Goal: Task Accomplishment & Management: Manage account settings

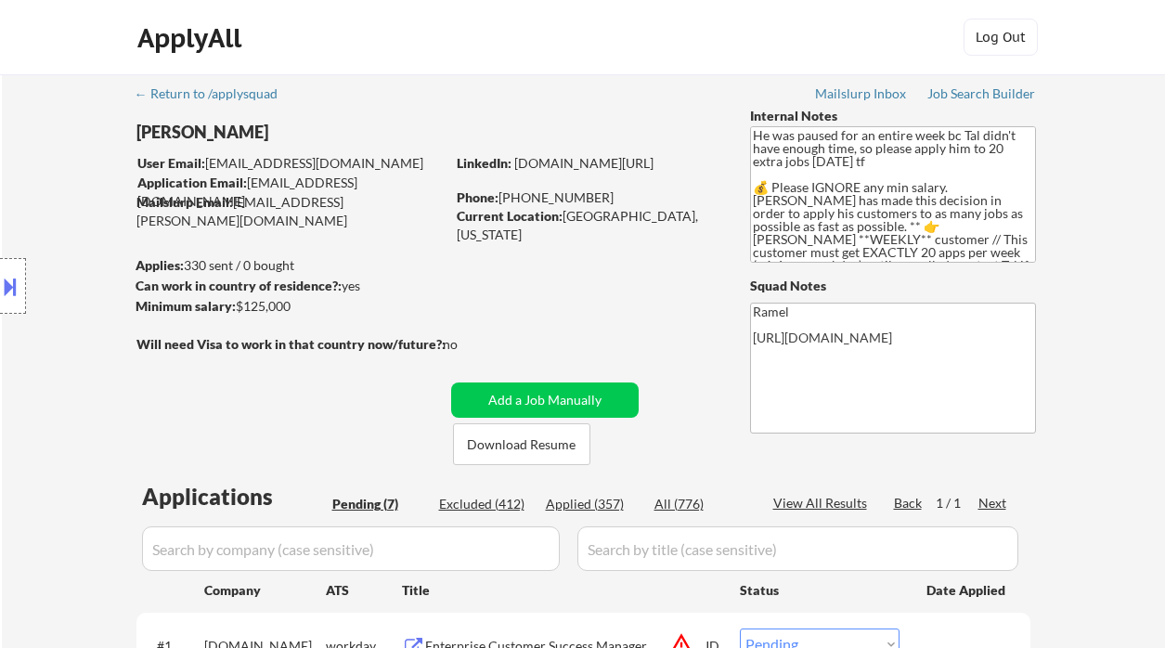
select select ""pending""
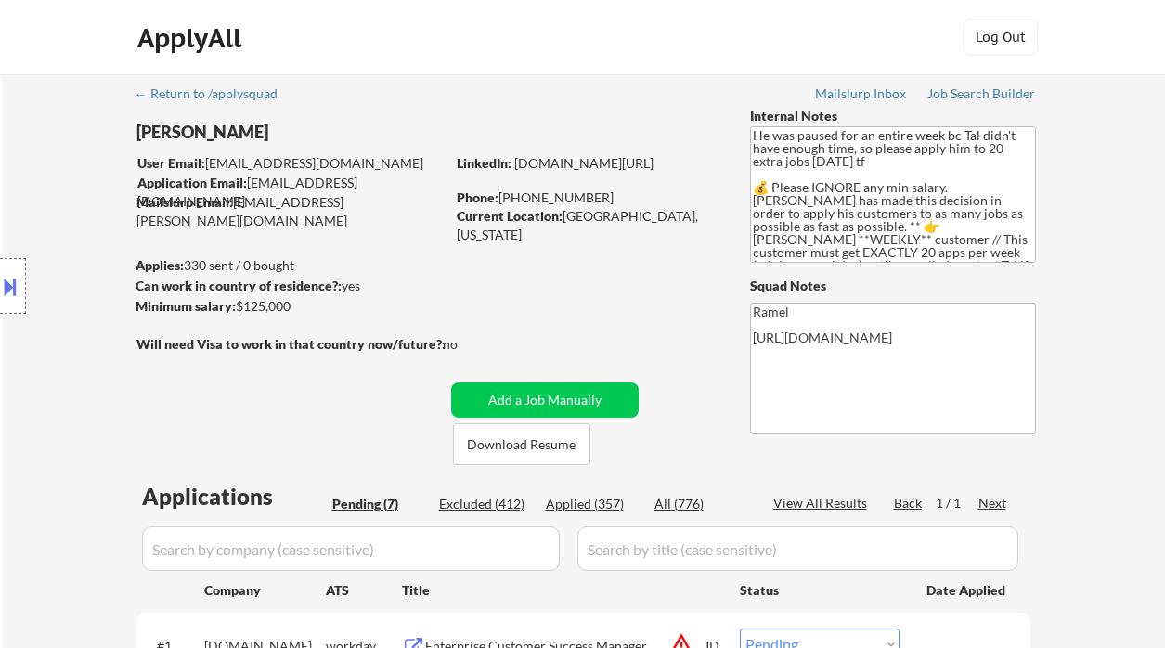
select select ""pending""
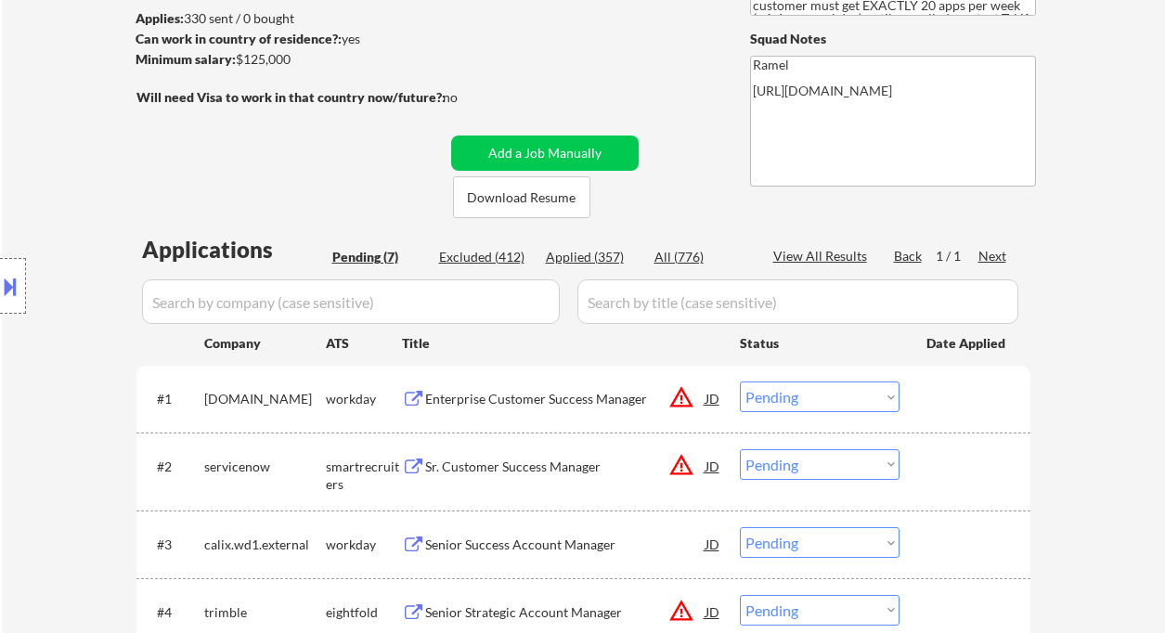
scroll to position [618, 0]
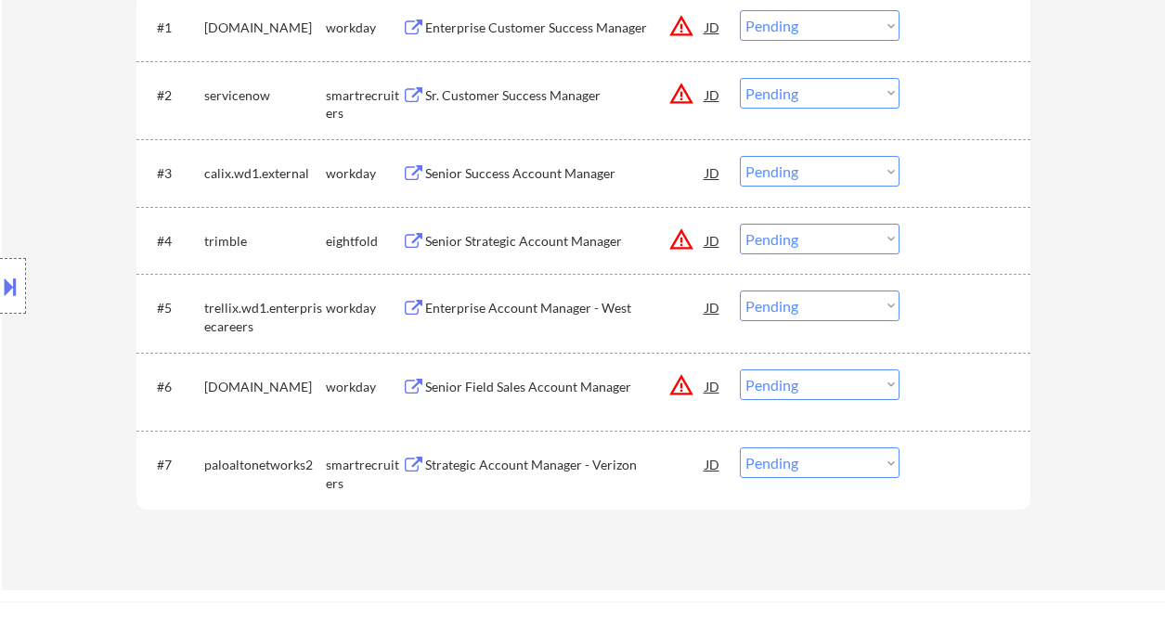
click at [521, 469] on div "Strategic Account Manager - Verizon" at bounding box center [565, 465] width 280 height 19
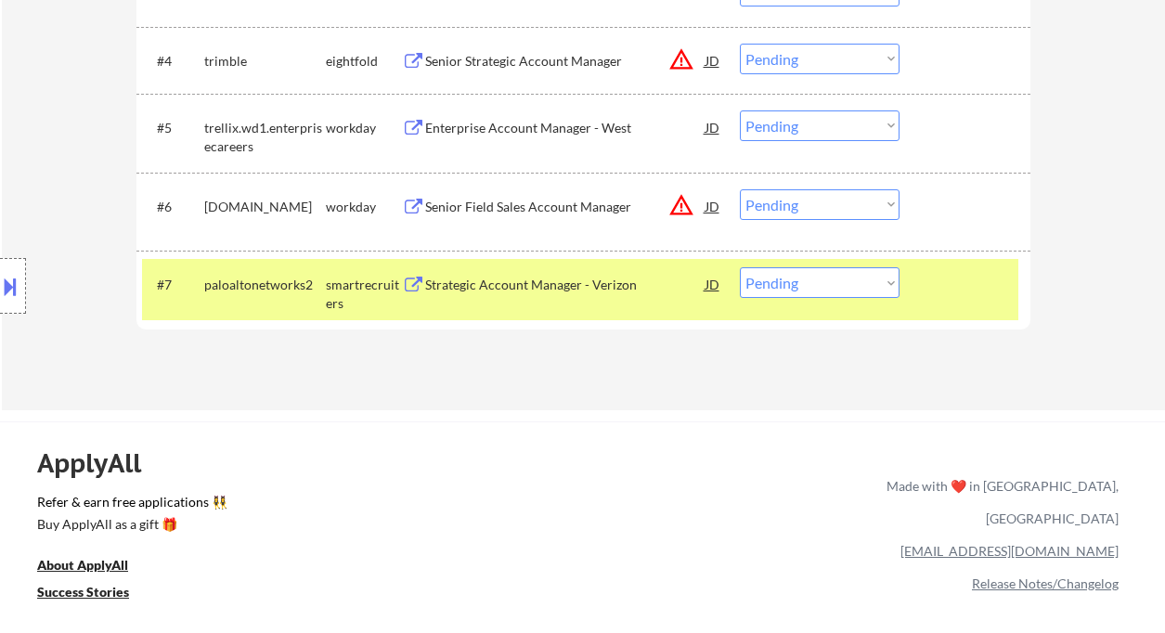
scroll to position [866, 0]
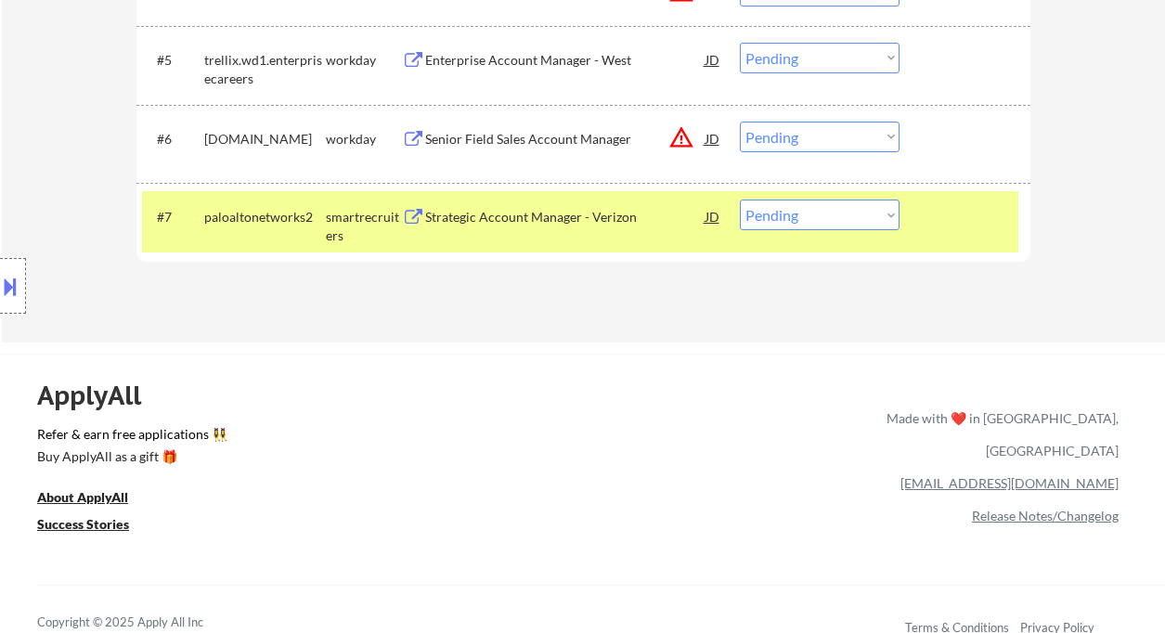
click at [792, 210] on select "Choose an option... Pending Applied Excluded (Questions) Excluded (Expired) Exc…" at bounding box center [820, 215] width 160 height 31
select select ""applied""
click at [740, 200] on select "Choose an option... Pending Applied Excluded (Questions) Excluded (Expired) Exc…" at bounding box center [820, 215] width 160 height 31
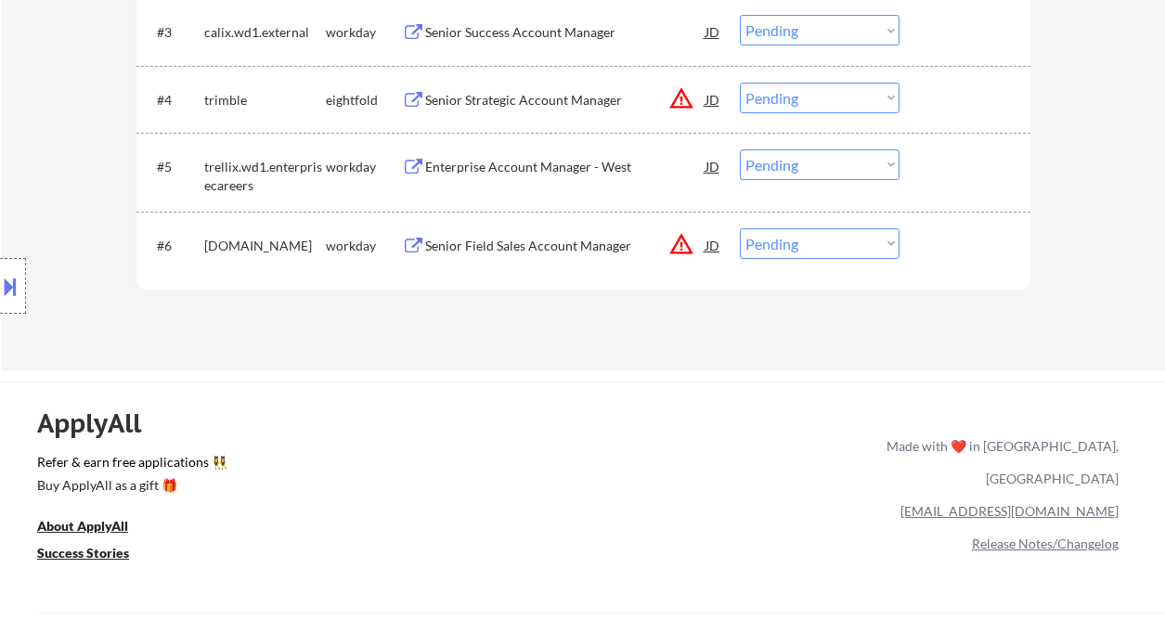
scroll to position [743, 0]
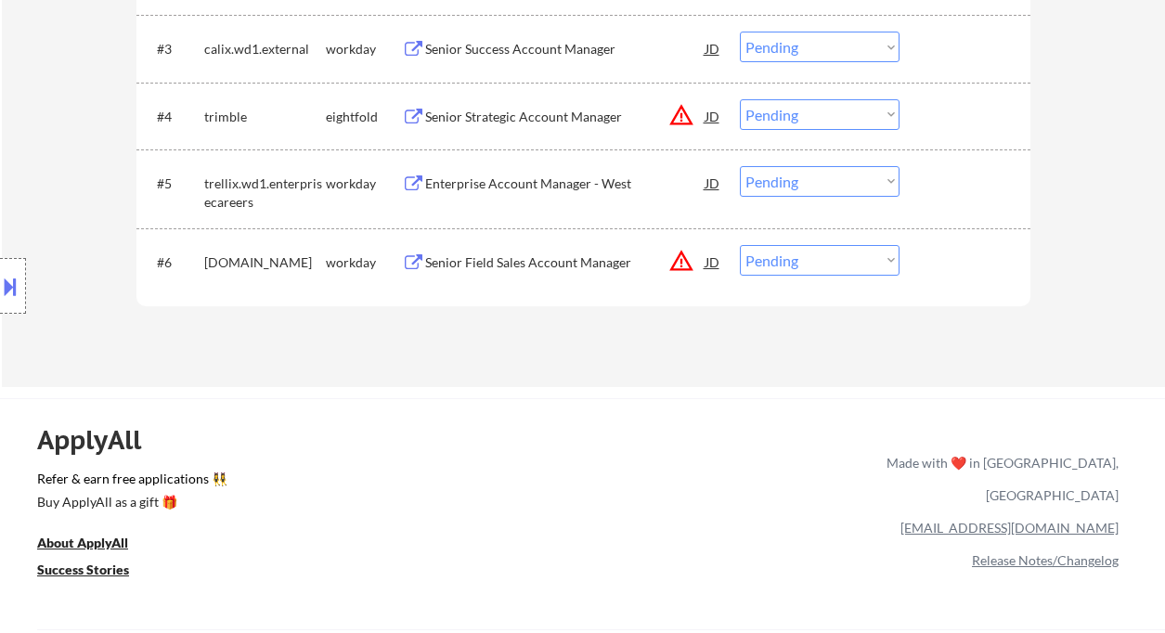
click at [562, 188] on div "Enterprise Account Manager - West" at bounding box center [565, 184] width 280 height 19
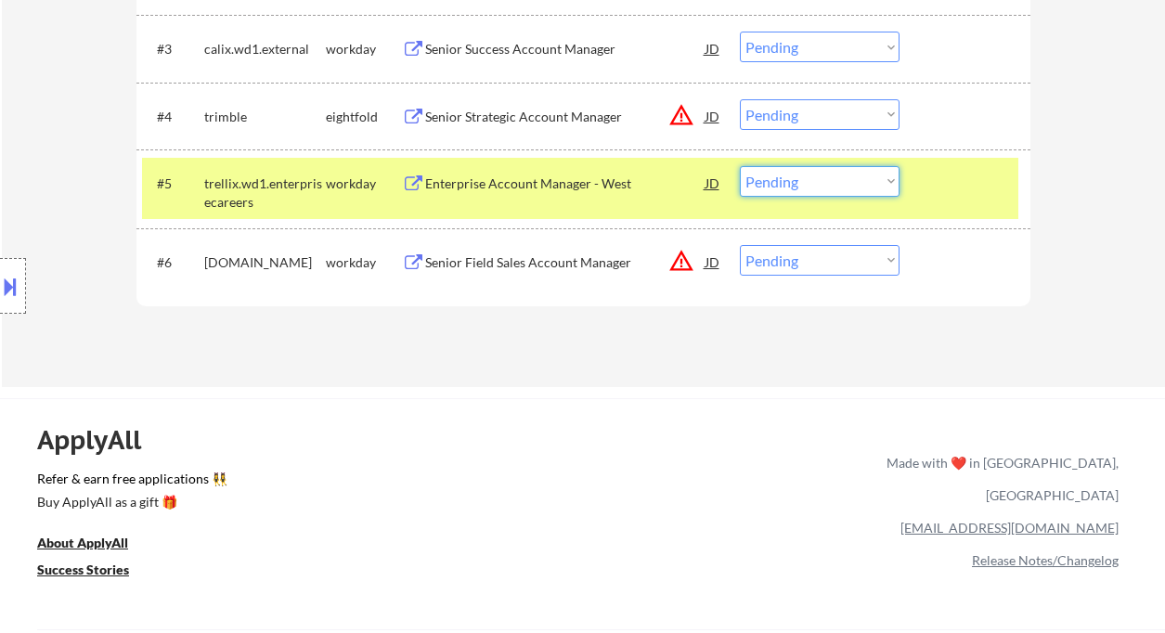
click at [772, 189] on select "Choose an option... Pending Applied Excluded (Questions) Excluded (Expired) Exc…" at bounding box center [820, 181] width 160 height 31
click at [740, 166] on select "Choose an option... Pending Applied Excluded (Questions) Excluded (Expired) Exc…" at bounding box center [820, 181] width 160 height 31
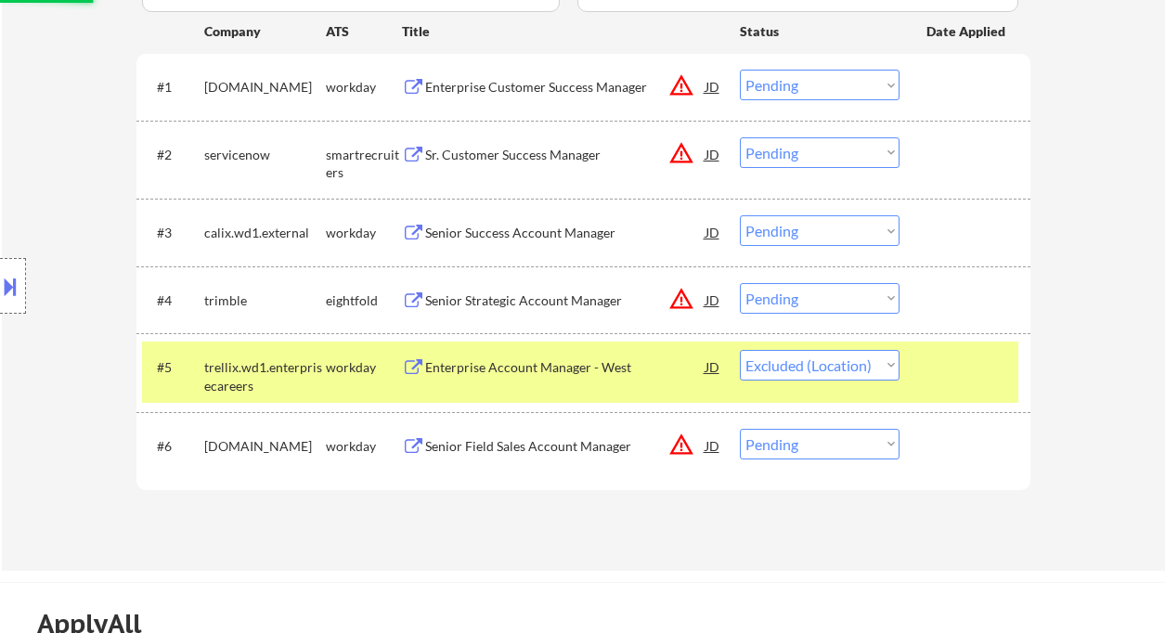
scroll to position [495, 0]
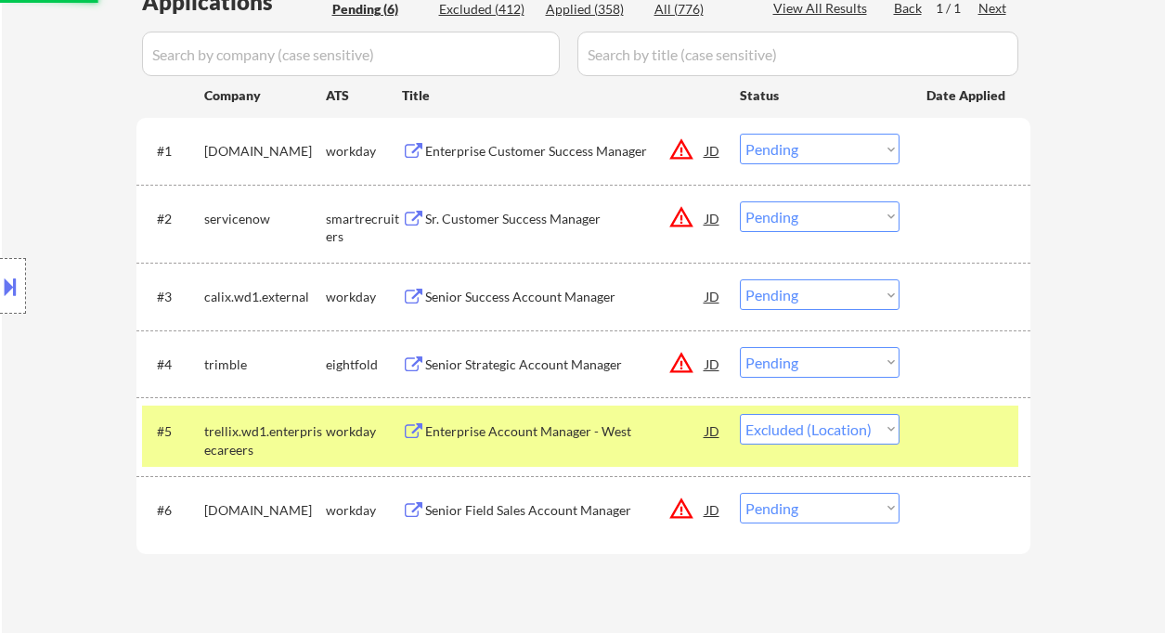
click at [522, 298] on div "Senior Success Account Manager" at bounding box center [565, 297] width 280 height 19
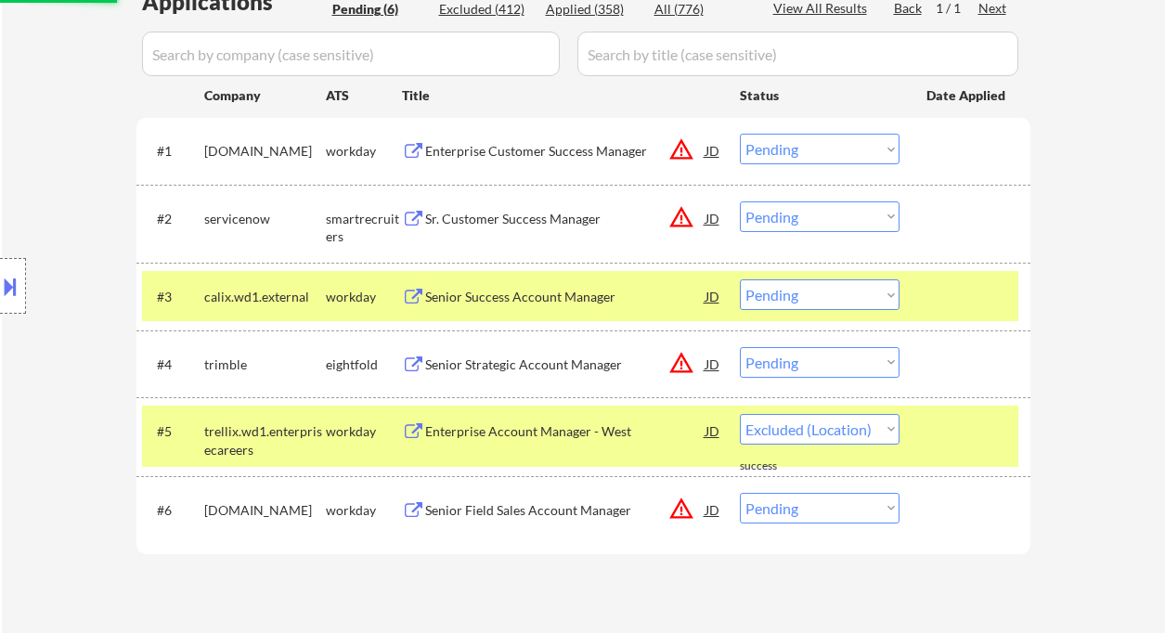
select select ""pending""
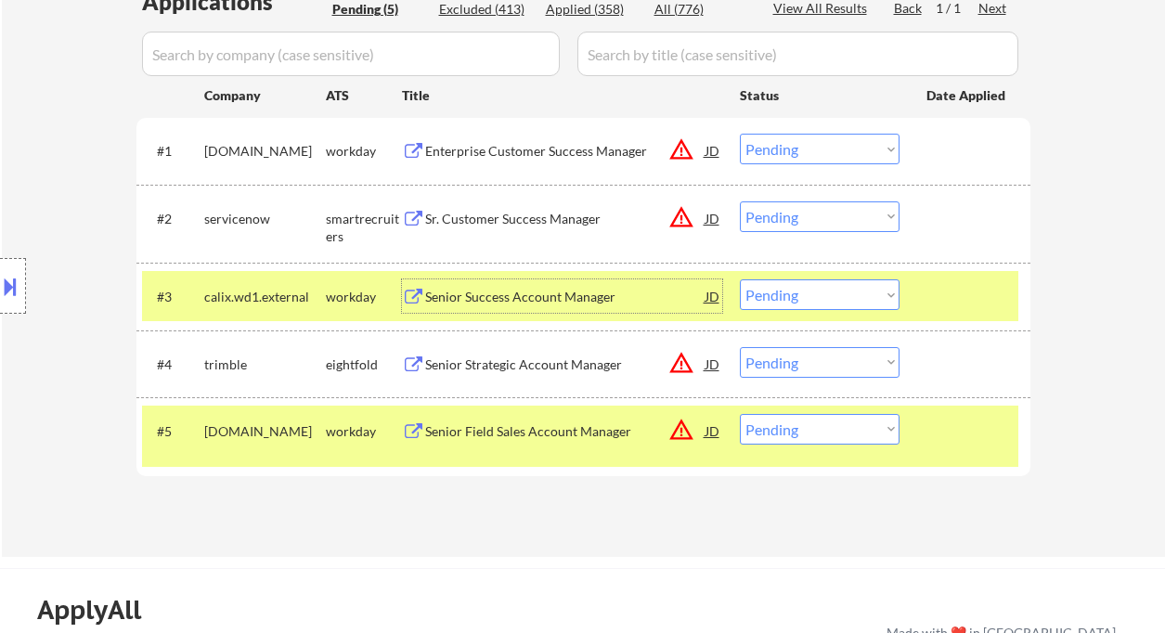
click at [494, 296] on div "Senior Success Account Manager" at bounding box center [565, 297] width 280 height 19
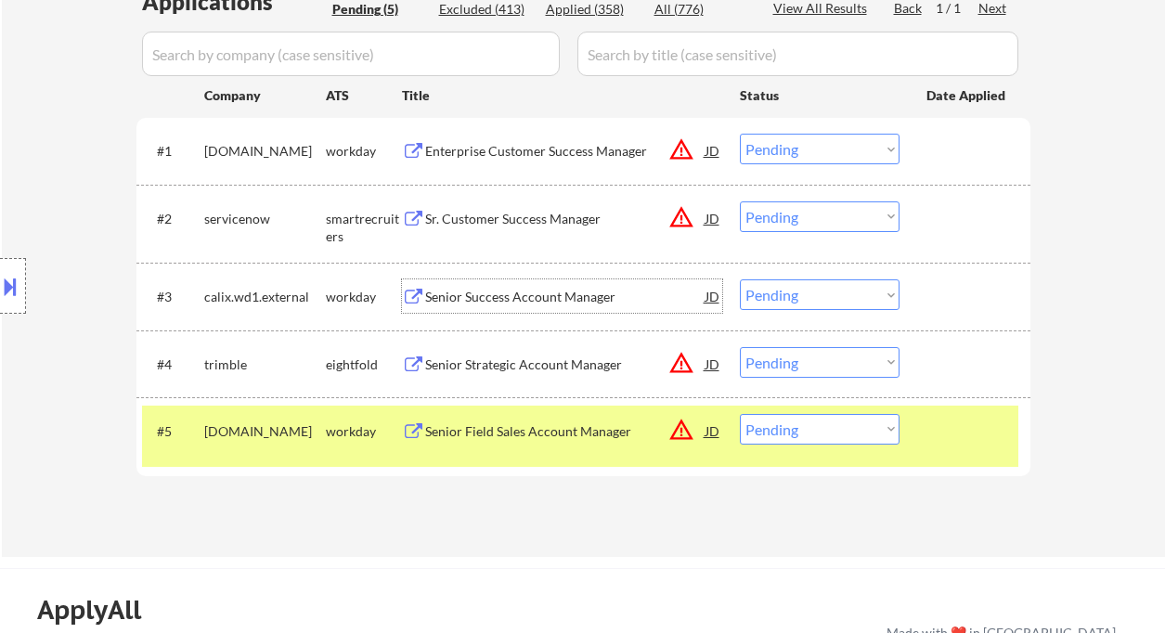
drag, startPoint x: 764, startPoint y: 293, endPoint x: 774, endPoint y: 308, distance: 18.0
click at [764, 293] on select "Choose an option... Pending Applied Excluded (Questions) Excluded (Expired) Exc…" at bounding box center [820, 295] width 160 height 31
click at [740, 280] on select "Choose an option... Pending Applied Excluded (Questions) Excluded (Expired) Exc…" at bounding box center [820, 295] width 160 height 31
click at [488, 217] on div "Sr. Customer Success Manager" at bounding box center [565, 219] width 280 height 19
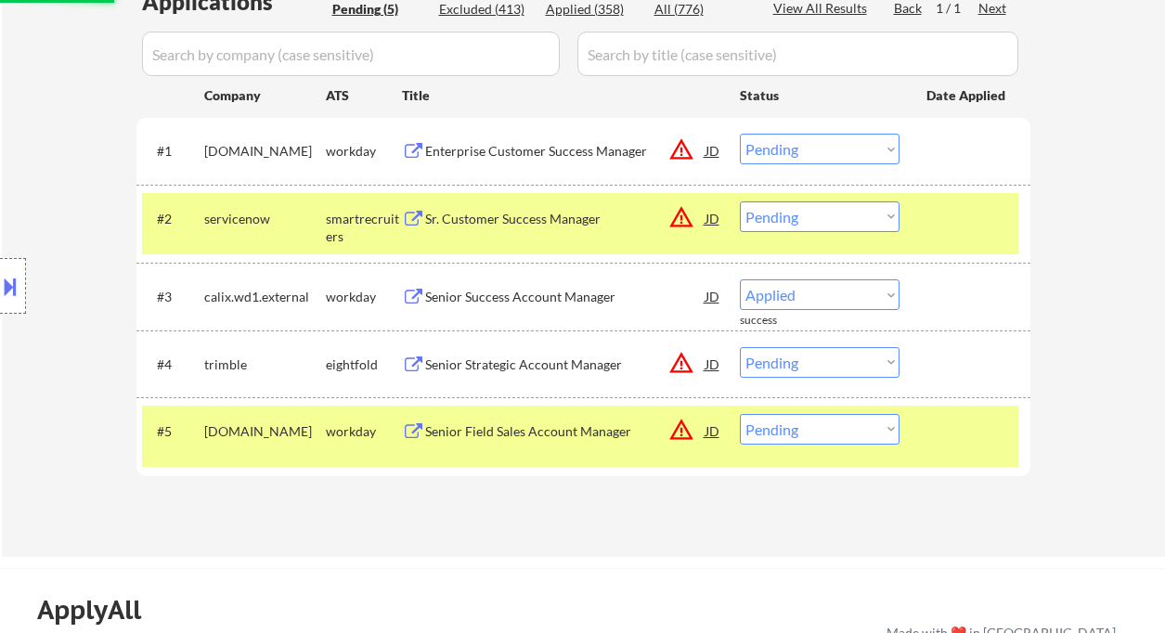
select select ""pending""
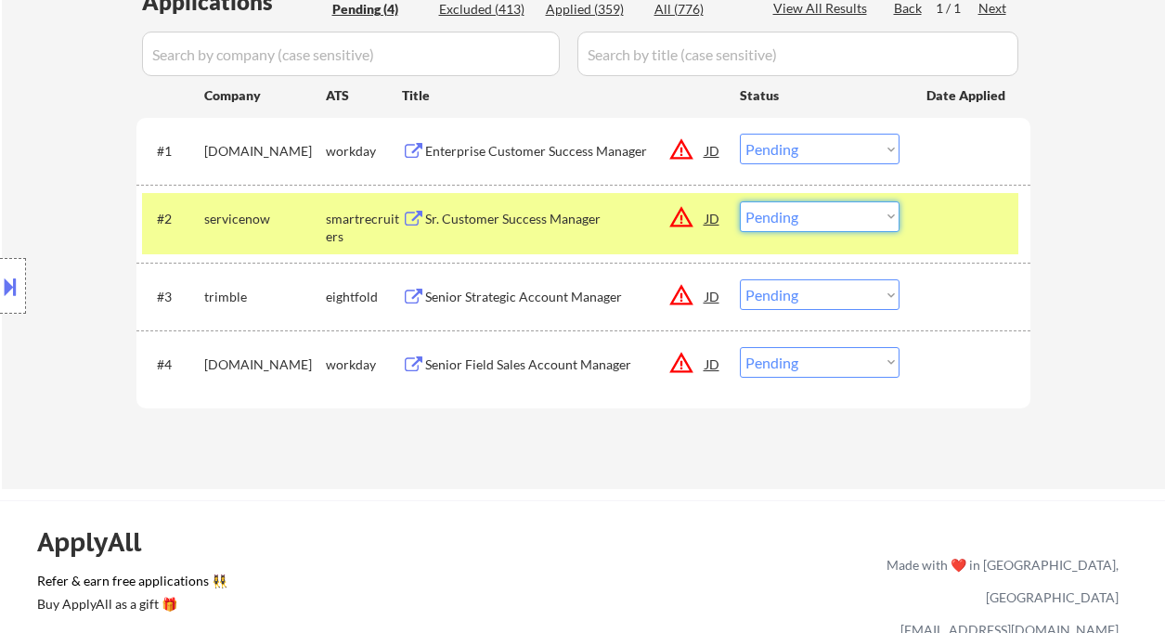
click at [848, 217] on select "Choose an option... Pending Applied Excluded (Questions) Excluded (Expired) Exc…" at bounding box center [820, 217] width 160 height 31
click at [740, 202] on select "Choose an option... Pending Applied Excluded (Questions) Excluded (Expired) Exc…" at bounding box center [820, 217] width 160 height 31
click at [543, 148] on div "Enterprise Customer Success Manager" at bounding box center [565, 151] width 280 height 19
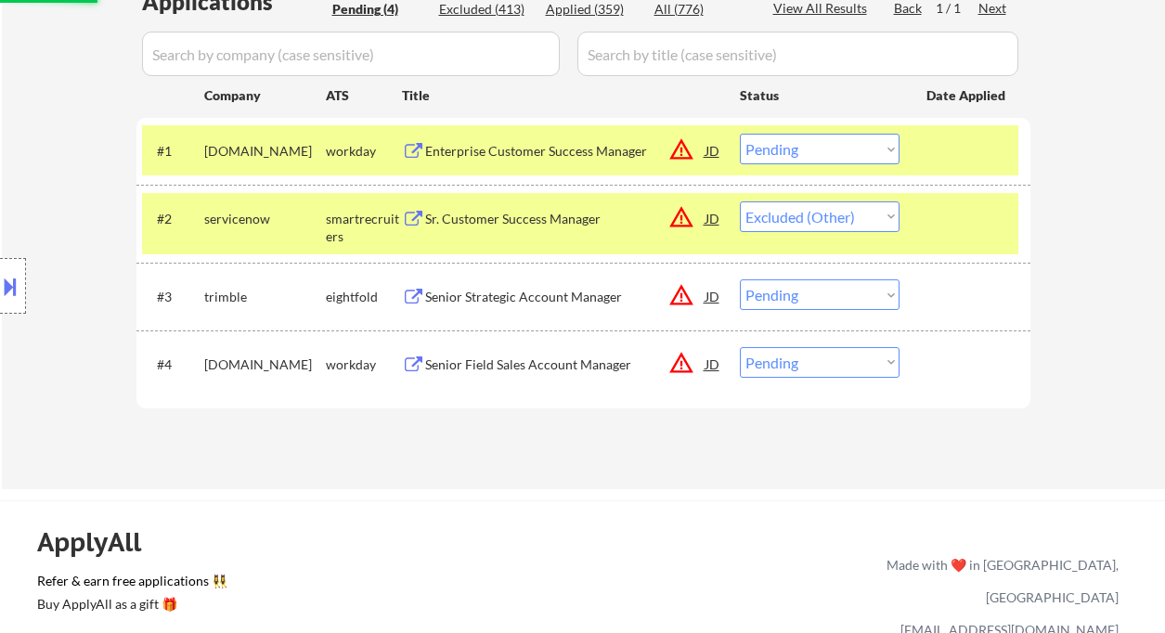
select select ""pending""
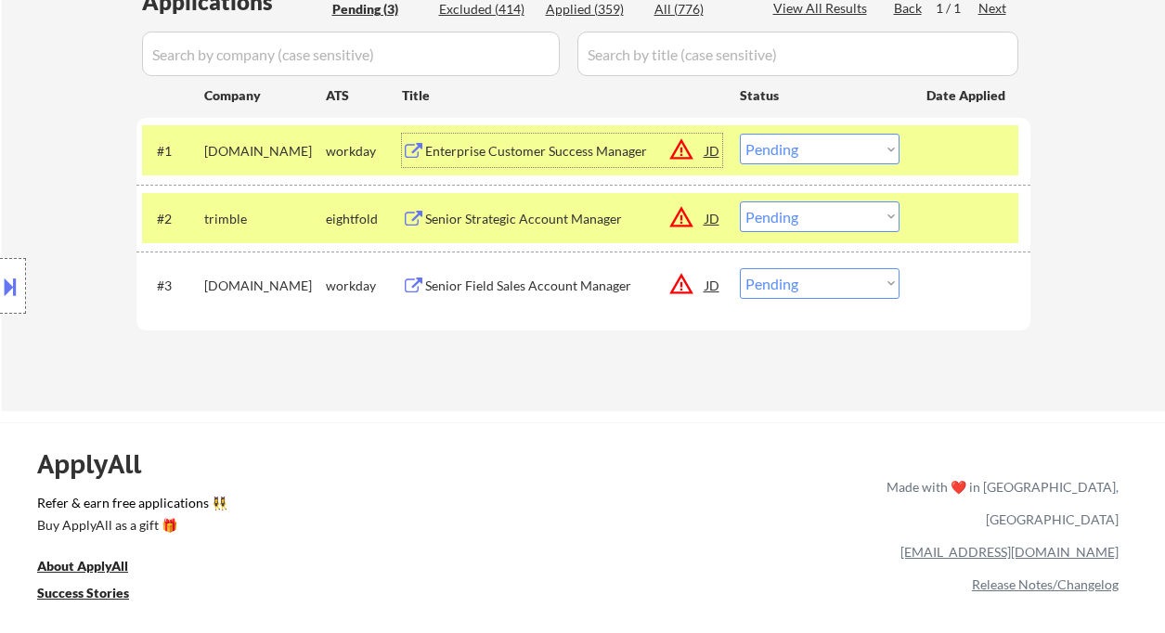
click at [798, 146] on select "Choose an option... Pending Applied Excluded (Questions) Excluded (Expired) Exc…" at bounding box center [820, 149] width 160 height 31
click at [740, 134] on select "Choose an option... Pending Applied Excluded (Questions) Excluded (Expired) Exc…" at bounding box center [820, 149] width 160 height 31
click at [561, 219] on div "Senior Strategic Account Manager" at bounding box center [565, 219] width 280 height 19
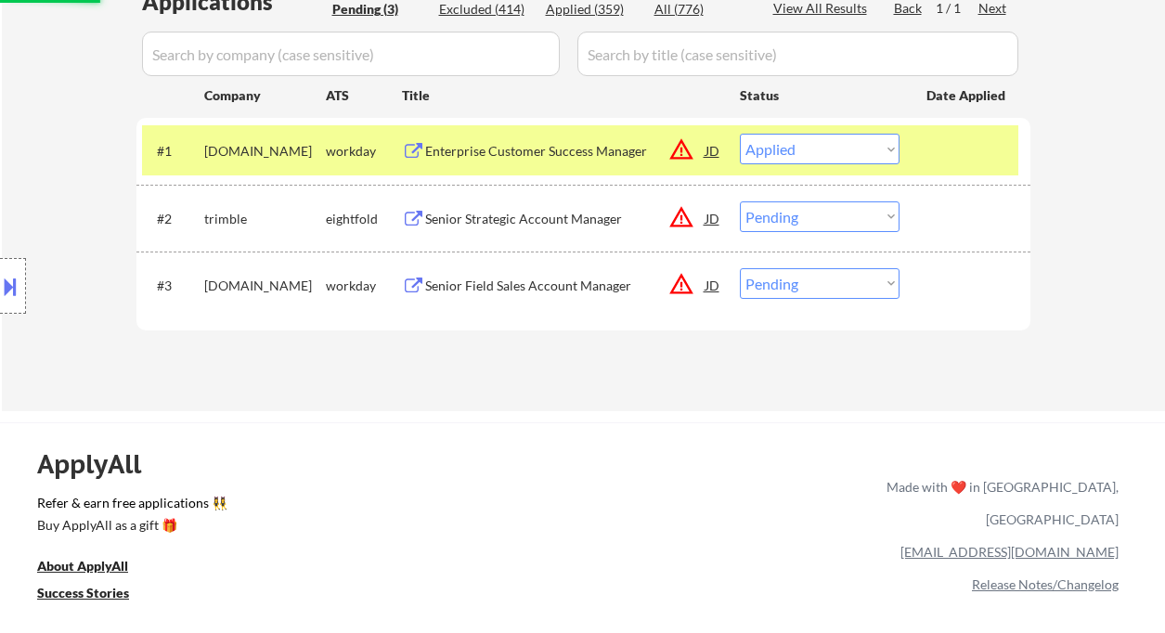
select select ""pending""
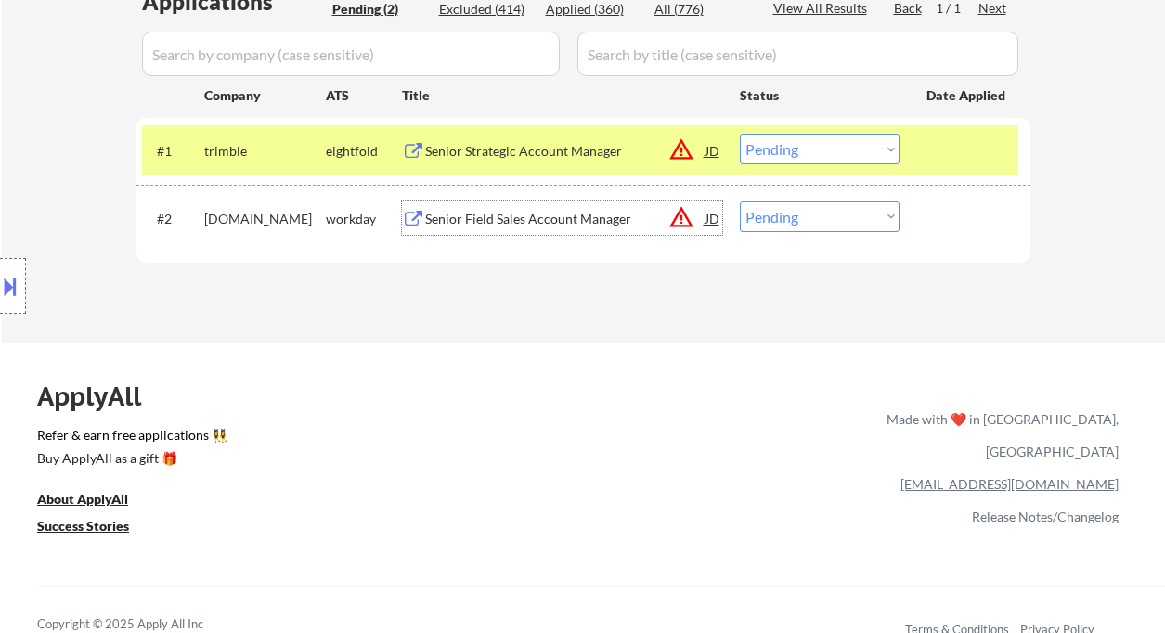
click at [471, 215] on div "Senior Field Sales Account Manager" at bounding box center [565, 219] width 280 height 19
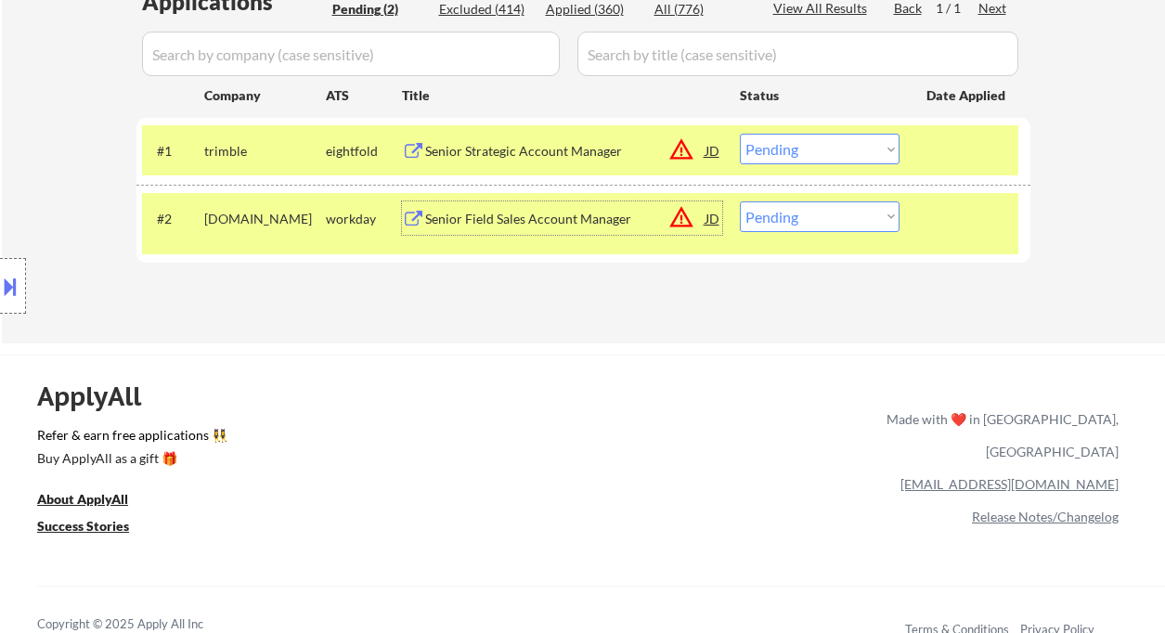
drag, startPoint x: 802, startPoint y: 204, endPoint x: 803, endPoint y: 218, distance: 14.0
click at [802, 204] on select "Choose an option... Pending Applied Excluded (Questions) Excluded (Expired) Exc…" at bounding box center [820, 217] width 160 height 31
select select ""excluded__bad_match_""
click at [740, 202] on select "Choose an option... Pending Applied Excluded (Questions) Excluded (Expired) Exc…" at bounding box center [820, 217] width 160 height 31
click at [786, 137] on select "Choose an option... Pending Applied Excluded (Questions) Excluded (Expired) Exc…" at bounding box center [820, 149] width 160 height 31
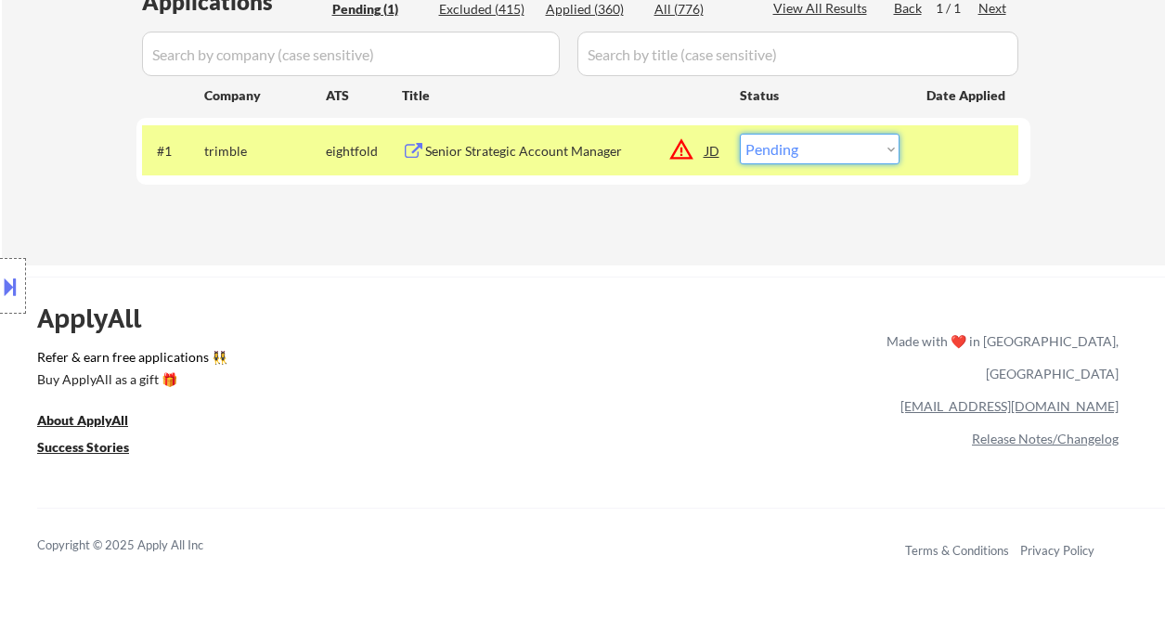
click at [837, 141] on select "Choose an option... Pending Applied Excluded (Questions) Excluded (Expired) Exc…" at bounding box center [820, 149] width 160 height 31
select select ""applied""
click at [740, 134] on select "Choose an option... Pending Applied Excluded (Questions) Excluded (Expired) Exc…" at bounding box center [820, 149] width 160 height 31
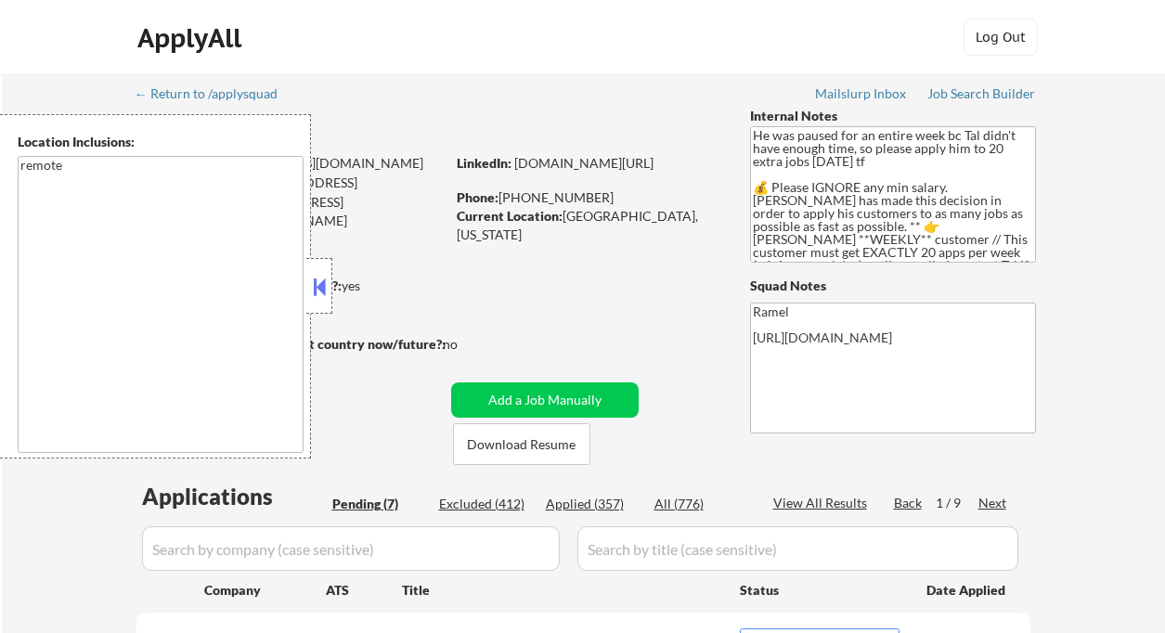
select select ""pending""
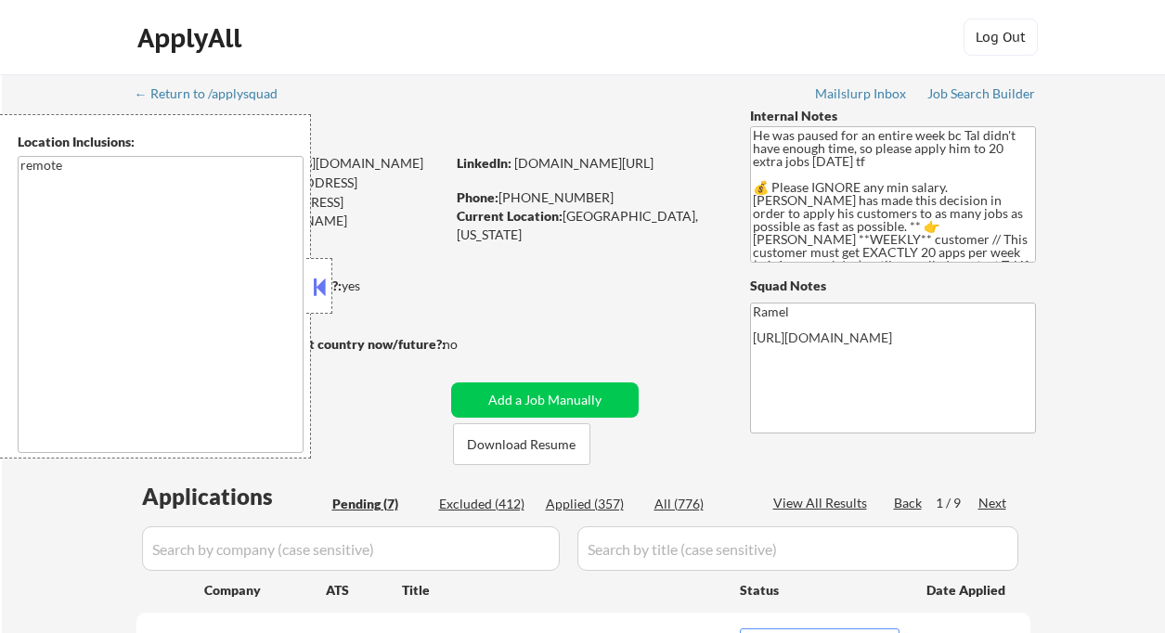
select select ""pending""
select select ""applied""
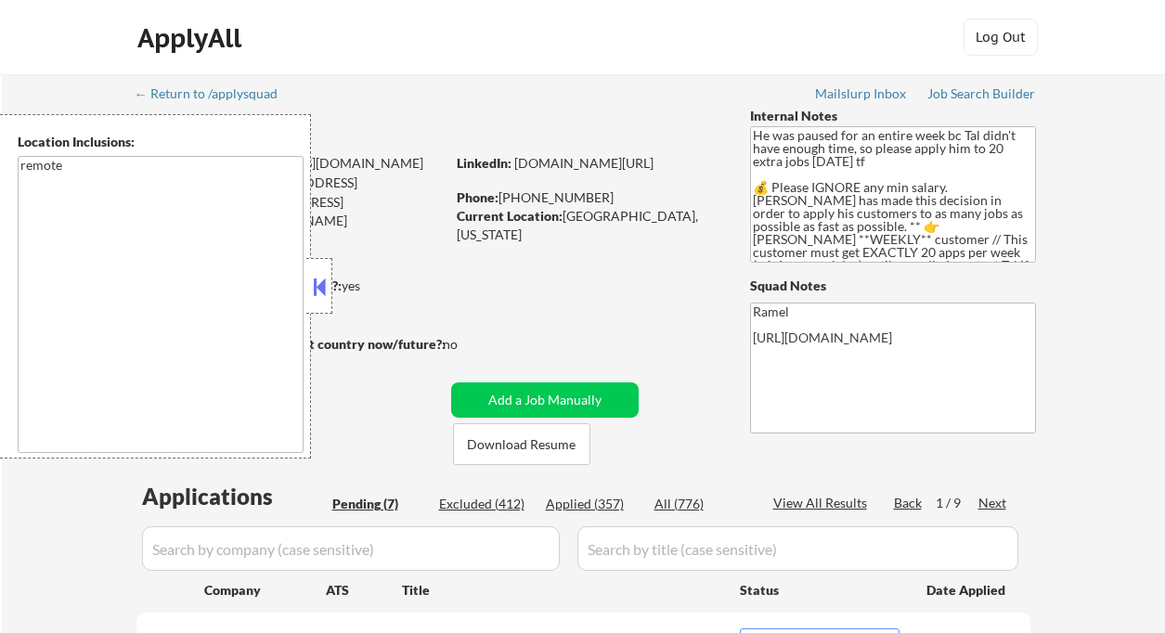
select select ""applied""
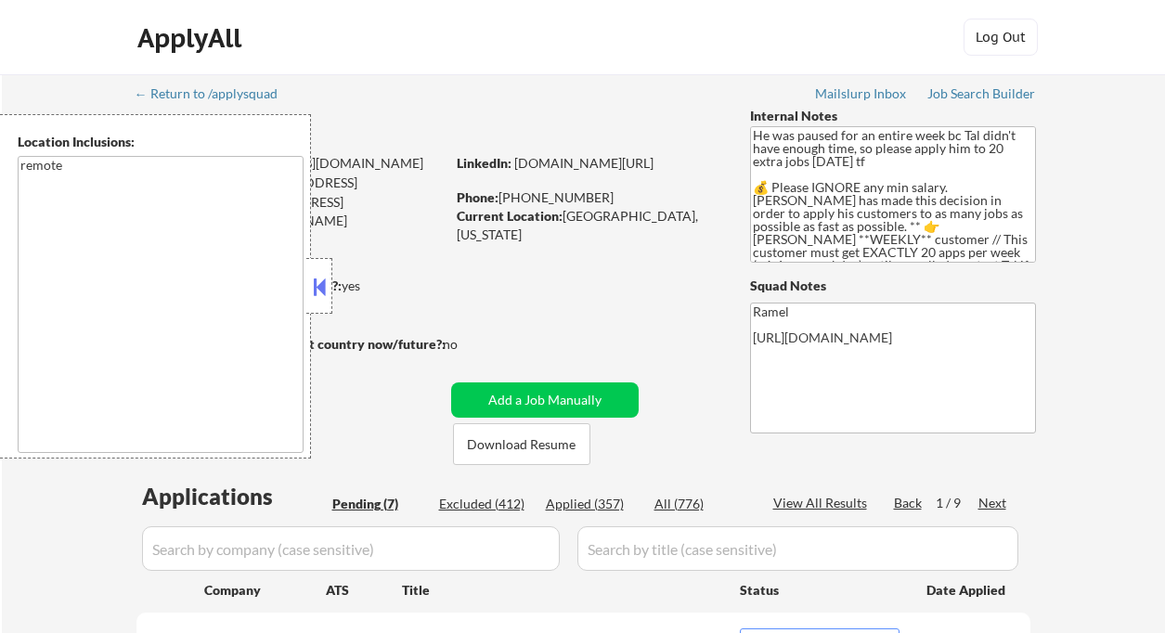
select select ""applied""
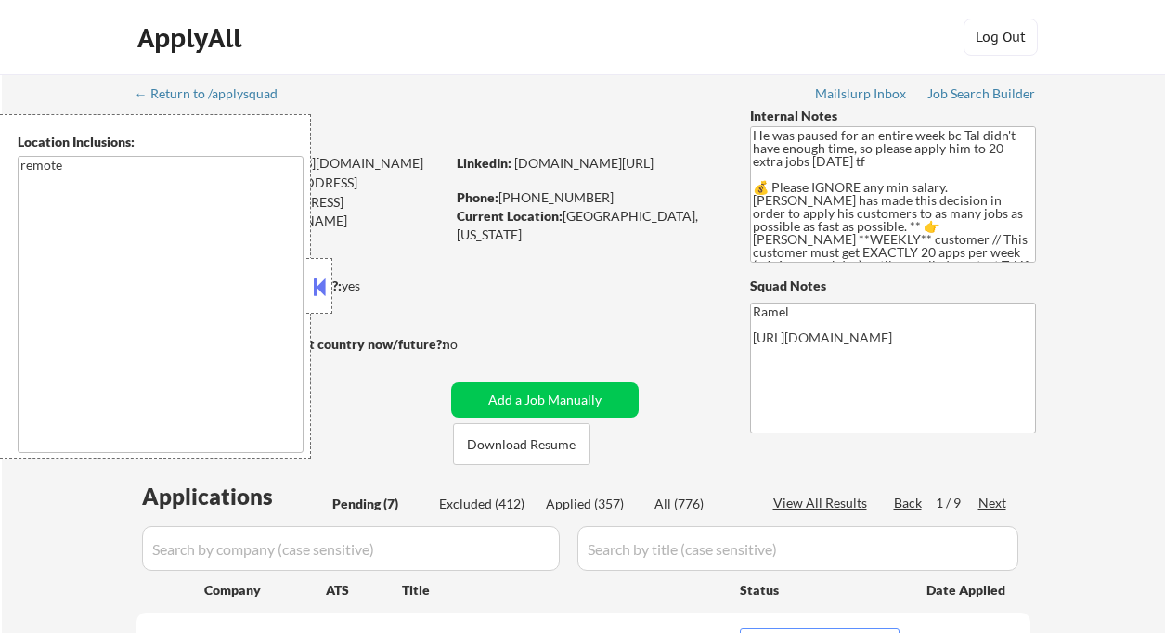
select select ""applied""
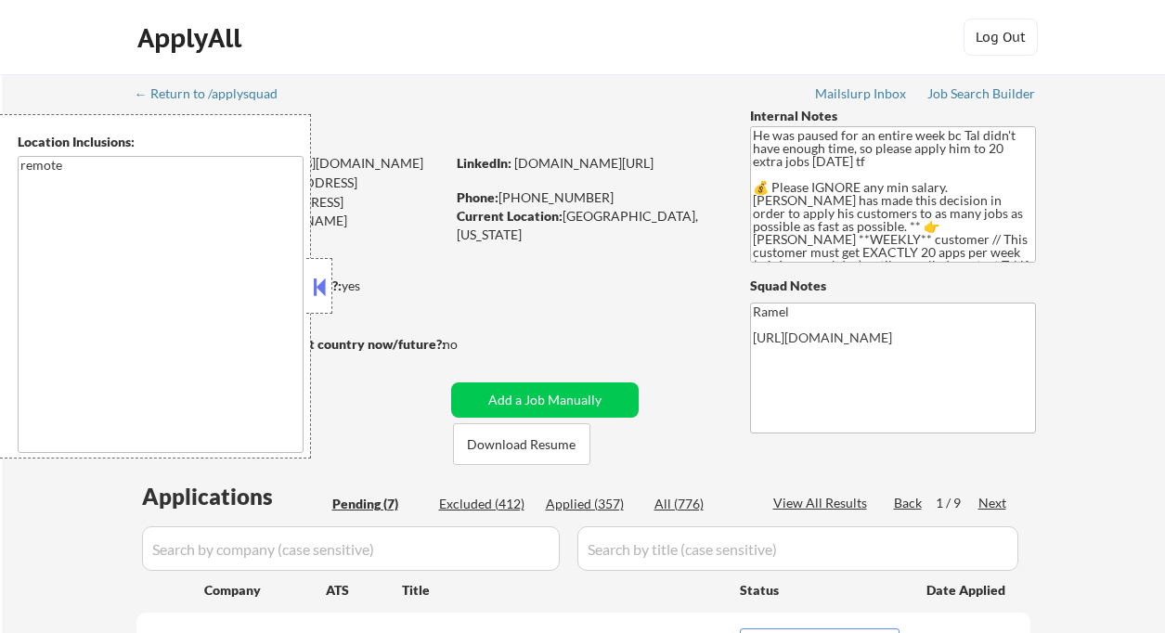
select select ""applied""
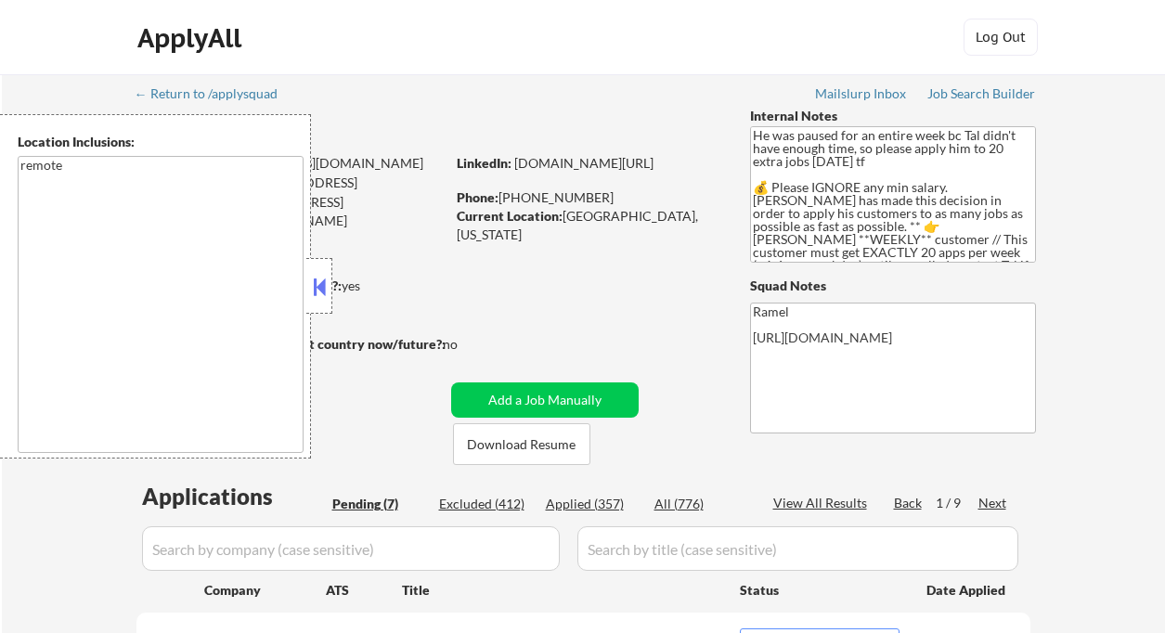
select select ""applied""
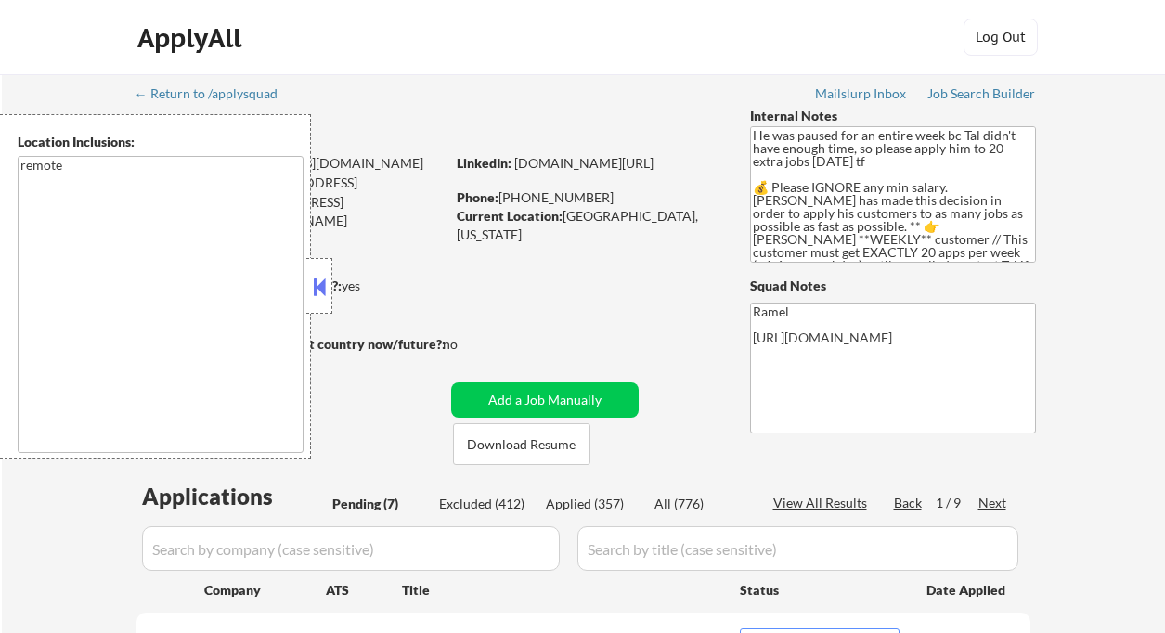
select select ""applied""
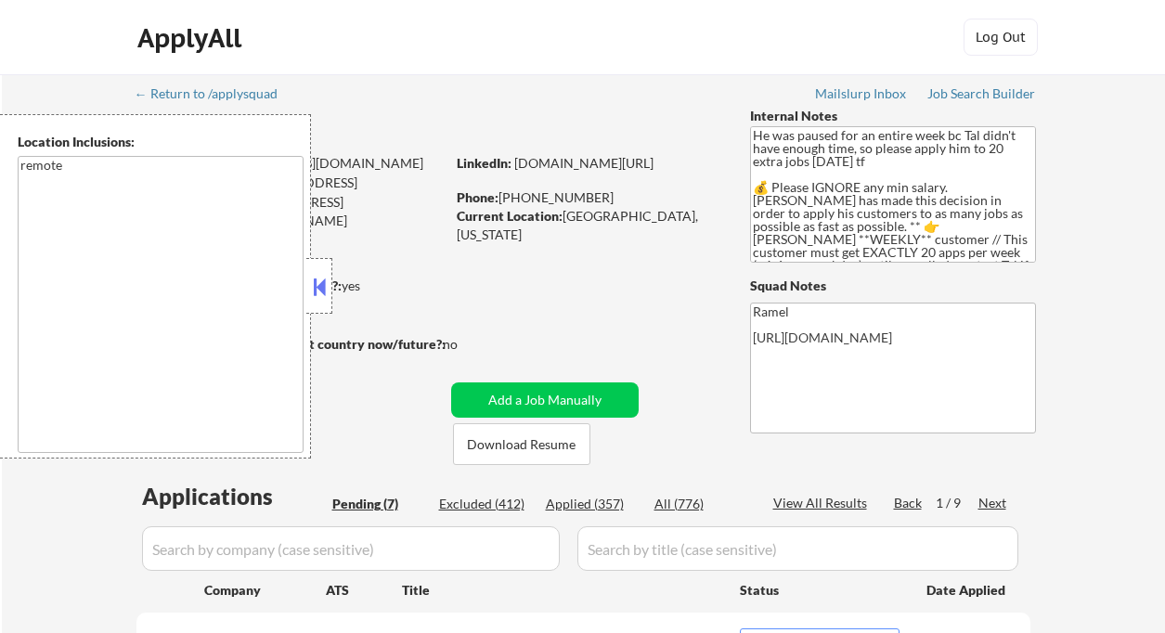
select select ""applied""
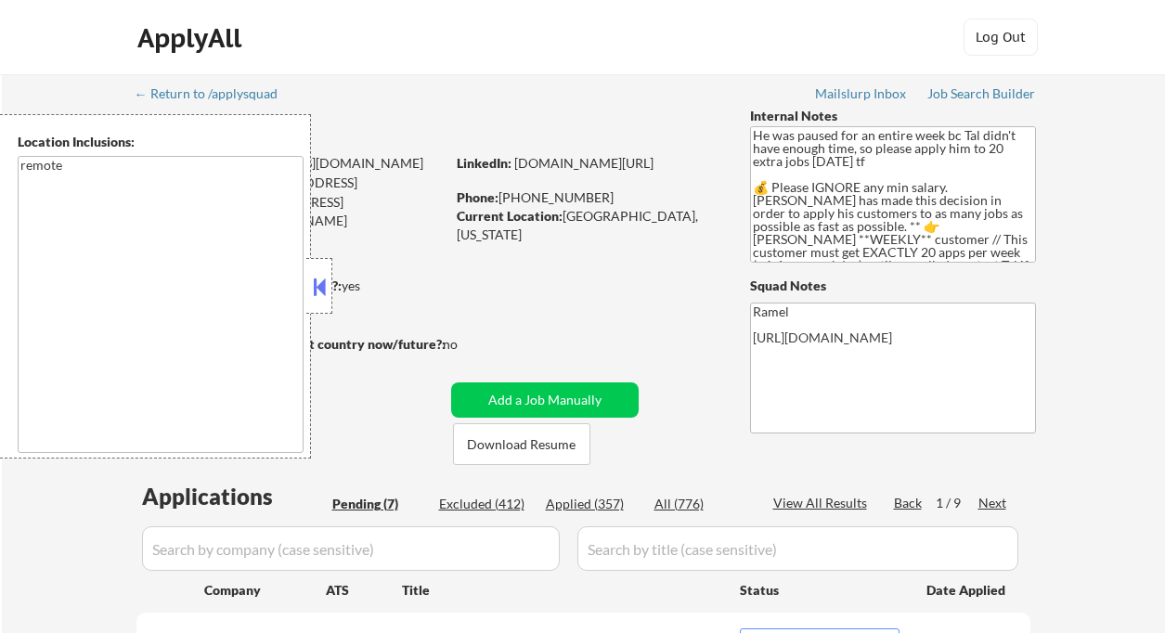
select select ""applied""
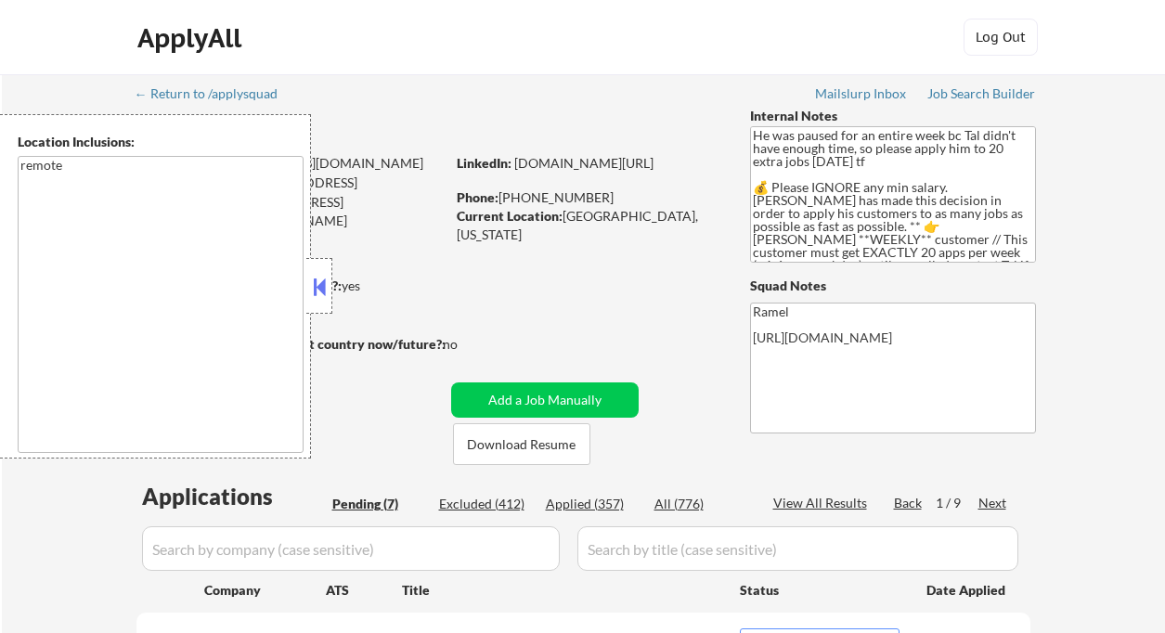
select select ""applied""
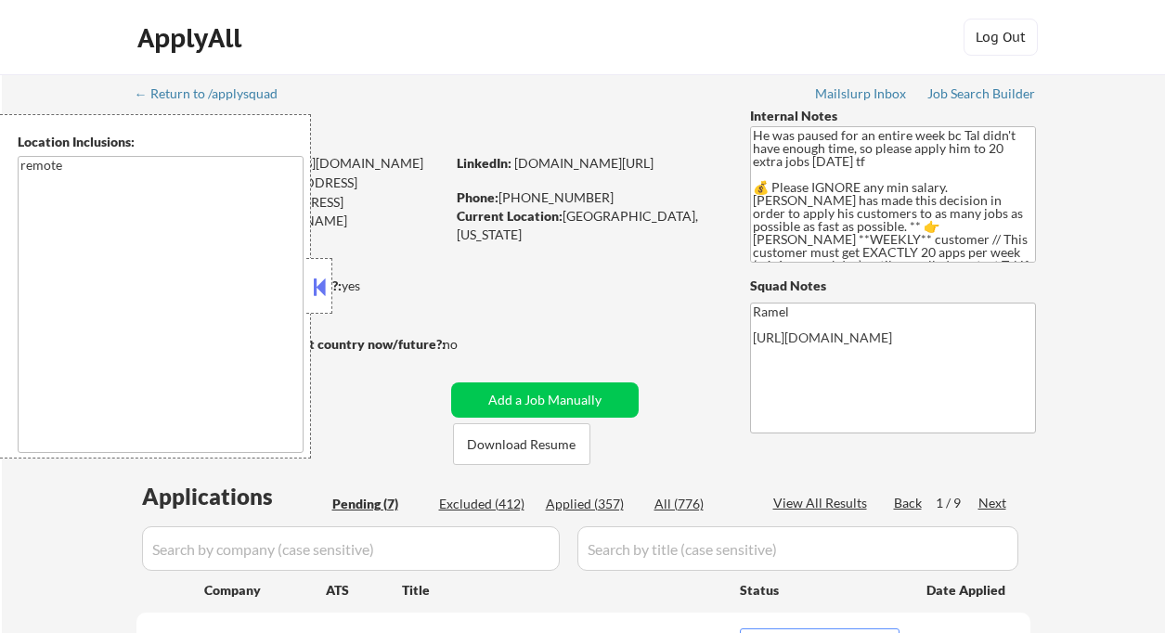
select select ""applied""
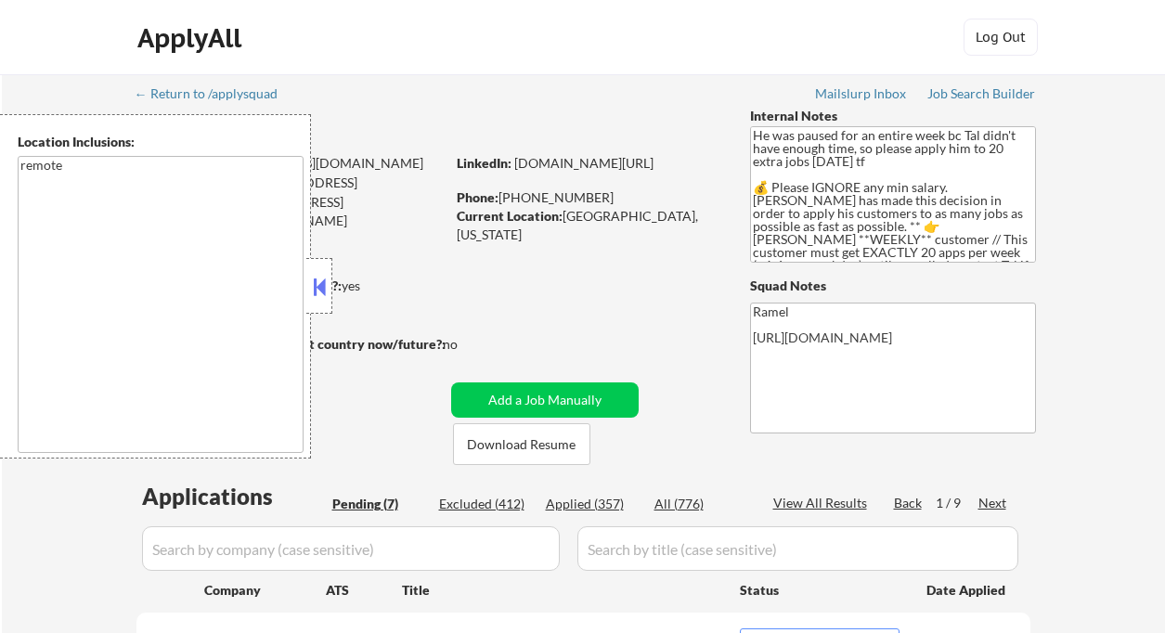
select select ""applied""
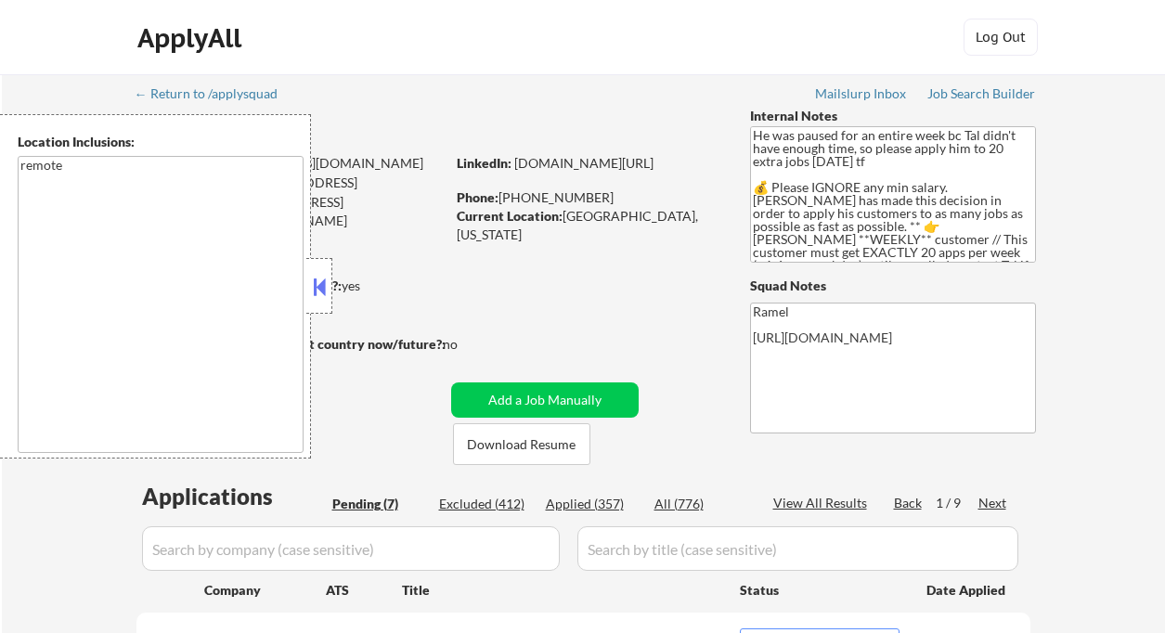
select select ""applied""
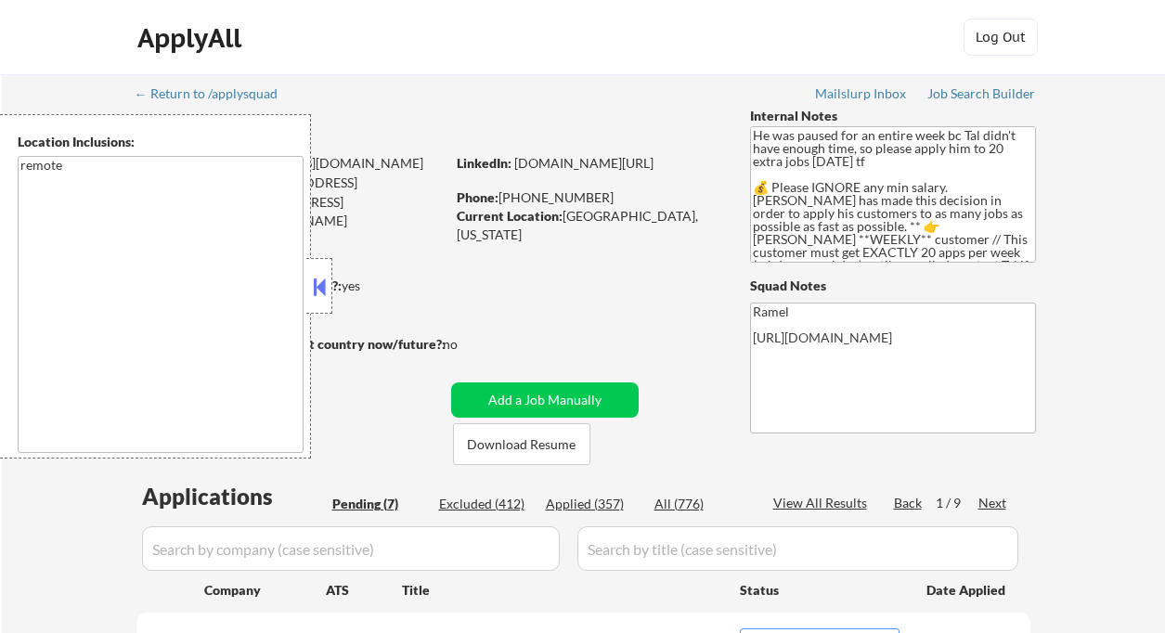
select select ""applied""
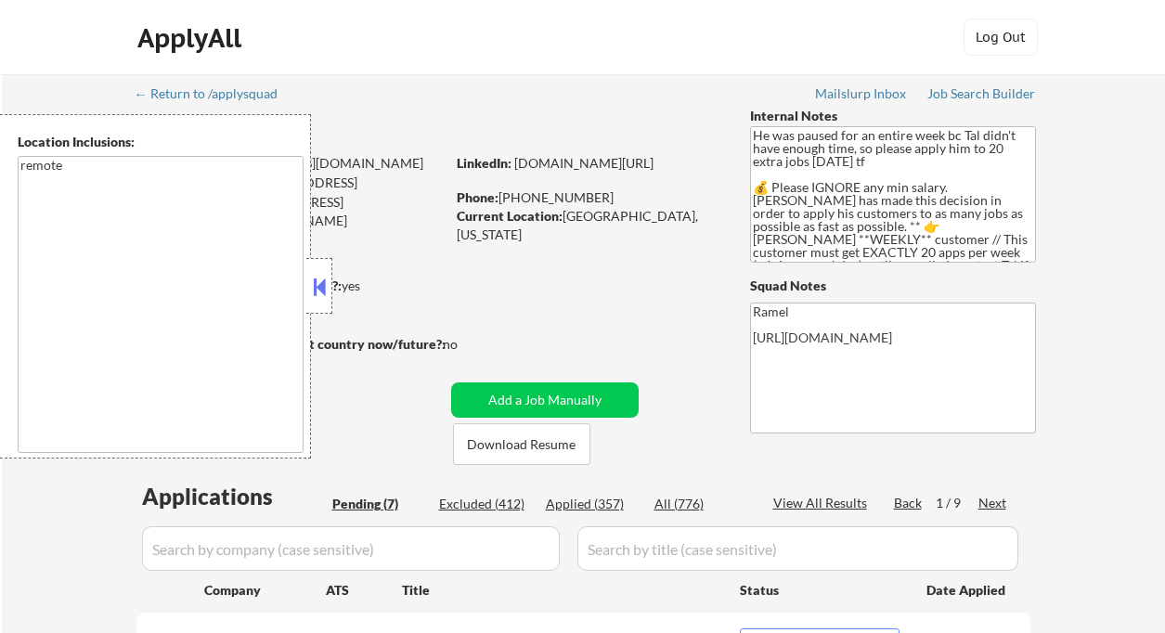
select select ""applied""
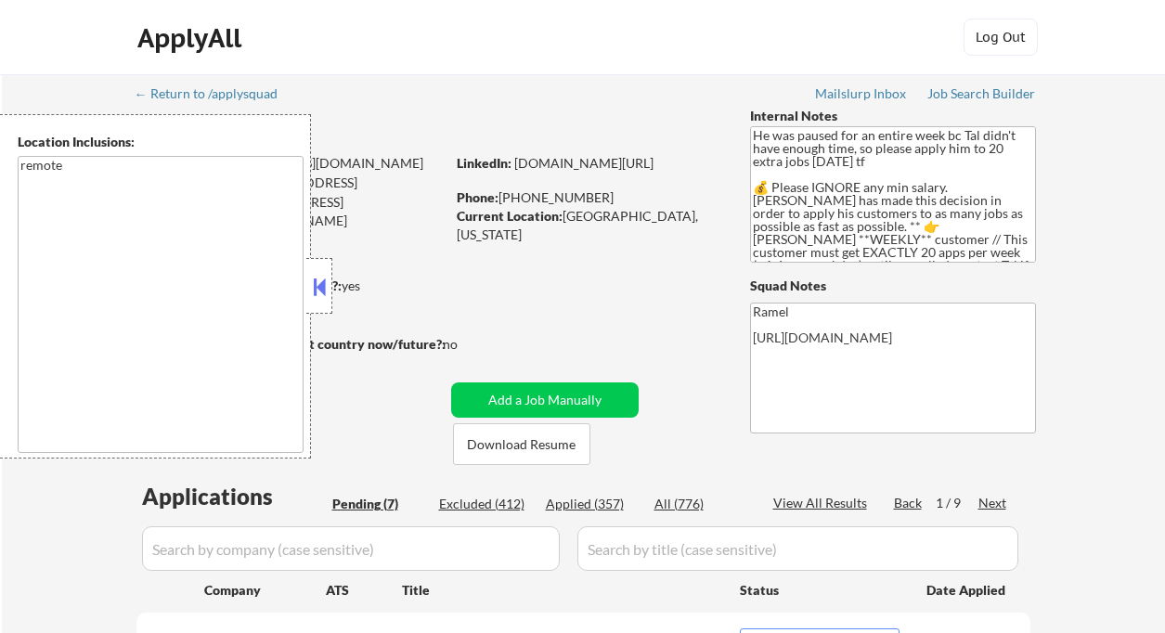
select select ""applied""
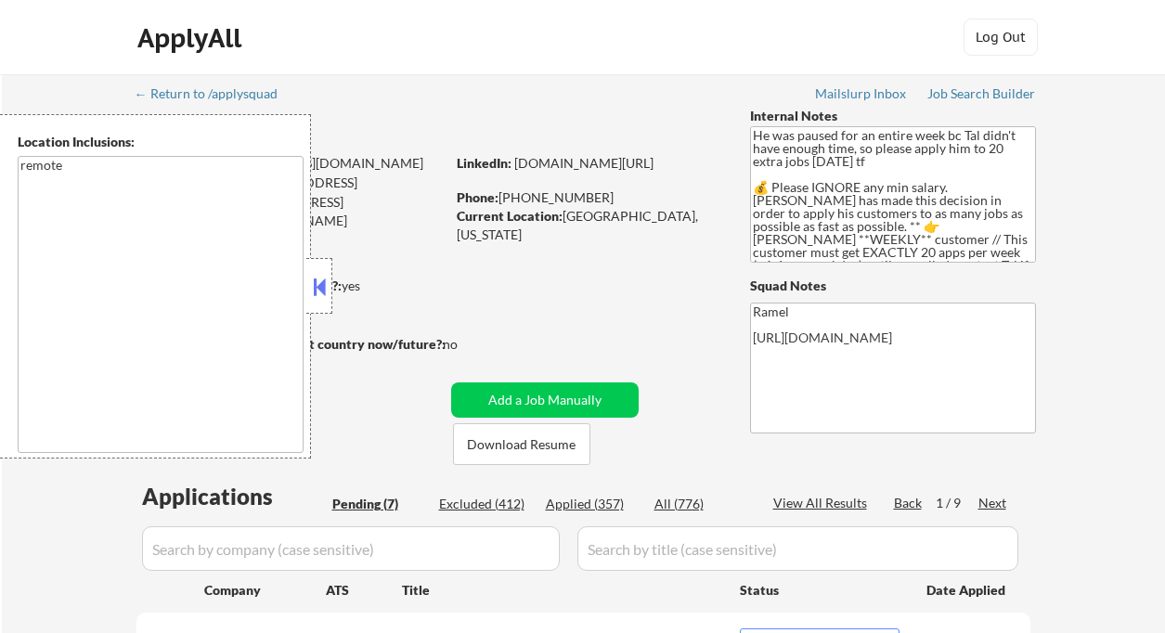
select select ""applied""
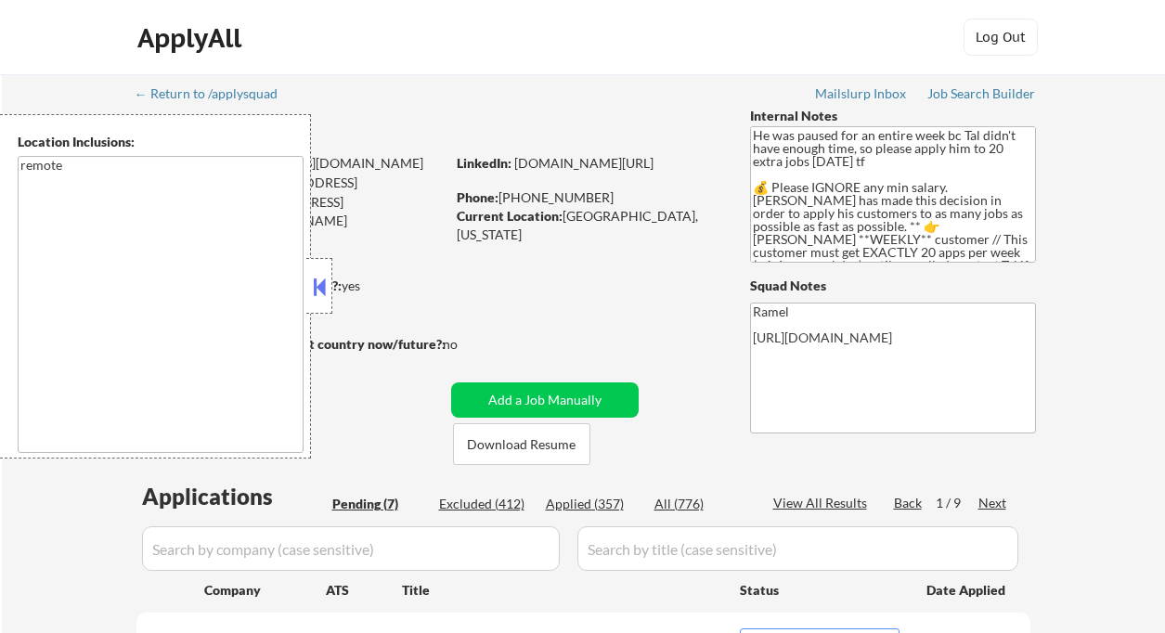
select select ""applied""
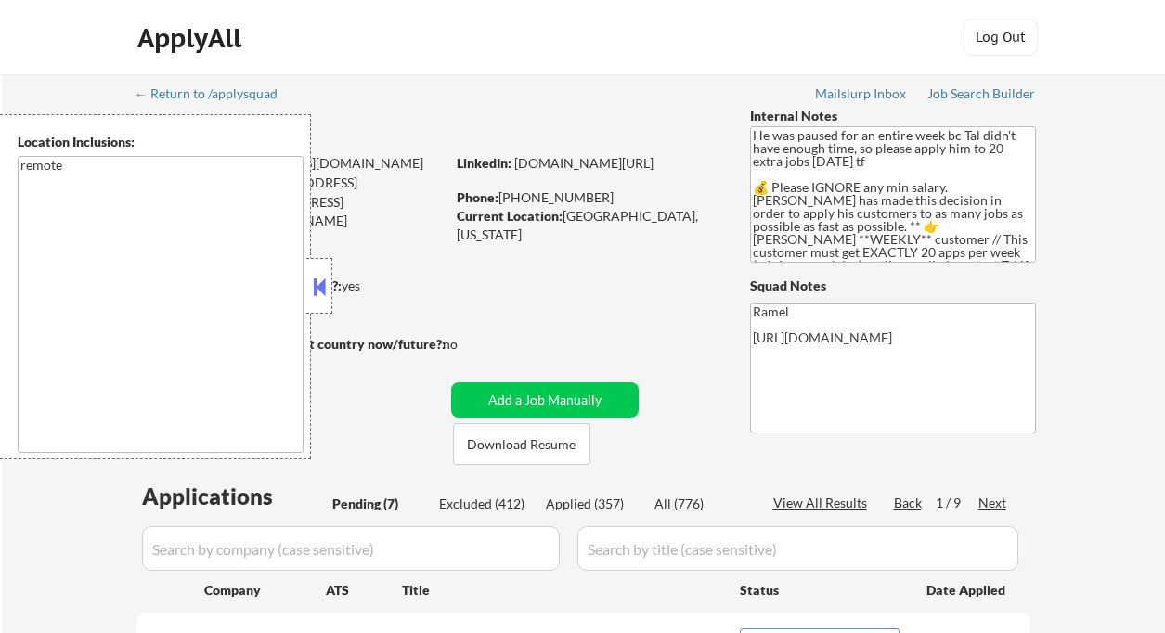
select select ""applied""
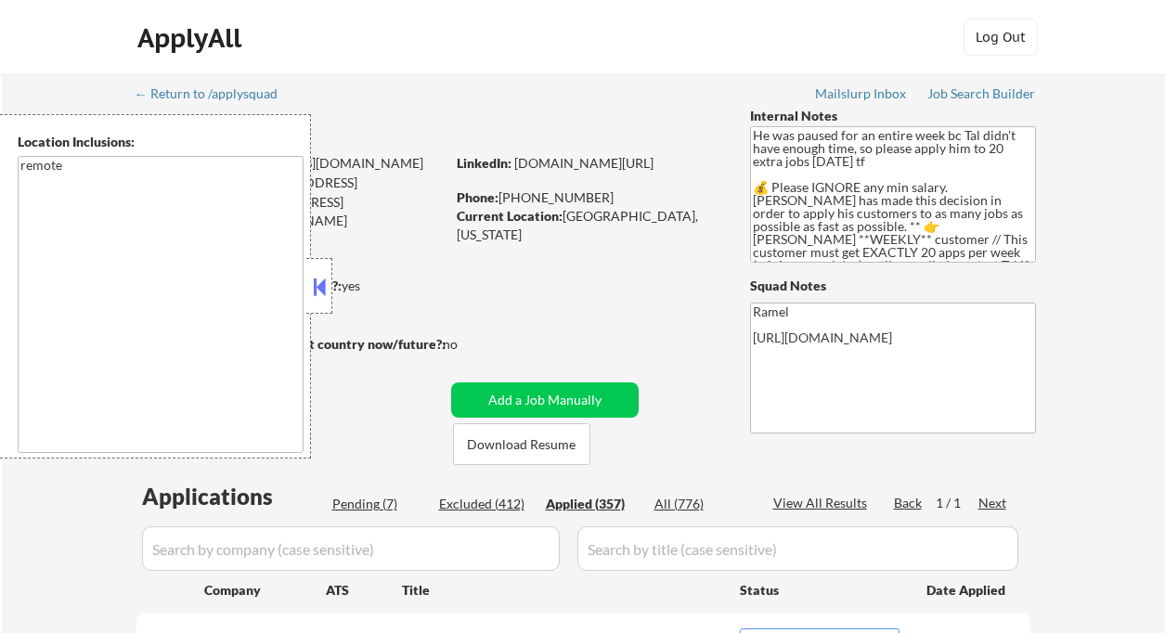
click at [319, 289] on button at bounding box center [319, 287] width 20 height 28
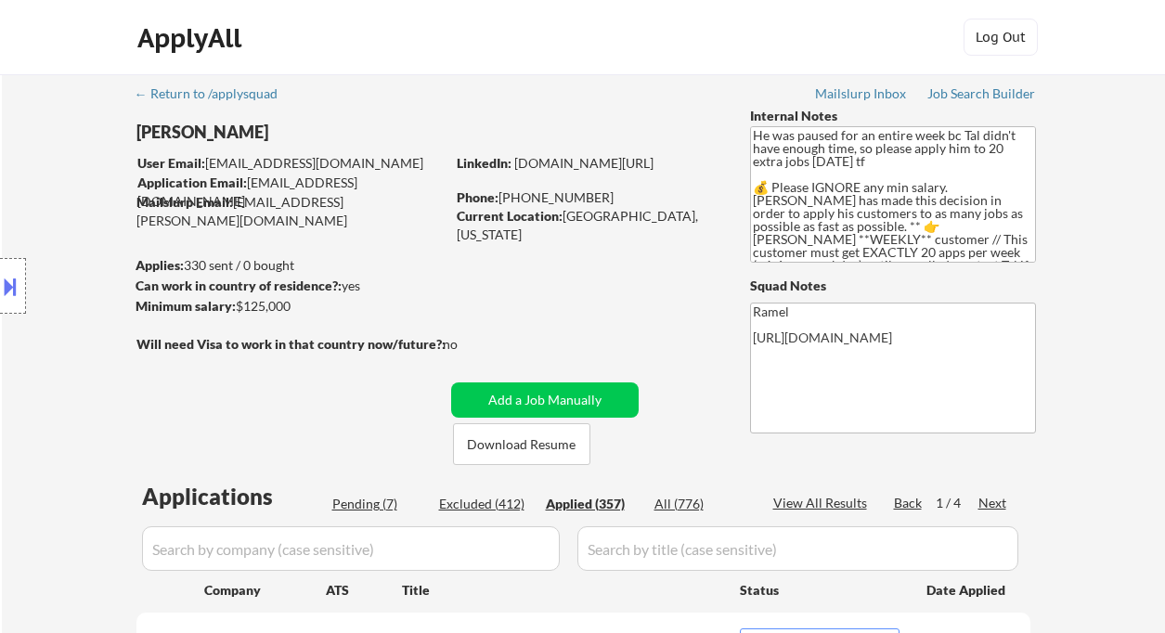
select select ""applied""
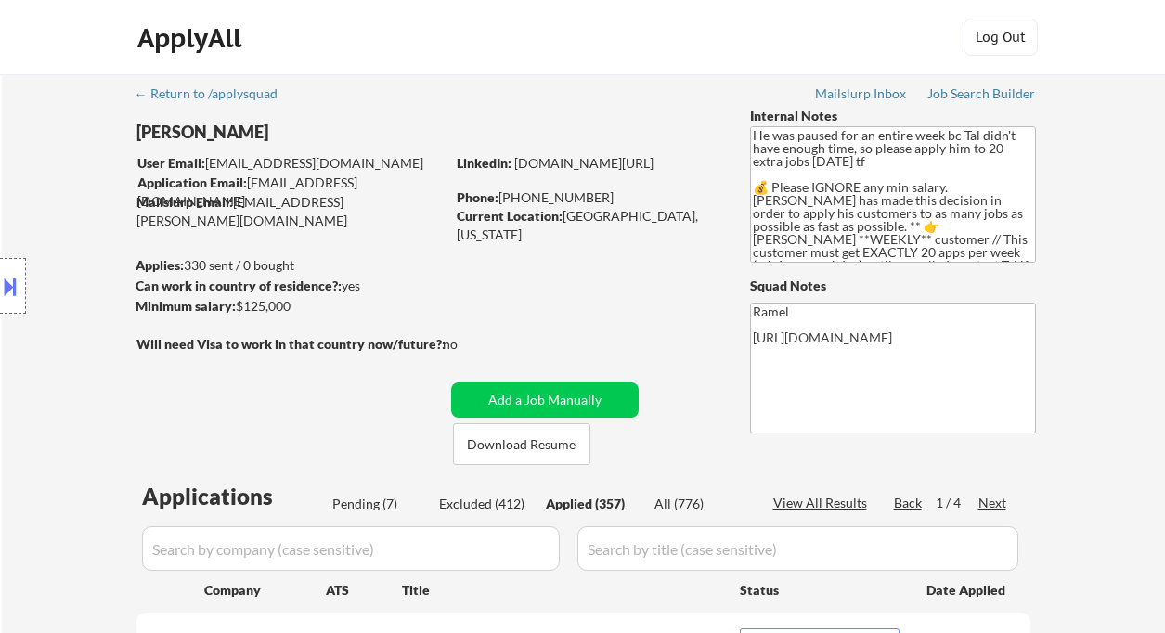
select select ""applied""
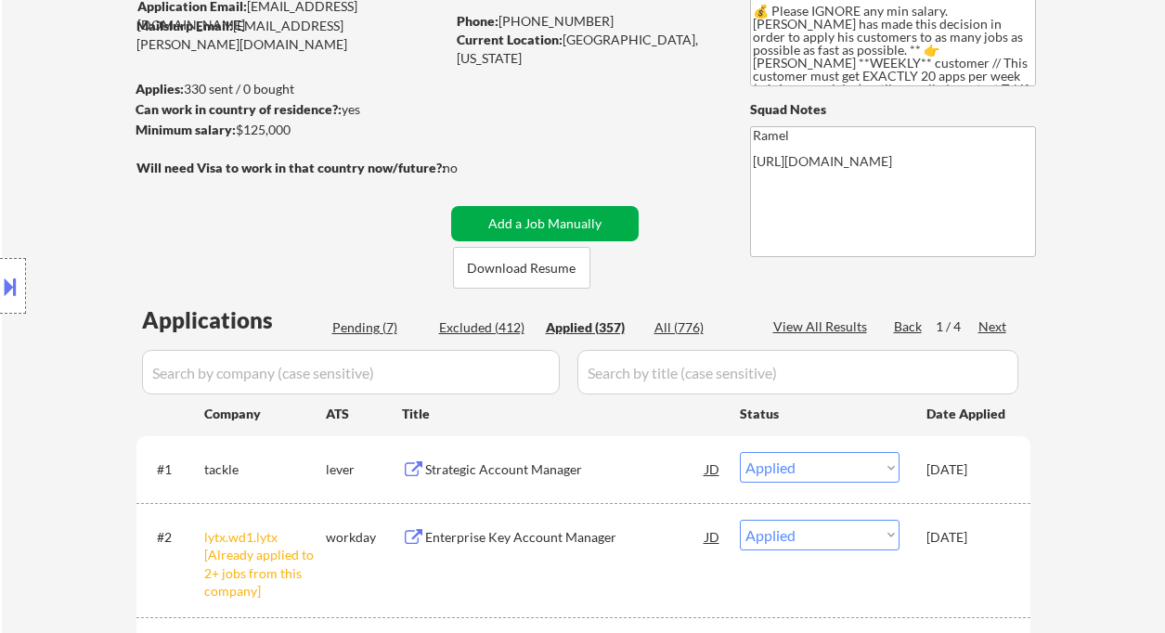
scroll to position [371, 0]
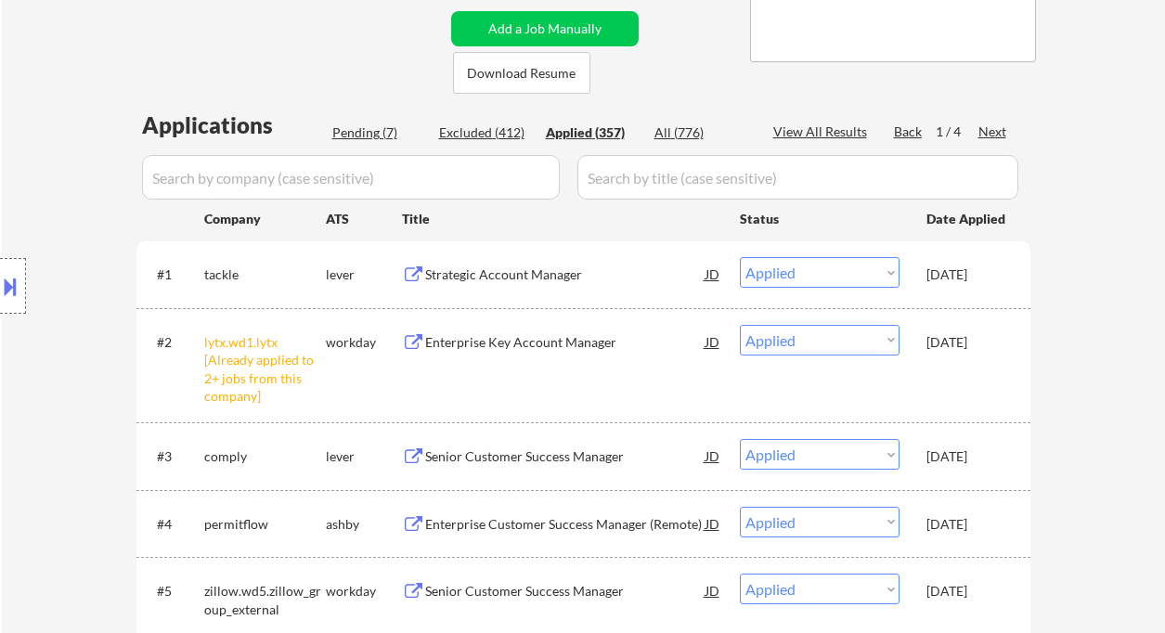
click at [813, 135] on div "View All Results" at bounding box center [823, 132] width 99 height 19
select select ""applied""
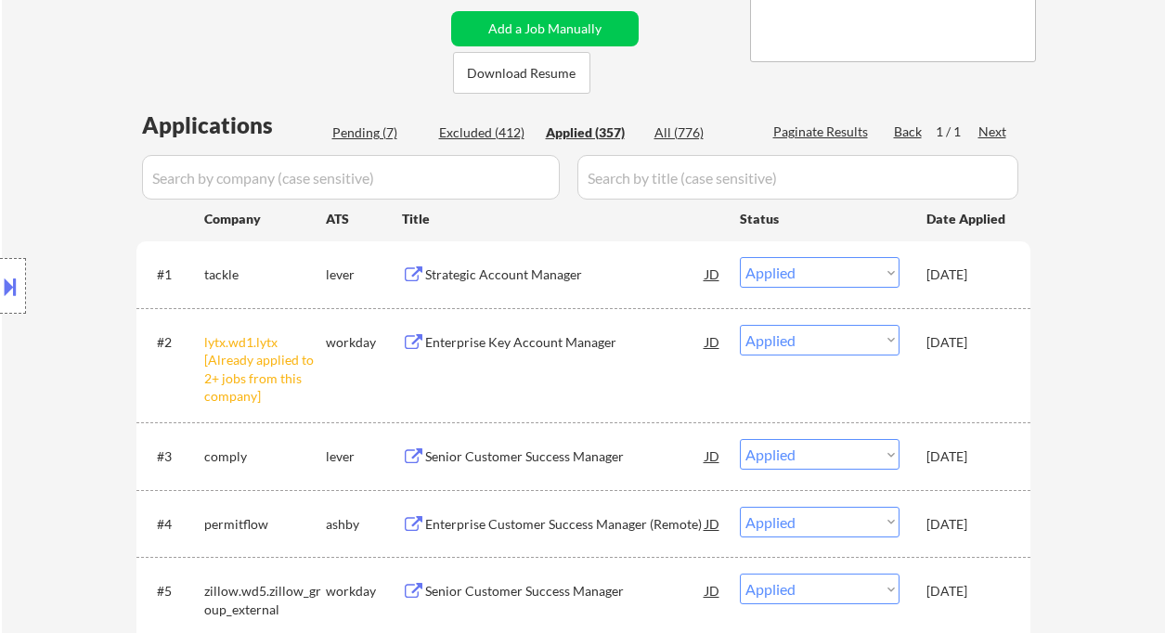
select select ""applied""
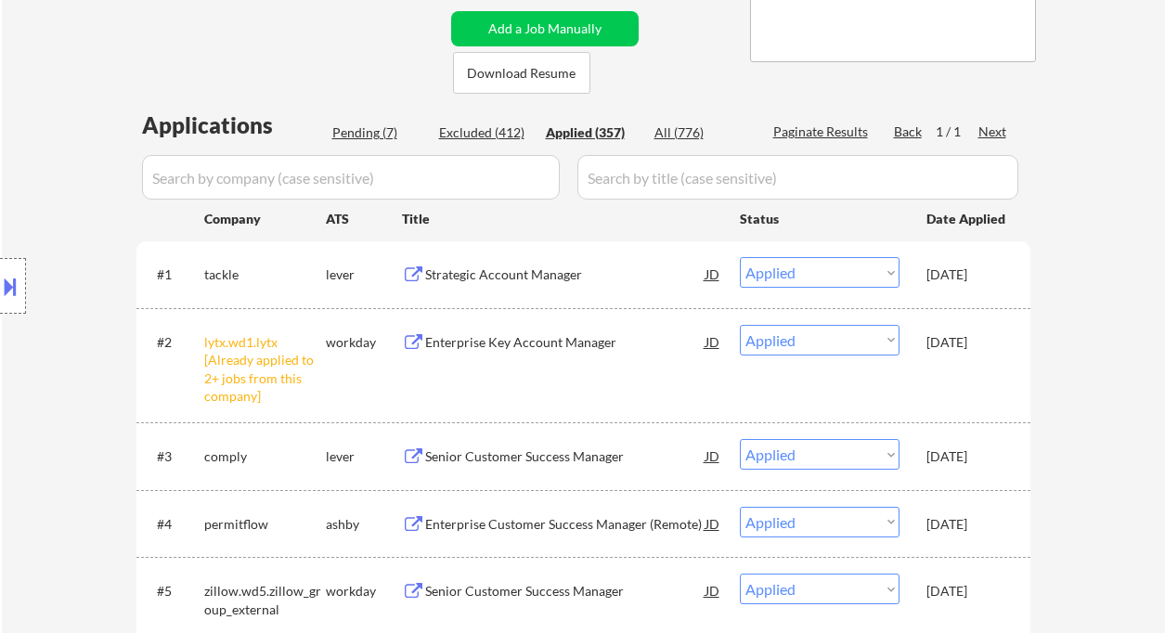
select select ""applied""
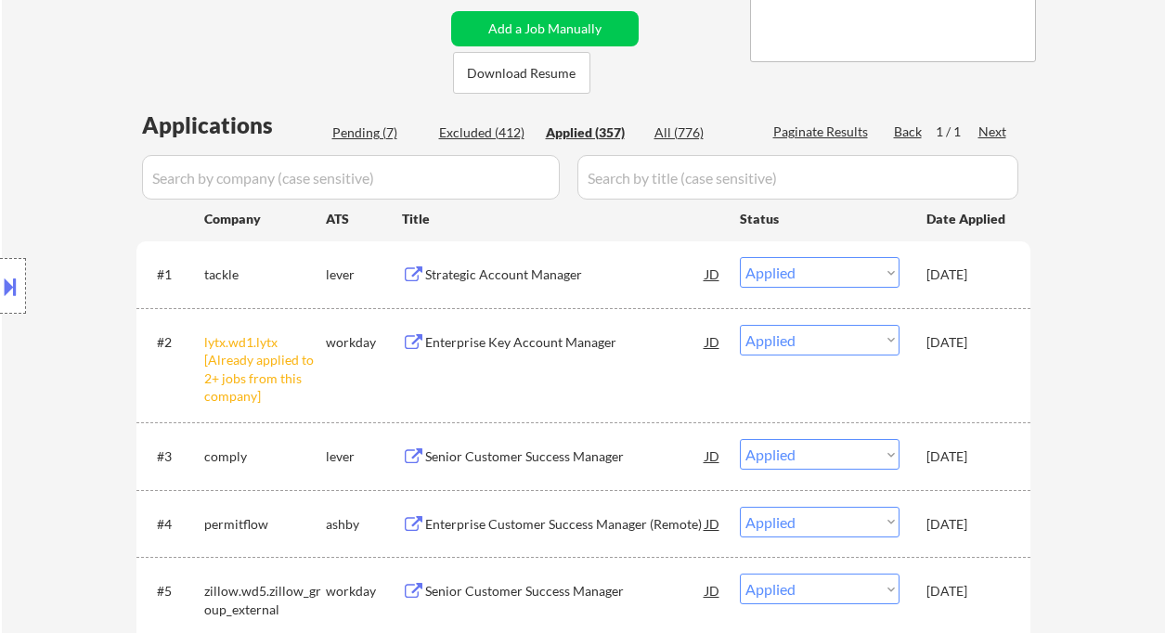
select select ""applied""
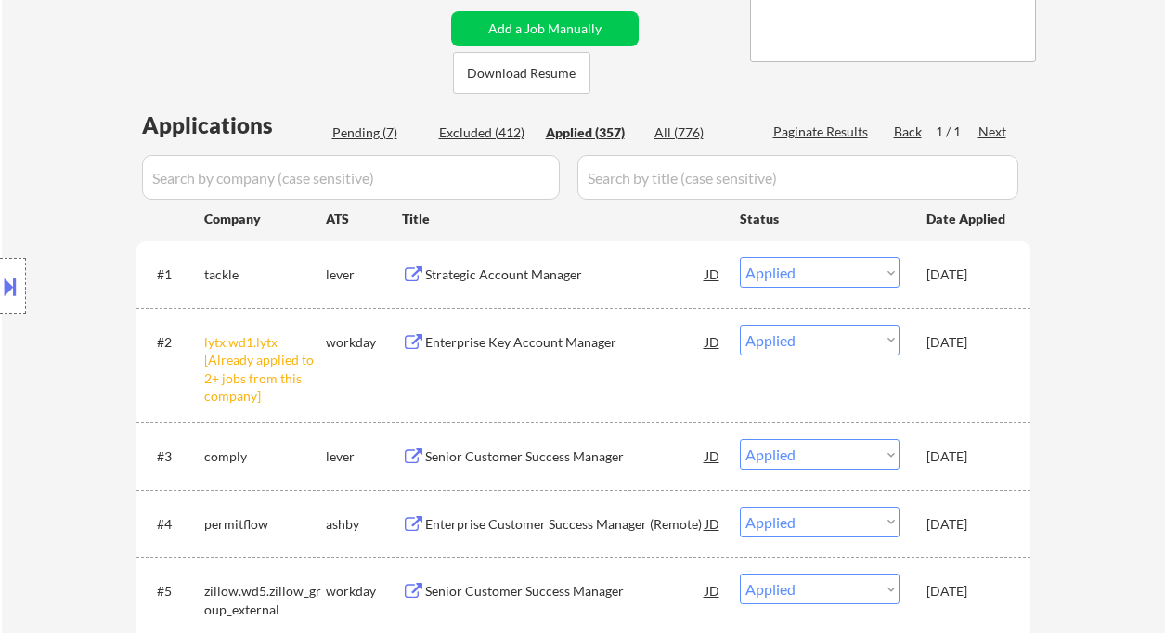
select select ""applied""
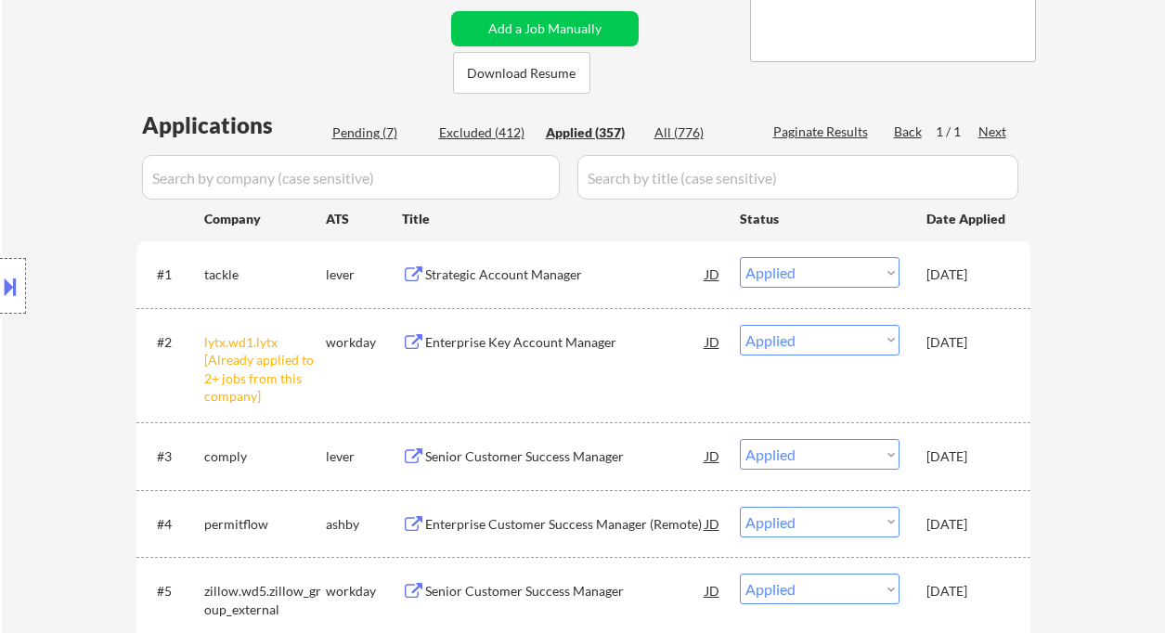
select select ""applied""
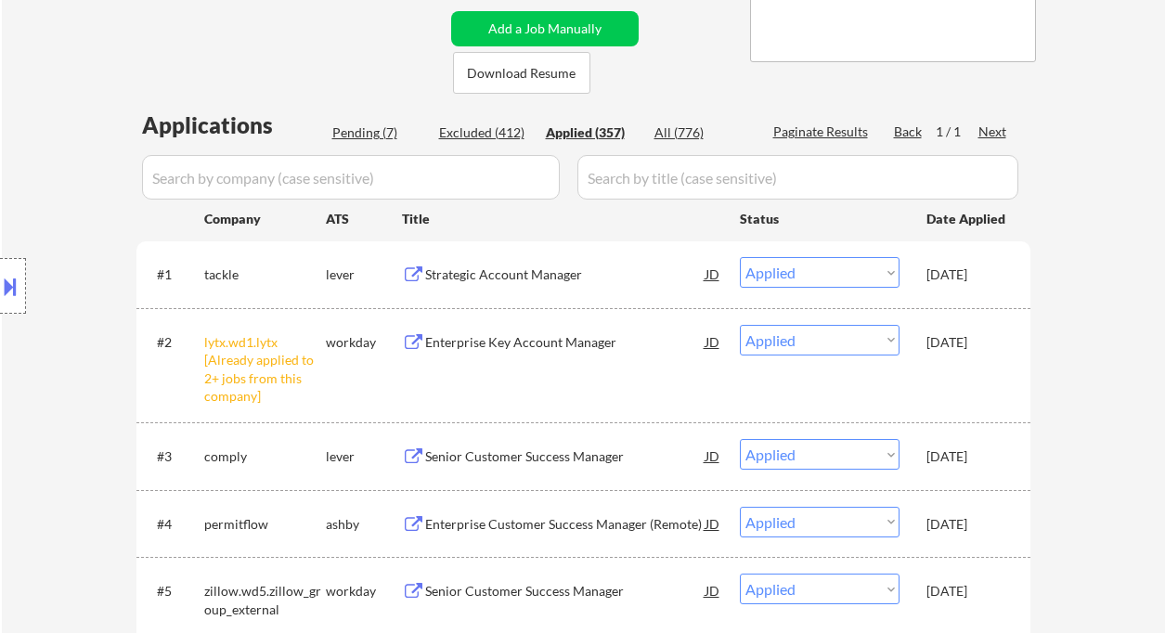
select select ""applied""
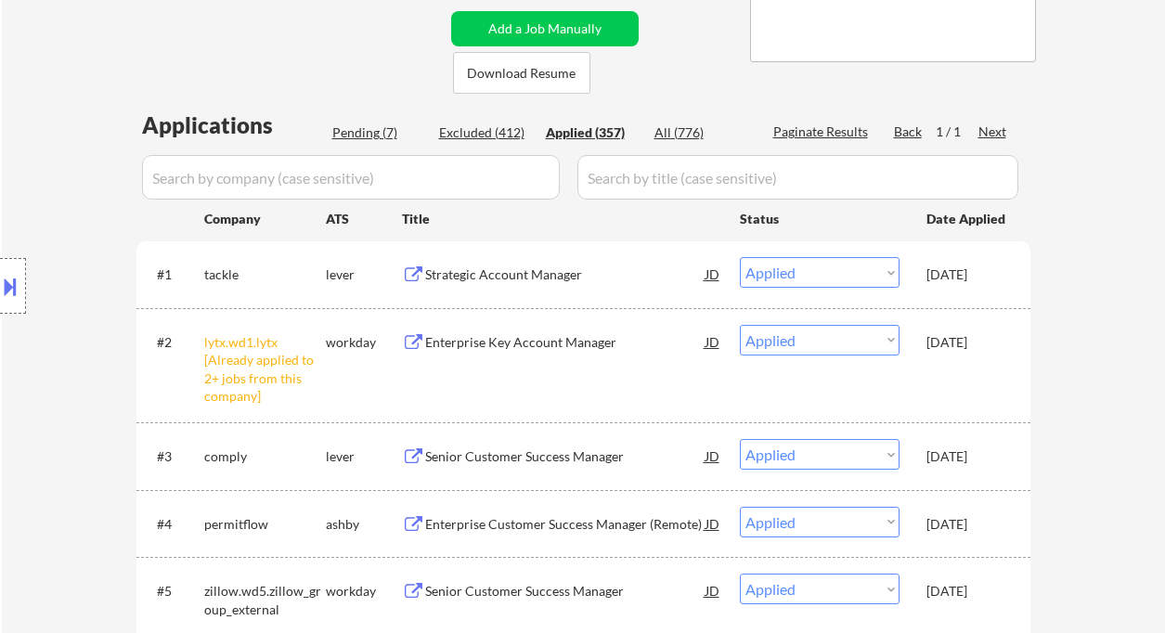
select select ""applied""
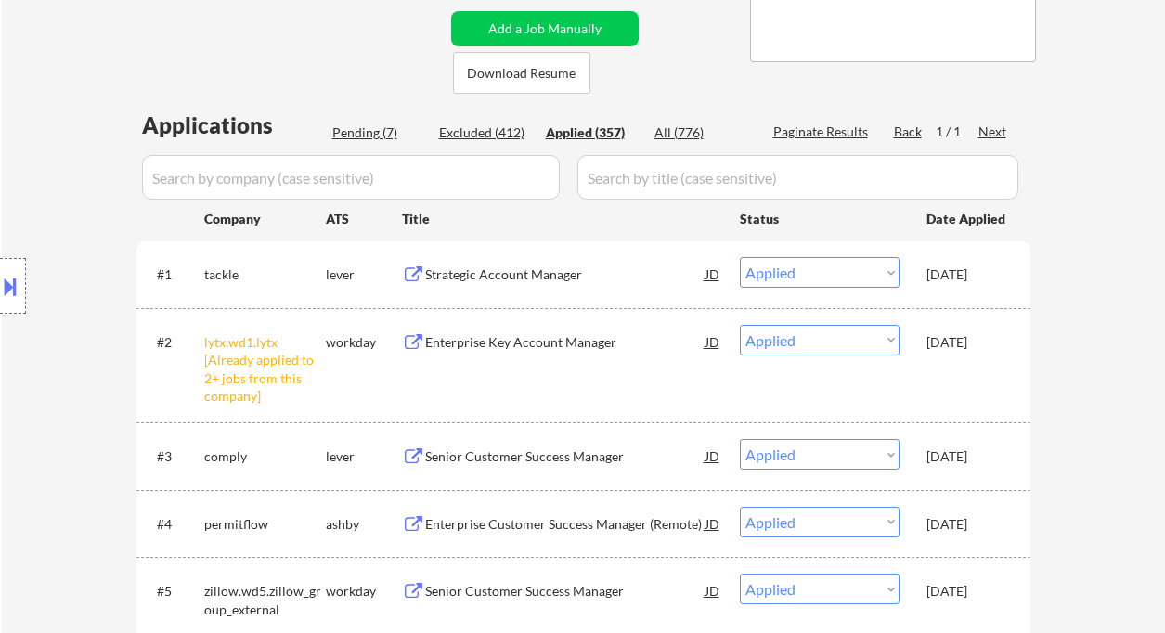
select select ""applied""
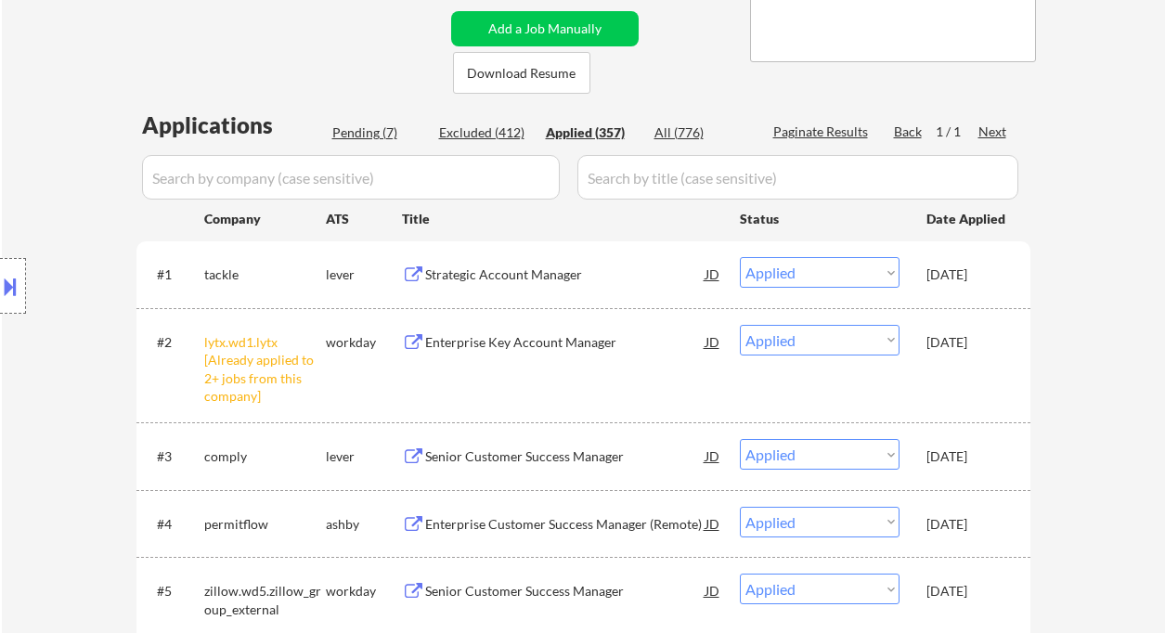
select select ""applied""
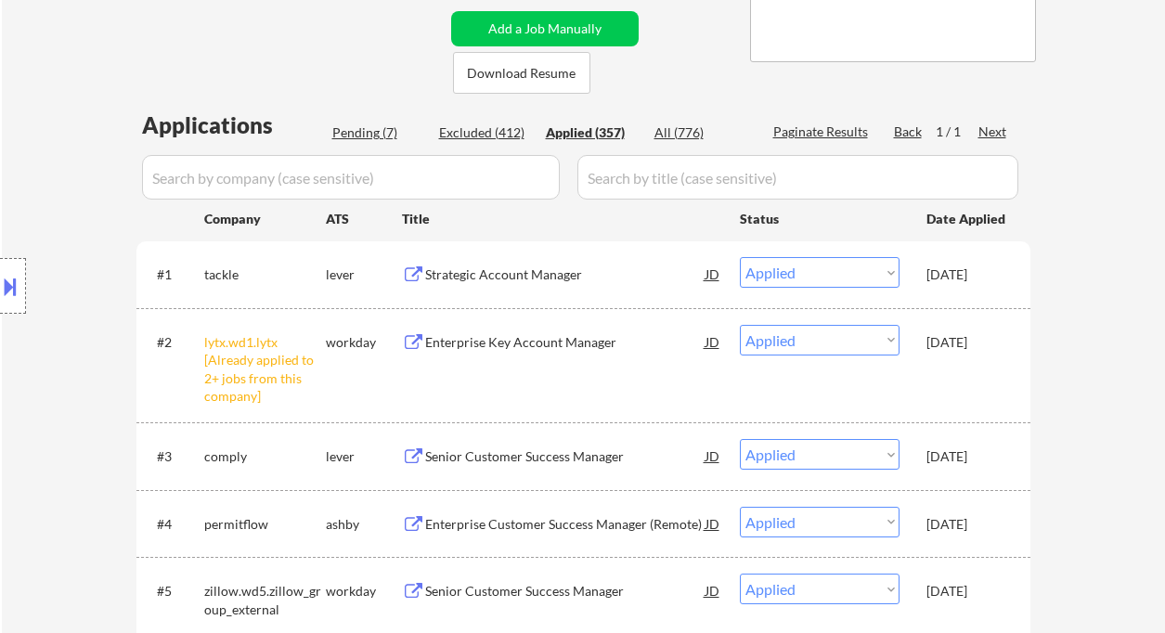
select select ""applied""
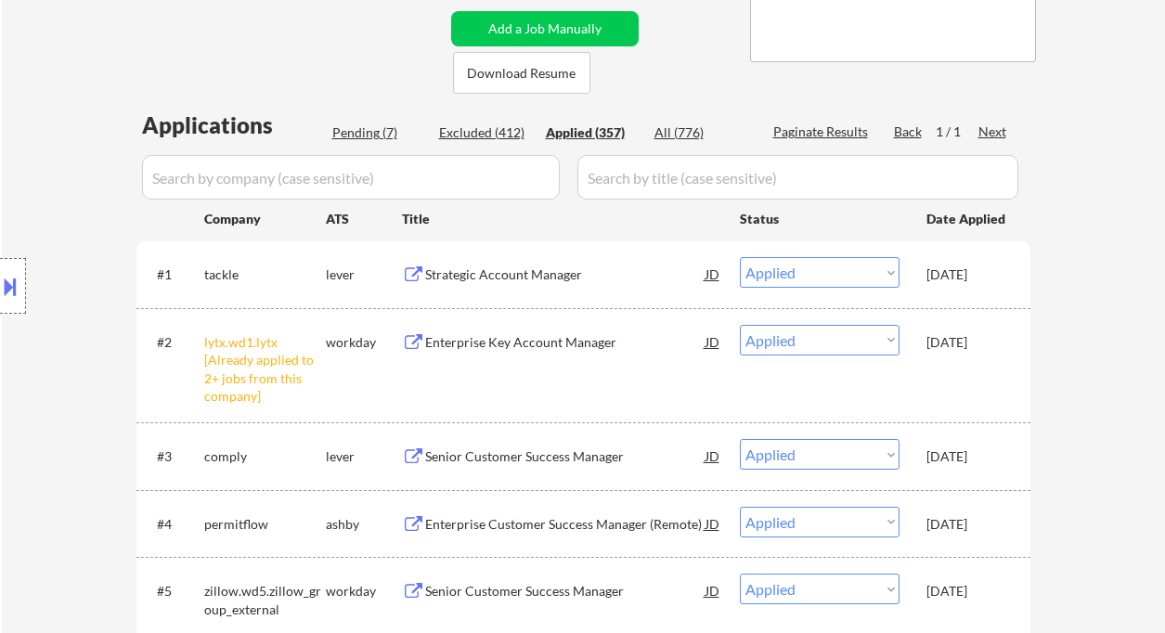
select select ""applied""
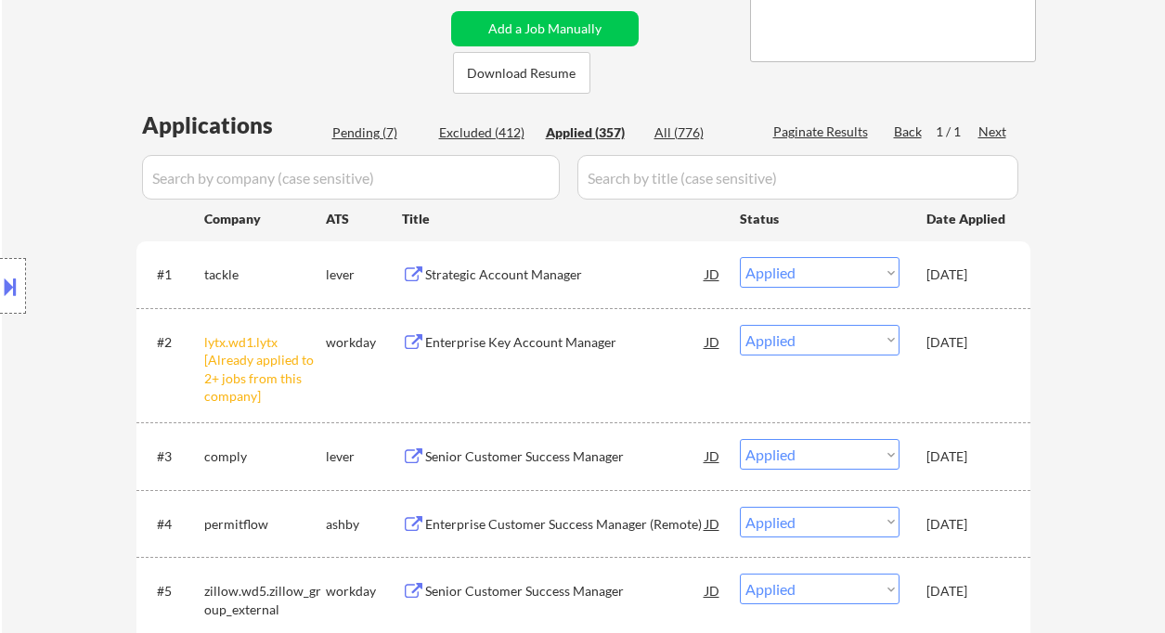
select select ""applied""
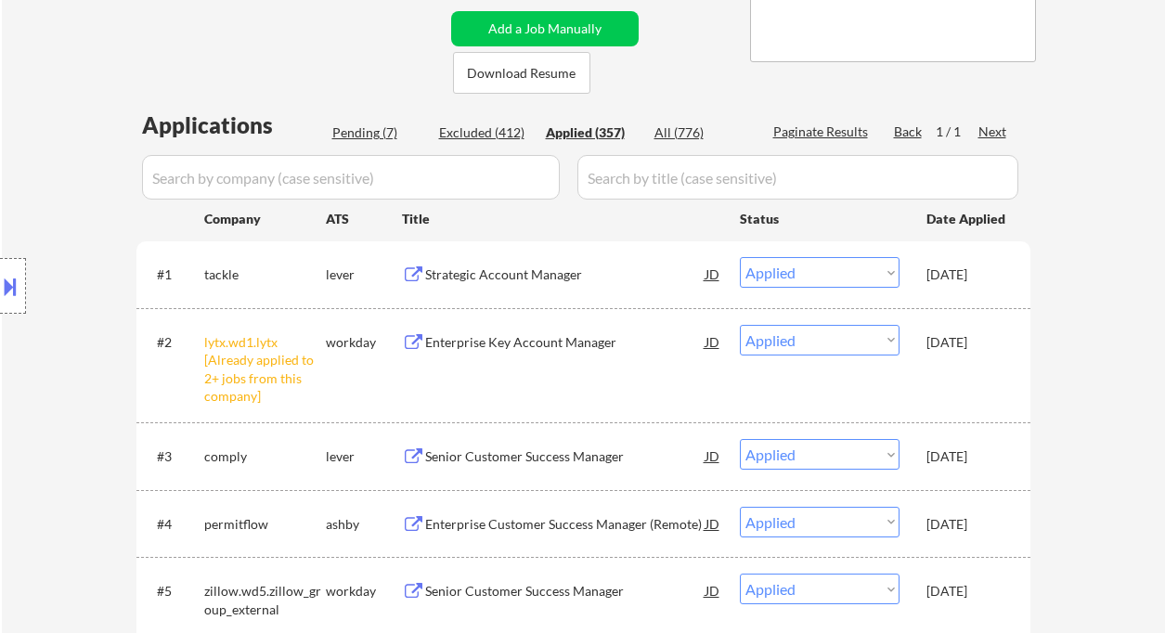
select select ""applied""
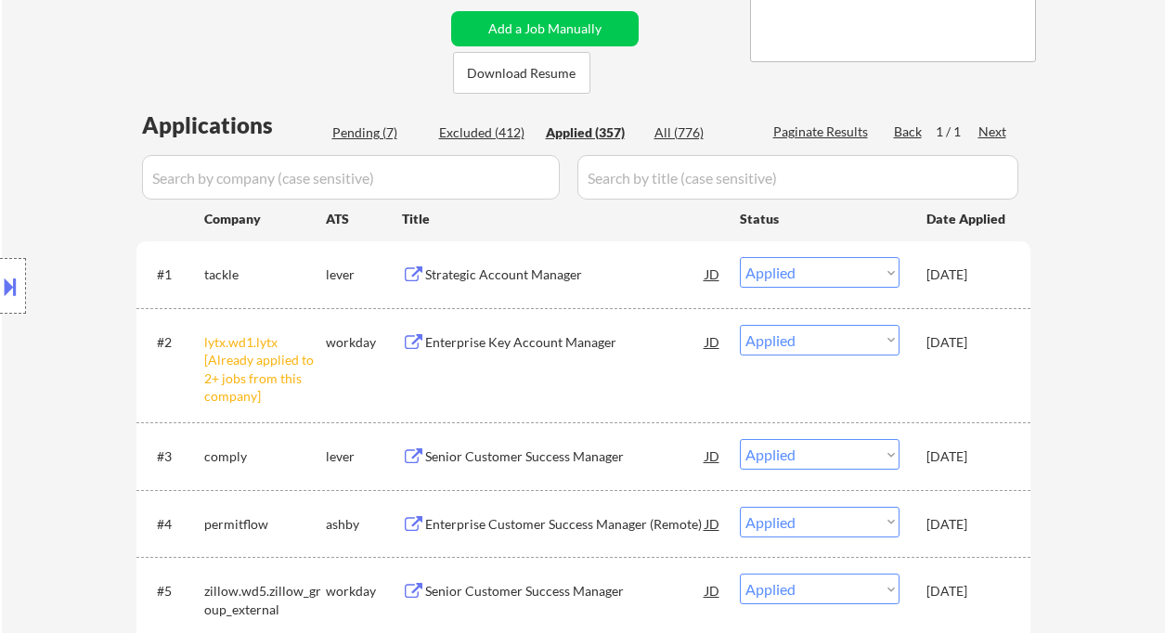
select select ""applied""
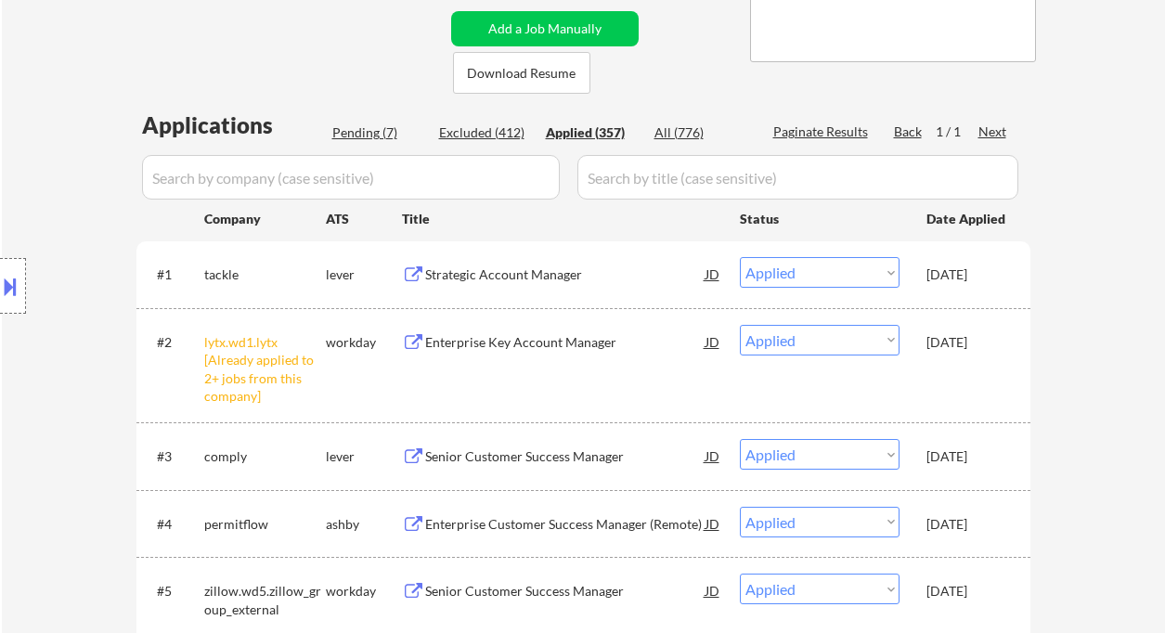
select select ""applied""
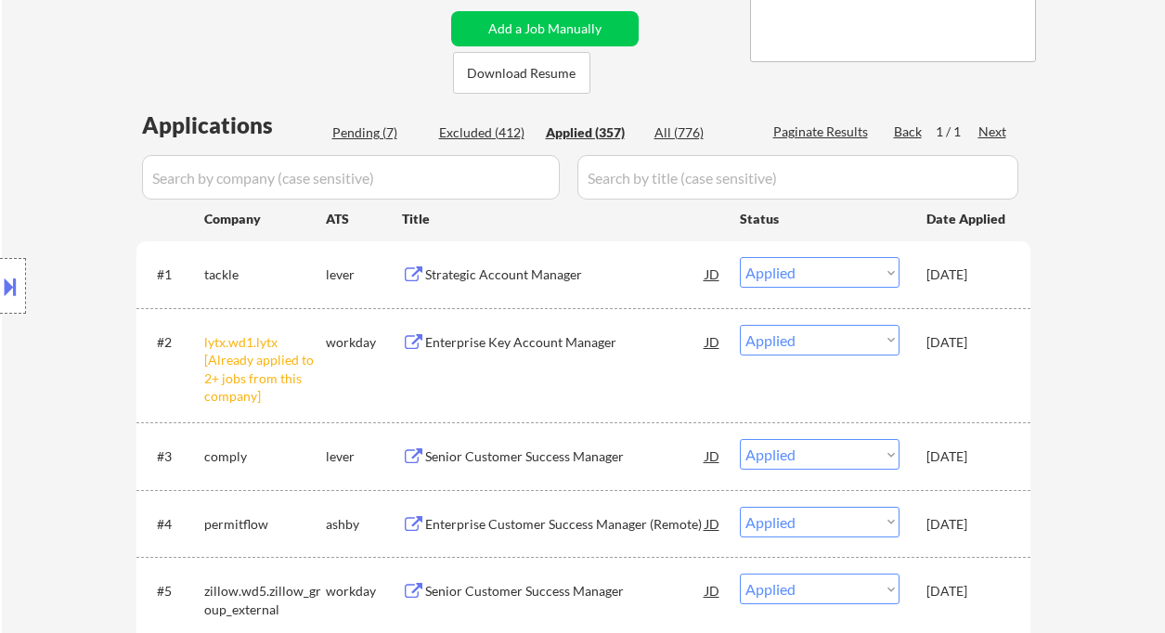
select select ""applied""
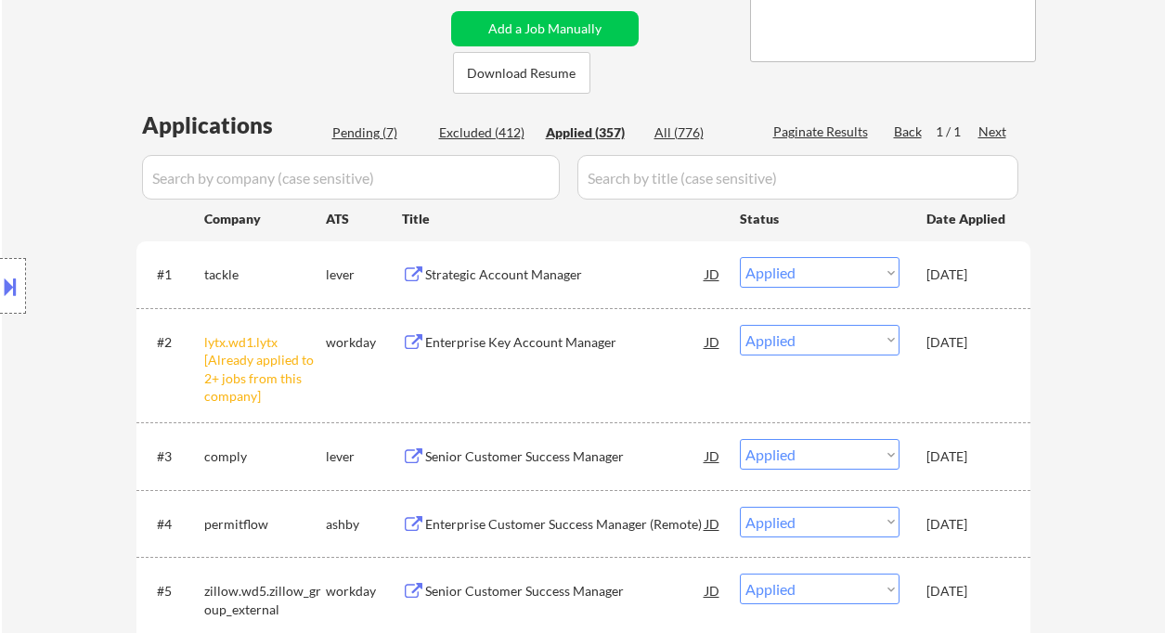
select select ""applied""
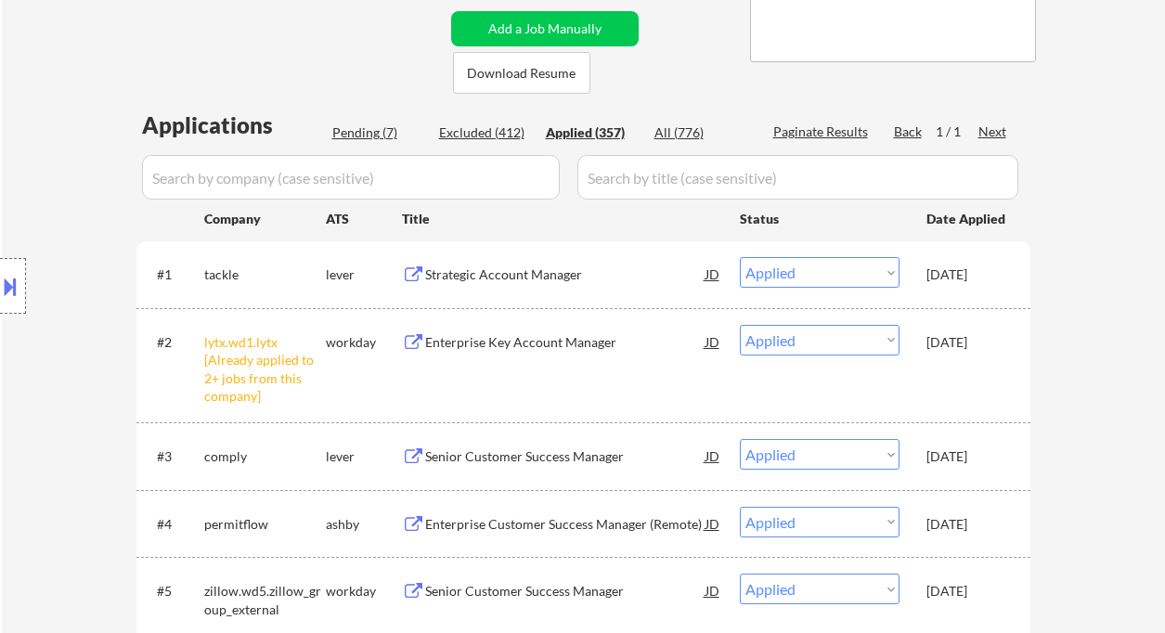
select select ""applied""
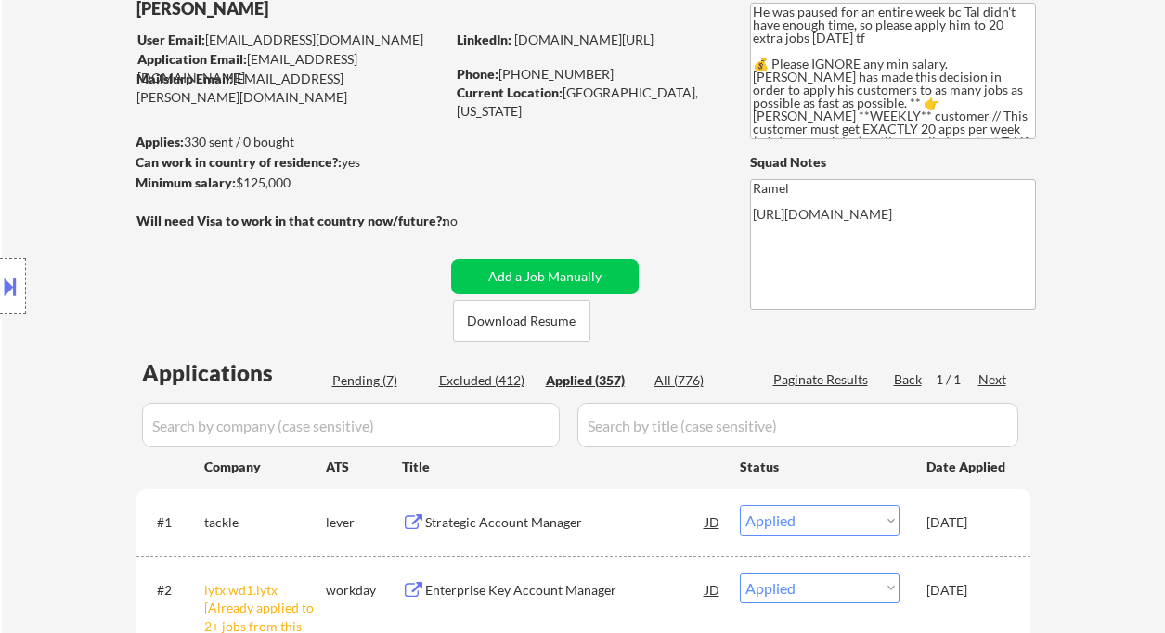
drag, startPoint x: 566, startPoint y: 94, endPoint x: 719, endPoint y: 97, distance: 153.2
click at [720, 97] on div "LinkedIn: www.linkedin.com/in/yonahtanpimentel Phone: 646-842-6932 Current Loca…" at bounding box center [590, 67] width 266 height 72
click at [719, 97] on div "LinkedIn: www.linkedin.com/in/yonahtanpimentel Phone: 646-842-6932 Current Loca…" at bounding box center [590, 67] width 266 height 72
drag, startPoint x: 564, startPoint y: 86, endPoint x: 428, endPoint y: 33, distance: 145.9
click at [712, 89] on div "Current Location: South Orange, New Jersey" at bounding box center [588, 102] width 263 height 36
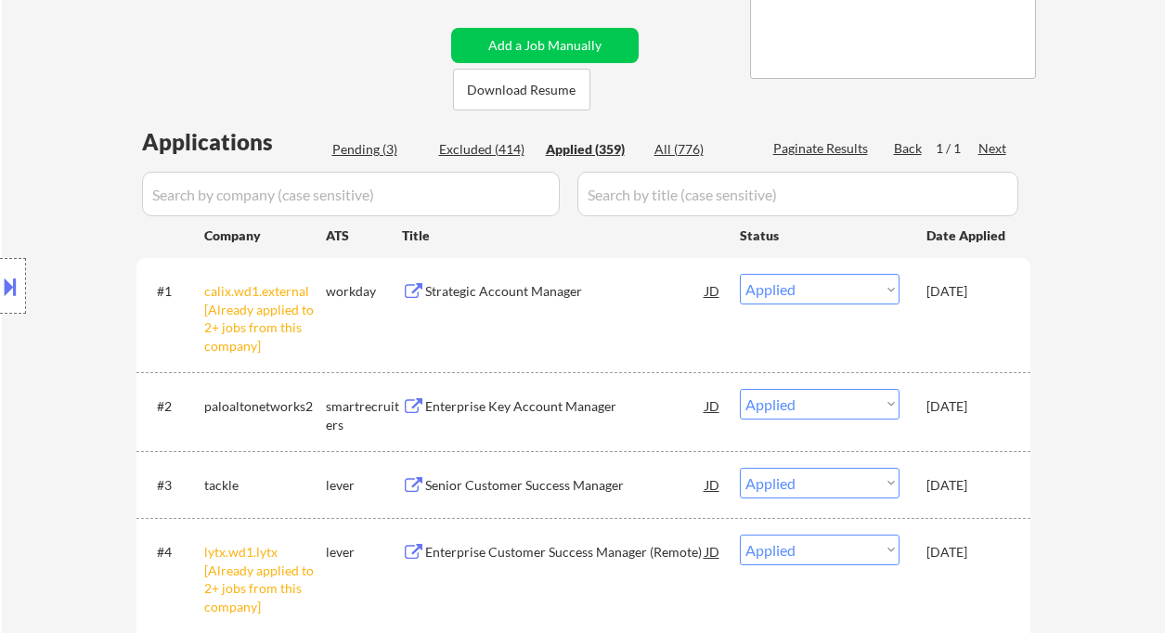
scroll to position [107, 0]
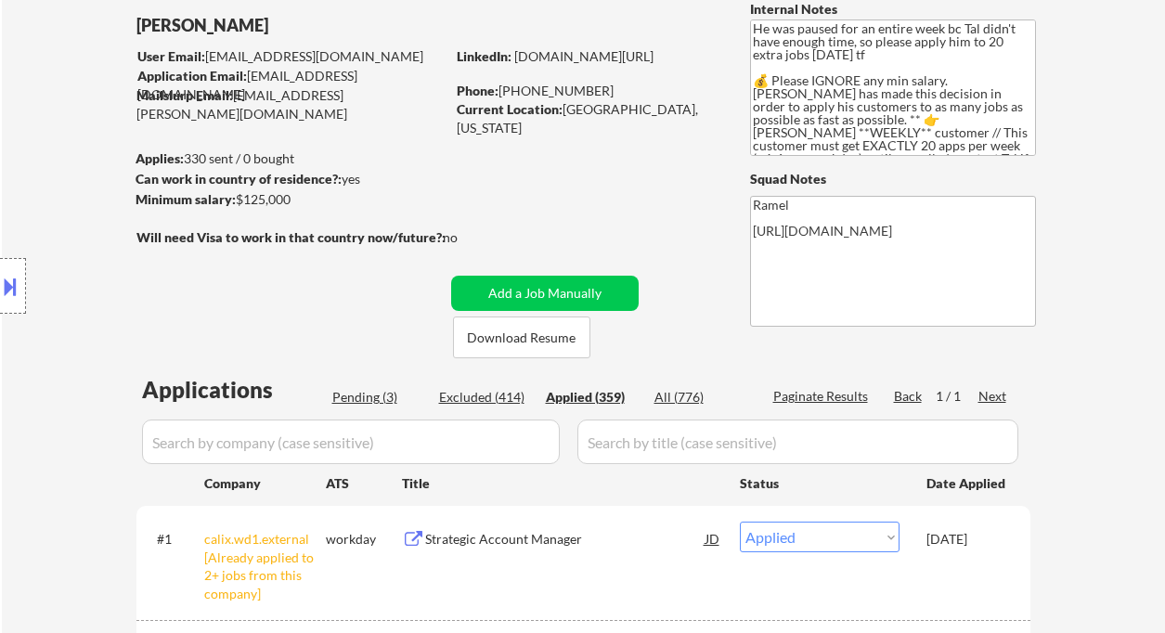
drag, startPoint x: 585, startPoint y: 95, endPoint x: 460, endPoint y: 50, distance: 133.1
click at [503, 87] on div "Phone: 646-842-6932" at bounding box center [588, 91] width 263 height 19
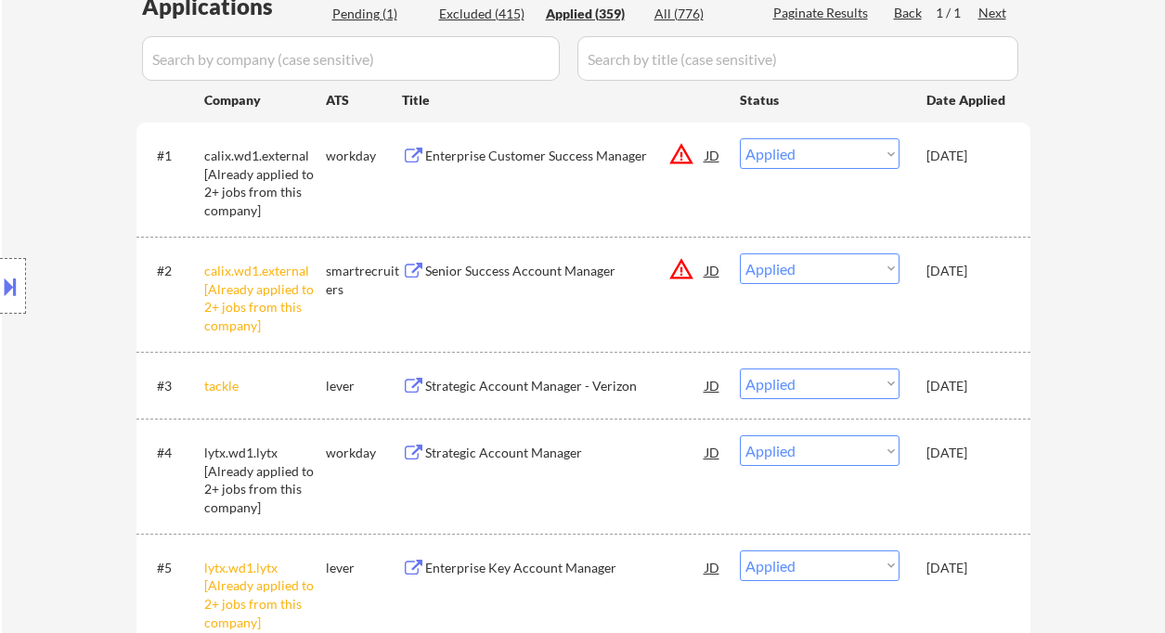
scroll to position [478, 0]
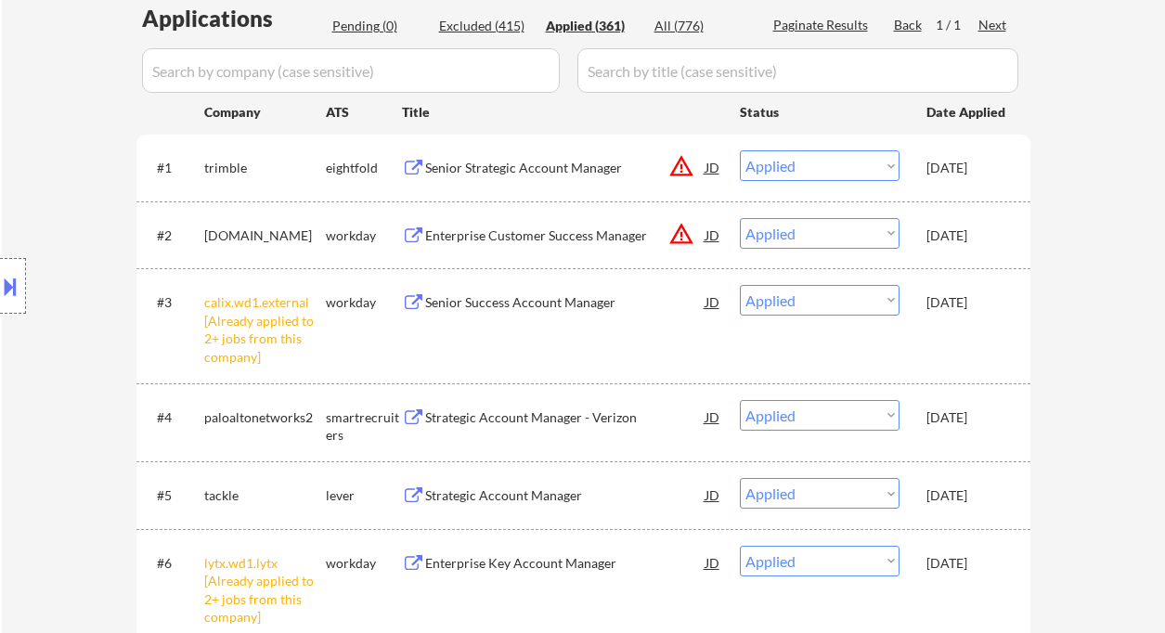
drag, startPoint x: 19, startPoint y: 59, endPoint x: 83, endPoint y: 0, distance: 86.8
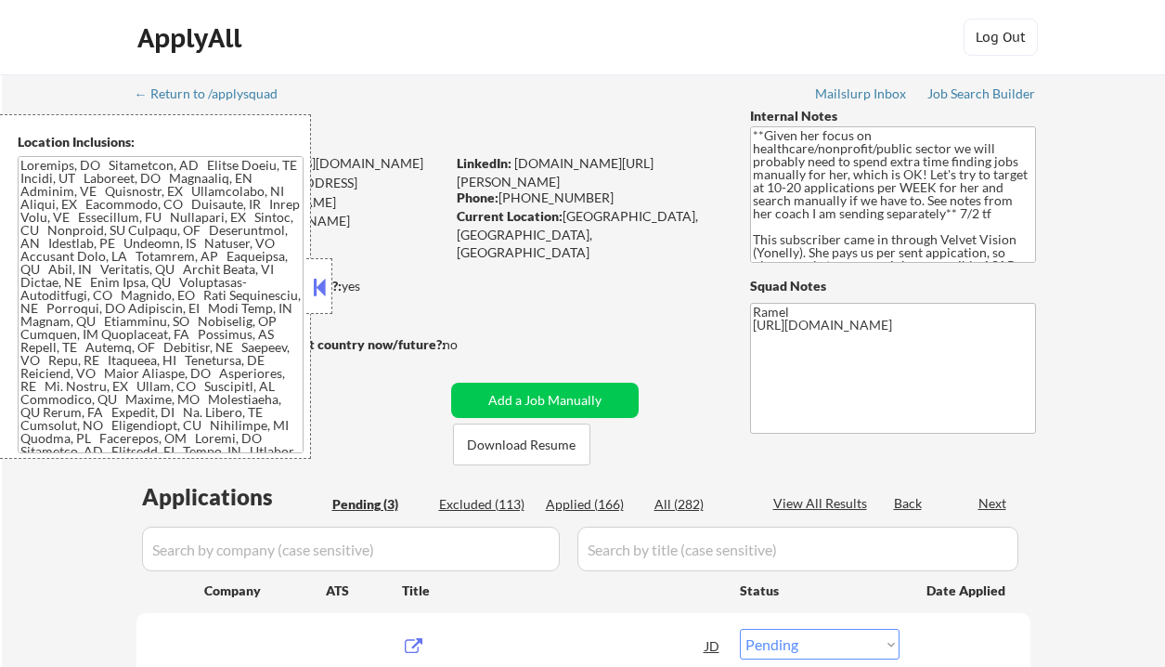
select select ""pending""
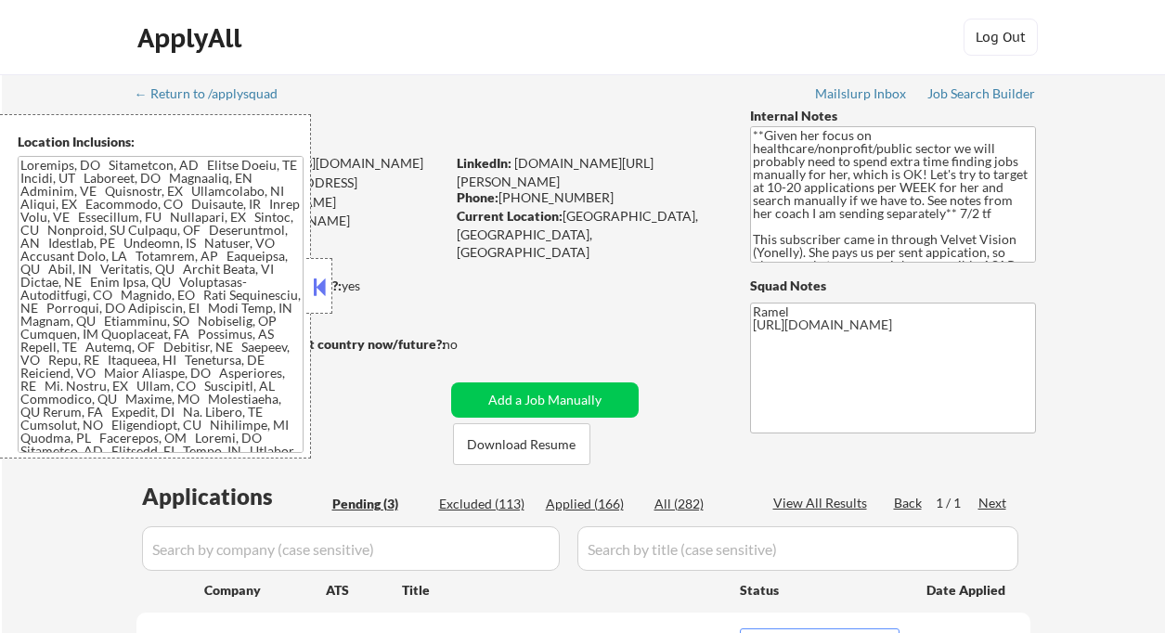
drag, startPoint x: 318, startPoint y: 293, endPoint x: 350, endPoint y: 300, distance: 33.3
click at [318, 293] on button at bounding box center [319, 287] width 20 height 28
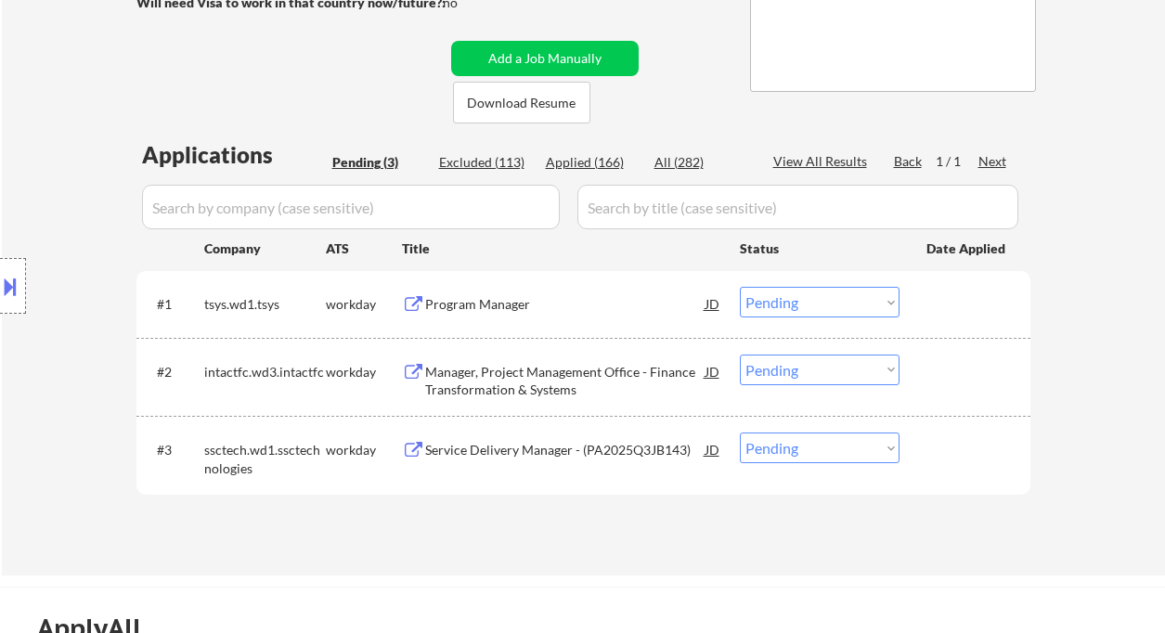
scroll to position [371, 0]
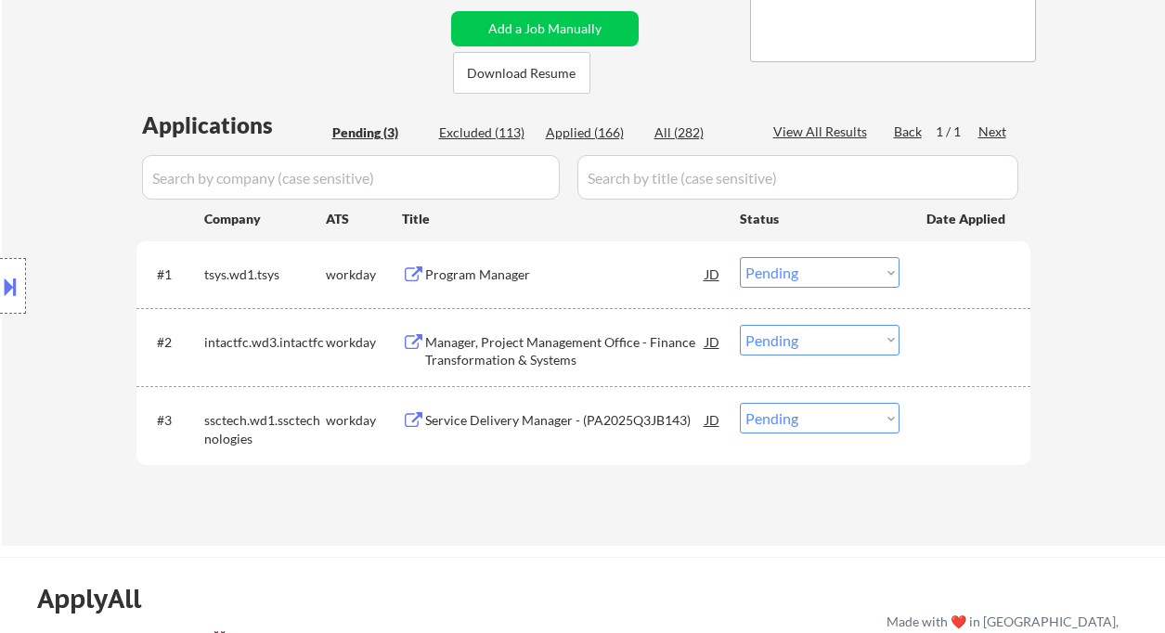
click at [490, 274] on div "Program Manager" at bounding box center [565, 275] width 280 height 19
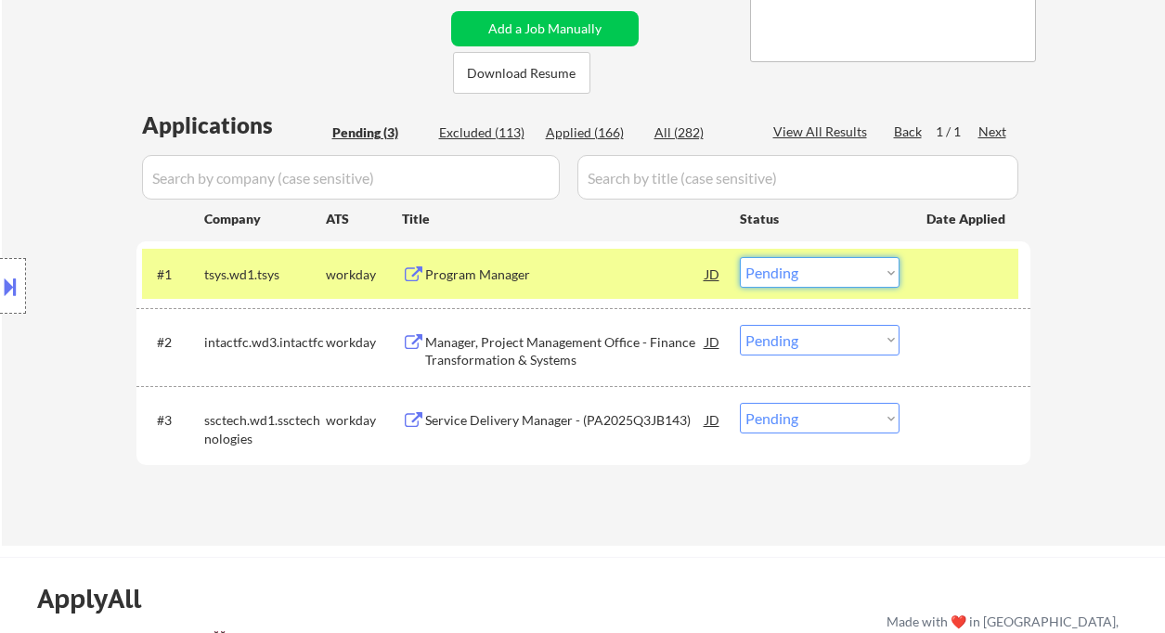
click at [859, 283] on select "Choose an option... Pending Applied Excluded (Questions) Excluded (Expired) Exc…" at bounding box center [820, 272] width 160 height 31
click at [740, 257] on select "Choose an option... Pending Applied Excluded (Questions) Excluded (Expired) Exc…" at bounding box center [820, 272] width 160 height 31
select select ""pending""
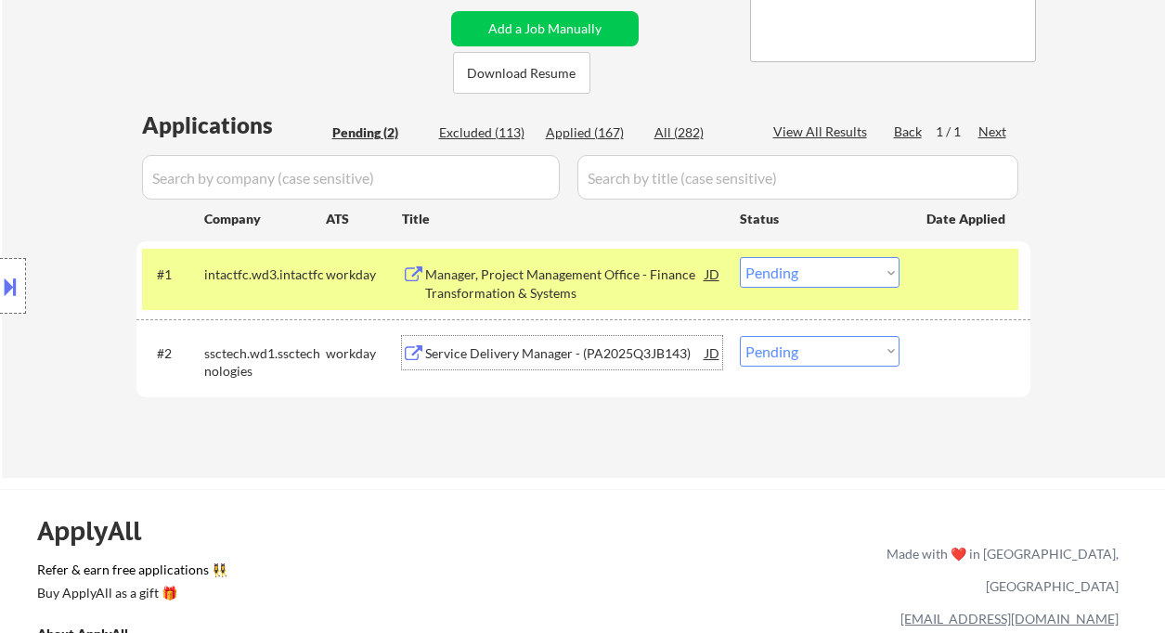
click at [536, 355] on div "Service Delivery Manager - (PA2025Q3JB143)" at bounding box center [565, 354] width 280 height 19
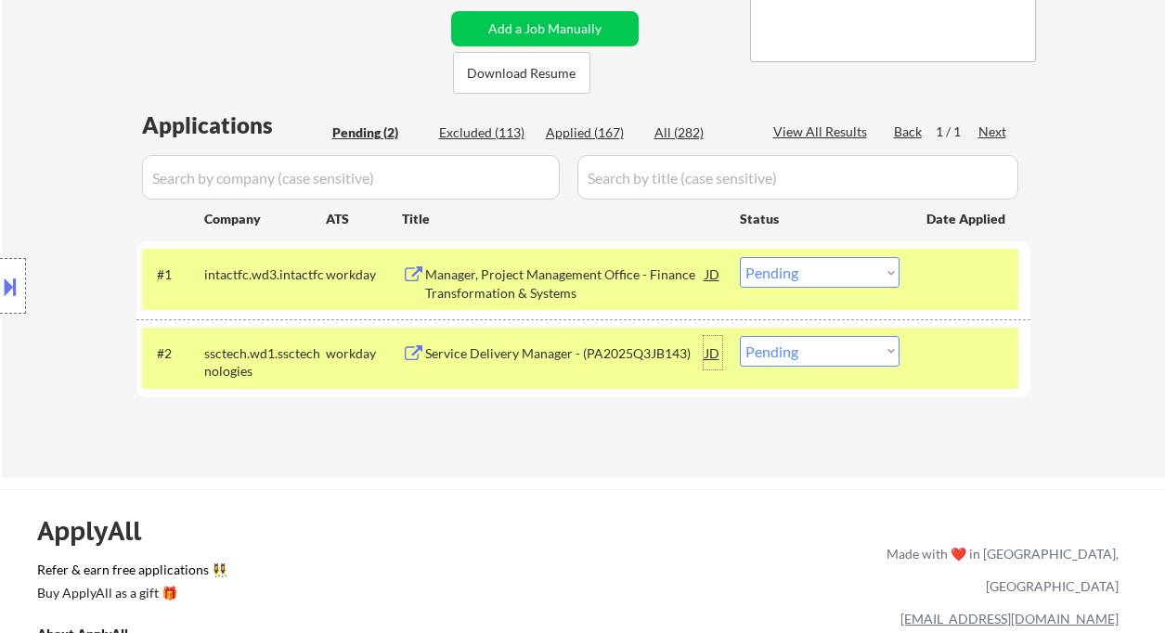
click at [710, 353] on div "JD" at bounding box center [713, 352] width 19 height 33
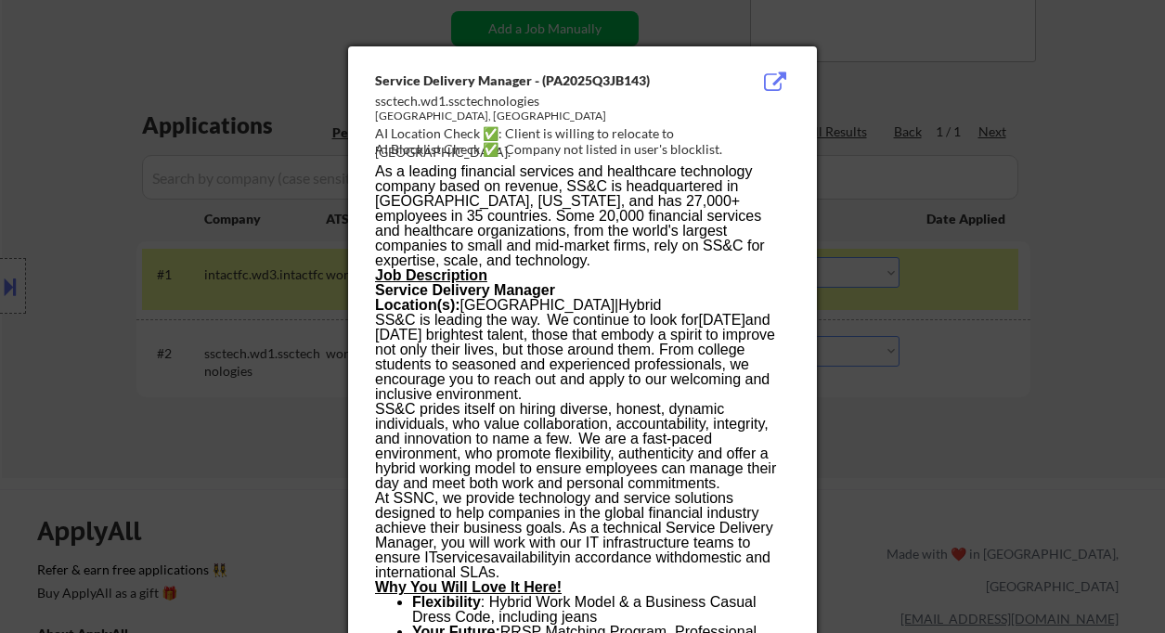
click at [949, 400] on div at bounding box center [582, 316] width 1165 height 633
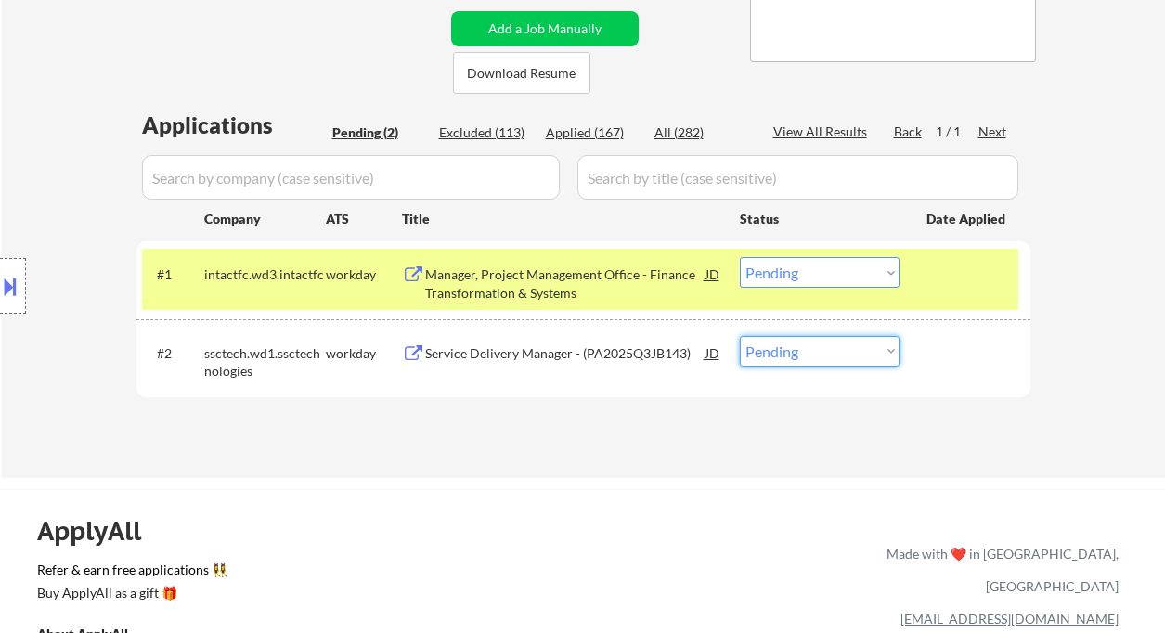
drag, startPoint x: 768, startPoint y: 355, endPoint x: 779, endPoint y: 366, distance: 15.8
click at [768, 355] on select "Choose an option... Pending Applied Excluded (Questions) Excluded (Expired) Exc…" at bounding box center [820, 351] width 160 height 31
select select ""applied""
click at [740, 336] on select "Choose an option... Pending Applied Excluded (Questions) Excluded (Expired) Exc…" at bounding box center [820, 351] width 160 height 31
click at [514, 290] on div "Manager, Project Management Office - Finance Transformation & Systems" at bounding box center [565, 284] width 280 height 36
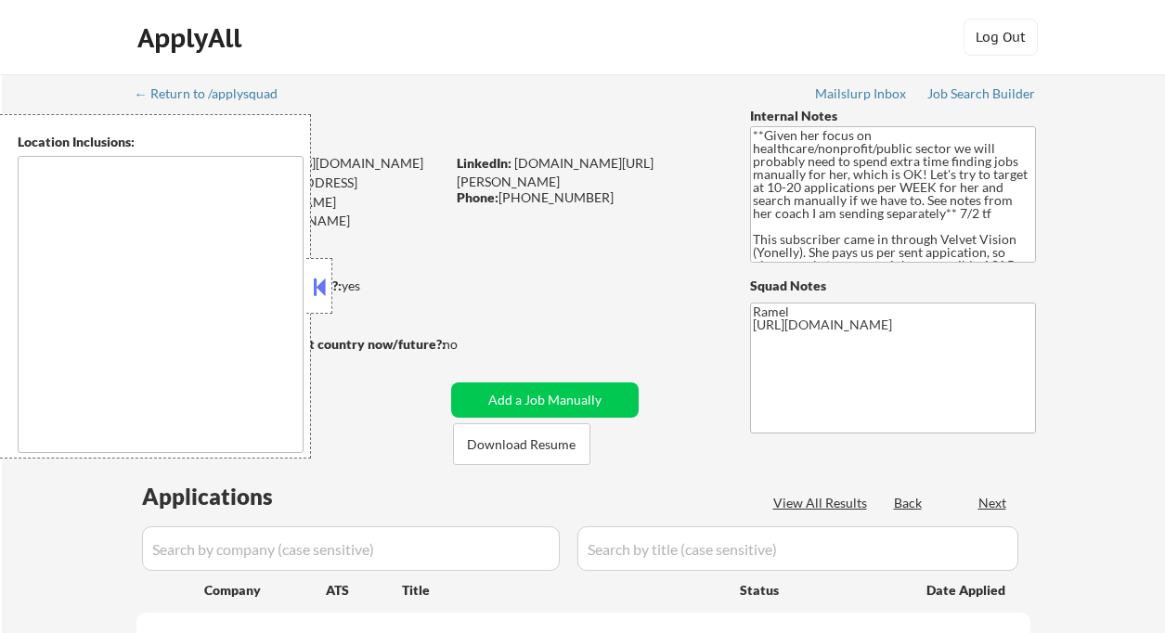
select select ""pending""
click at [323, 286] on button at bounding box center [319, 287] width 20 height 28
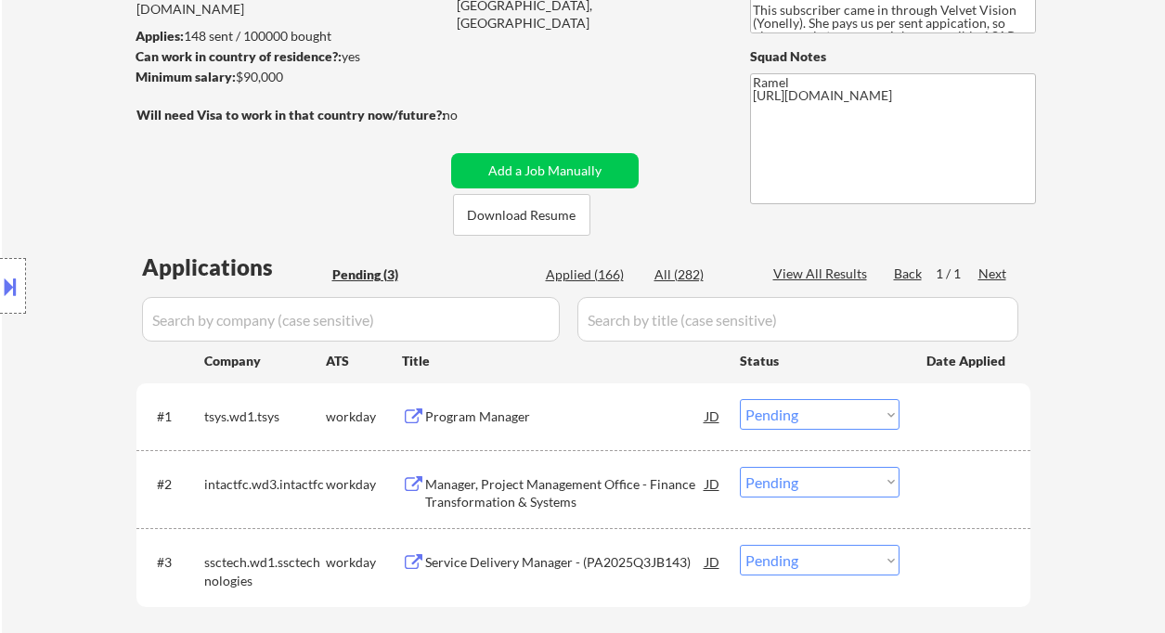
scroll to position [247, 0]
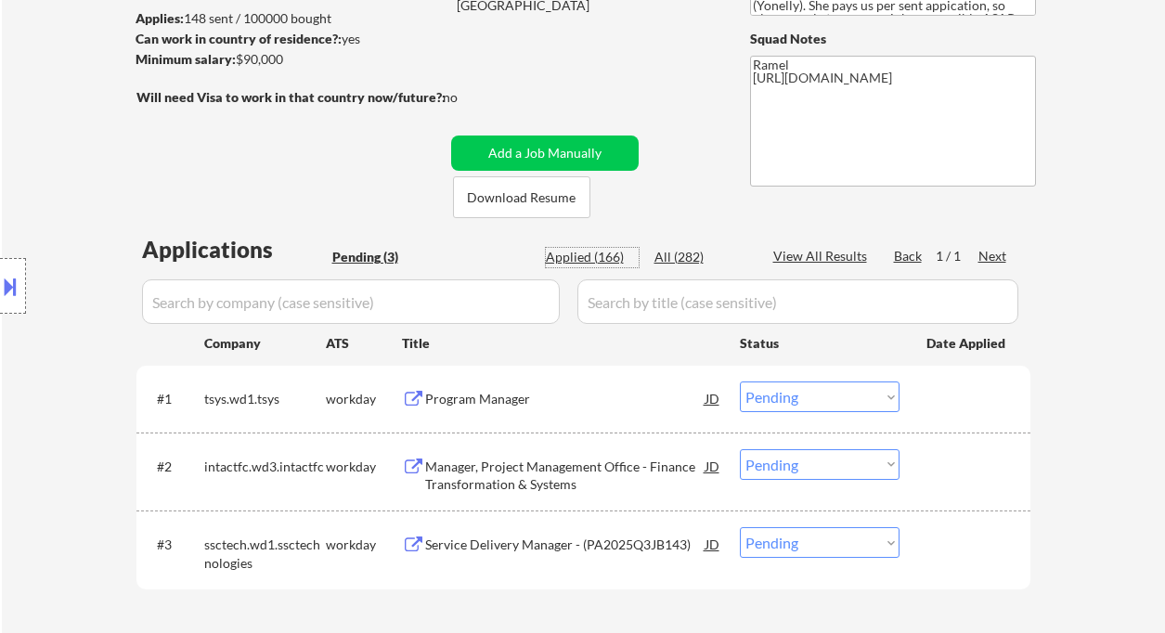
click at [591, 256] on div "Applied (166)" at bounding box center [592, 257] width 93 height 19
click at [585, 382] on div "Program Manager" at bounding box center [565, 398] width 280 height 33
select select ""applied""
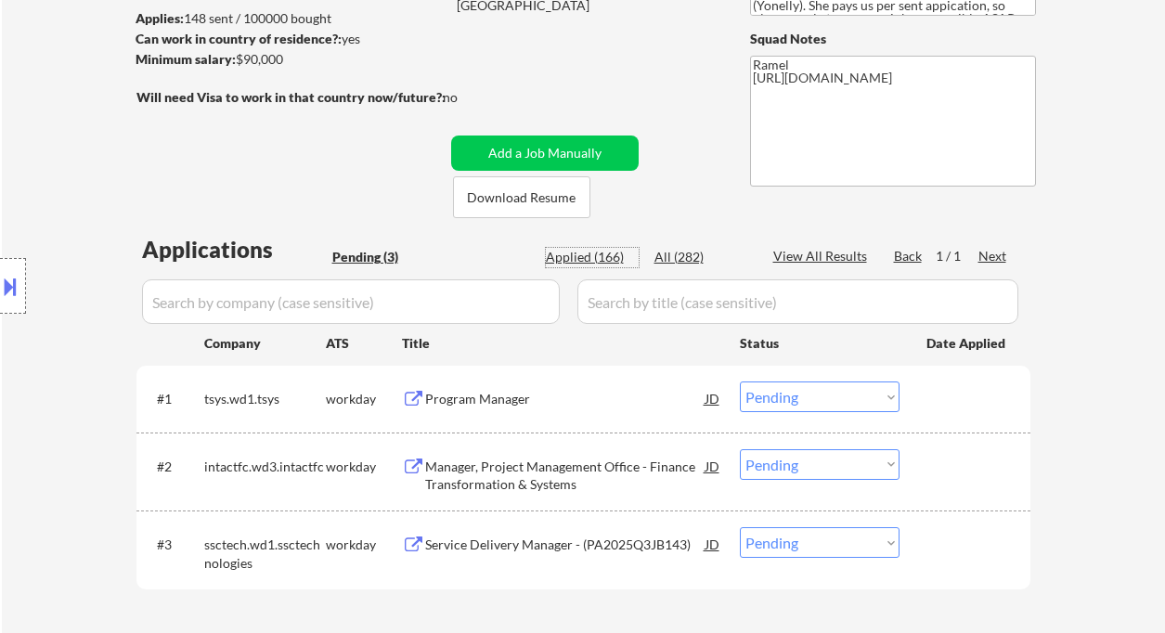
select select ""applied""
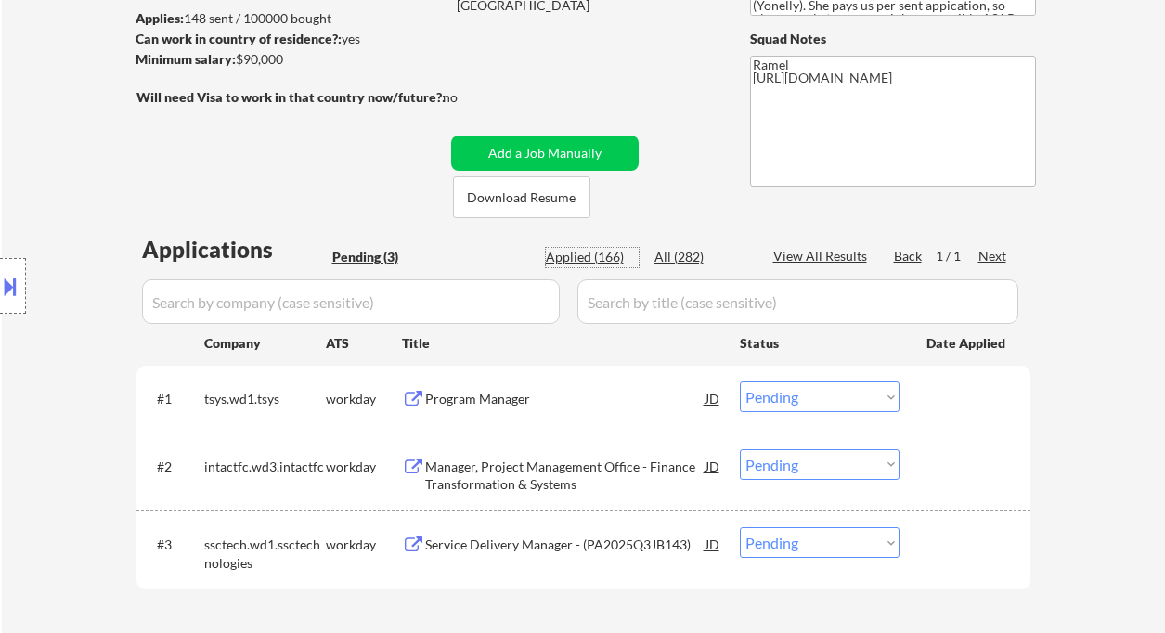
select select ""applied""
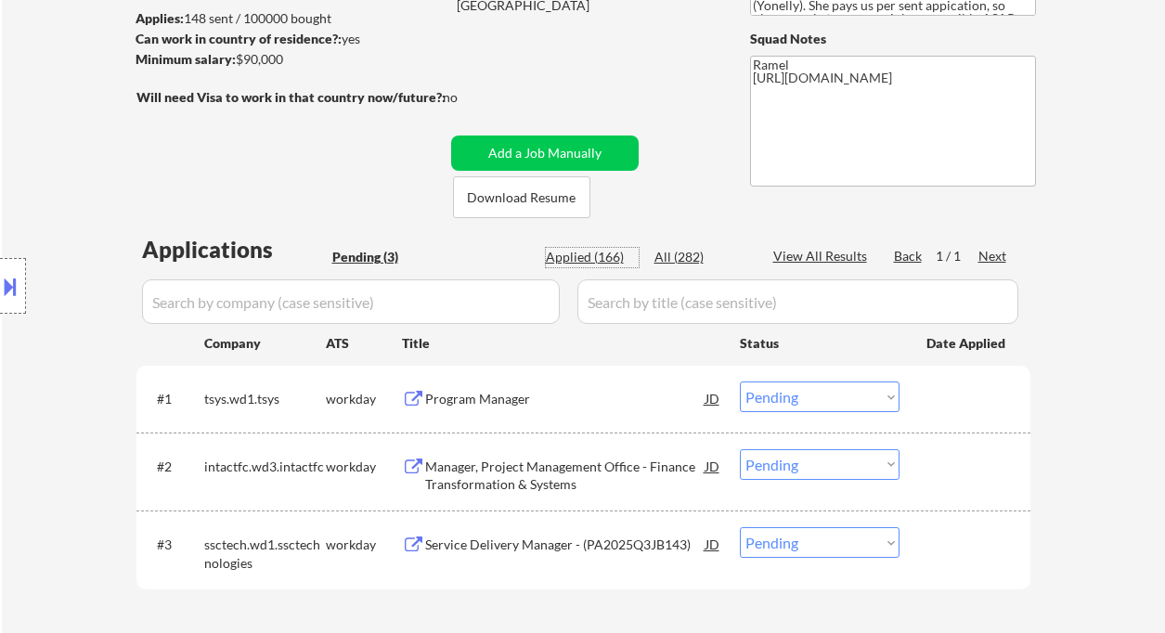
select select ""applied""
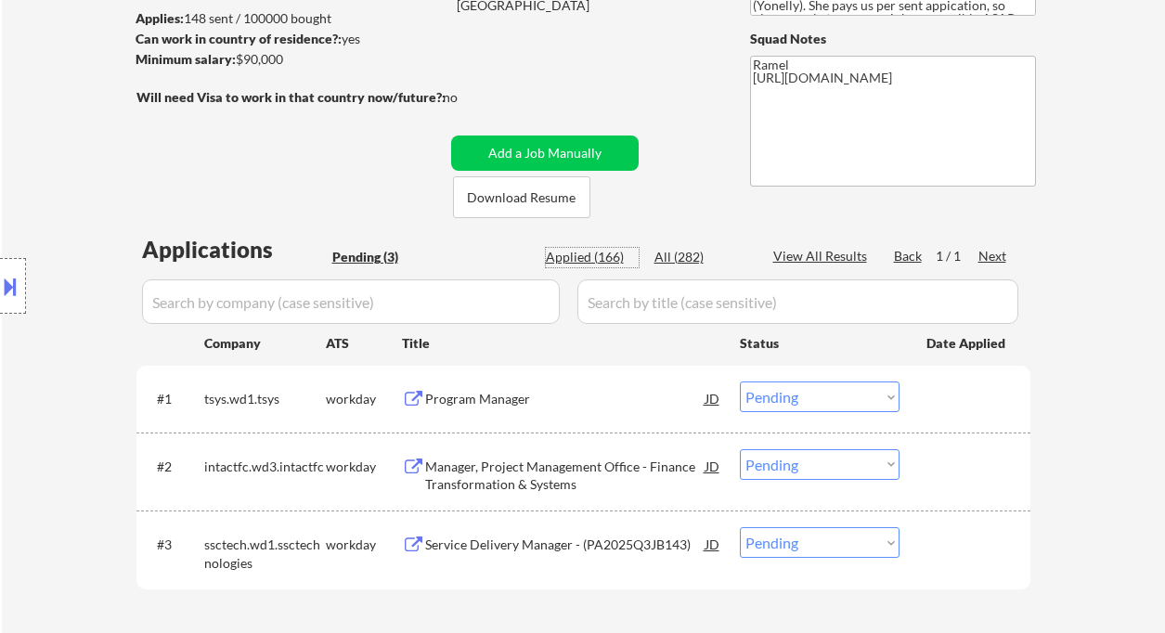
select select ""applied""
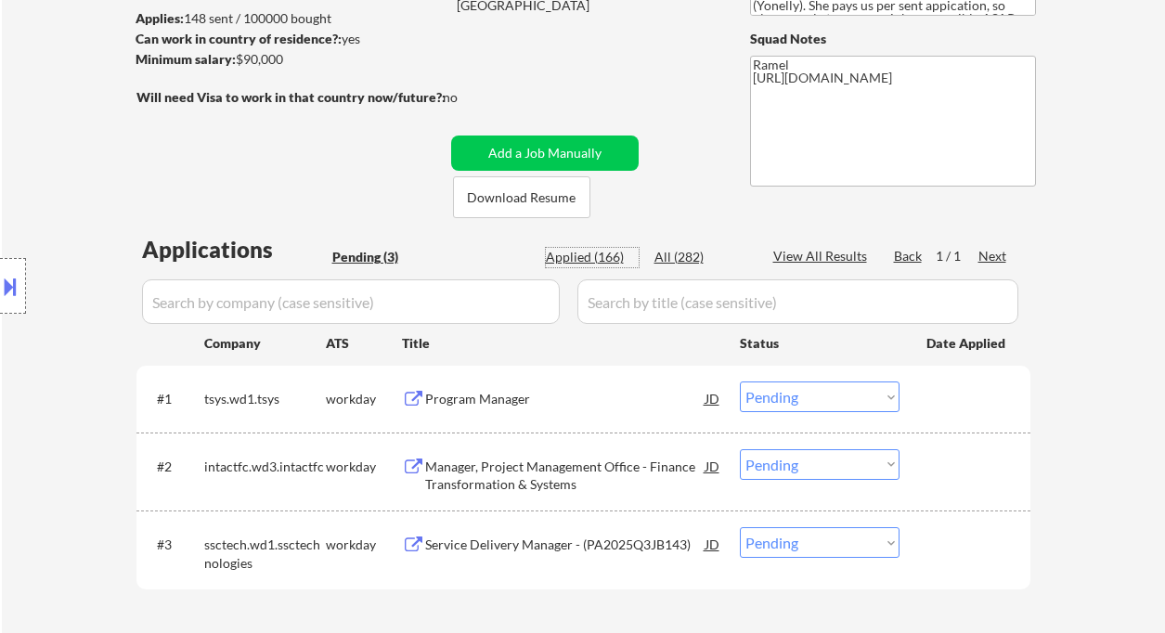
select select ""applied""
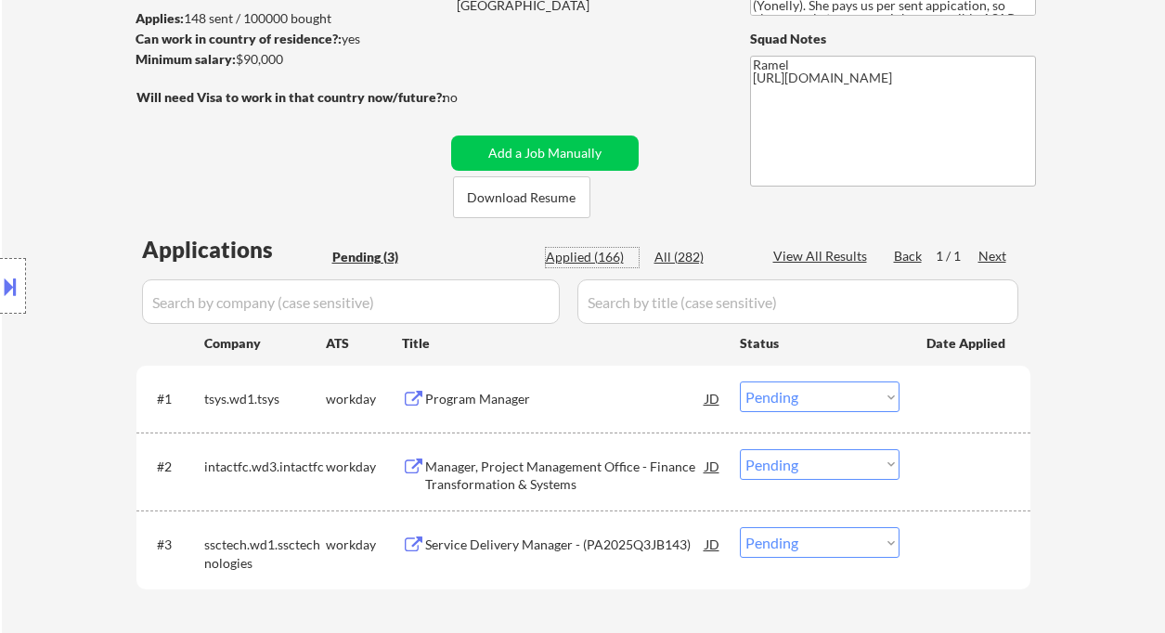
select select ""applied""
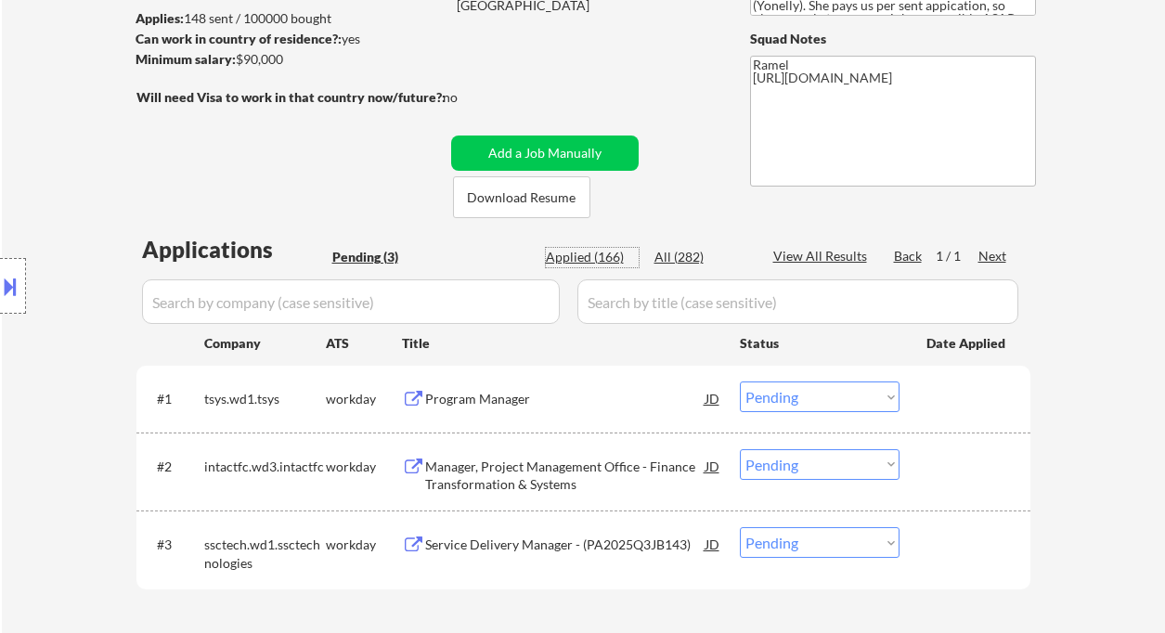
select select ""applied""
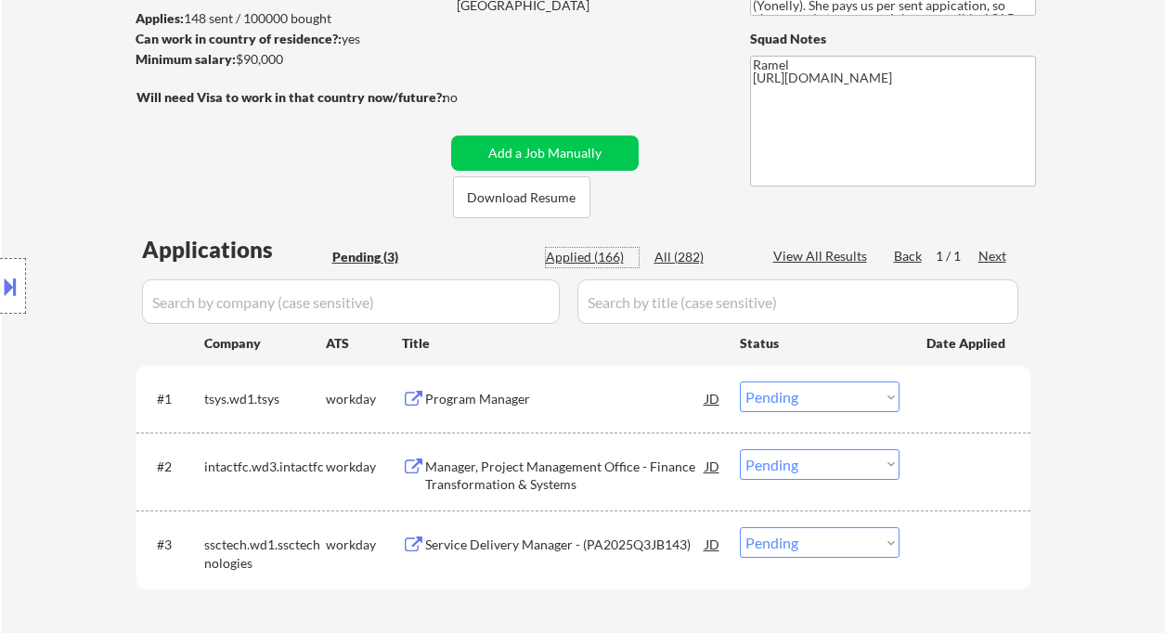
select select ""applied""
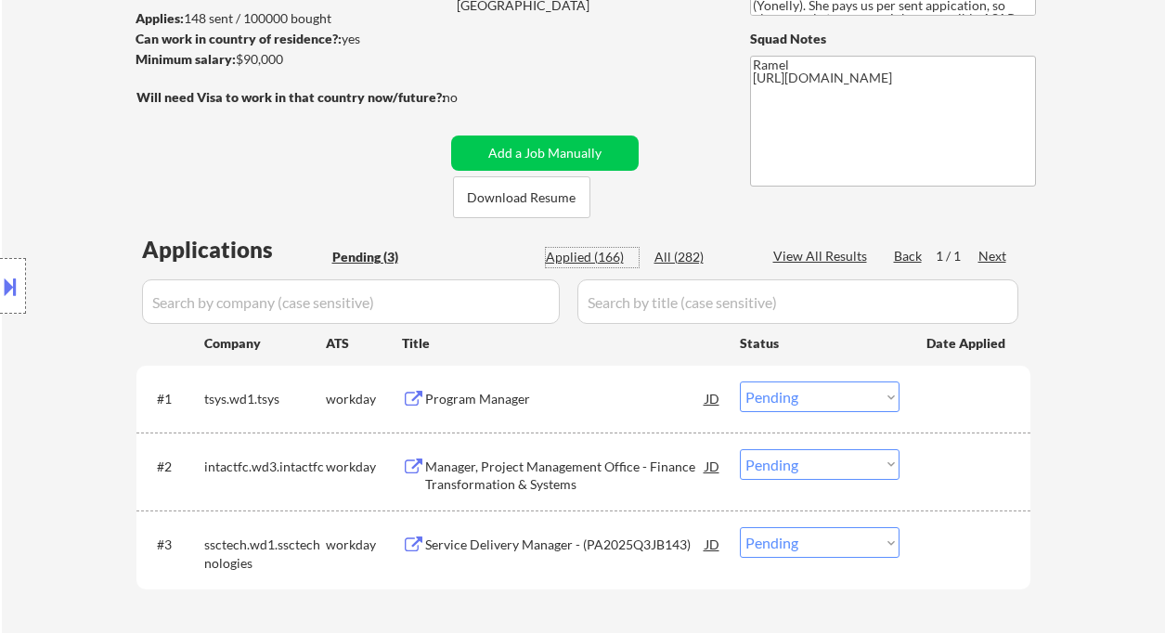
select select ""applied""
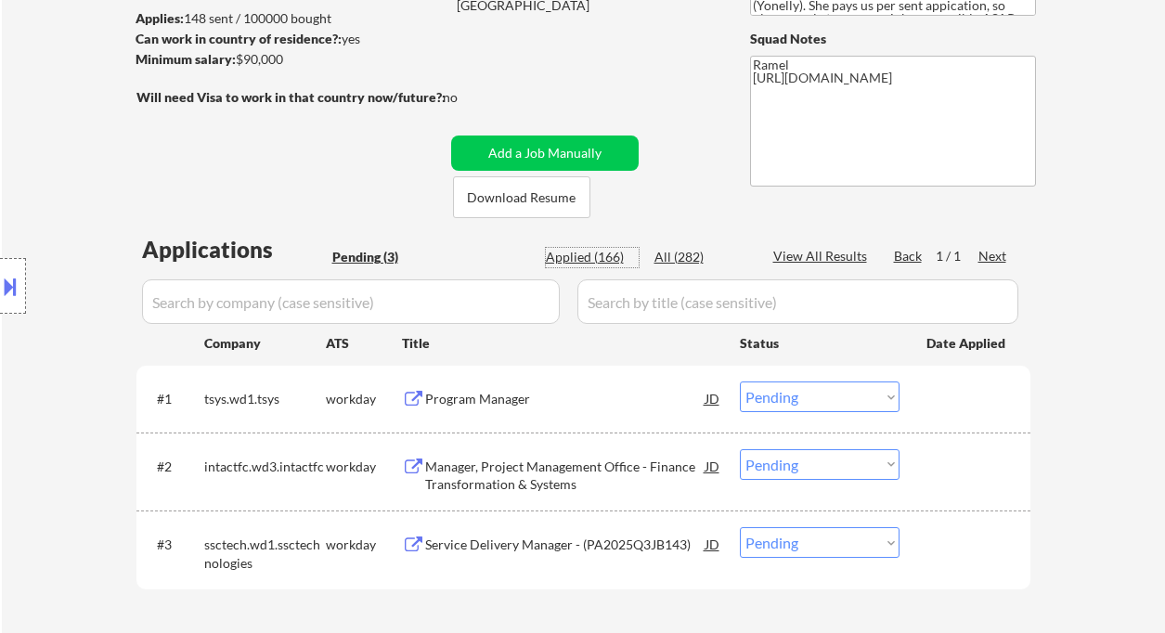
select select ""applied""
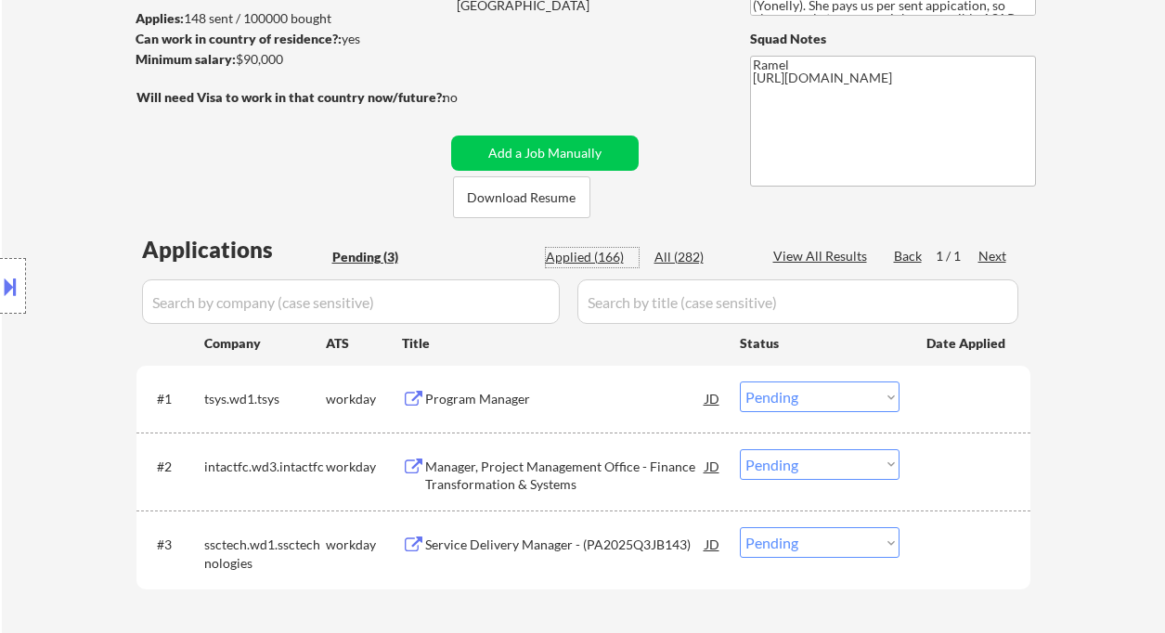
select select ""applied""
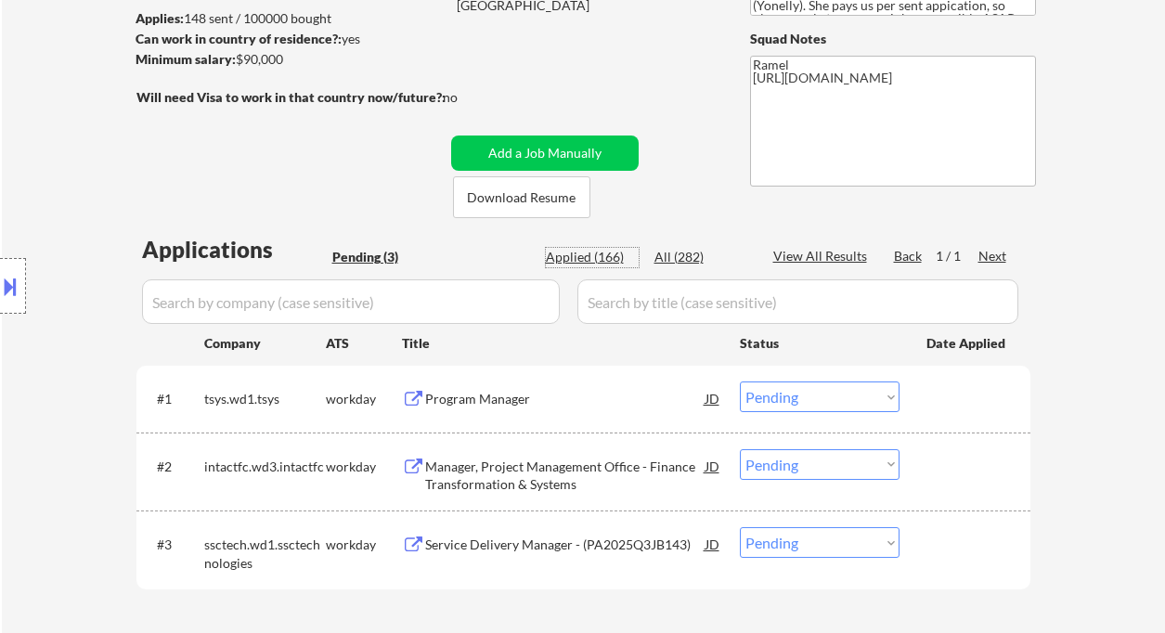
select select ""applied""
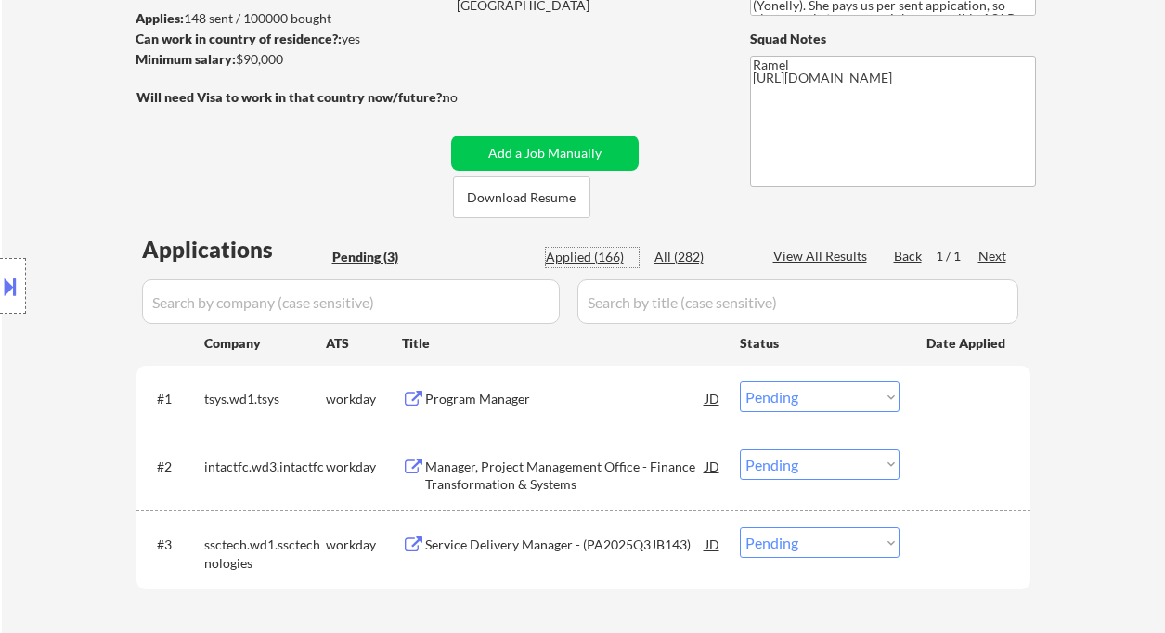
select select ""applied""
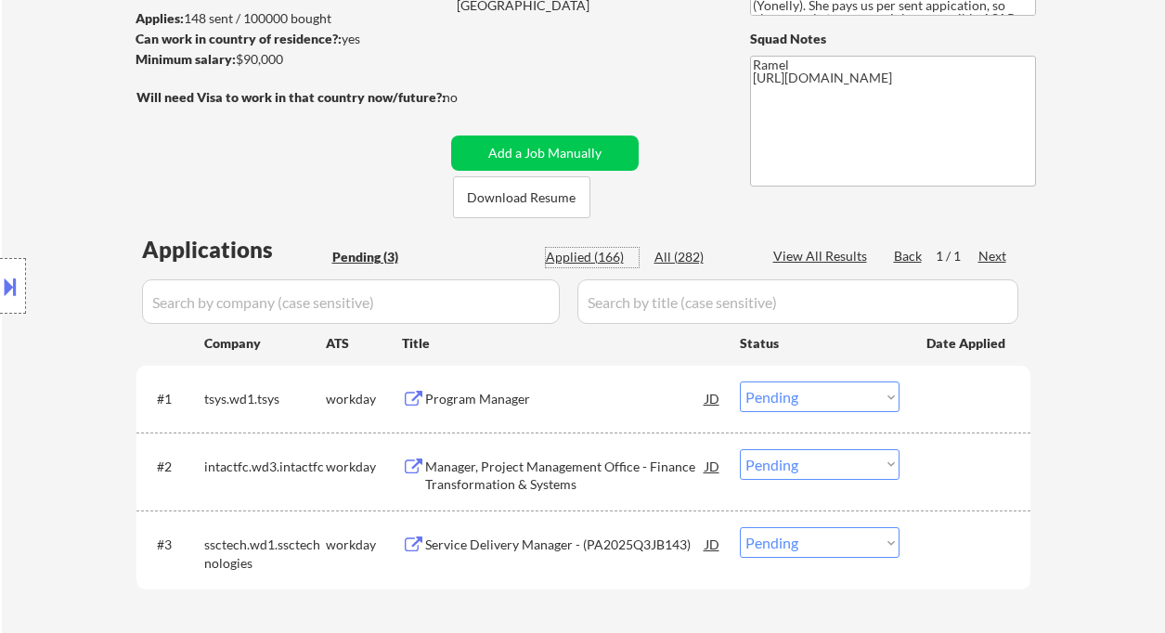
select select ""applied""
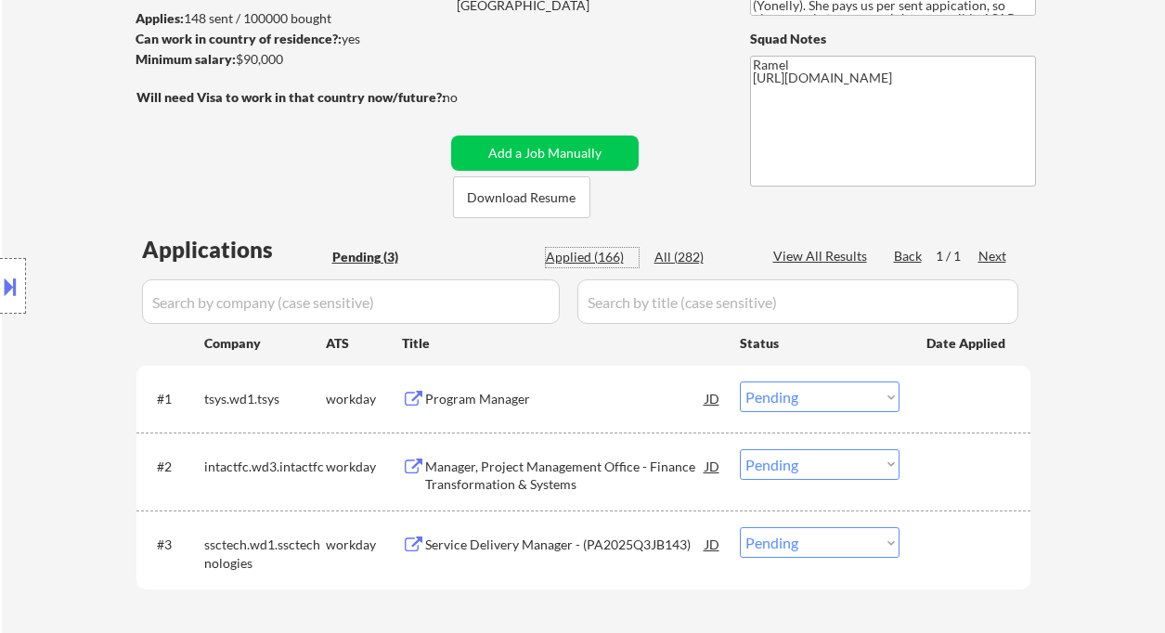
select select ""applied""
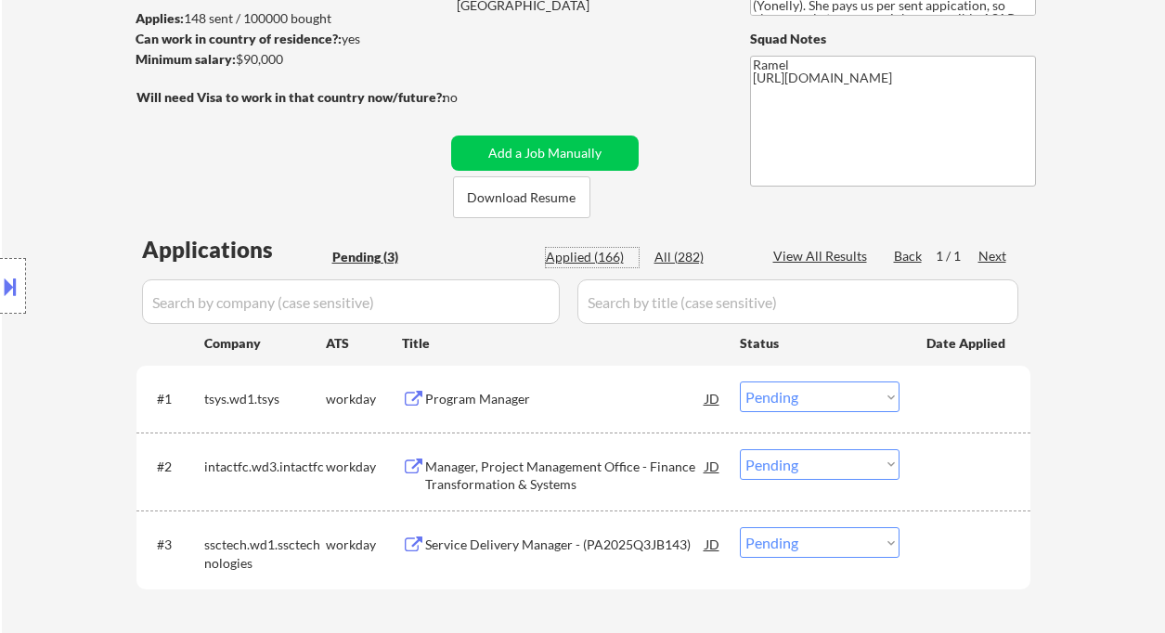
select select ""applied""
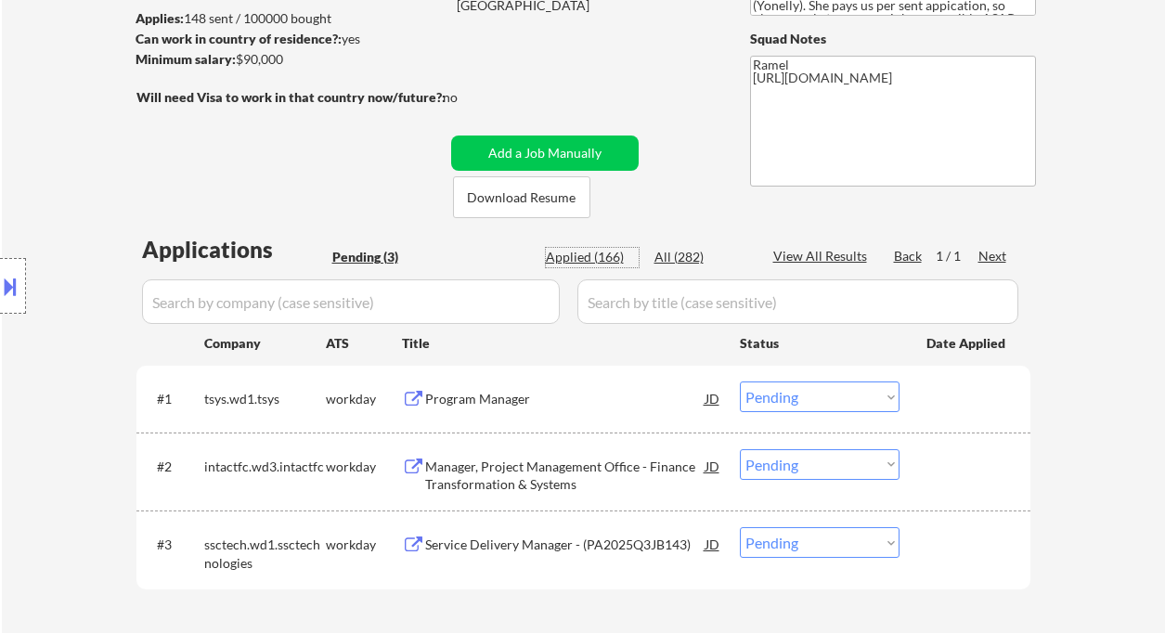
select select ""applied""
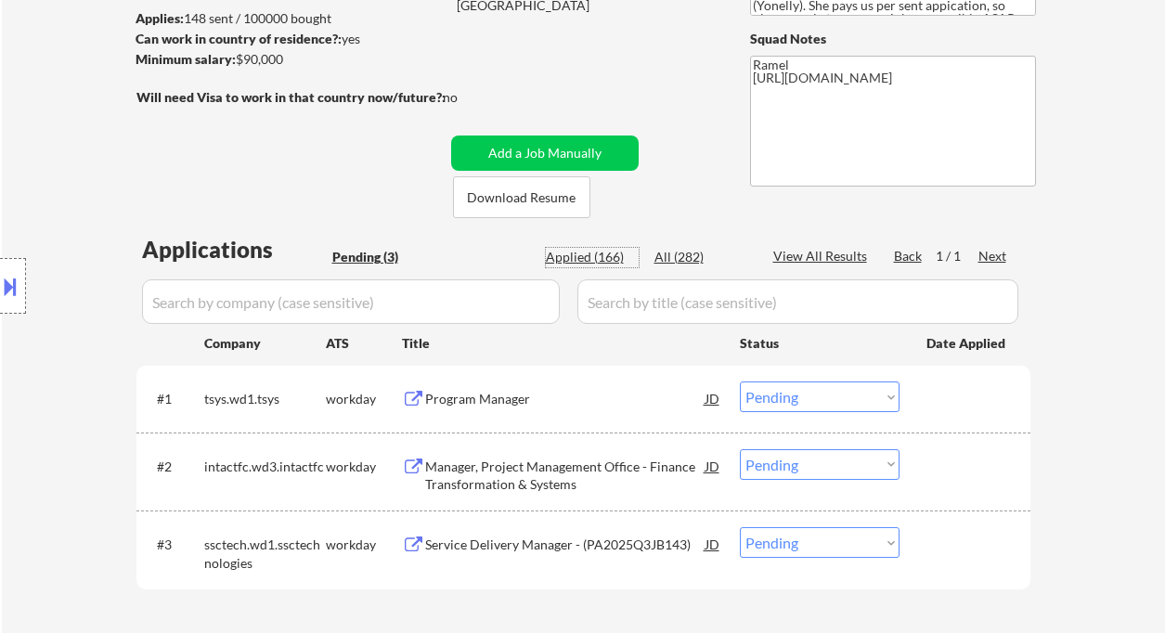
select select ""applied""
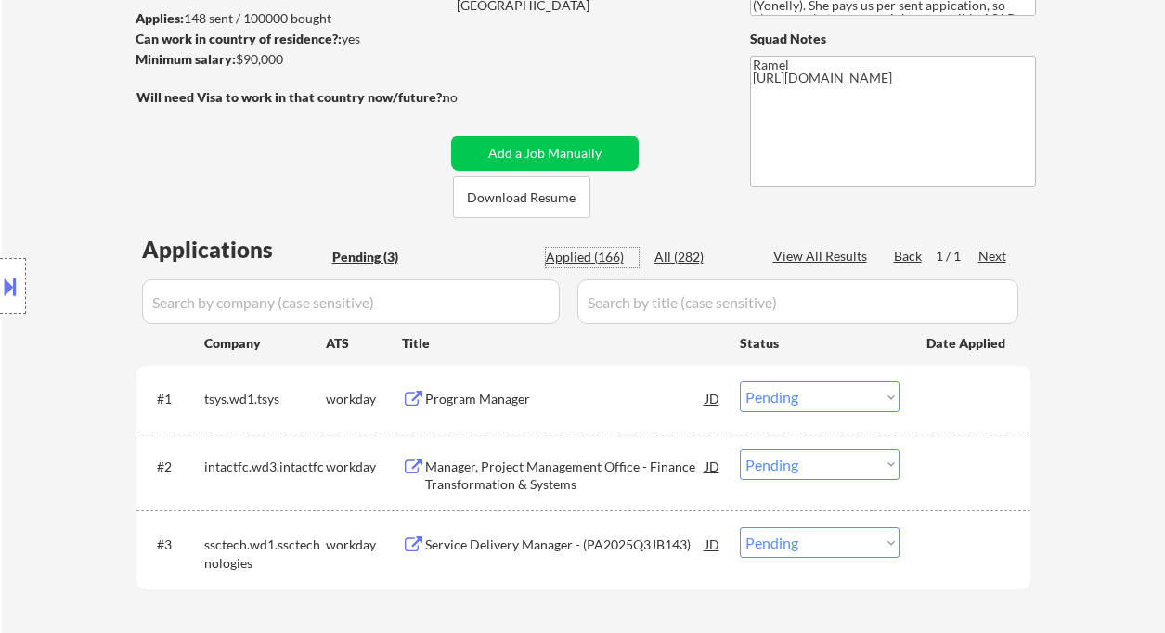
select select ""applied""
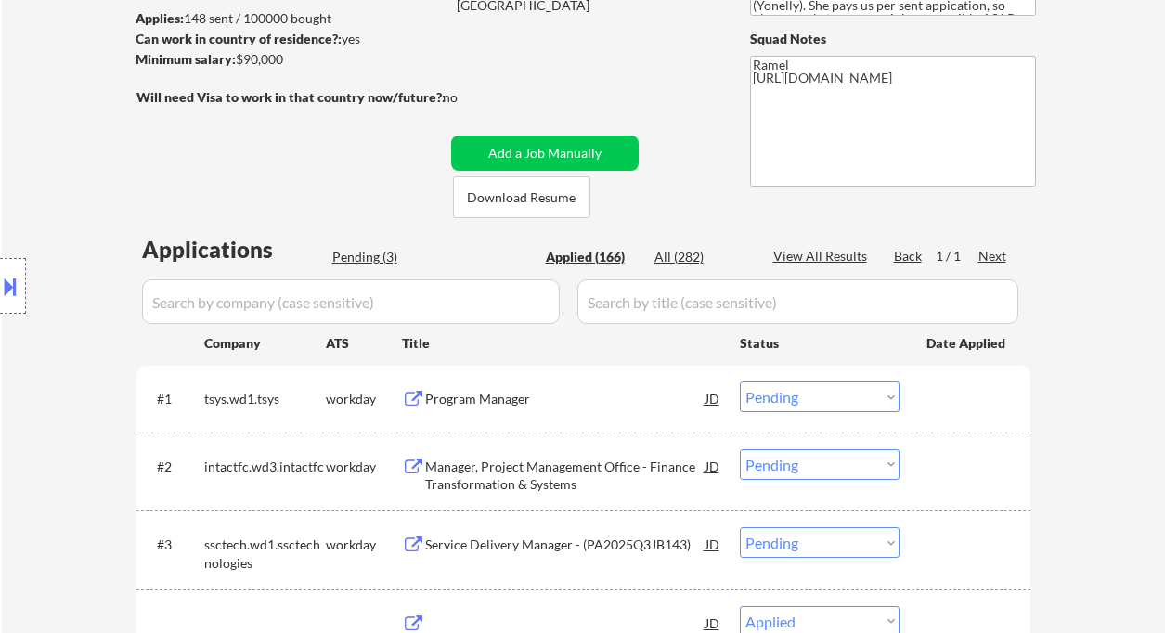
select select ""applied""
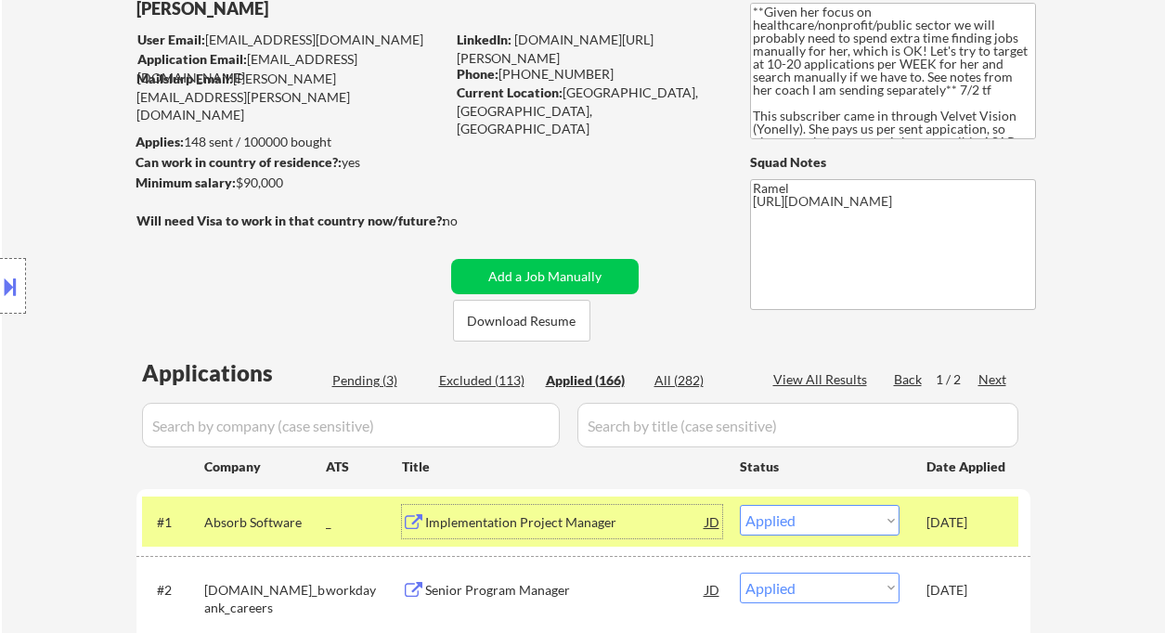
click at [831, 382] on div "View All Results" at bounding box center [823, 380] width 99 height 19
click at [904, 379] on div "Back" at bounding box center [909, 380] width 30 height 19
select select ""applied""
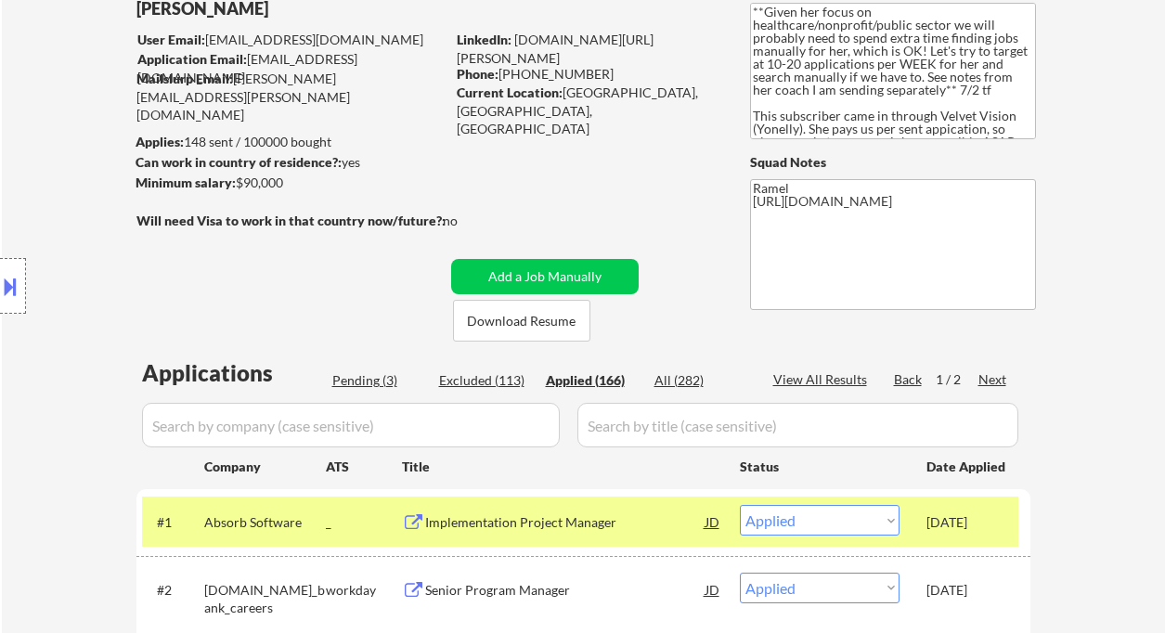
select select ""applied""
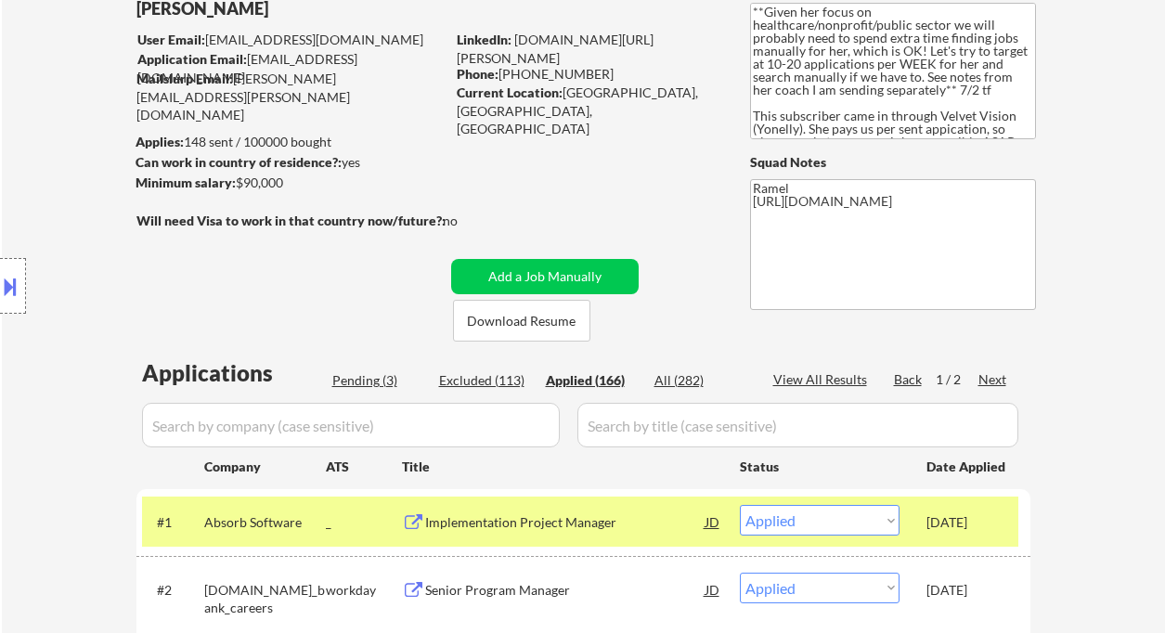
select select ""applied""
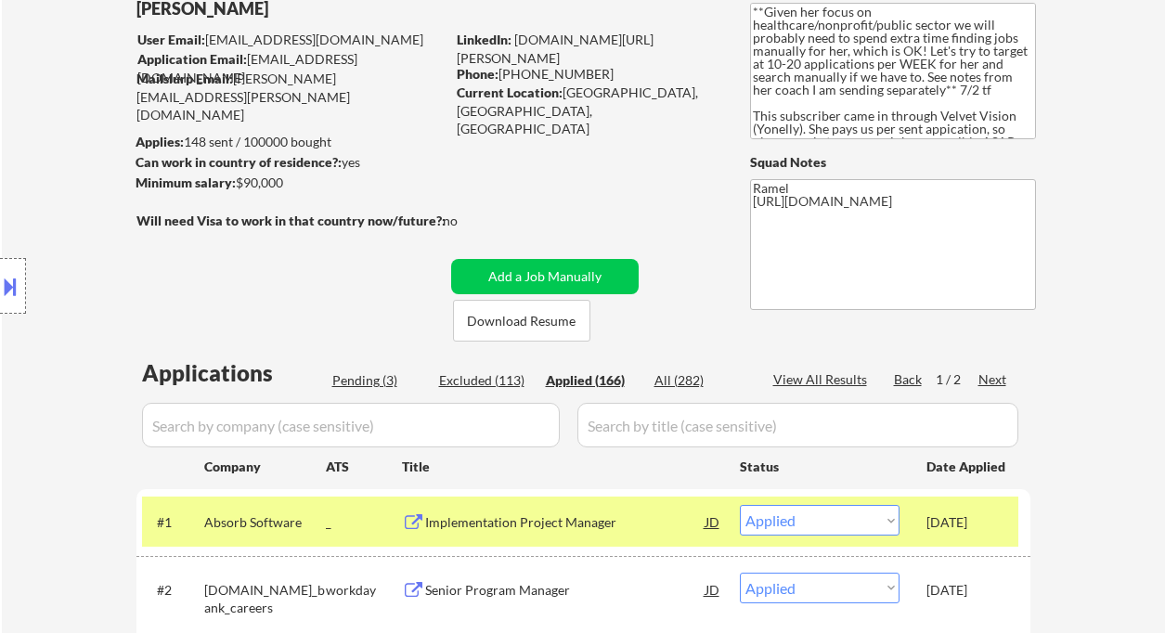
select select ""applied""
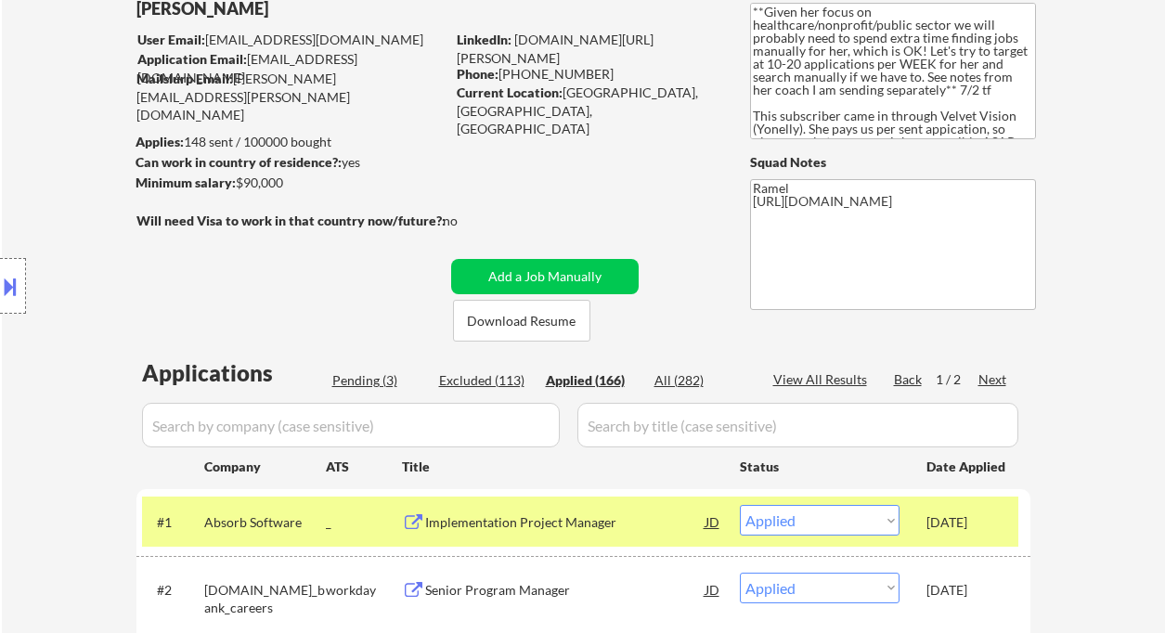
select select ""applied""
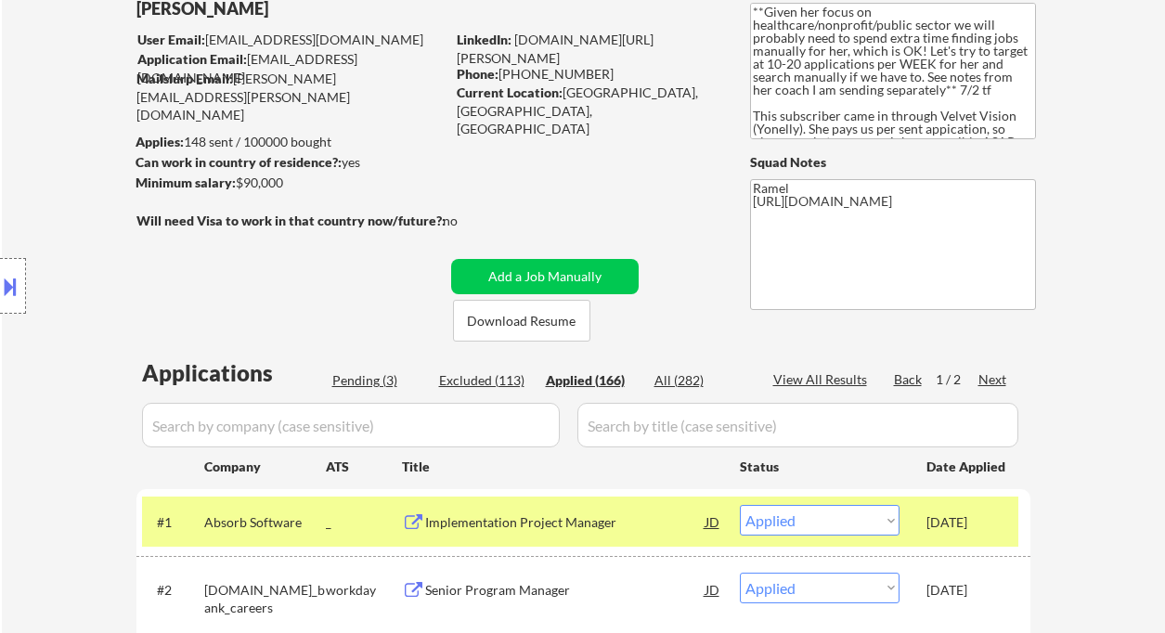
select select ""applied""
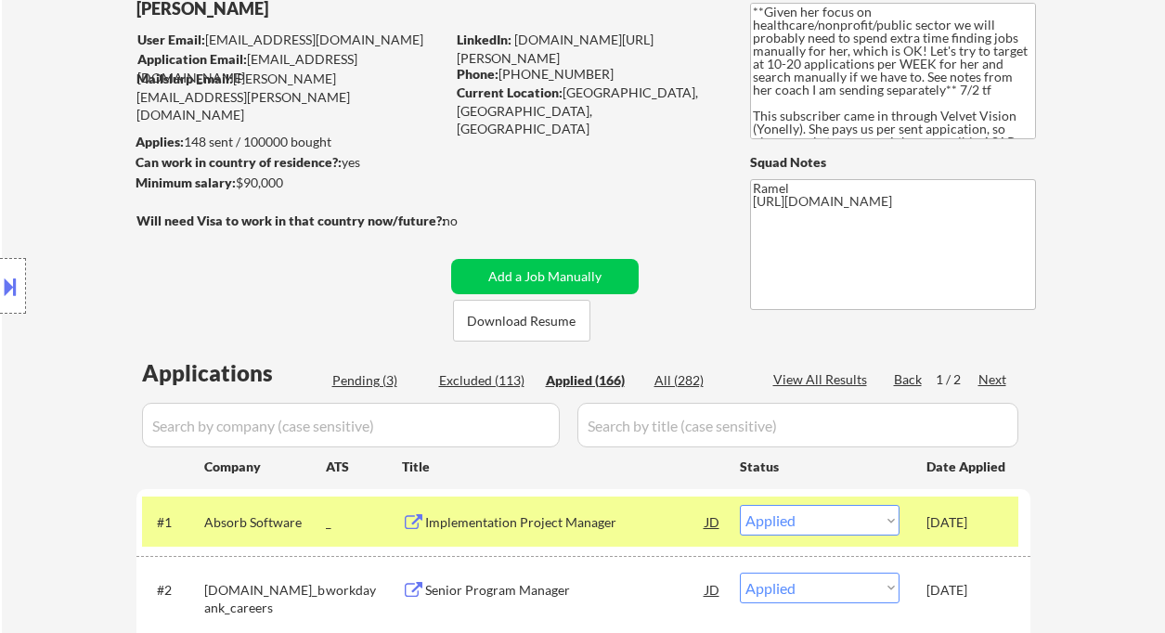
select select ""applied""
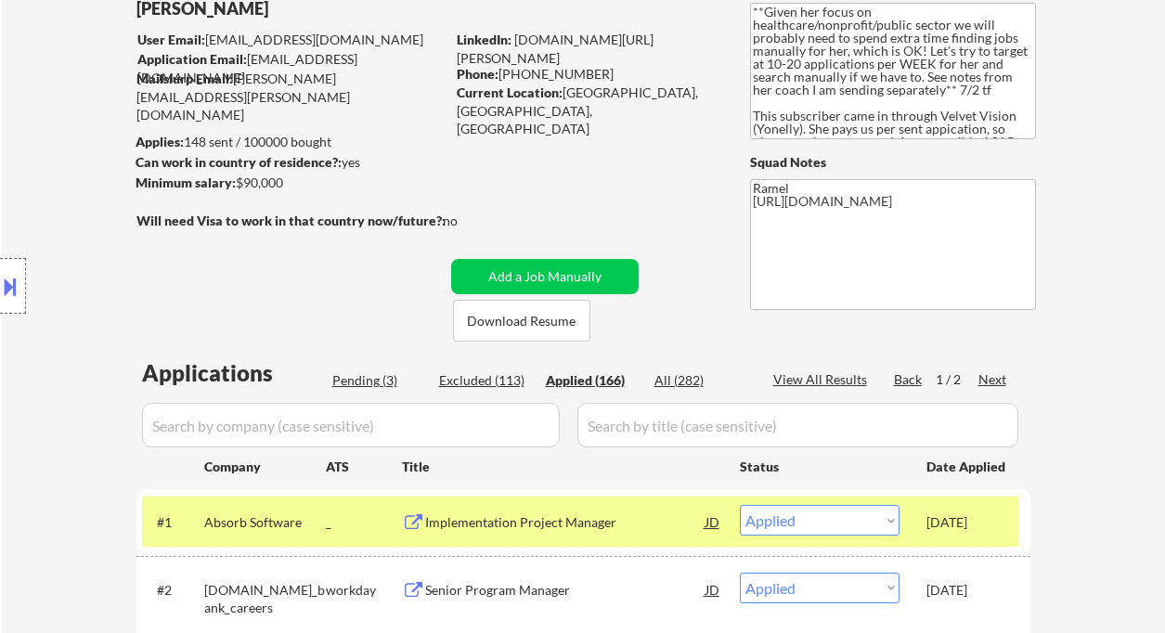
select select ""applied""
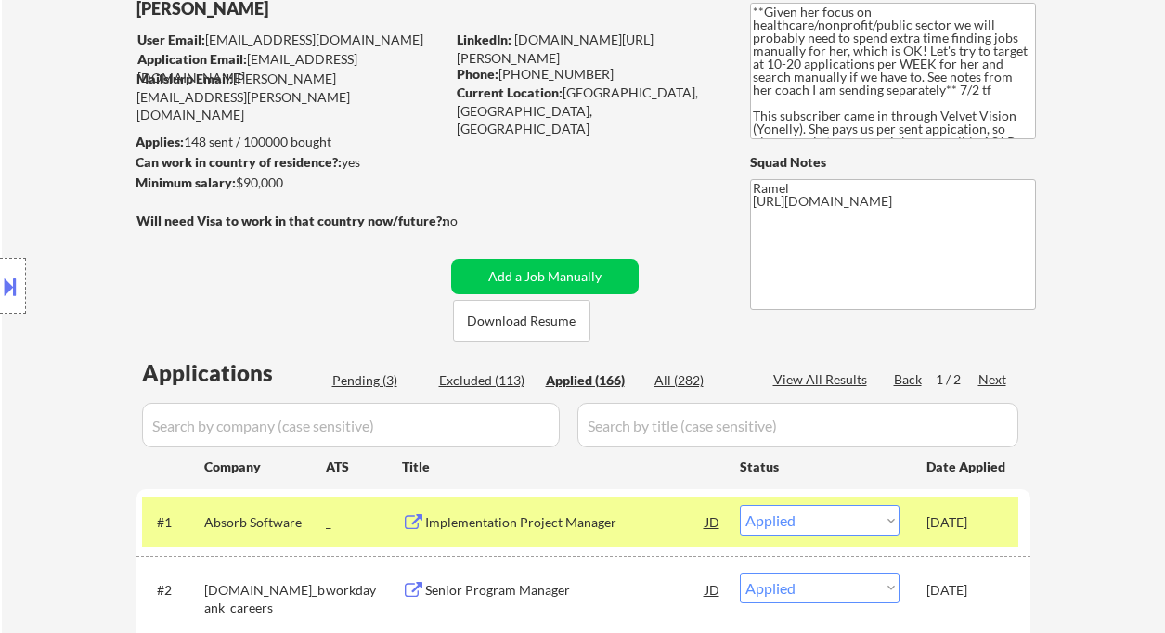
select select ""applied""
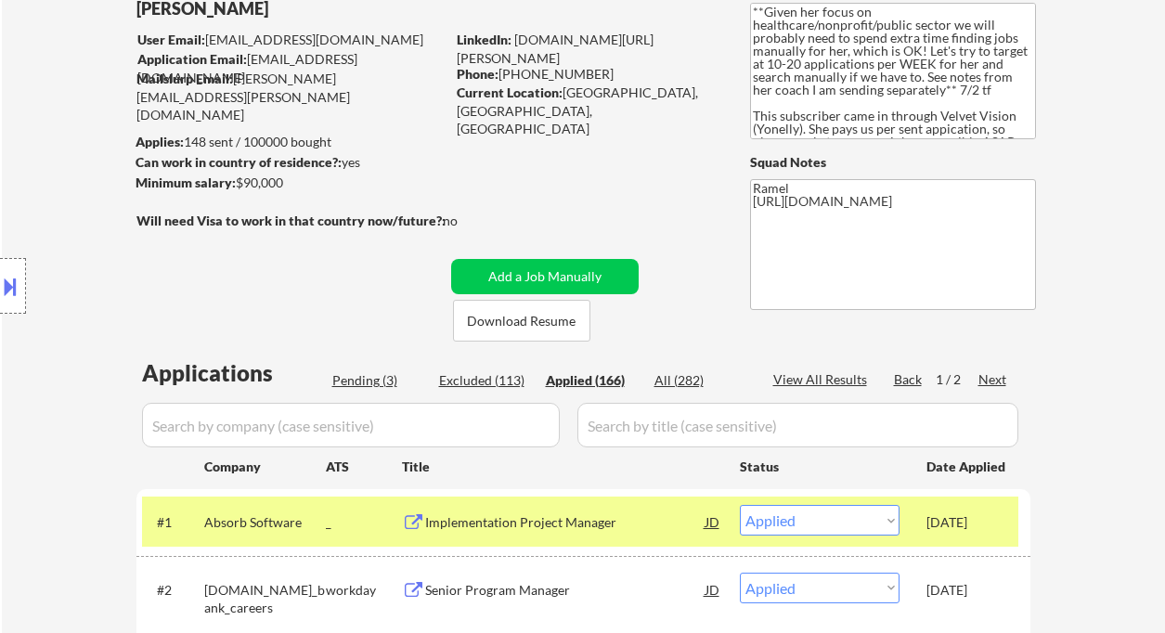
select select ""applied""
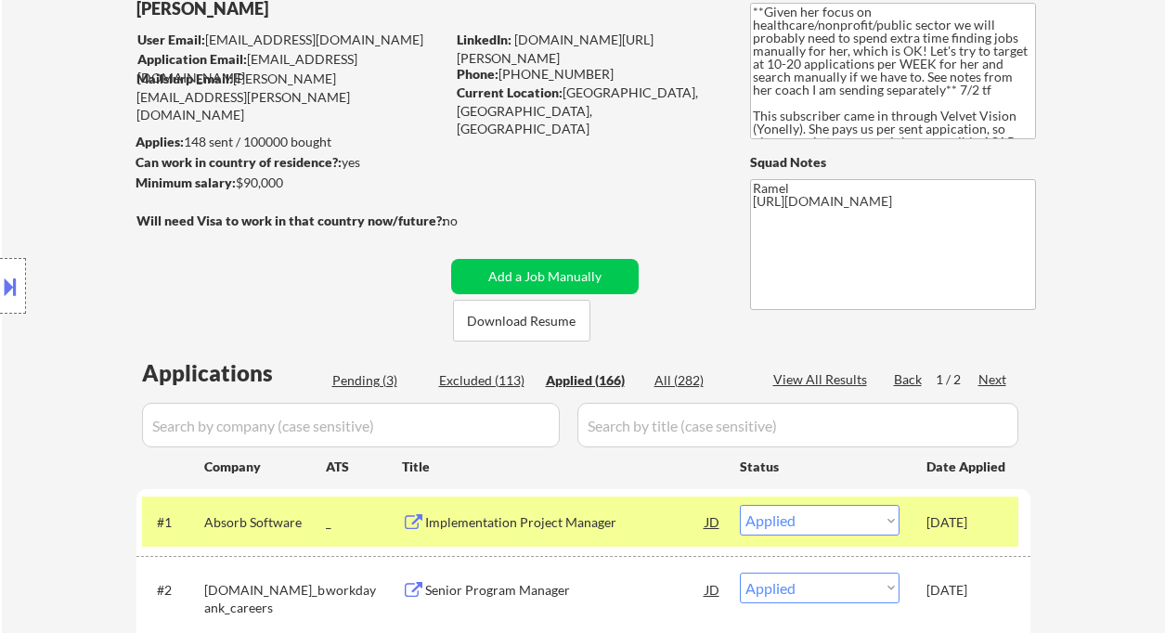
select select ""applied""
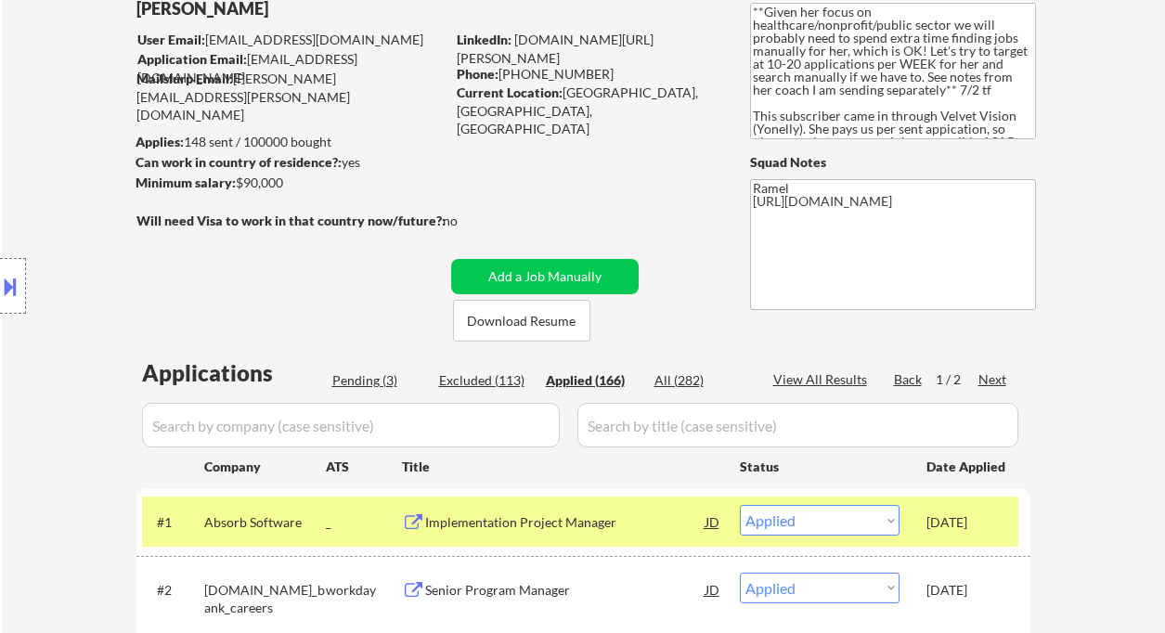
select select ""applied""
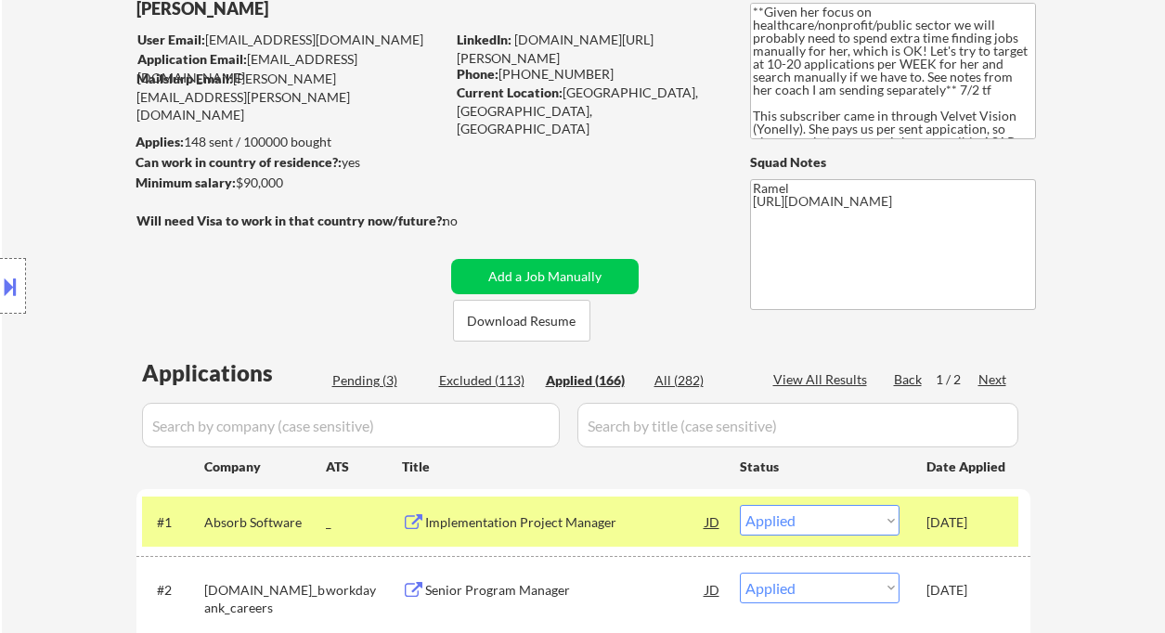
select select ""applied""
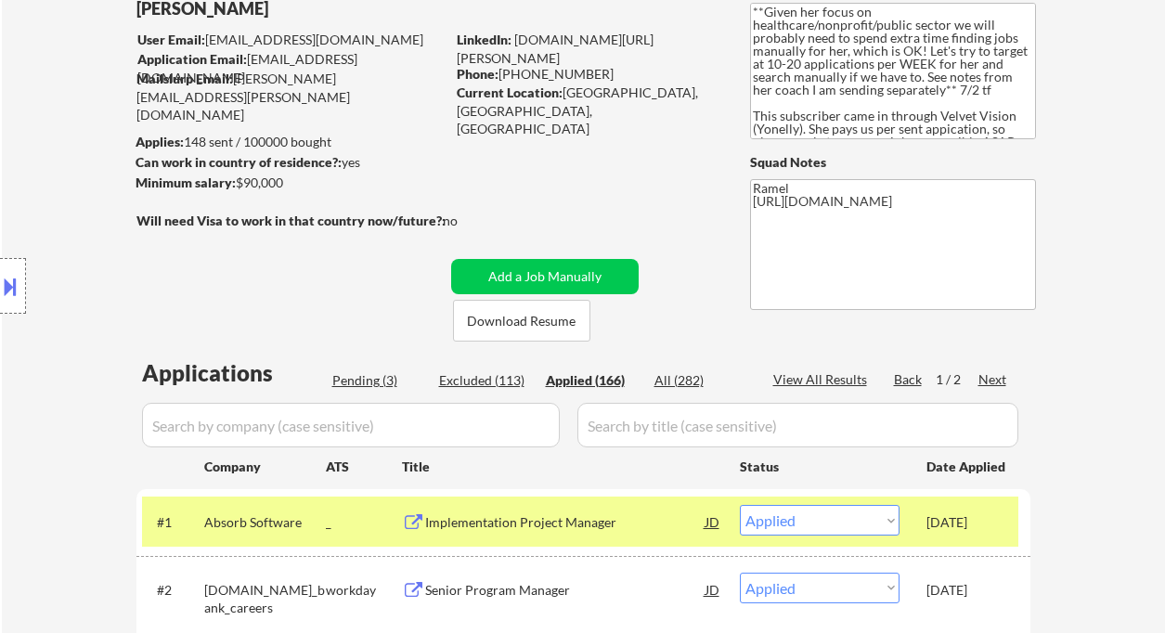
select select ""applied""
drag, startPoint x: 503, startPoint y: 73, endPoint x: 592, endPoint y: 69, distance: 89.3
click at [592, 69] on div "Phone: 289-788-6826" at bounding box center [588, 74] width 263 height 19
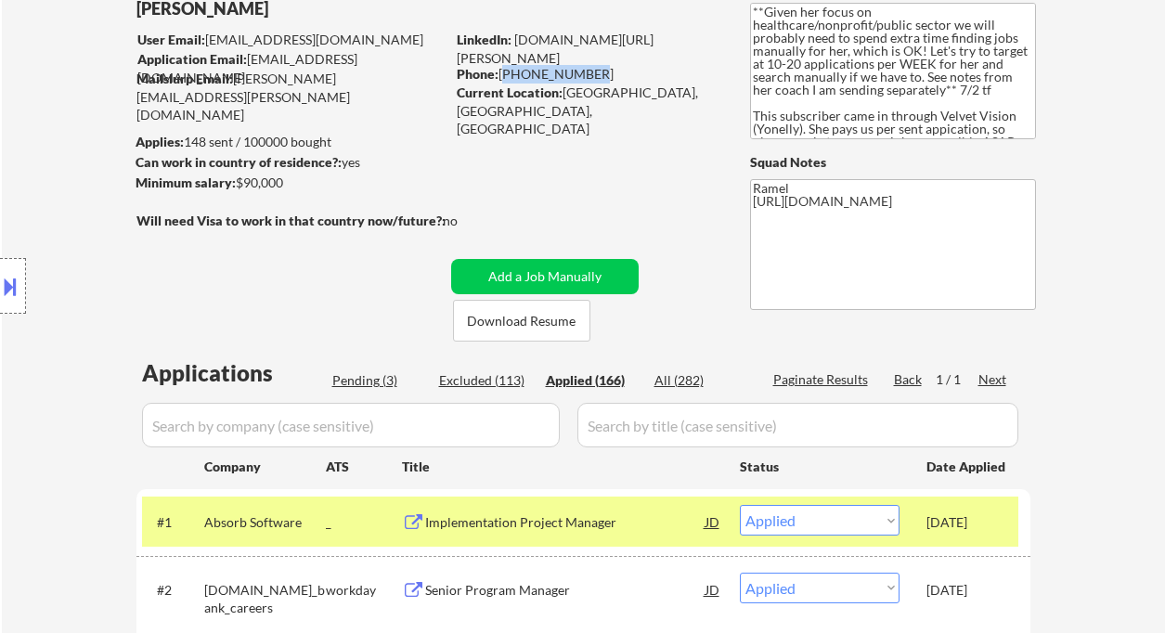
copy div "289-788-6826"
select select ""applied""
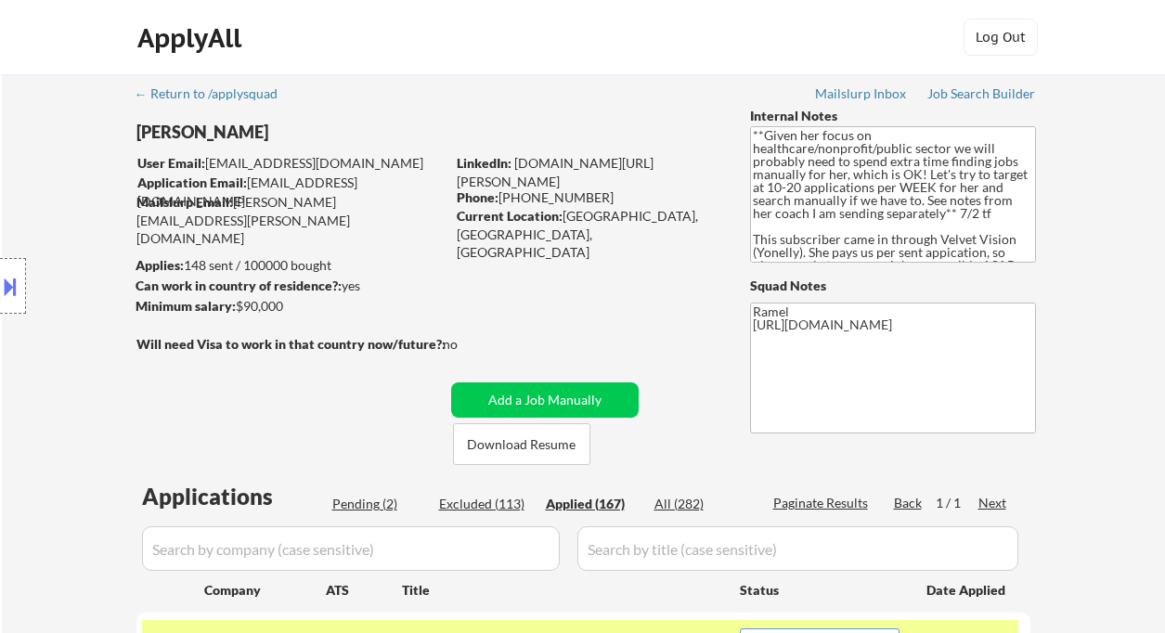
scroll to position [0, 0]
drag, startPoint x: 588, startPoint y: 195, endPoint x: 499, endPoint y: 200, distance: 89.3
click at [499, 200] on div "Phone: 289-788-6826" at bounding box center [588, 198] width 263 height 19
select select ""applied""
drag, startPoint x: 588, startPoint y: 196, endPoint x: 502, endPoint y: 193, distance: 85.5
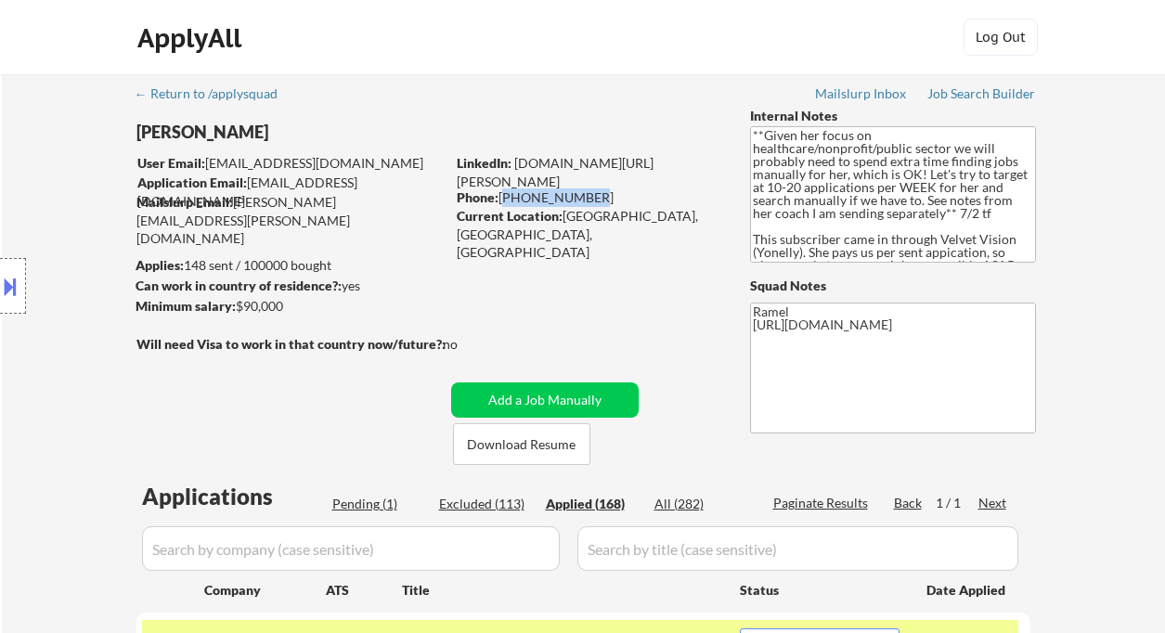
click at [502, 193] on div "Phone: 289-788-6826" at bounding box center [588, 198] width 263 height 19
copy div "289-788-6826"
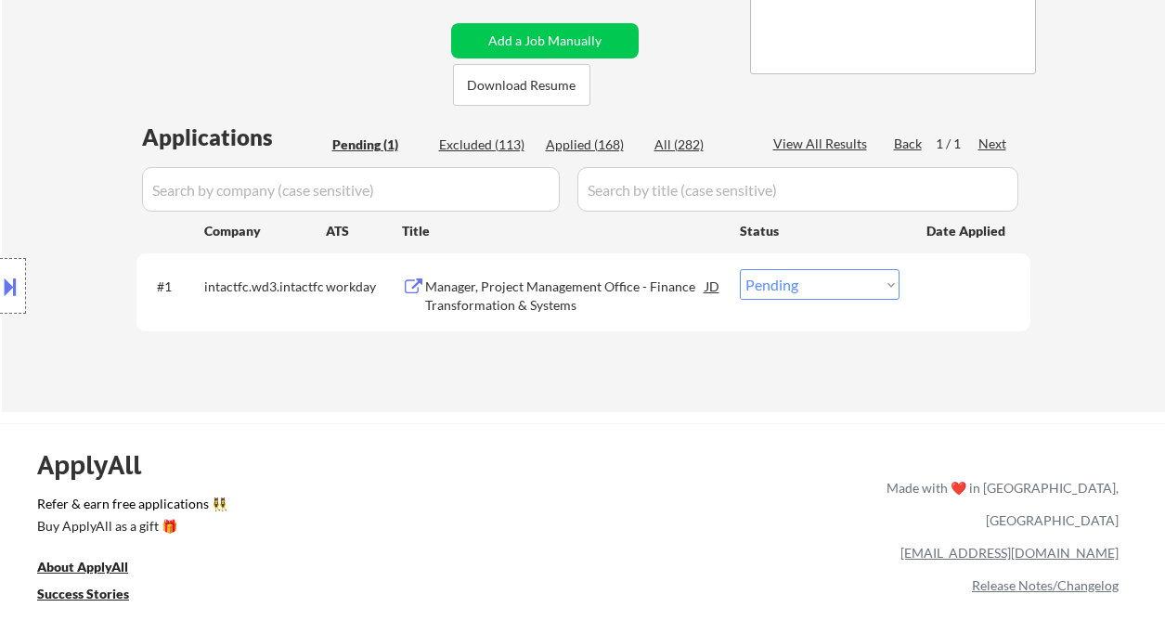
scroll to position [371, 0]
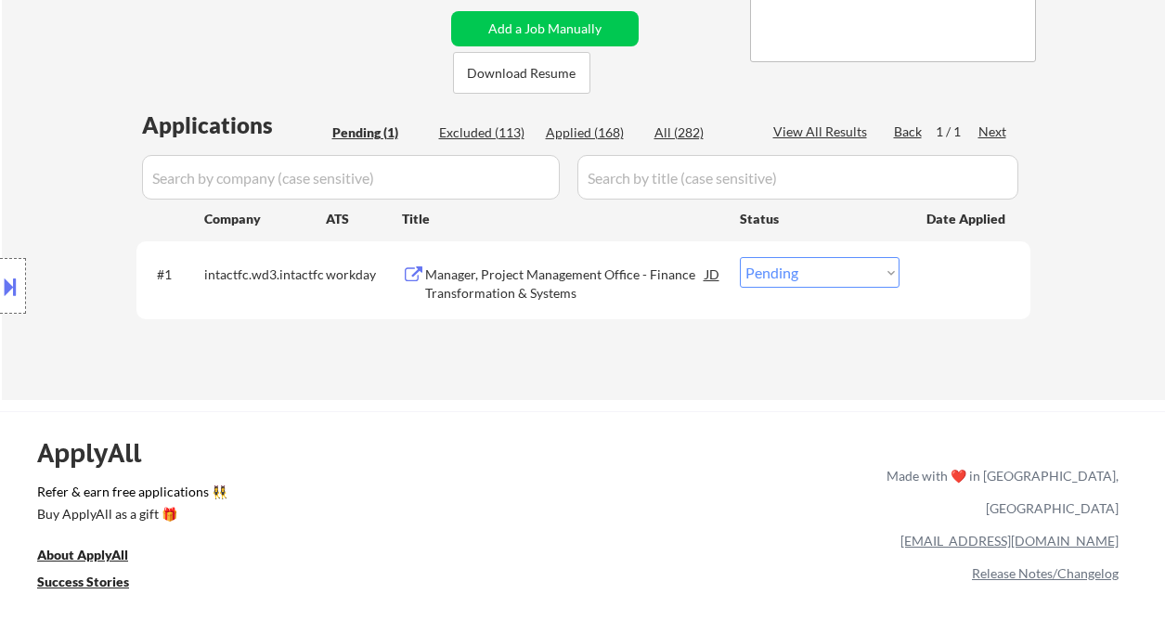
click at [805, 269] on select "Choose an option... Pending Applied Excluded (Questions) Excluded (Expired) Exc…" at bounding box center [820, 272] width 160 height 31
select select ""applied""
click at [740, 257] on select "Choose an option... Pending Applied Excluded (Questions) Excluded (Expired) Exc…" at bounding box center [820, 272] width 160 height 31
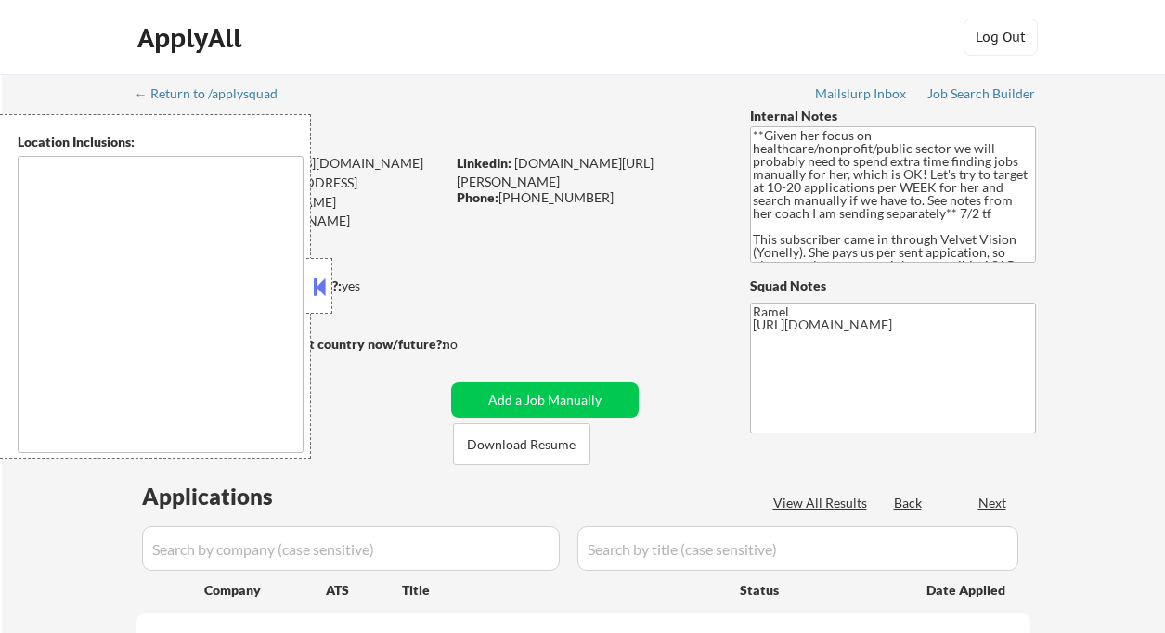
type textarea "[GEOGRAPHIC_DATA], ON [GEOGRAPHIC_DATA], ON [GEOGRAPHIC_DATA], ON [GEOGRAPHIC_D…"
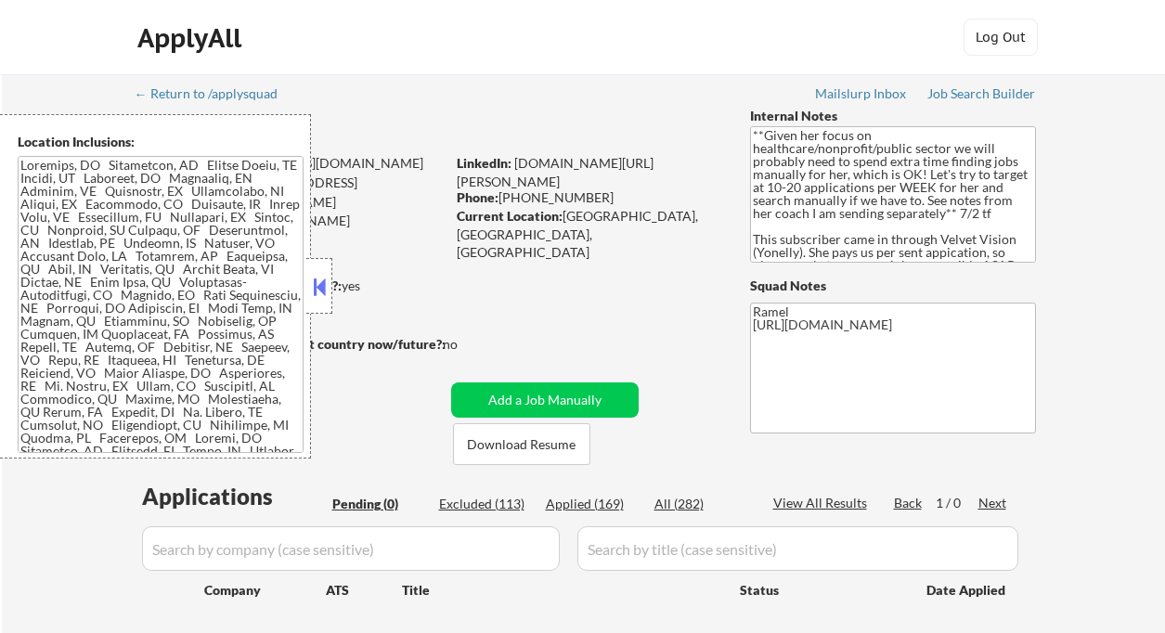
click at [321, 290] on button at bounding box center [319, 287] width 20 height 28
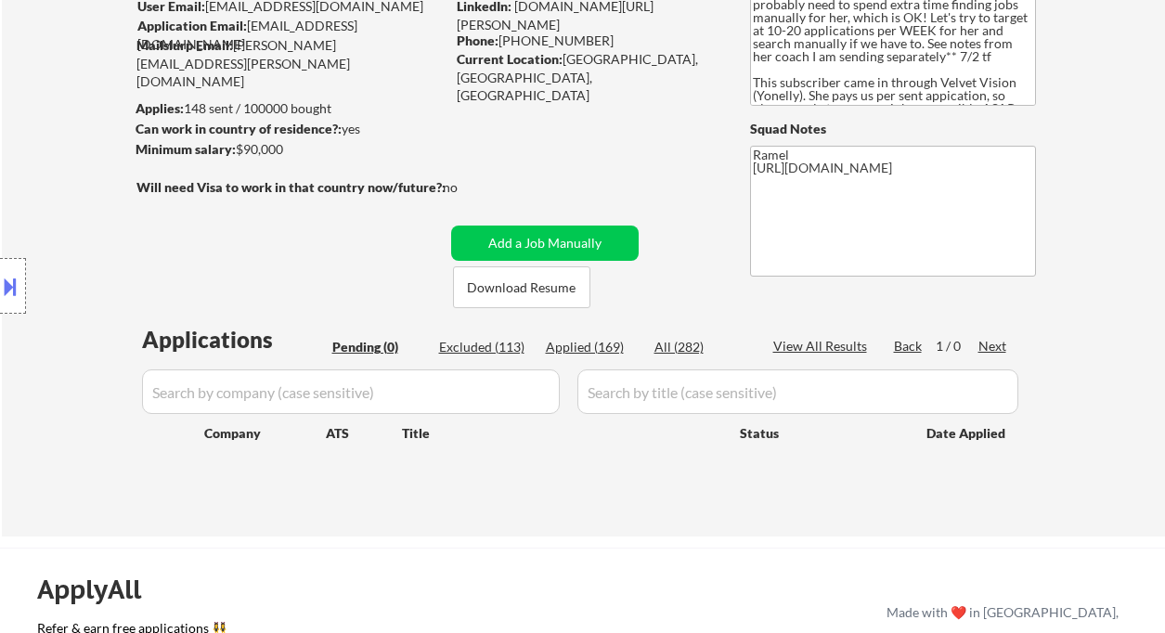
scroll to position [247, 0]
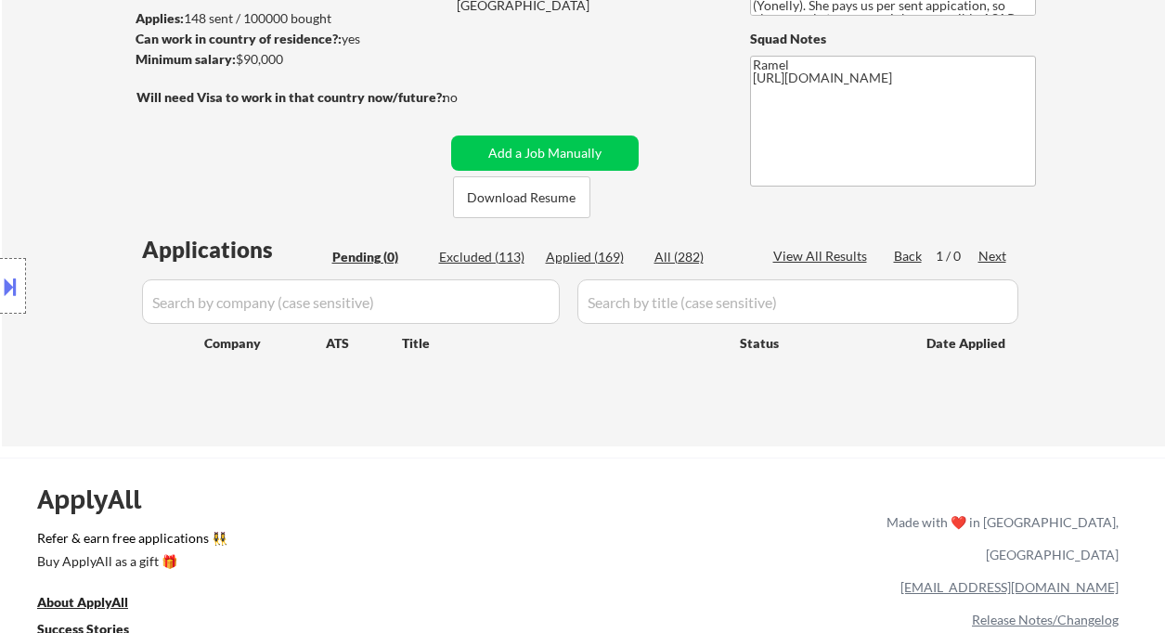
click at [591, 261] on div "Applied (169)" at bounding box center [592, 257] width 93 height 19
click at [51, 149] on div "Location Inclusions:" at bounding box center [166, 286] width 332 height 345
select select ""applied""
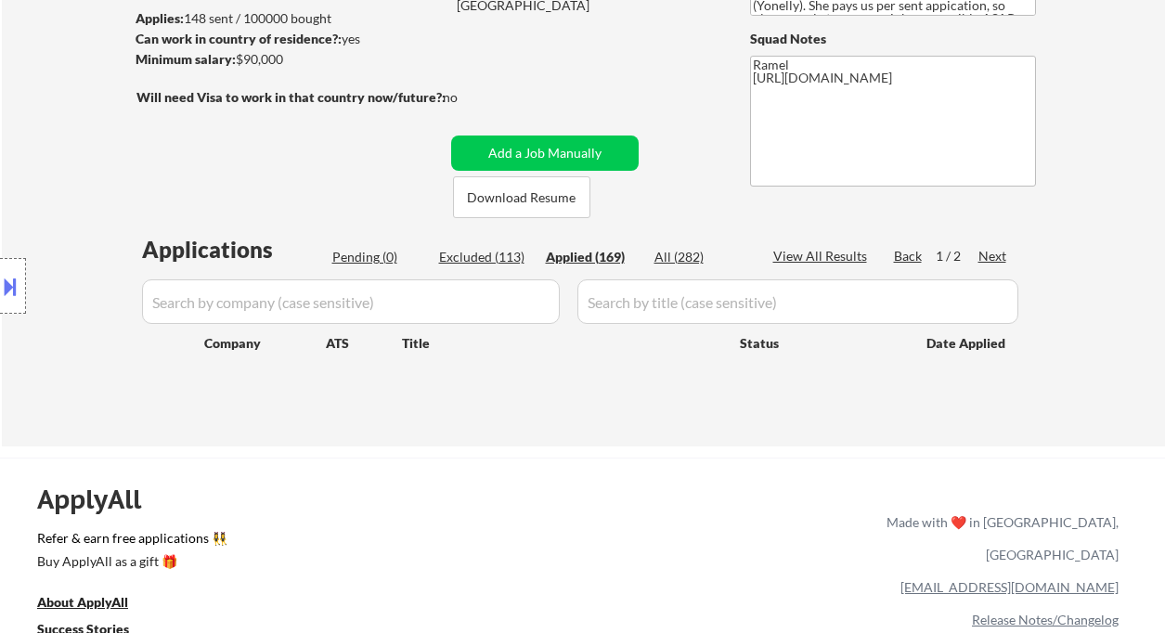
select select ""applied""
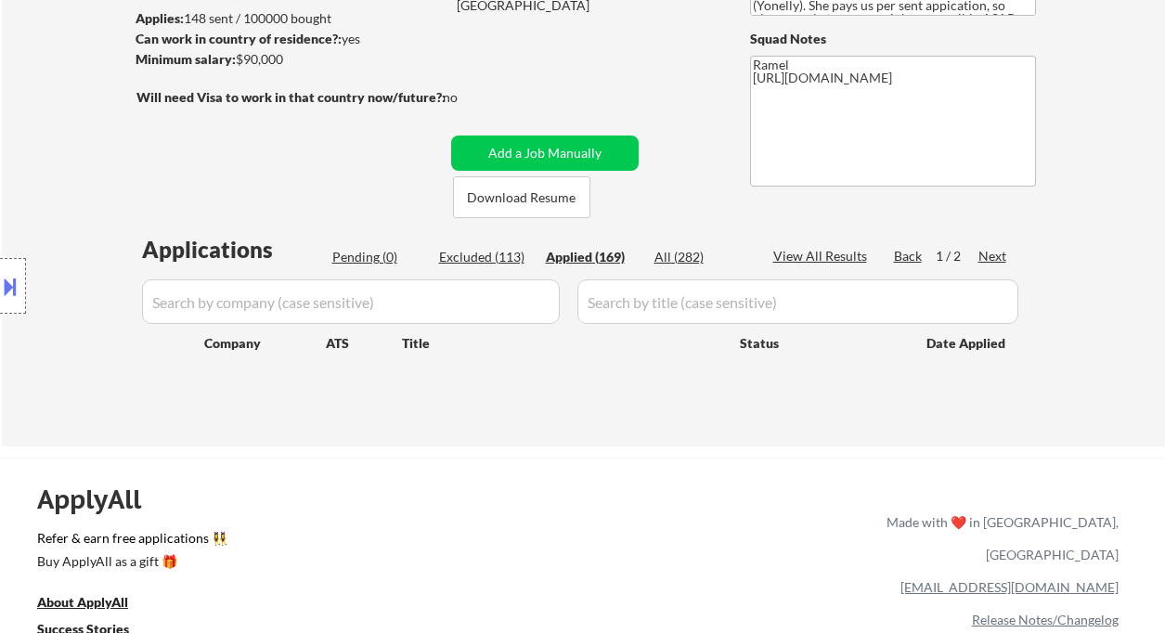
select select ""applied""
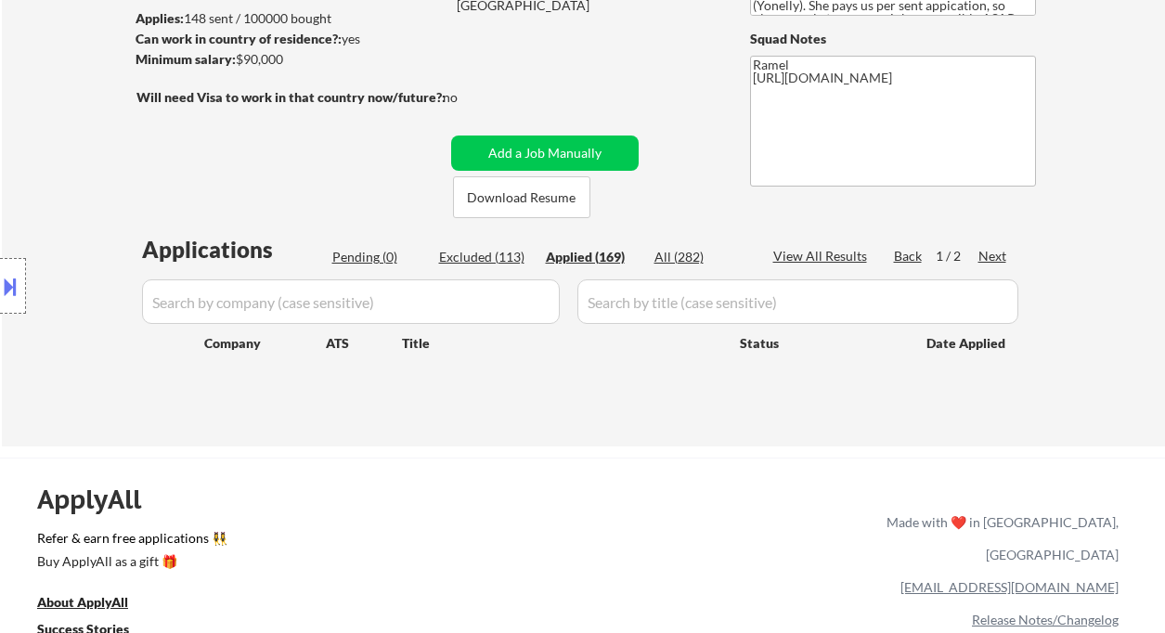
select select ""applied""
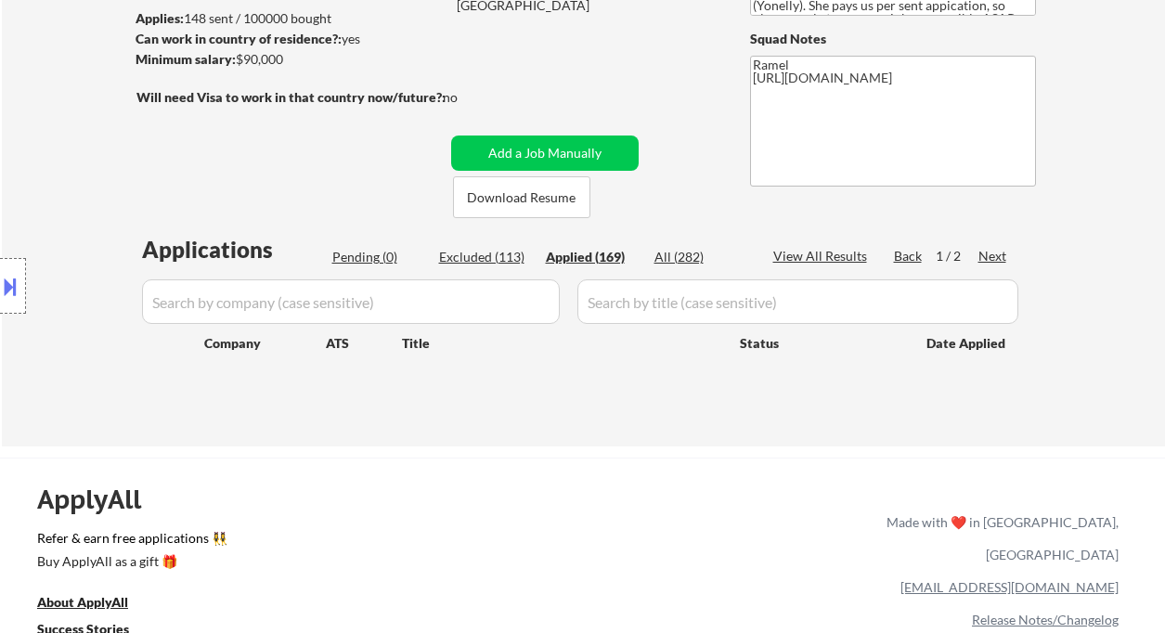
select select ""applied""
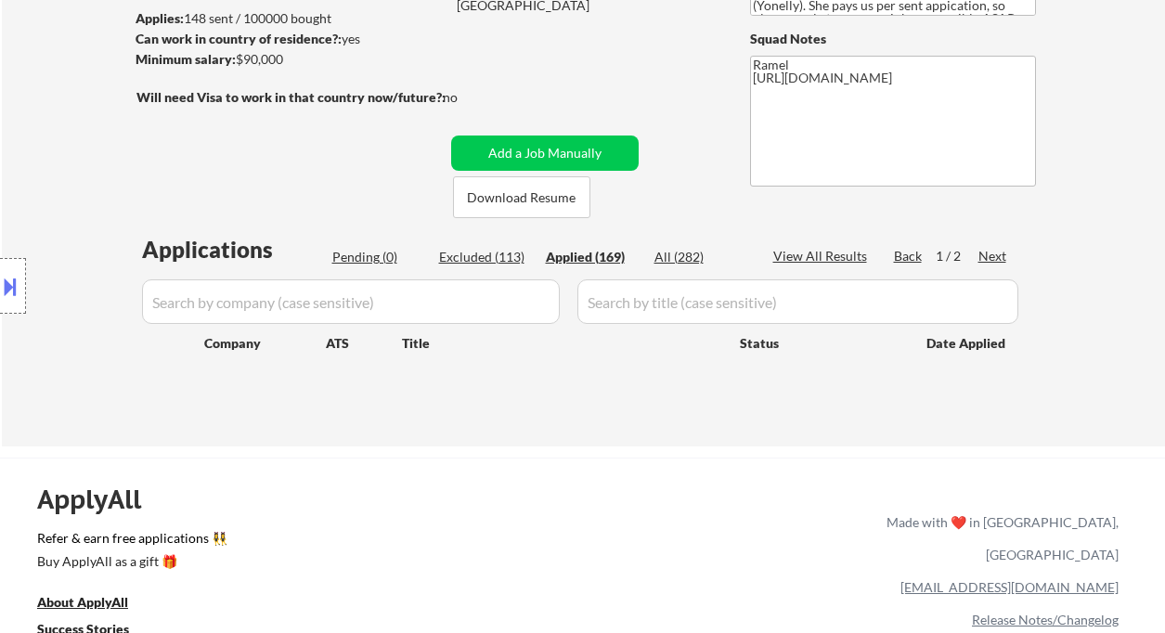
select select ""applied""
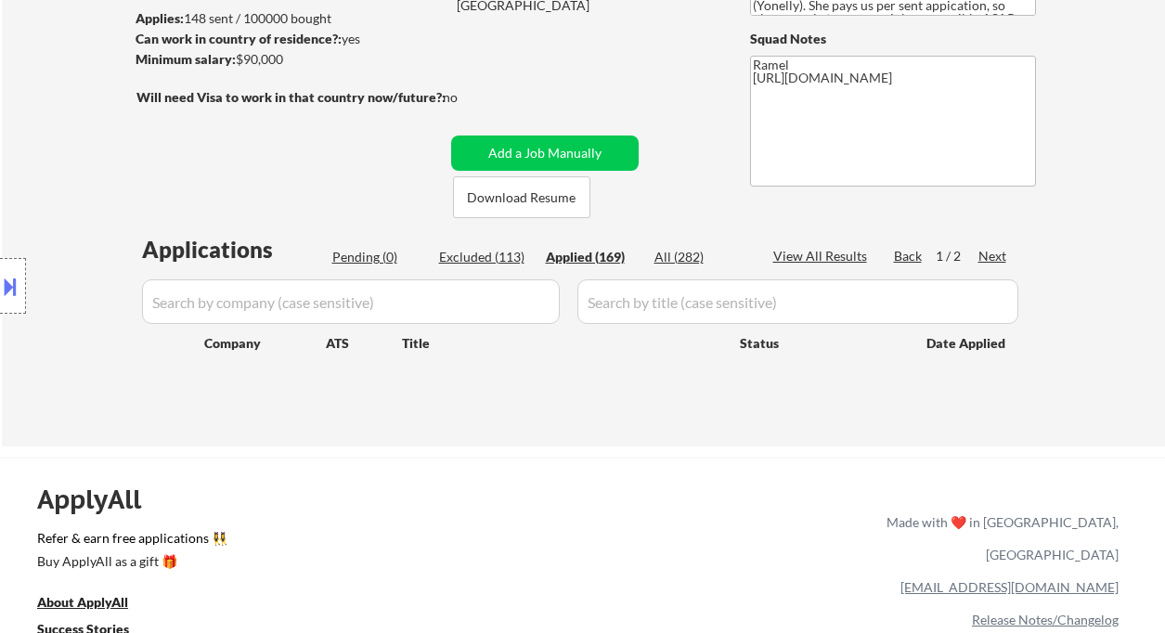
select select ""applied""
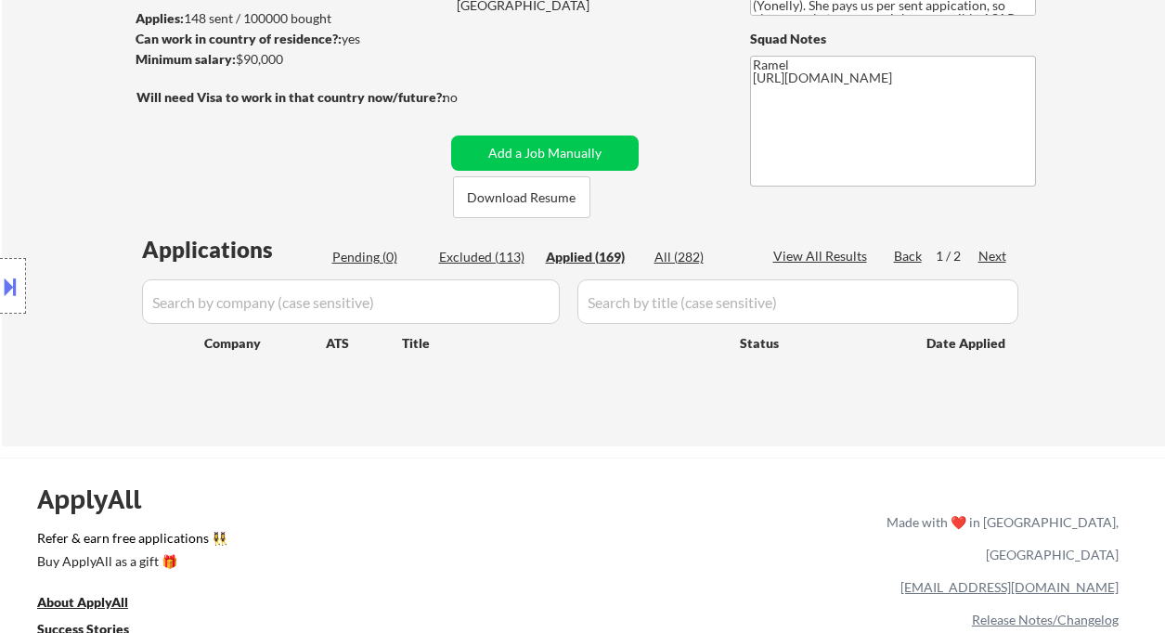
select select ""applied""
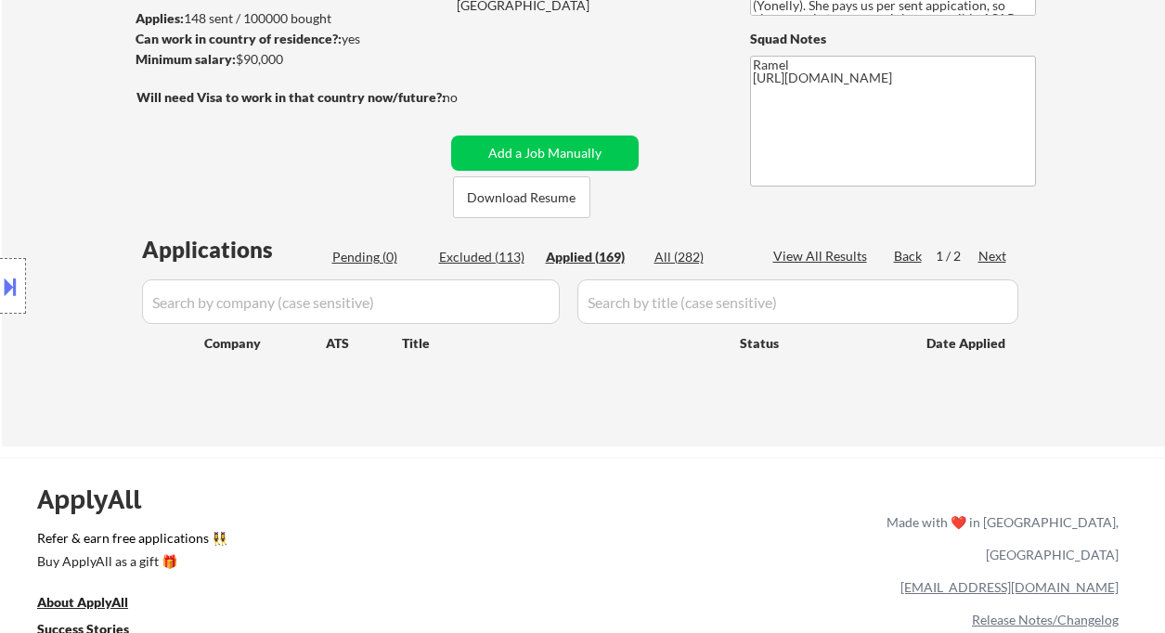
select select ""applied""
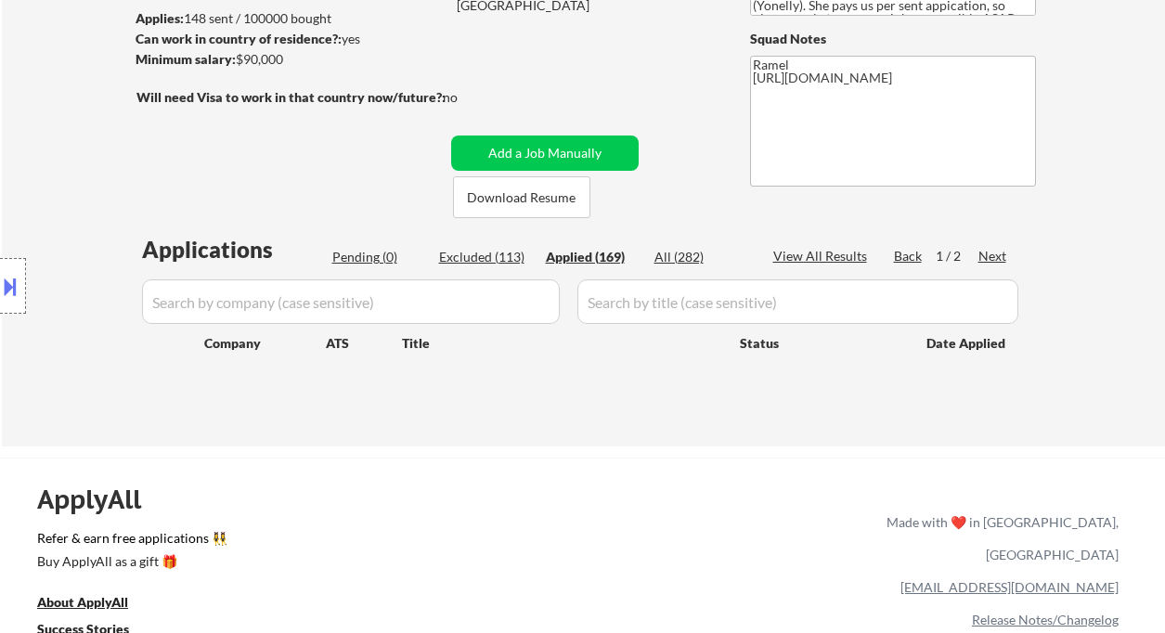
select select ""applied""
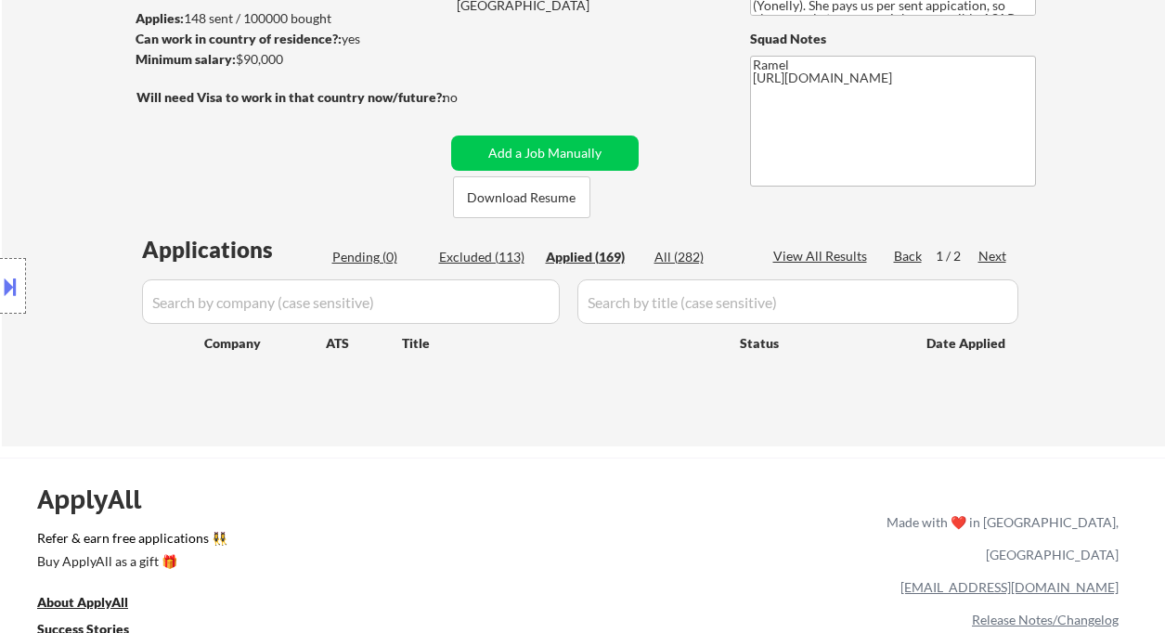
select select ""applied""
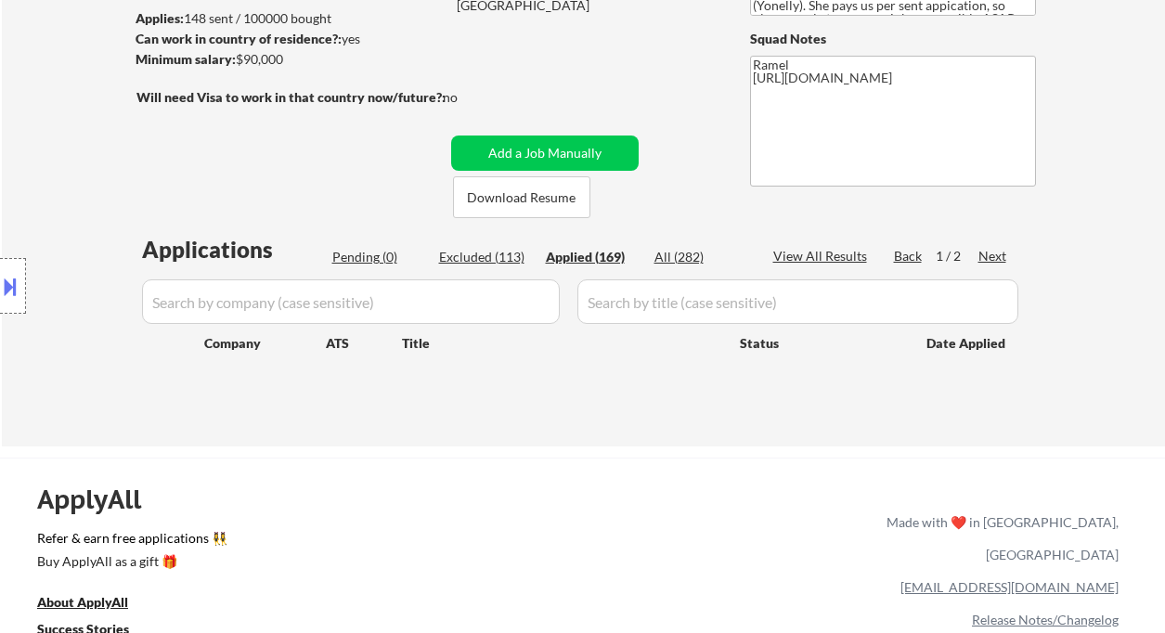
select select ""applied""
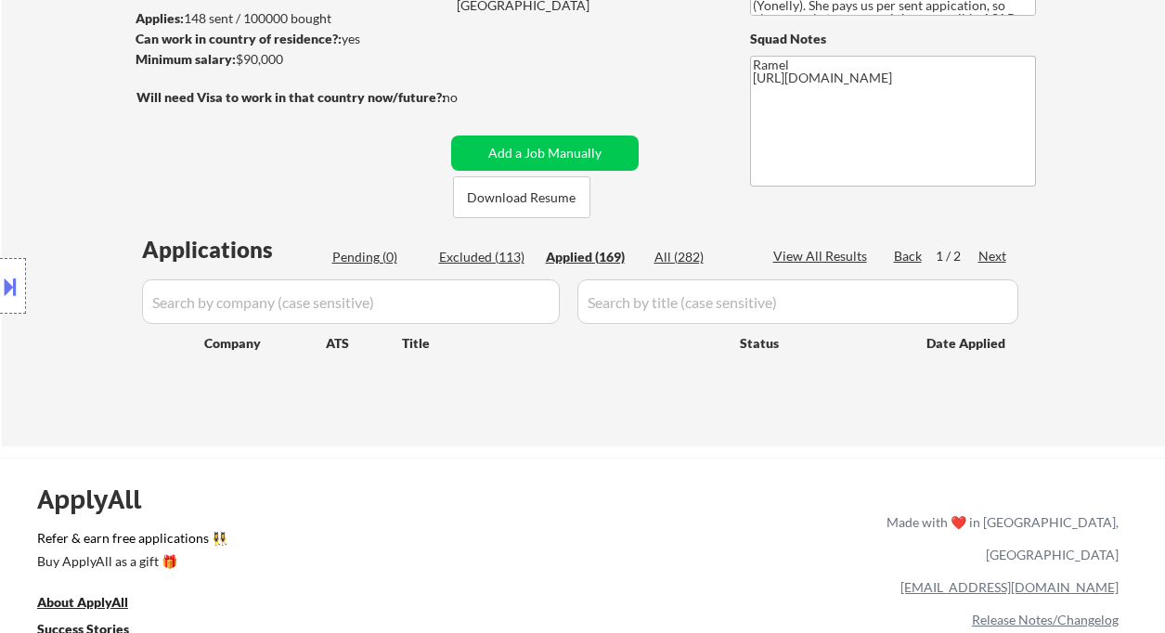
select select ""applied""
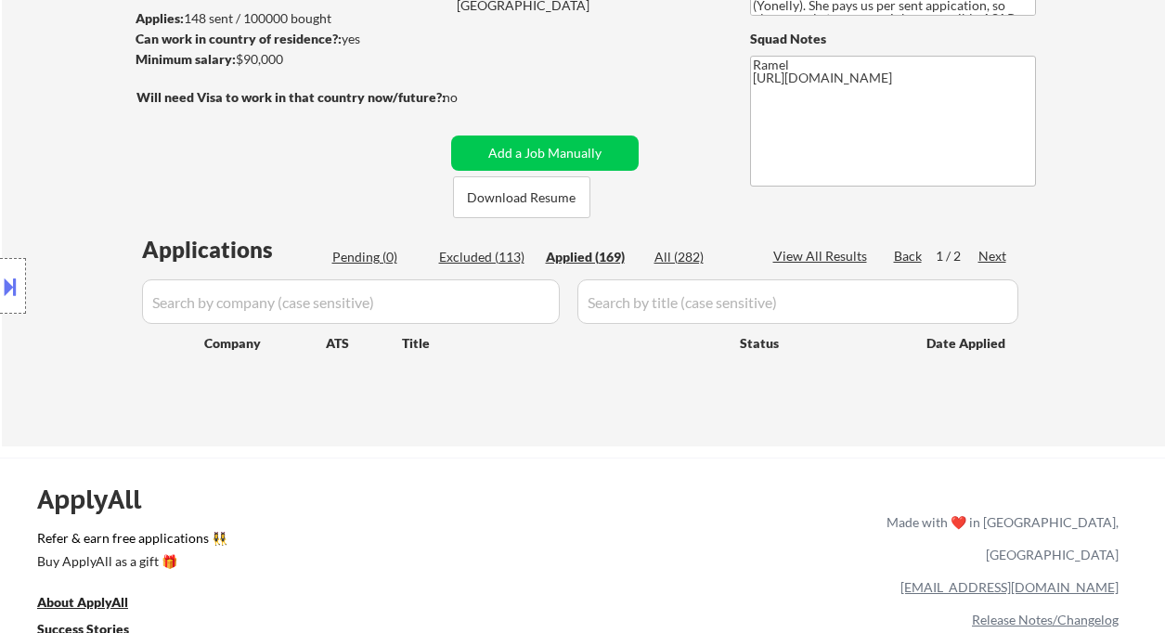
select select ""applied""
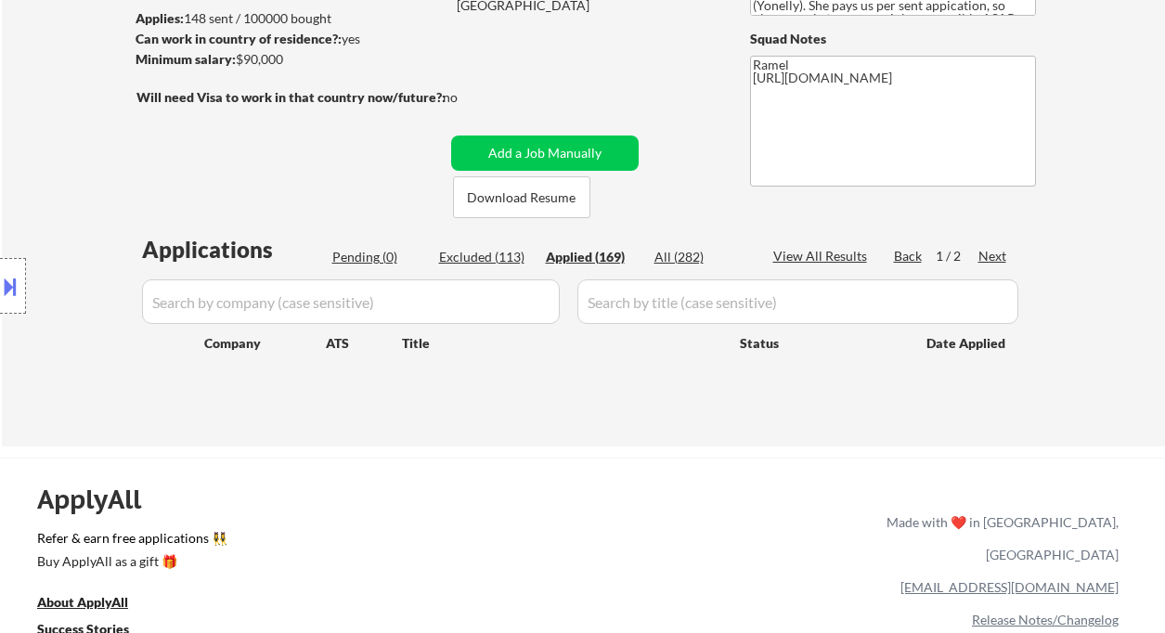
select select ""applied""
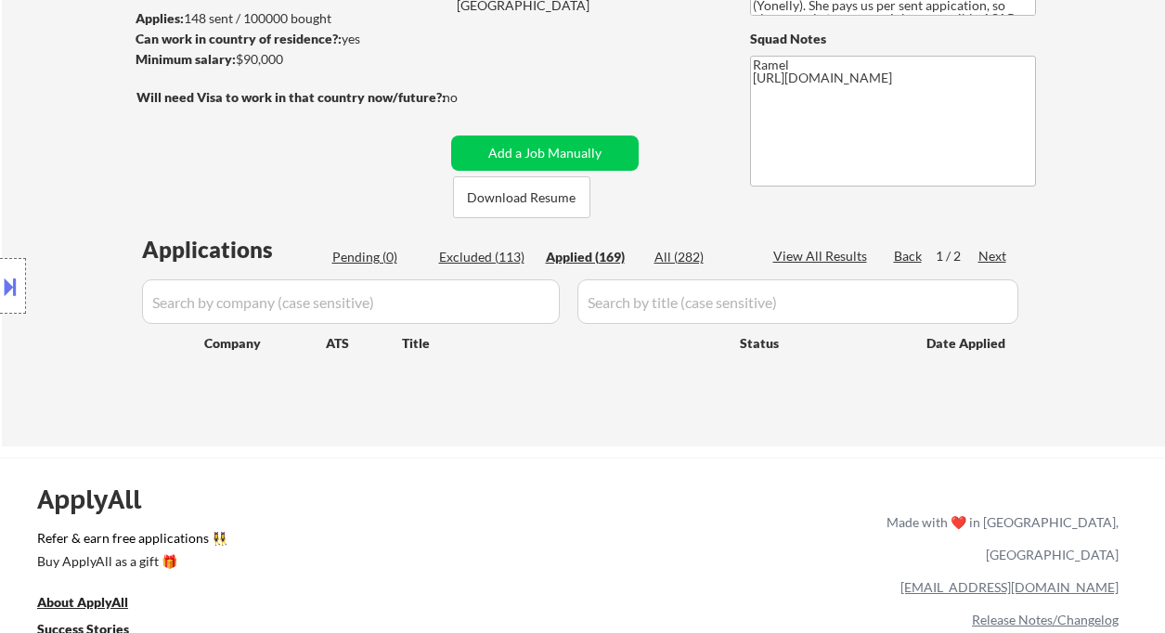
select select ""applied""
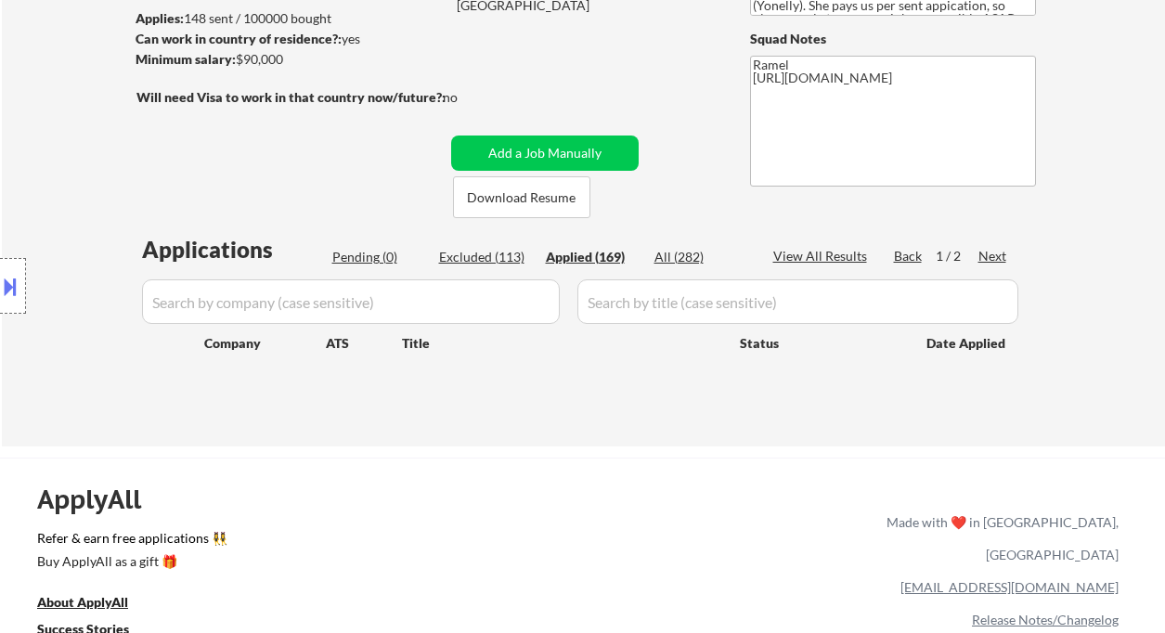
select select ""applied""
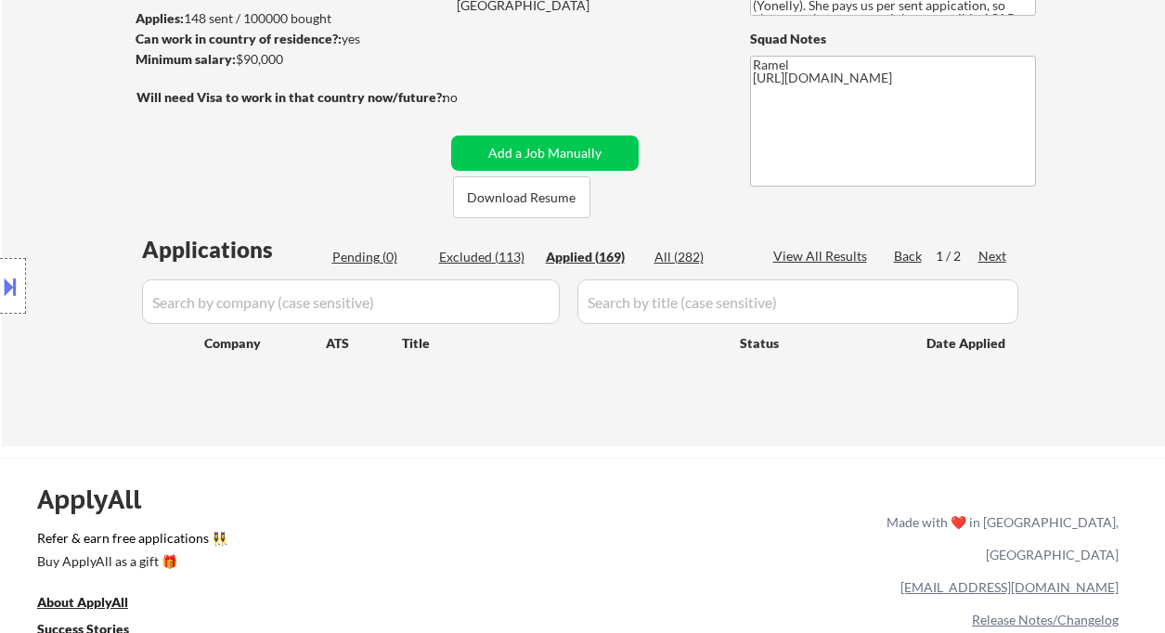
select select ""applied""
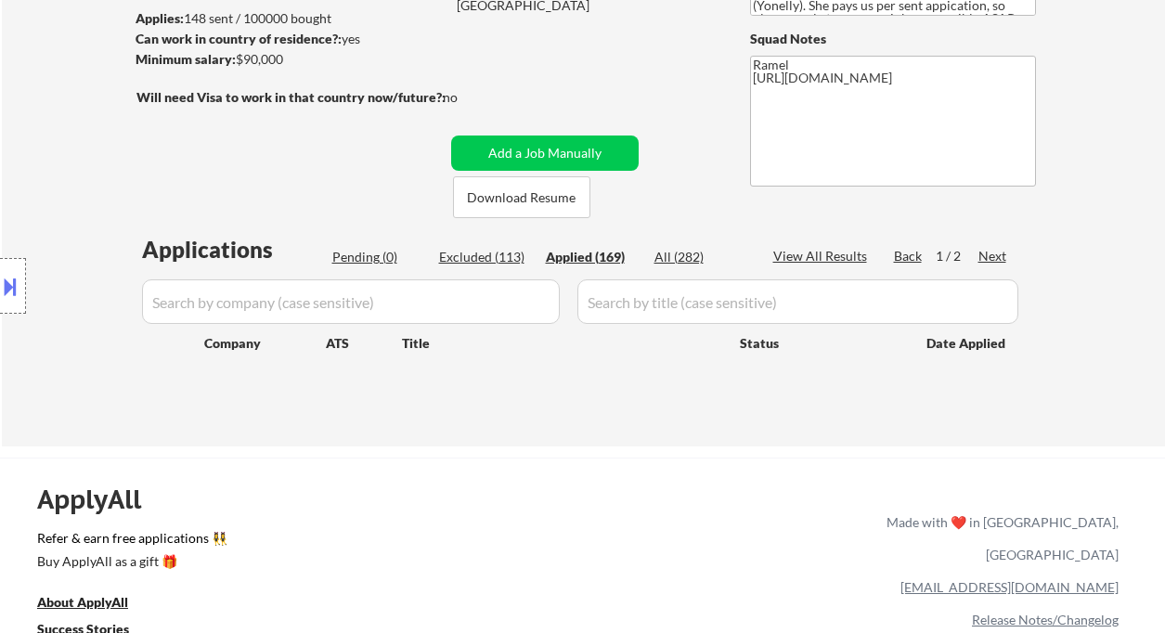
select select ""applied""
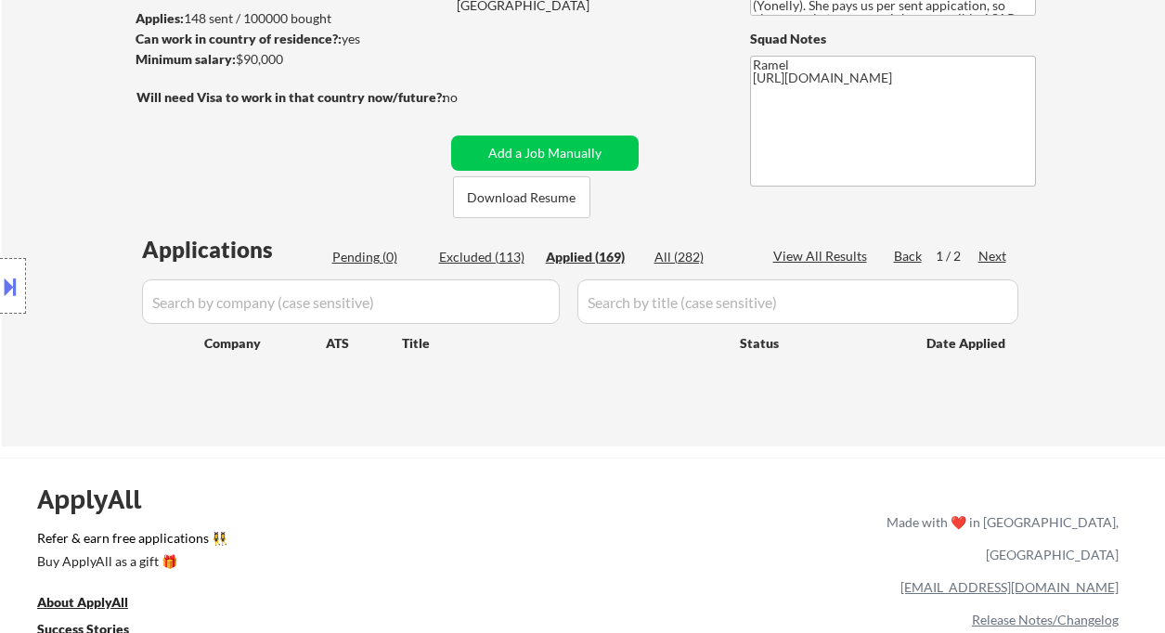
select select ""applied""
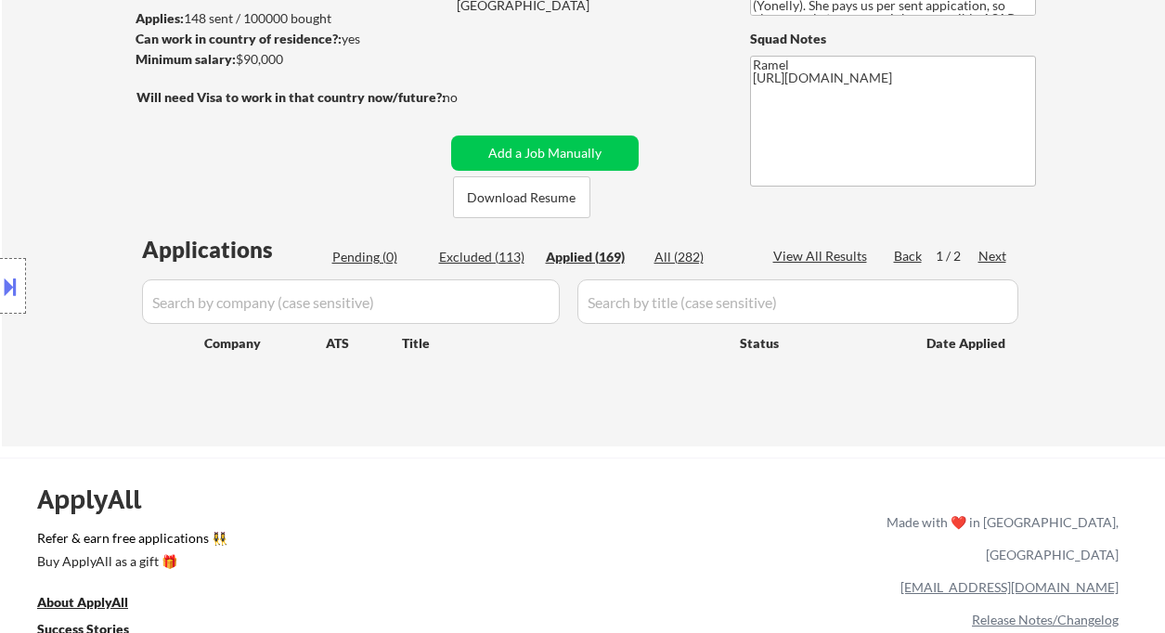
select select ""applied""
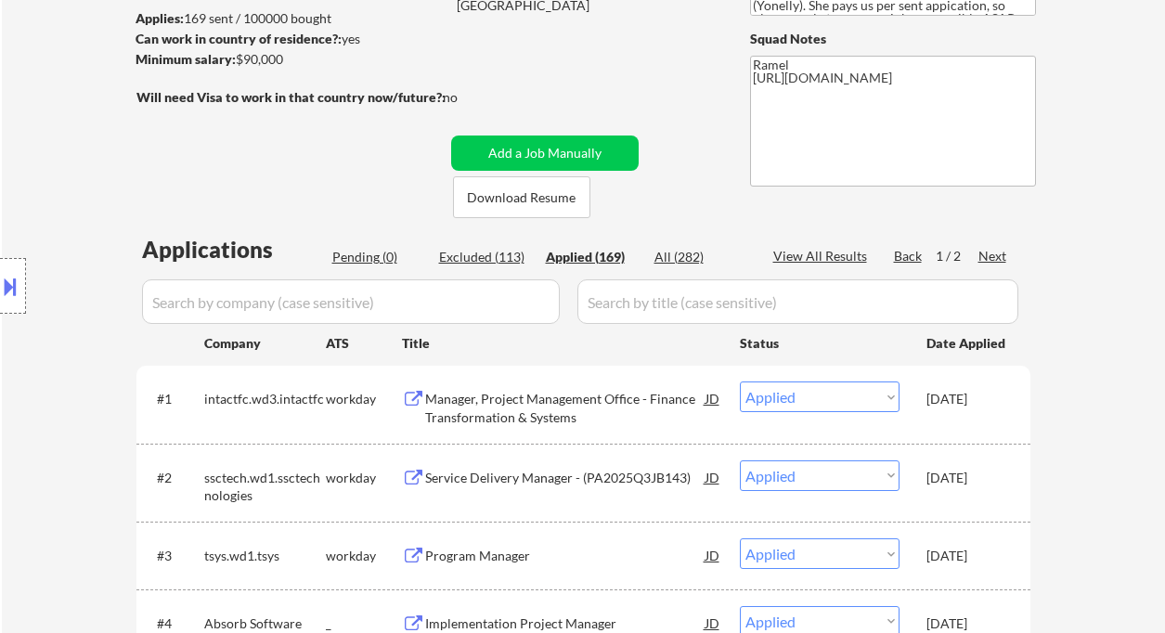
scroll to position [371, 0]
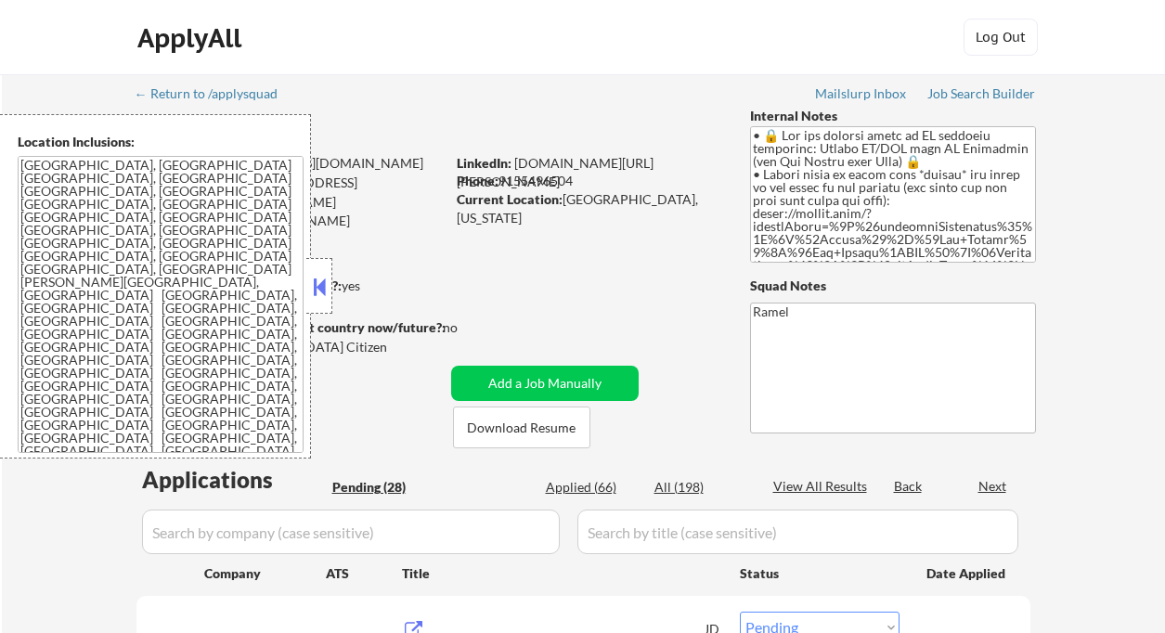
select select ""pending""
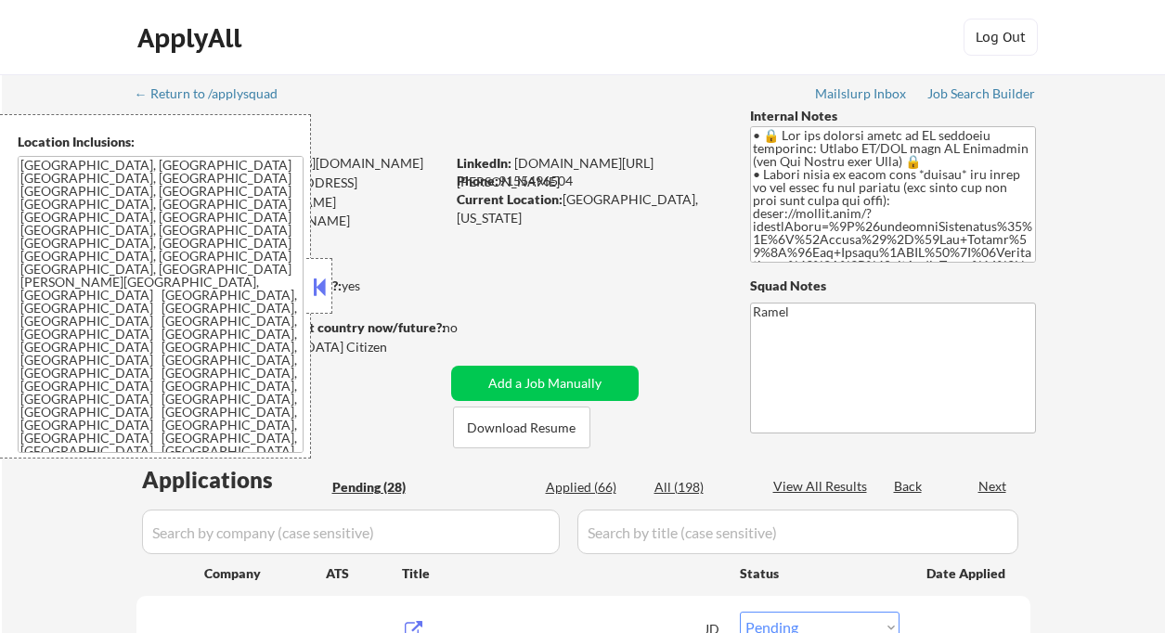
select select ""pending""
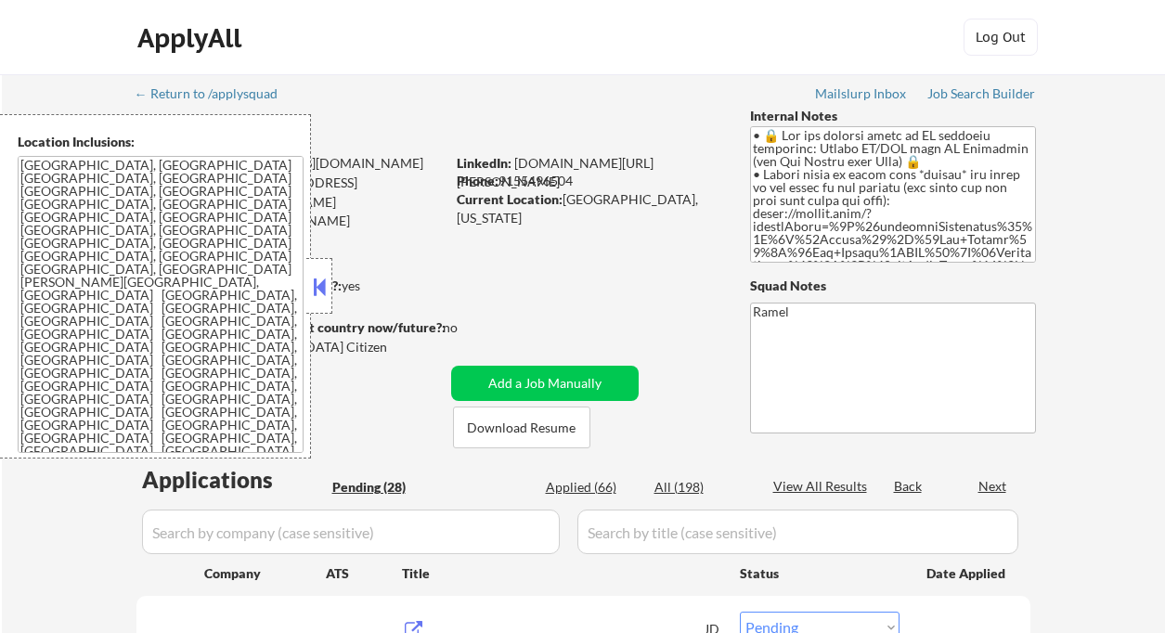
select select ""pending""
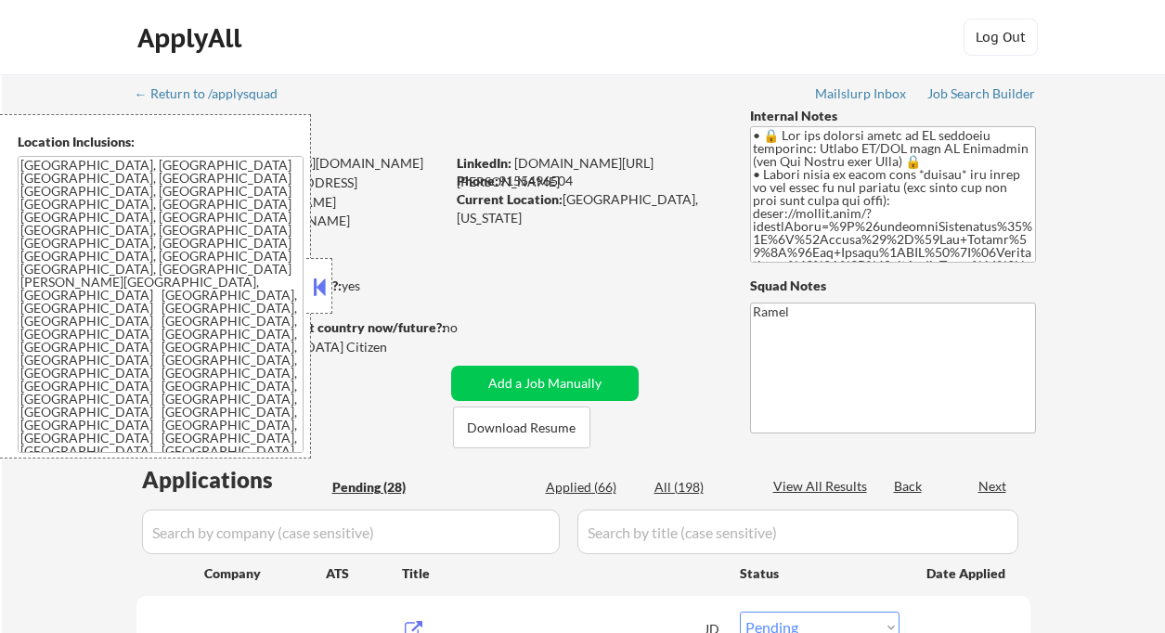
select select ""pending""
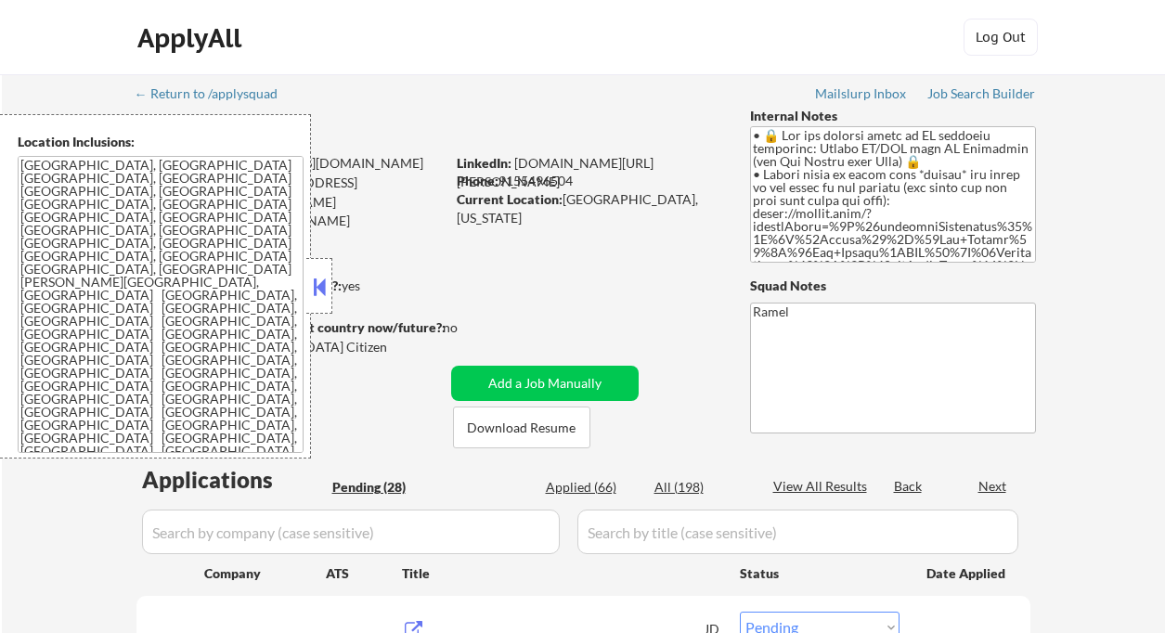
select select ""pending""
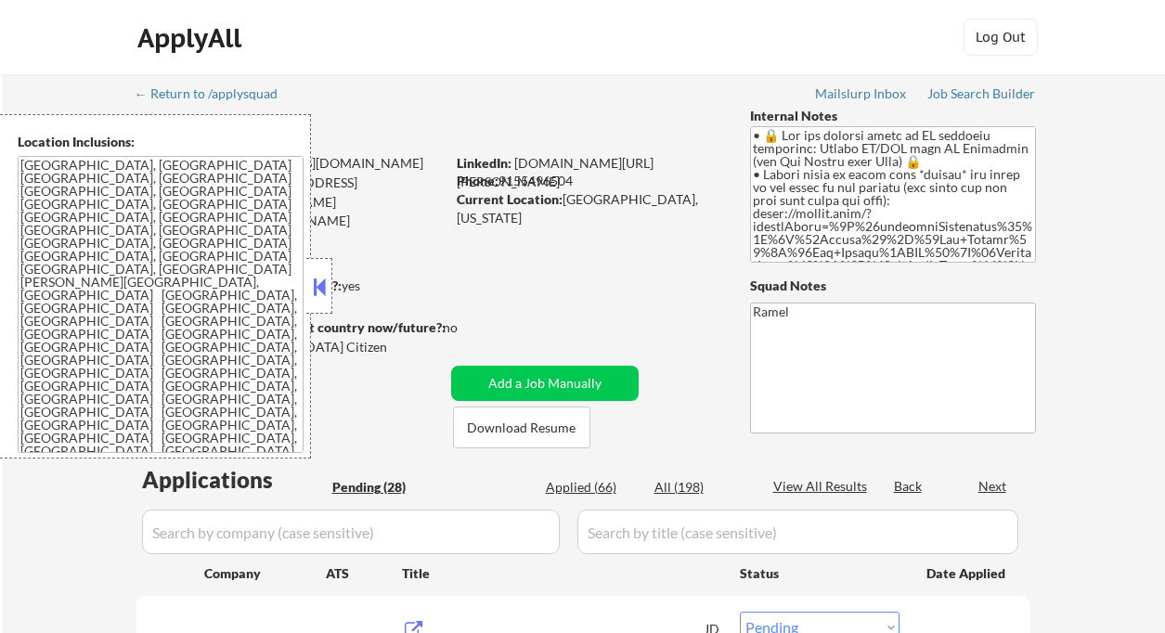
select select ""pending""
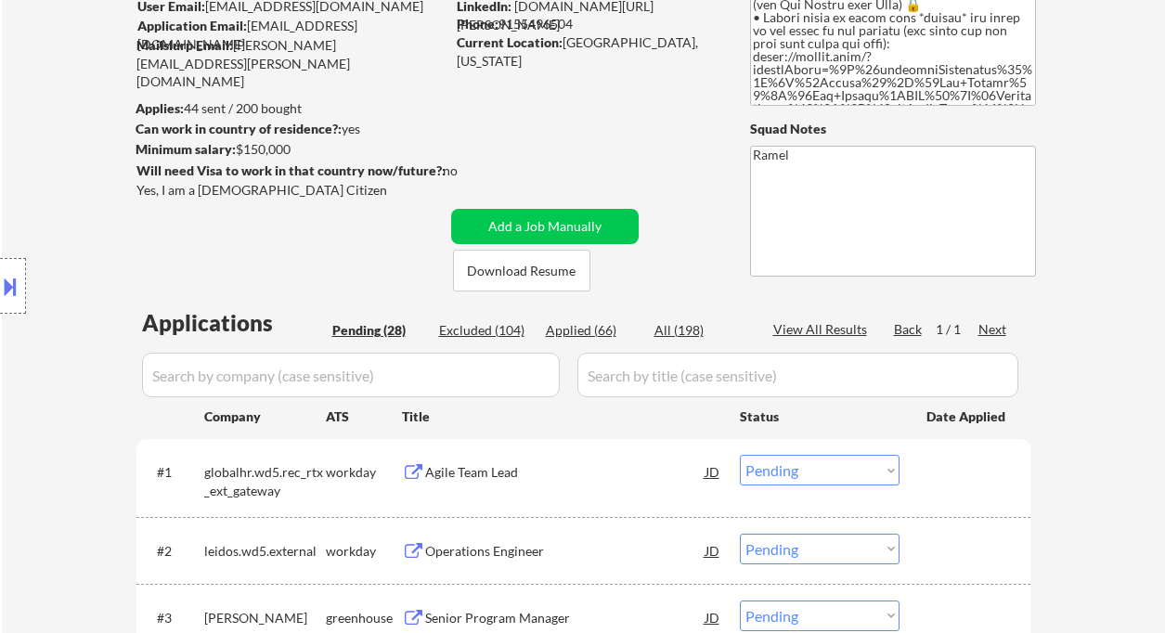
scroll to position [371, 0]
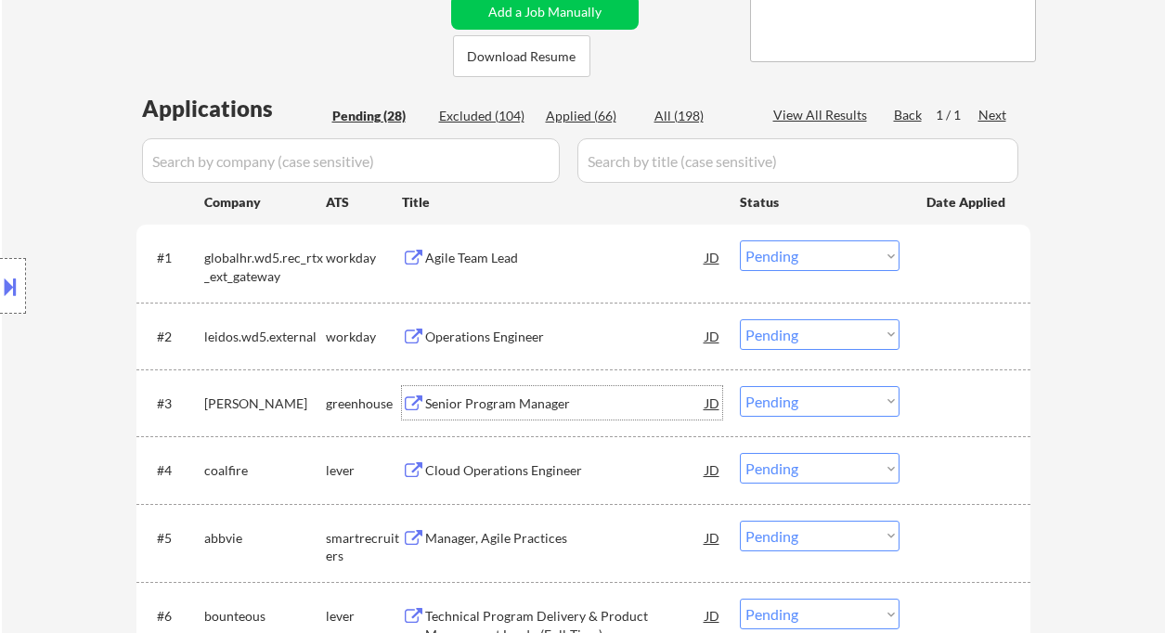
click at [518, 407] on div "Senior Program Manager" at bounding box center [565, 404] width 280 height 19
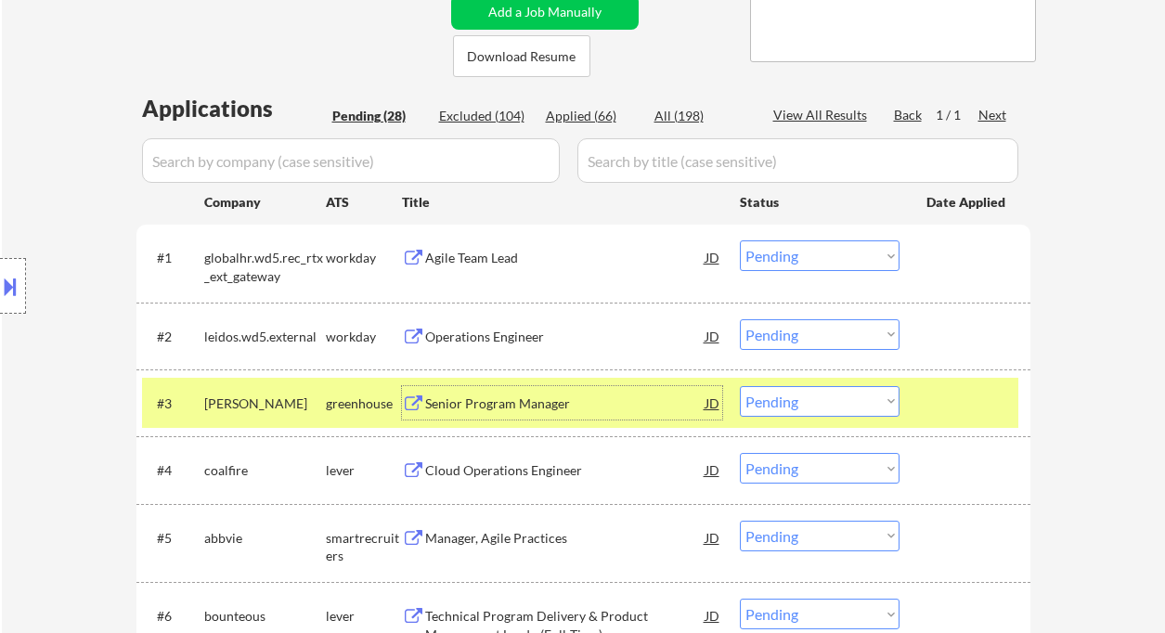
drag, startPoint x: 804, startPoint y: 404, endPoint x: 804, endPoint y: 416, distance: 12.1
click at [804, 407] on select "Choose an option... Pending Applied Excluded (Questions) Excluded (Expired) Exc…" at bounding box center [820, 401] width 160 height 31
click at [740, 386] on select "Choose an option... Pending Applied Excluded (Questions) Excluded (Expired) Exc…" at bounding box center [820, 401] width 160 height 31
click at [541, 479] on div "Cloud Operations Engineer" at bounding box center [565, 471] width 280 height 19
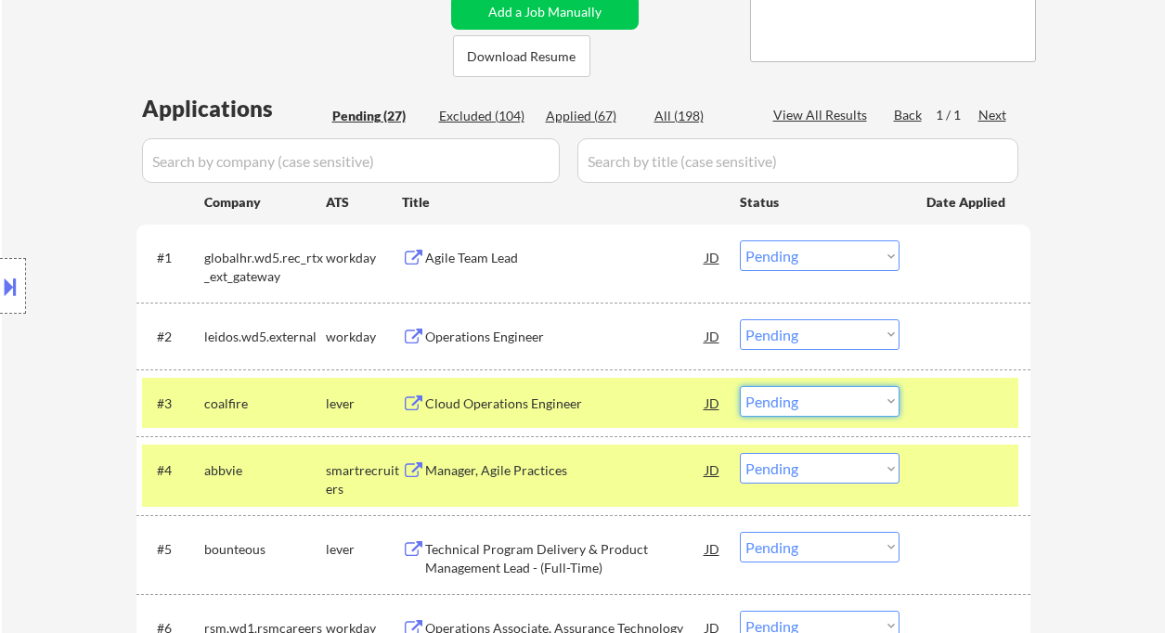
click at [785, 392] on select "Choose an option... Pending Applied Excluded (Questions) Excluded (Expired) Exc…" at bounding box center [820, 401] width 160 height 31
click at [740, 386] on select "Choose an option... Pending Applied Excluded (Questions) Excluded (Expired) Exc…" at bounding box center [820, 401] width 160 height 31
click at [517, 486] on div "Manager, Agile Practices" at bounding box center [565, 469] width 280 height 33
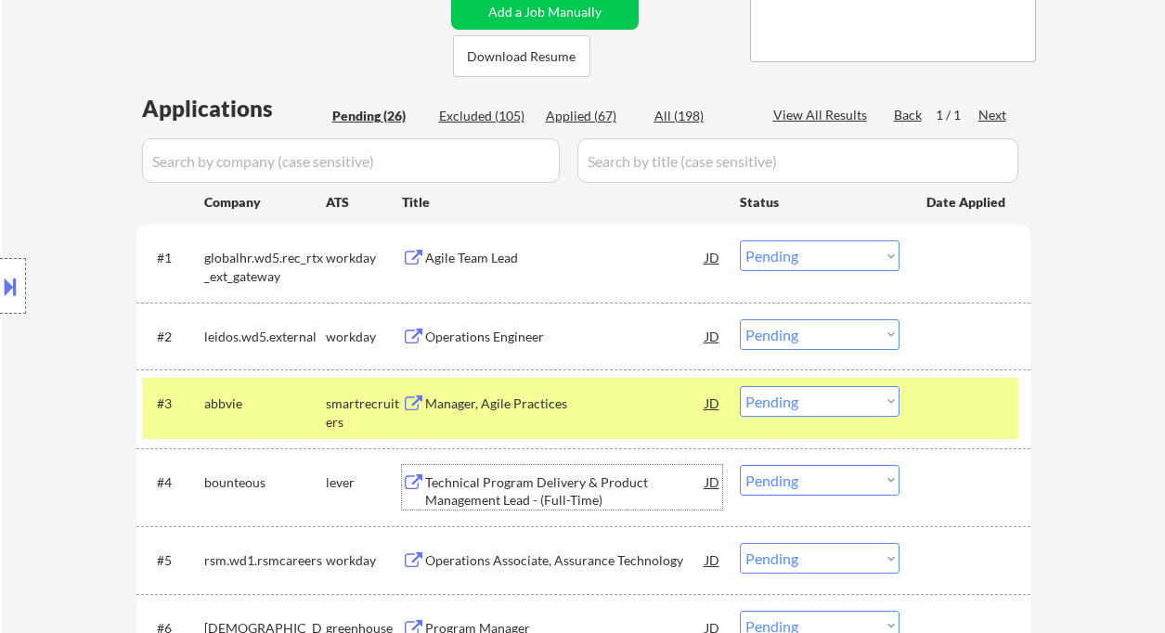
drag, startPoint x: 807, startPoint y: 404, endPoint x: 813, endPoint y: 416, distance: 13.7
click at [807, 404] on select "Choose an option... Pending Applied Excluded (Questions) Excluded (Expired) Exc…" at bounding box center [820, 401] width 160 height 31
click at [740, 386] on select "Choose an option... Pending Applied Excluded (Questions) Excluded (Expired) Exc…" at bounding box center [820, 401] width 160 height 31
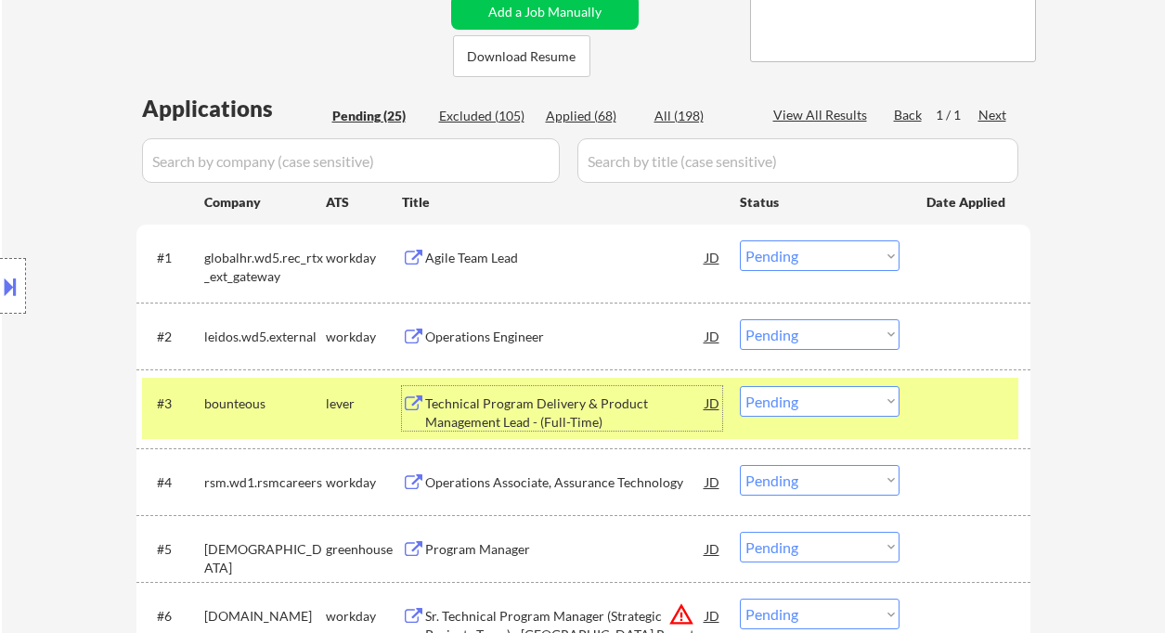
click at [551, 423] on div "Technical Program Delivery & Product Management Lead - (Full-Time)" at bounding box center [565, 413] width 280 height 36
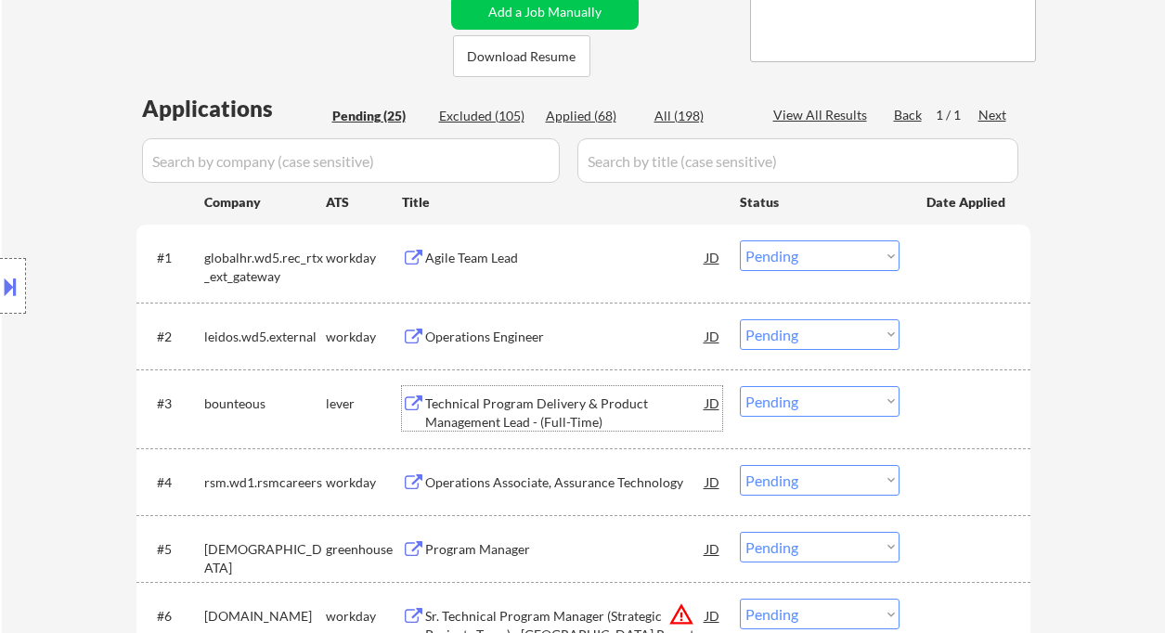
click at [807, 401] on select "Choose an option... Pending Applied Excluded (Questions) Excluded (Expired) Exc…" at bounding box center [820, 401] width 160 height 31
click at [740, 386] on select "Choose an option... Pending Applied Excluded (Questions) Excluded (Expired) Exc…" at bounding box center [820, 401] width 160 height 31
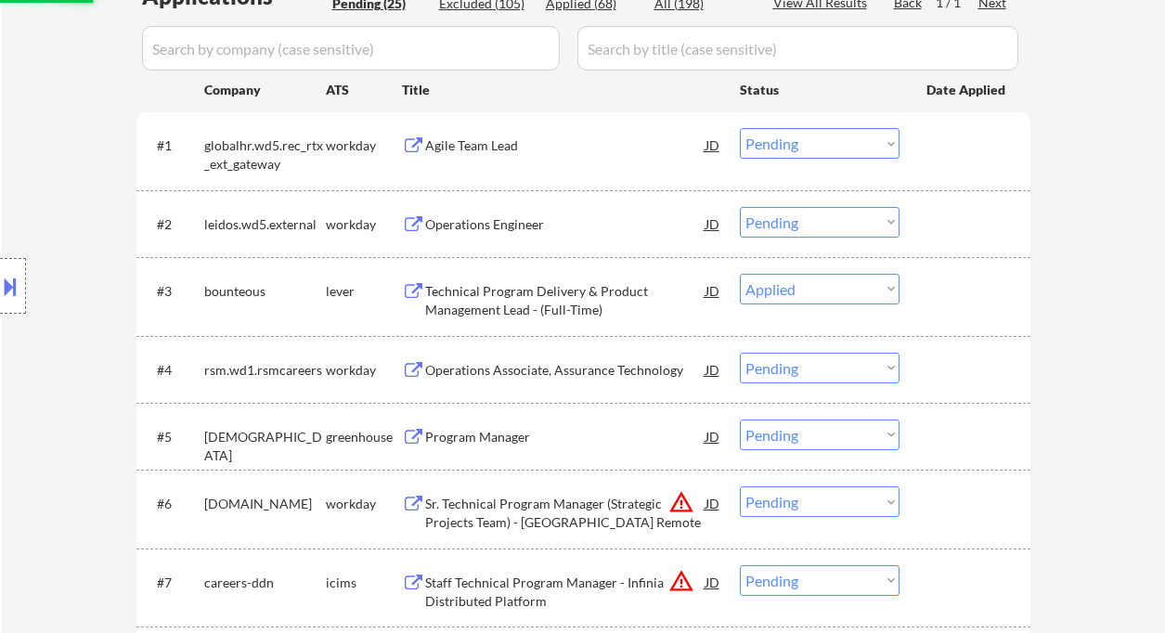
scroll to position [618, 0]
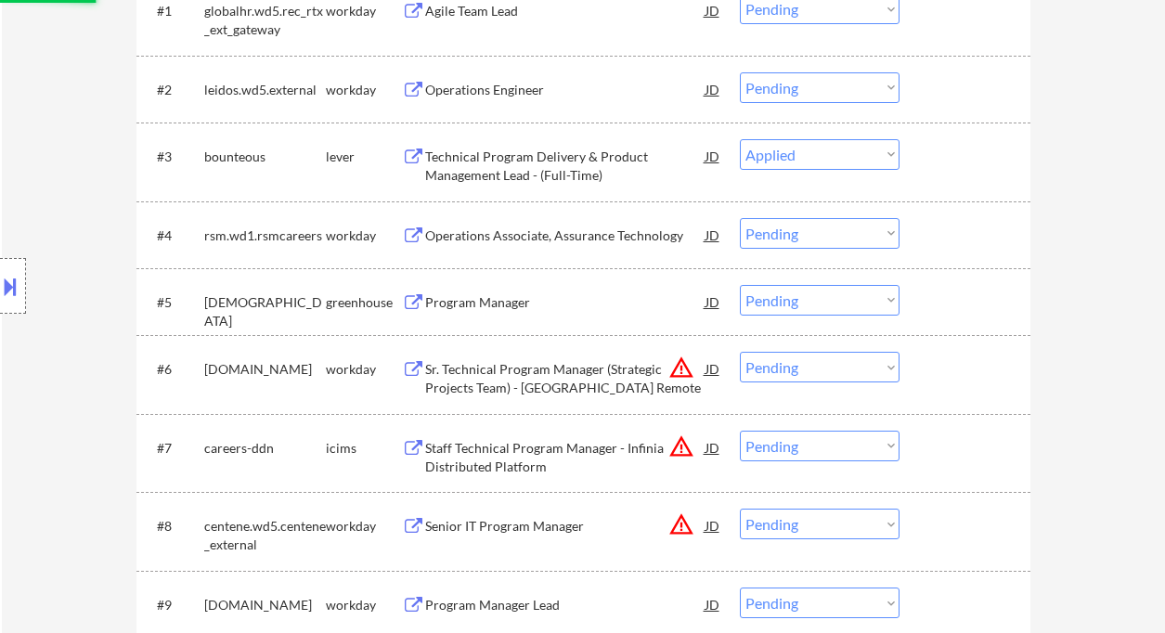
click at [480, 305] on div "Program Manager" at bounding box center [565, 302] width 280 height 19
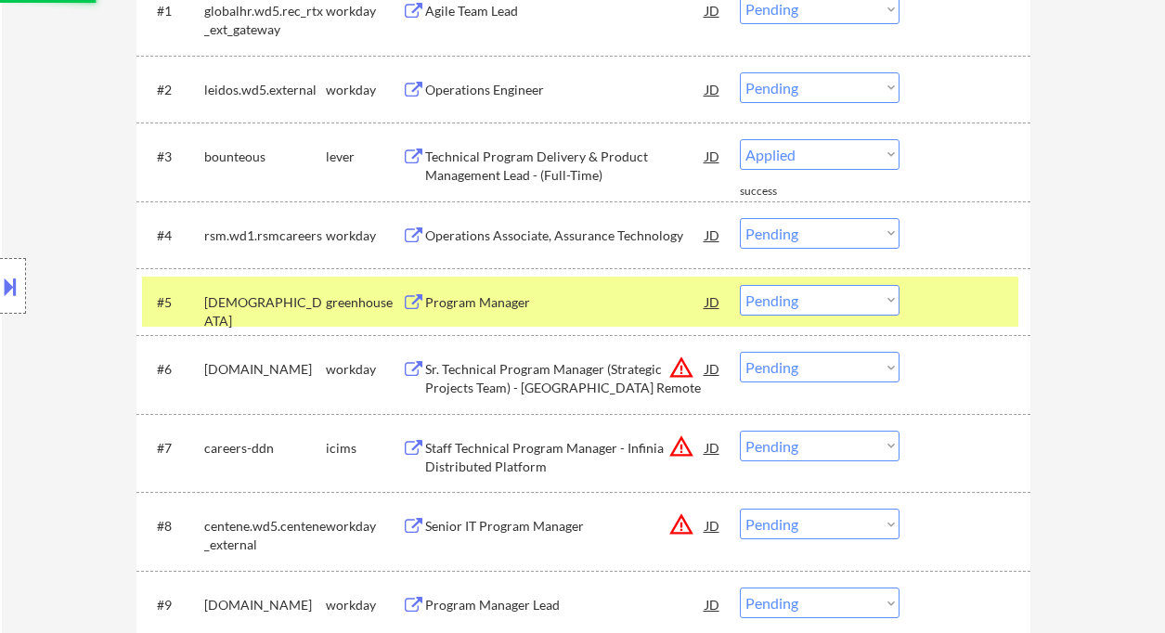
select select ""pending""
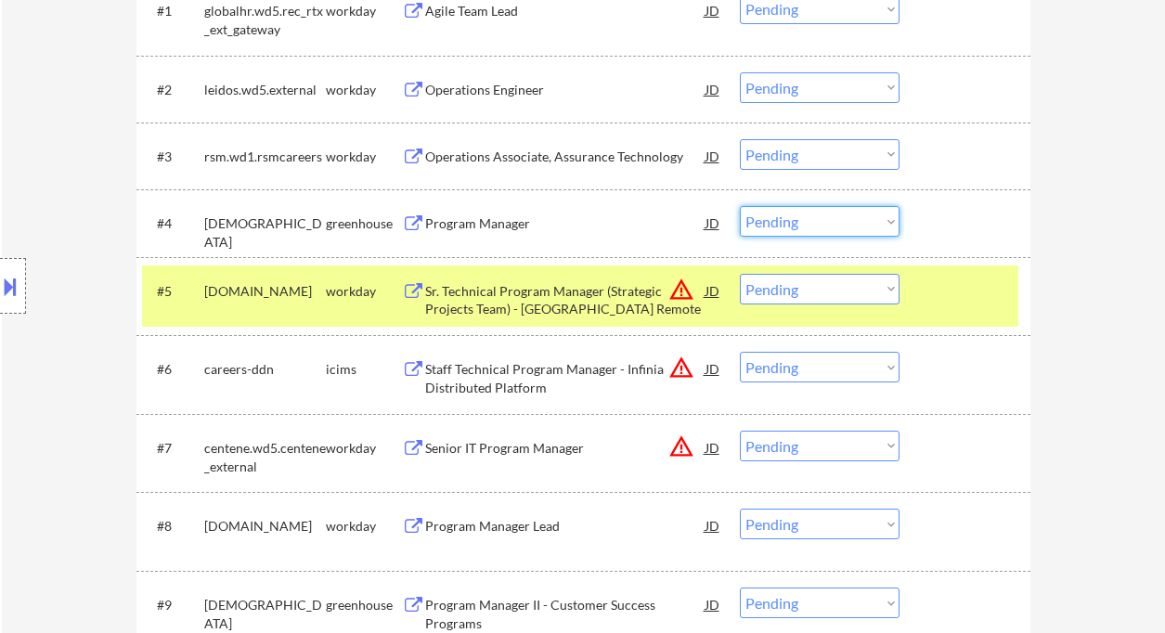
drag, startPoint x: 813, startPoint y: 220, endPoint x: 817, endPoint y: 236, distance: 16.2
click at [813, 220] on select "Choose an option... Pending Applied Excluded (Questions) Excluded (Expired) Exc…" at bounding box center [820, 221] width 160 height 31
click at [740, 206] on select "Choose an option... Pending Applied Excluded (Questions) Excluded (Expired) Exc…" at bounding box center [820, 221] width 160 height 31
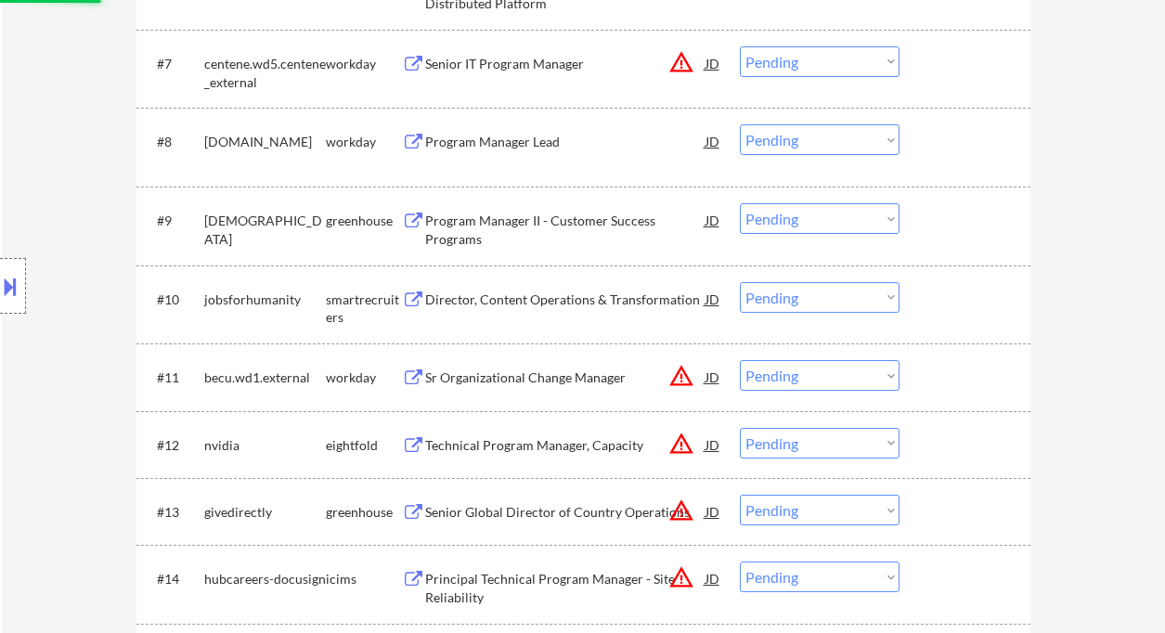
scroll to position [990, 0]
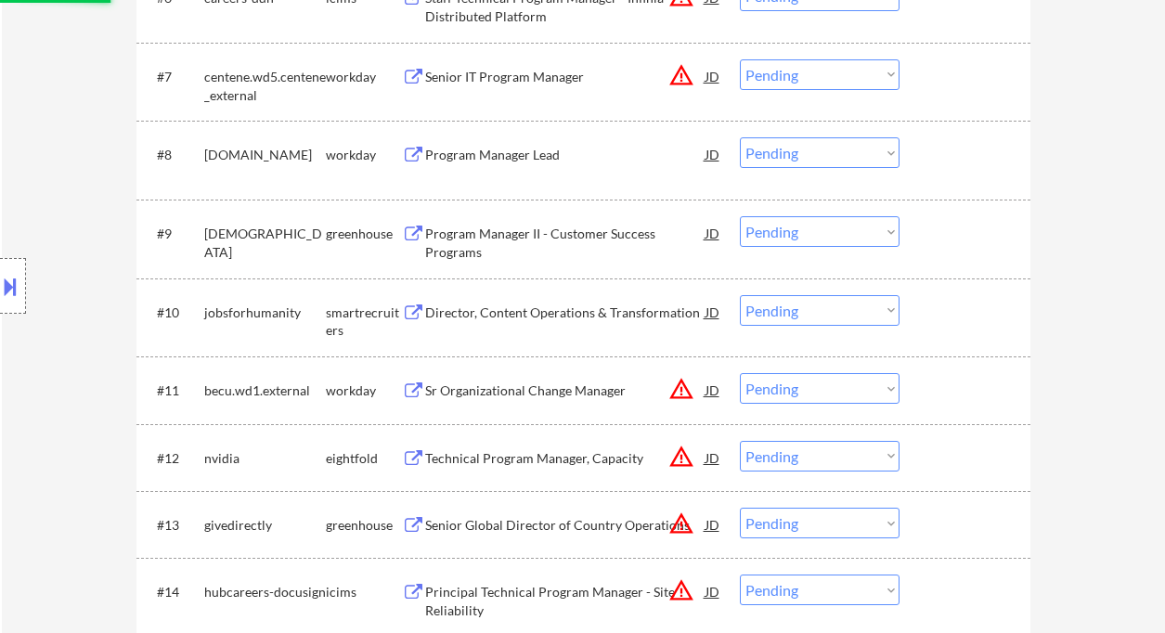
select select ""pending""
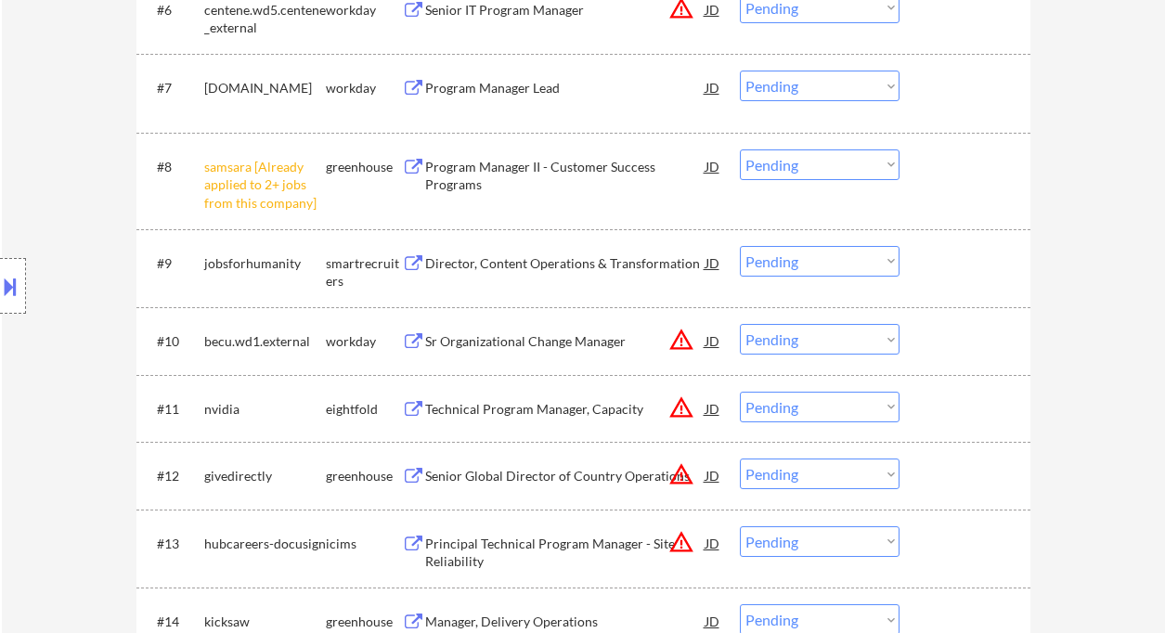
click at [798, 168] on select "Choose an option... Pending Applied Excluded (Questions) Excluded (Expired) Exc…" at bounding box center [820, 165] width 160 height 31
click at [740, 150] on select "Choose an option... Pending Applied Excluded (Questions) Excluded (Expired) Exc…" at bounding box center [820, 165] width 160 height 31
click at [521, 266] on div "Director, Content Operations & Transformation" at bounding box center [565, 263] width 280 height 19
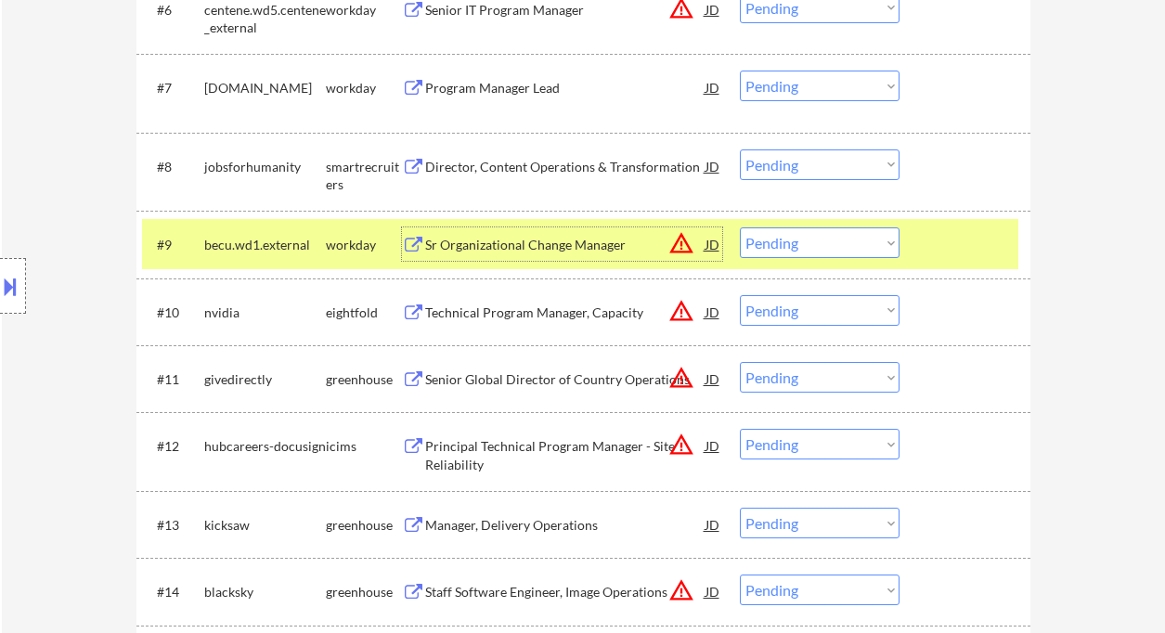
click at [824, 155] on select "Choose an option... Pending Applied Excluded (Questions) Excluded (Expired) Exc…" at bounding box center [820, 165] width 160 height 31
click at [740, 150] on select "Choose an option... Pending Applied Excluded (Questions) Excluded (Expired) Exc…" at bounding box center [820, 165] width 160 height 31
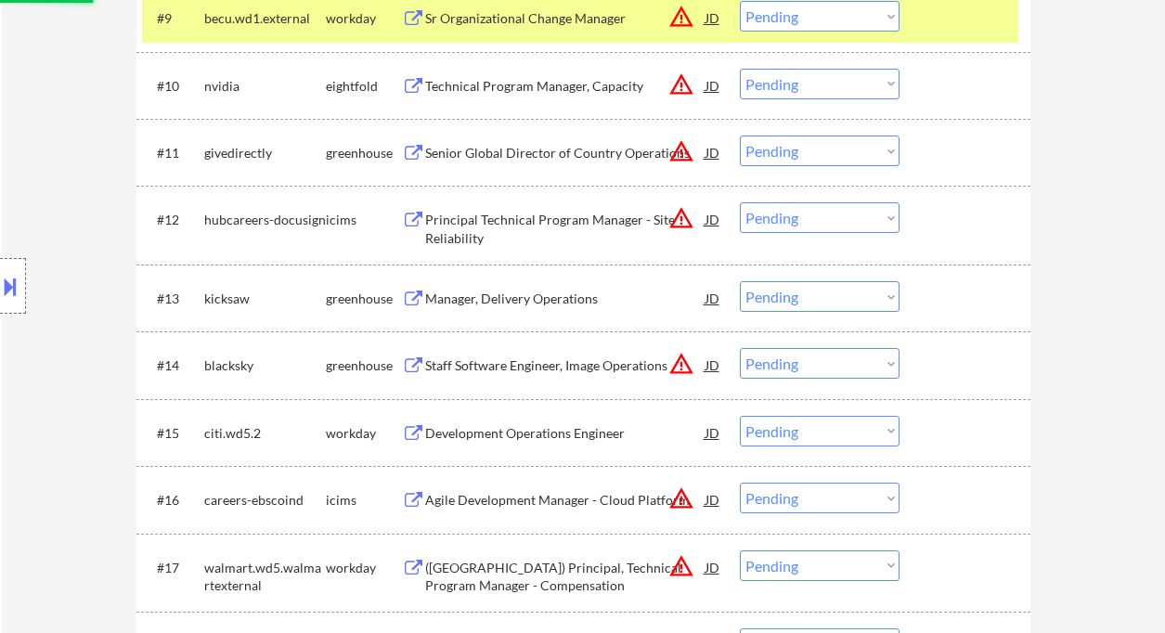
scroll to position [1361, 0]
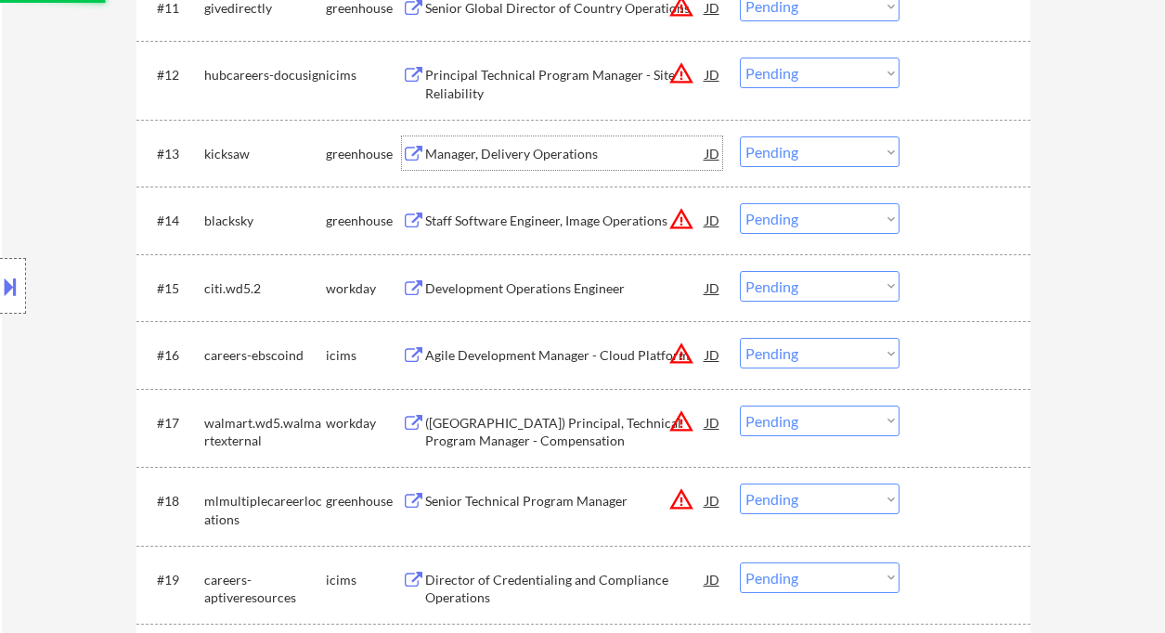
click at [504, 159] on div "Manager, Delivery Operations" at bounding box center [565, 154] width 280 height 19
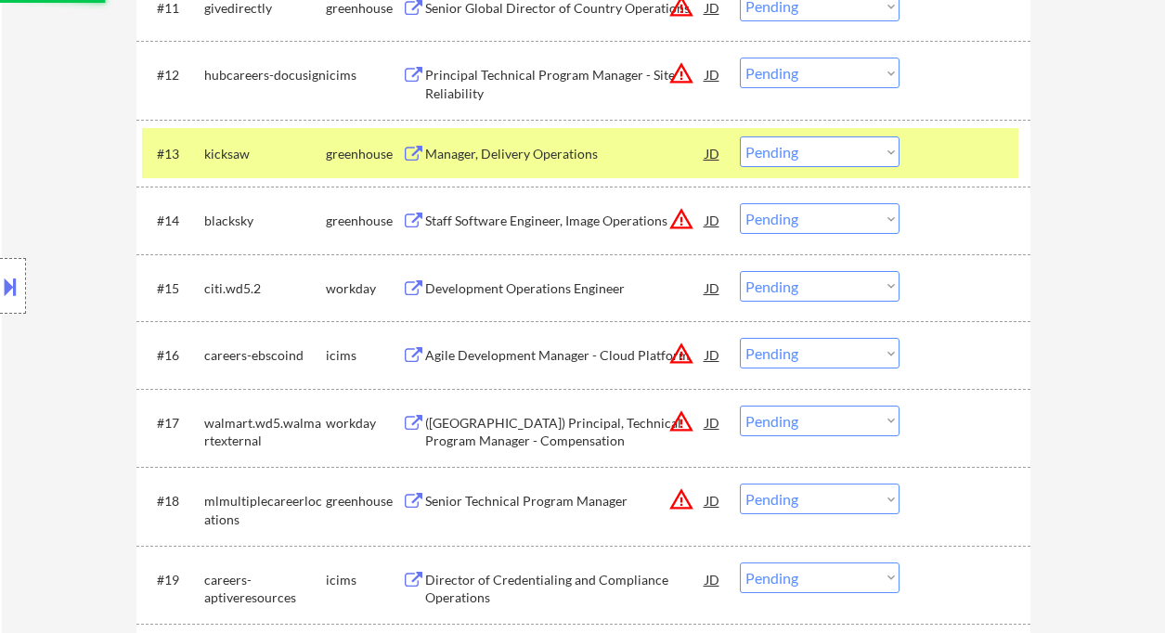
select select ""pending""
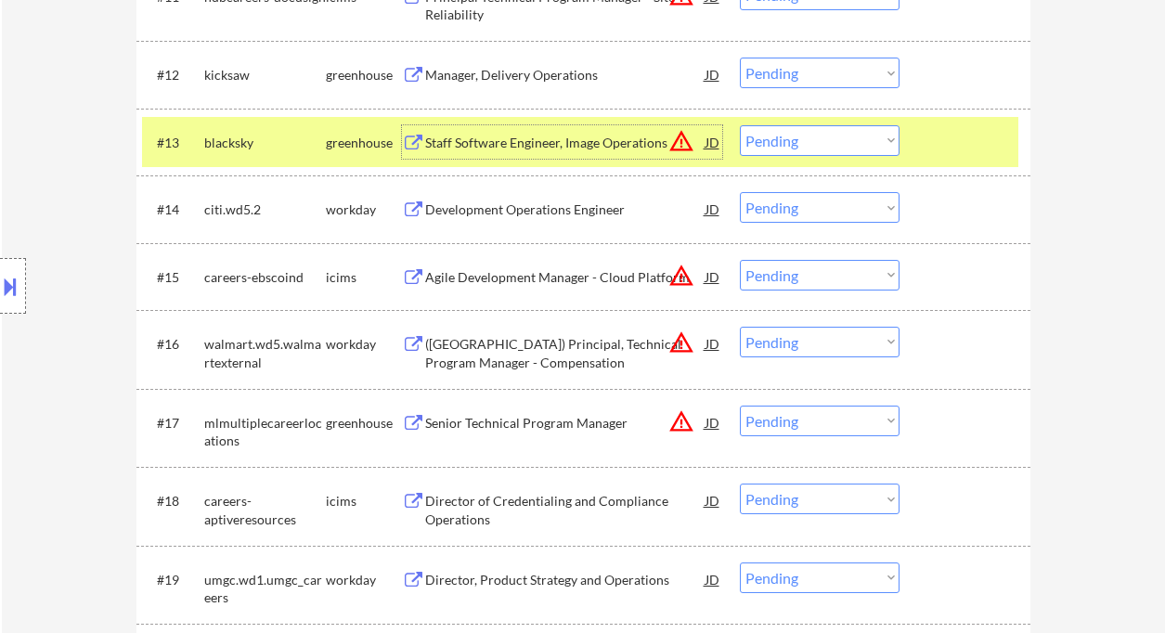
drag, startPoint x: 813, startPoint y: 75, endPoint x: 836, endPoint y: 86, distance: 24.9
click at [813, 75] on select "Choose an option... Pending Applied Excluded (Questions) Excluded (Expired) Exc…" at bounding box center [820, 73] width 160 height 31
click at [740, 58] on select "Choose an option... Pending Applied Excluded (Questions) Excluded (Expired) Exc…" at bounding box center [820, 73] width 160 height 31
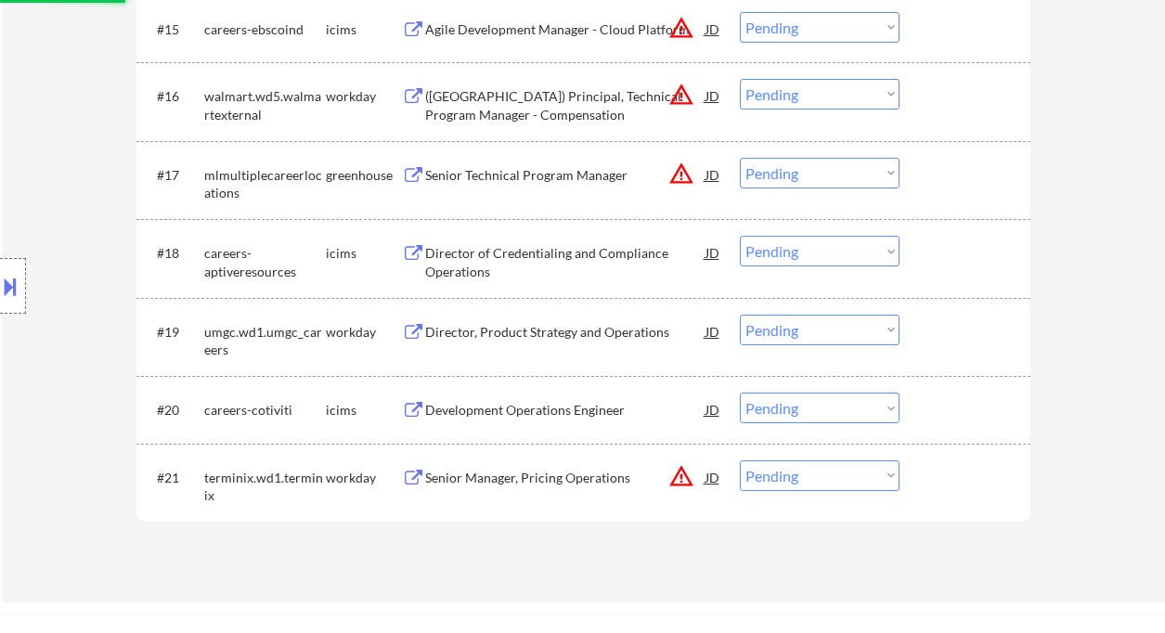
select select ""pending""
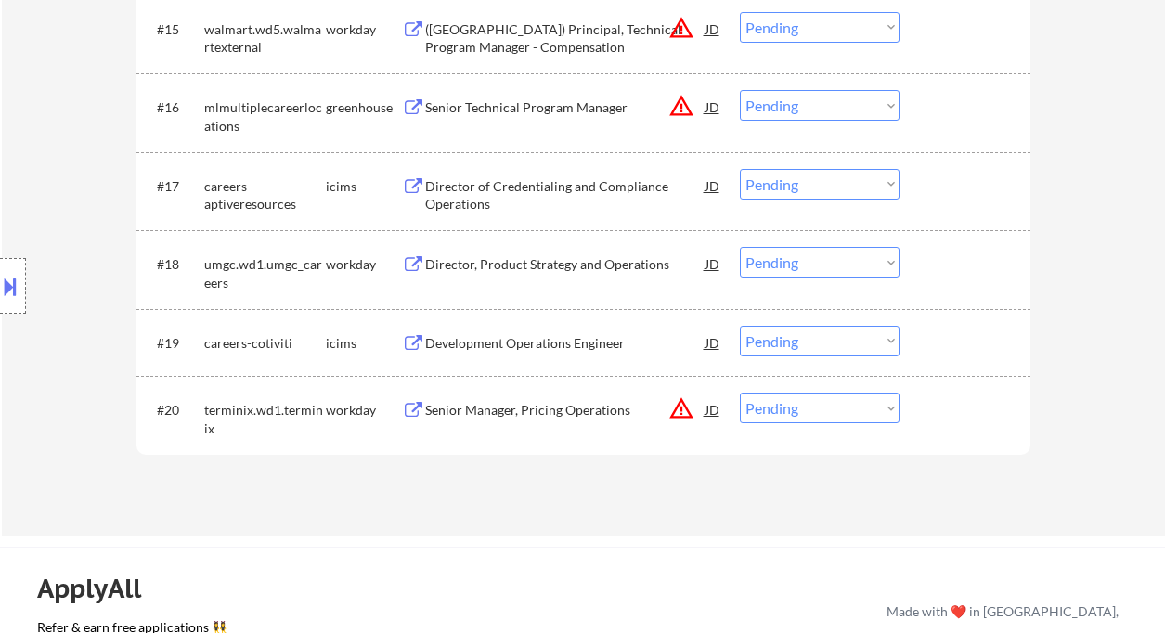
click at [538, 335] on div "Development Operations Engineer" at bounding box center [565, 343] width 280 height 19
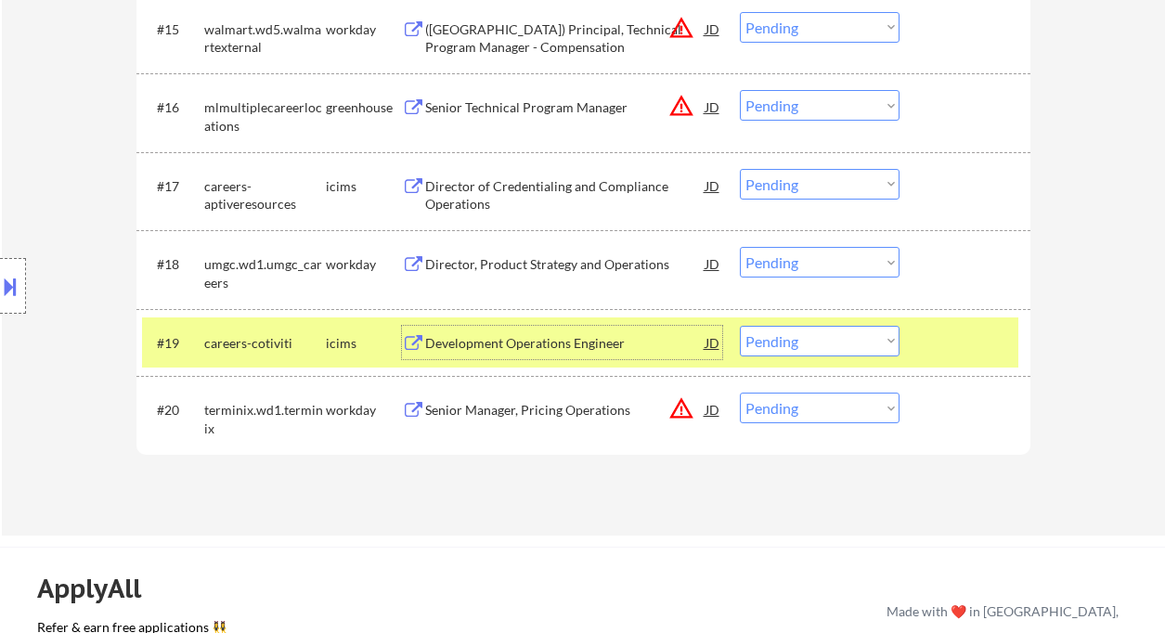
drag, startPoint x: 800, startPoint y: 332, endPoint x: 822, endPoint y: 355, distance: 31.5
click at [800, 332] on select "Choose an option... Pending Applied Excluded (Questions) Excluded (Expired) Exc…" at bounding box center [820, 341] width 160 height 31
click at [740, 326] on select "Choose an option... Pending Applied Excluded (Questions) Excluded (Expired) Exc…" at bounding box center [820, 341] width 160 height 31
select select ""pending""
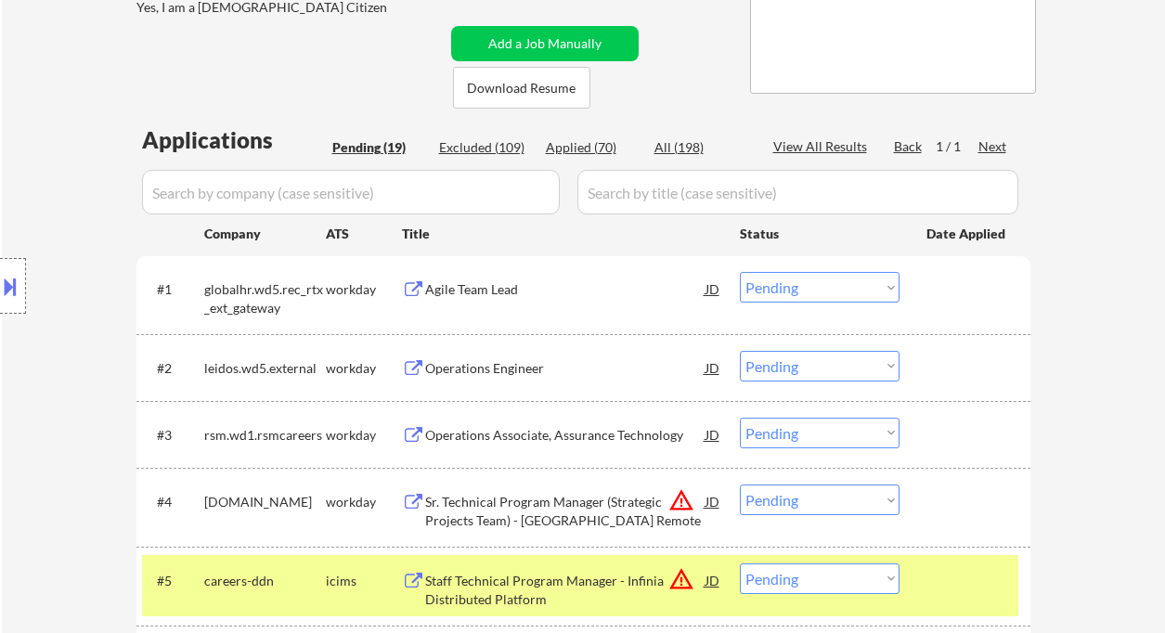
scroll to position [247, 0]
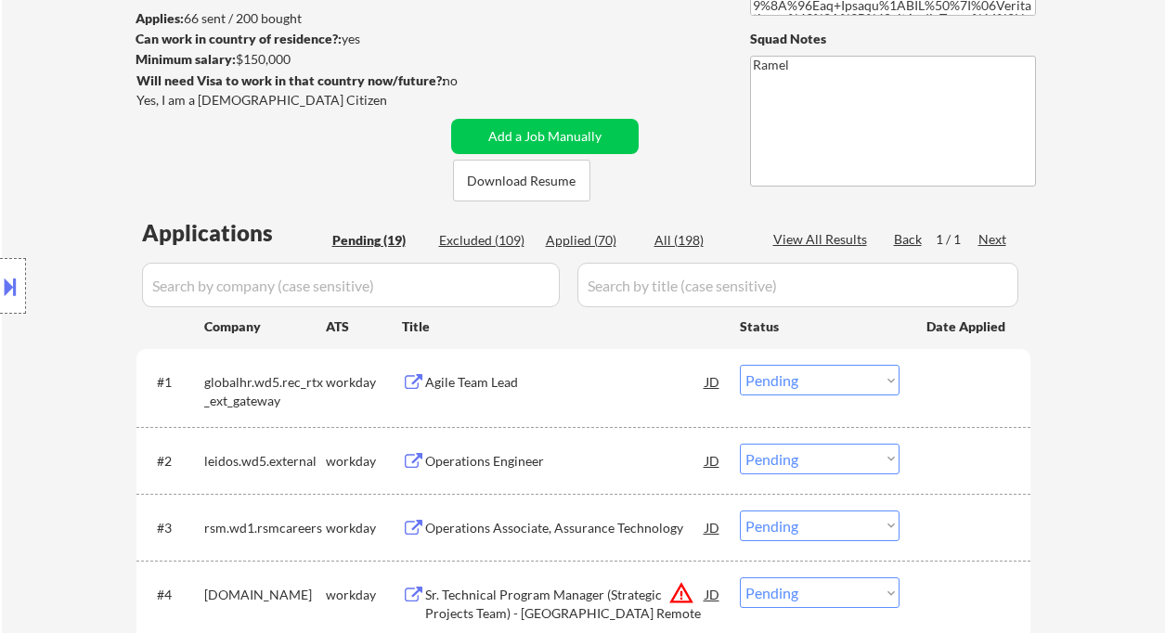
click at [514, 387] on div "Agile Team Lead" at bounding box center [565, 382] width 280 height 19
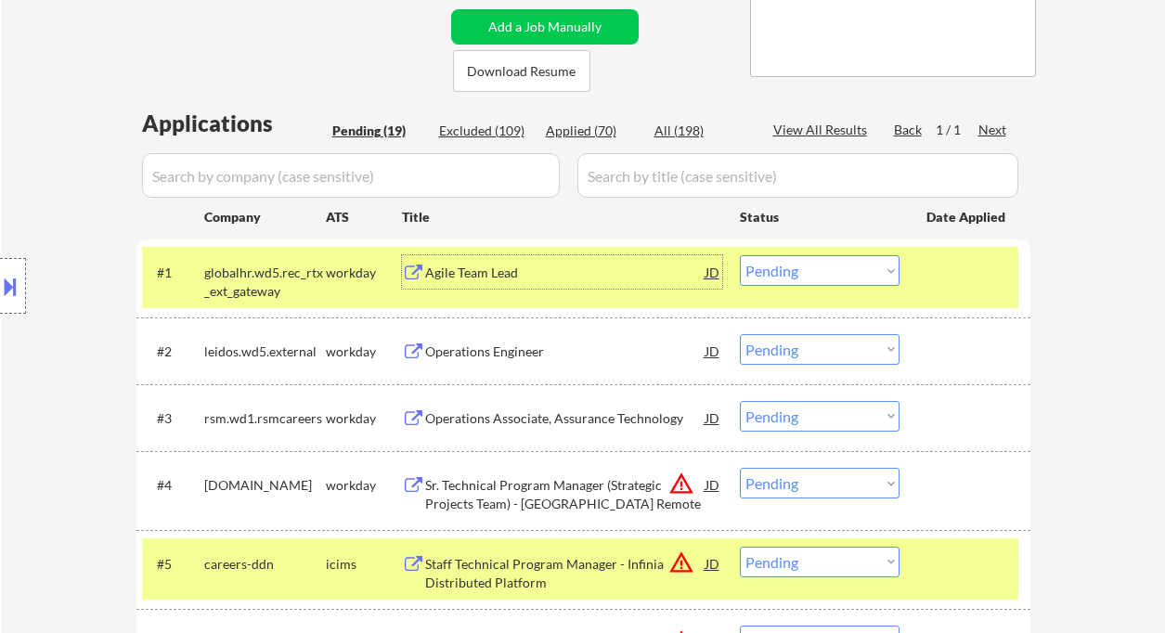
scroll to position [371, 0]
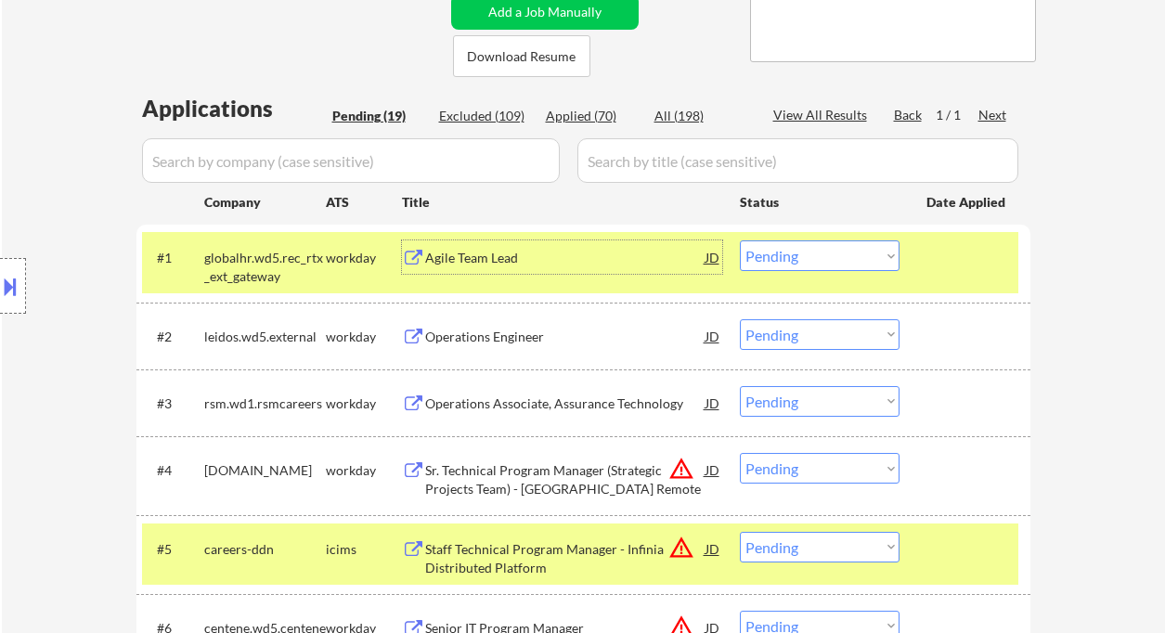
click at [782, 257] on select "Choose an option... Pending Applied Excluded (Questions) Excluded (Expired) Exc…" at bounding box center [820, 256] width 160 height 31
click at [740, 241] on select "Choose an option... Pending Applied Excluded (Questions) Excluded (Expired) Exc…" at bounding box center [820, 256] width 160 height 31
click at [482, 333] on div "Operations Engineer" at bounding box center [565, 337] width 280 height 19
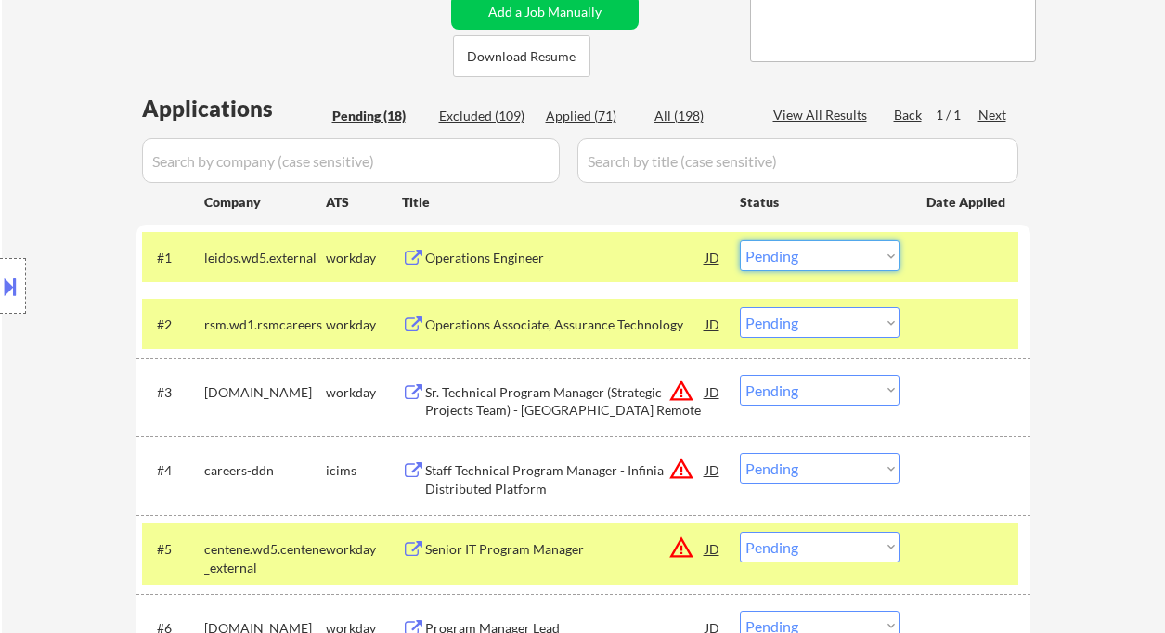
click at [789, 248] on select "Choose an option... Pending Applied Excluded (Questions) Excluded (Expired) Exc…" at bounding box center [820, 256] width 160 height 31
click at [740, 241] on select "Choose an option... Pending Applied Excluded (Questions) Excluded (Expired) Exc…" at bounding box center [820, 256] width 160 height 31
click at [518, 320] on div "Operations Associate, Assurance Technology" at bounding box center [565, 325] width 280 height 19
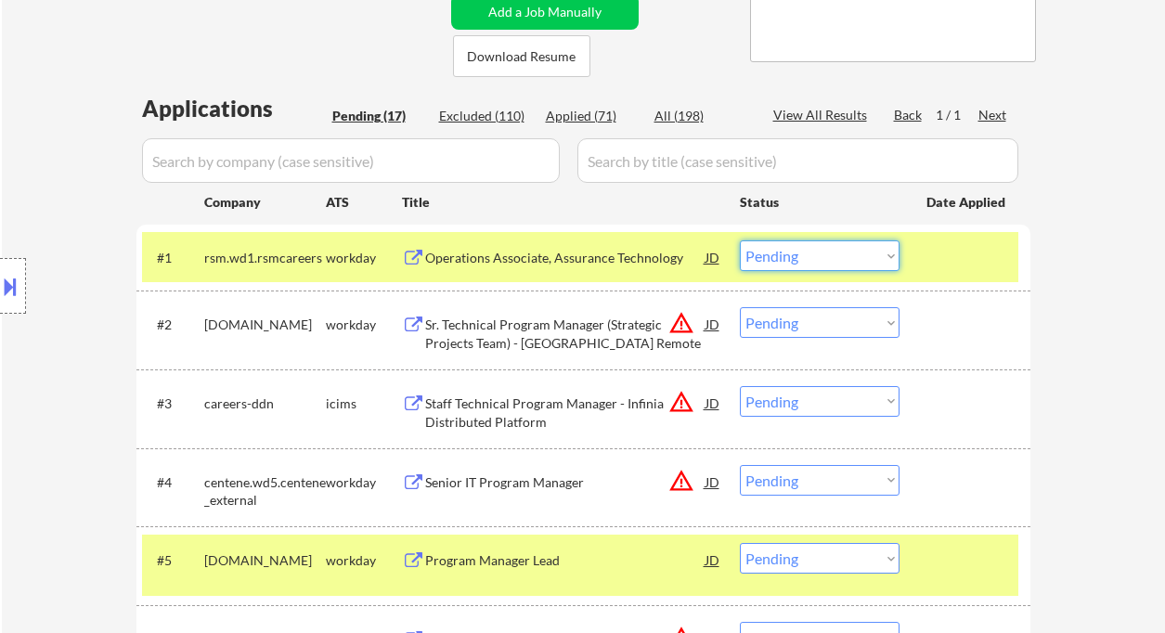
click at [818, 268] on select "Choose an option... Pending Applied Excluded (Questions) Excluded (Expired) Exc…" at bounding box center [820, 256] width 160 height 31
click at [740, 241] on select "Choose an option... Pending Applied Excluded (Questions) Excluded (Expired) Exc…" at bounding box center [820, 256] width 160 height 31
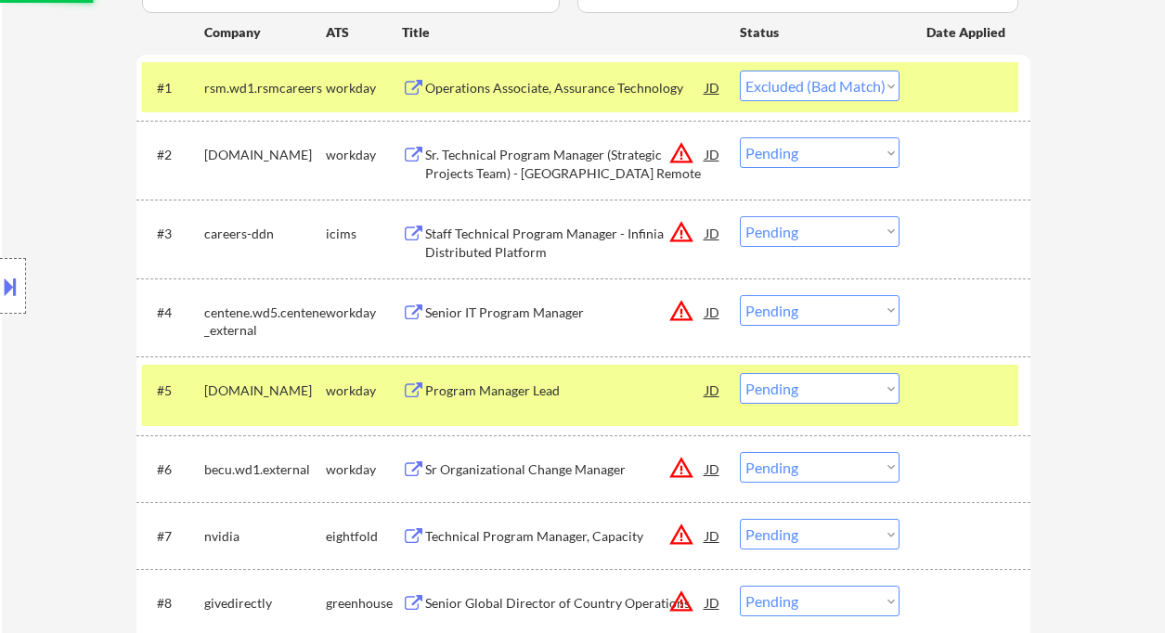
scroll to position [618, 0]
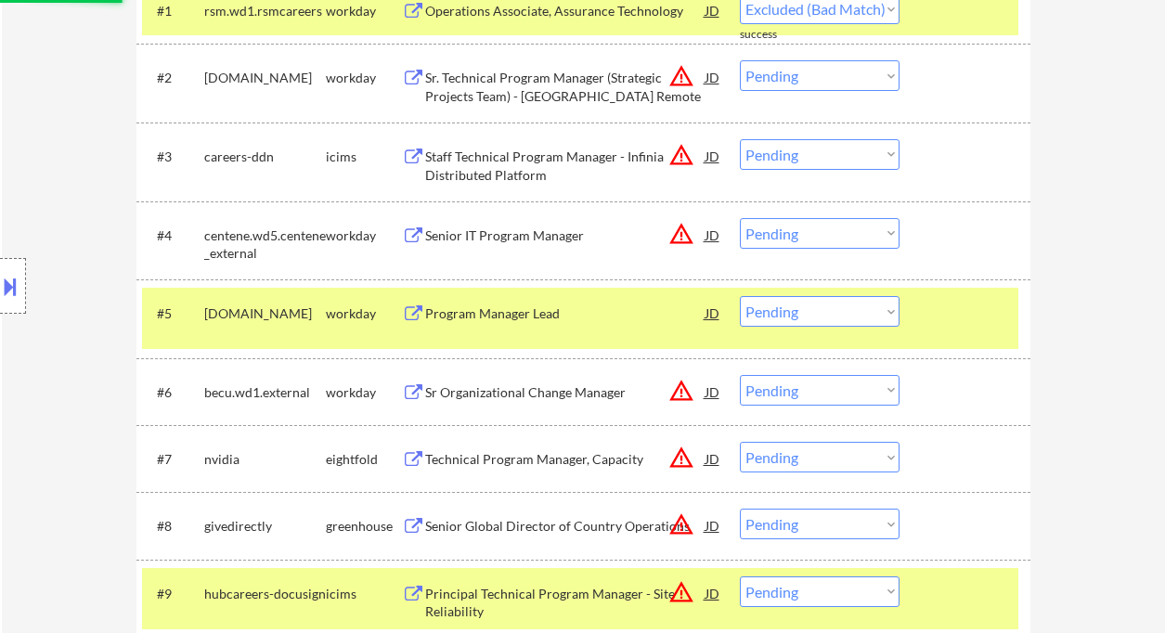
click at [532, 317] on div "Program Manager Lead" at bounding box center [565, 314] width 280 height 19
select select ""pending""
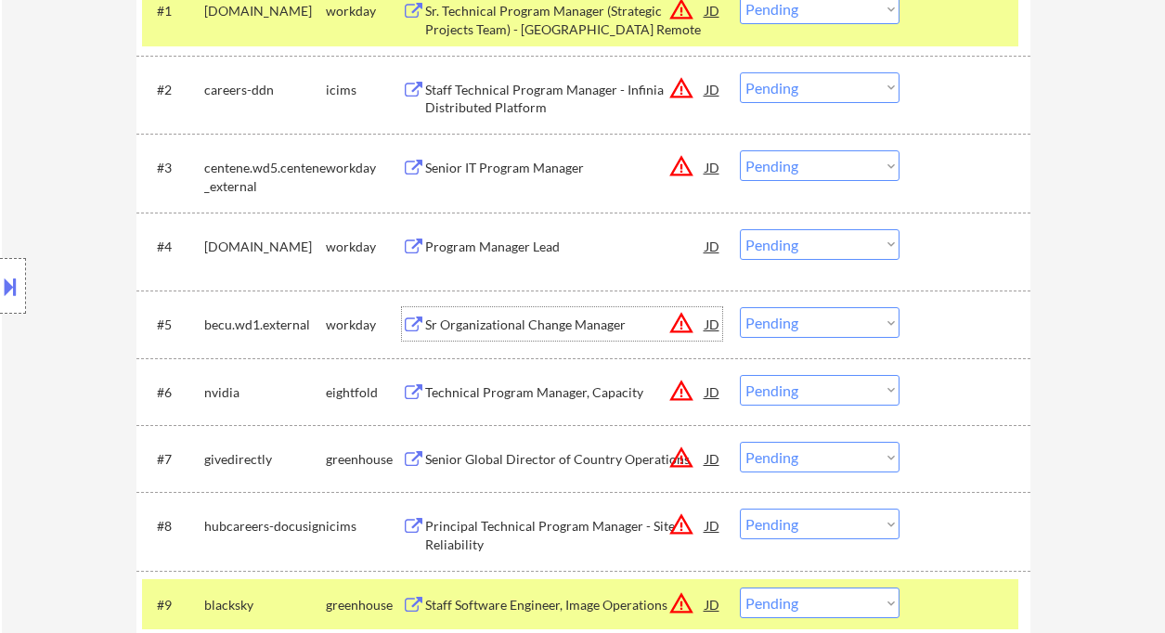
drag, startPoint x: 817, startPoint y: 247, endPoint x: 826, endPoint y: 254, distance: 10.6
click at [817, 247] on select "Choose an option... Pending Applied Excluded (Questions) Excluded (Expired) Exc…" at bounding box center [820, 244] width 160 height 31
click at [1015, 327] on div "#5 becu.wd1.external workday Sr Organizational Change Manager JD warning_amber …" at bounding box center [580, 324] width 877 height 50
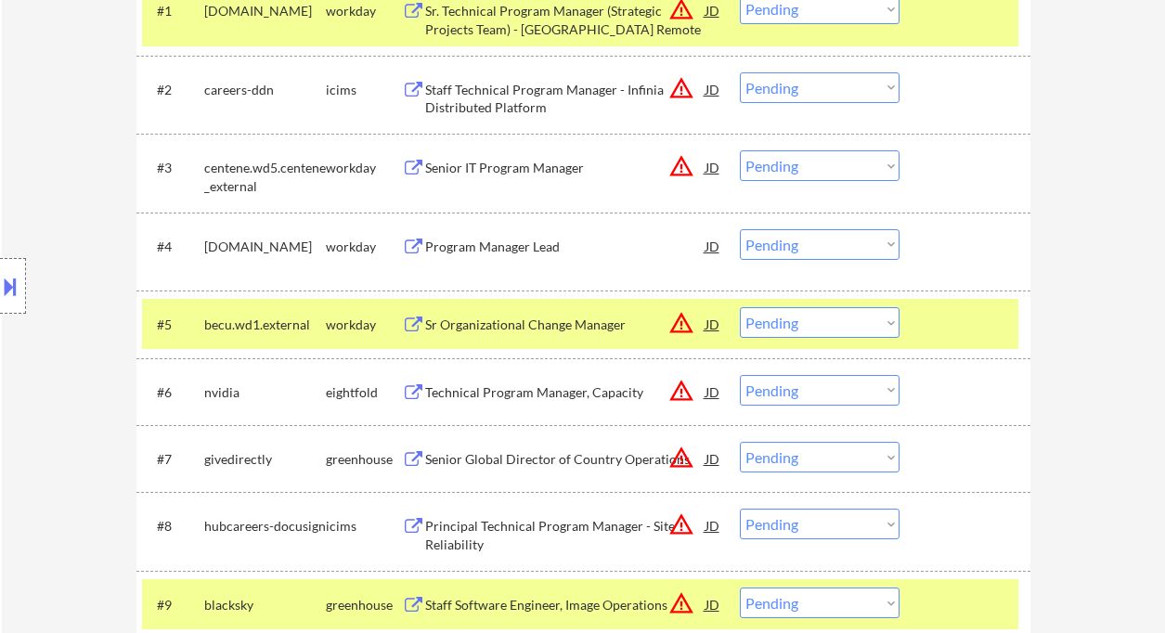
click at [844, 330] on select "Choose an option... Pending Applied Excluded (Questions) Excluded (Expired) Exc…" at bounding box center [820, 322] width 160 height 31
click at [740, 307] on select "Choose an option... Pending Applied Excluded (Questions) Excluded (Expired) Exc…" at bounding box center [820, 322] width 160 height 31
click at [512, 246] on div "Program Manager Lead" at bounding box center [565, 247] width 280 height 19
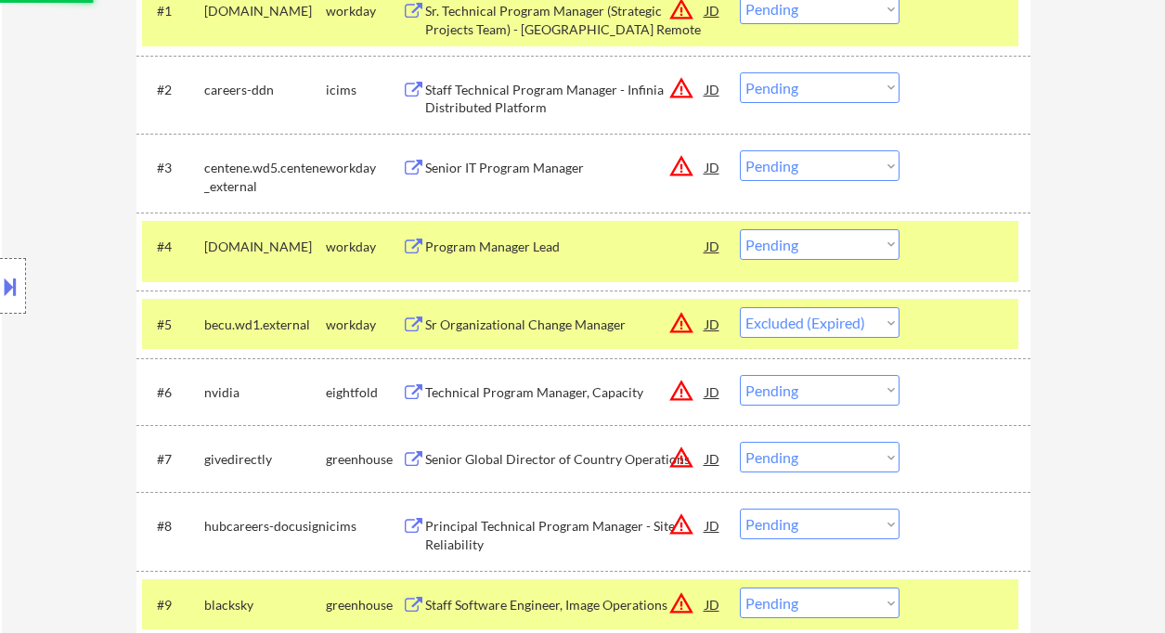
select select ""pending""
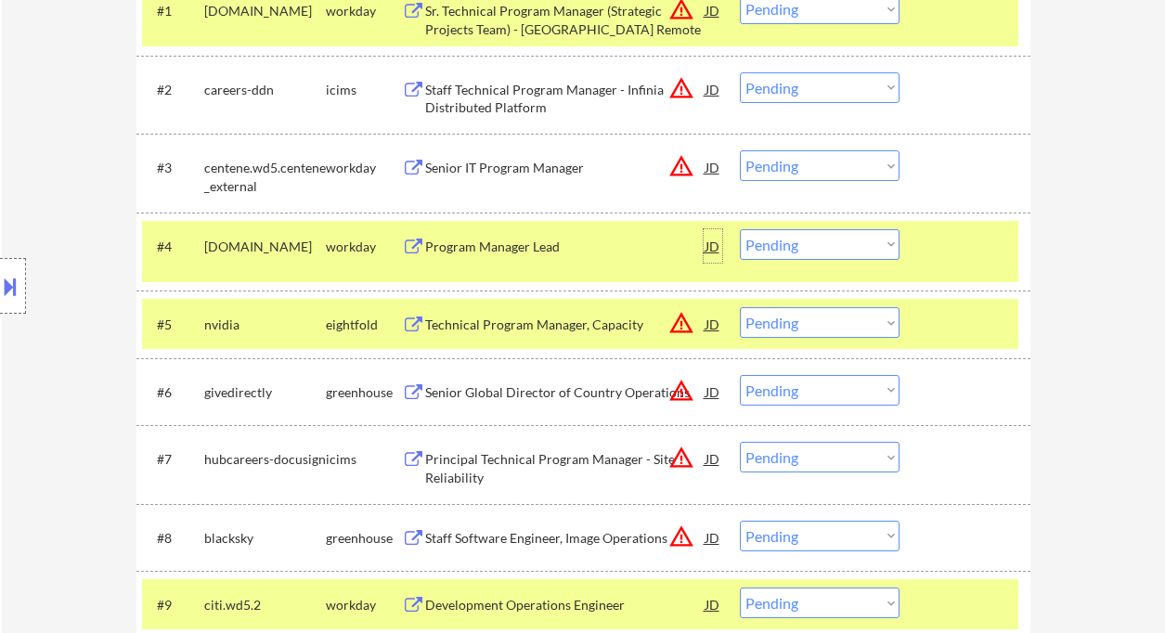
click at [714, 244] on div "JD" at bounding box center [713, 245] width 19 height 33
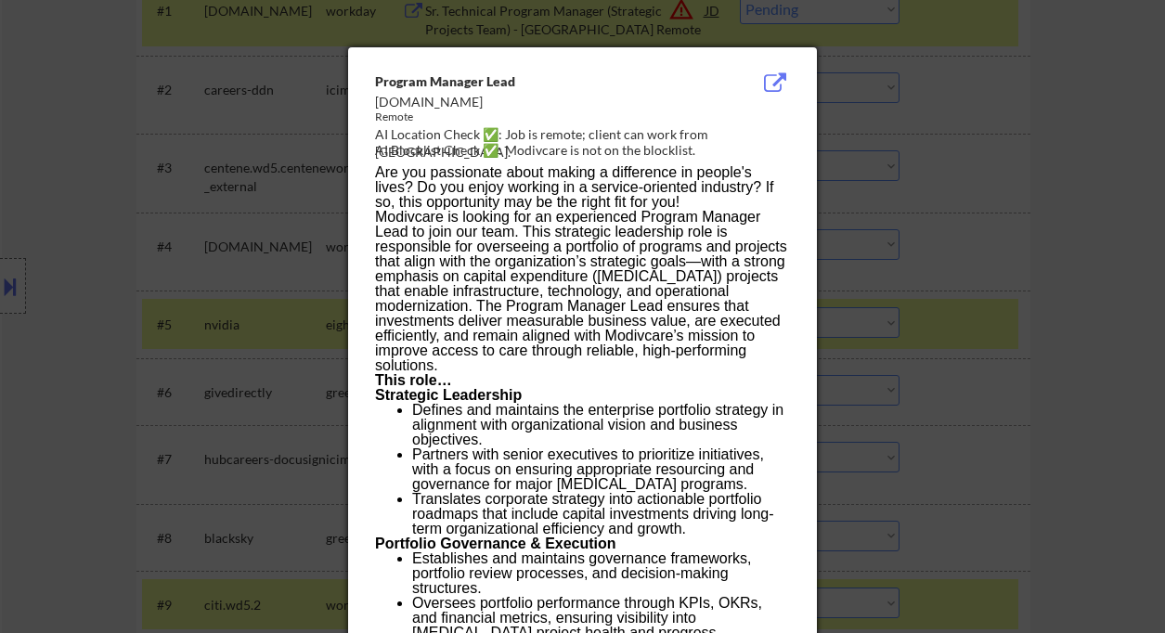
click at [1035, 271] on div at bounding box center [582, 316] width 1165 height 633
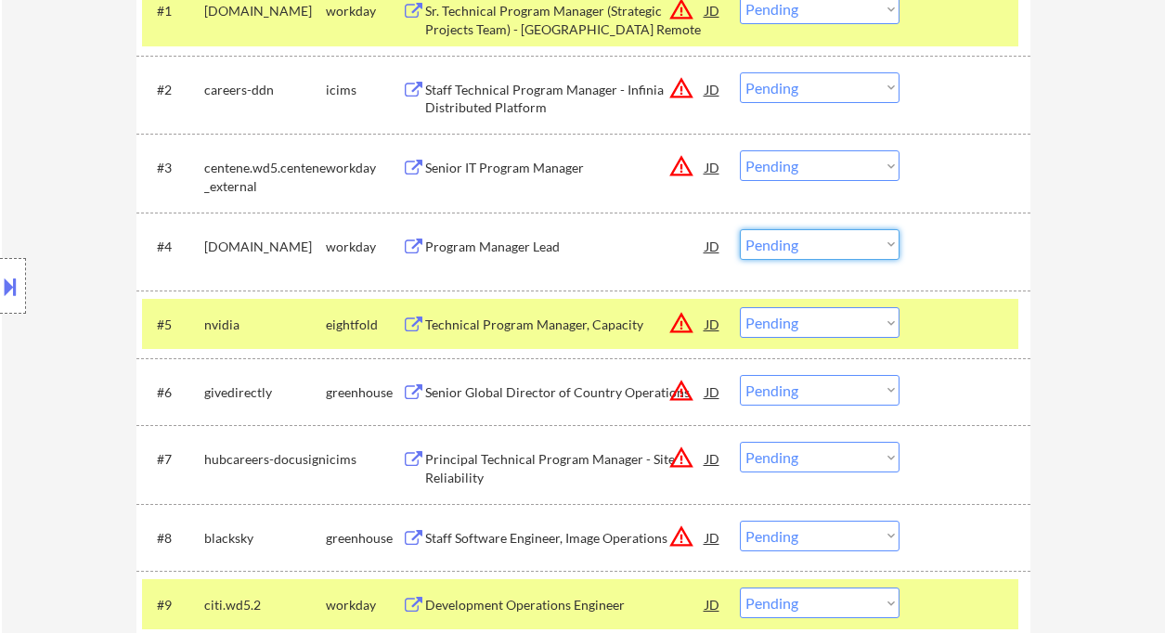
drag, startPoint x: 775, startPoint y: 239, endPoint x: 791, endPoint y: 258, distance: 25.1
click at [775, 239] on select "Choose an option... Pending Applied Excluded (Questions) Excluded (Expired) Exc…" at bounding box center [820, 244] width 160 height 31
click at [740, 229] on select "Choose an option... Pending Applied Excluded (Questions) Excluded (Expired) Exc…" at bounding box center [820, 244] width 160 height 31
select select ""pending""
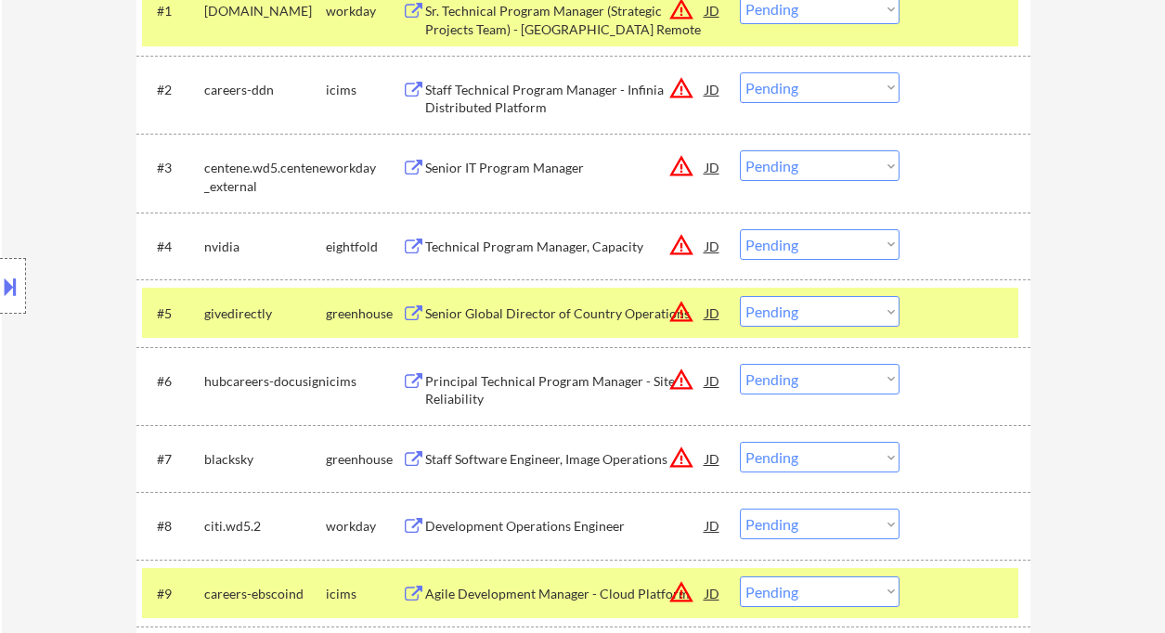
click at [763, 166] on select "Choose an option... Pending Applied Excluded (Questions) Excluded (Expired) Exc…" at bounding box center [820, 165] width 160 height 31
click at [740, 150] on select "Choose an option... Pending Applied Excluded (Questions) Excluded (Expired) Exc…" at bounding box center [820, 165] width 160 height 31
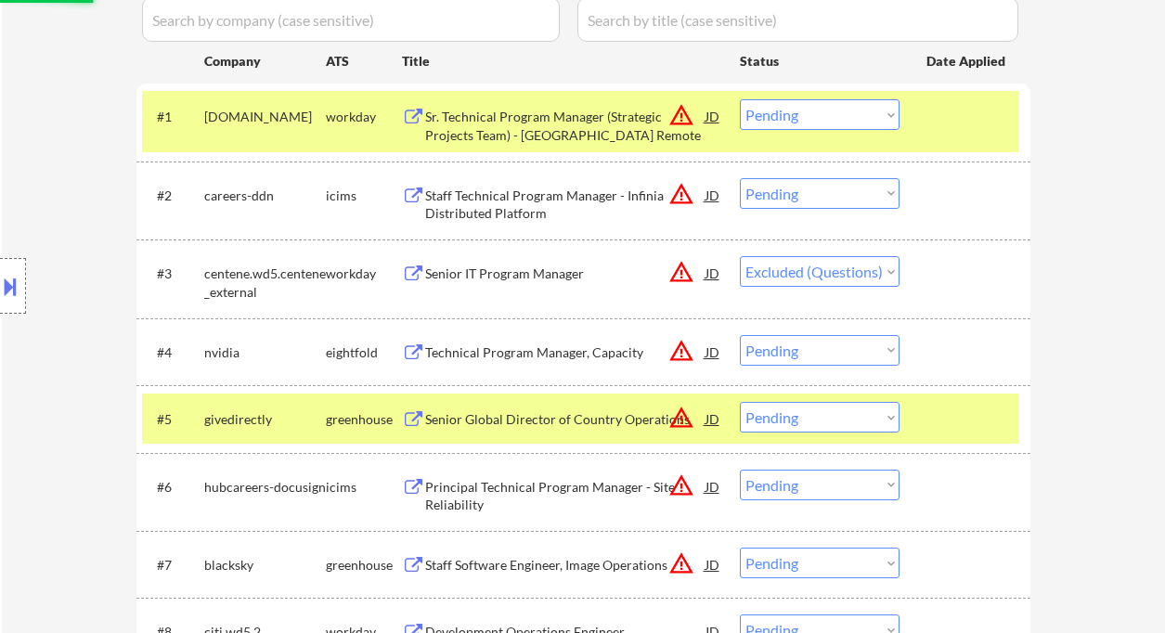
scroll to position [495, 0]
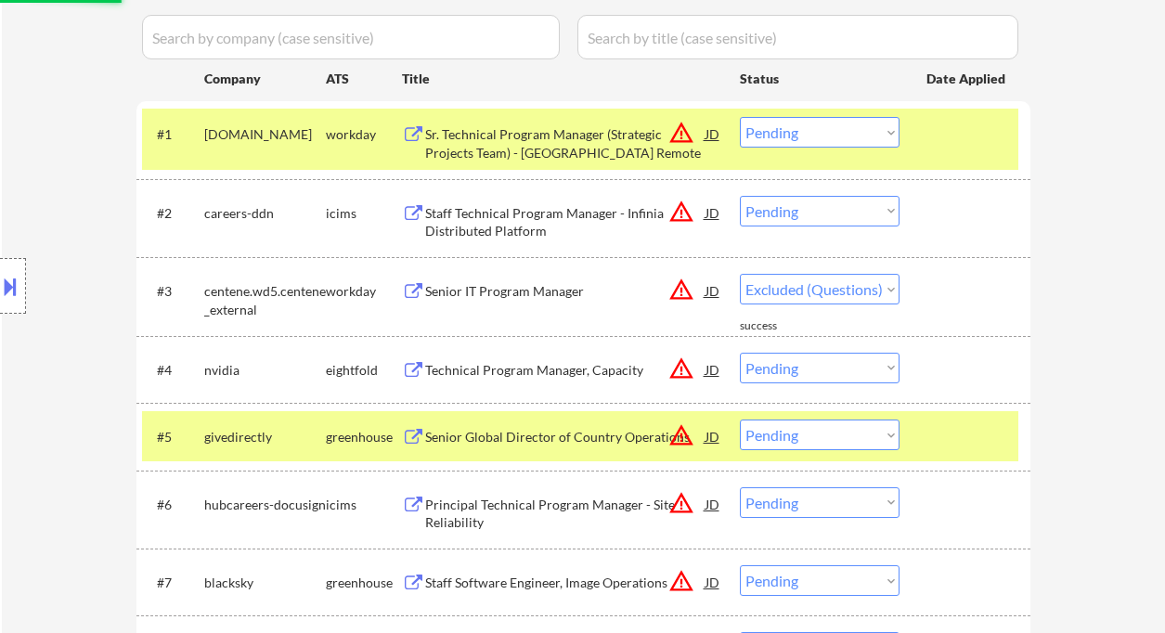
select select ""pending""
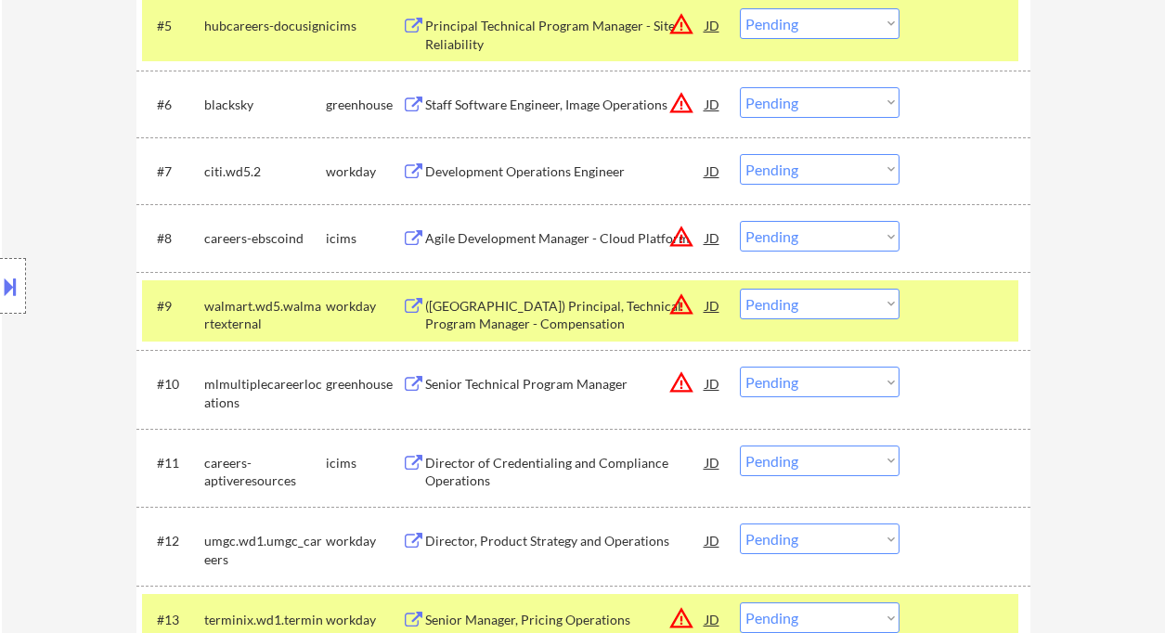
scroll to position [866, 0]
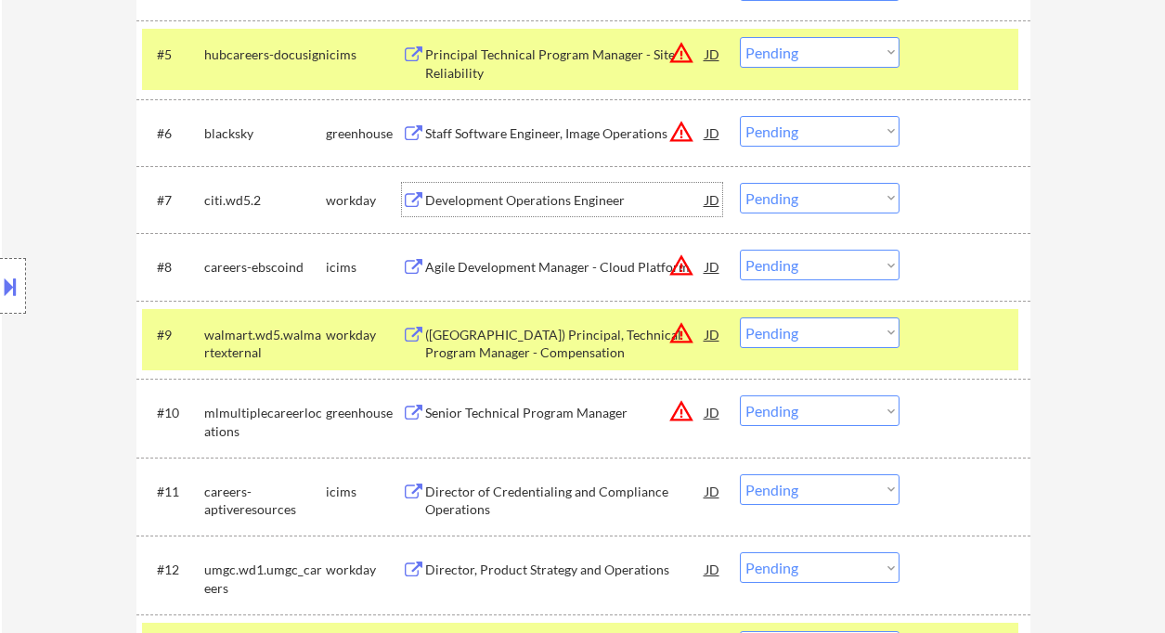
click at [478, 203] on div "Development Operations Engineer" at bounding box center [565, 200] width 280 height 19
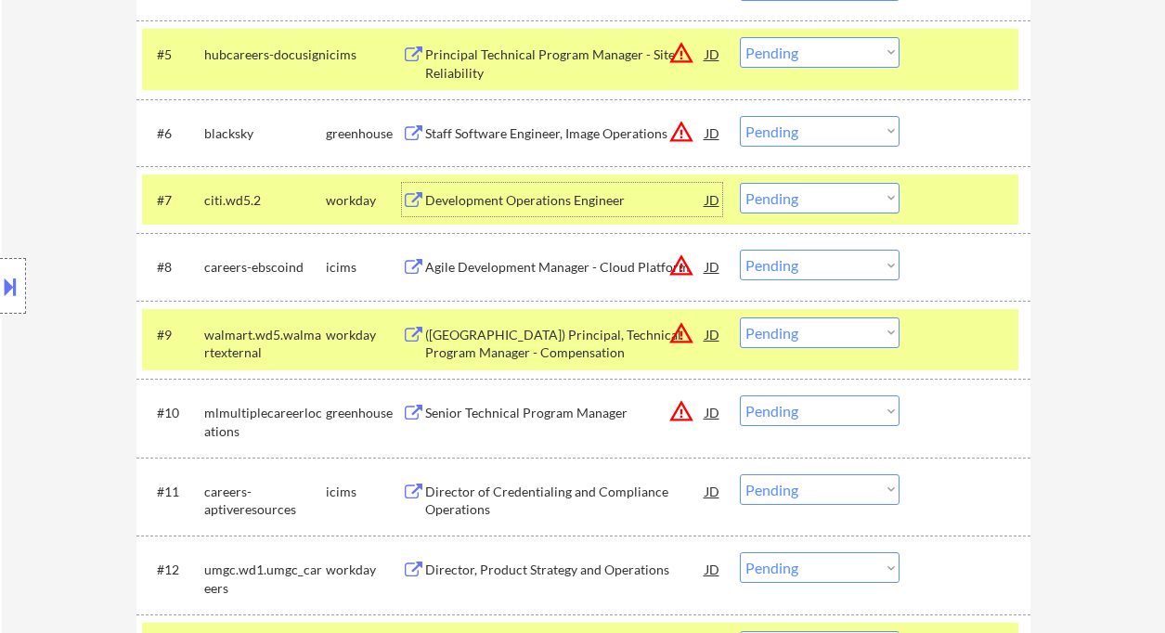
click at [809, 202] on select "Choose an option... Pending Applied Excluded (Questions) Excluded (Expired) Exc…" at bounding box center [820, 198] width 160 height 31
click at [740, 183] on select "Choose an option... Pending Applied Excluded (Questions) Excluded (Expired) Exc…" at bounding box center [820, 198] width 160 height 31
select select ""pending""
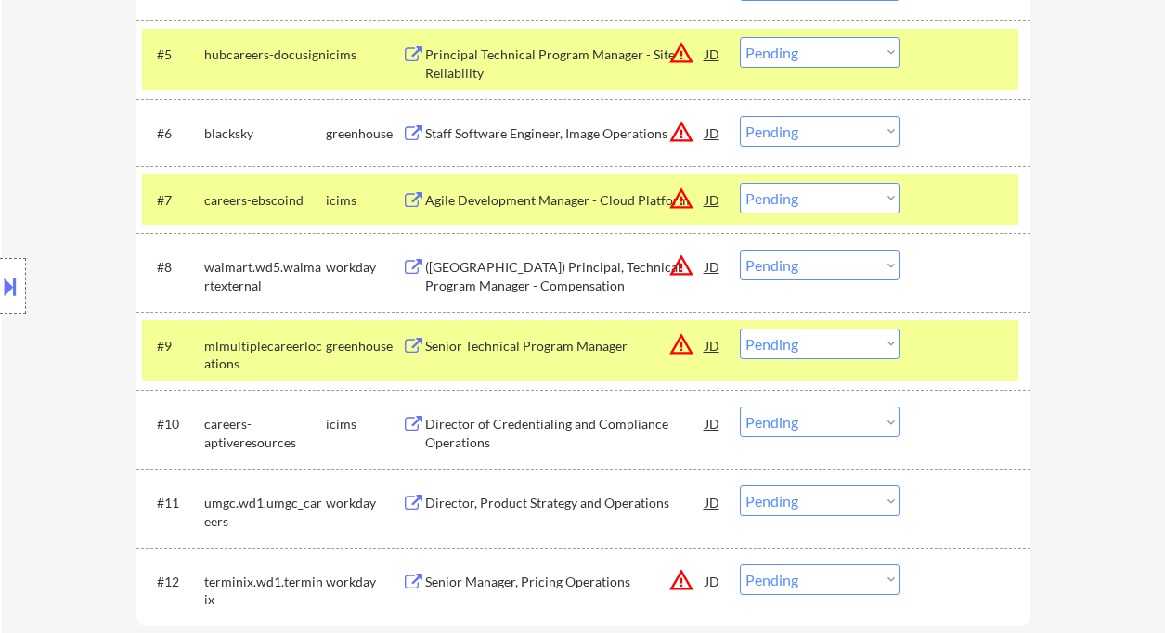
click at [576, 434] on div "Director of Credentialing and Compliance Operations" at bounding box center [565, 433] width 280 height 36
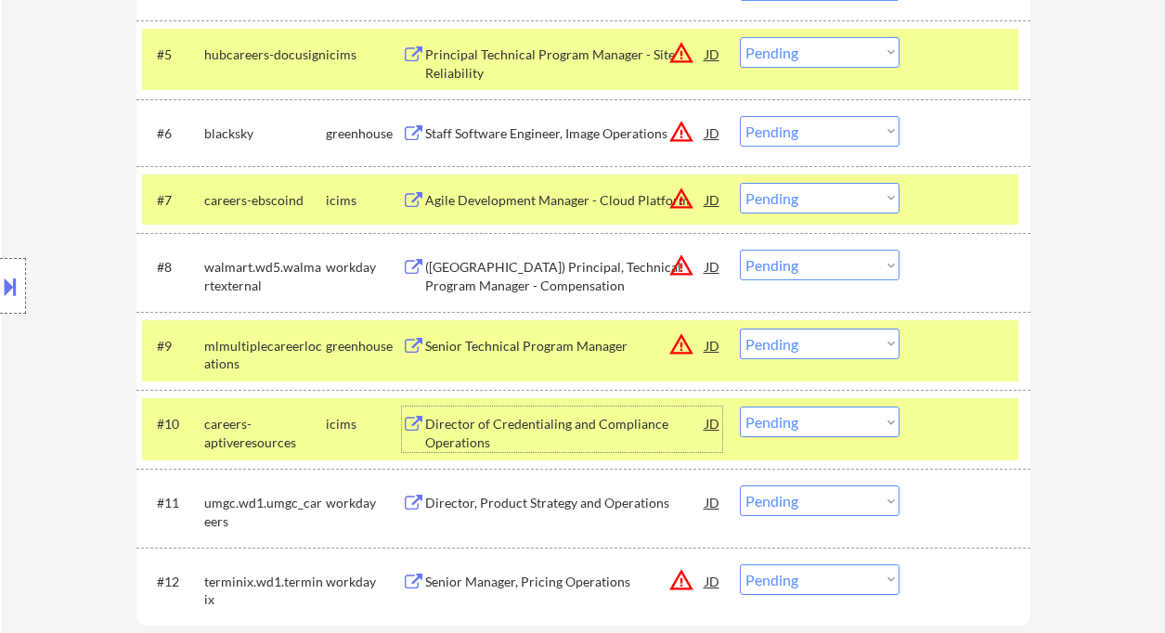
click at [796, 418] on select "Choose an option... Pending Applied Excluded (Questions) Excluded (Expired) Exc…" at bounding box center [820, 422] width 160 height 31
click at [740, 407] on select "Choose an option... Pending Applied Excluded (Questions) Excluded (Expired) Exc…" at bounding box center [820, 422] width 160 height 31
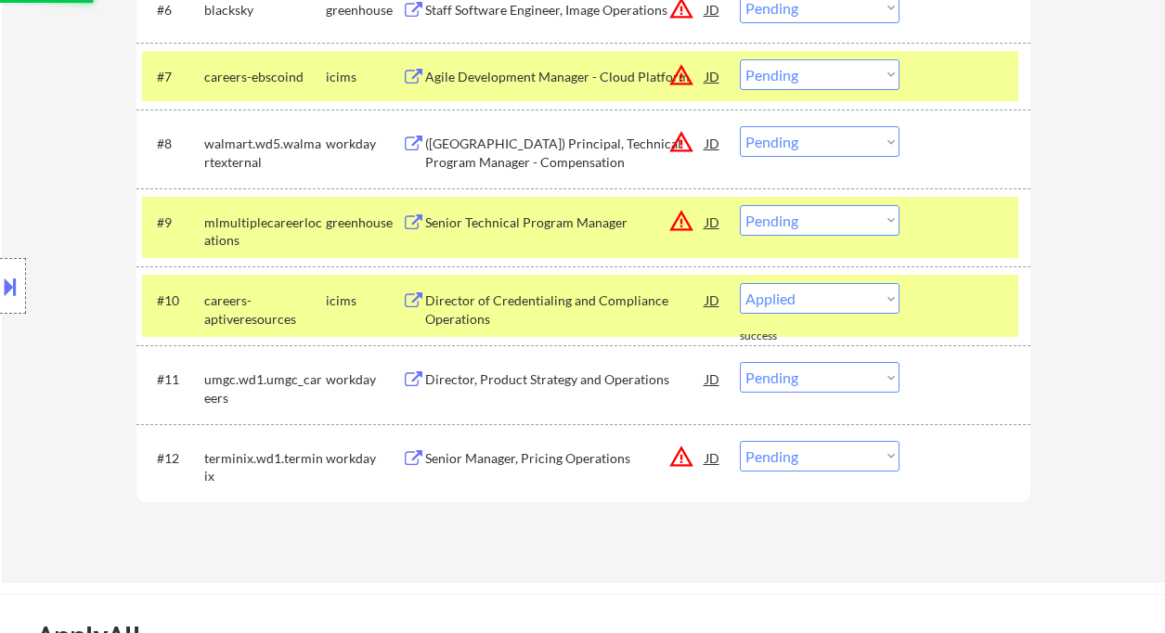
click at [564, 372] on div "Director, Product Strategy and Operations" at bounding box center [565, 380] width 280 height 19
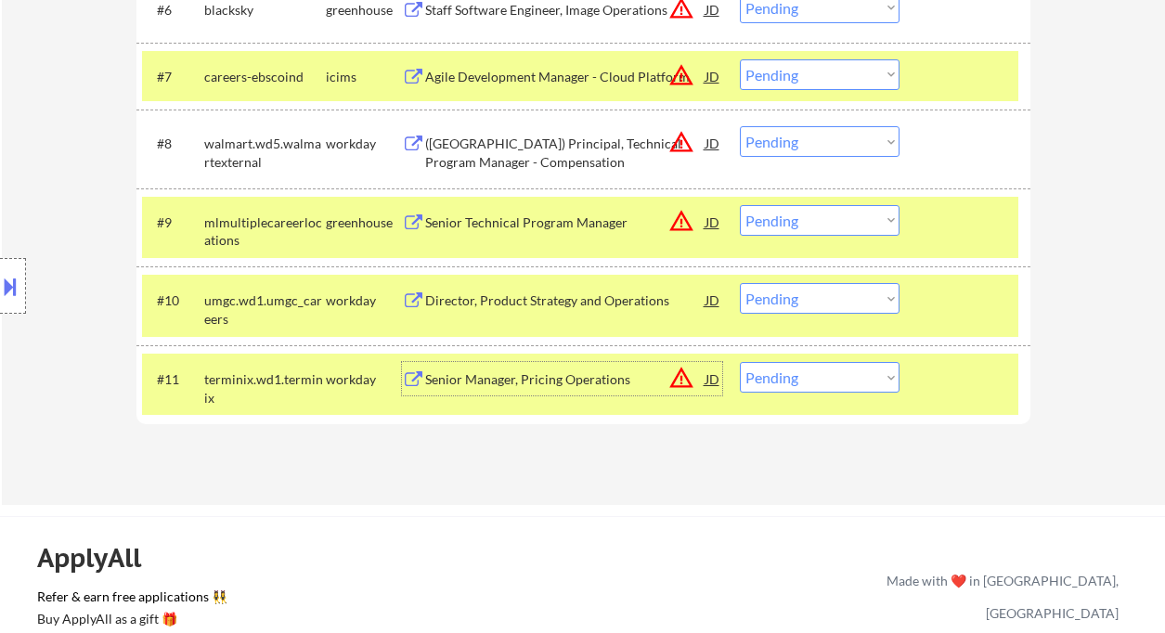
click at [819, 293] on select "Choose an option... Pending Applied Excluded (Questions) Excluded (Expired) Exc…" at bounding box center [820, 298] width 160 height 31
click at [740, 283] on select "Choose an option... Pending Applied Excluded (Questions) Excluded (Expired) Exc…" at bounding box center [820, 298] width 160 height 31
select select ""pending""
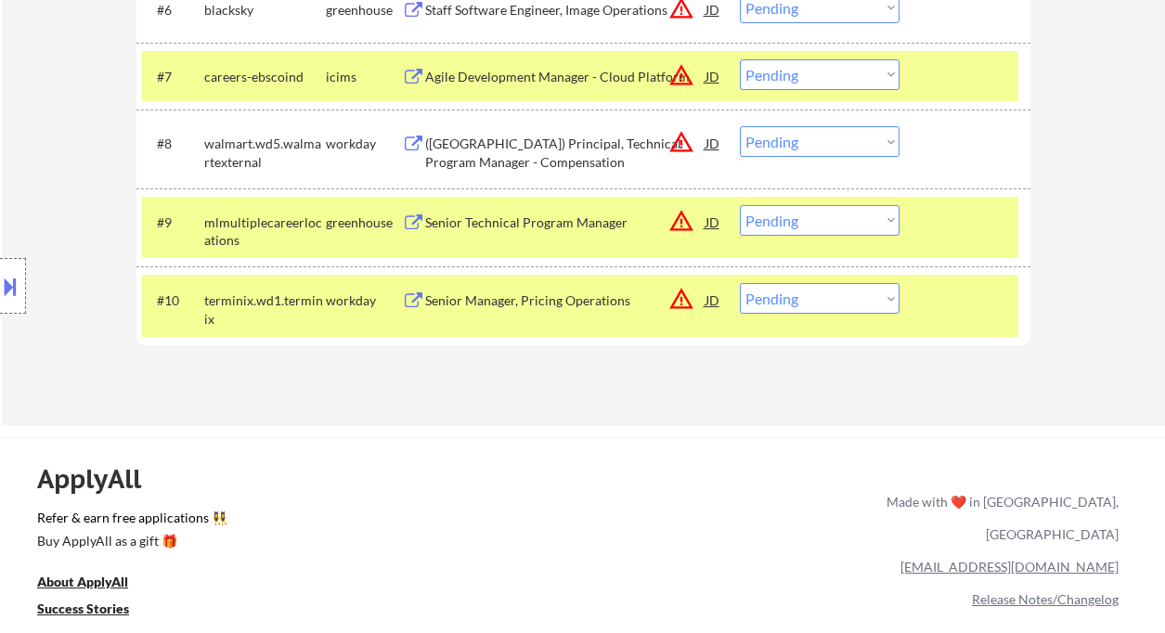
click at [59, 138] on div "Location Inclusions: Tampa, FL St. Petersburg, FL Clearwater, FL Brandon, FL Ri…" at bounding box center [166, 286] width 332 height 345
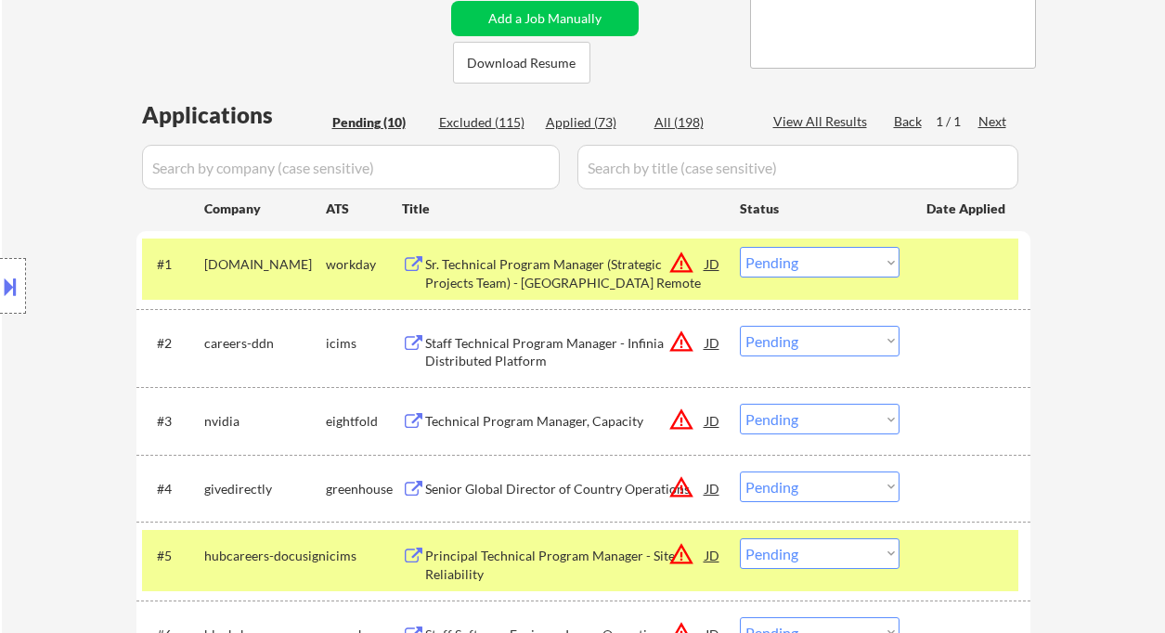
scroll to position [371, 0]
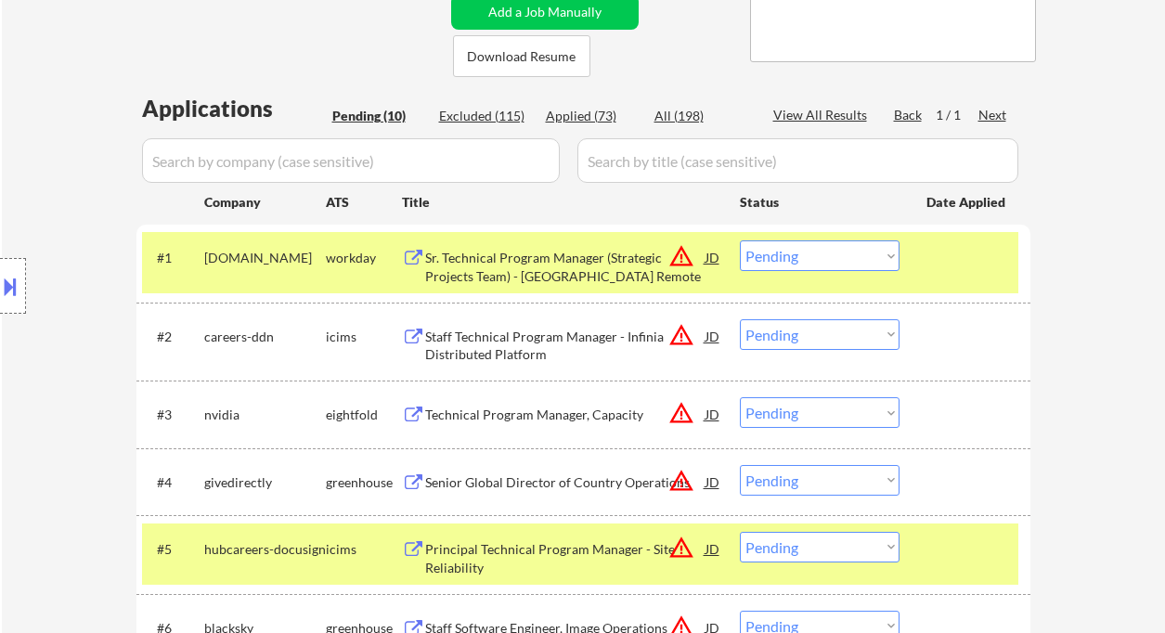
click at [548, 273] on div "Sr. Technical Program Manager (Strategic Projects Team) - US Remote" at bounding box center [565, 267] width 280 height 36
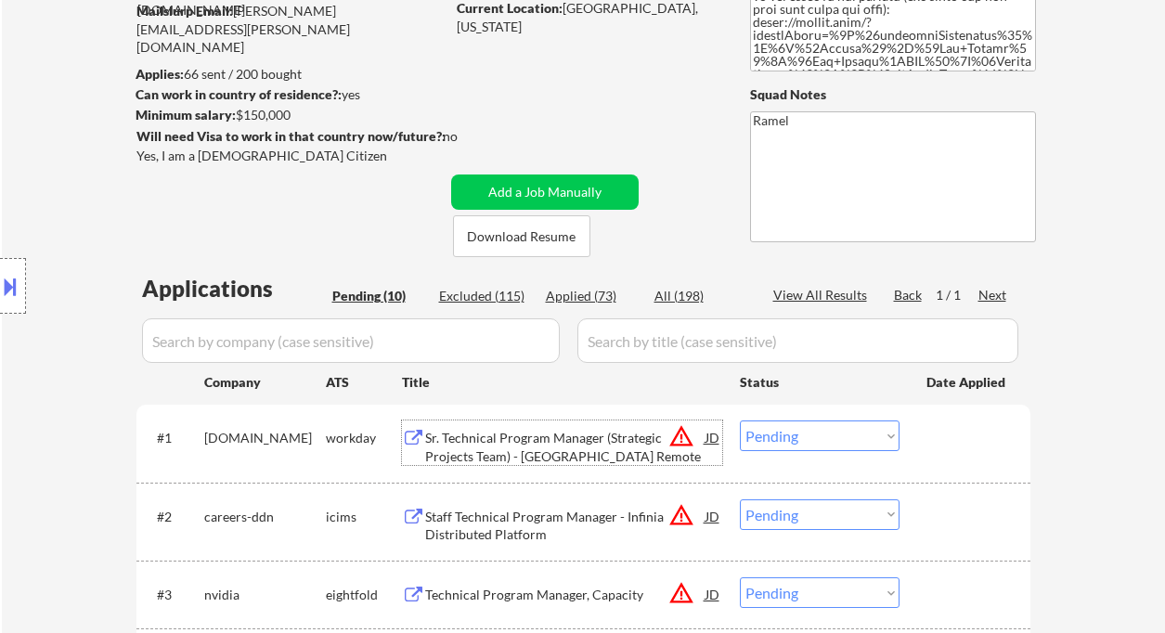
scroll to position [247, 0]
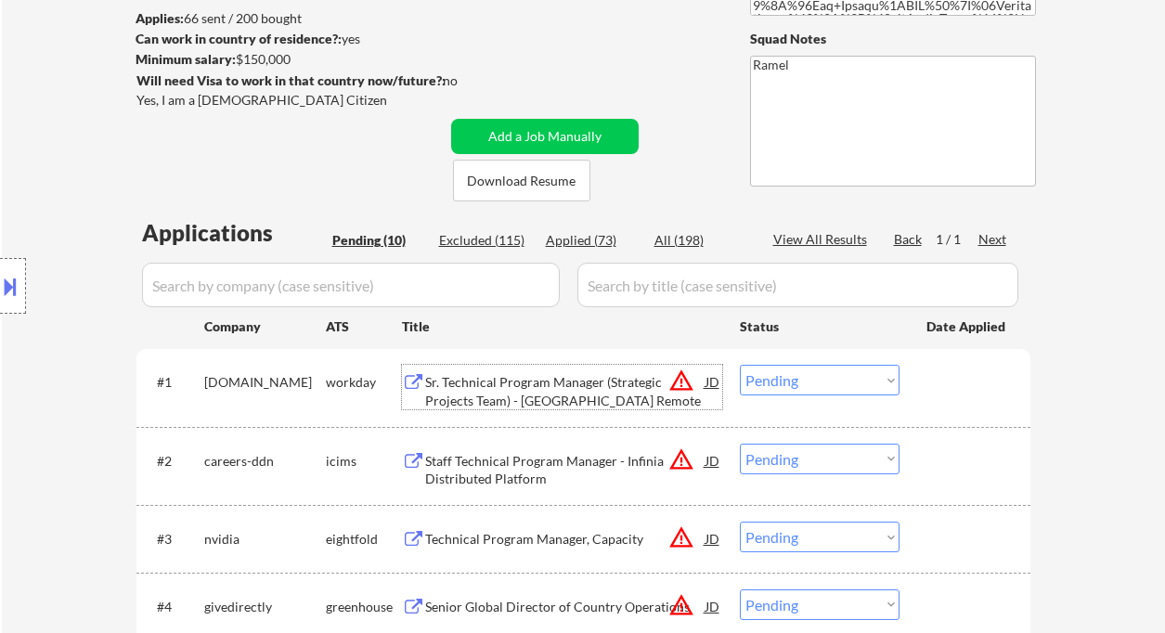
click at [16, 288] on button at bounding box center [10, 286] width 20 height 31
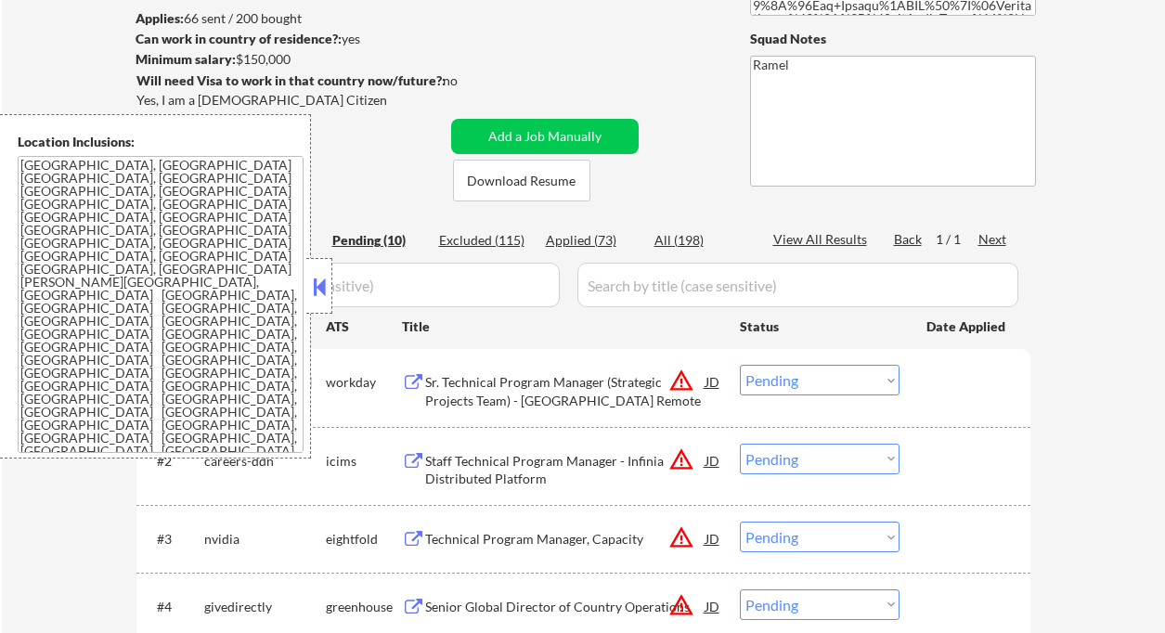
click at [318, 298] on button at bounding box center [319, 287] width 20 height 28
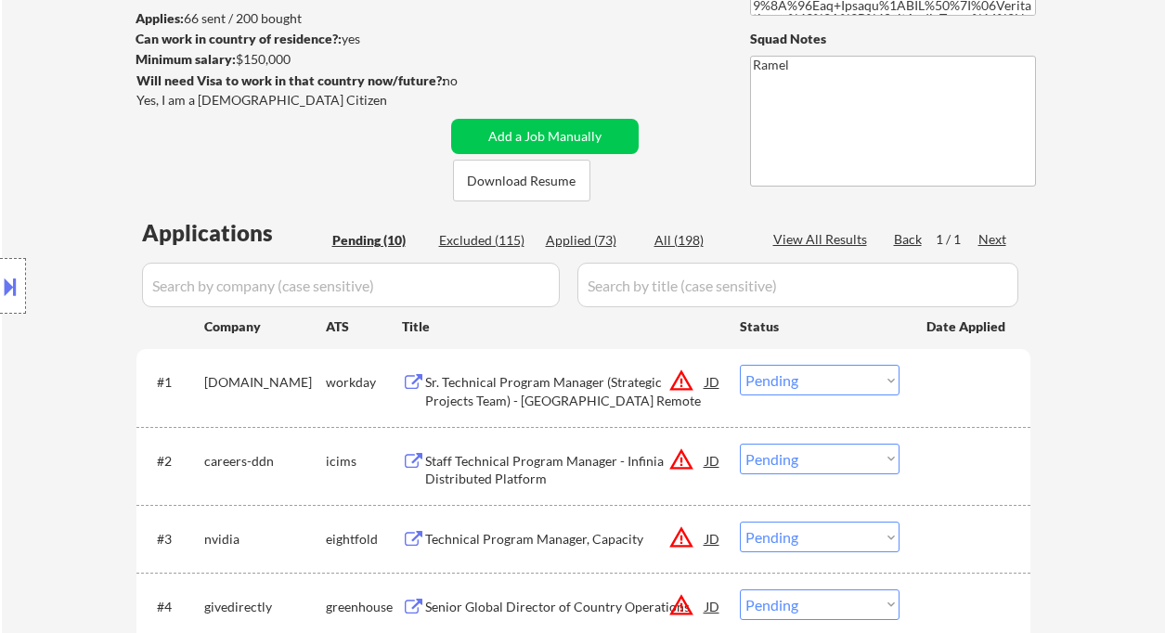
click at [805, 380] on select "Choose an option... Pending Applied Excluded (Questions) Excluded (Expired) Exc…" at bounding box center [820, 380] width 160 height 31
click at [740, 365] on select "Choose an option... Pending Applied Excluded (Questions) Excluded (Expired) Exc…" at bounding box center [820, 380] width 160 height 31
click at [568, 464] on div "Staff Technical Program Manager - Infinia Distributed Platform" at bounding box center [565, 470] width 280 height 36
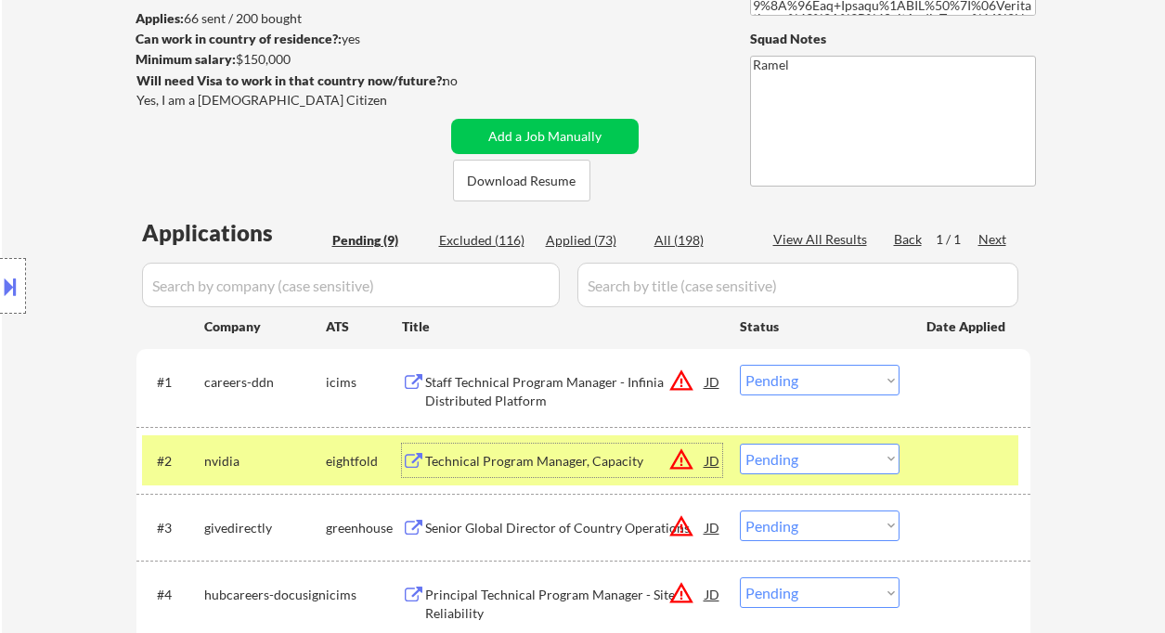
scroll to position [371, 0]
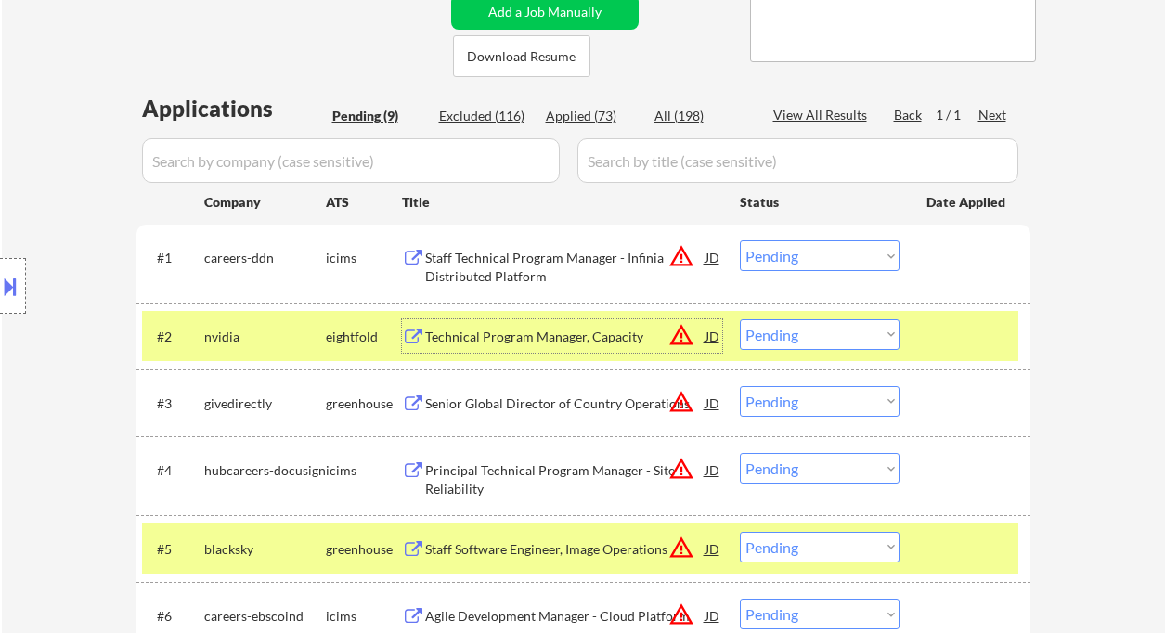
click at [808, 256] on select "Choose an option... Pending Applied Excluded (Questions) Excluded (Expired) Exc…" at bounding box center [820, 256] width 160 height 31
click at [740, 241] on select "Choose an option... Pending Applied Excluded (Questions) Excluded (Expired) Exc…" at bounding box center [820, 256] width 160 height 31
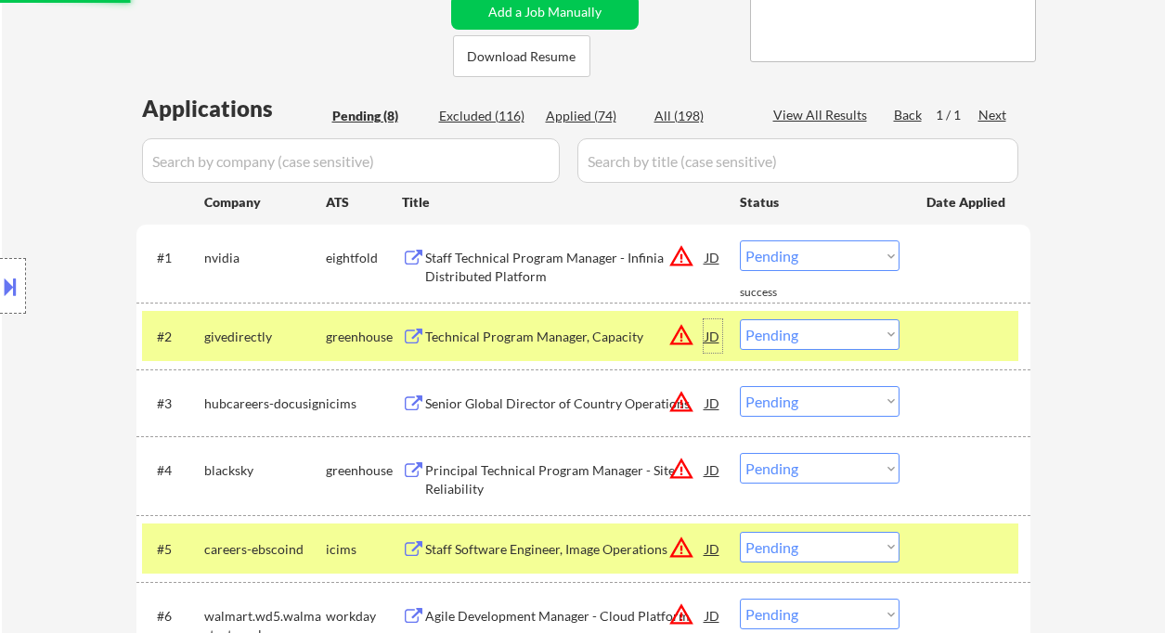
click at [711, 336] on div "JD" at bounding box center [713, 335] width 19 height 33
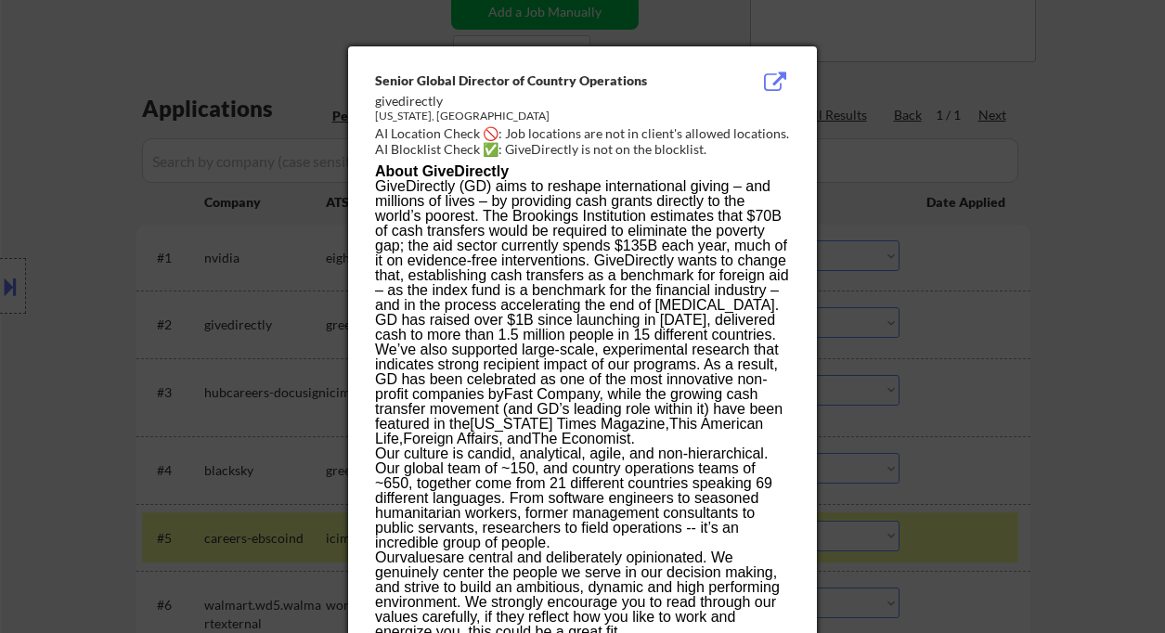
click at [1077, 387] on div at bounding box center [582, 316] width 1165 height 633
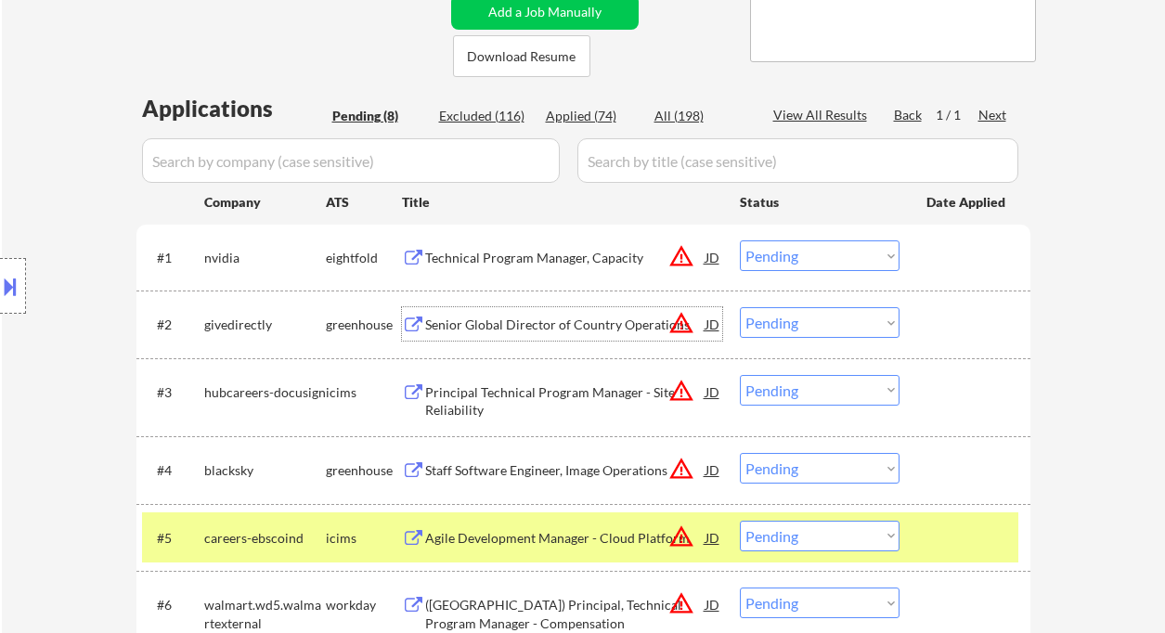
click at [511, 330] on div "Senior Global Director of Country Operations" at bounding box center [565, 325] width 280 height 19
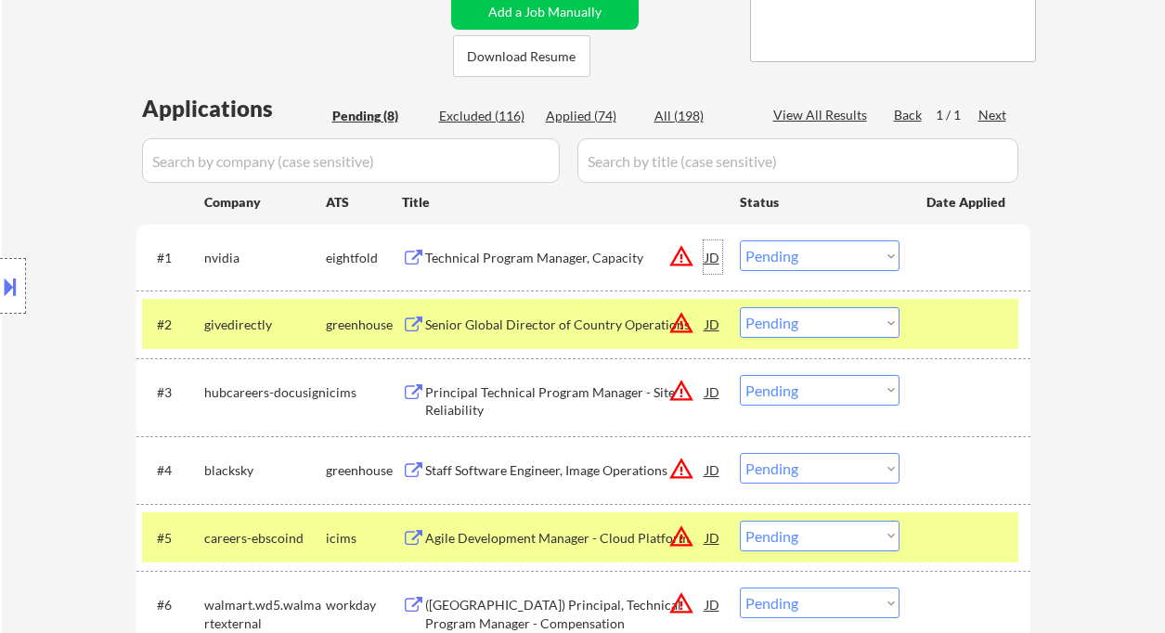
click at [717, 258] on div "JD" at bounding box center [713, 257] width 19 height 33
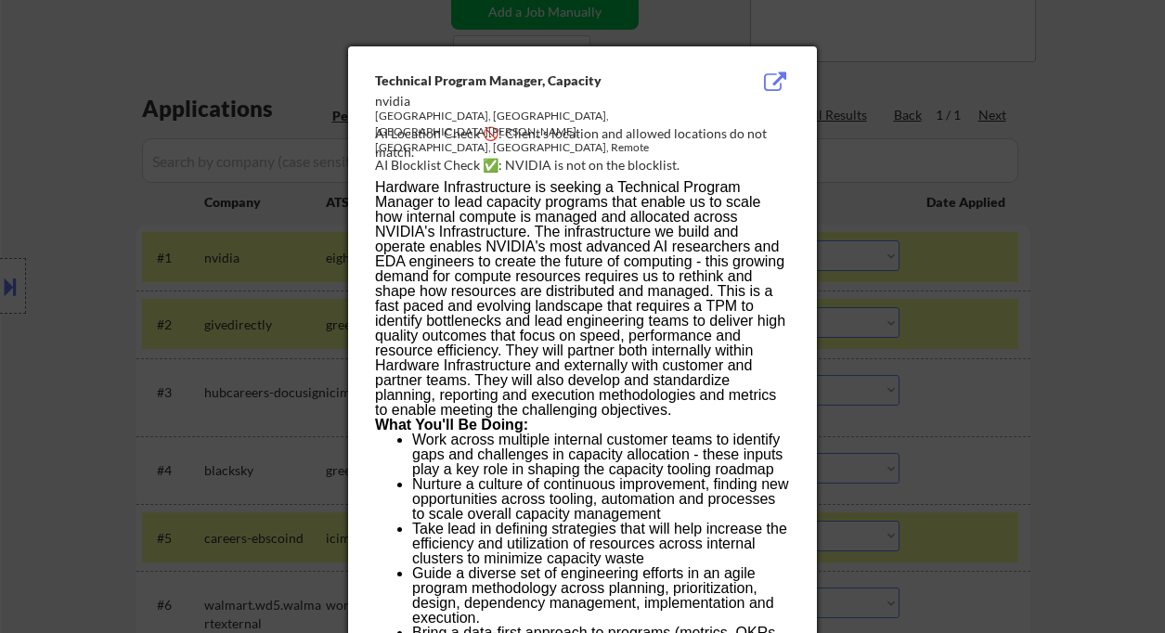
click at [1038, 332] on div at bounding box center [582, 316] width 1165 height 633
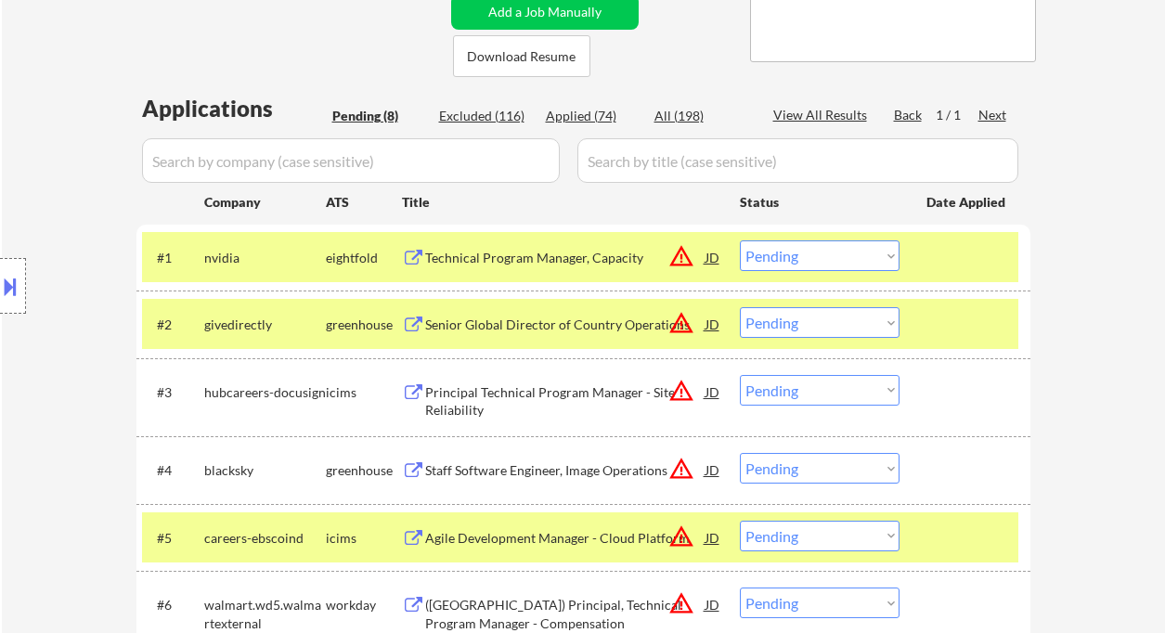
drag, startPoint x: 801, startPoint y: 254, endPoint x: 817, endPoint y: 270, distance: 22.3
click at [801, 254] on select "Choose an option... Pending Applied Excluded (Questions) Excluded (Expired) Exc…" at bounding box center [820, 256] width 160 height 31
click at [740, 241] on select "Choose an option... Pending Applied Excluded (Questions) Excluded (Expired) Exc…" at bounding box center [820, 256] width 160 height 31
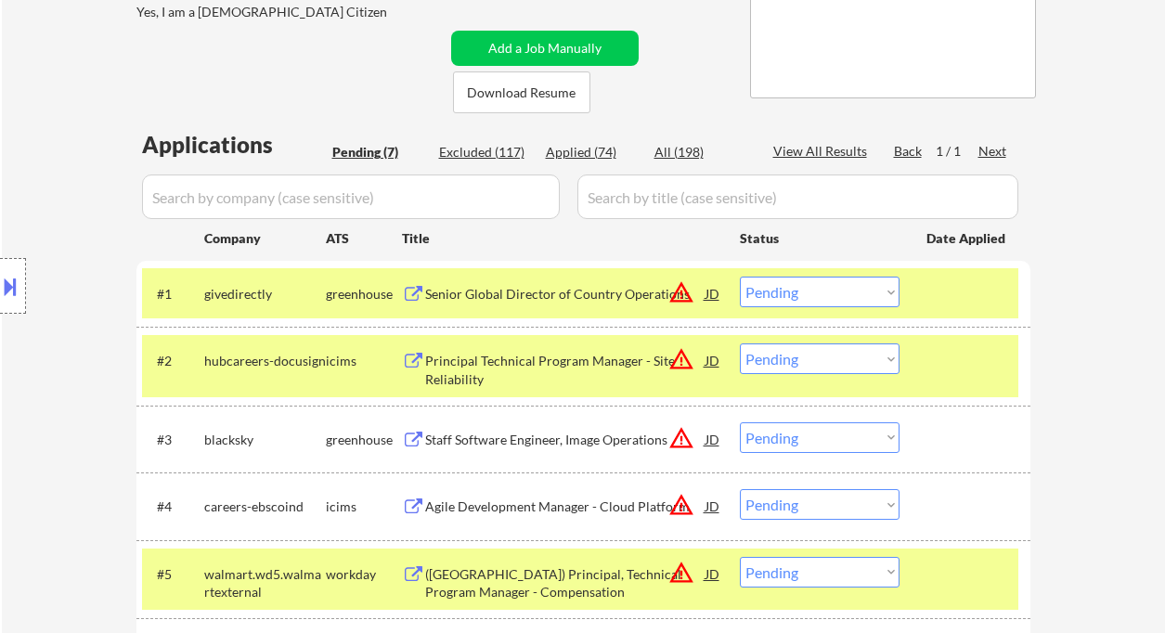
scroll to position [247, 0]
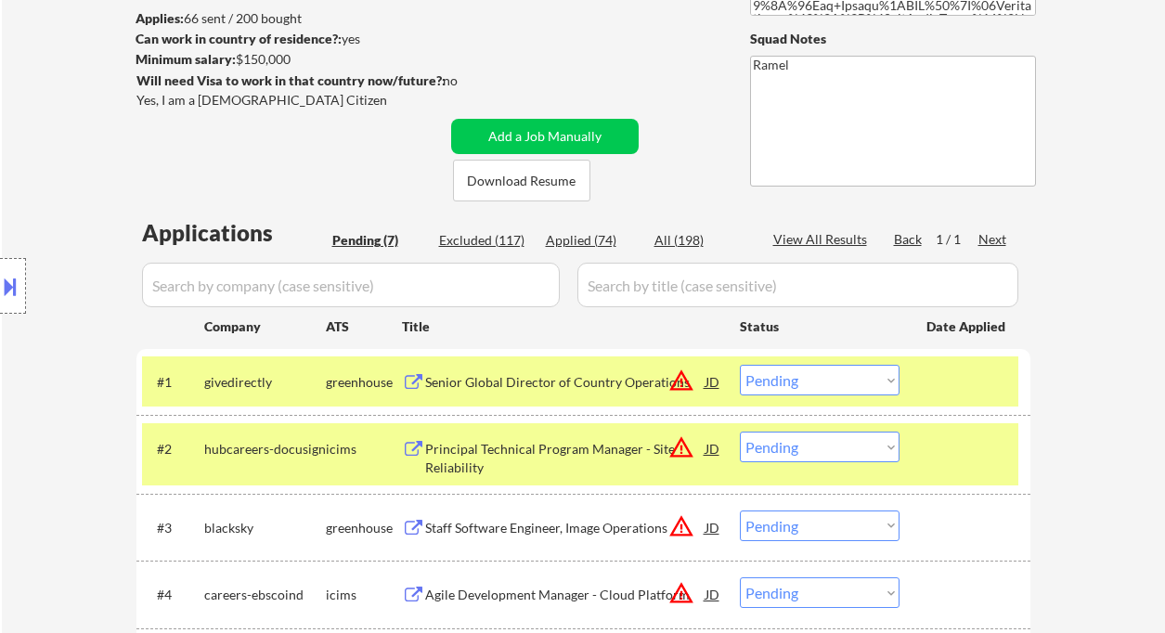
click at [794, 381] on select "Choose an option... Pending Applied Excluded (Questions) Excluded (Expired) Exc…" at bounding box center [820, 380] width 160 height 31
click at [740, 365] on select "Choose an option... Pending Applied Excluded (Questions) Excluded (Expired) Exc…" at bounding box center [820, 380] width 160 height 31
click at [561, 463] on div "Principal Technical Program Manager - Site Reliability" at bounding box center [565, 458] width 280 height 36
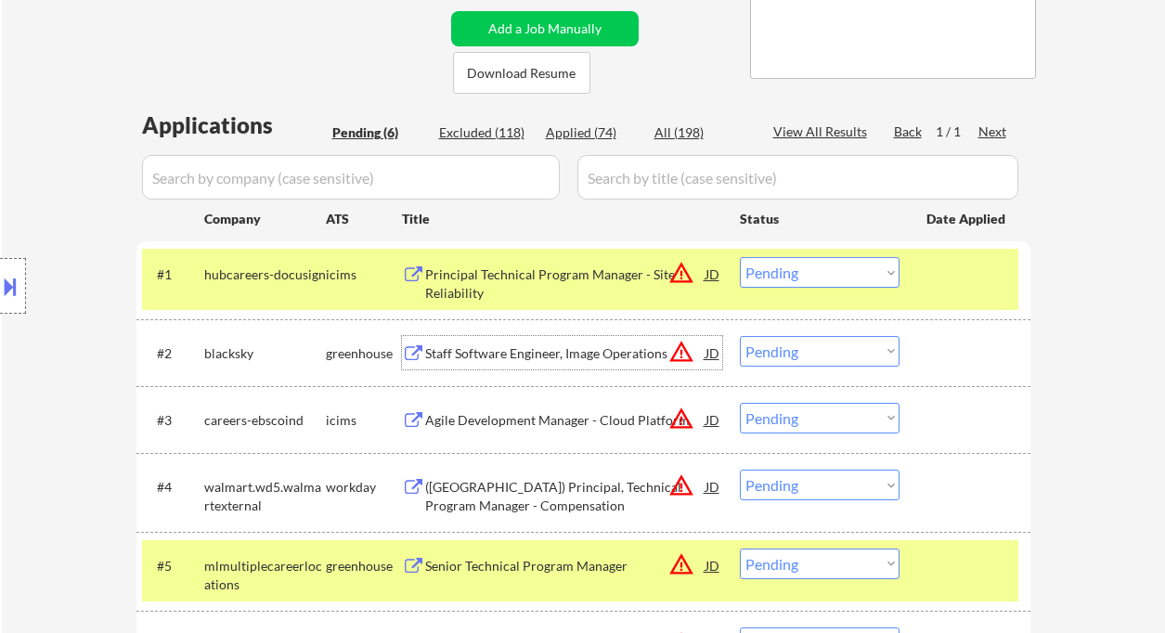
scroll to position [371, 0]
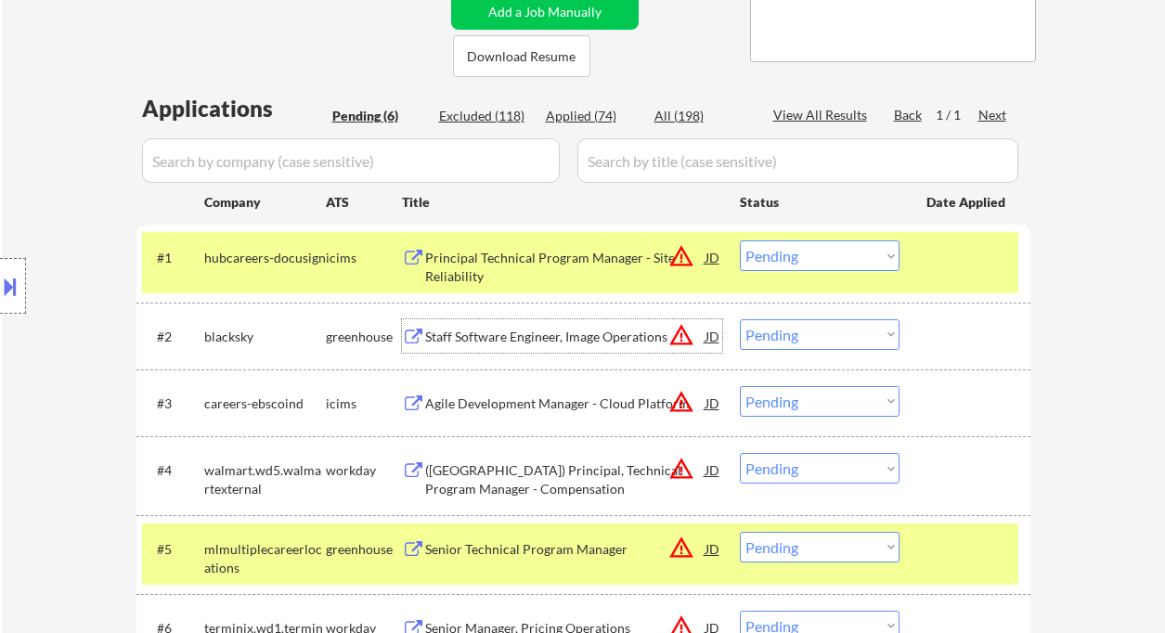
click at [531, 329] on div "Staff Software Engineer, Image Operations" at bounding box center [565, 337] width 280 height 19
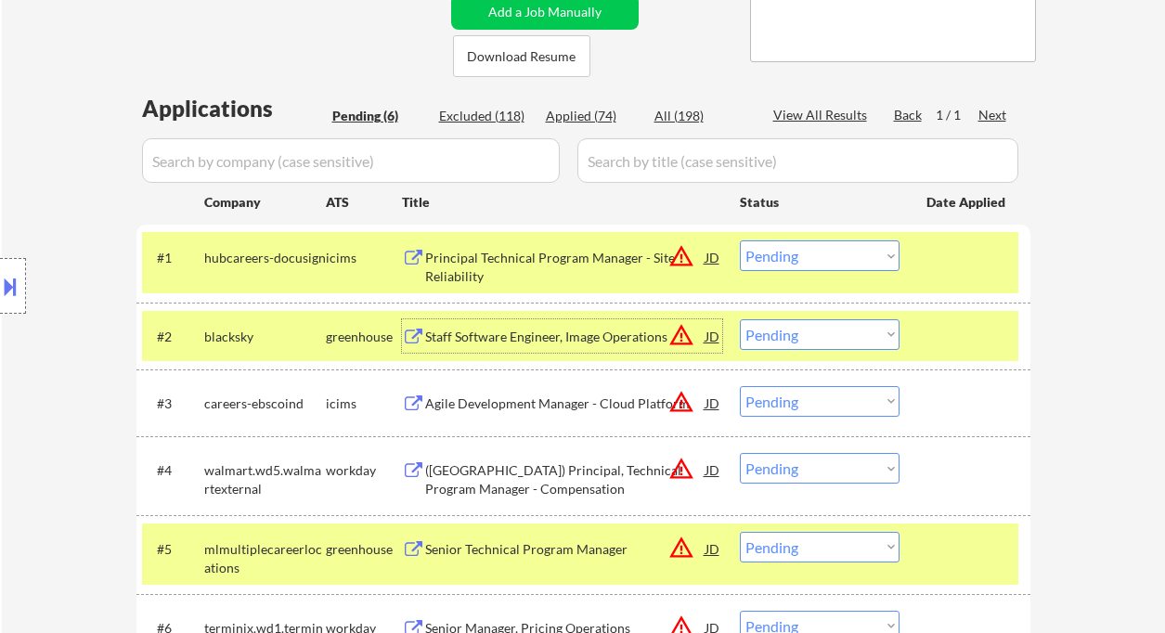
click at [769, 252] on select "Choose an option... Pending Applied Excluded (Questions) Excluded (Expired) Exc…" at bounding box center [820, 256] width 160 height 31
click at [740, 241] on select "Choose an option... Pending Applied Excluded (Questions) Excluded (Expired) Exc…" at bounding box center [820, 256] width 160 height 31
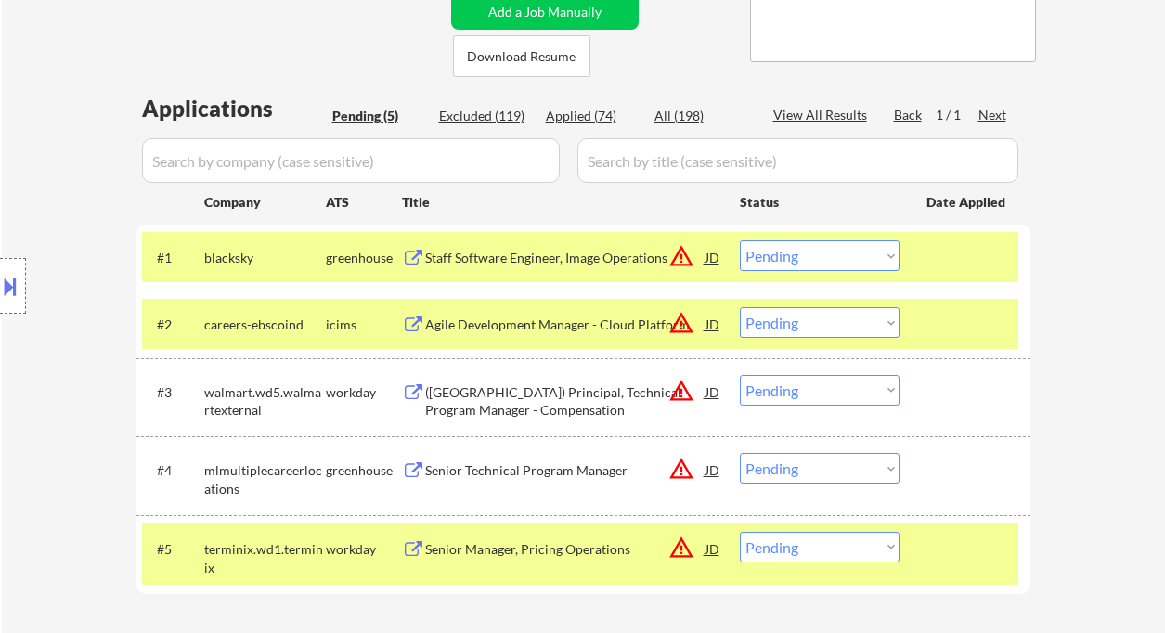
drag, startPoint x: 787, startPoint y: 256, endPoint x: 801, endPoint y: 270, distance: 20.4
click at [787, 256] on select "Choose an option... Pending Applied Excluded (Questions) Excluded (Expired) Exc…" at bounding box center [820, 256] width 160 height 31
click at [740, 241] on select "Choose an option... Pending Applied Excluded (Questions) Excluded (Expired) Exc…" at bounding box center [820, 256] width 160 height 31
click at [562, 326] on div "Agile Development Manager - Cloud Platform" at bounding box center [565, 325] width 280 height 19
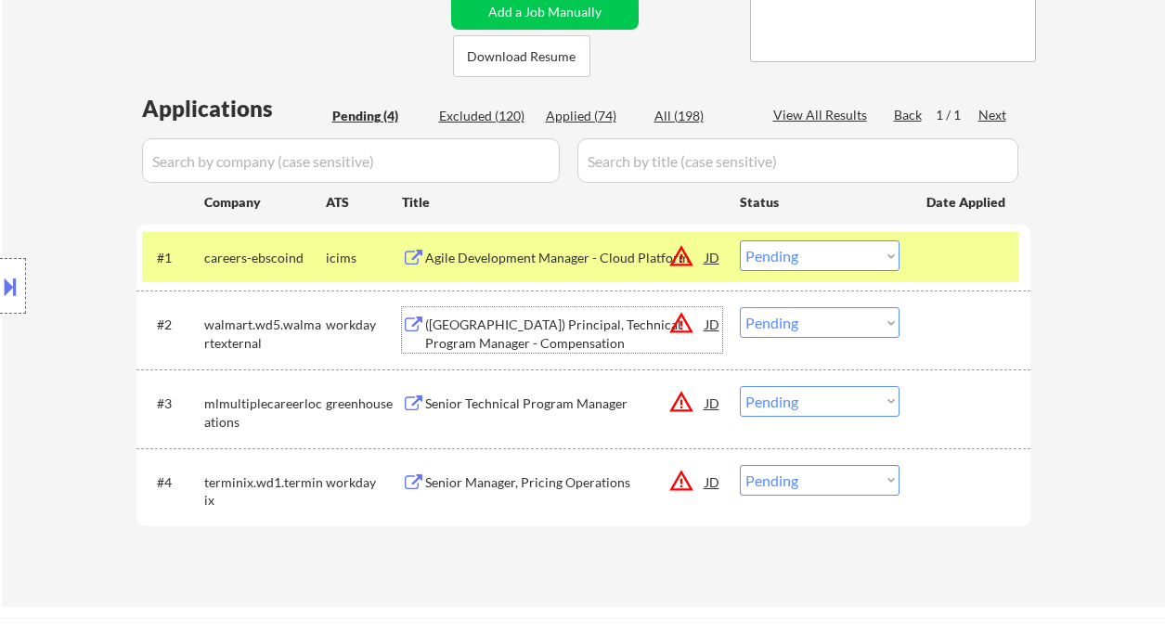
click at [514, 336] on div "(USA) Principal, Technical Program Manager - Compensation" at bounding box center [565, 334] width 280 height 36
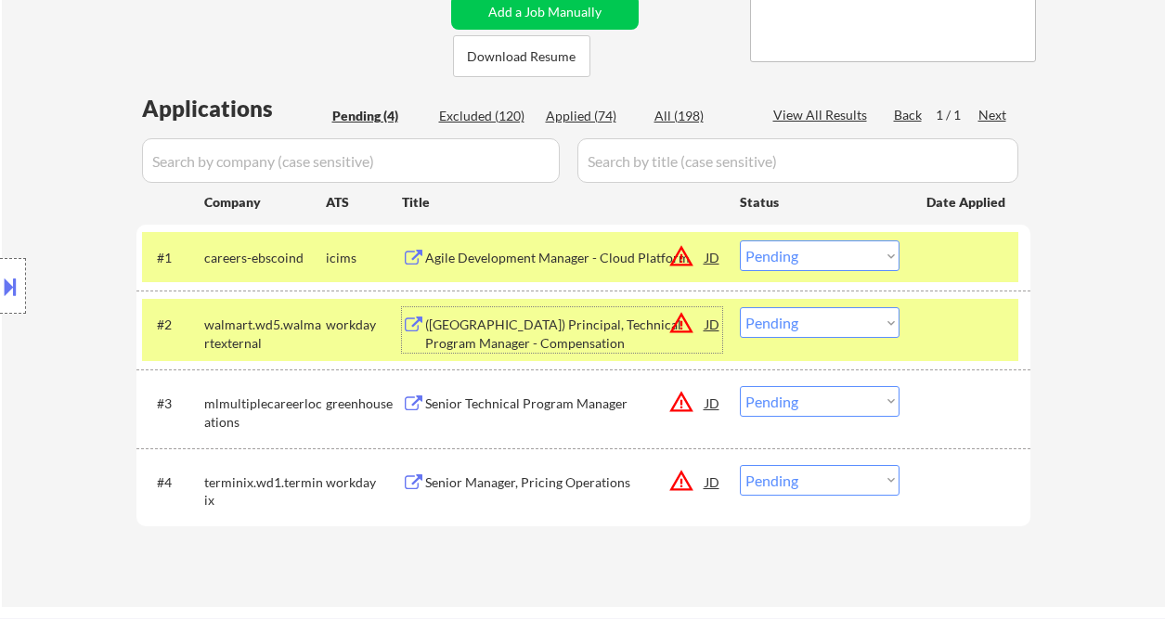
click at [848, 265] on select "Choose an option... Pending Applied Excluded (Questions) Excluded (Expired) Exc…" at bounding box center [820, 256] width 160 height 31
select select ""excluded__expired_""
click at [740, 241] on select "Choose an option... Pending Applied Excluded (Questions) Excluded (Expired) Exc…" at bounding box center [820, 256] width 160 height 31
click at [777, 312] on select "Choose an option... Pending Applied Excluded (Questions) Excluded (Expired) Exc…" at bounding box center [820, 322] width 160 height 31
select select ""excluded__bad_match_""
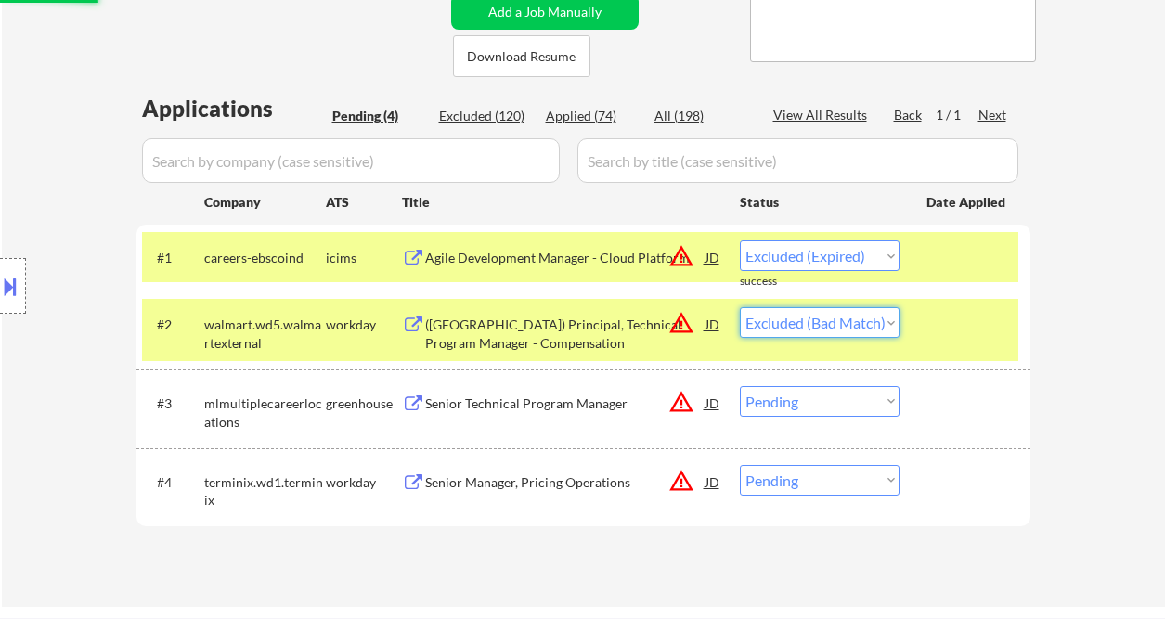
click at [740, 307] on select "Choose an option... Pending Applied Excluded (Questions) Excluded (Expired) Exc…" at bounding box center [820, 322] width 160 height 31
click at [519, 409] on div "Senior Technical Program Manager" at bounding box center [565, 404] width 280 height 19
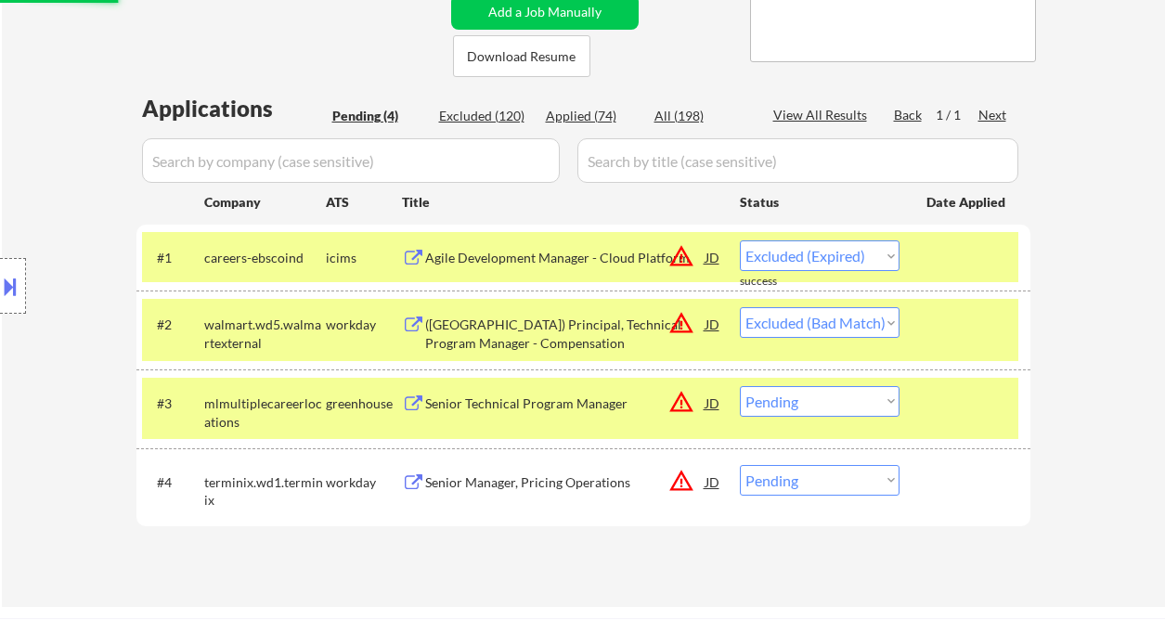
select select ""pending""
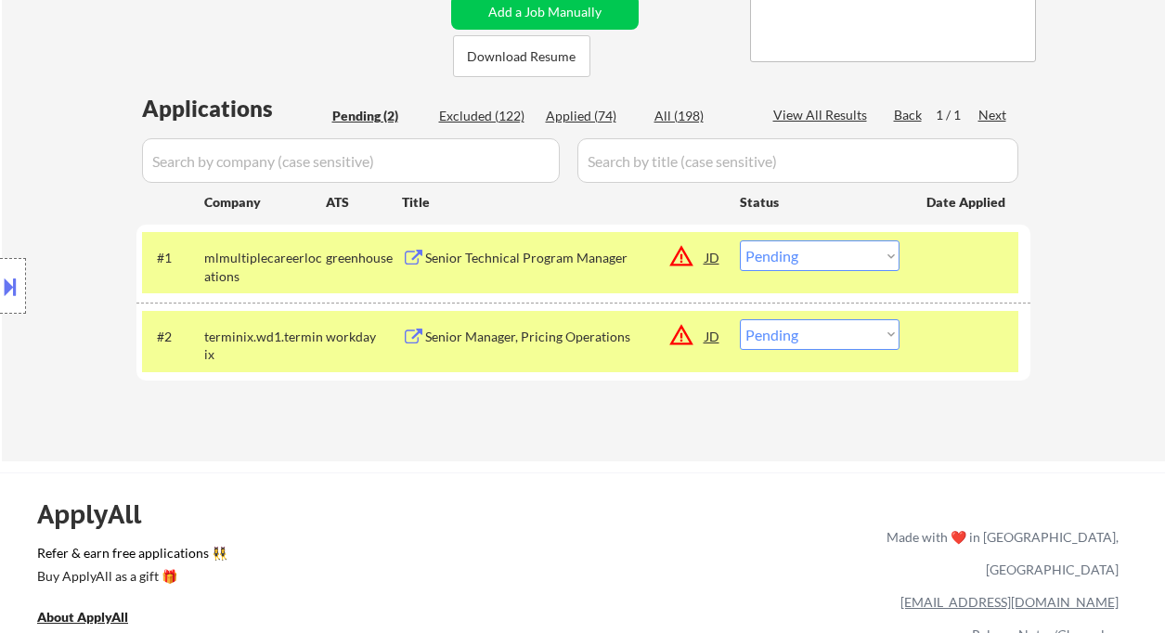
drag, startPoint x: 800, startPoint y: 262, endPoint x: 807, endPoint y: 270, distance: 10.6
click at [800, 262] on select "Choose an option... Pending Applied Excluded (Questions) Excluded (Expired) Exc…" at bounding box center [820, 256] width 160 height 31
click at [740, 241] on select "Choose an option... Pending Applied Excluded (Questions) Excluded (Expired) Exc…" at bounding box center [820, 256] width 160 height 31
click at [555, 342] on div "Senior Manager, Pricing Operations" at bounding box center [565, 337] width 280 height 19
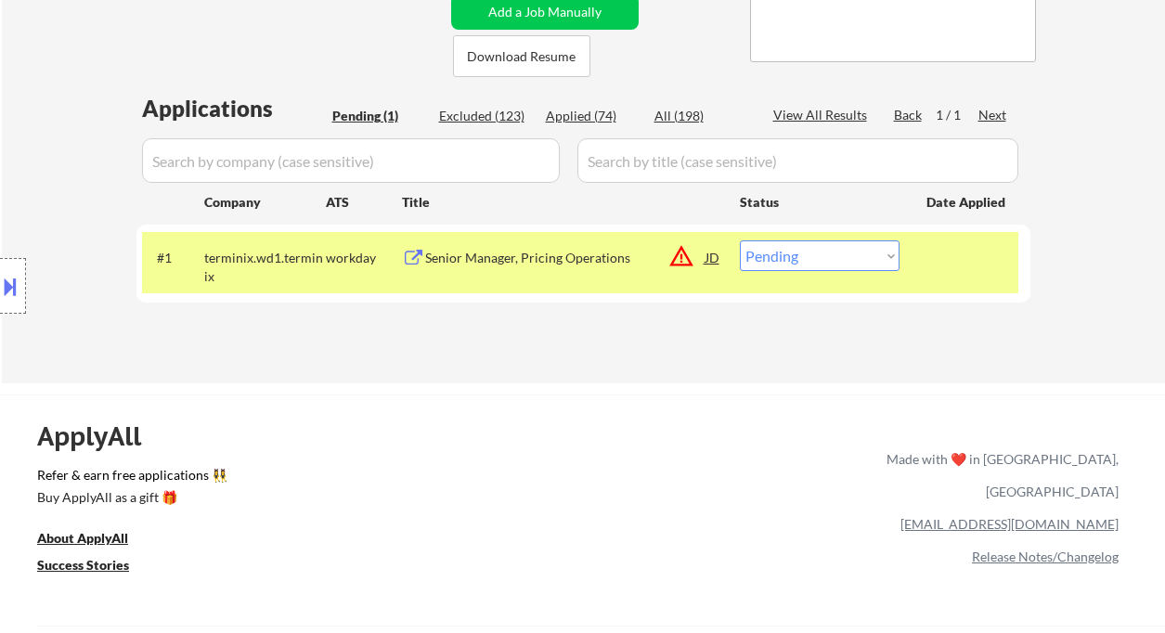
drag, startPoint x: 800, startPoint y: 245, endPoint x: 807, endPoint y: 270, distance: 26.2
click at [800, 245] on select "Choose an option... Pending Applied Excluded (Questions) Excluded (Expired) Exc…" at bounding box center [820, 256] width 160 height 31
select select ""excluded__expired_""
click at [740, 241] on select "Choose an option... Pending Applied Excluded (Questions) Excluded (Expired) Exc…" at bounding box center [820, 256] width 160 height 31
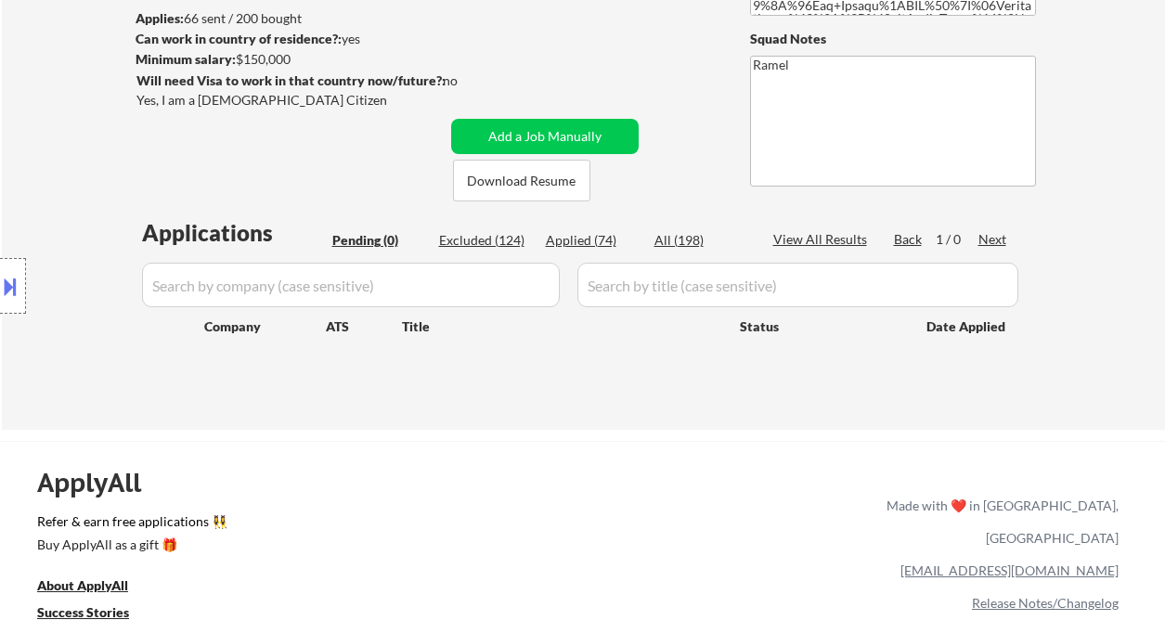
drag, startPoint x: 44, startPoint y: 56, endPoint x: 54, endPoint y: 53, distance: 10.6
click at [44, 56] on div "← Return to /applysquad Mailslurp Inbox Job Search Builder Diana Dore User Emai…" at bounding box center [584, 128] width 1164 height 603
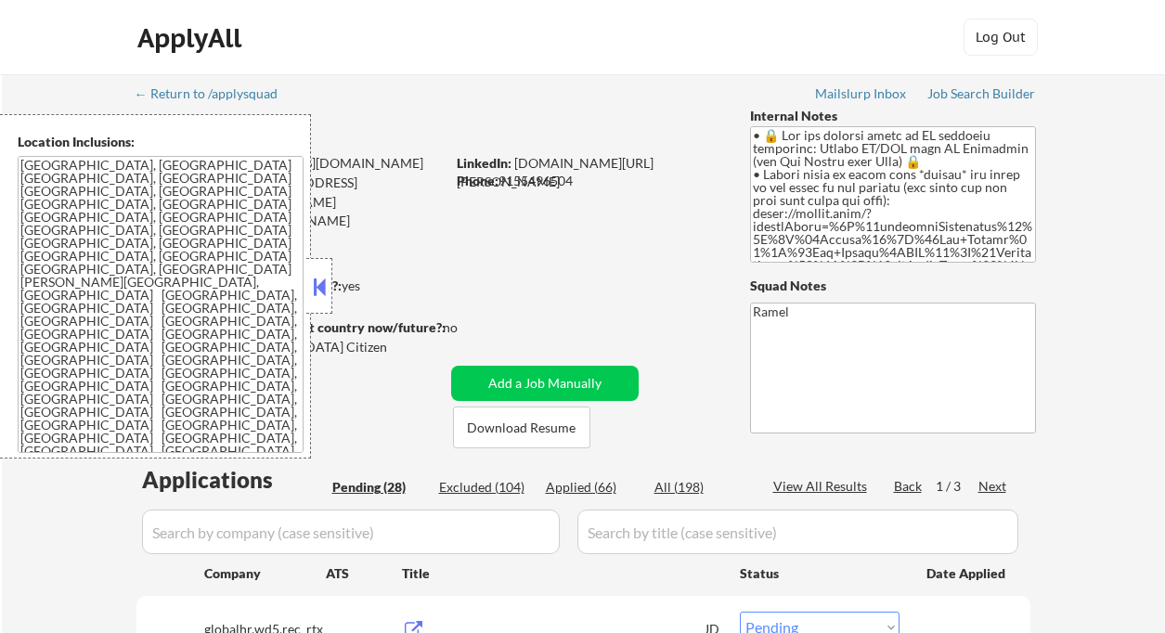
select select ""pending""
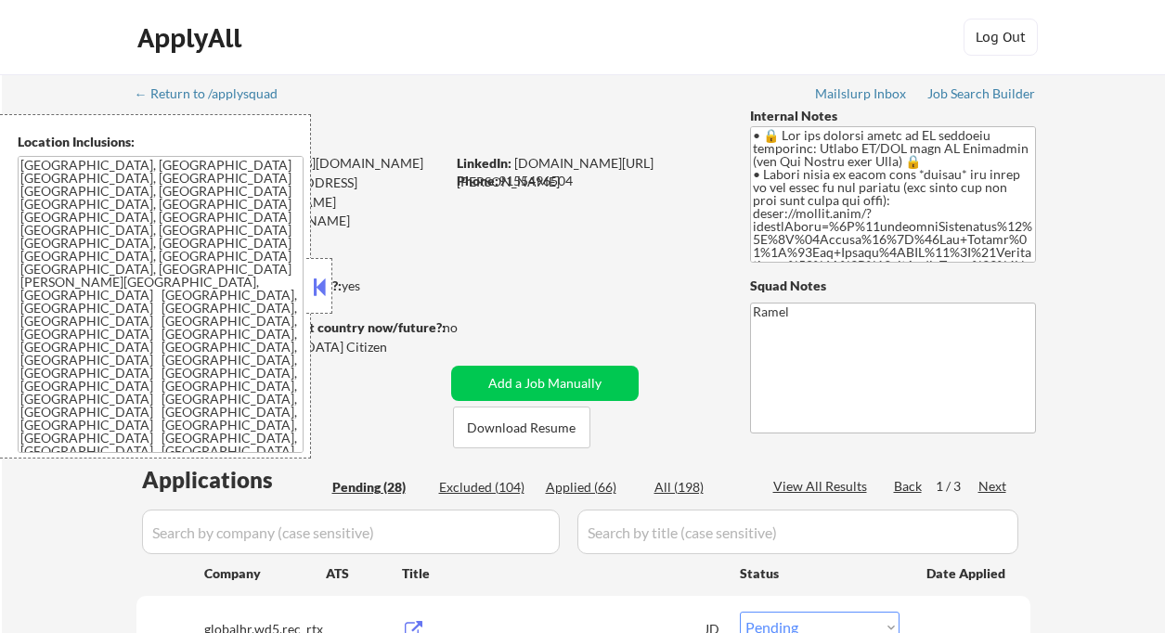
select select ""pending""
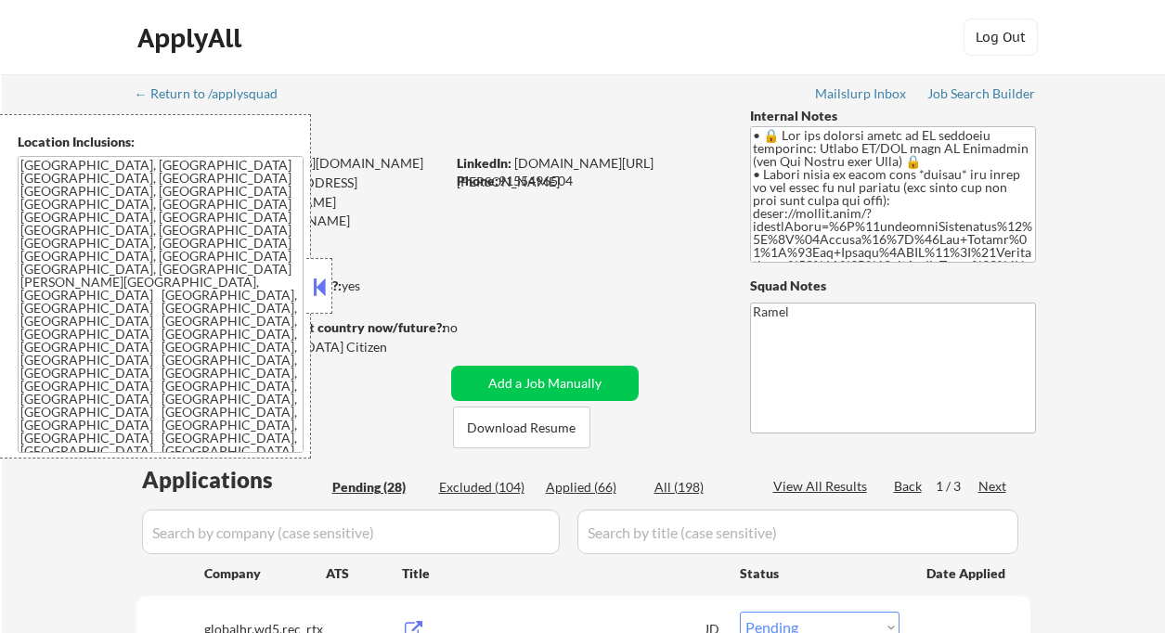
select select ""pending""
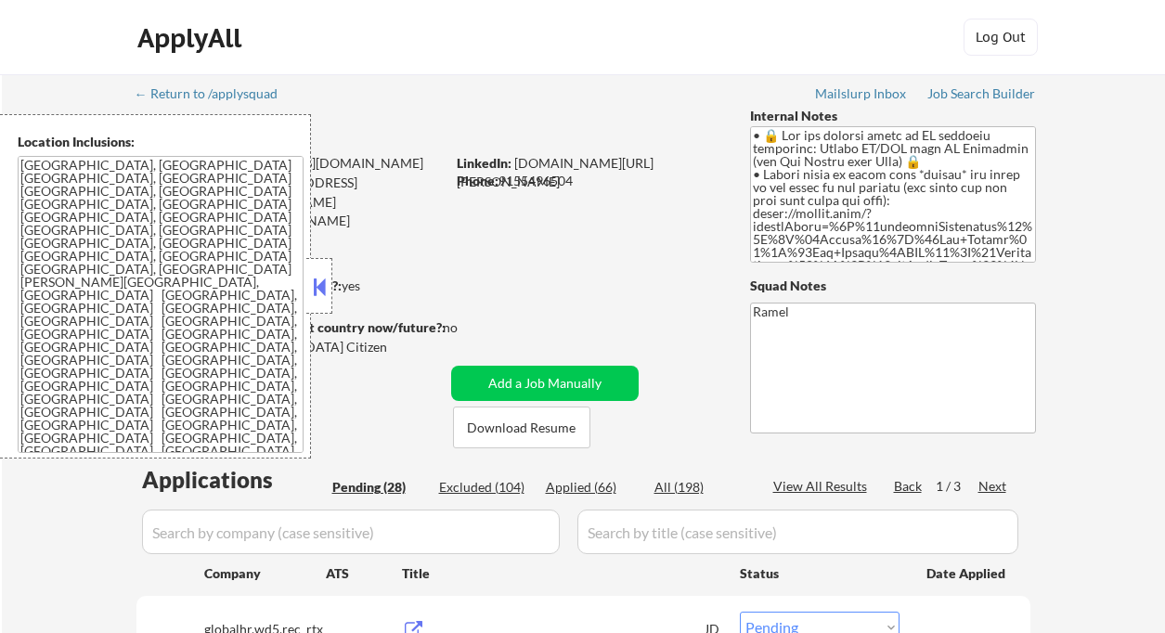
select select ""pending""
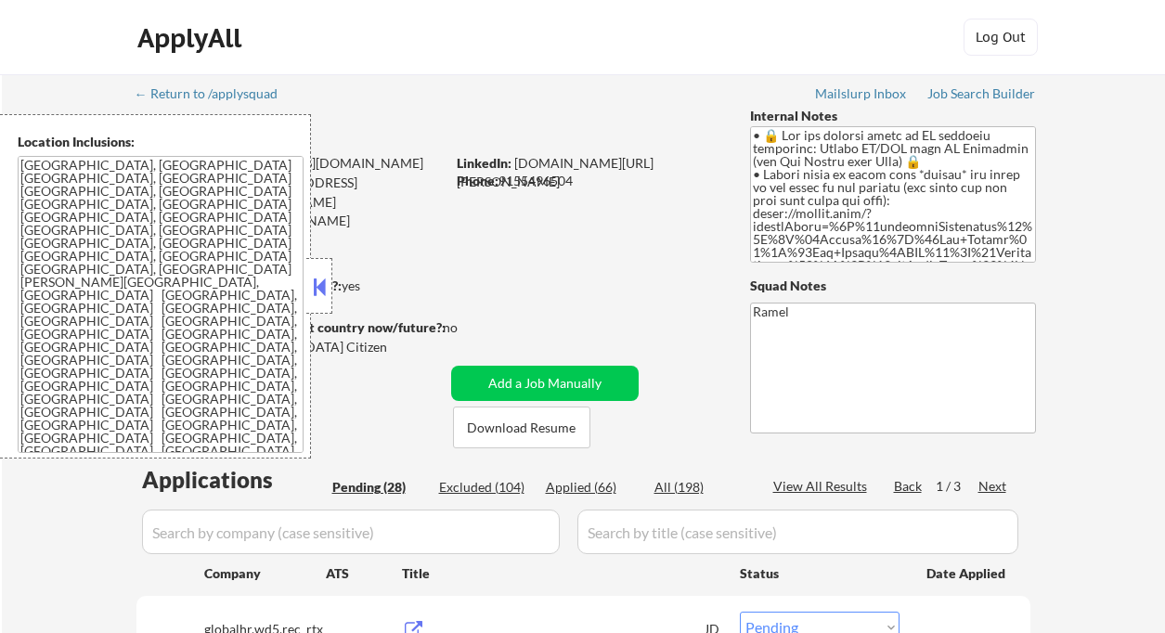
select select ""pending""
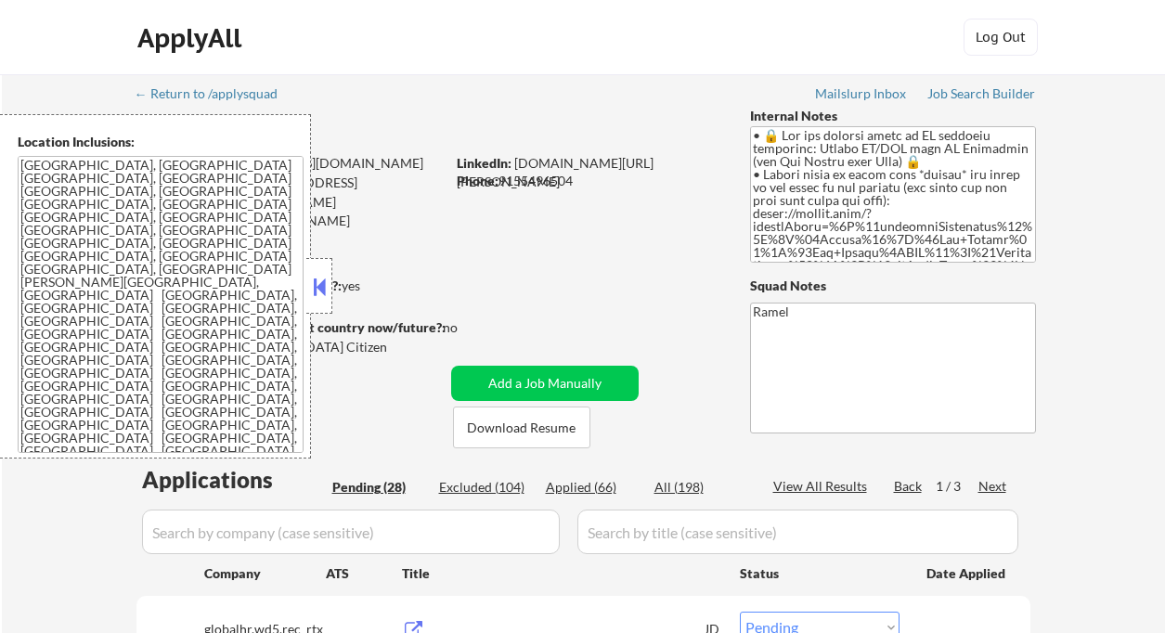
select select ""pending""
select select ""applied""
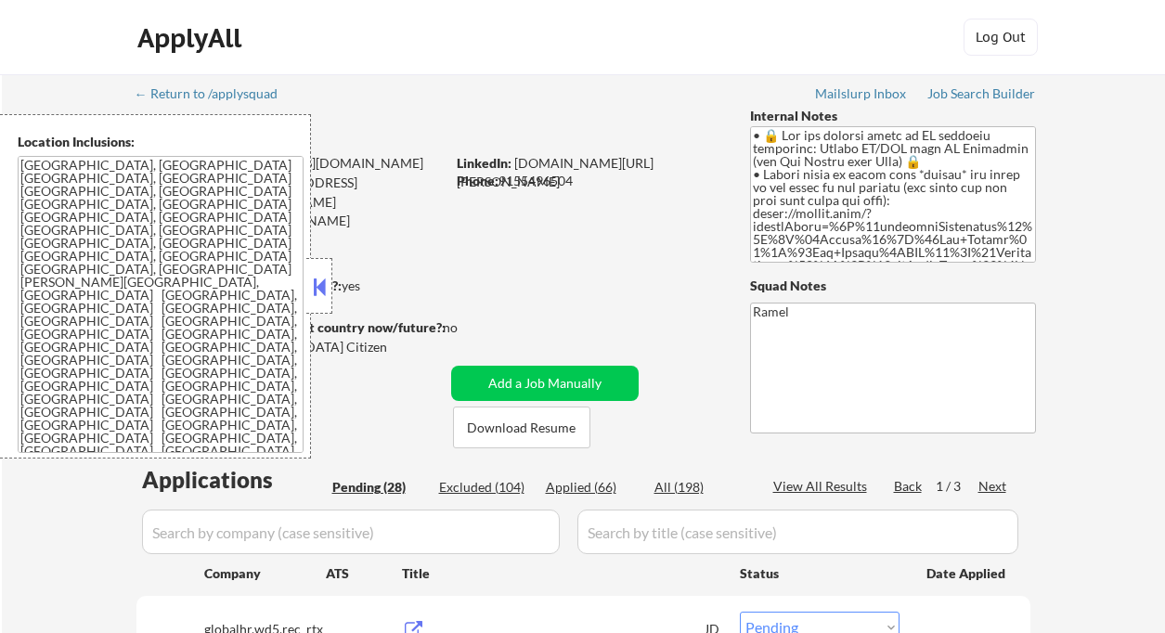
select select ""applied""
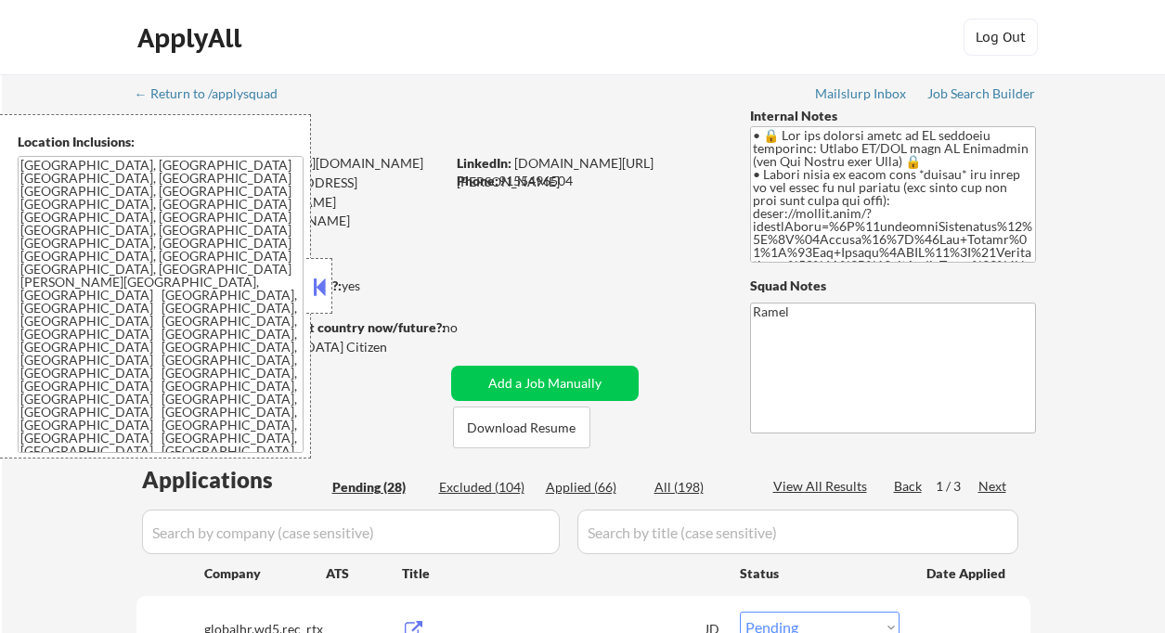
select select ""applied""
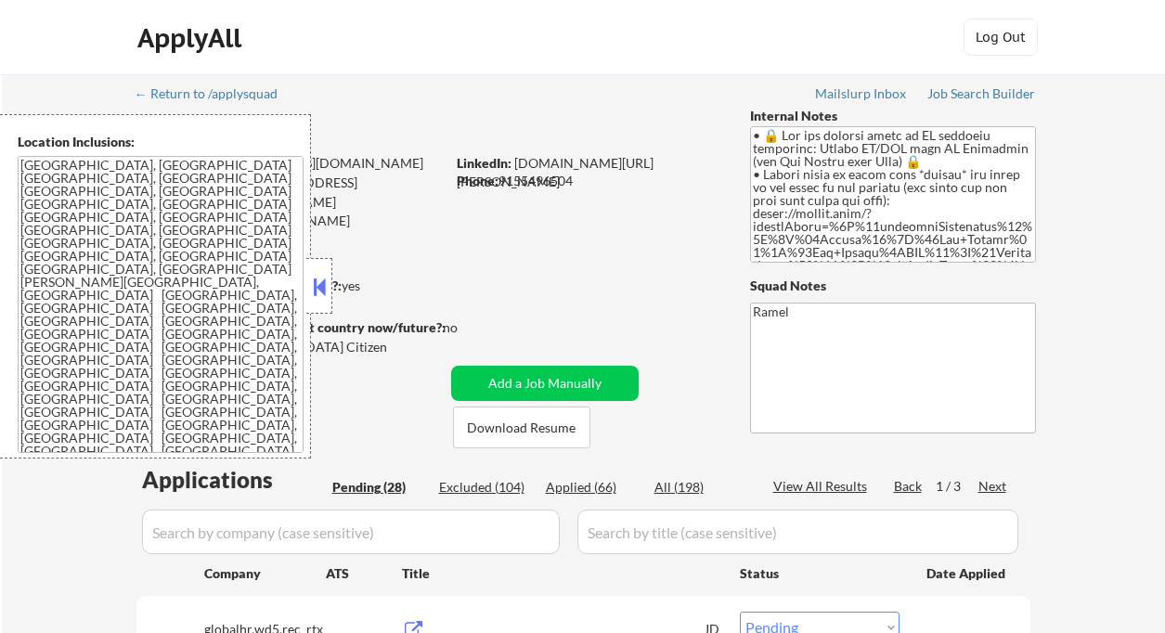
select select ""applied""
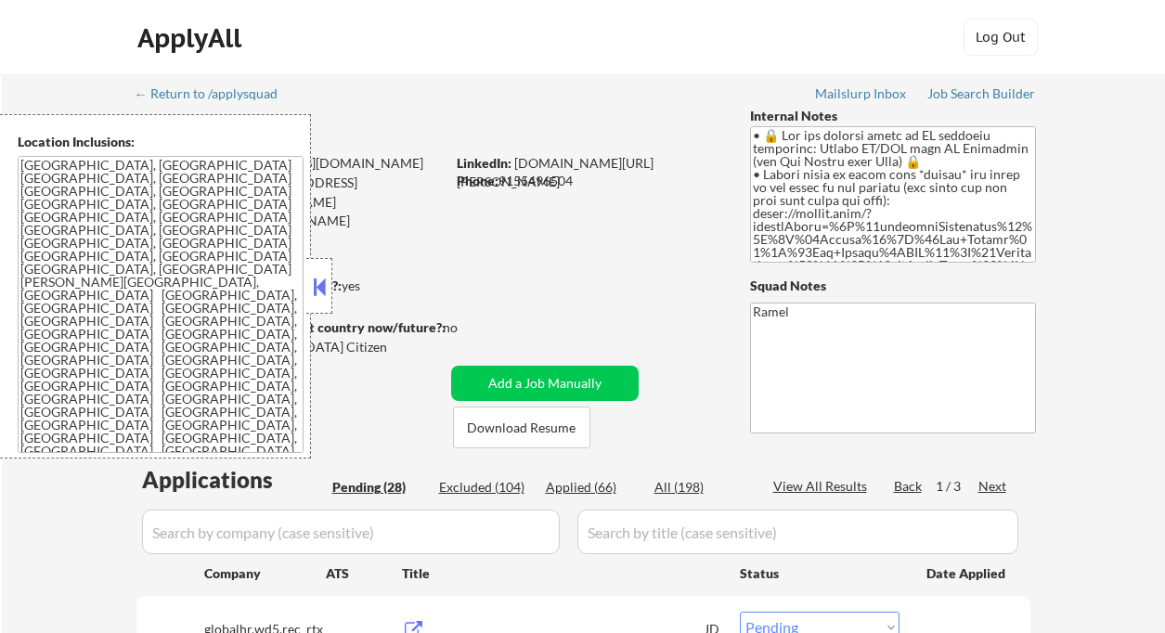
select select ""applied""
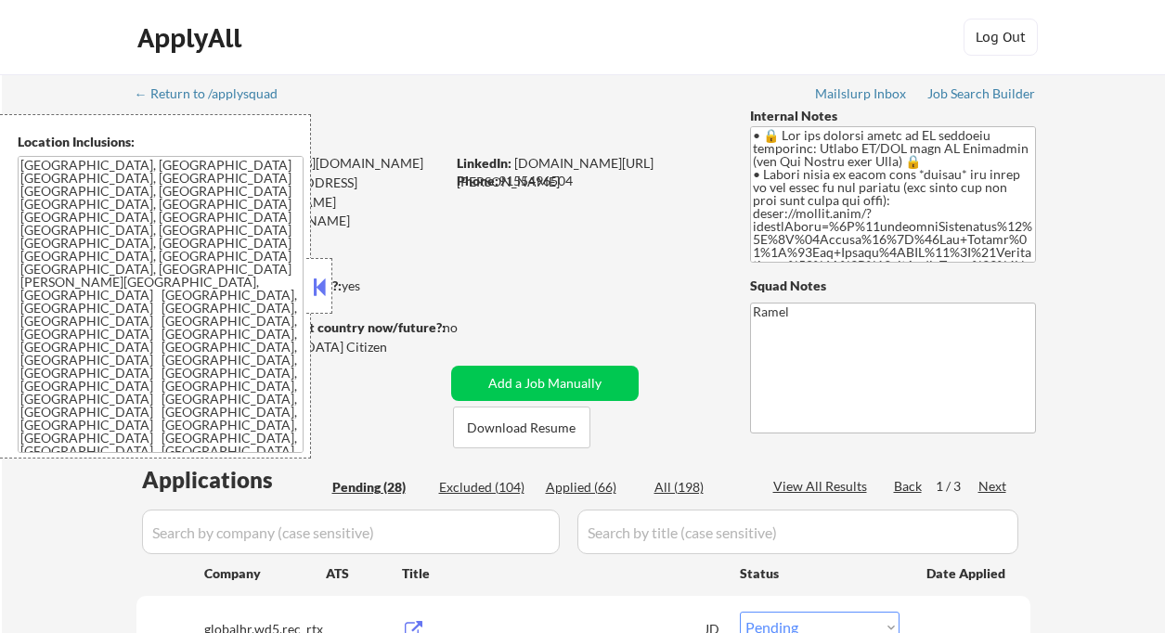
select select ""applied""
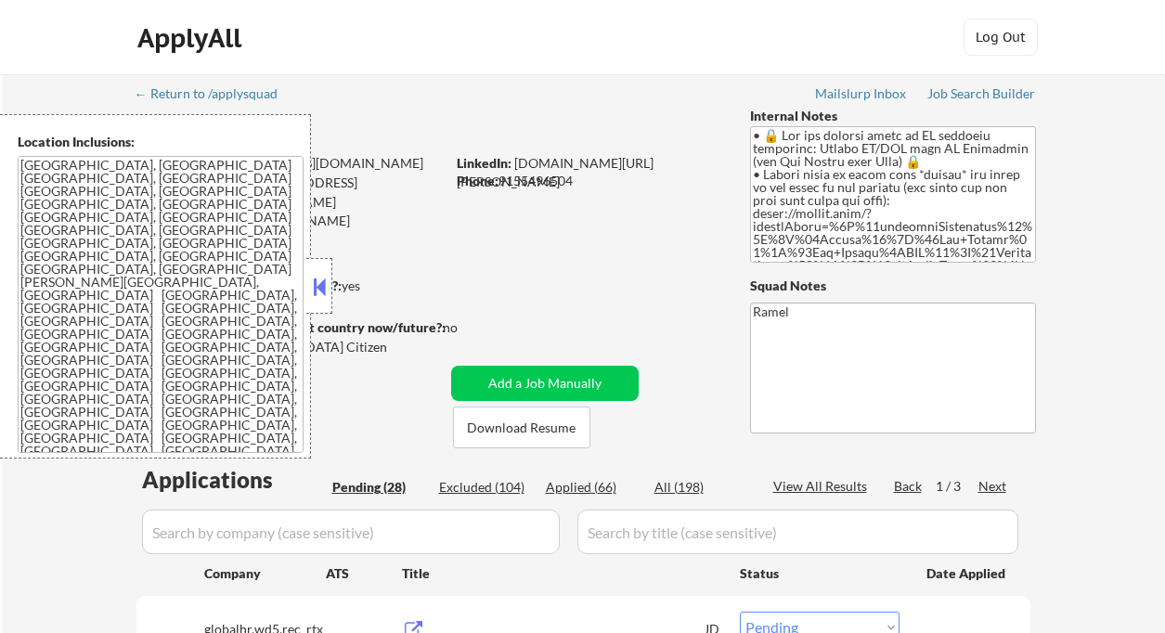
select select ""applied""
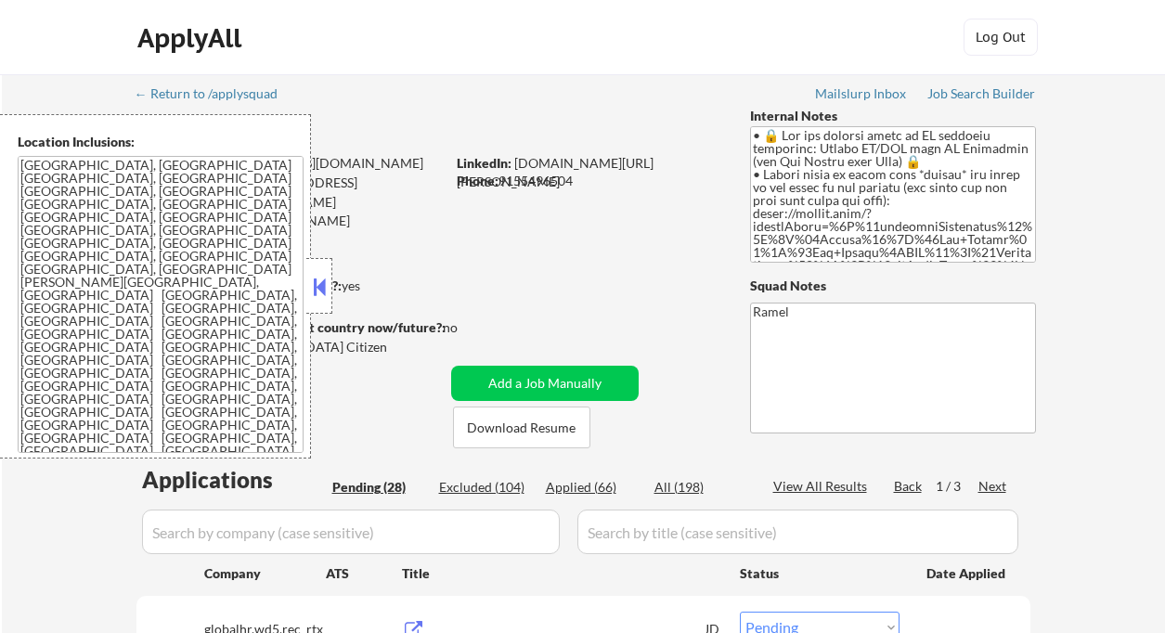
select select ""applied""
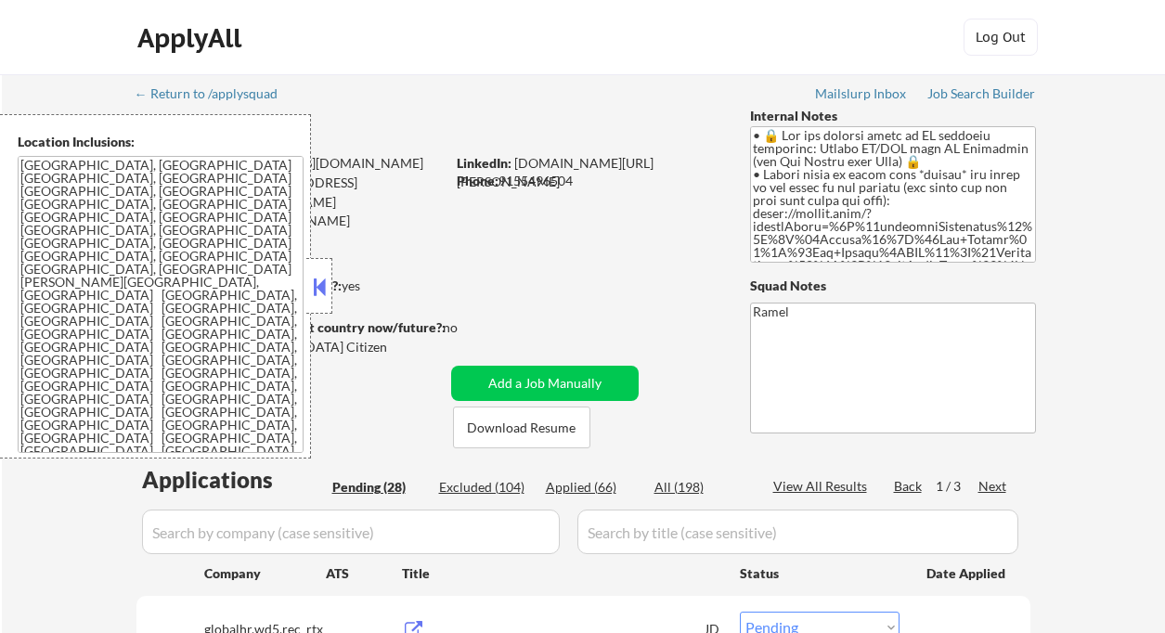
select select ""applied""
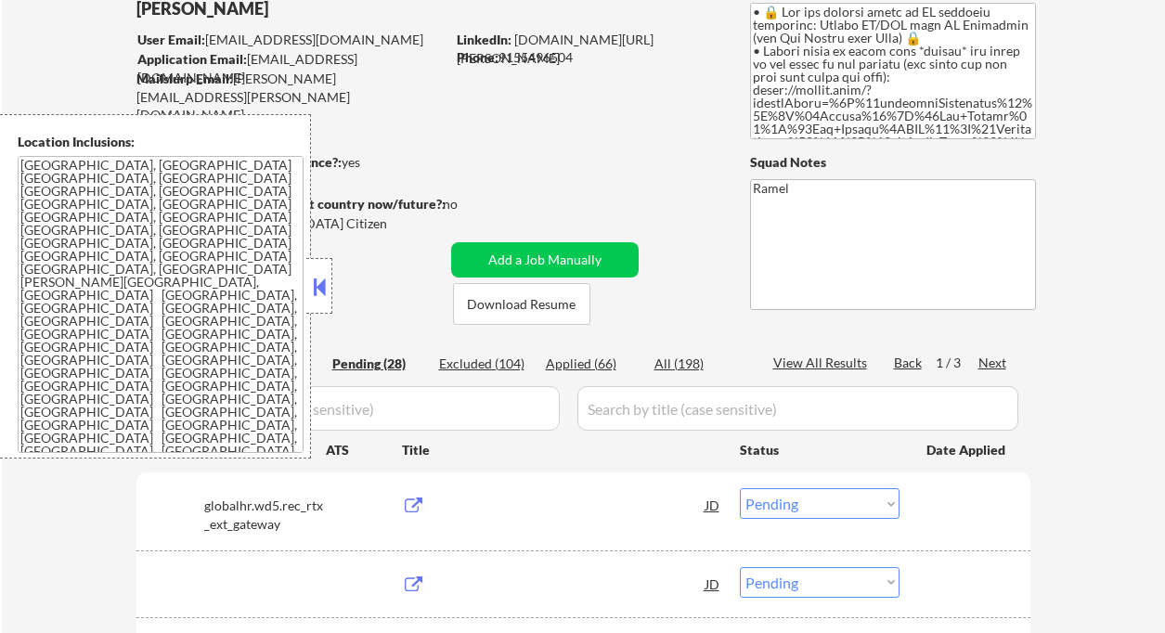
click at [604, 363] on div "Applied (66)" at bounding box center [592, 364] width 93 height 19
select select ""applied""
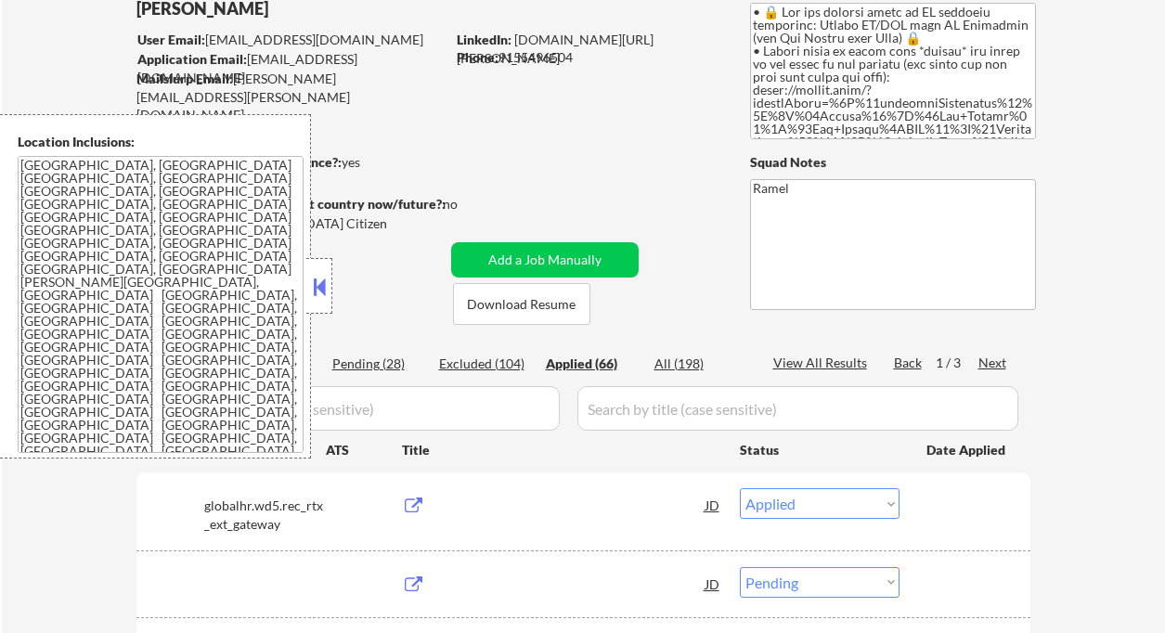
select select ""applied""
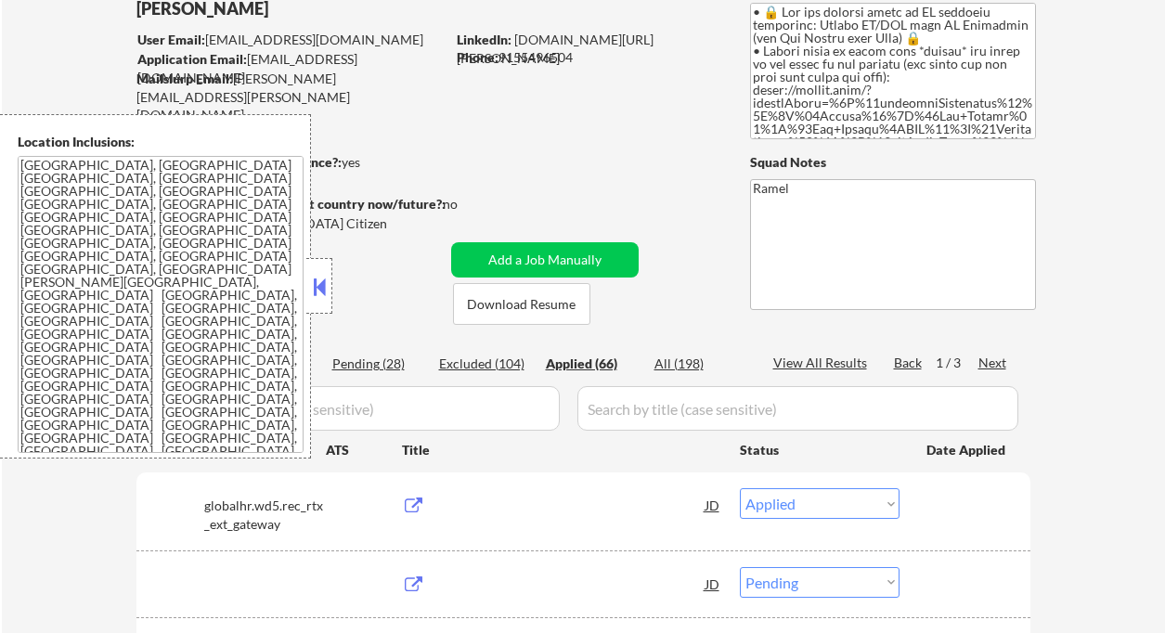
select select ""applied""
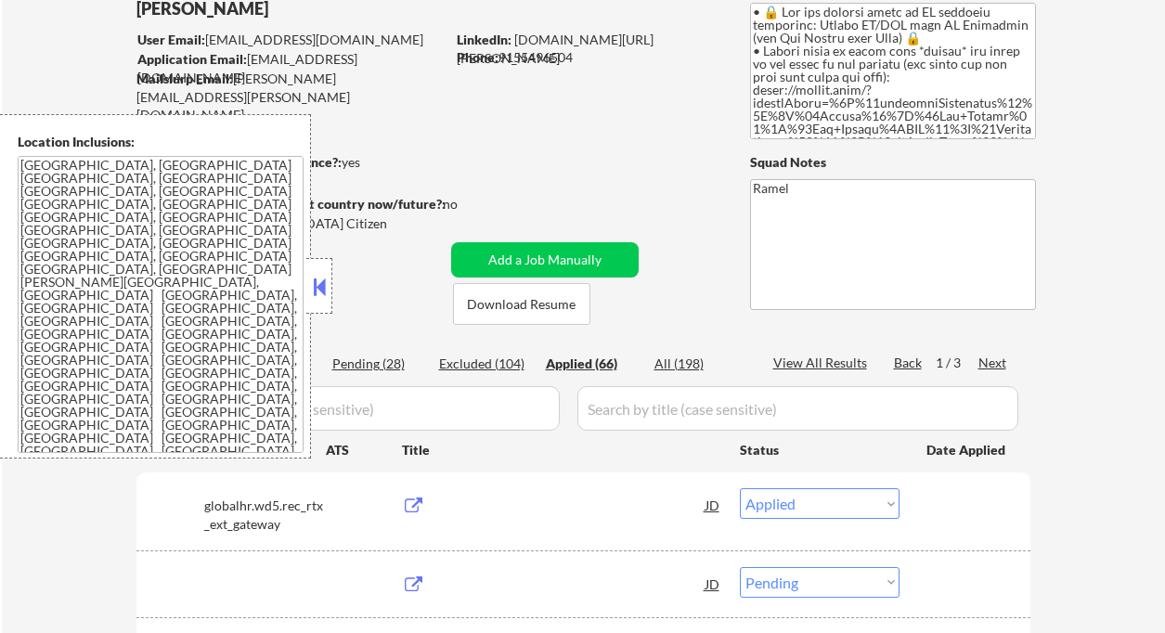
select select ""applied""
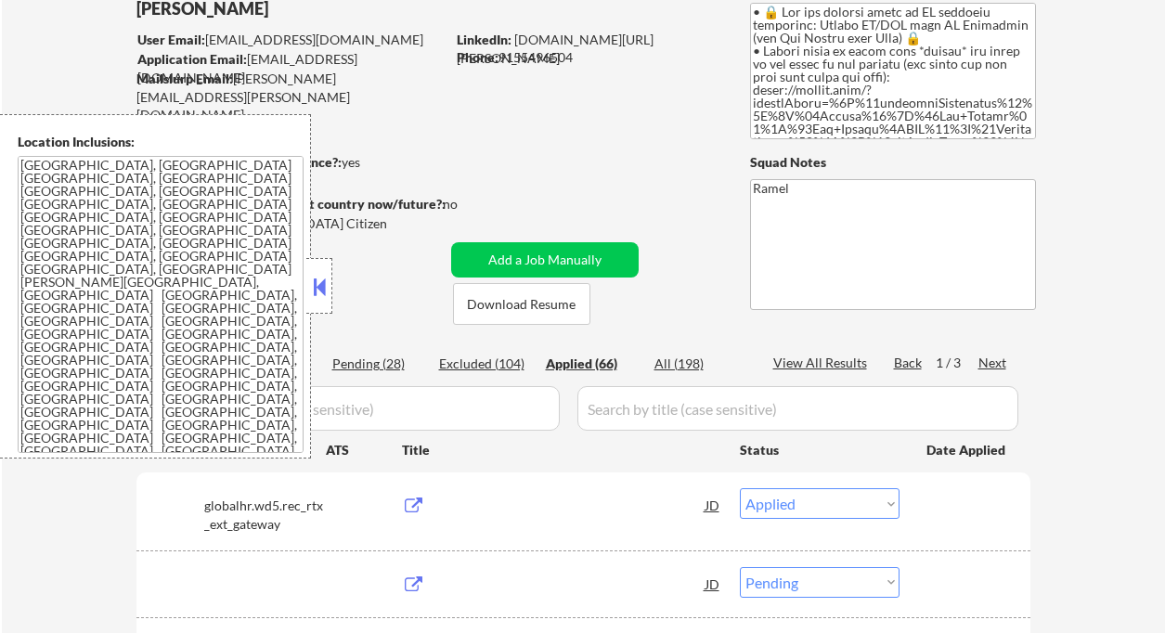
select select ""applied""
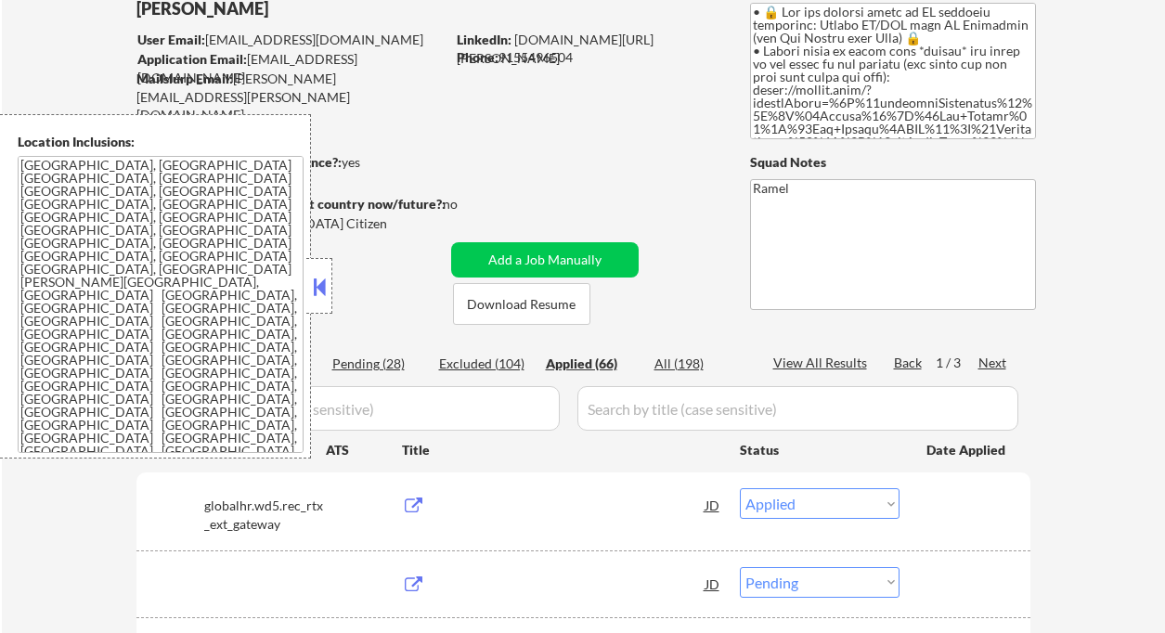
select select ""applied""
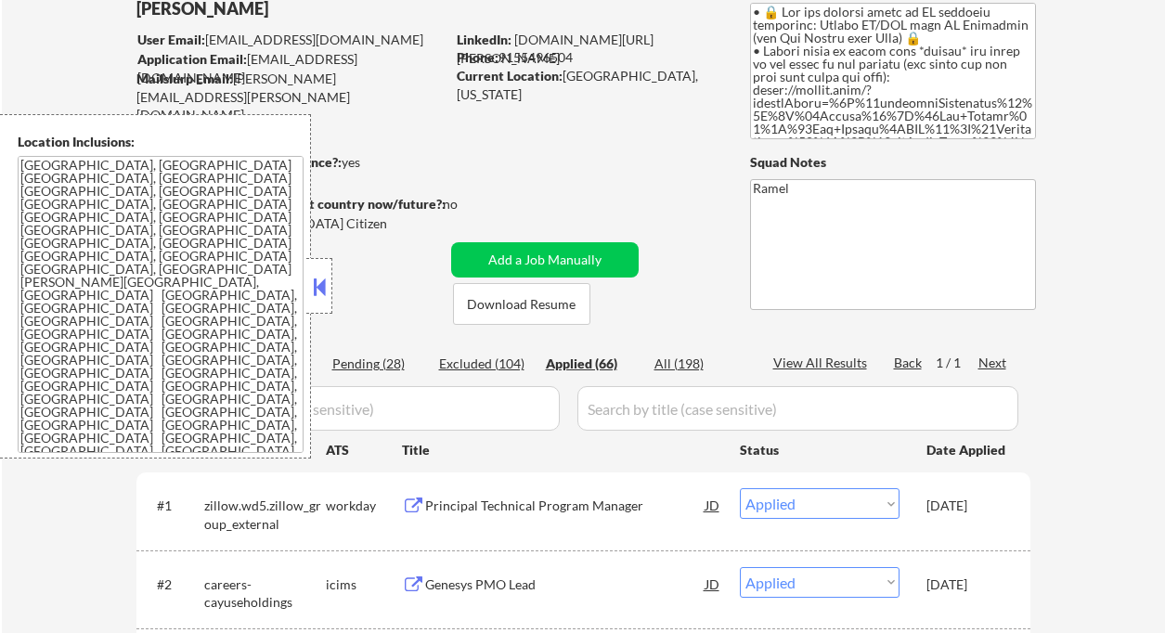
select select ""applied""
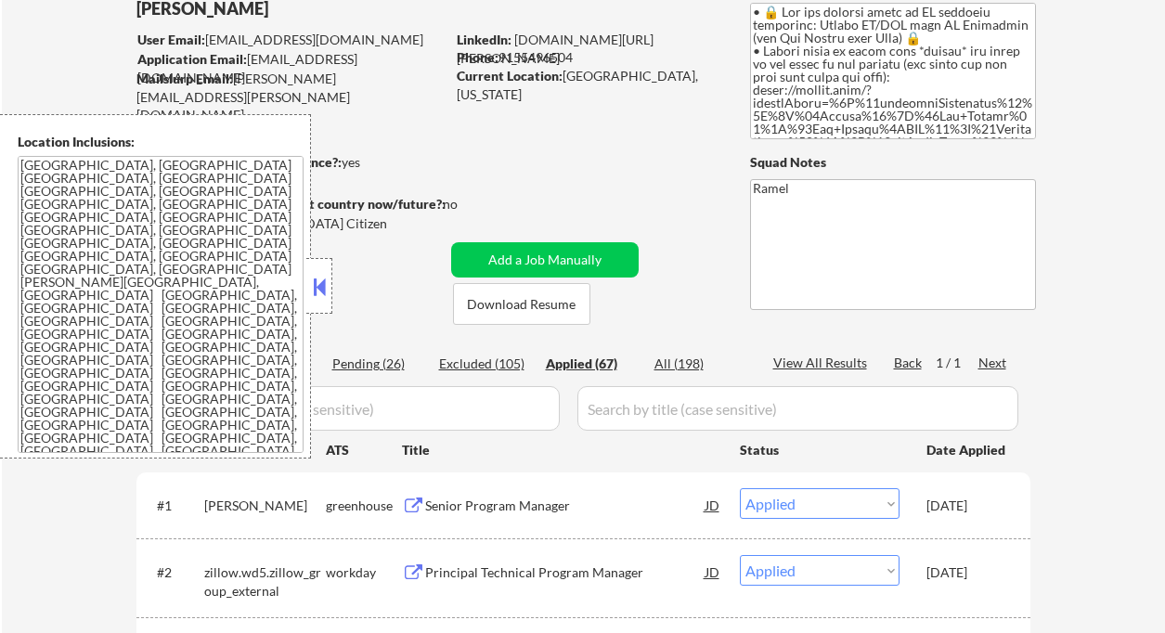
click at [597, 367] on div "Applied (67)" at bounding box center [592, 364] width 93 height 19
click at [311, 291] on button at bounding box center [319, 287] width 20 height 28
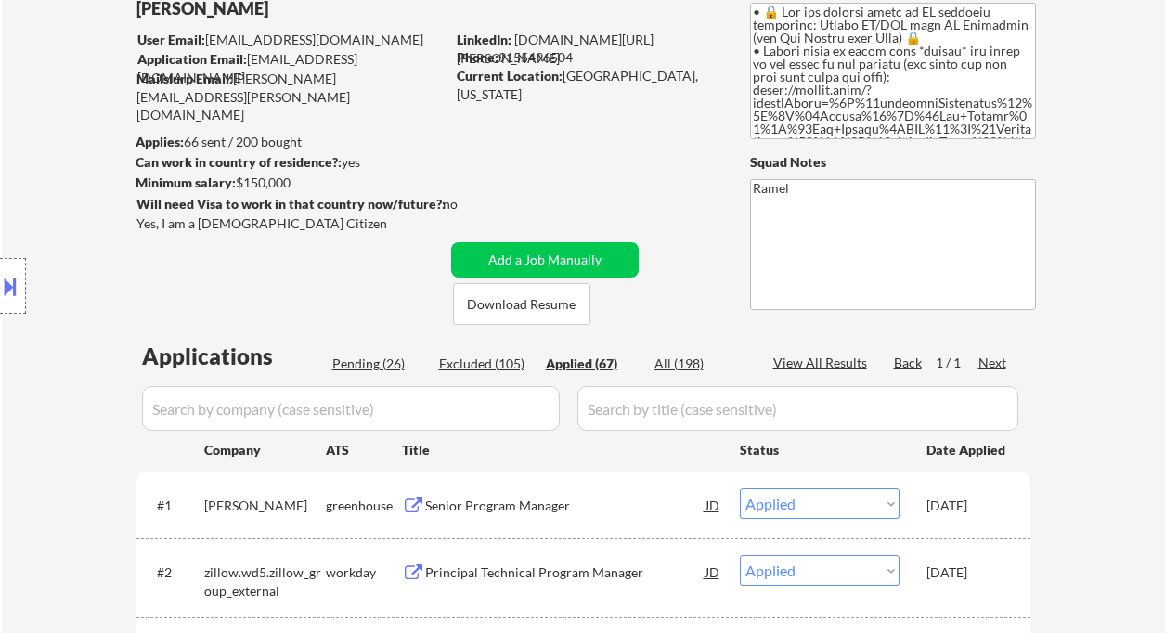
select select ""applied""
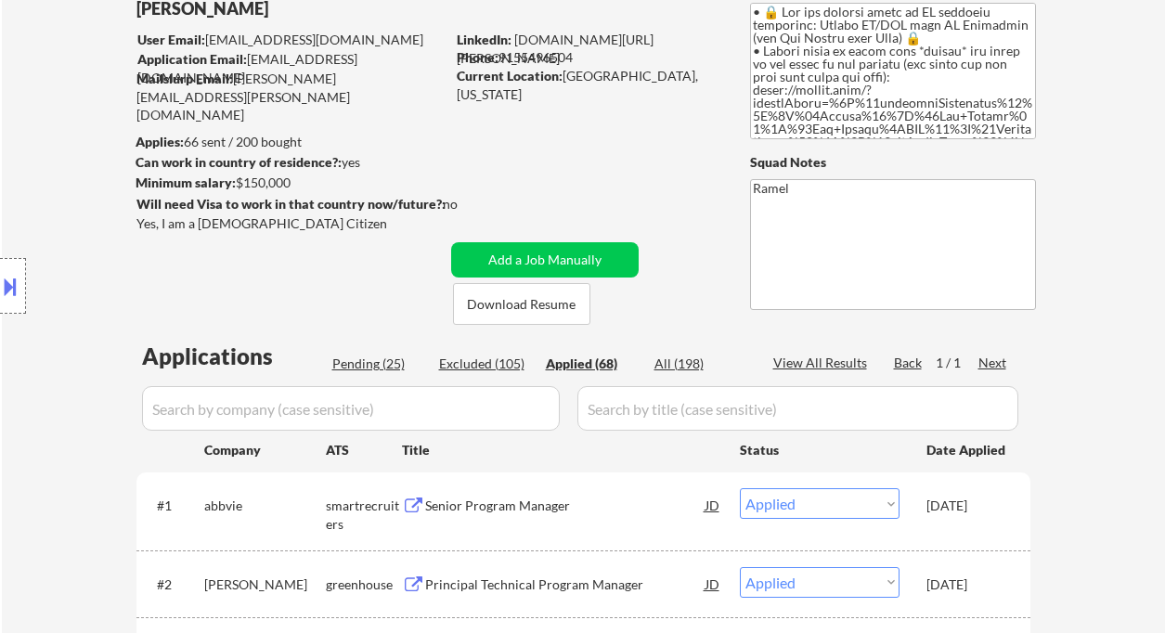
select select ""applied""
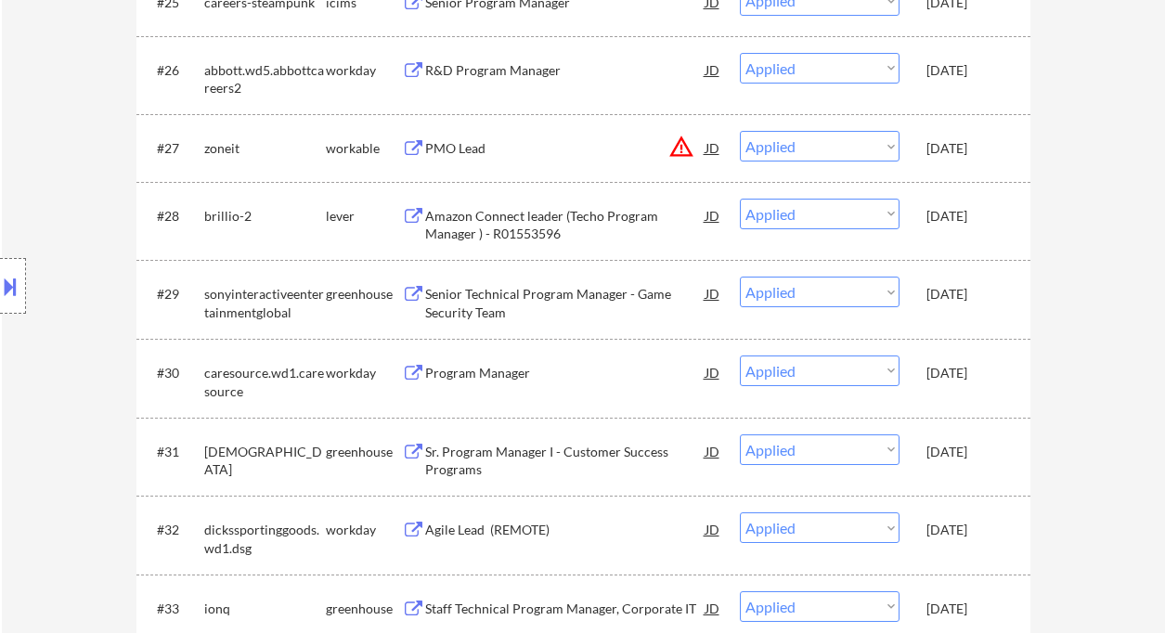
select select ""applied""
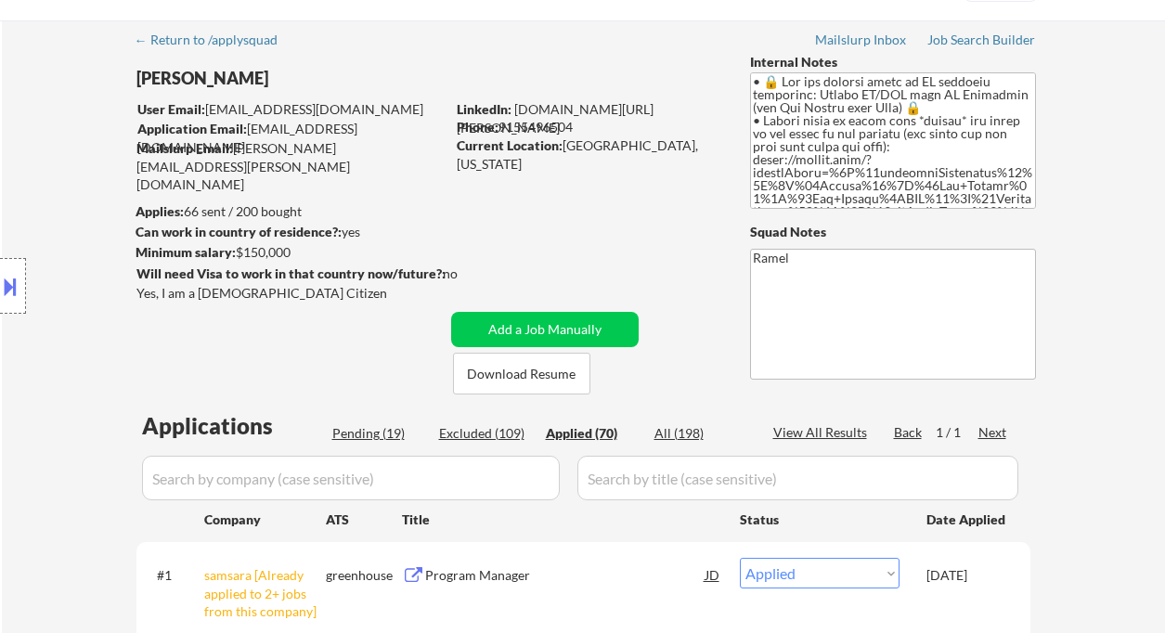
scroll to position [0, 0]
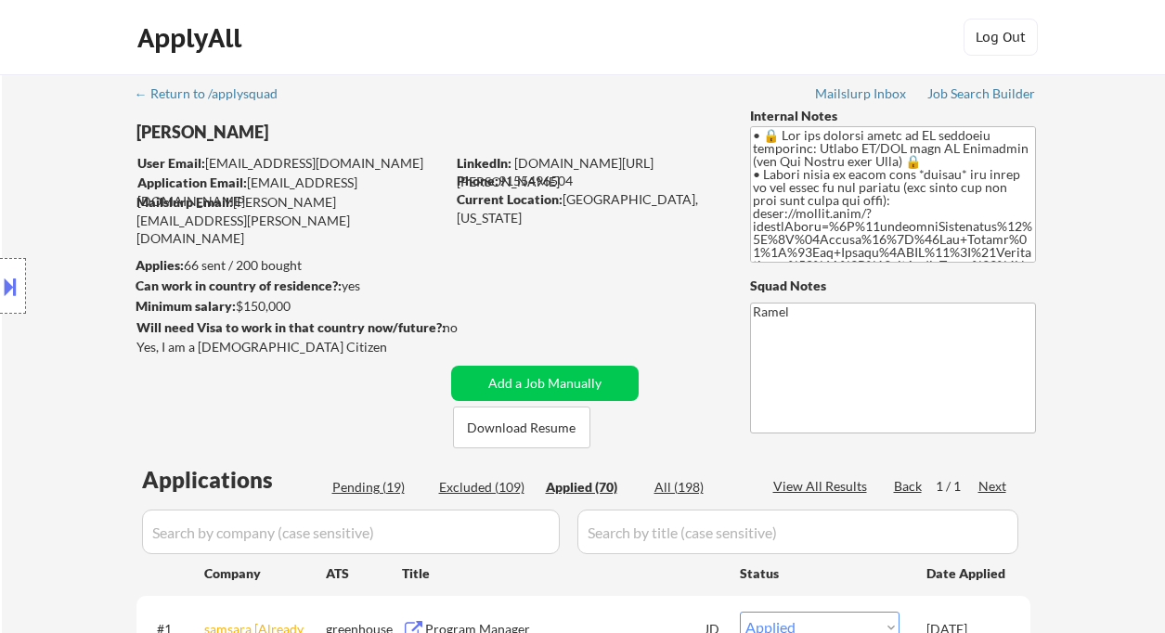
click at [552, 179] on div "Phone: [PHONE_NUMBER]" at bounding box center [588, 181] width 263 height 19
copy div "9155496504"
select select ""applied""
click at [553, 183] on div "Phone: [PHONE_NUMBER]" at bounding box center [588, 181] width 263 height 19
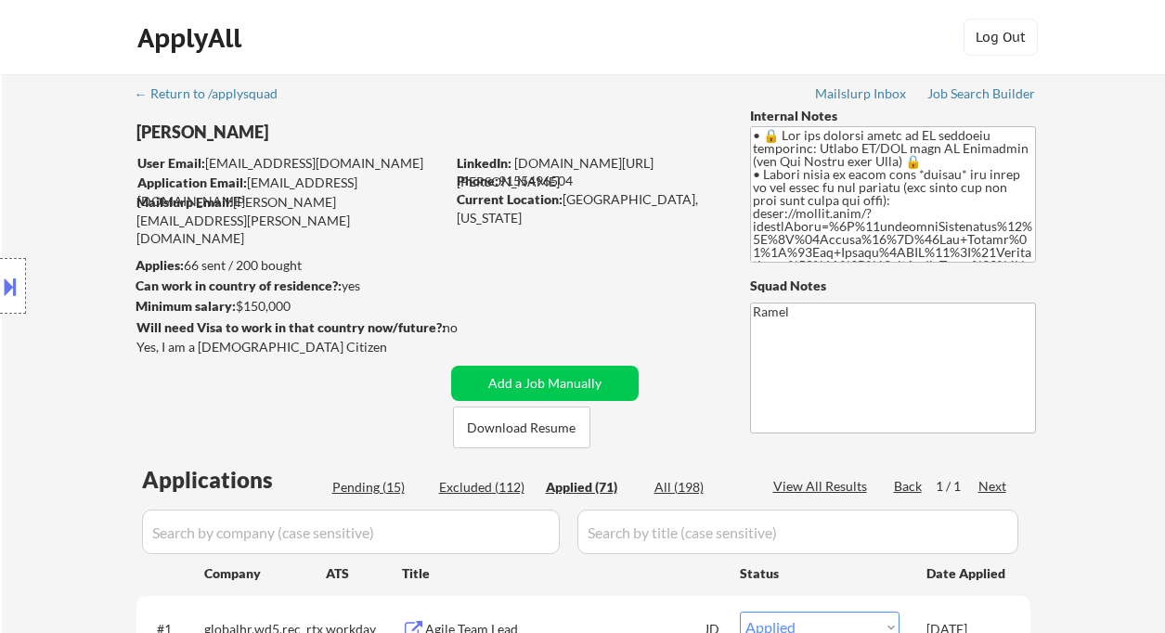
click at [553, 183] on div "Phone: [PHONE_NUMBER]" at bounding box center [588, 181] width 263 height 19
copy div "9155496504"
select select ""applied""
click at [540, 182] on div "Phone: [PHONE_NUMBER]" at bounding box center [588, 181] width 263 height 19
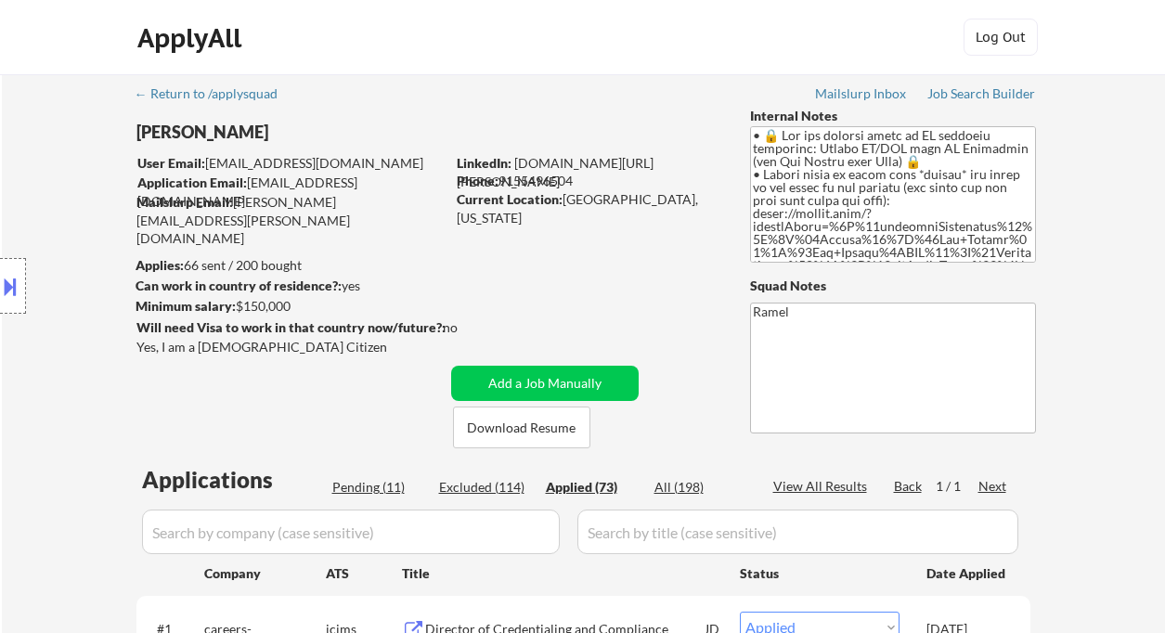
click at [540, 182] on div "Phone: [PHONE_NUMBER]" at bounding box center [588, 181] width 263 height 19
copy div "9155496504"
select select ""applied""
click at [59, 175] on div "Location Inclusions: [GEOGRAPHIC_DATA], [GEOGRAPHIC_DATA] [GEOGRAPHIC_DATA], [G…" at bounding box center [166, 286] width 332 height 345
drag, startPoint x: 52, startPoint y: 167, endPoint x: 100, endPoint y: 172, distance: 48.5
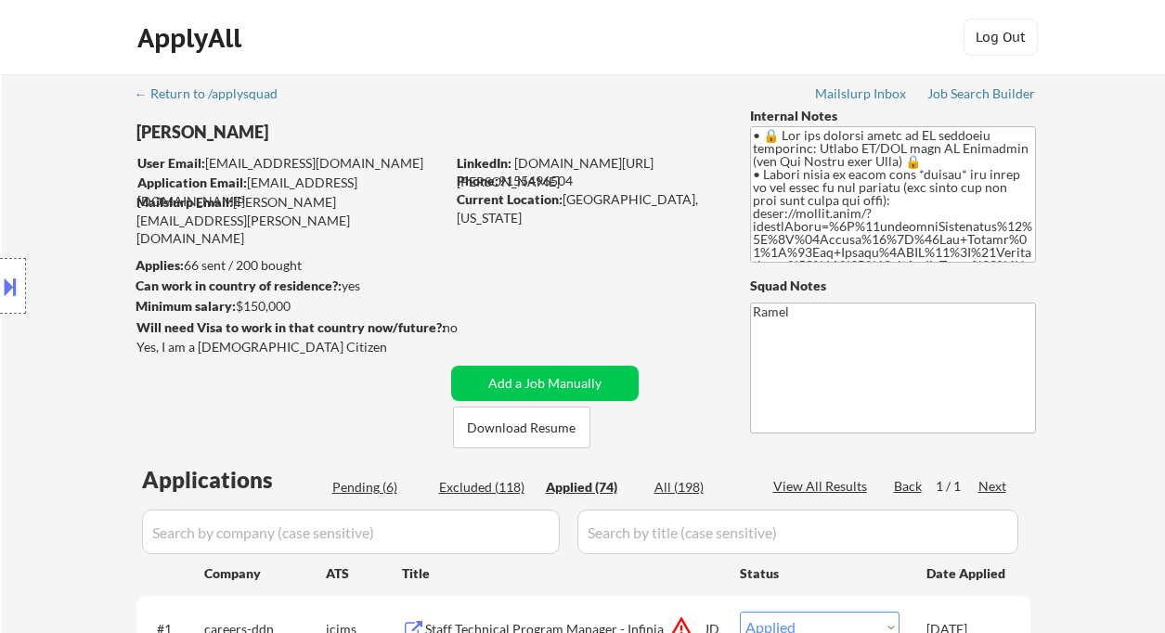
click at [52, 167] on div "Location Inclusions: [GEOGRAPHIC_DATA], [GEOGRAPHIC_DATA] [GEOGRAPHIC_DATA], [G…" at bounding box center [166, 286] width 332 height 345
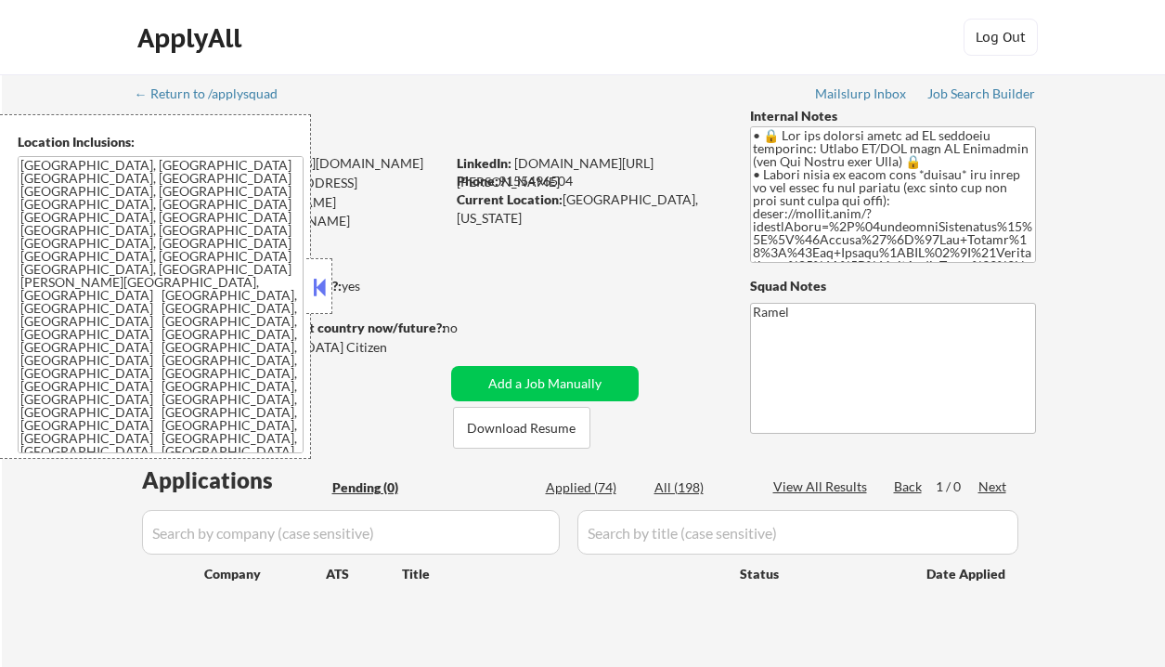
scroll to position [124, 0]
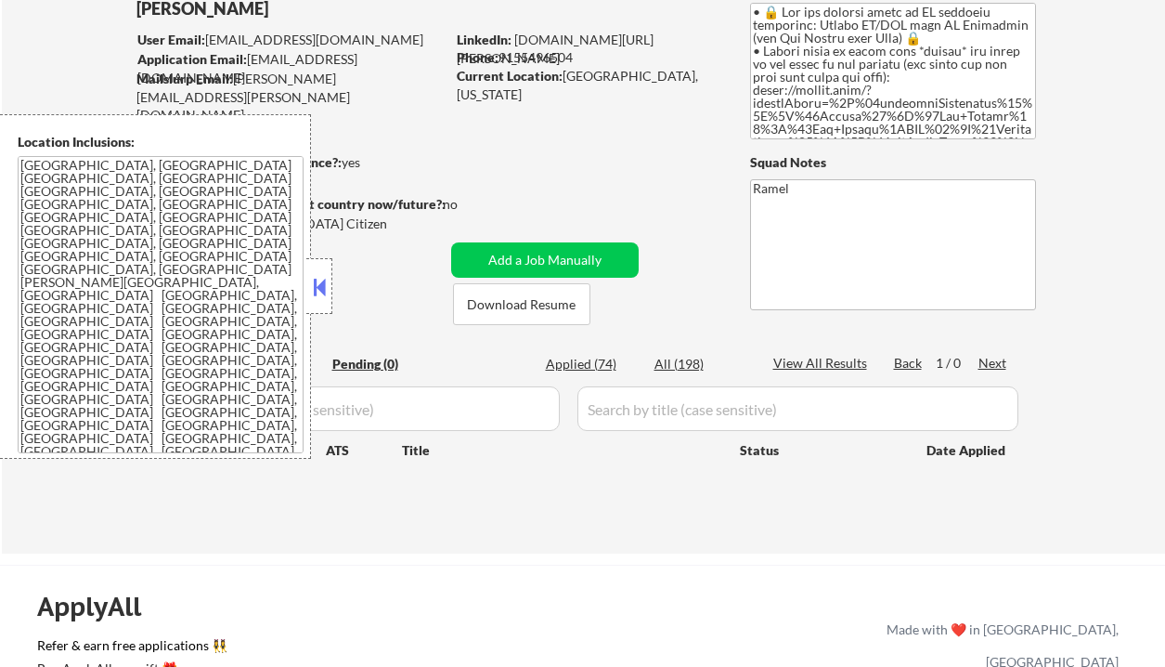
click at [584, 363] on div "Applied (74)" at bounding box center [592, 364] width 93 height 19
click at [320, 297] on button at bounding box center [319, 287] width 20 height 28
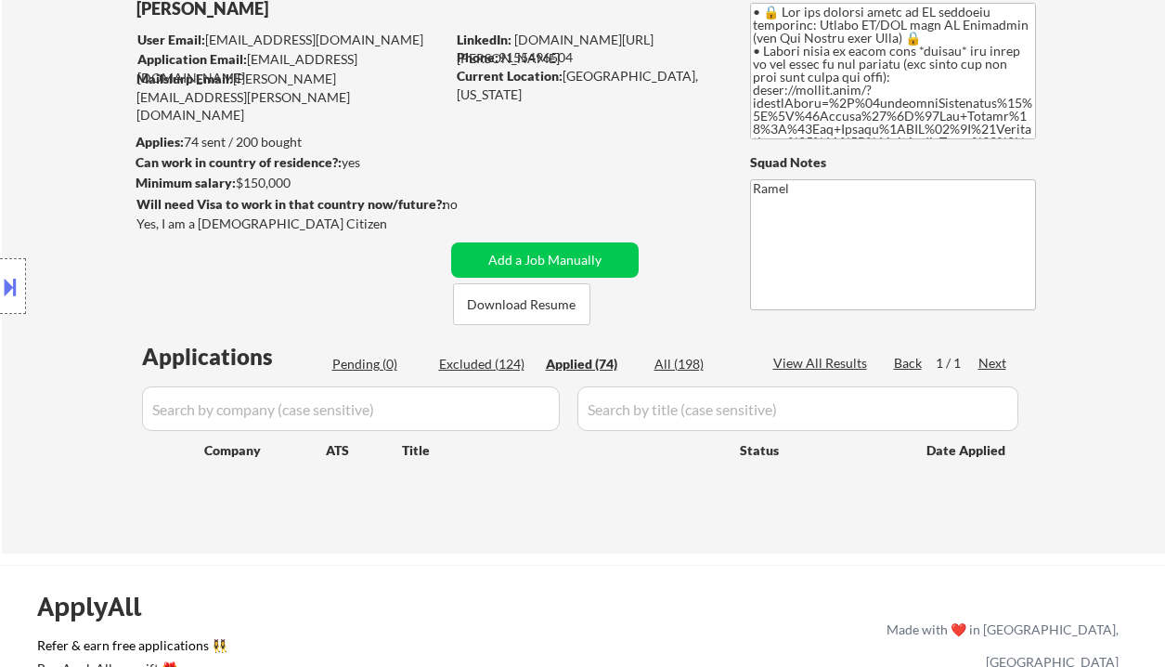
select select ""applied""
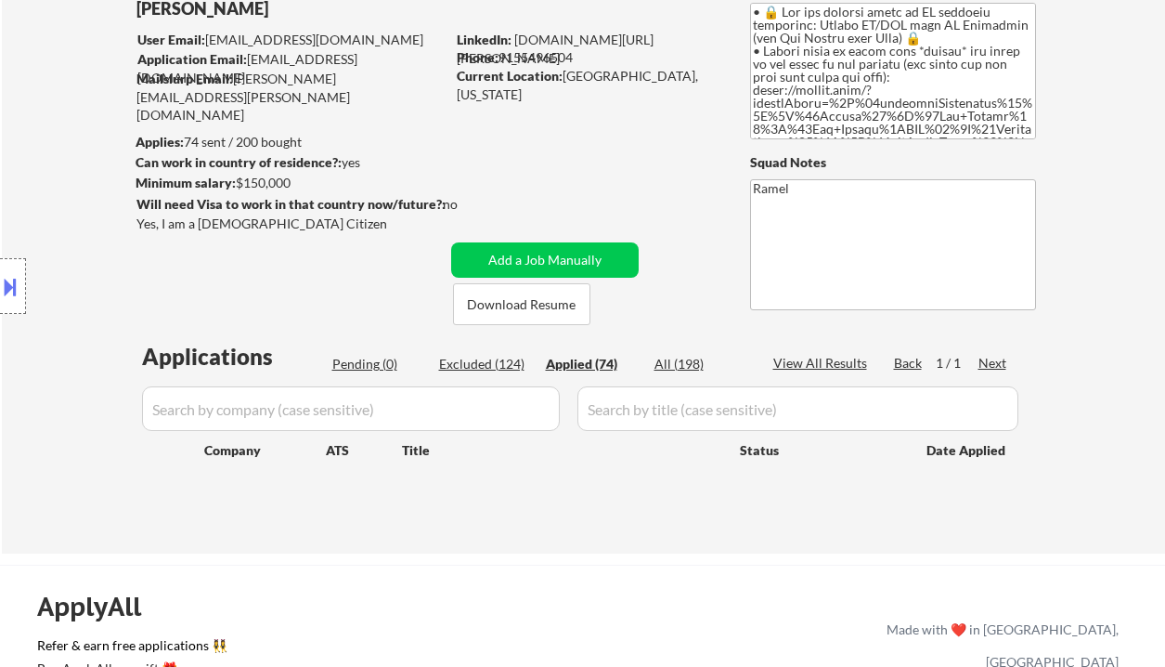
select select ""applied""
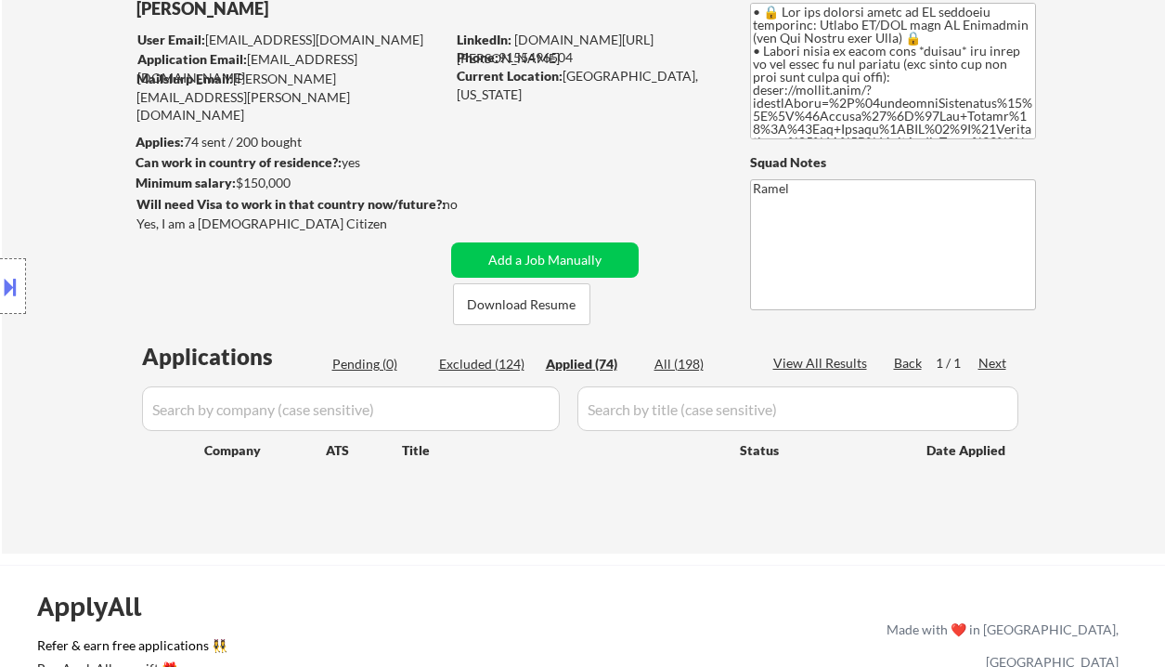
select select ""applied""
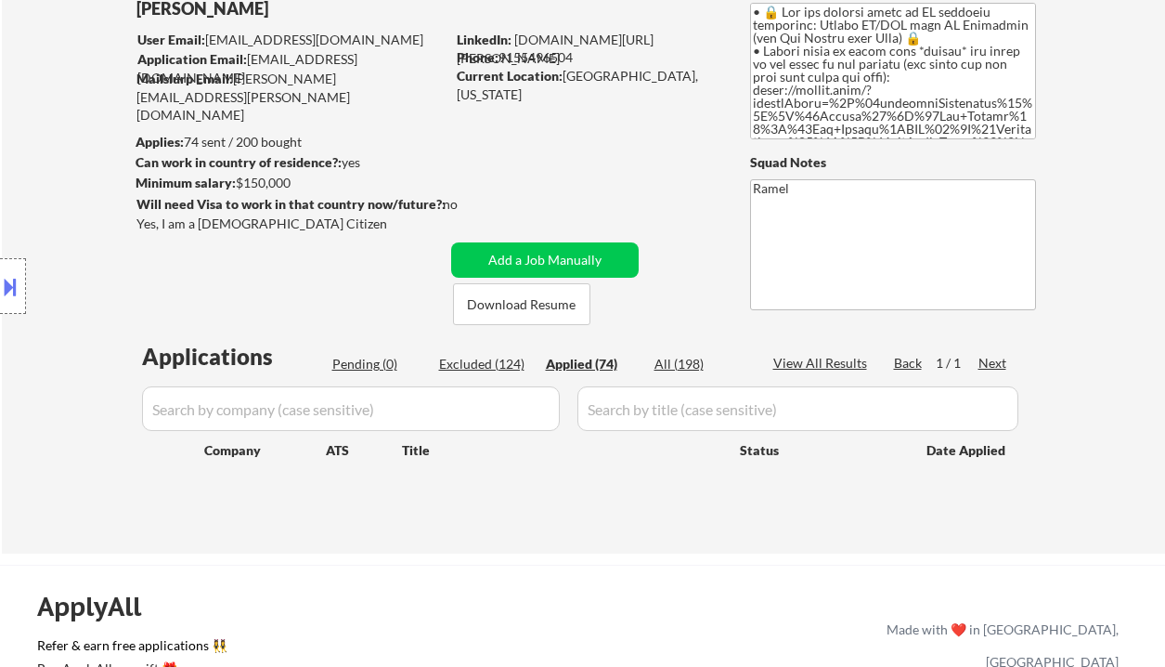
select select ""applied""
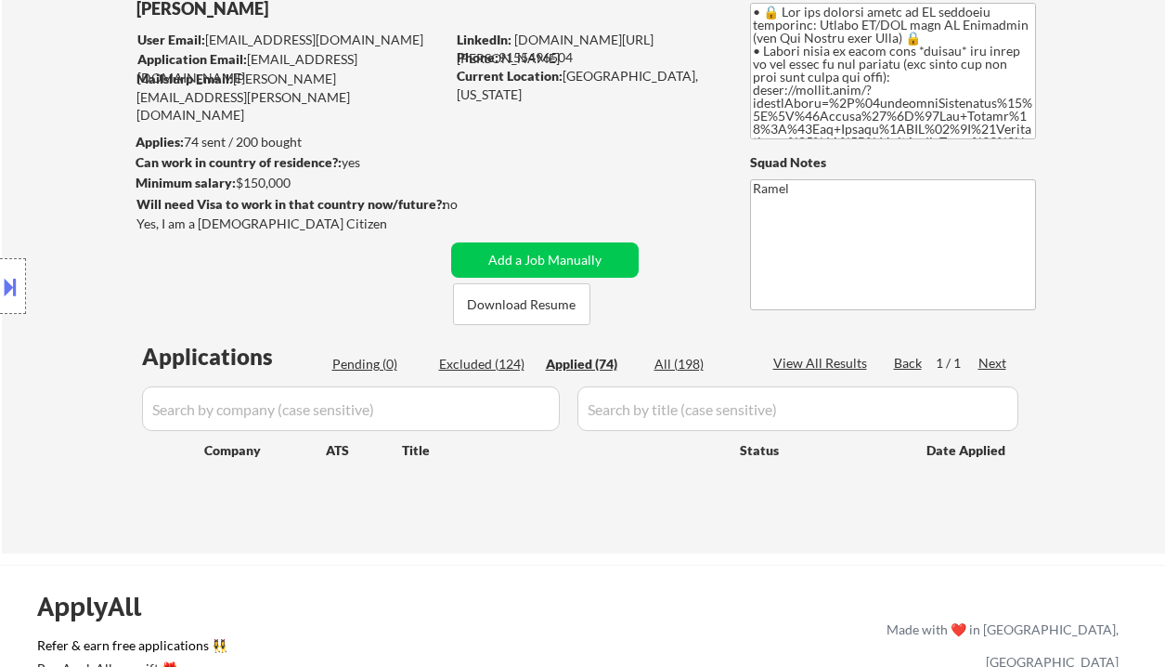
select select ""applied""
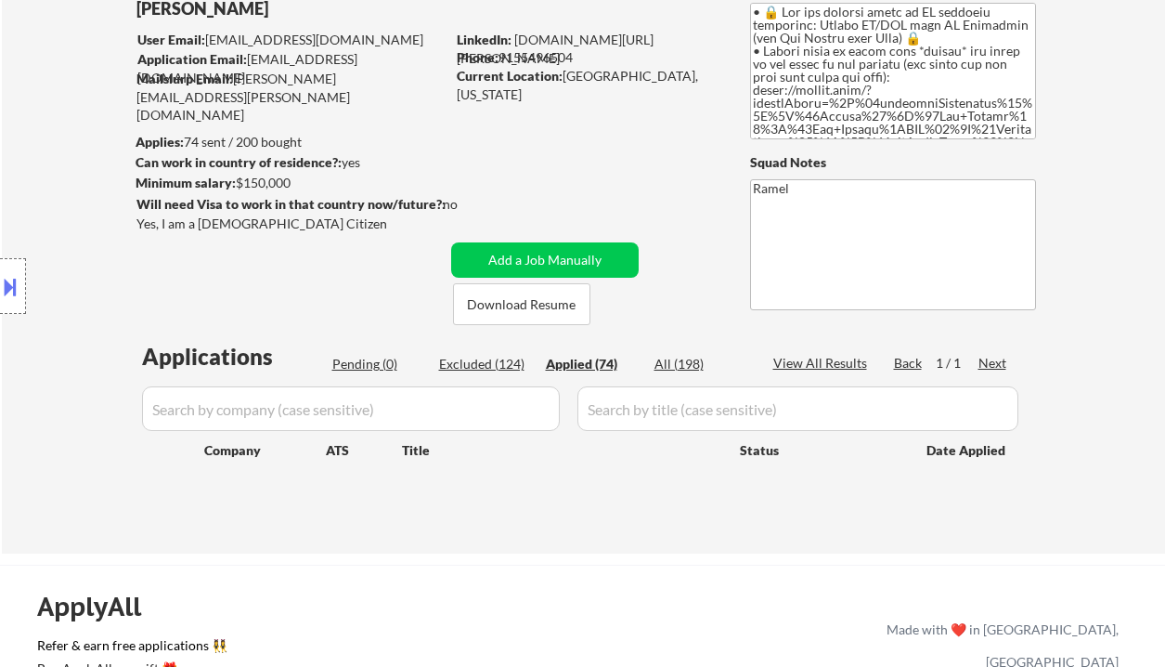
select select ""applied""
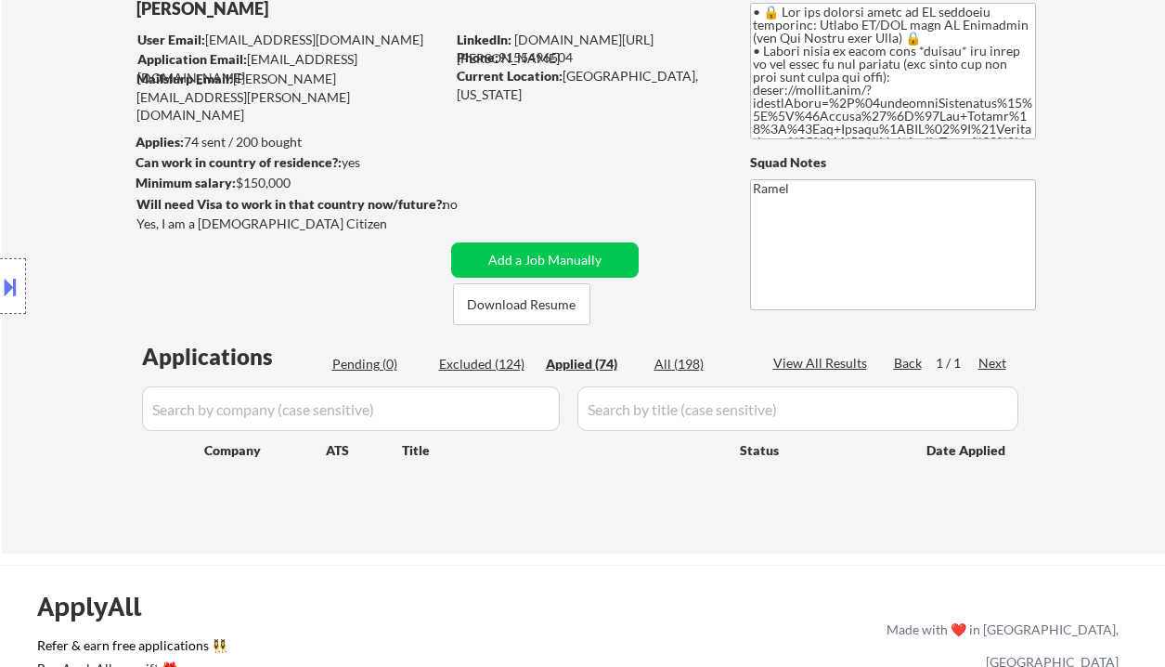
select select ""applied""
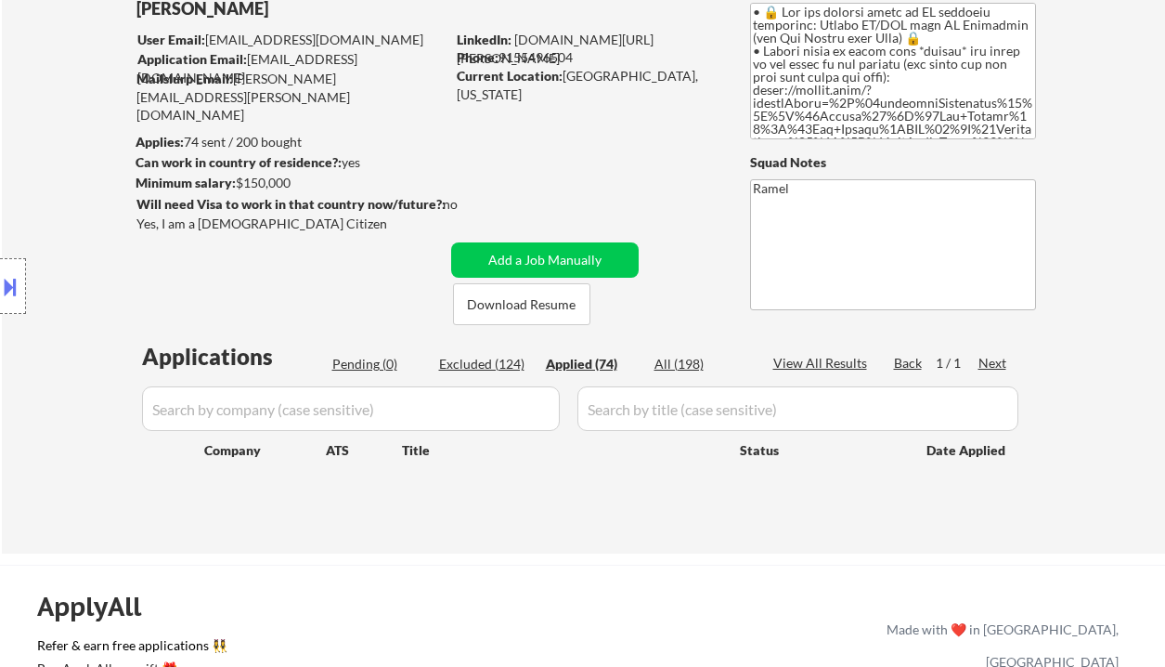
select select ""applied""
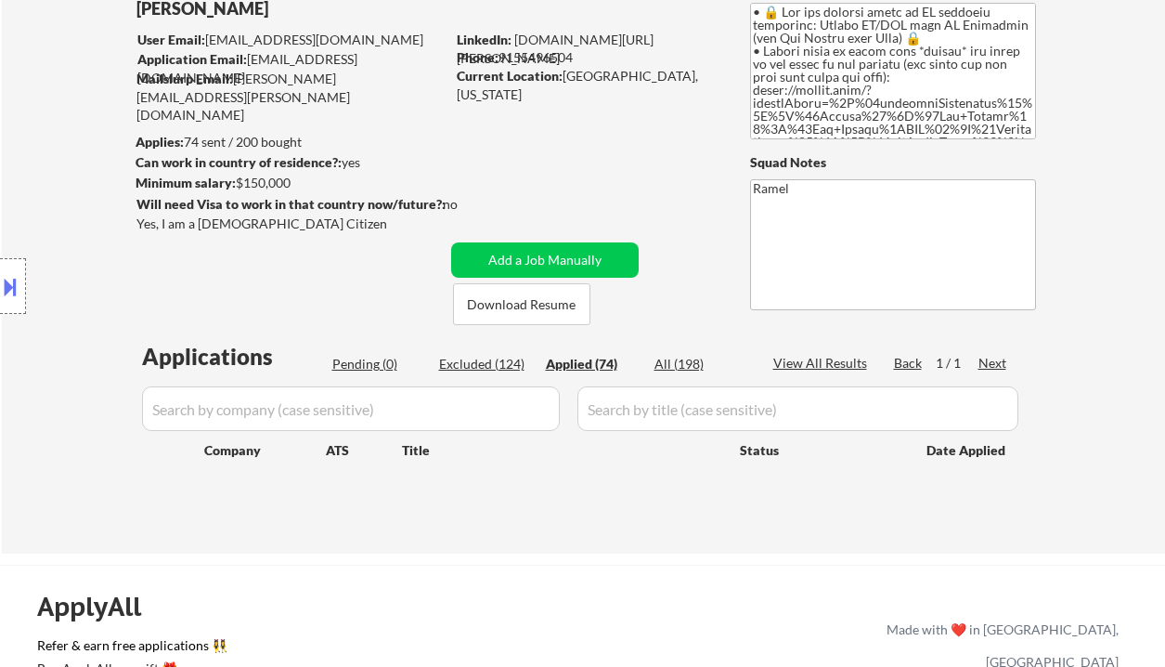
select select ""applied""
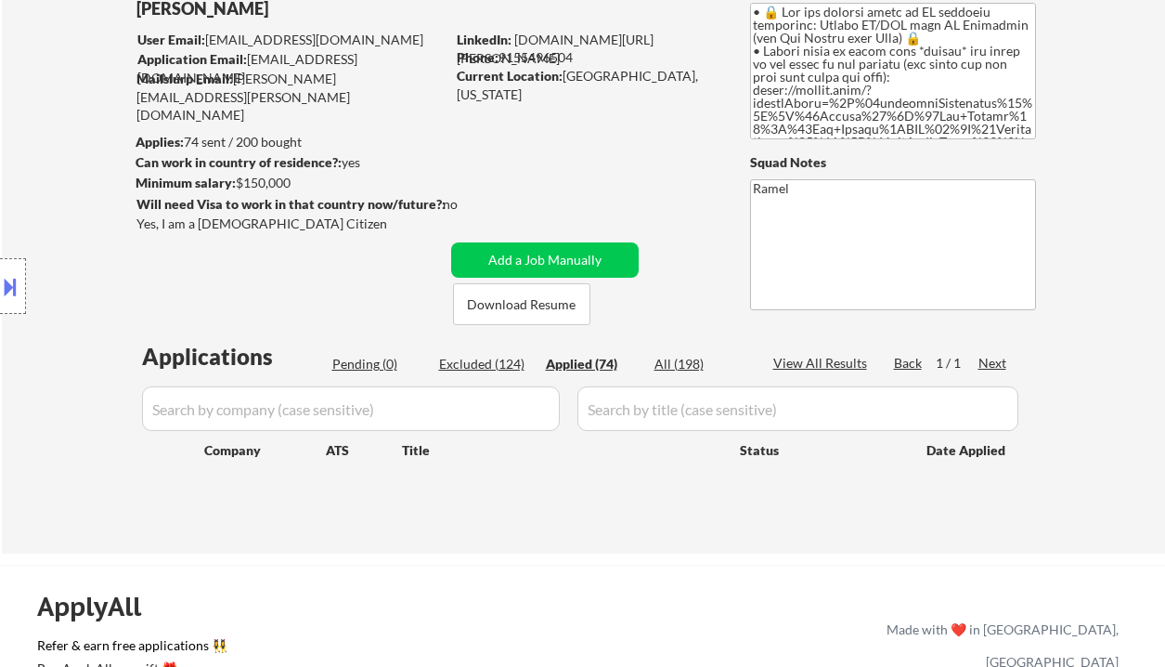
select select ""applied""
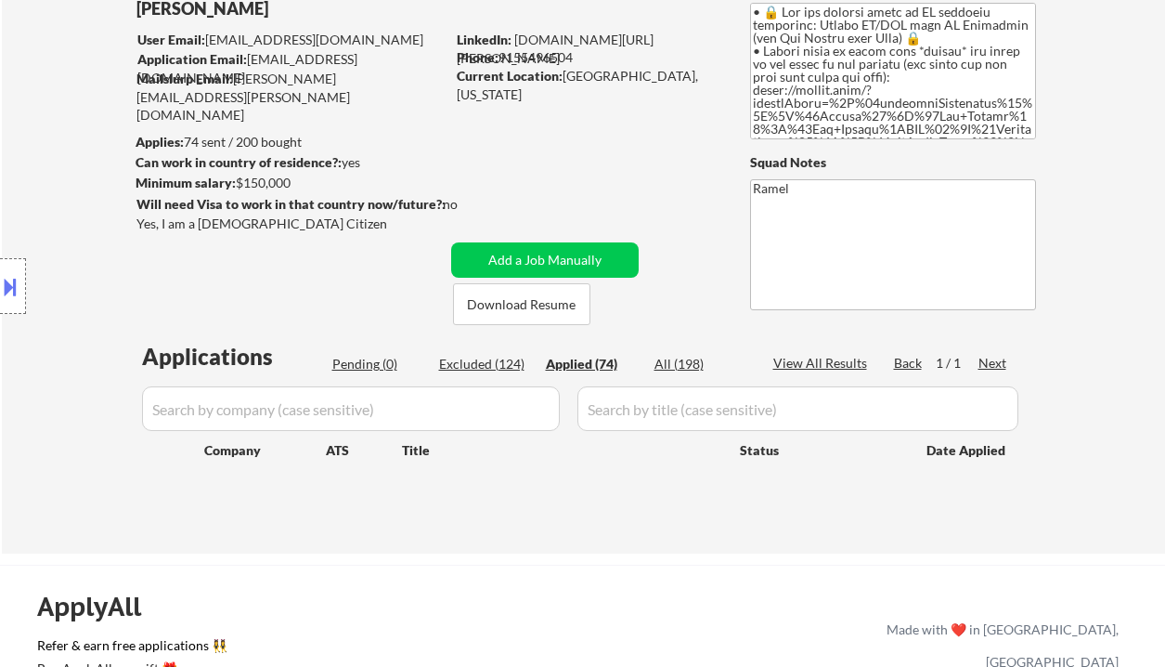
select select ""applied""
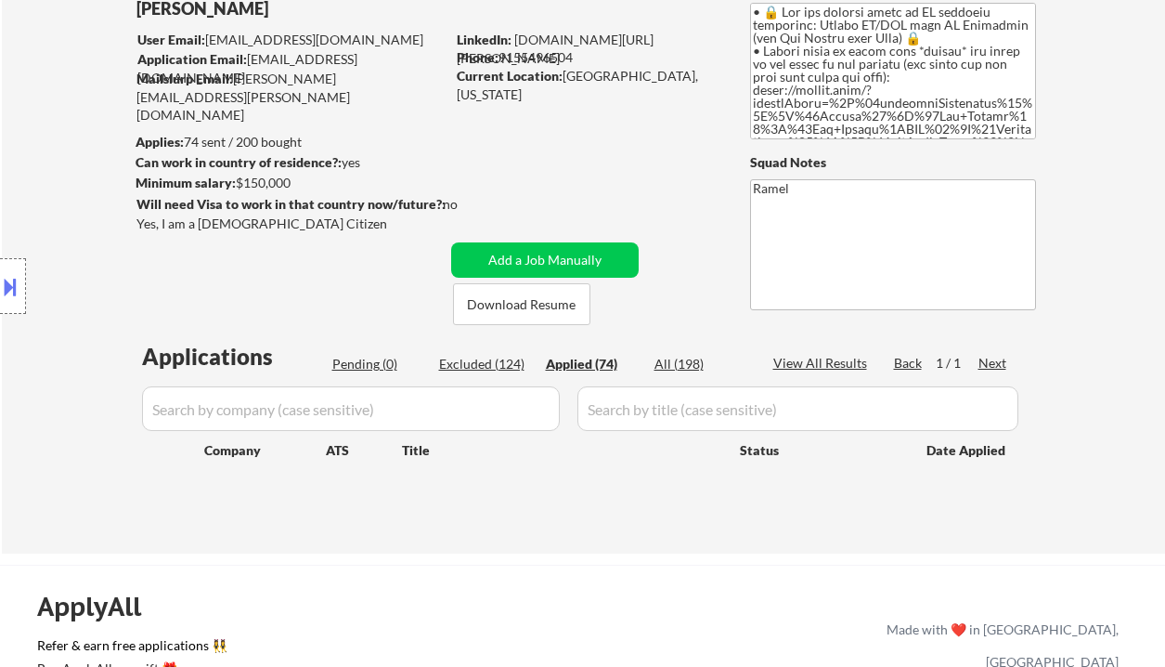
select select ""applied""
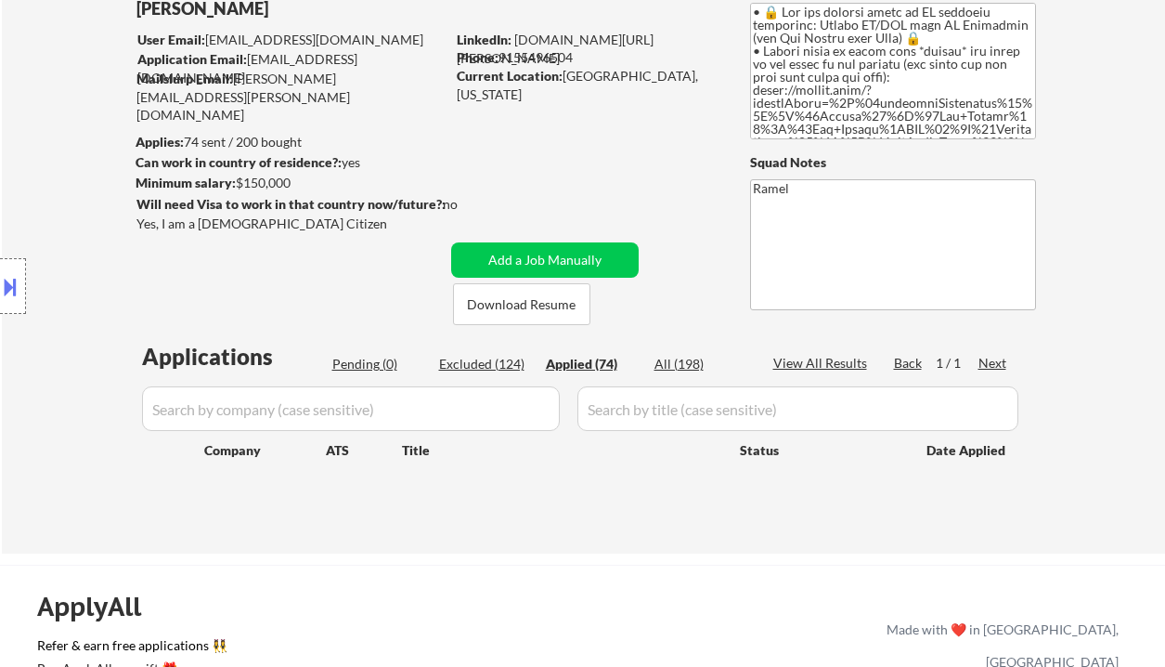
select select ""applied""
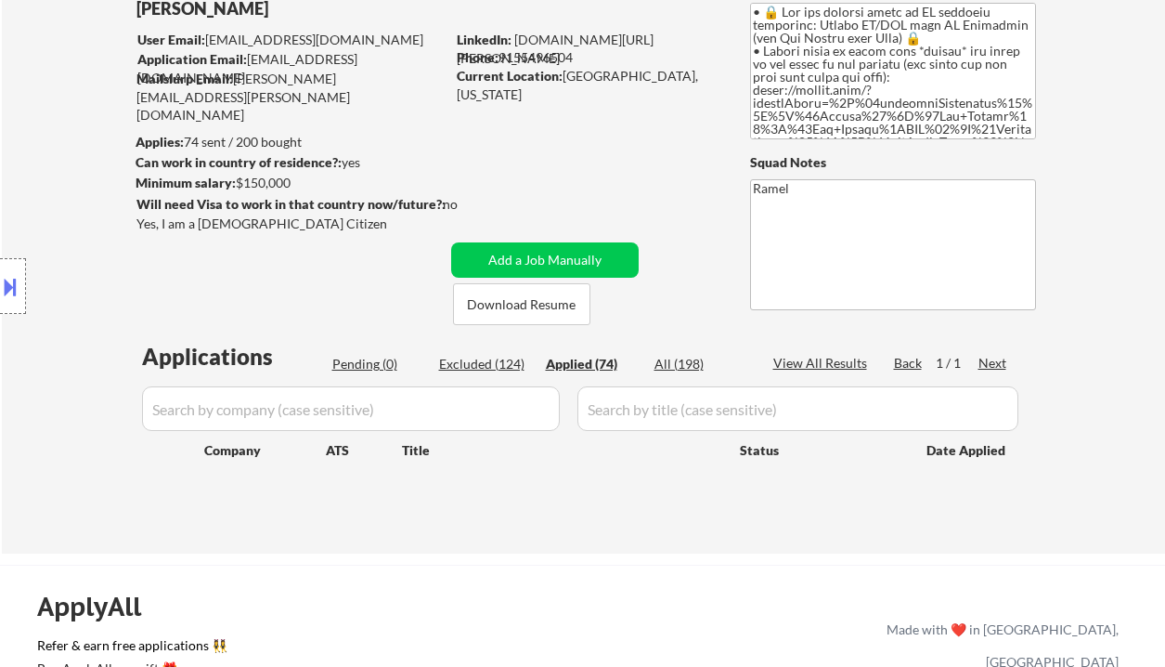
select select ""applied""
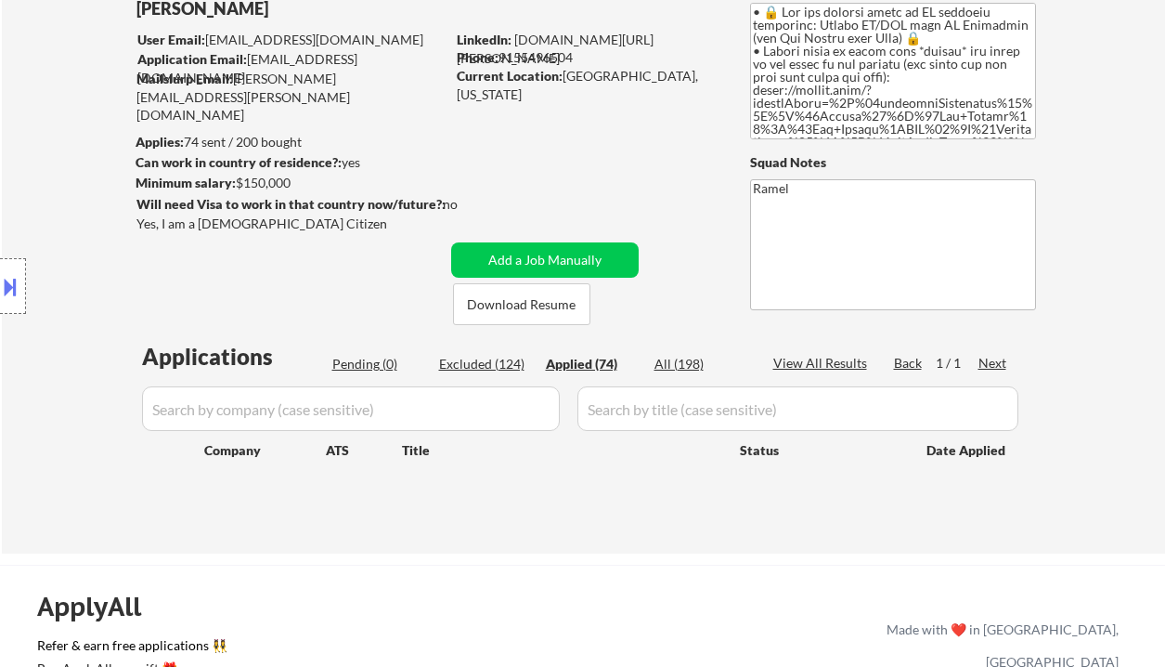
select select ""applied""
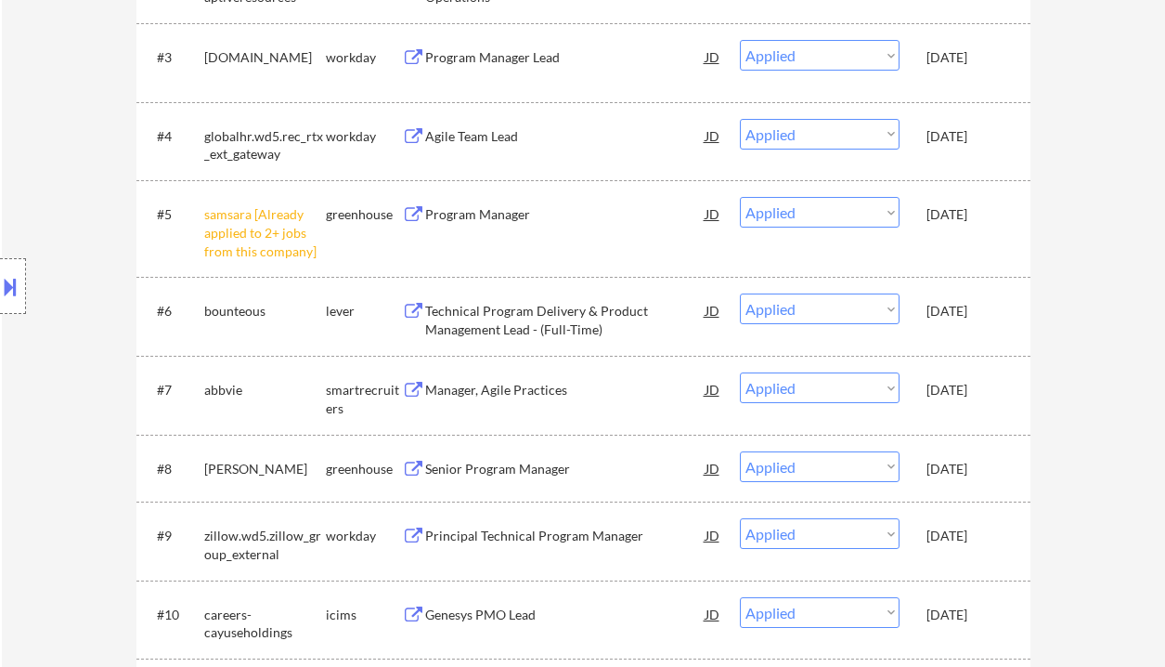
scroll to position [743, 0]
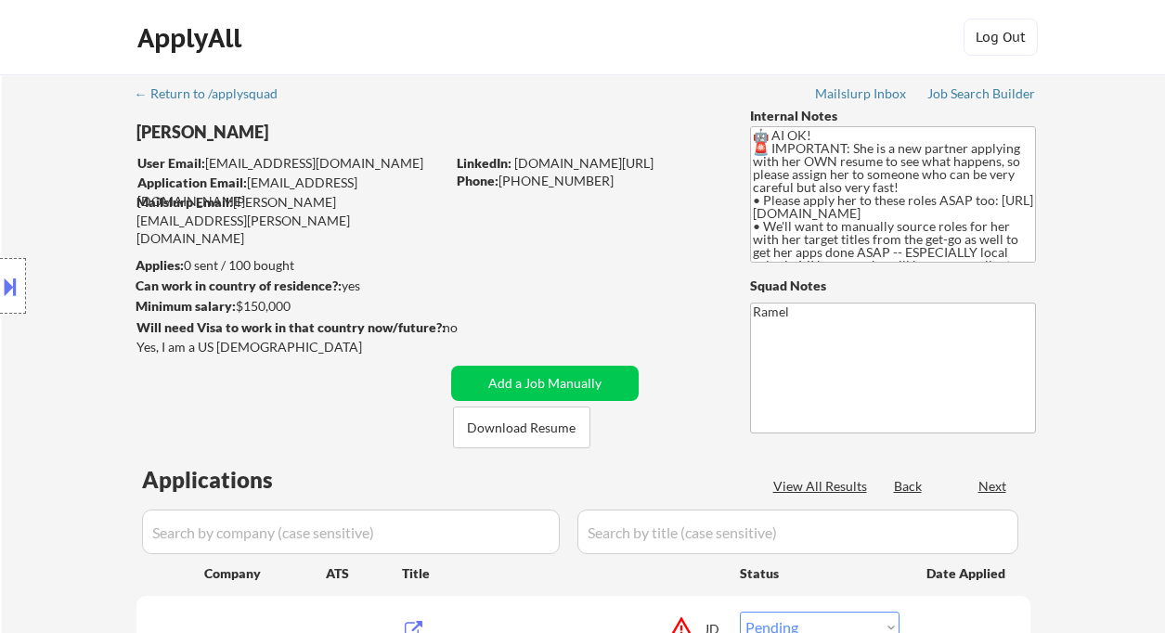
select select ""pending""
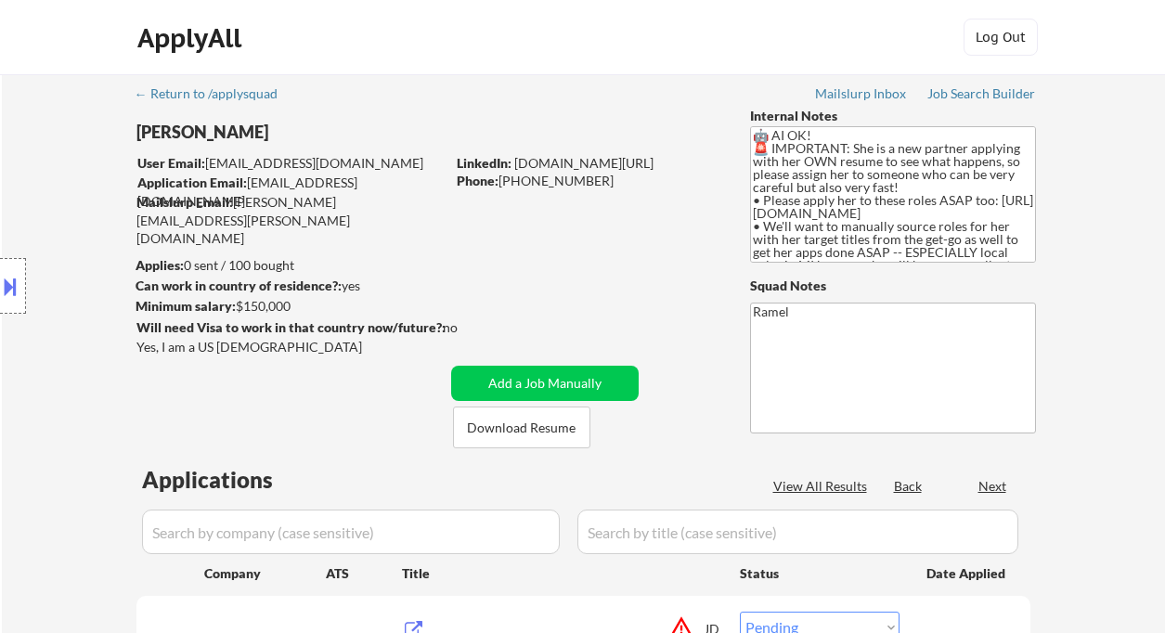
select select ""pending""
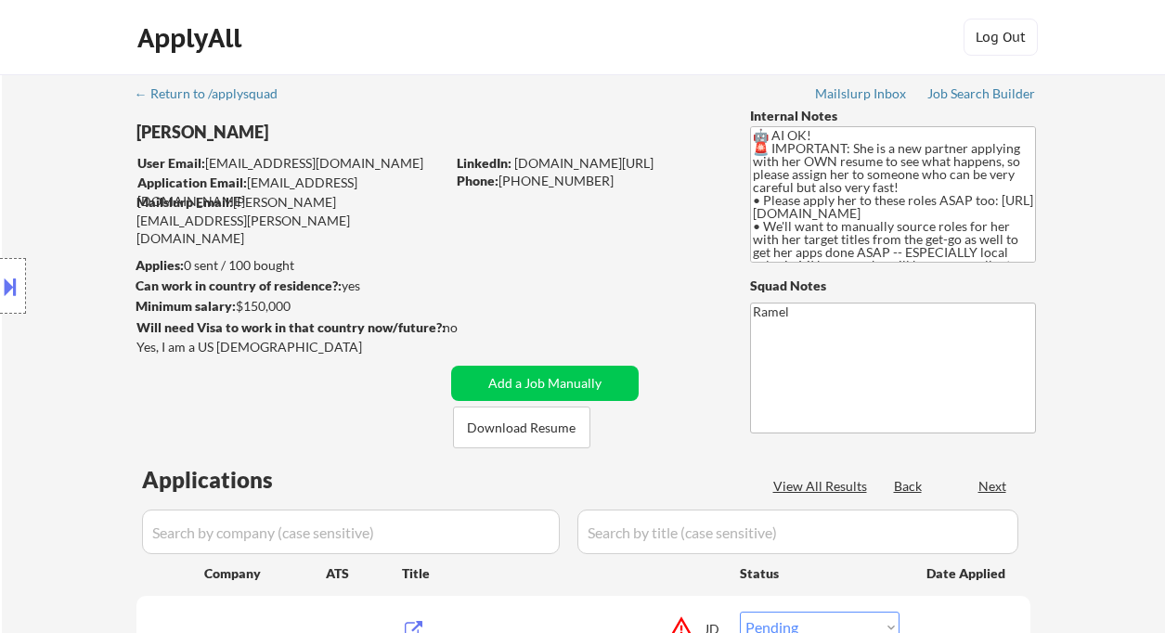
select select ""pending""
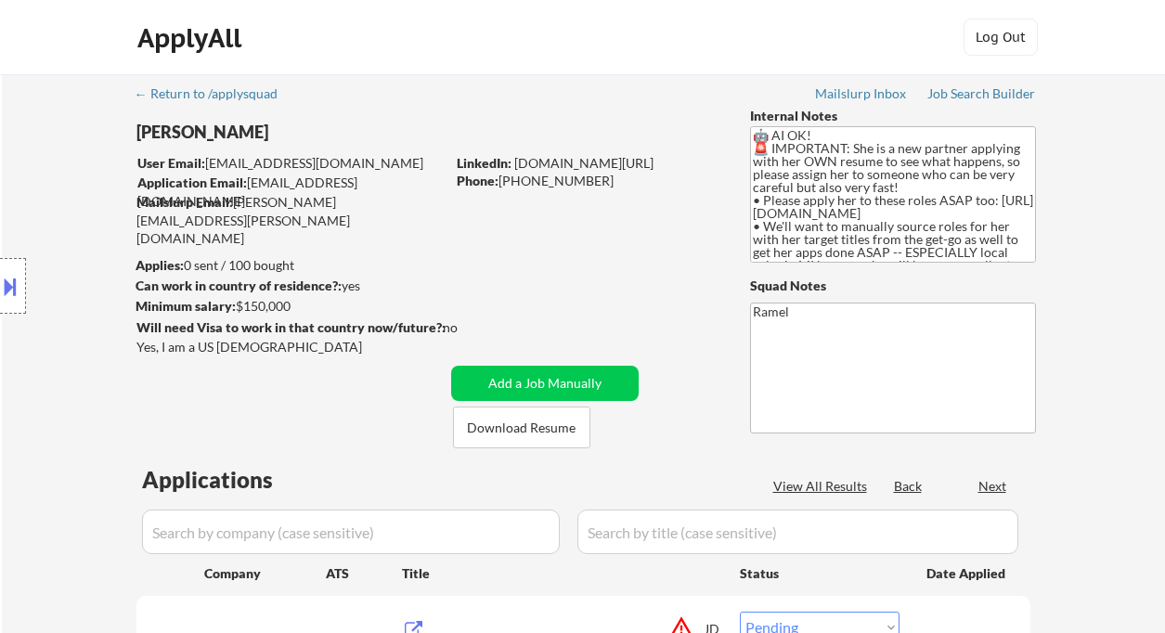
select select ""pending""
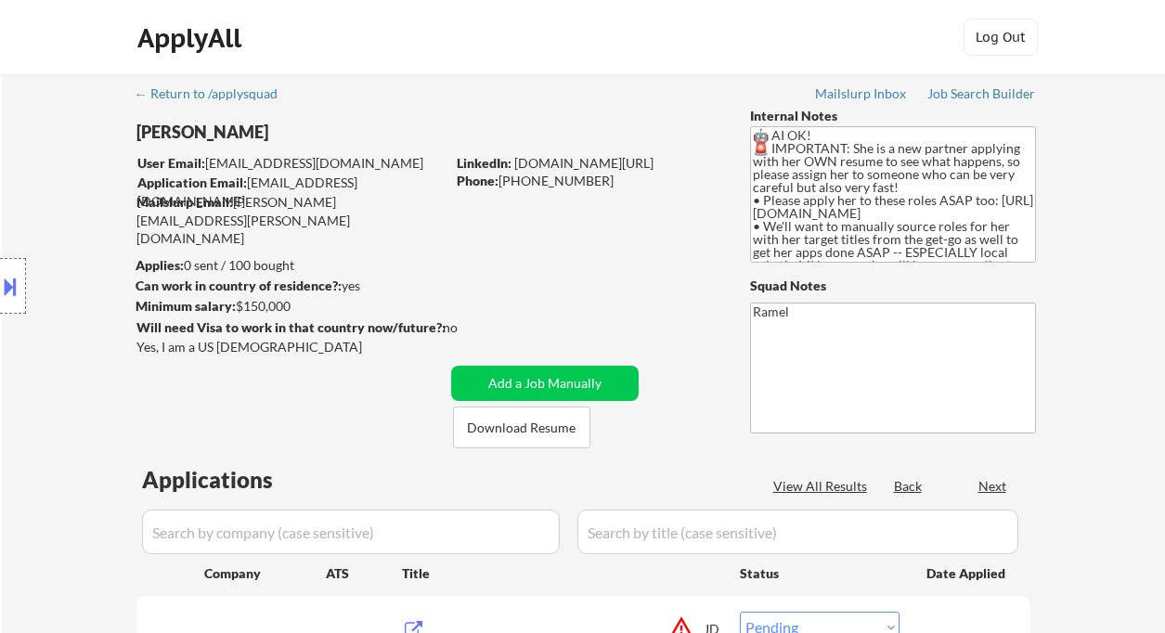
select select ""pending""
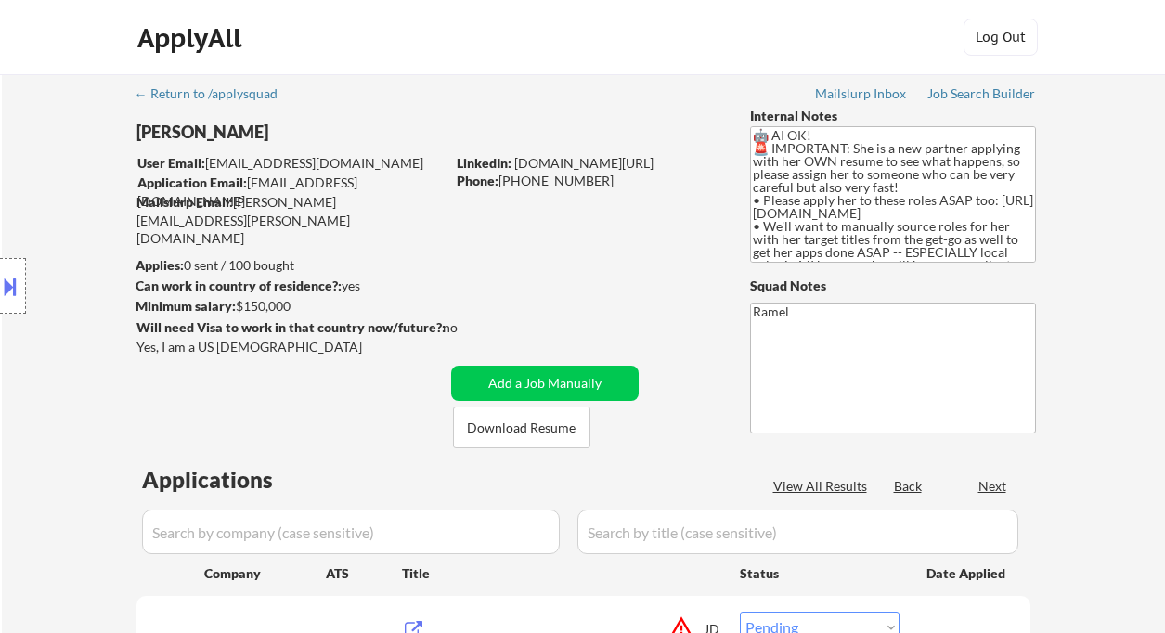
select select ""pending""
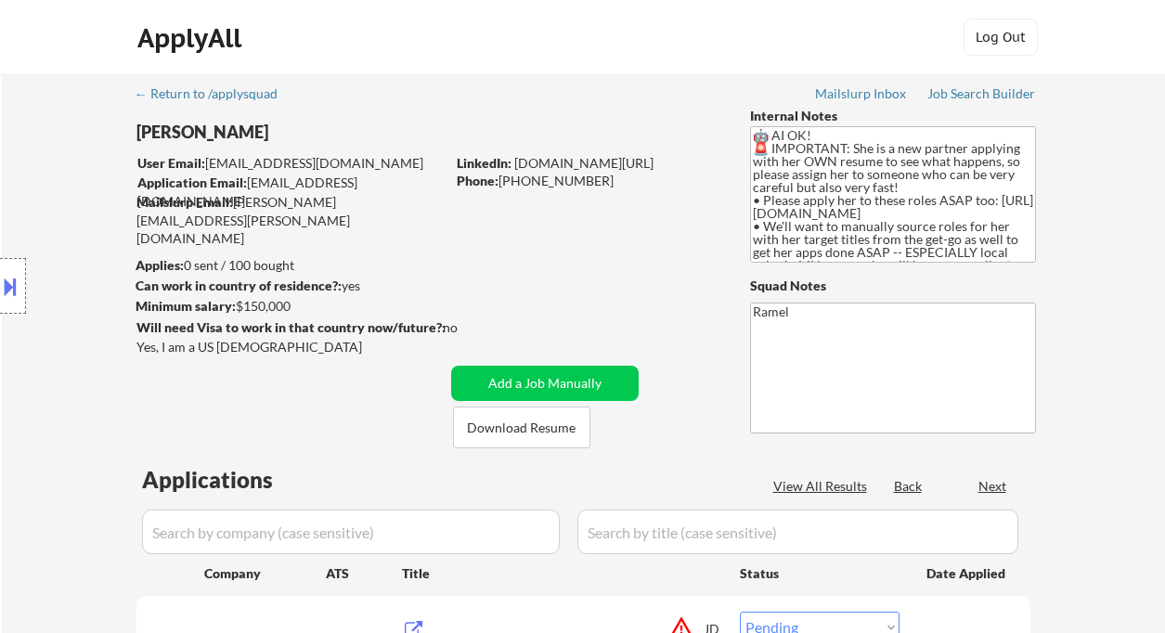
select select ""pending""
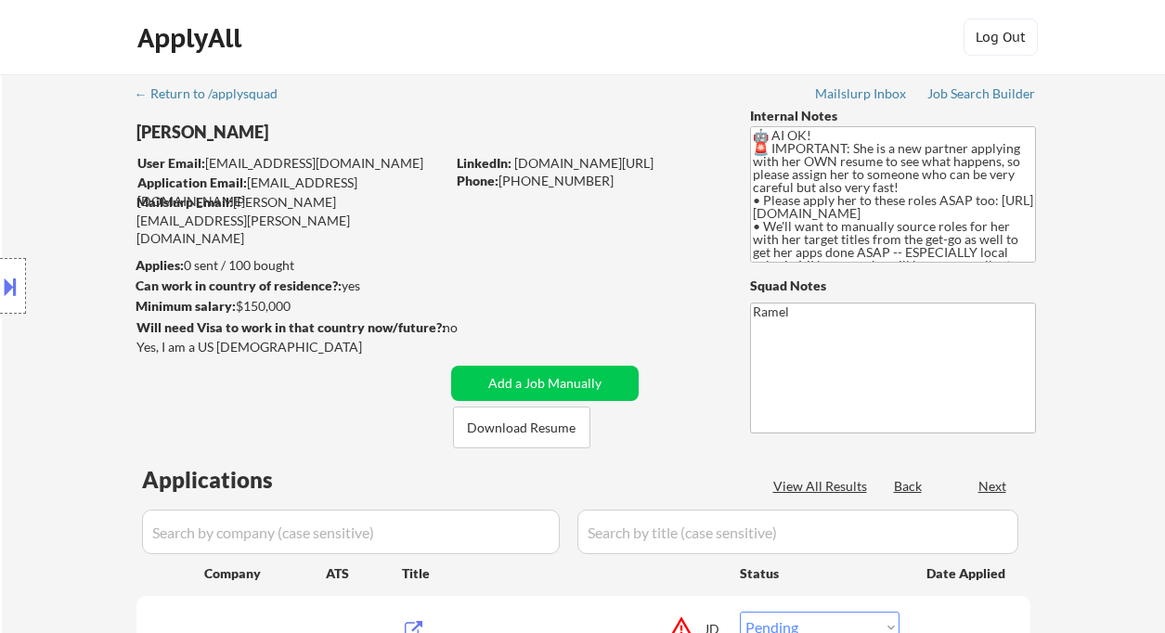
select select ""pending""
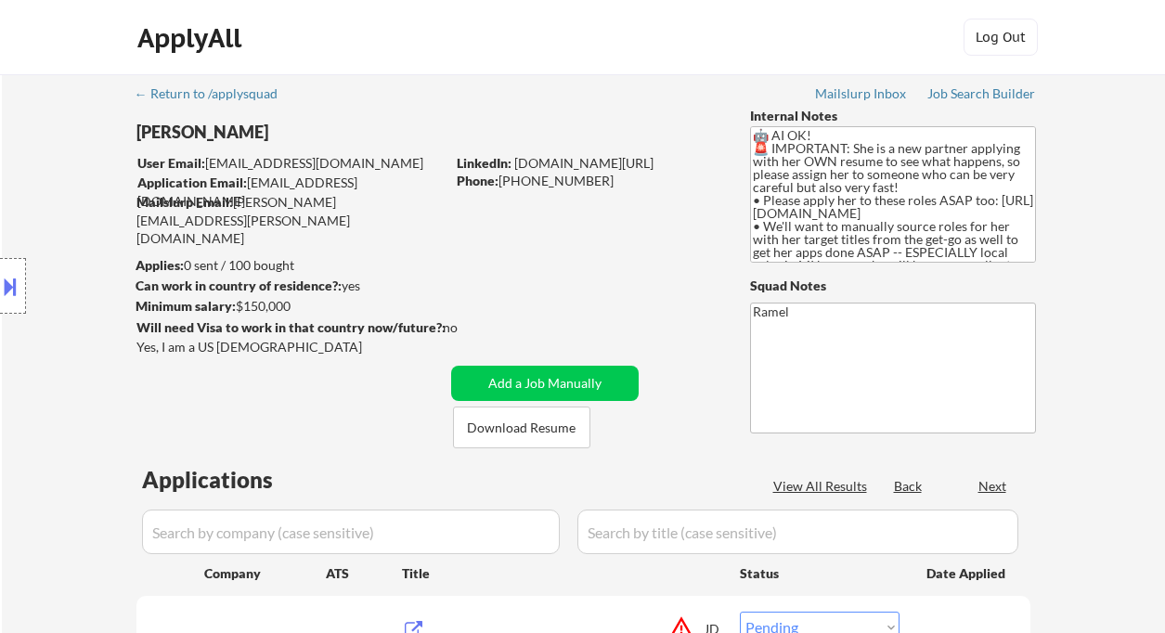
select select ""pending""
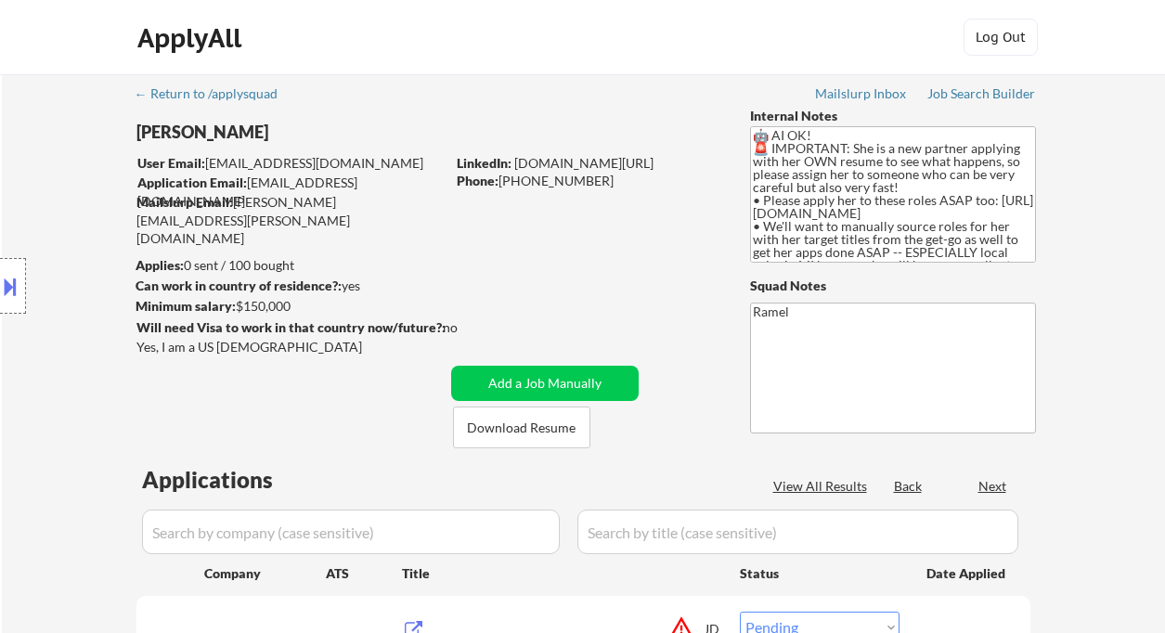
select select ""pending""
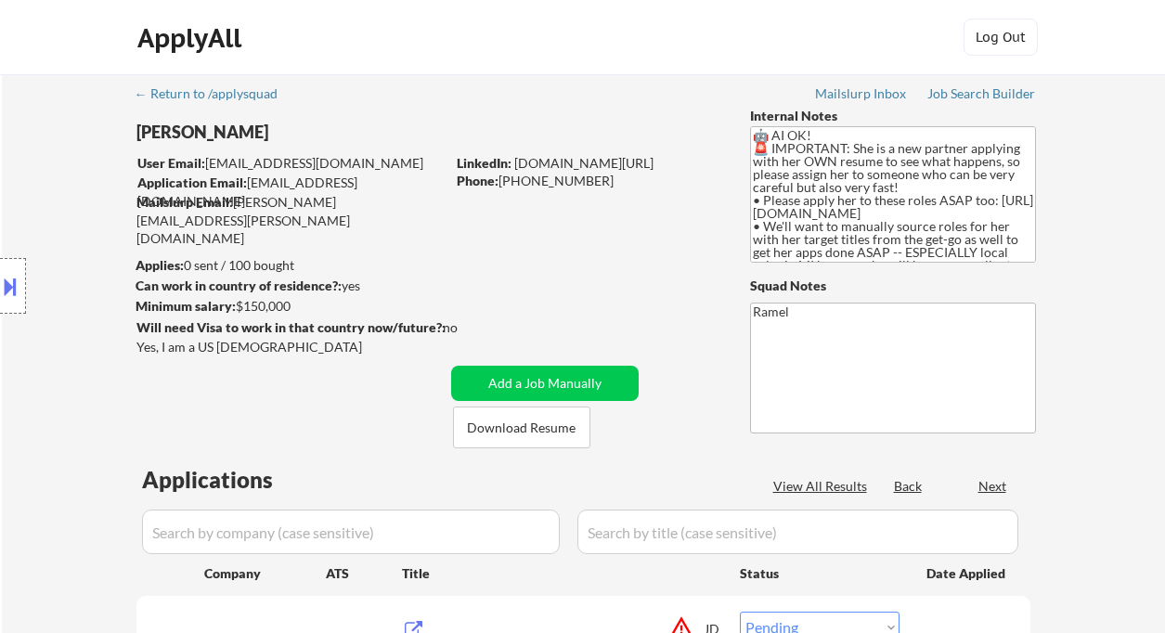
select select ""pending""
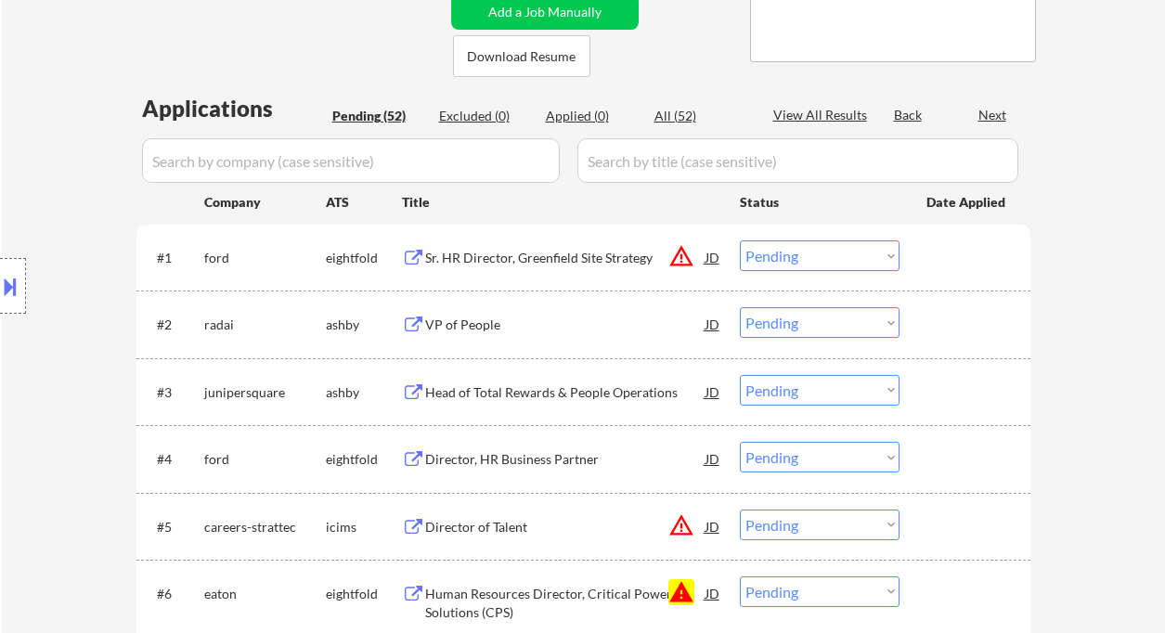
scroll to position [495, 0]
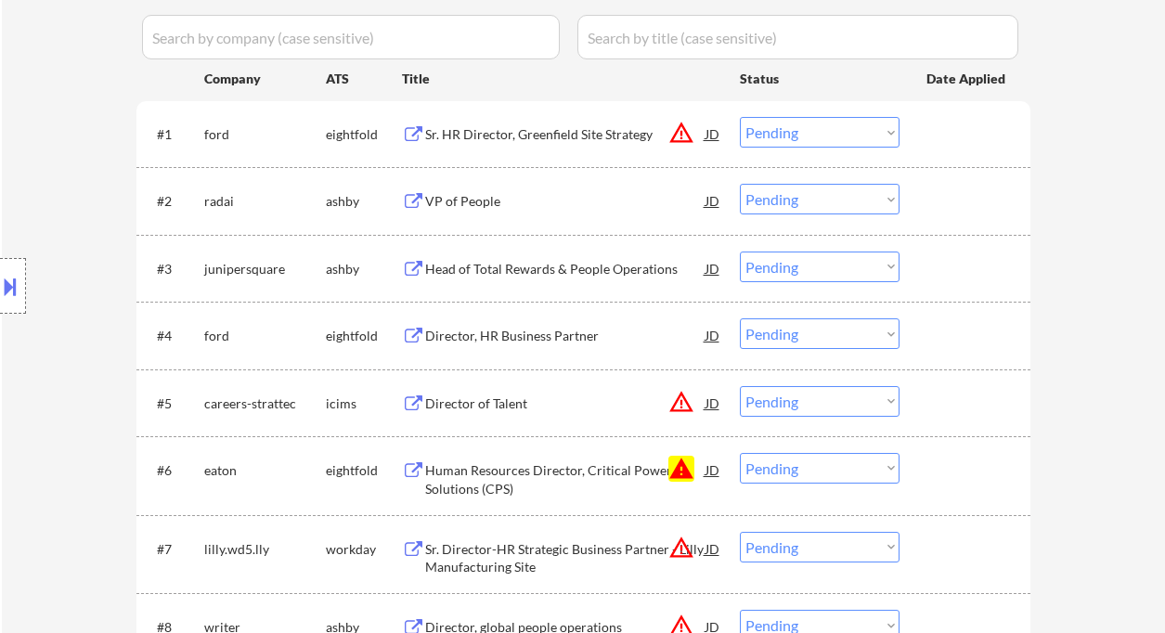
click at [831, 471] on select "Choose an option... Pending Applied Excluded (Questions) Excluded (Expired) Exc…" at bounding box center [820, 468] width 160 height 31
click at [740, 453] on select "Choose an option... Pending Applied Excluded (Questions) Excluded (Expired) Exc…" at bounding box center [820, 468] width 160 height 31
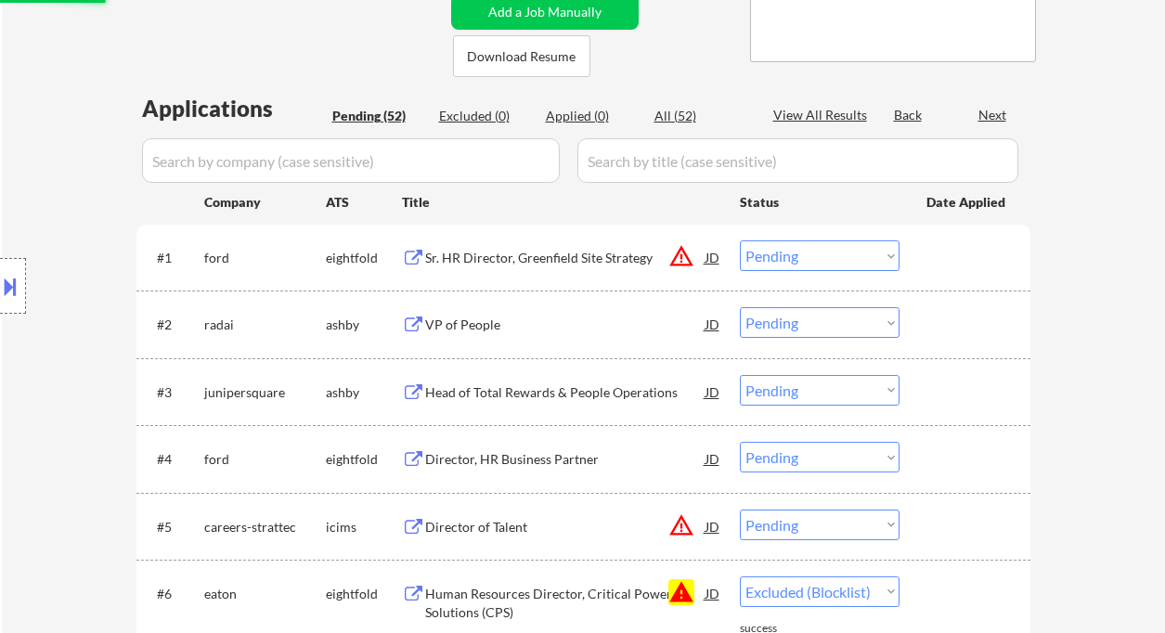
select select ""pending""
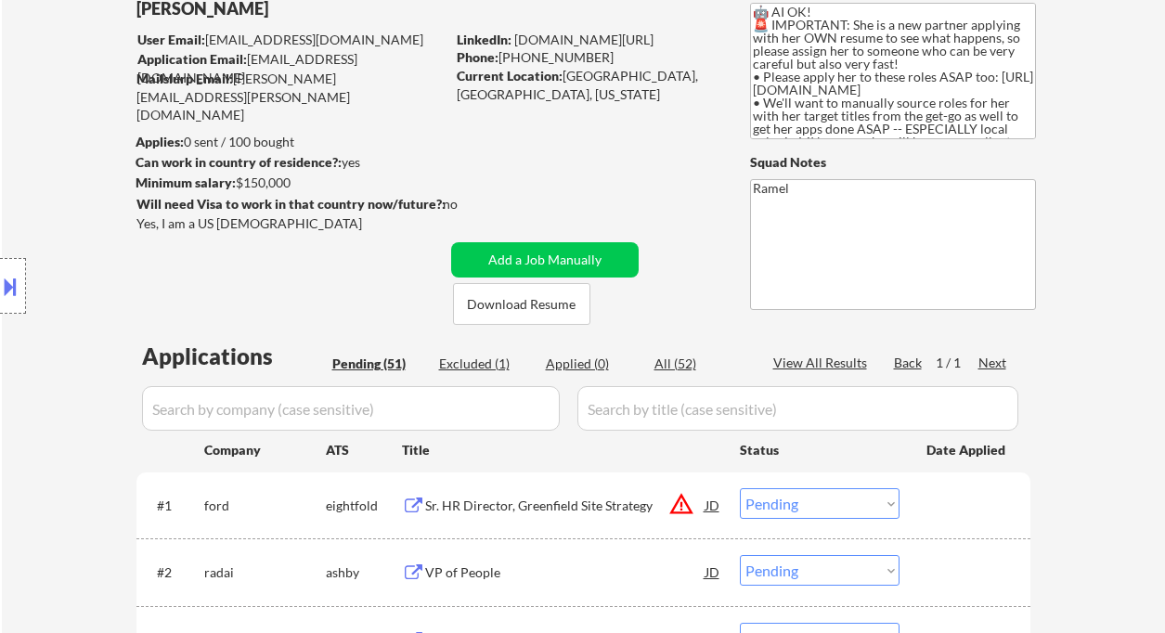
click at [46, 131] on div "Location Inclusions:" at bounding box center [166, 286] width 332 height 345
drag, startPoint x: 49, startPoint y: 383, endPoint x: 92, endPoint y: 414, distance: 53.1
click at [49, 383] on div "Location Inclusions:" at bounding box center [166, 286] width 332 height 345
click at [19, 287] on button at bounding box center [10, 286] width 20 height 31
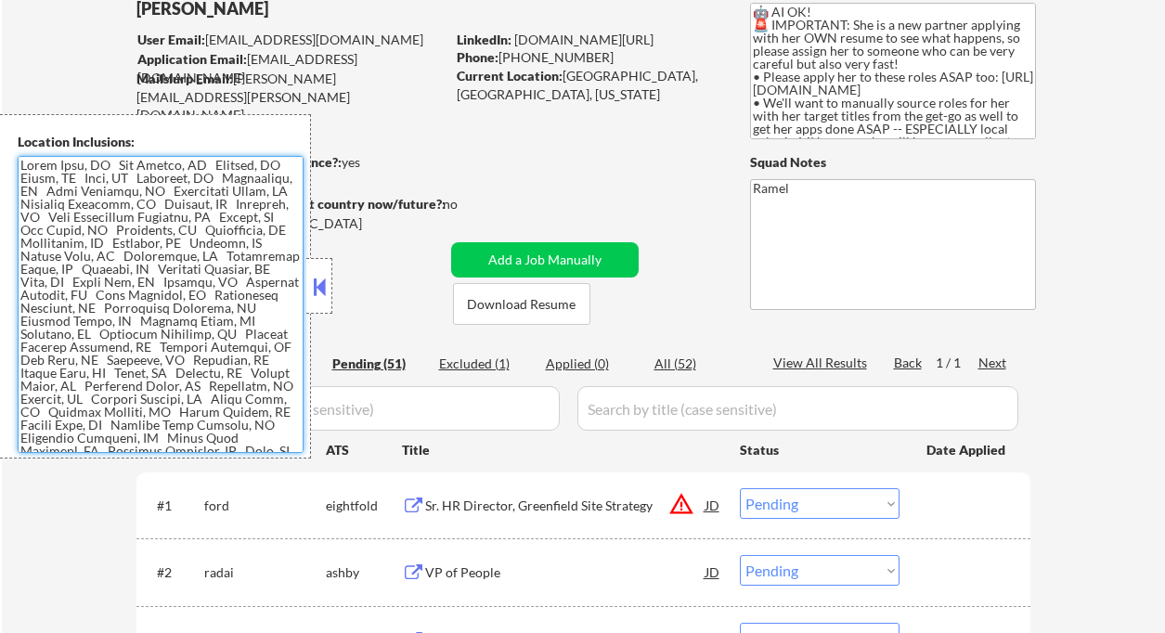
click at [184, 325] on textarea at bounding box center [161, 304] width 286 height 297
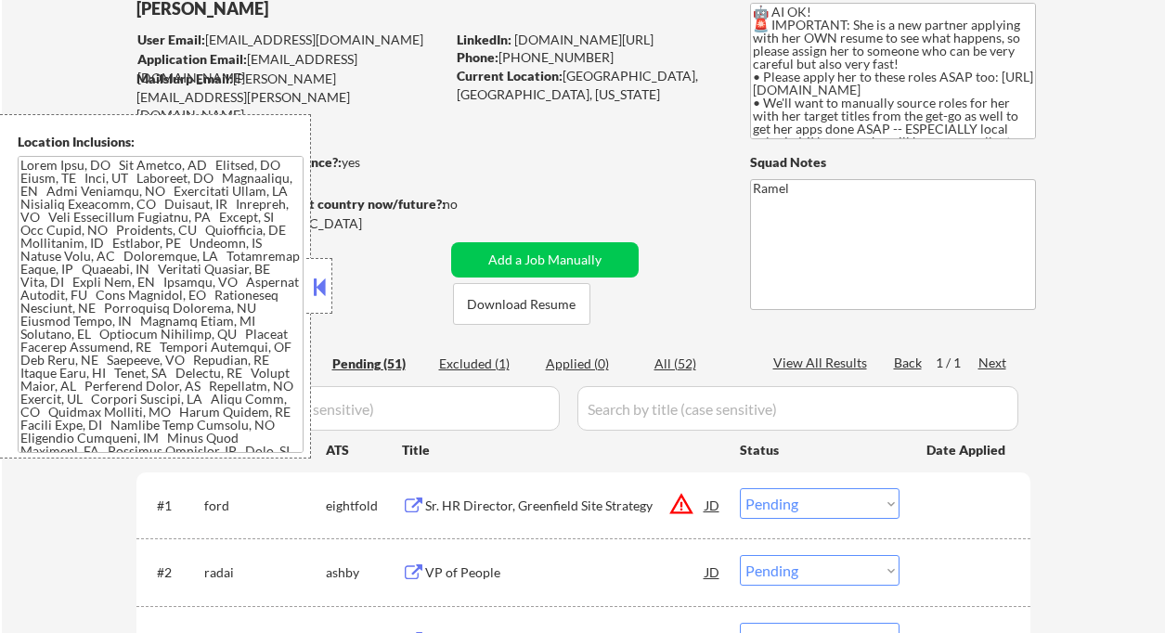
drag, startPoint x: 38, startPoint y: 495, endPoint x: 34, endPoint y: 481, distance: 14.4
click at [322, 287] on button at bounding box center [319, 287] width 20 height 28
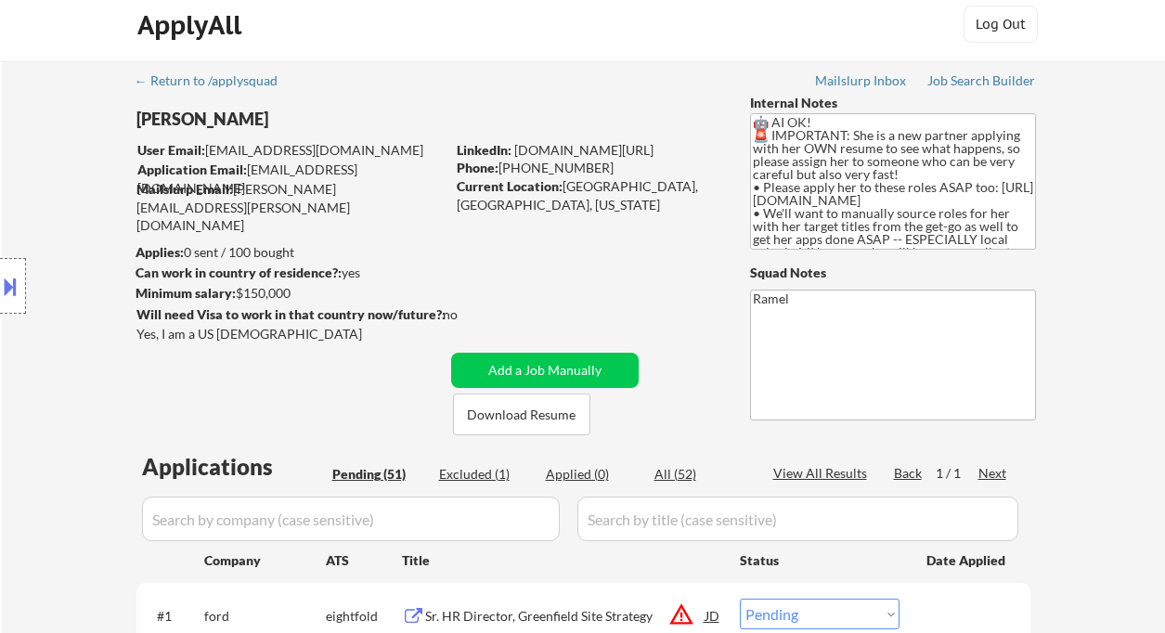
scroll to position [0, 0]
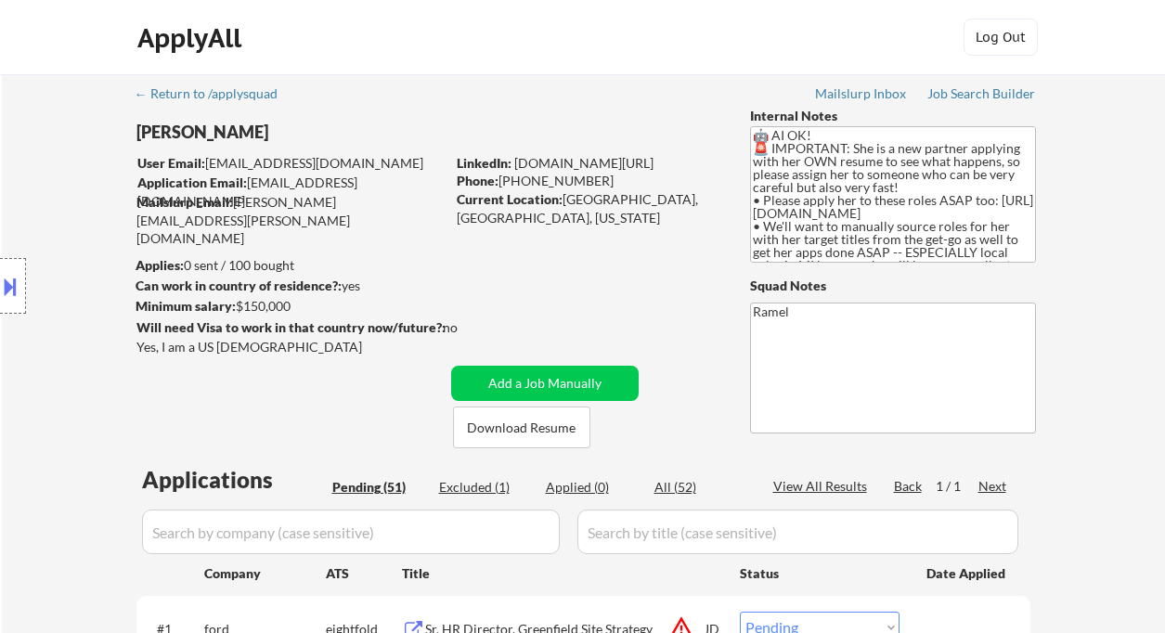
click at [558, 188] on div "Phone: (919) 702 9579" at bounding box center [588, 181] width 263 height 19
click at [591, 181] on div "Phone: (919) 702 9579" at bounding box center [588, 181] width 263 height 19
drag, startPoint x: 591, startPoint y: 181, endPoint x: 499, endPoint y: 176, distance: 92.1
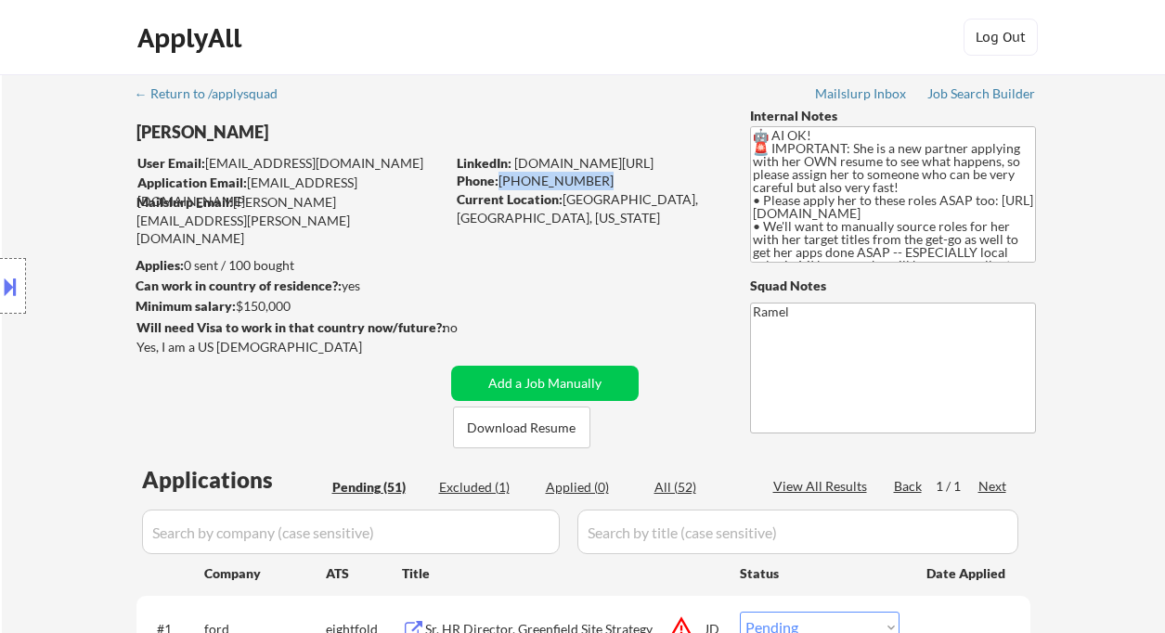
click at [499, 176] on div "Phone: (919) 702 9579" at bounding box center [588, 181] width 263 height 19
click at [487, 380] on button "Add a Job Manually" at bounding box center [545, 383] width 188 height 35
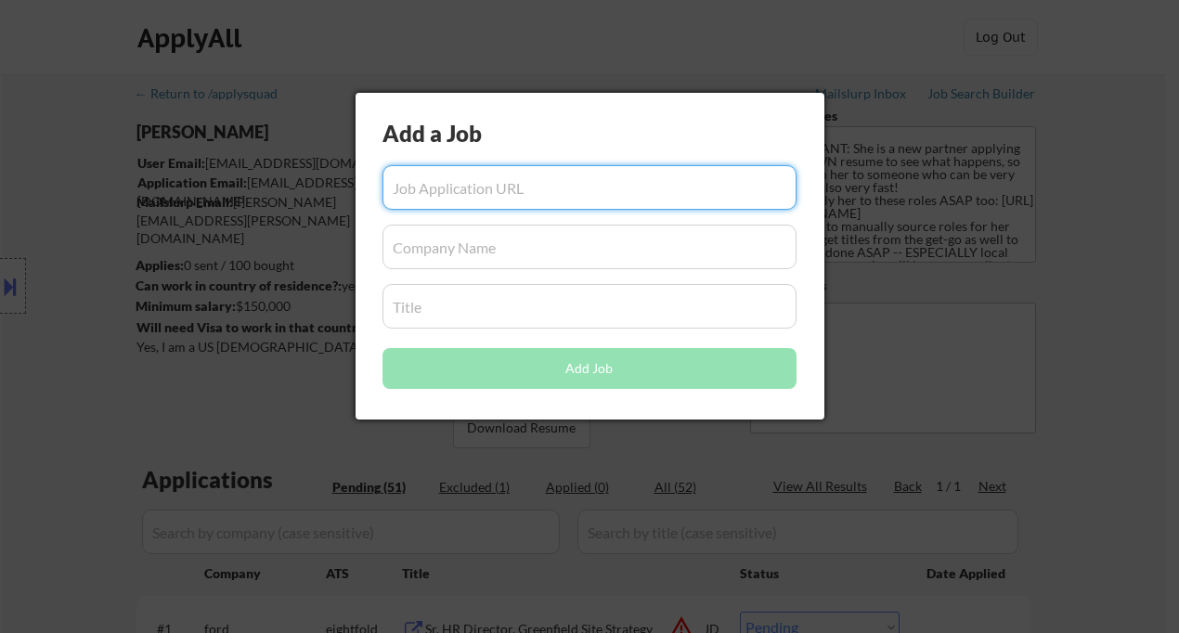
paste input "https://careers-gcg.icims.com/jobs/1890/director-of-human-resources---gcg-autom…"
type input "https://careers-gcg.icims.com/jobs/1890/director-of-human-resources---gcg-autom…"
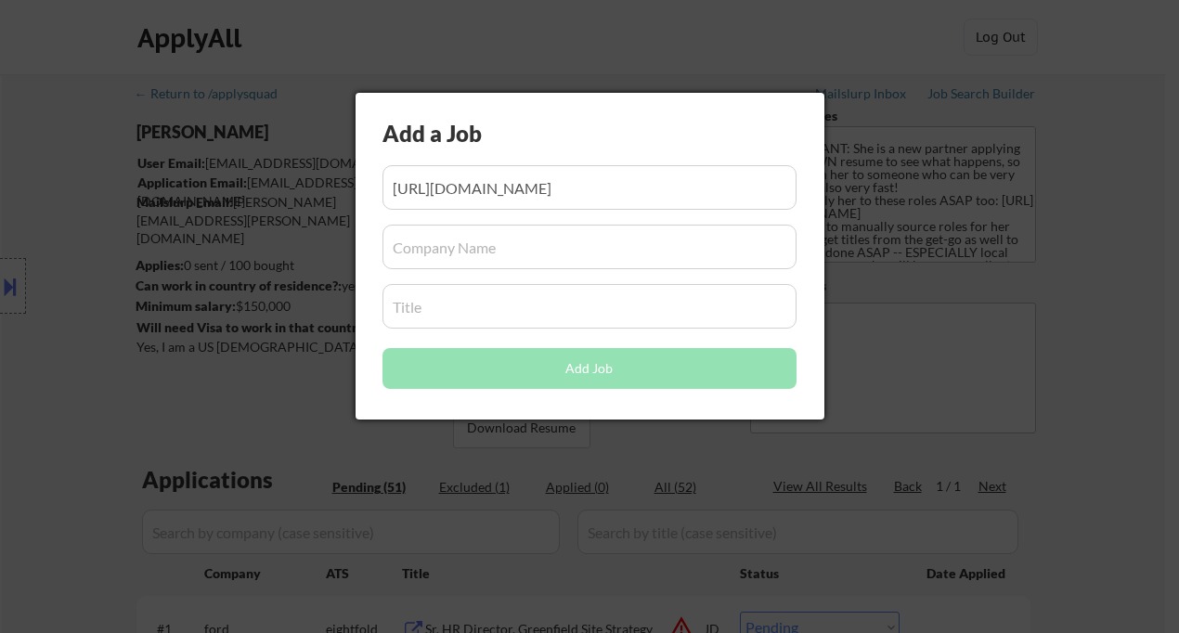
scroll to position [0, 0]
click at [434, 243] on input "input" at bounding box center [590, 247] width 414 height 45
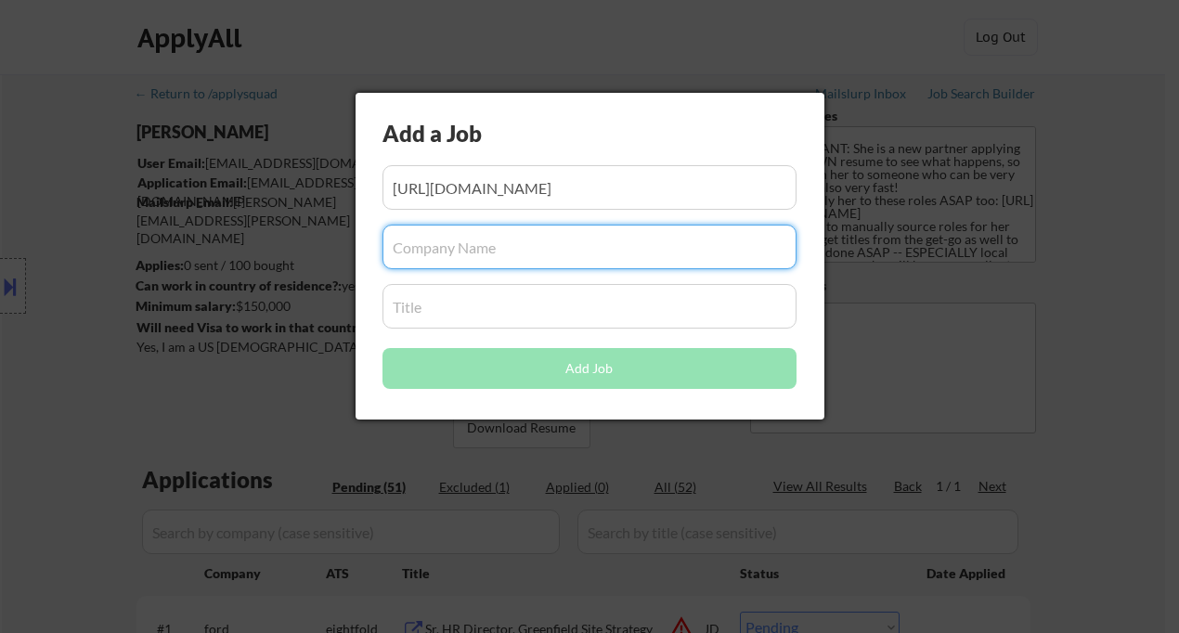
paste input "careers-gcg"
type input "careers-gcg"
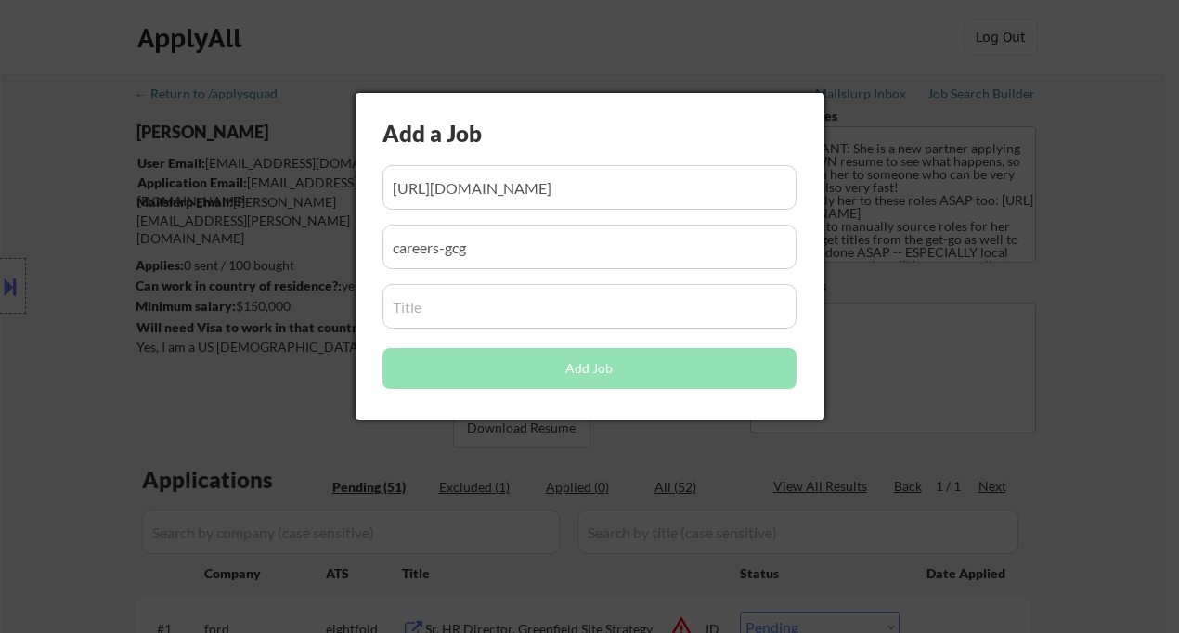
click at [427, 293] on input "input" at bounding box center [590, 306] width 414 height 45
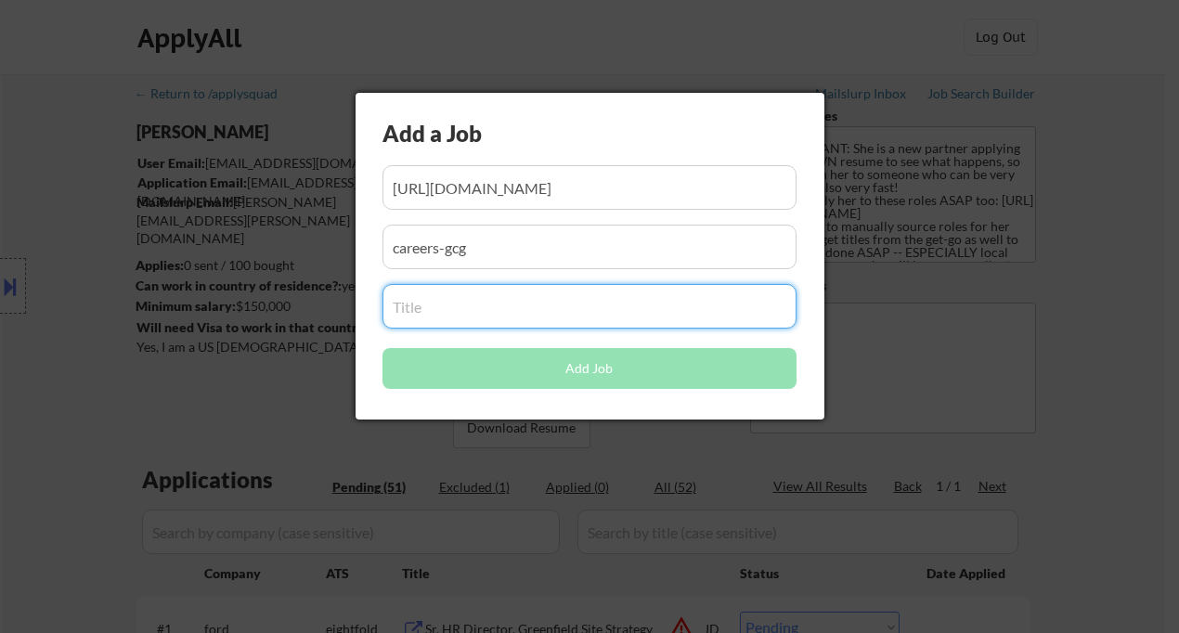
paste input "Director of Human Resources - GCG Automation & Factory Solutions - Detroit, MI"
type input "Director of Human Resources - GCG Automation & Factory Solutions - Detroit, MI"
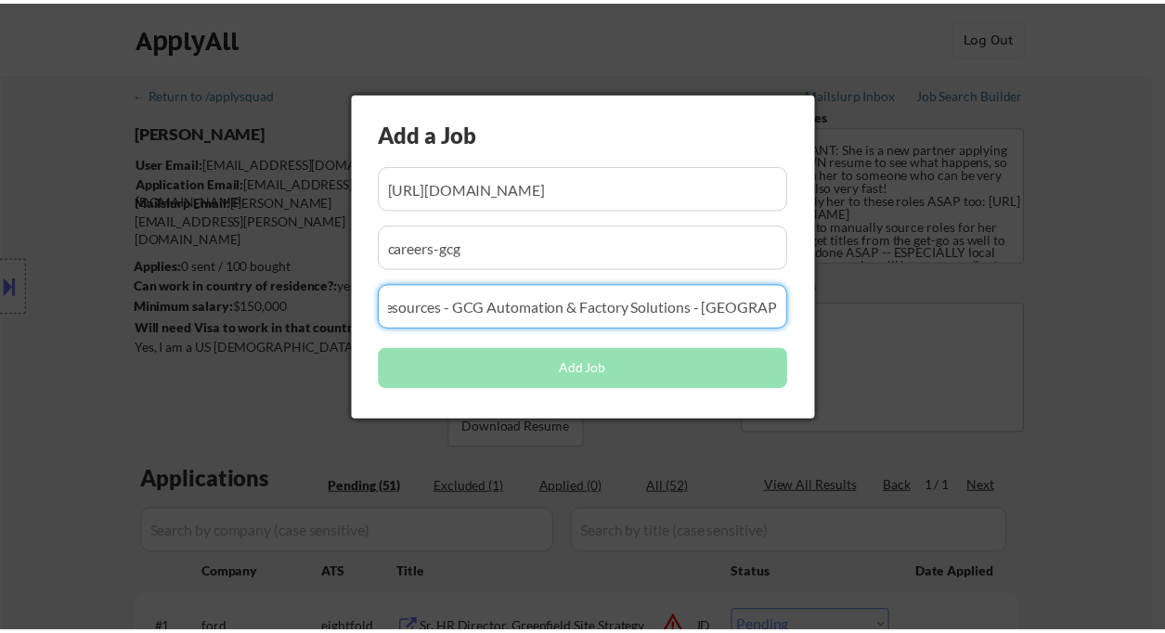
scroll to position [0, 0]
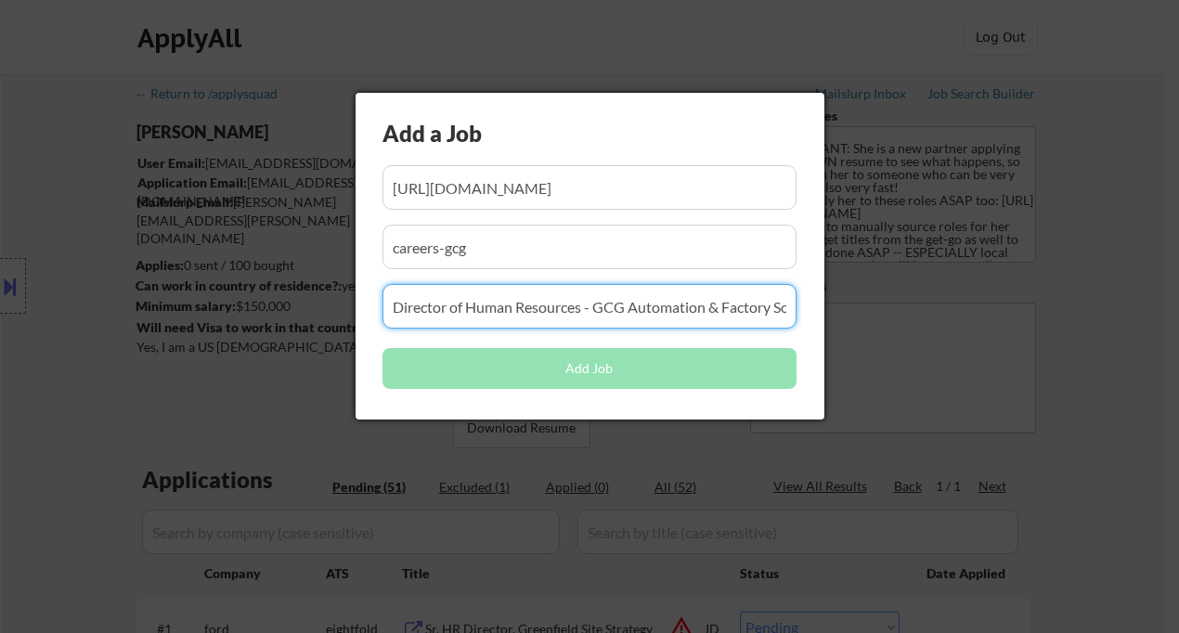
click at [452, 382] on button "Add Job" at bounding box center [590, 368] width 414 height 41
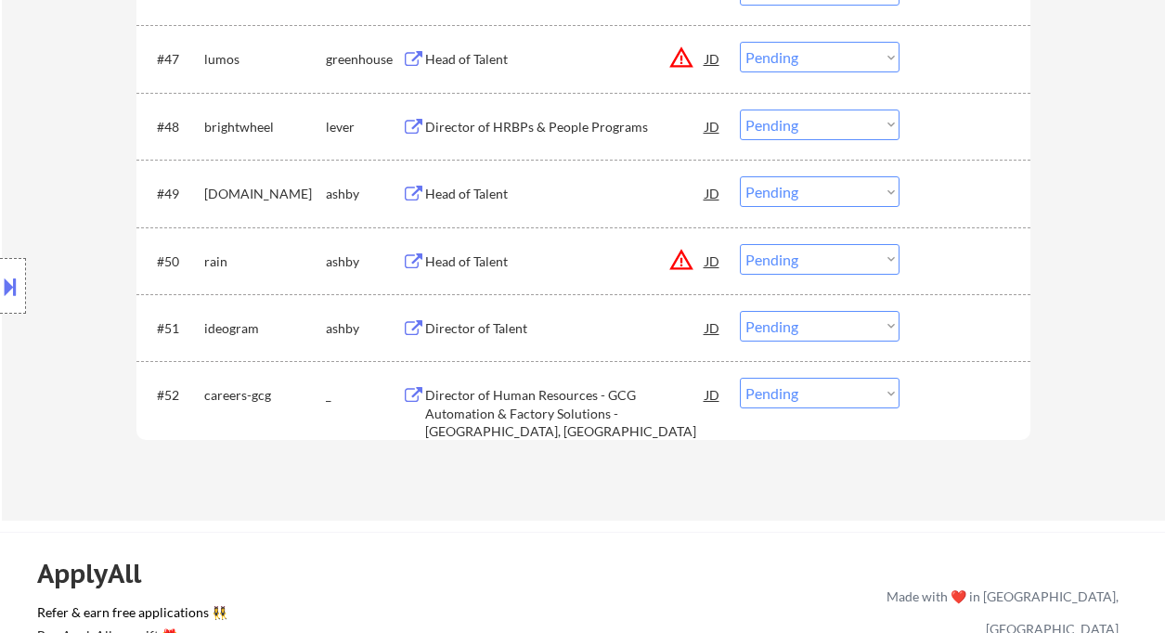
scroll to position [3883, 0]
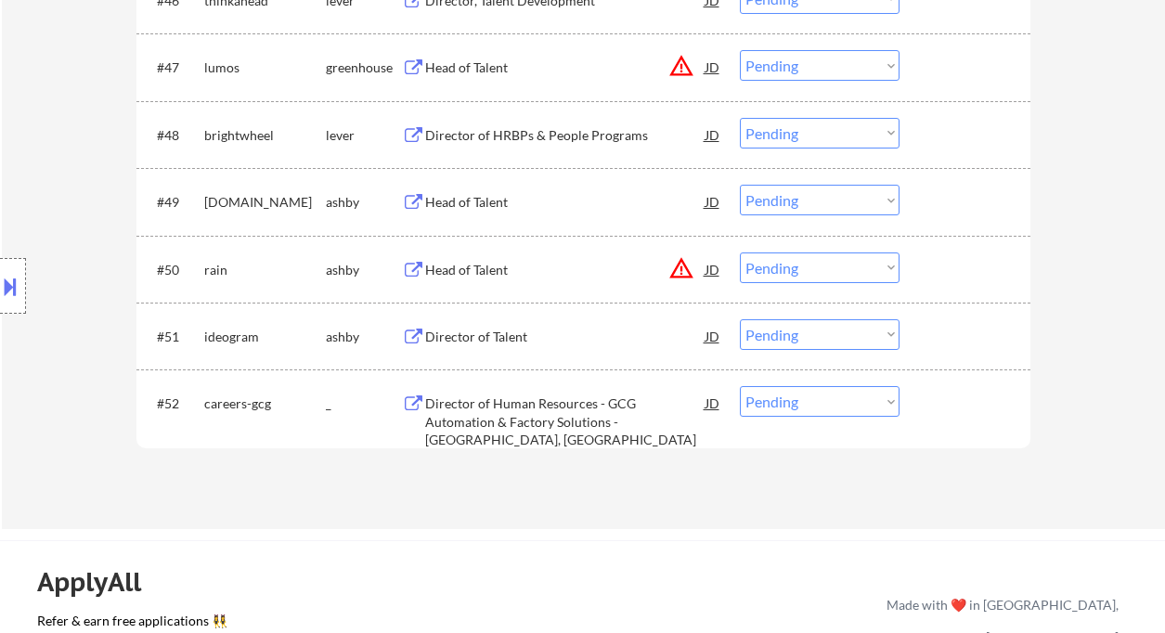
click at [58, 188] on div "Location Inclusions:" at bounding box center [166, 286] width 332 height 345
click at [449, 338] on div "Director of Talent" at bounding box center [565, 337] width 280 height 19
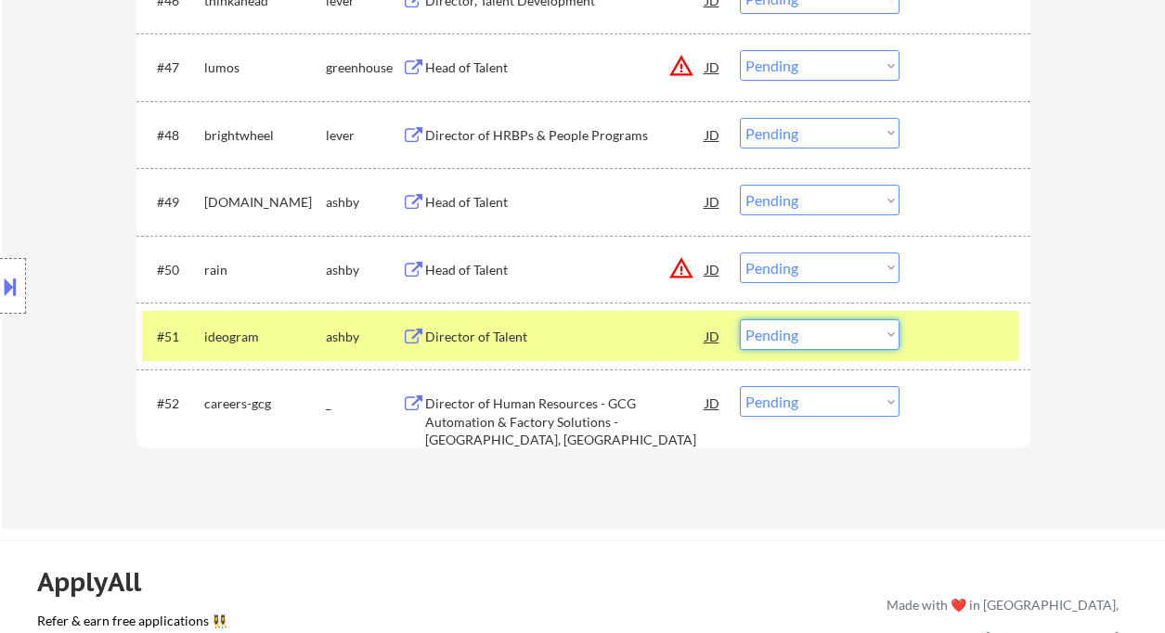
click at [797, 340] on select "Choose an option... Pending Applied Excluded (Questions) Excluded (Expired) Exc…" at bounding box center [820, 334] width 160 height 31
click at [740, 319] on select "Choose an option... Pending Applied Excluded (Questions) Excluded (Expired) Exc…" at bounding box center [820, 334] width 160 height 31
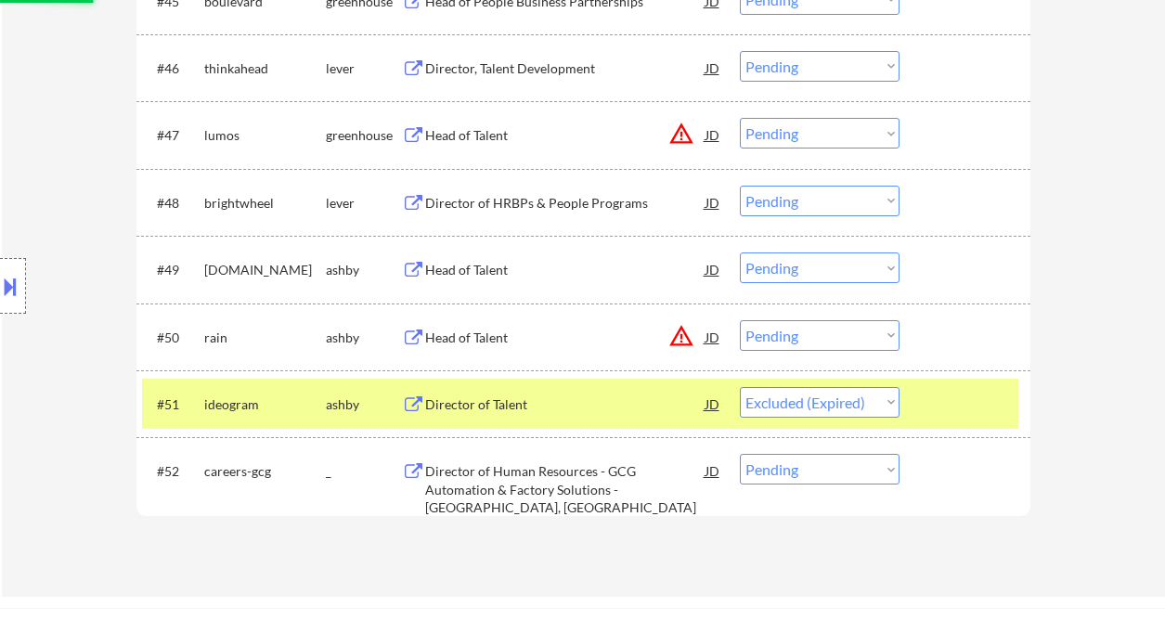
scroll to position [3759, 0]
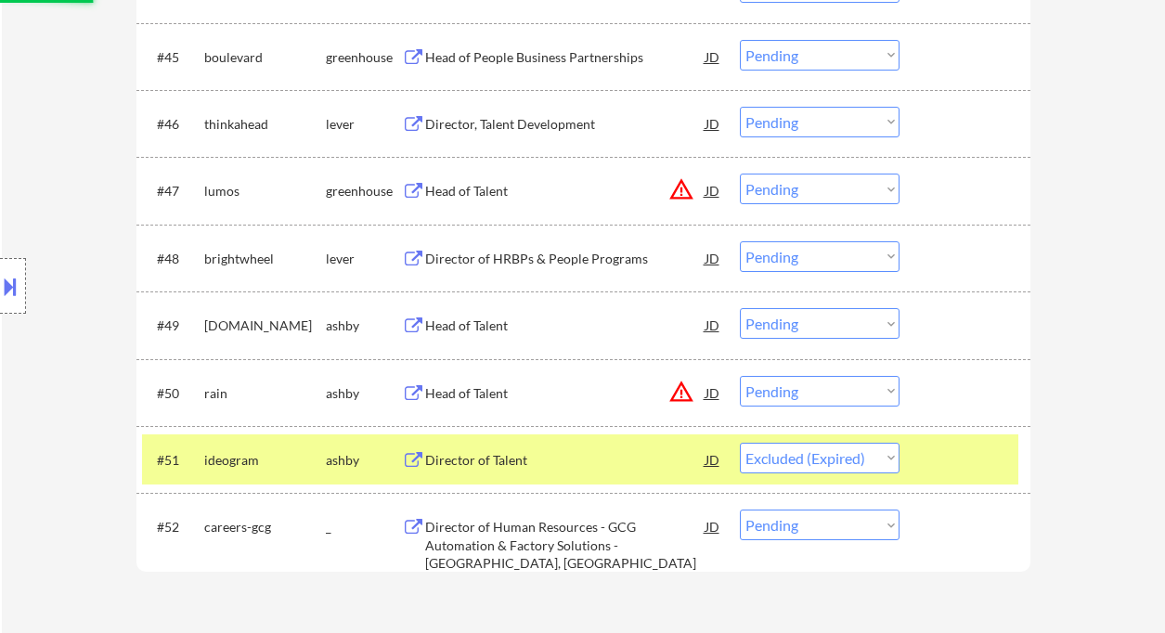
click at [483, 329] on div "Head of Talent" at bounding box center [565, 326] width 280 height 19
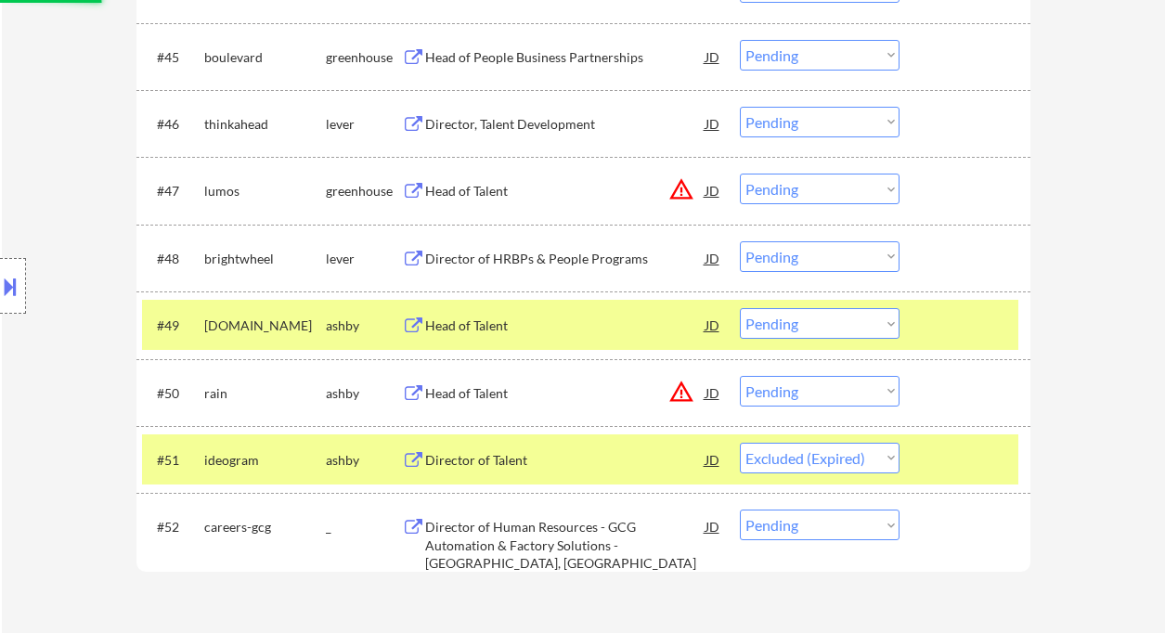
select select ""pending""
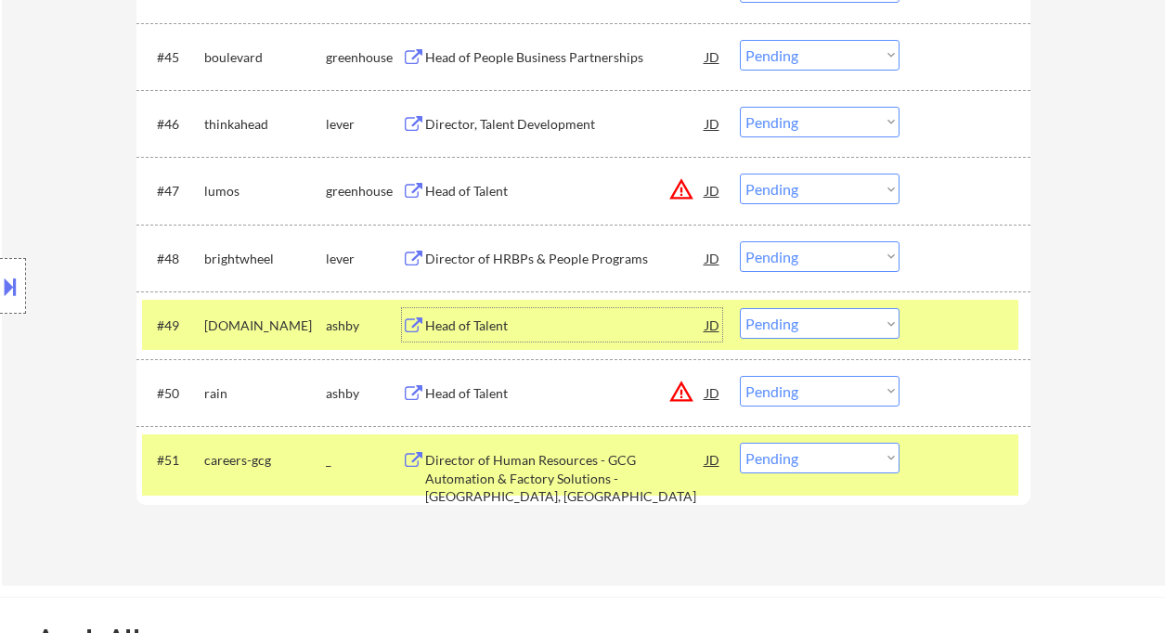
drag, startPoint x: 840, startPoint y: 321, endPoint x: 839, endPoint y: 338, distance: 16.7
click at [840, 321] on select "Choose an option... Pending Applied Excluded (Questions) Excluded (Expired) Exc…" at bounding box center [820, 323] width 160 height 31
click at [740, 308] on select "Choose an option... Pending Applied Excluded (Questions) Excluded (Expired) Exc…" at bounding box center [820, 323] width 160 height 31
click at [575, 259] on div "Director of HRBPs & People Programs" at bounding box center [565, 259] width 280 height 19
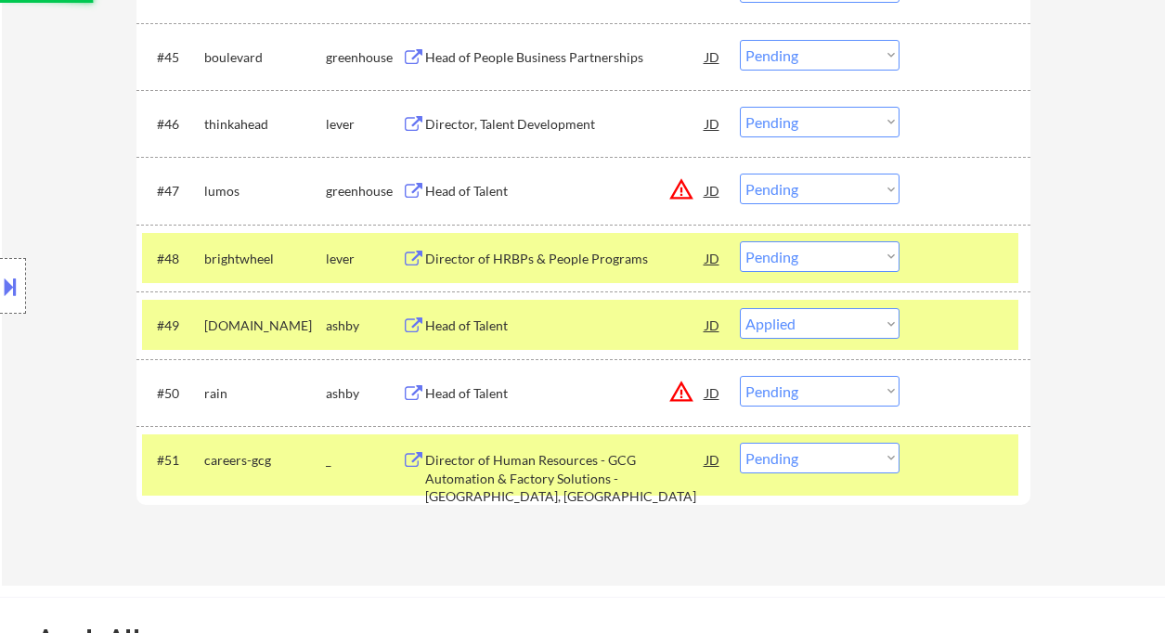
select select ""pending""
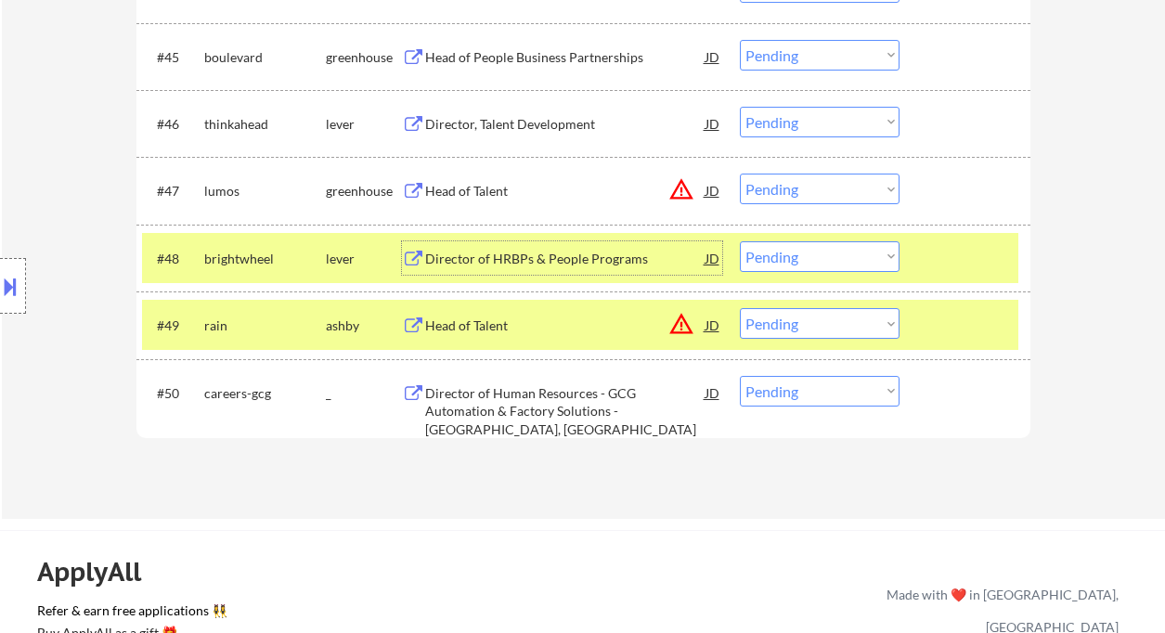
click at [482, 269] on div "Director of HRBPs & People Programs" at bounding box center [565, 257] width 280 height 33
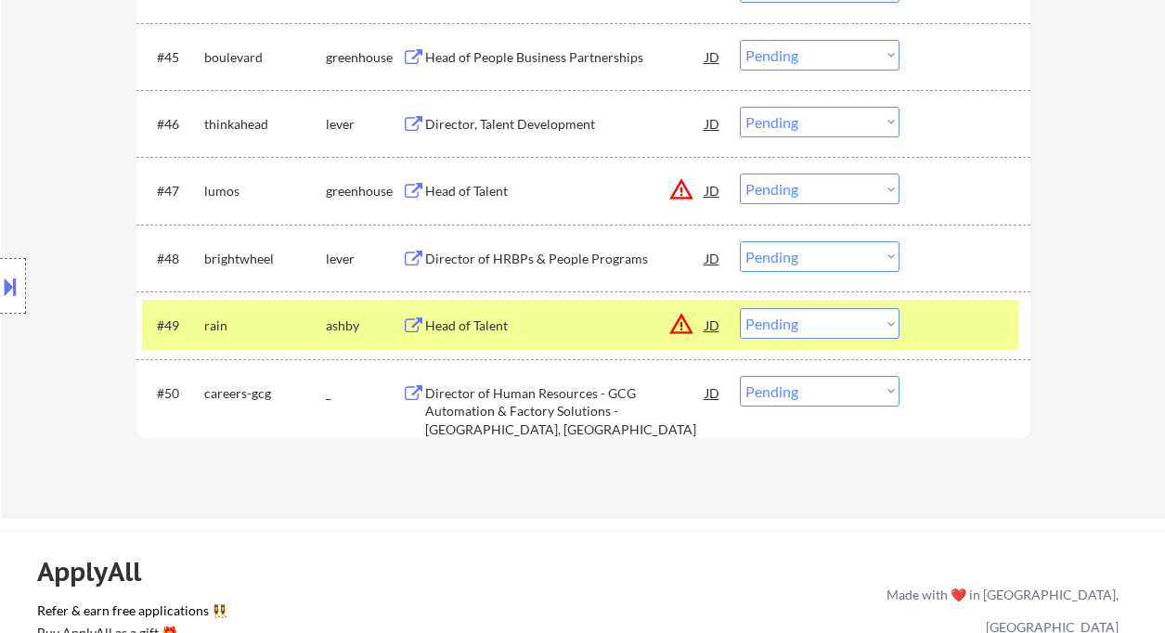
drag, startPoint x: 43, startPoint y: 158, endPoint x: 151, endPoint y: 161, distance: 108.7
click at [43, 158] on div "Location Inclusions:" at bounding box center [166, 286] width 332 height 345
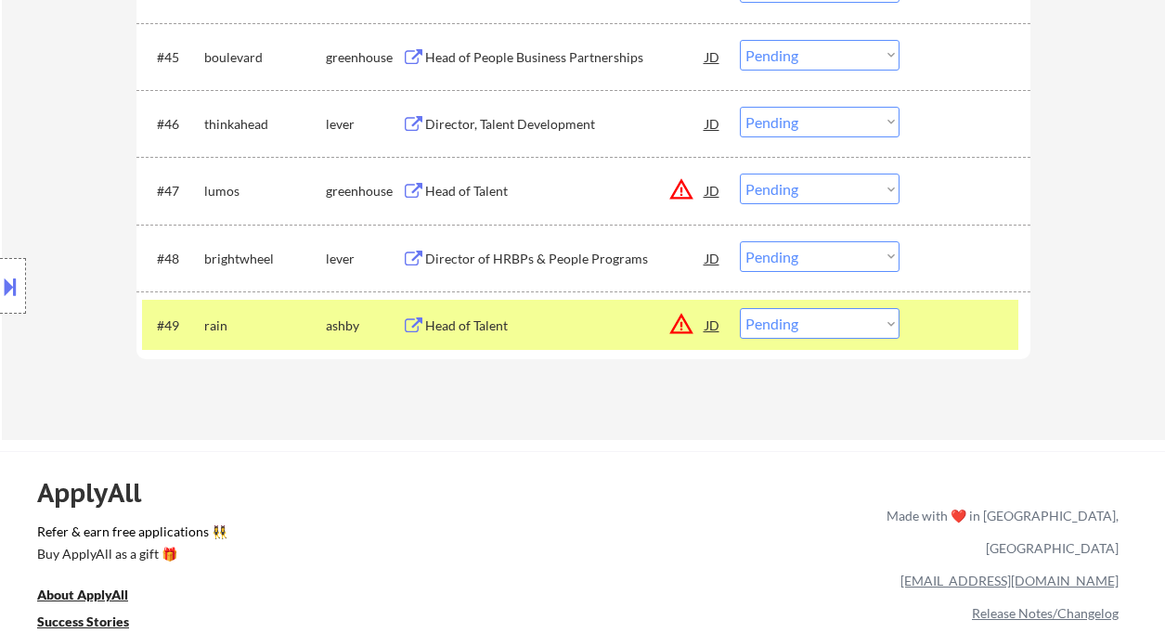
click at [797, 253] on select "Choose an option... Pending Applied Excluded (Questions) Excluded (Expired) Exc…" at bounding box center [820, 256] width 160 height 31
click at [740, 241] on select "Choose an option... Pending Applied Excluded (Questions) Excluded (Expired) Exc…" at bounding box center [820, 256] width 160 height 31
click at [527, 121] on div "Director, Talent Development" at bounding box center [565, 124] width 280 height 19
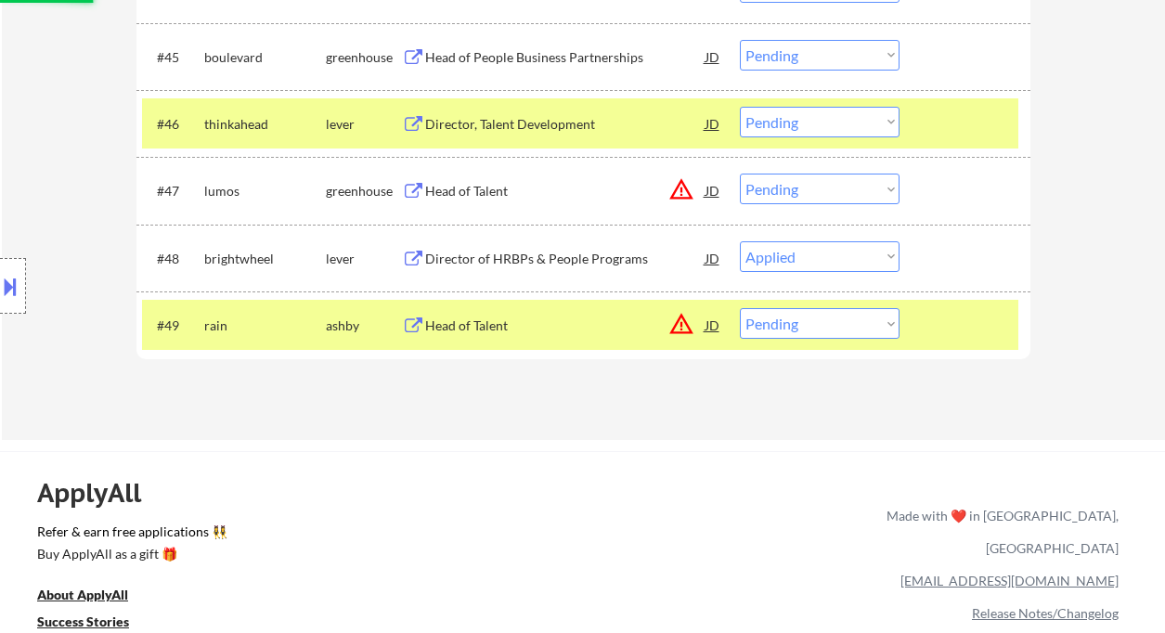
select select ""pending""
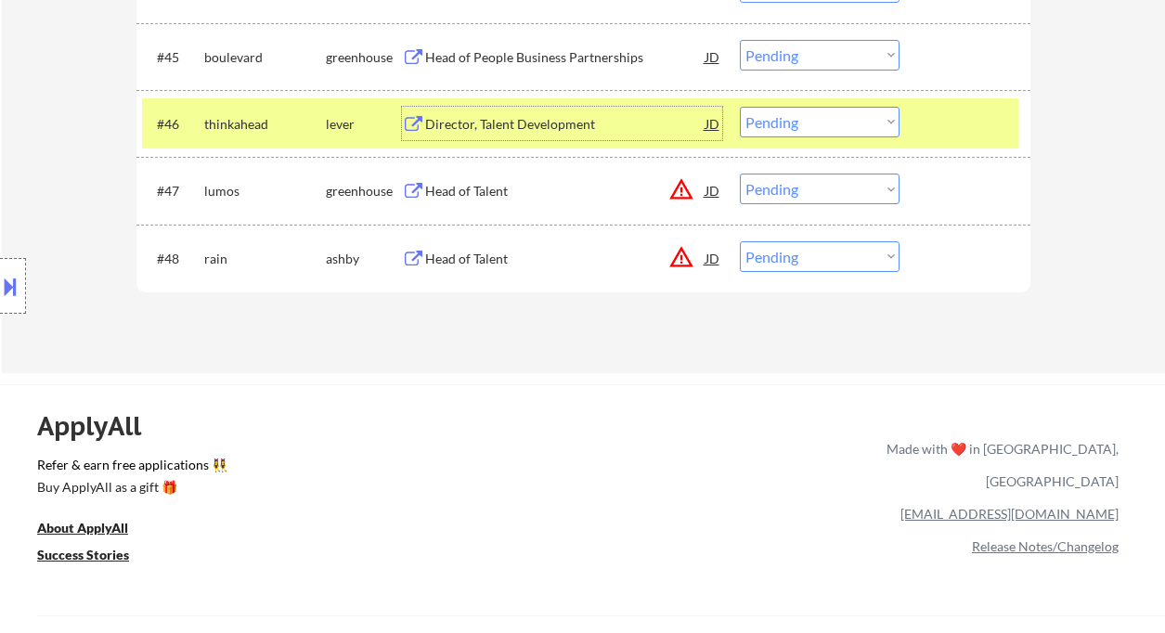
click at [712, 120] on div "JD" at bounding box center [713, 123] width 19 height 33
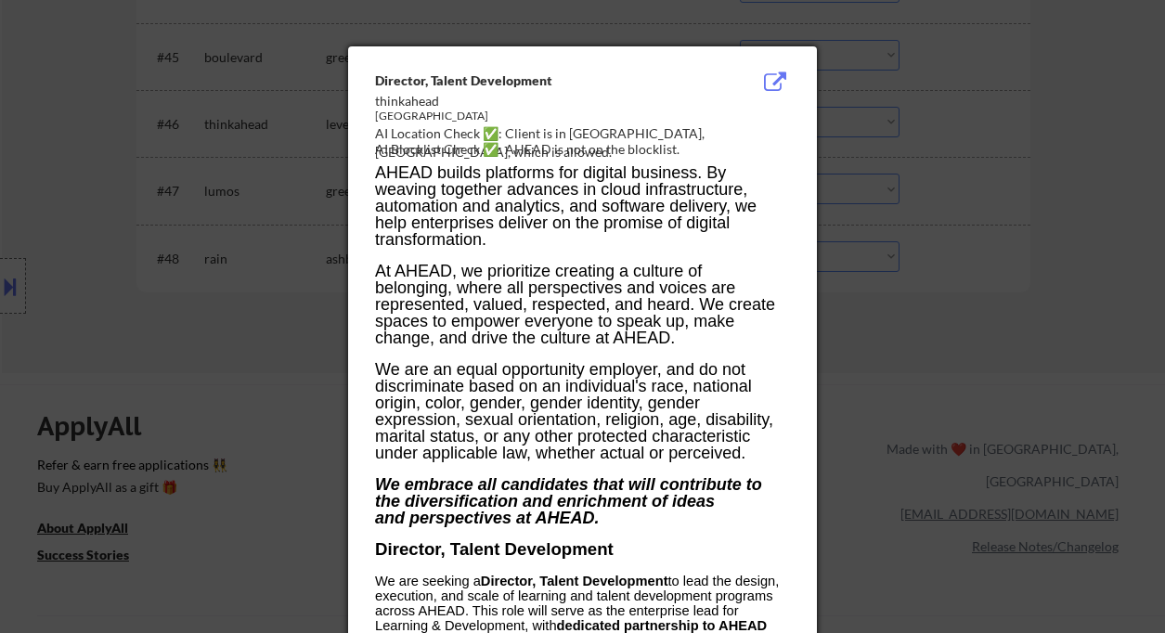
click at [1029, 226] on div at bounding box center [582, 316] width 1165 height 633
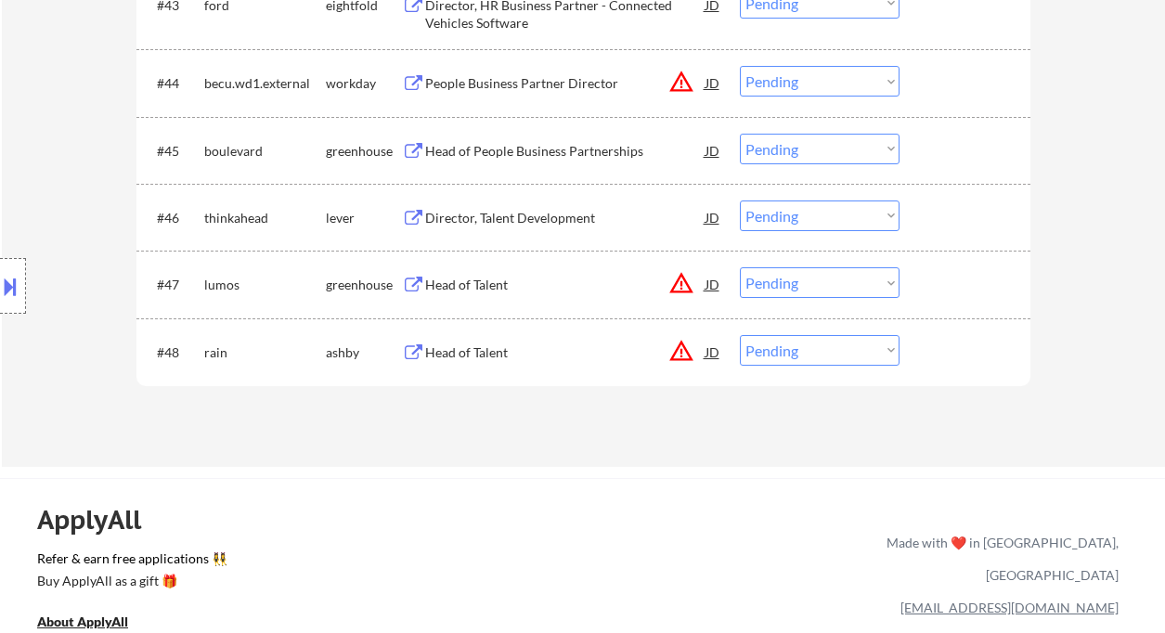
scroll to position [3636, 0]
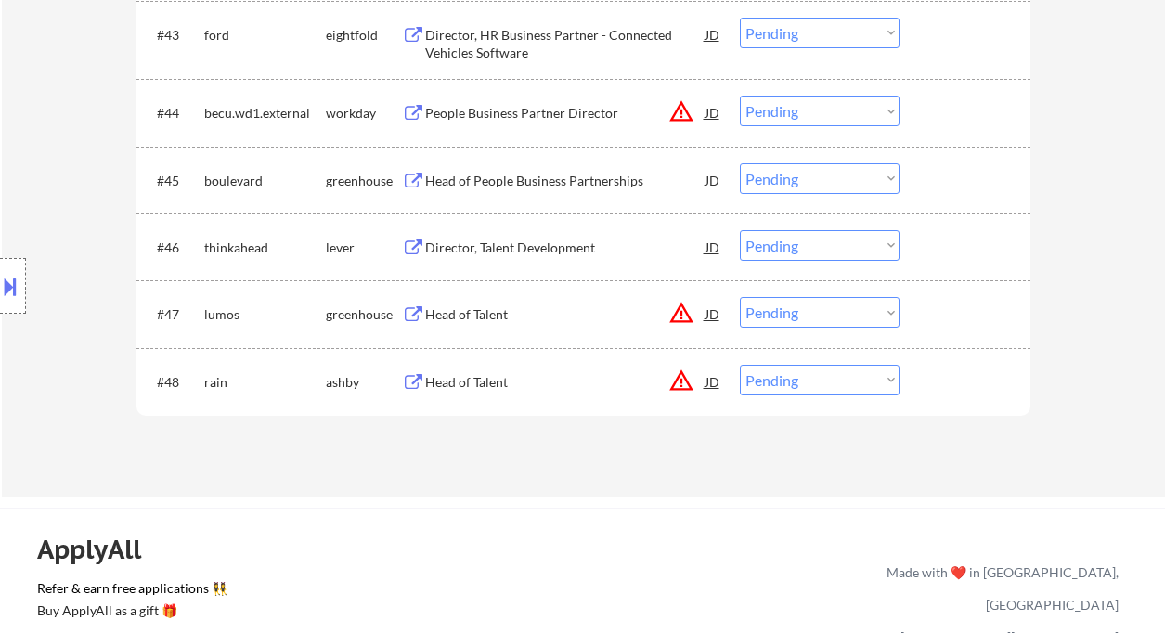
click at [495, 252] on div "Director, Talent Development" at bounding box center [565, 248] width 280 height 19
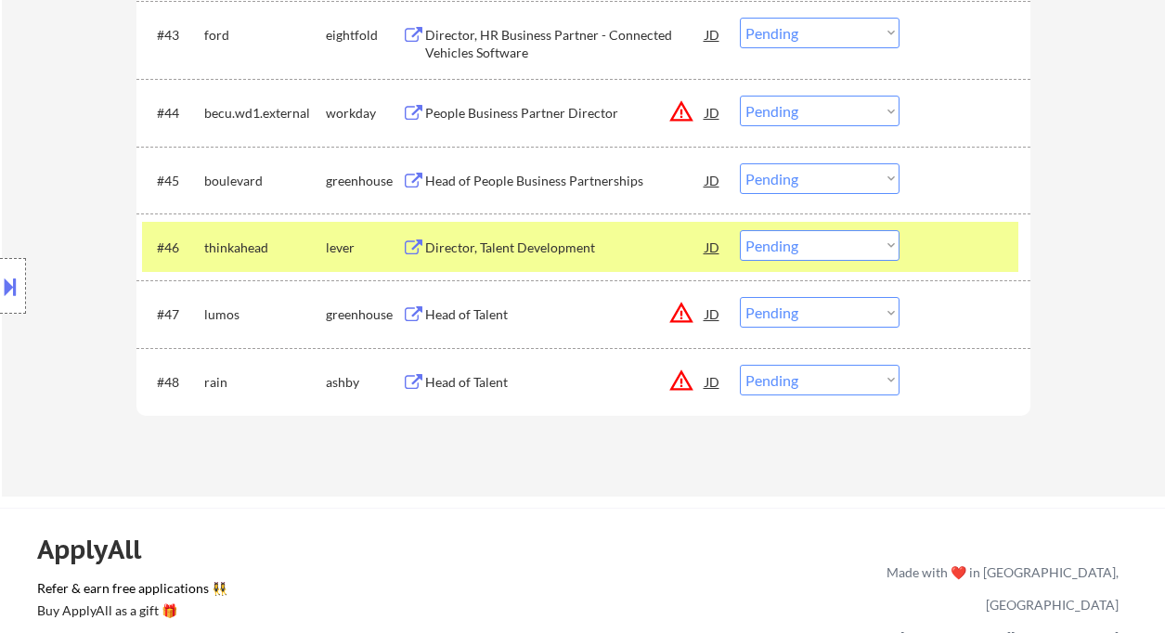
click at [796, 249] on select "Choose an option... Pending Applied Excluded (Questions) Excluded (Expired) Exc…" at bounding box center [820, 245] width 160 height 31
click at [740, 230] on select "Choose an option... Pending Applied Excluded (Questions) Excluded (Expired) Exc…" at bounding box center [820, 245] width 160 height 31
click at [498, 180] on div "Head of People Business Partnerships" at bounding box center [565, 181] width 280 height 19
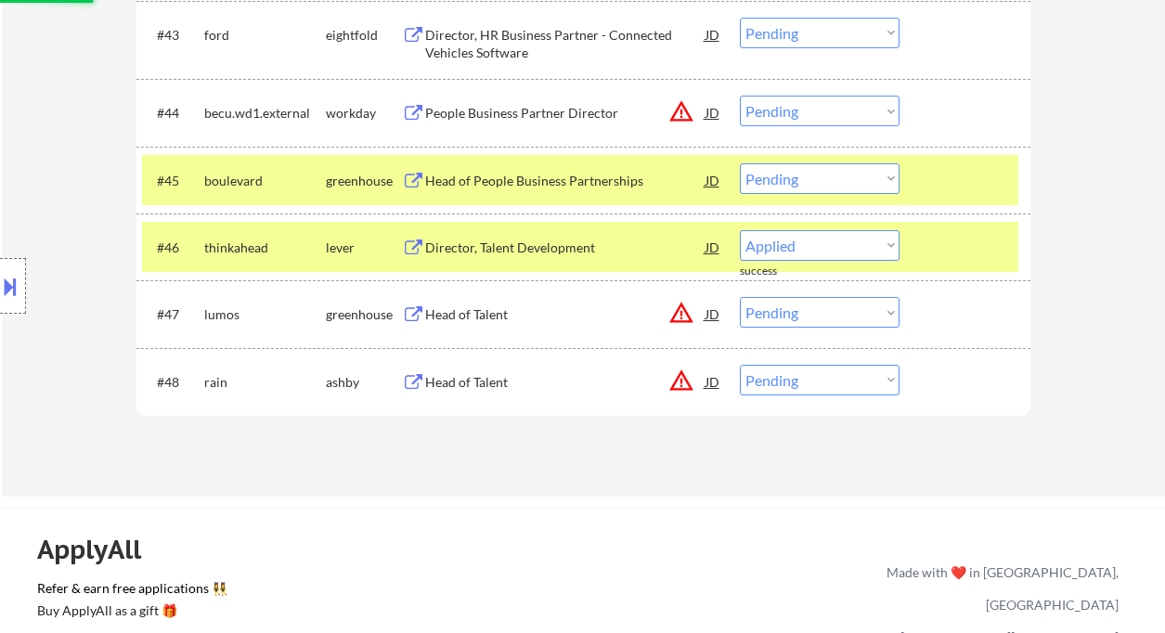
select select ""pending""
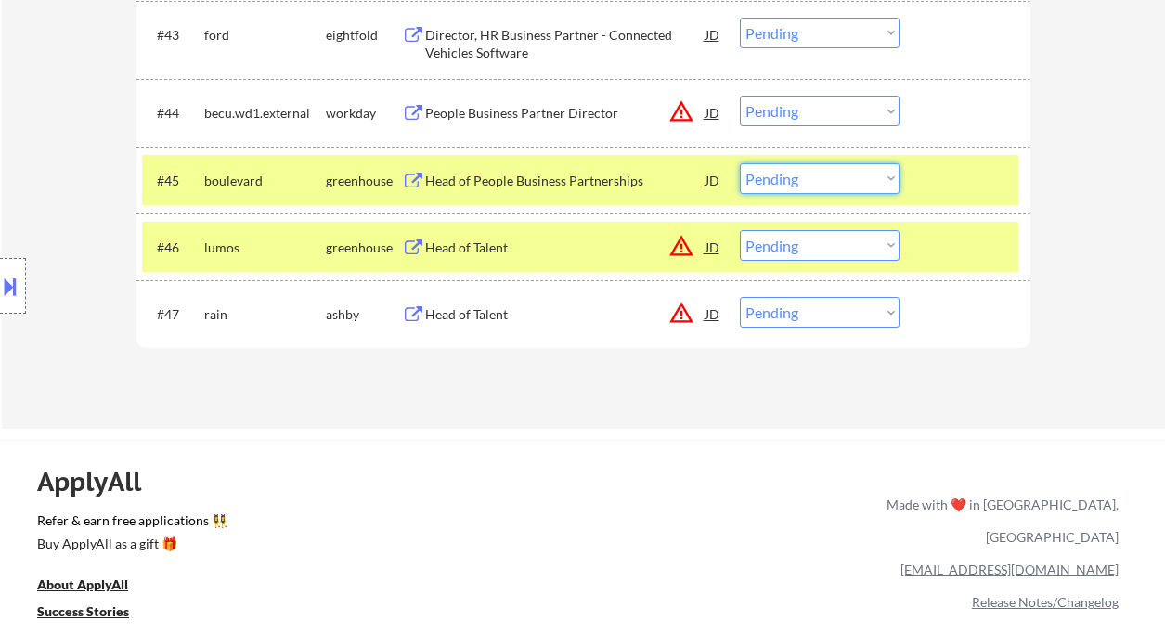
click at [776, 179] on select "Choose an option... Pending Applied Excluded (Questions) Excluded (Expired) Exc…" at bounding box center [820, 178] width 160 height 31
click at [740, 163] on select "Choose an option... Pending Applied Excluded (Questions) Excluded (Expired) Exc…" at bounding box center [820, 178] width 160 height 31
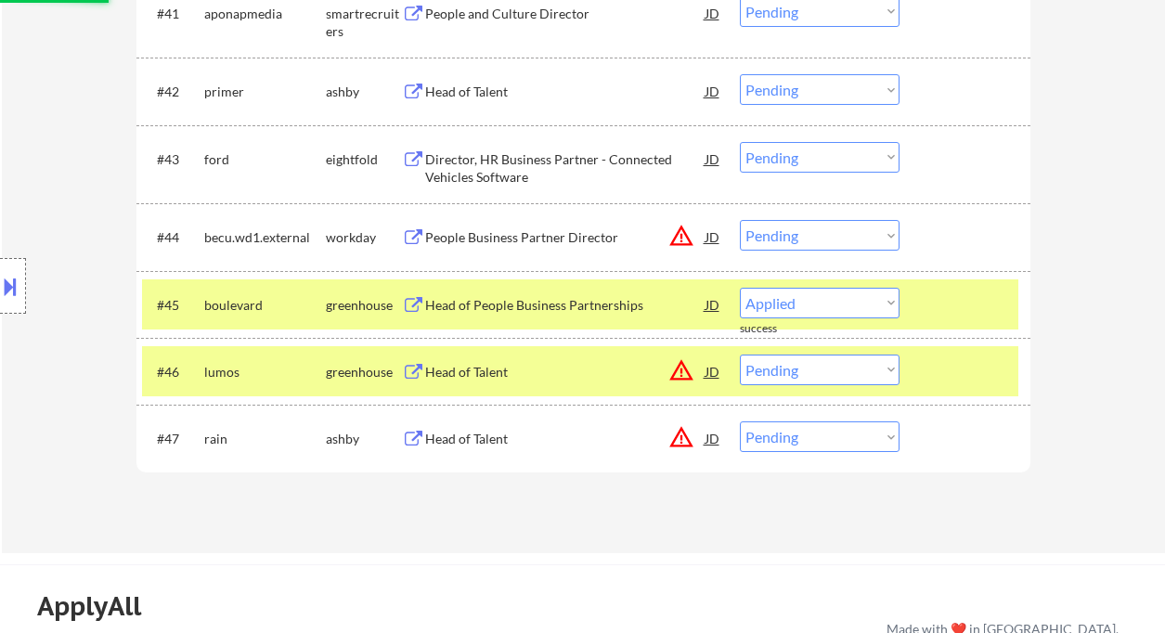
scroll to position [3264, 0]
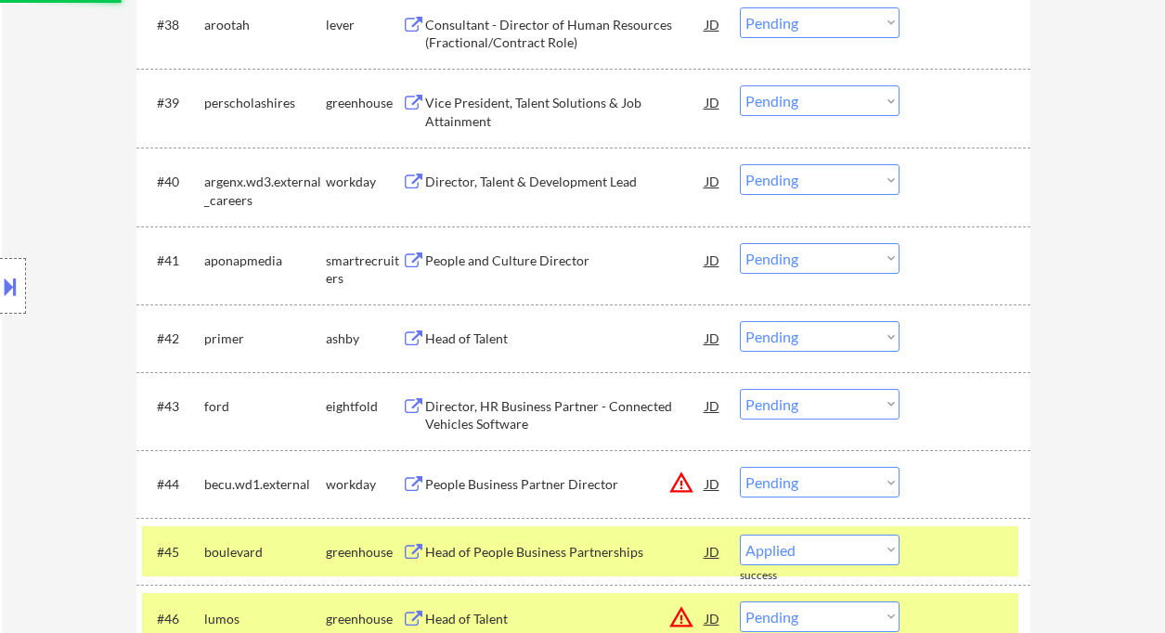
select select ""pending""
click at [466, 346] on div "Head of Talent" at bounding box center [565, 339] width 280 height 19
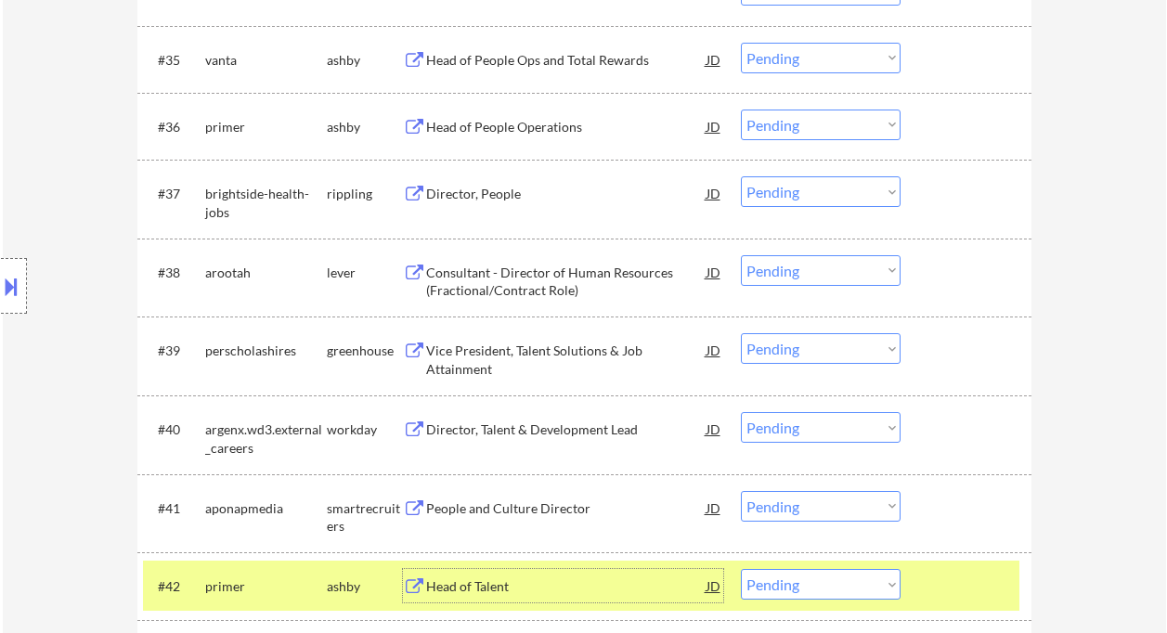
scroll to position [3140, 0]
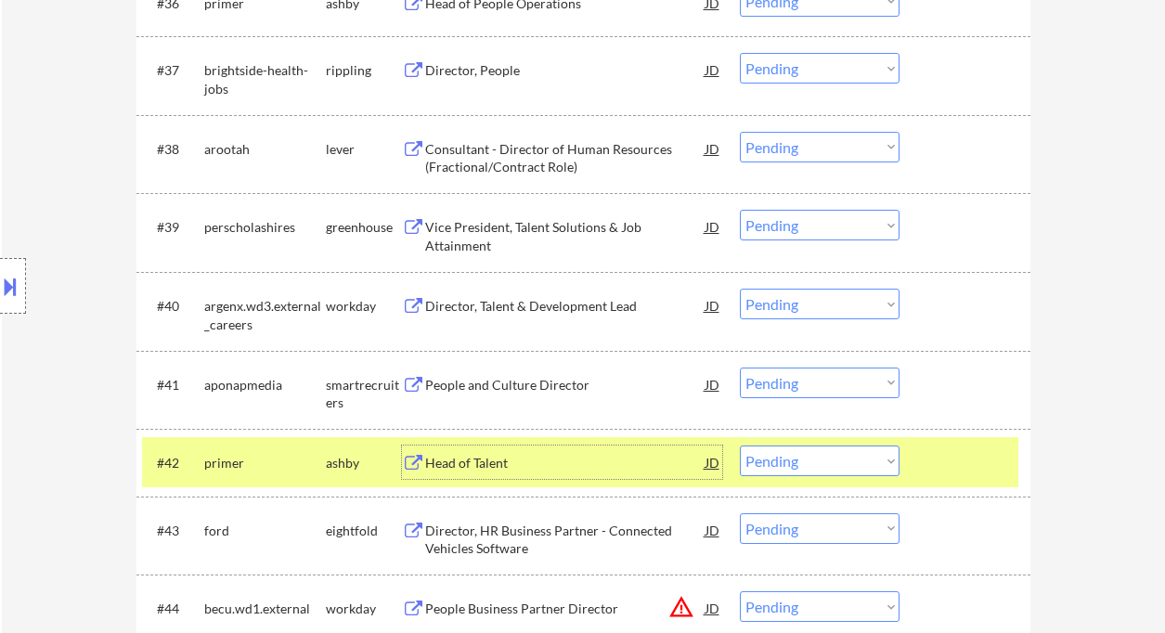
drag, startPoint x: 806, startPoint y: 465, endPoint x: 809, endPoint y: 477, distance: 12.4
click at [806, 465] on select "Choose an option... Pending Applied Excluded (Questions) Excluded (Expired) Exc…" at bounding box center [820, 461] width 160 height 31
click at [740, 446] on select "Choose an option... Pending Applied Excluded (Questions) Excluded (Expired) Exc…" at bounding box center [820, 461] width 160 height 31
click at [475, 457] on div "Head of Talent" at bounding box center [565, 463] width 280 height 19
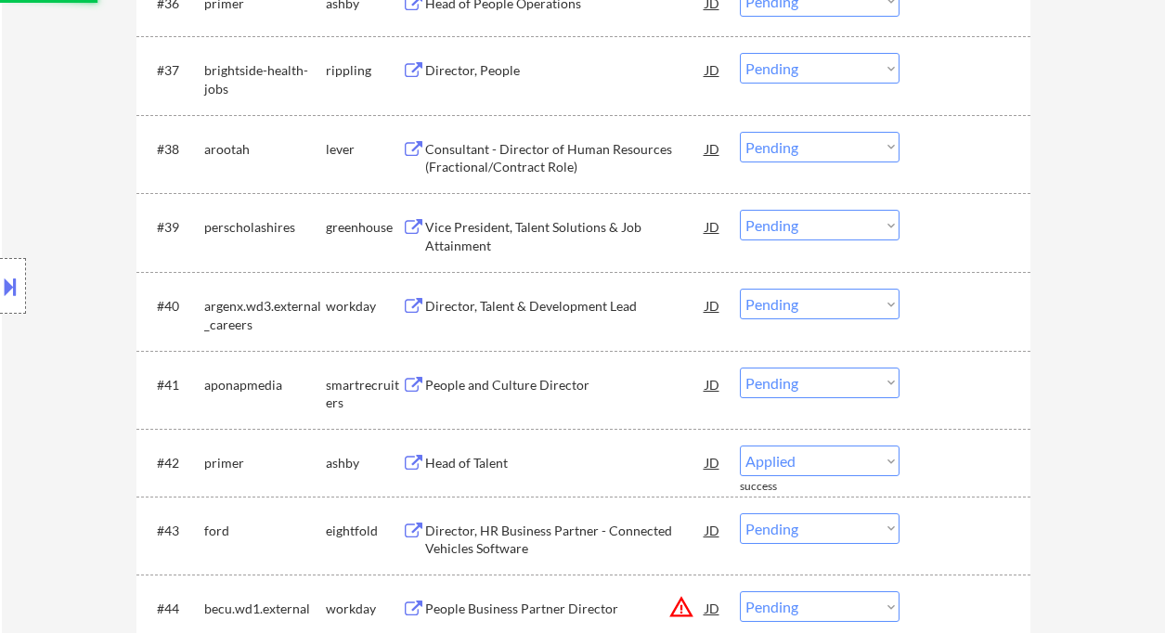
select select ""pending""
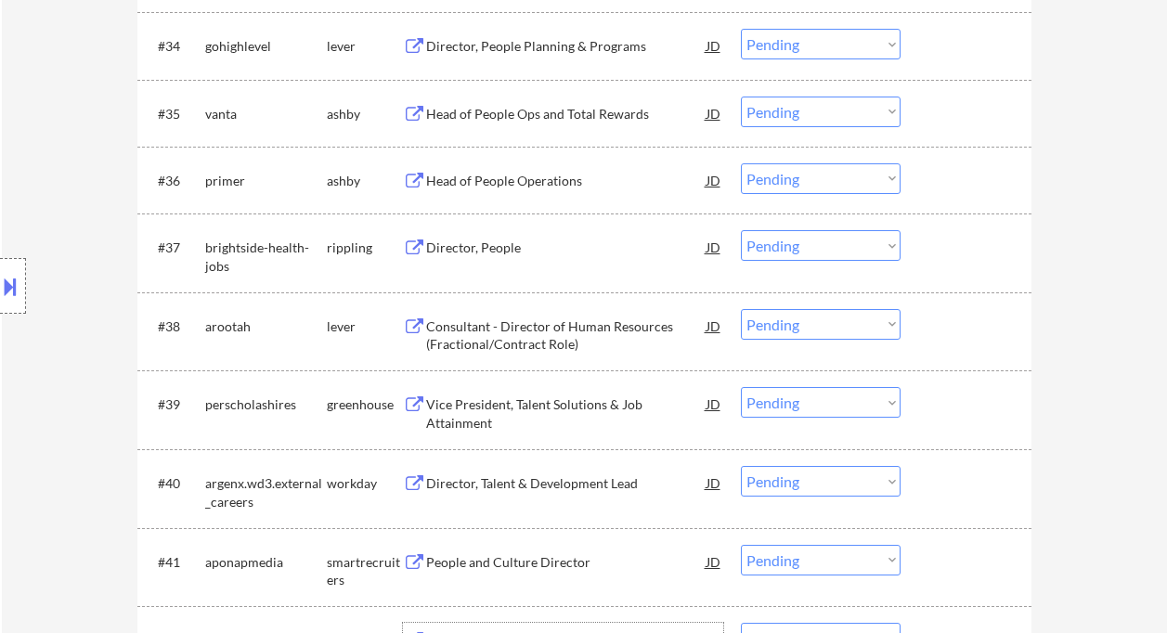
scroll to position [2893, 0]
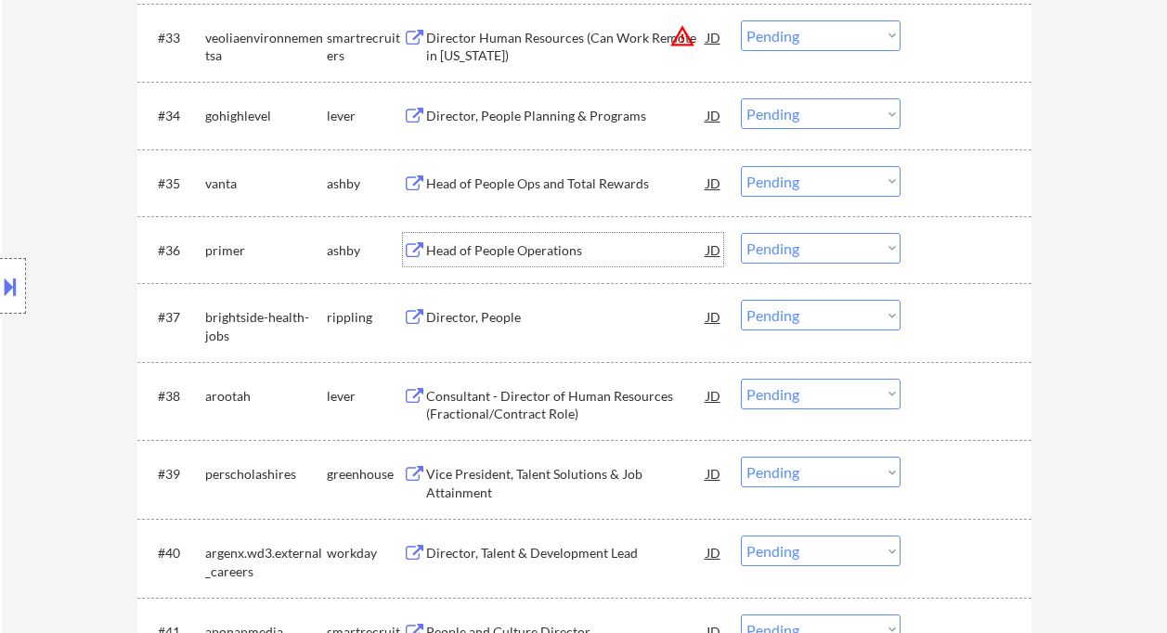
click at [530, 245] on div "Head of People Operations" at bounding box center [566, 250] width 280 height 19
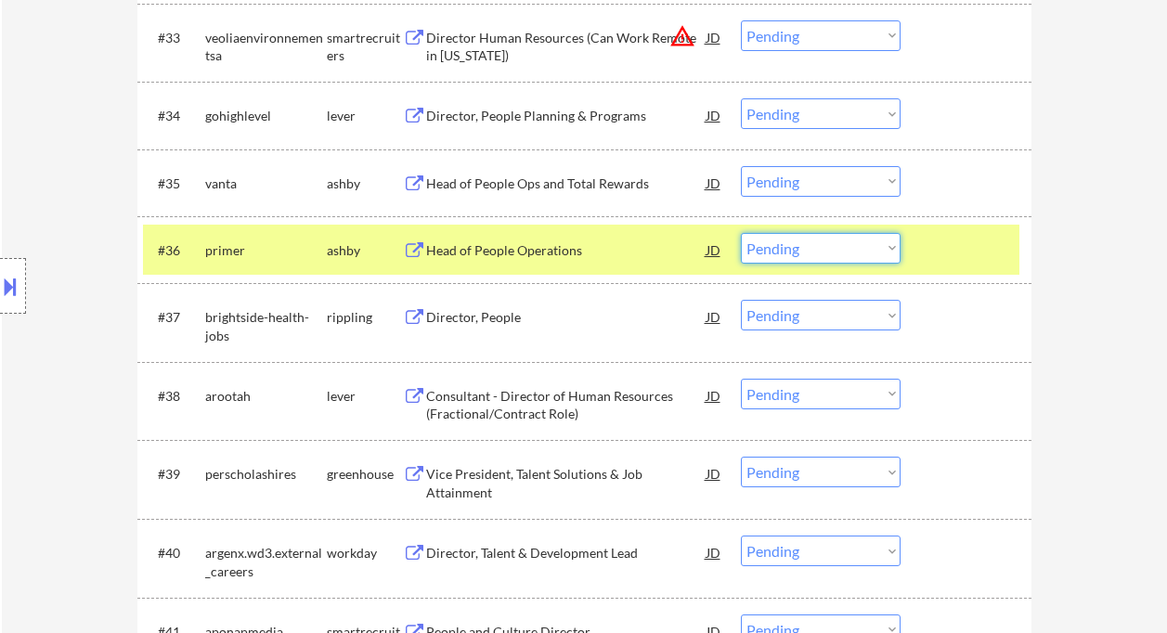
drag, startPoint x: 823, startPoint y: 252, endPoint x: 822, endPoint y: 263, distance: 11.2
click at [822, 254] on select "Choose an option... Pending Applied Excluded (Questions) Excluded (Expired) Exc…" at bounding box center [821, 248] width 160 height 31
click at [741, 233] on select "Choose an option... Pending Applied Excluded (Questions) Excluded (Expired) Exc…" at bounding box center [821, 248] width 160 height 31
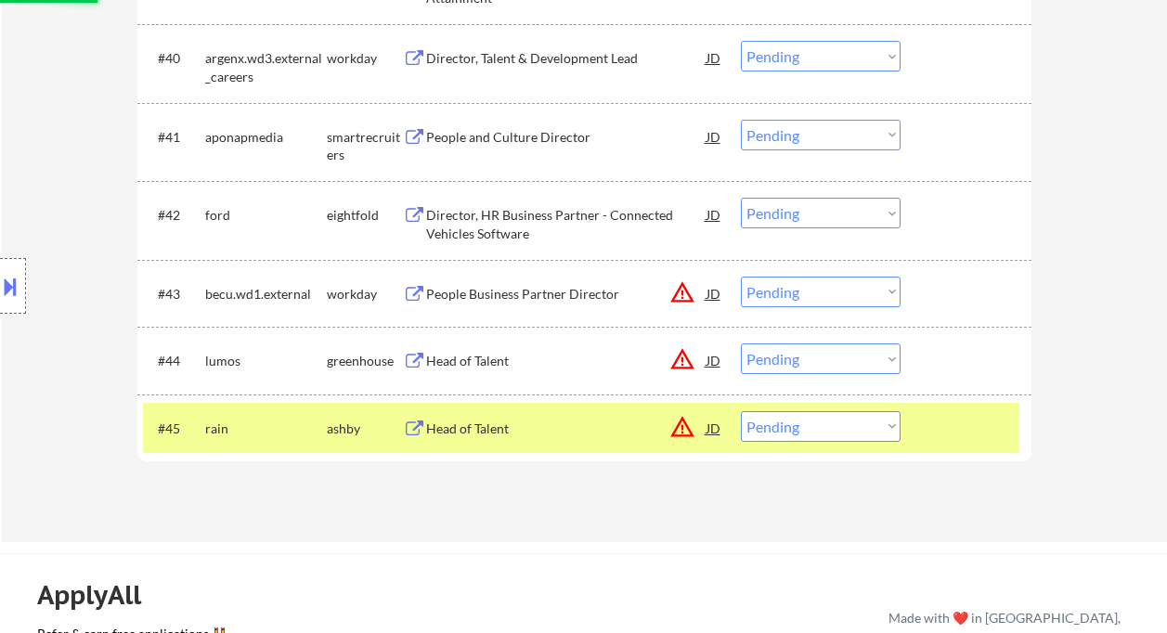
scroll to position [3264, 0]
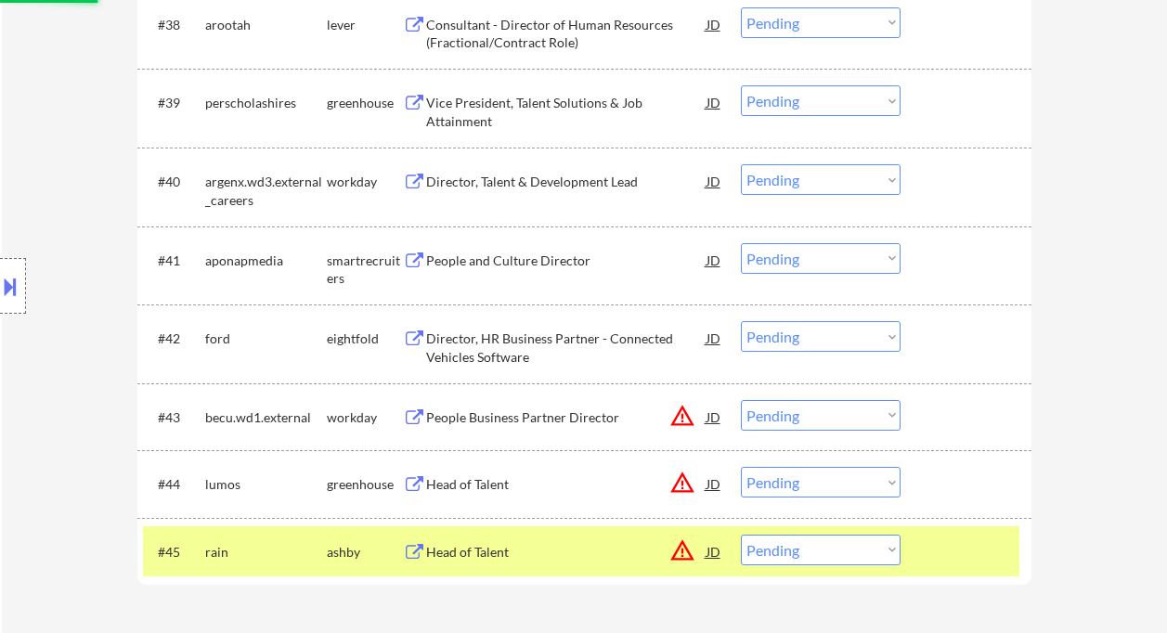
select select ""pending""
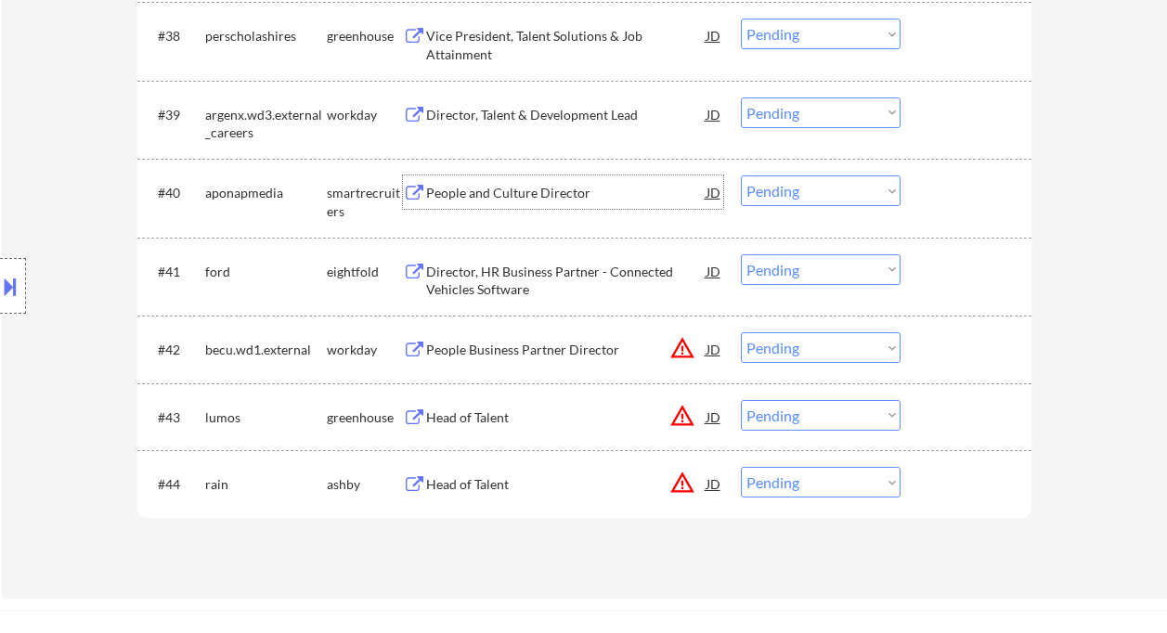
click at [563, 199] on div "People and Culture Director" at bounding box center [566, 193] width 280 height 19
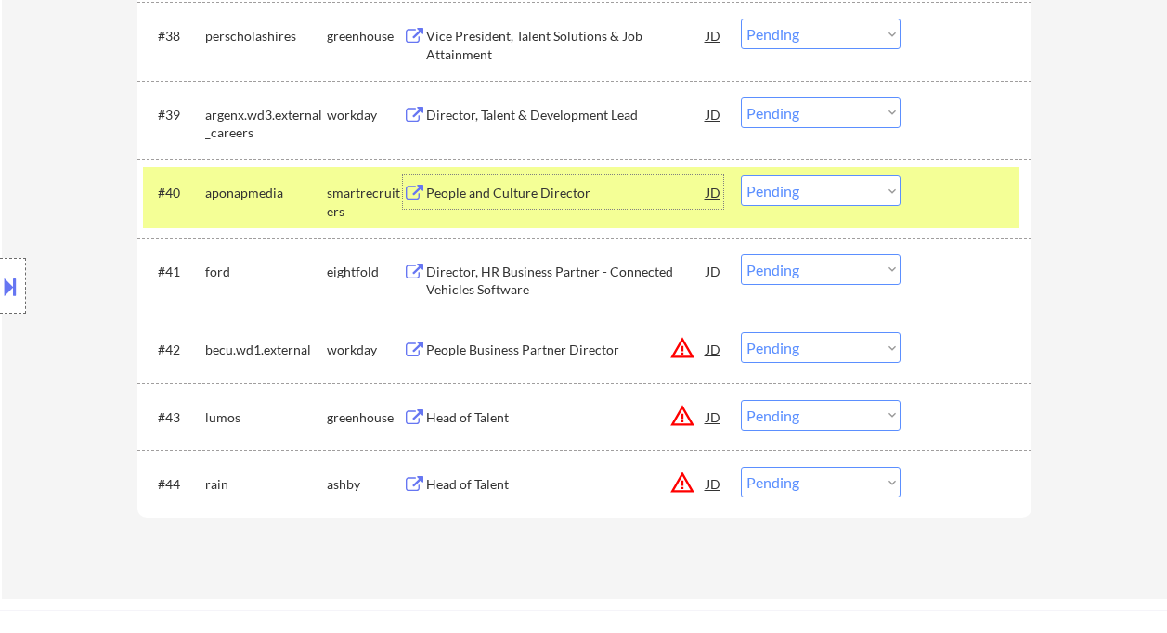
drag, startPoint x: 799, startPoint y: 189, endPoint x: 815, endPoint y: 205, distance: 23.6
click at [799, 189] on select "Choose an option... Pending Applied Excluded (Questions) Excluded (Expired) Exc…" at bounding box center [821, 191] width 160 height 31
click at [741, 176] on select "Choose an option... Pending Applied Excluded (Questions) Excluded (Expired) Exc…" at bounding box center [821, 191] width 160 height 31
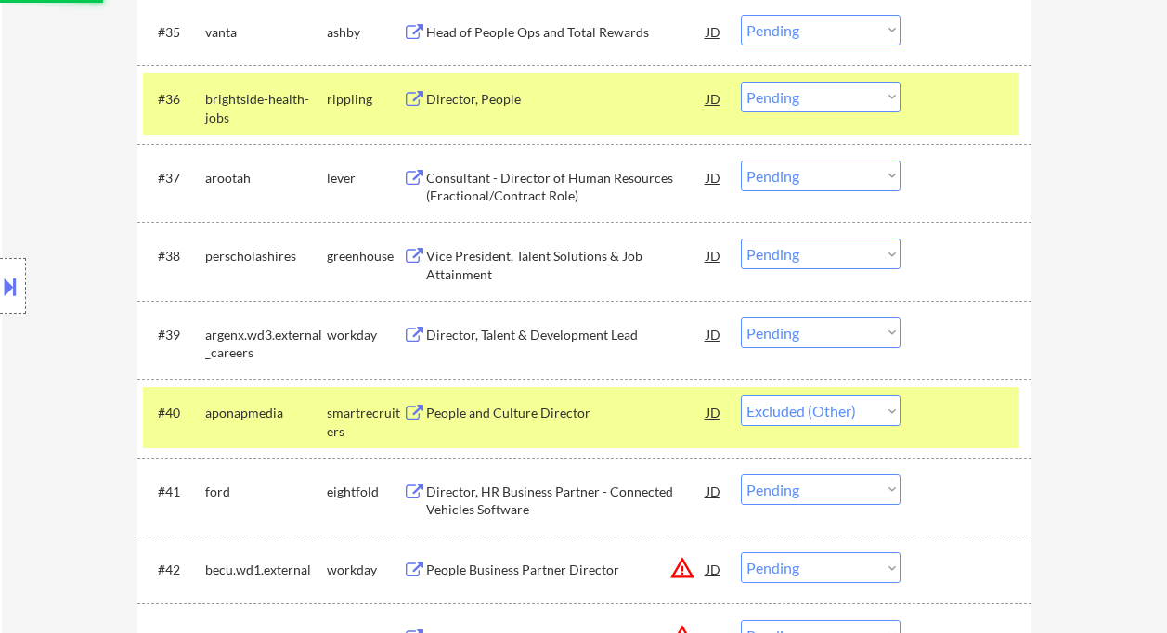
scroll to position [3016, 0]
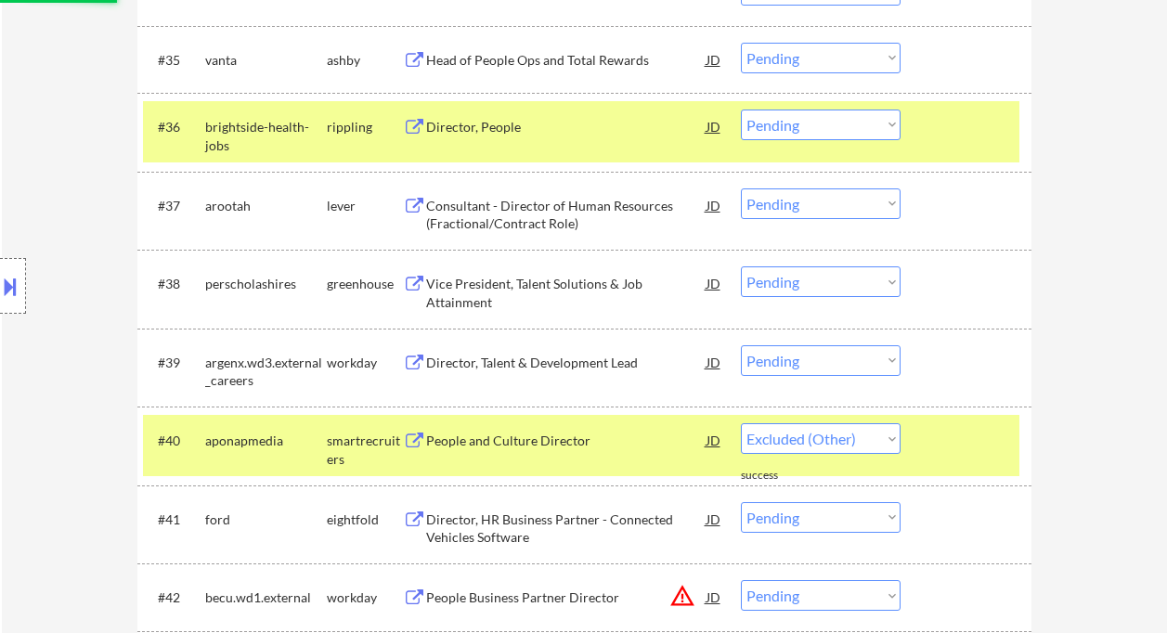
click at [569, 286] on div "Vice President, Talent Solutions & Job Attainment" at bounding box center [566, 293] width 280 height 36
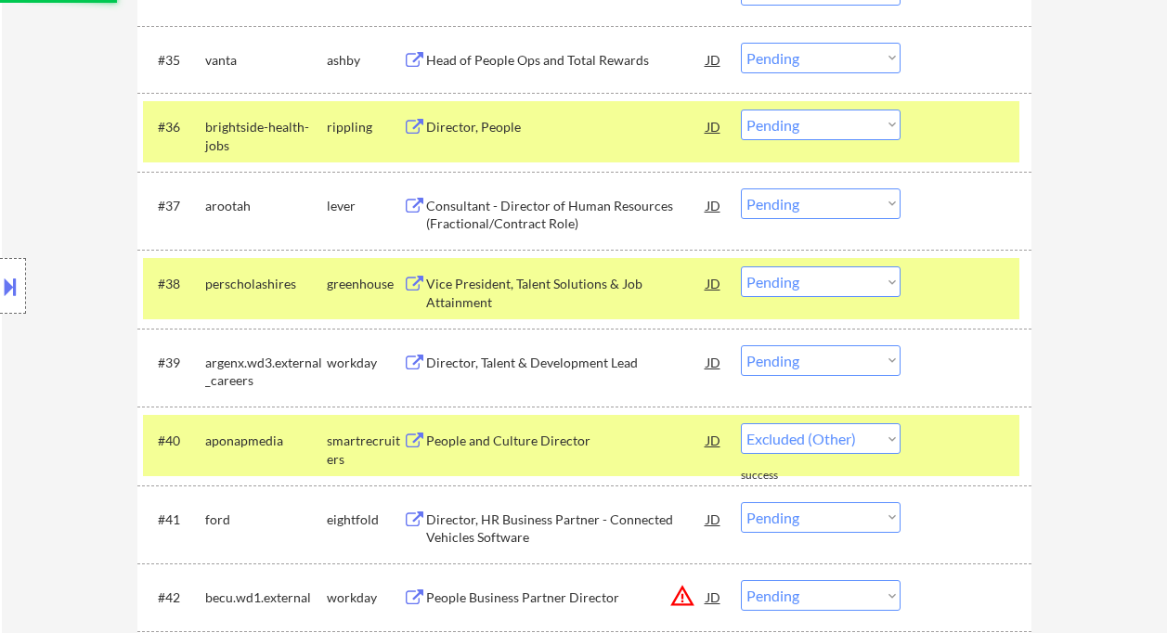
select select ""pending""
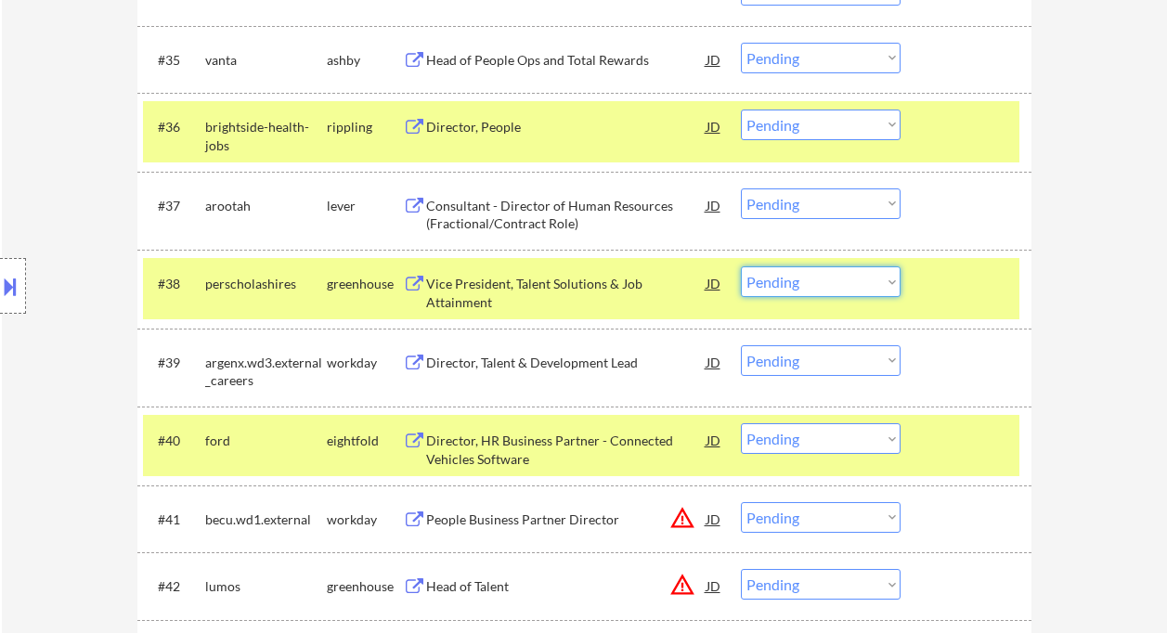
click at [811, 290] on select "Choose an option... Pending Applied Excluded (Questions) Excluded (Expired) Exc…" at bounding box center [821, 282] width 160 height 31
click at [741, 267] on select "Choose an option... Pending Applied Excluded (Questions) Excluded (Expired) Exc…" at bounding box center [821, 282] width 160 height 31
click at [513, 202] on div "Consultant - Director of Human Resources (Fractional/Contract Role)" at bounding box center [566, 215] width 280 height 36
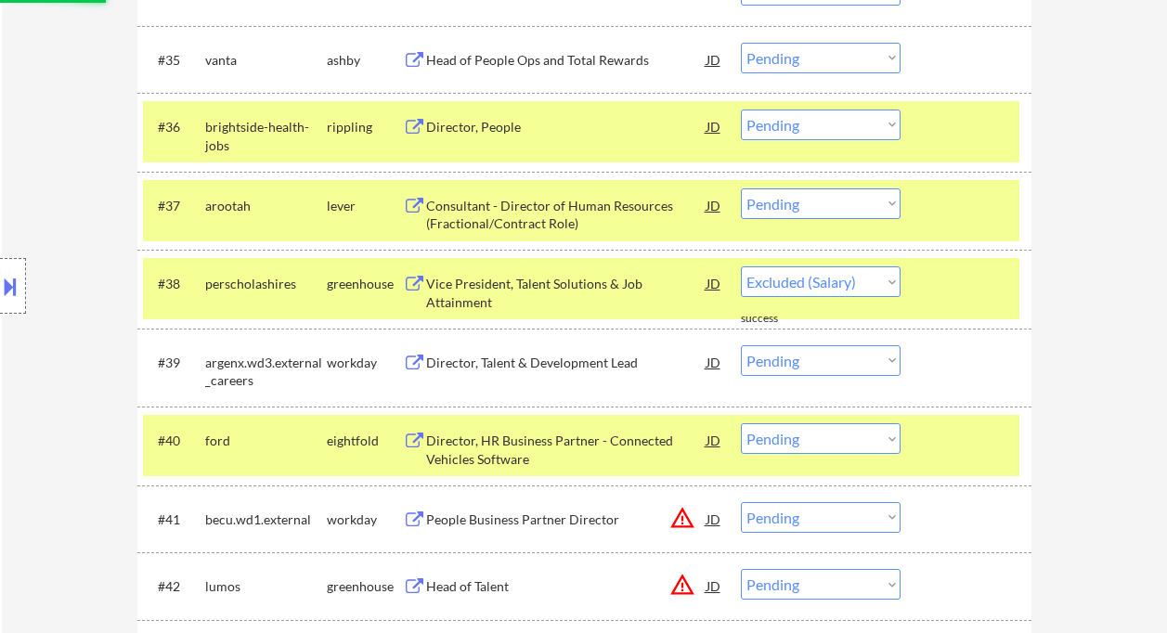
select select ""pending""
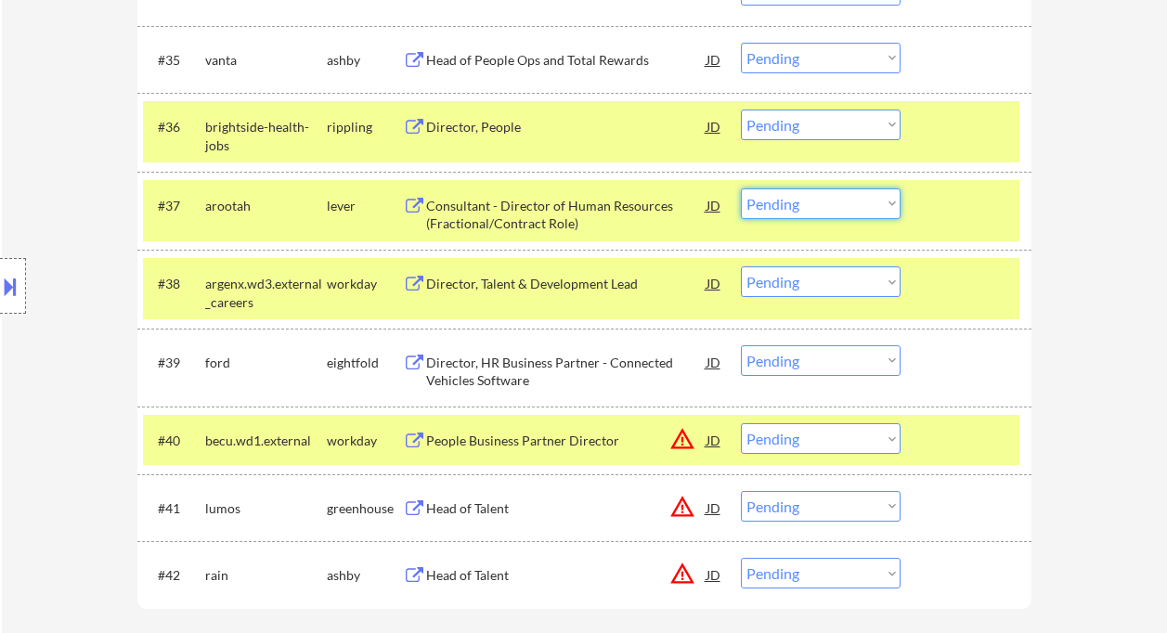
click at [831, 212] on select "Choose an option... Pending Applied Excluded (Questions) Excluded (Expired) Exc…" at bounding box center [821, 204] width 160 height 31
click at [799, 205] on select "Choose an option... Pending Applied Excluded (Questions) Excluded (Expired) Exc…" at bounding box center [821, 204] width 160 height 31
click at [741, 189] on select "Choose an option... Pending Applied Excluded (Questions) Excluded (Expired) Exc…" at bounding box center [821, 204] width 160 height 31
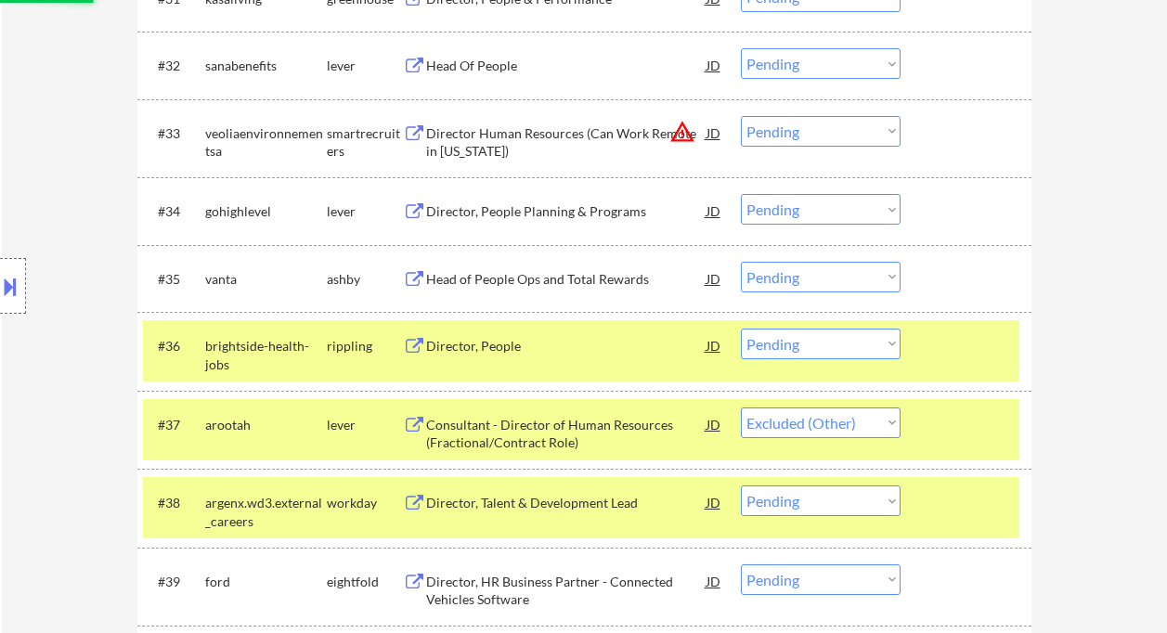
scroll to position [2768, 0]
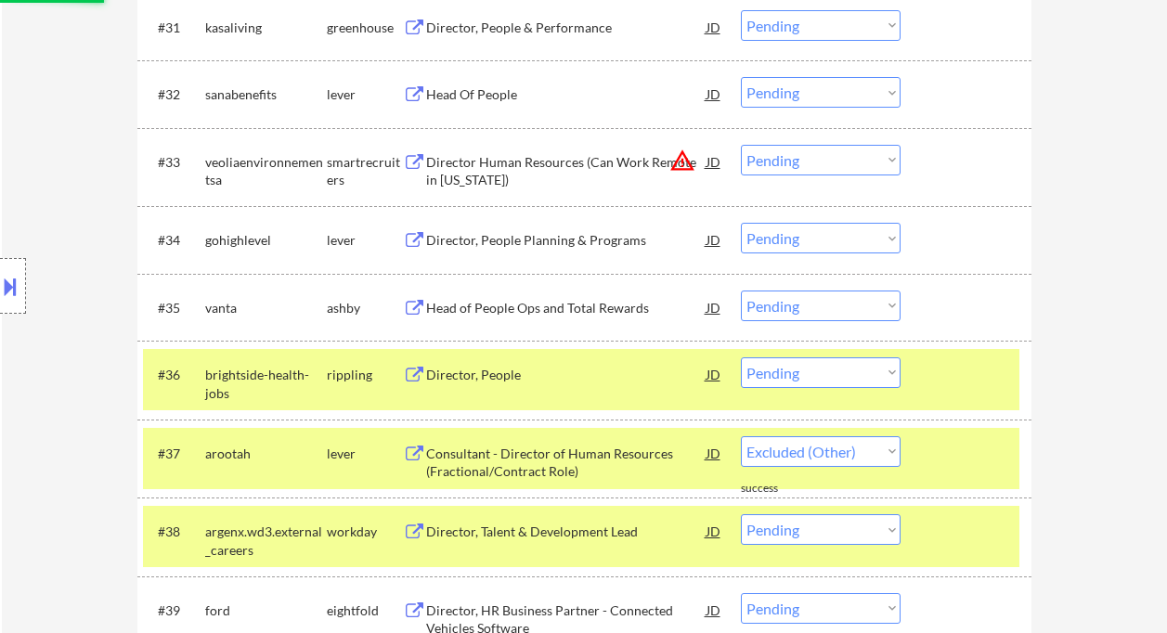
select select ""pending""
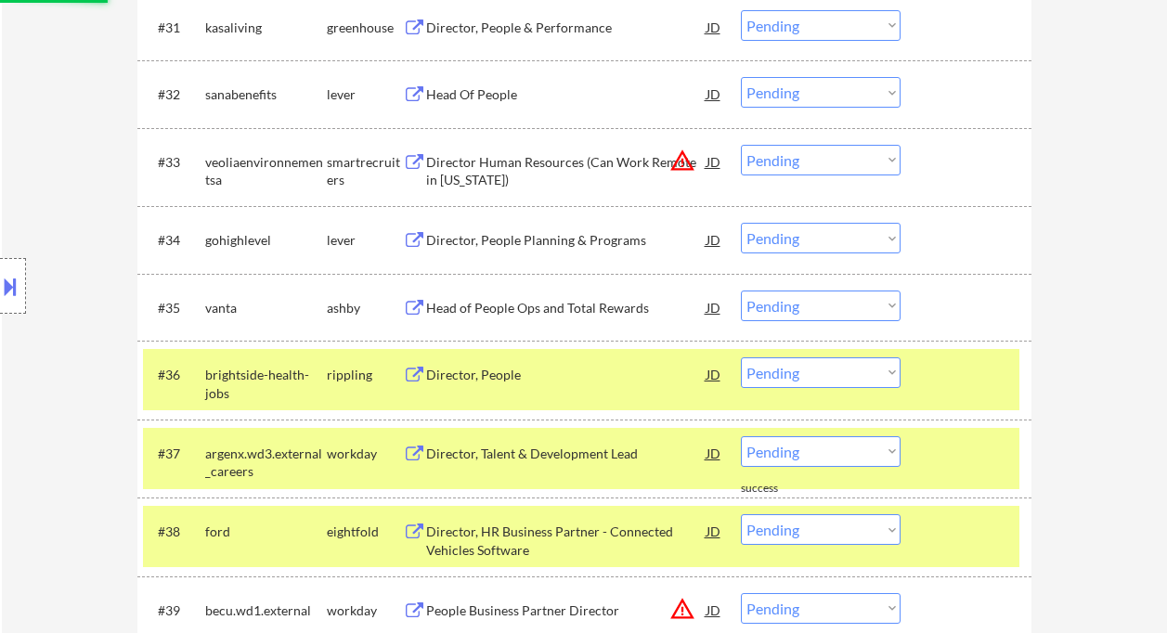
click at [503, 245] on div "Director, People Planning & Programs" at bounding box center [566, 240] width 280 height 19
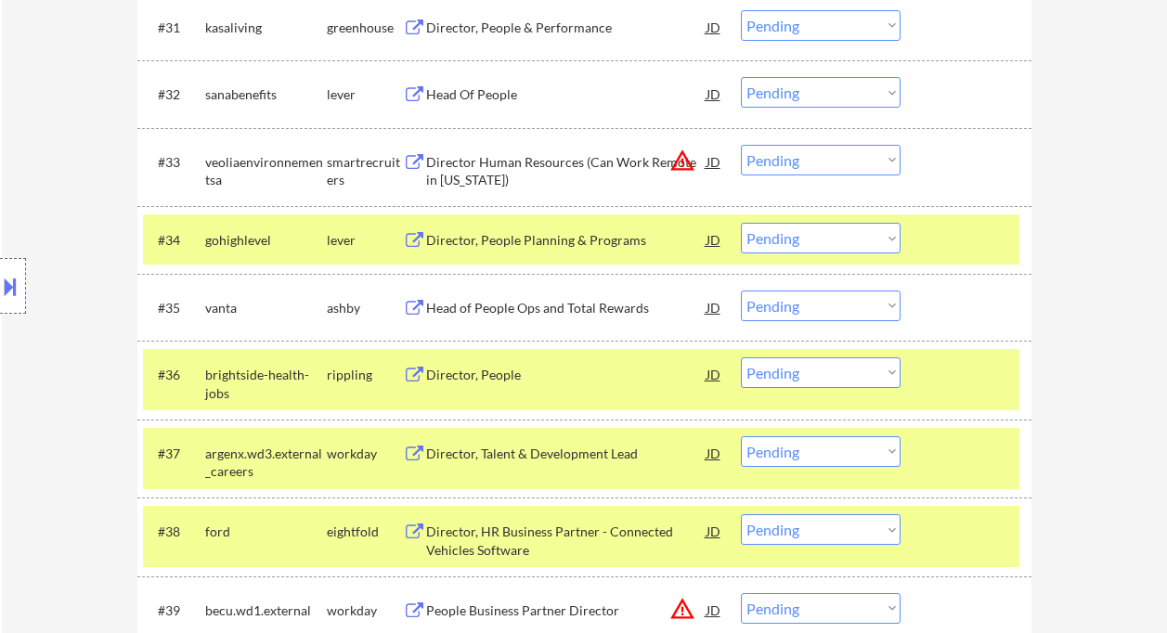
click at [18, 289] on button at bounding box center [10, 286] width 20 height 31
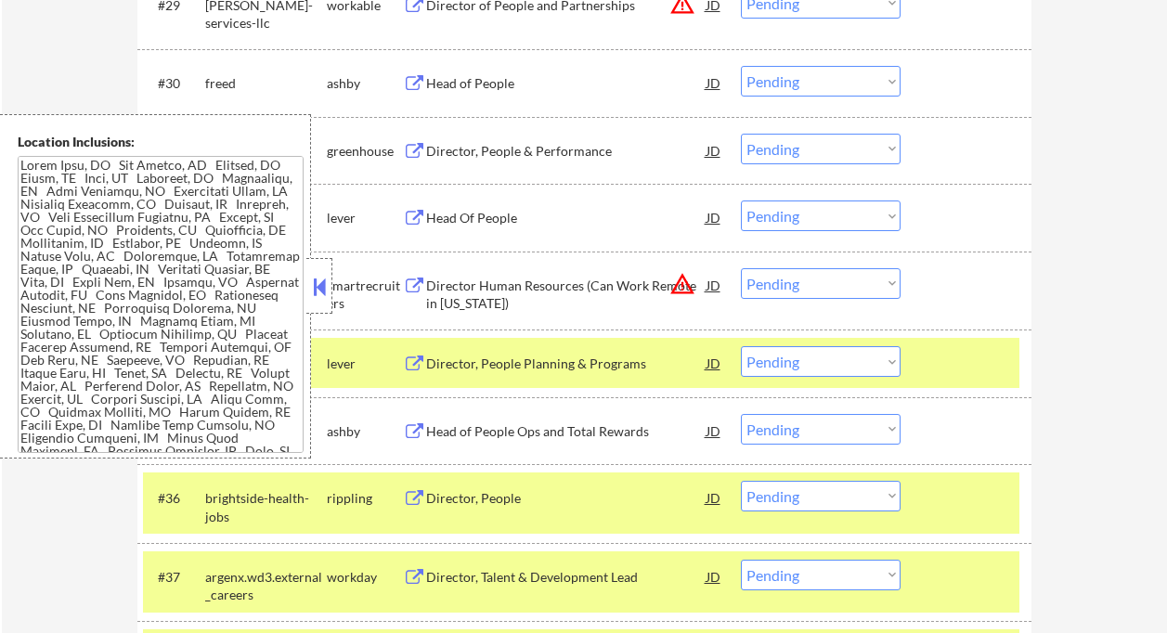
scroll to position [98, 0]
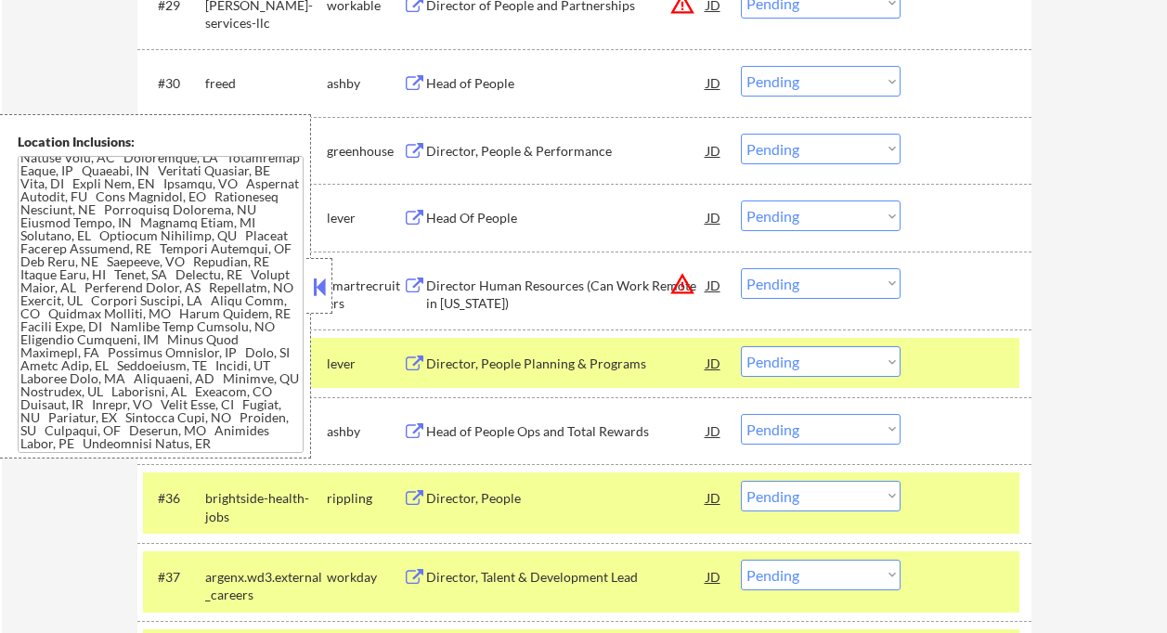
click at [318, 286] on button at bounding box center [319, 287] width 20 height 28
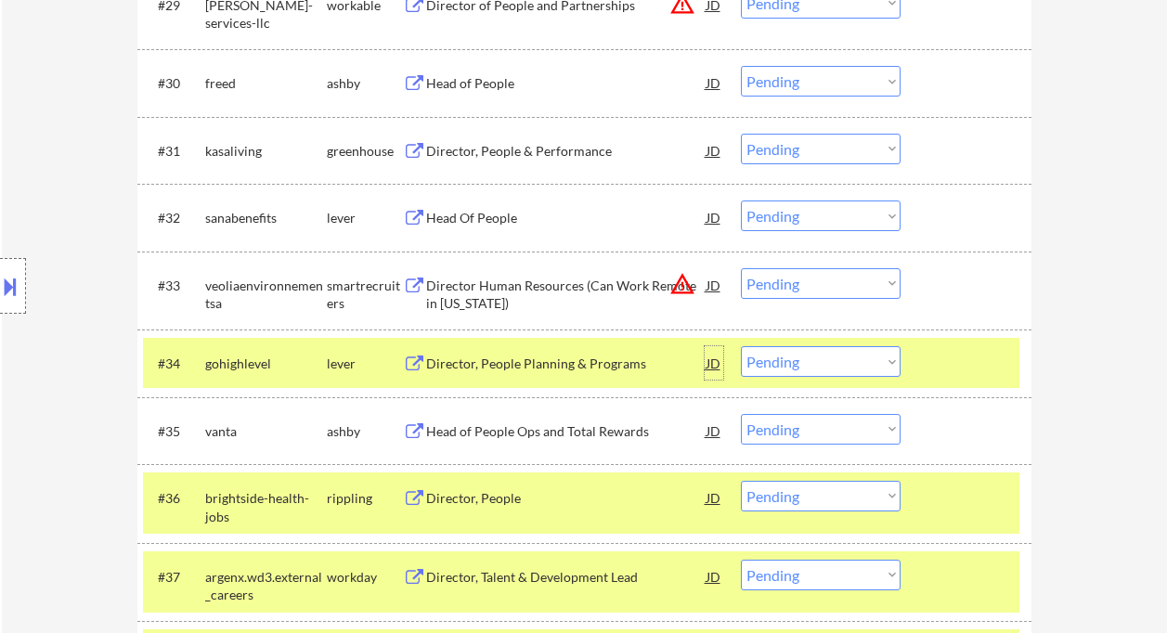
click at [711, 365] on div "JD" at bounding box center [714, 362] width 19 height 33
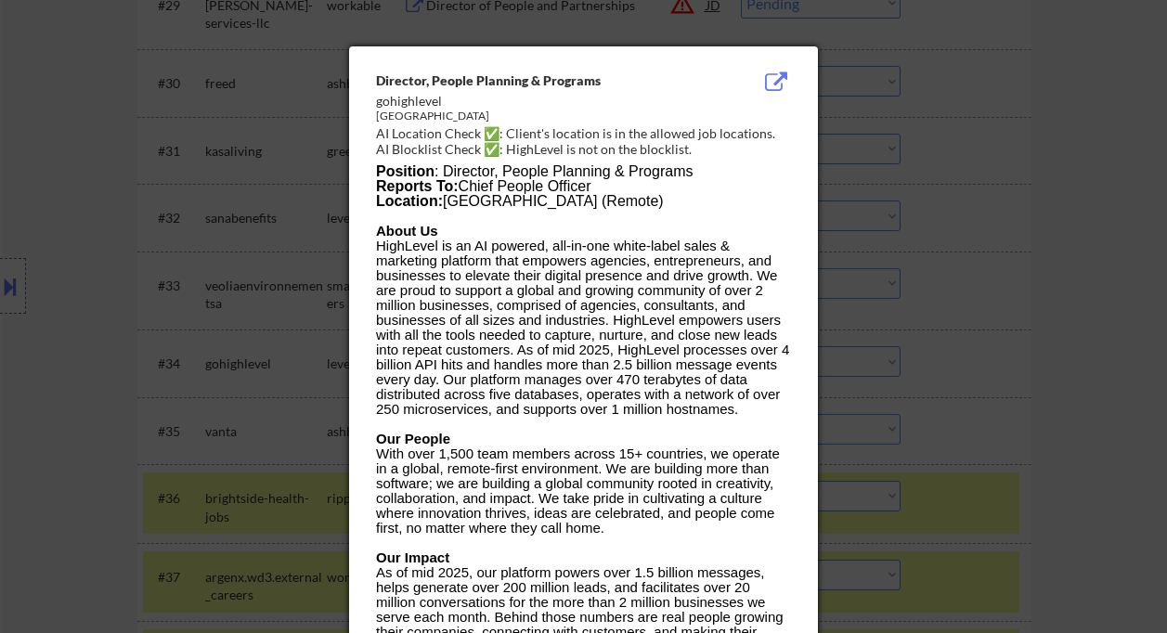
click at [1085, 345] on div at bounding box center [583, 316] width 1167 height 633
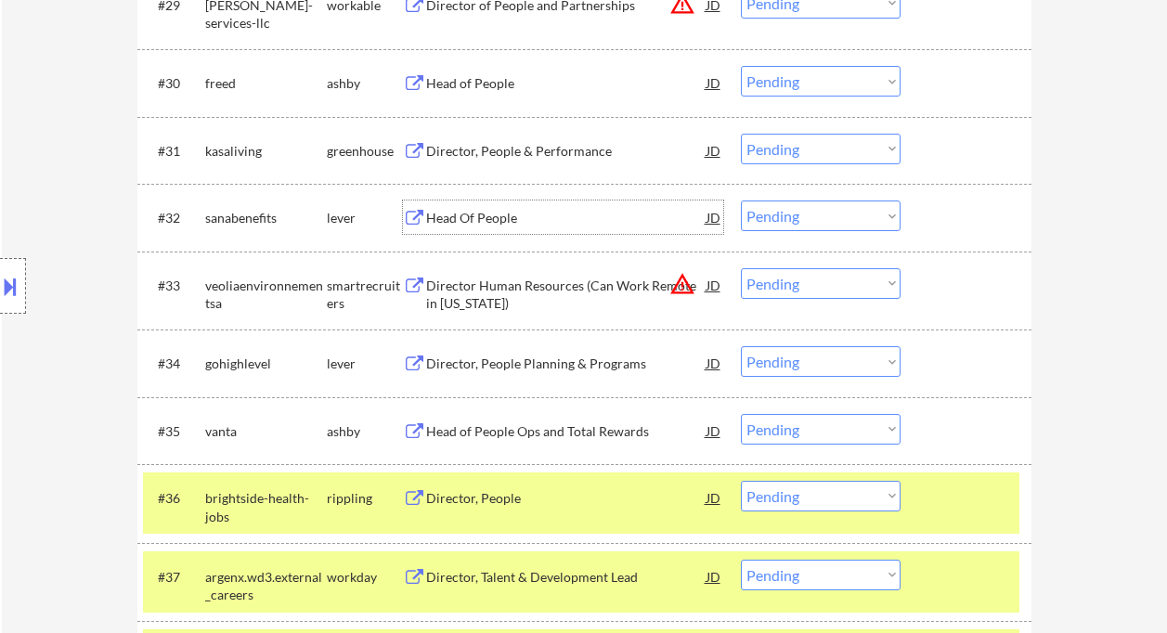
click at [500, 221] on div "Head Of People" at bounding box center [566, 218] width 280 height 19
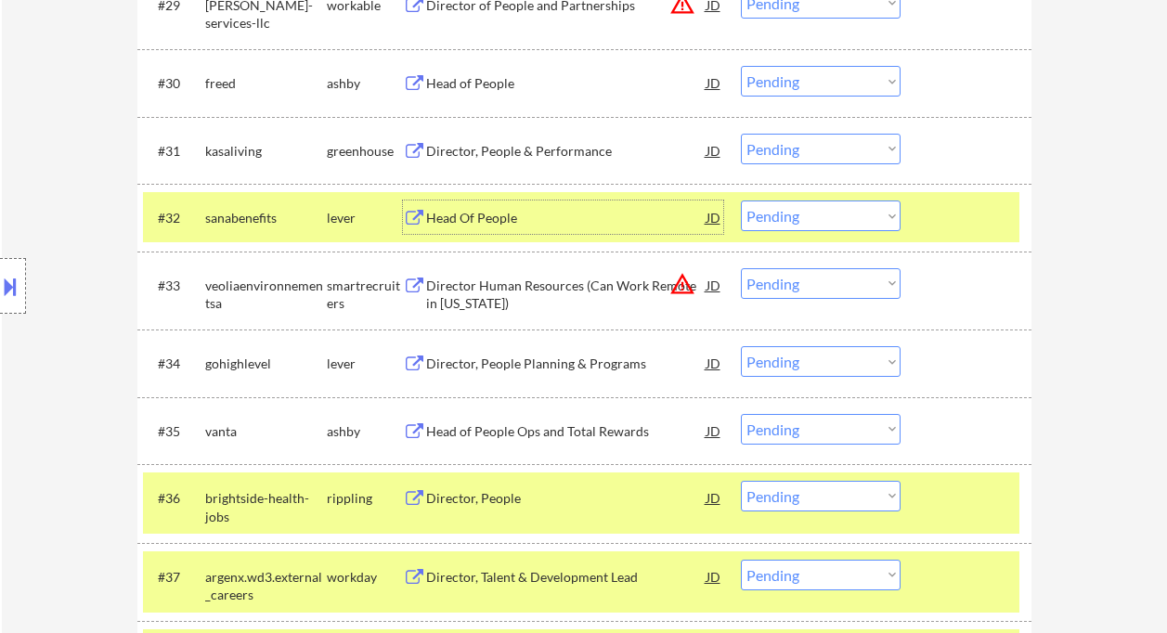
click at [444, 221] on div "Head Of People" at bounding box center [566, 218] width 280 height 19
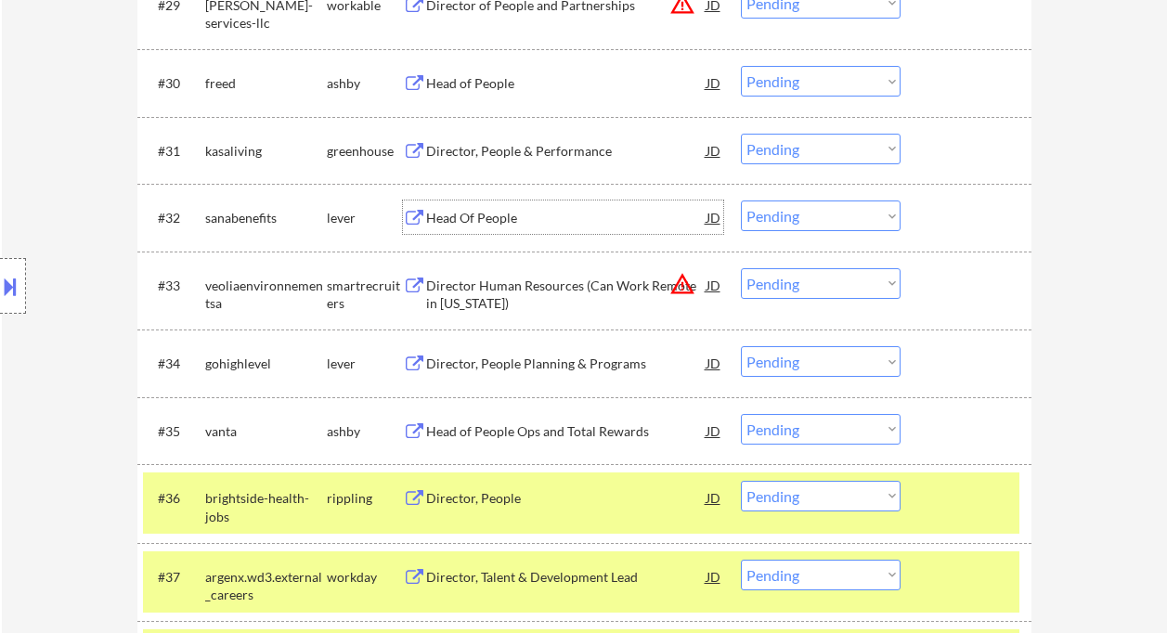
drag, startPoint x: 778, startPoint y: 218, endPoint x: 787, endPoint y: 230, distance: 15.2
click at [778, 218] on select "Choose an option... Pending Applied Excluded (Questions) Excluded (Expired) Exc…" at bounding box center [821, 216] width 160 height 31
click at [741, 201] on select "Choose an option... Pending Applied Excluded (Questions) Excluded (Expired) Exc…" at bounding box center [821, 216] width 160 height 31
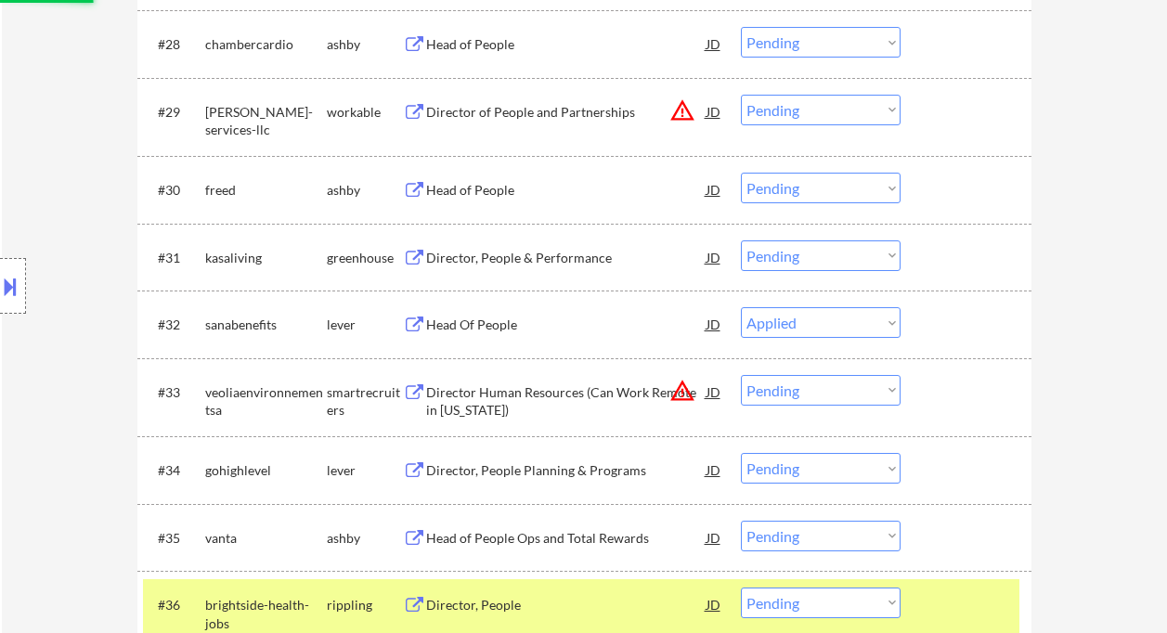
scroll to position [2521, 0]
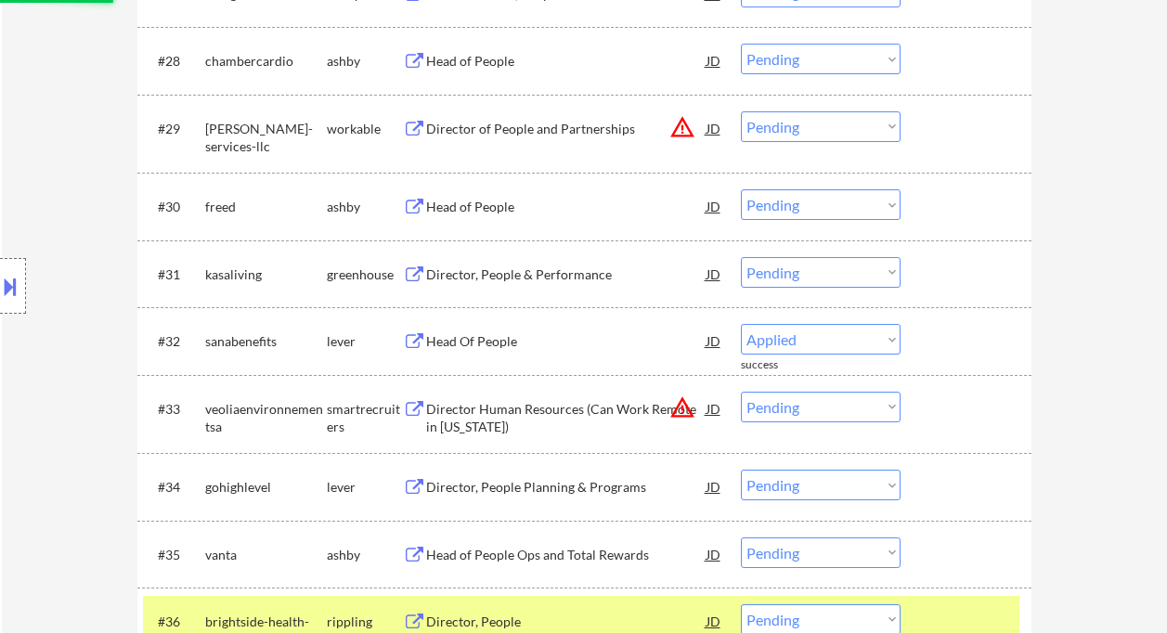
click at [538, 277] on div "Director, People & Performance" at bounding box center [566, 275] width 280 height 19
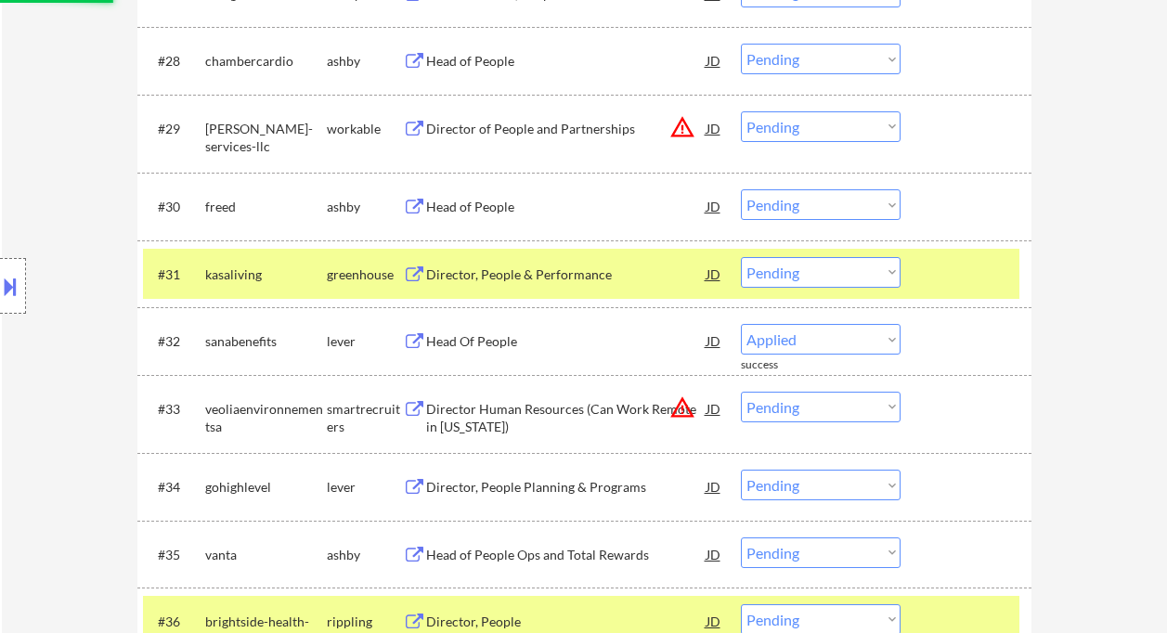
select select ""pending""
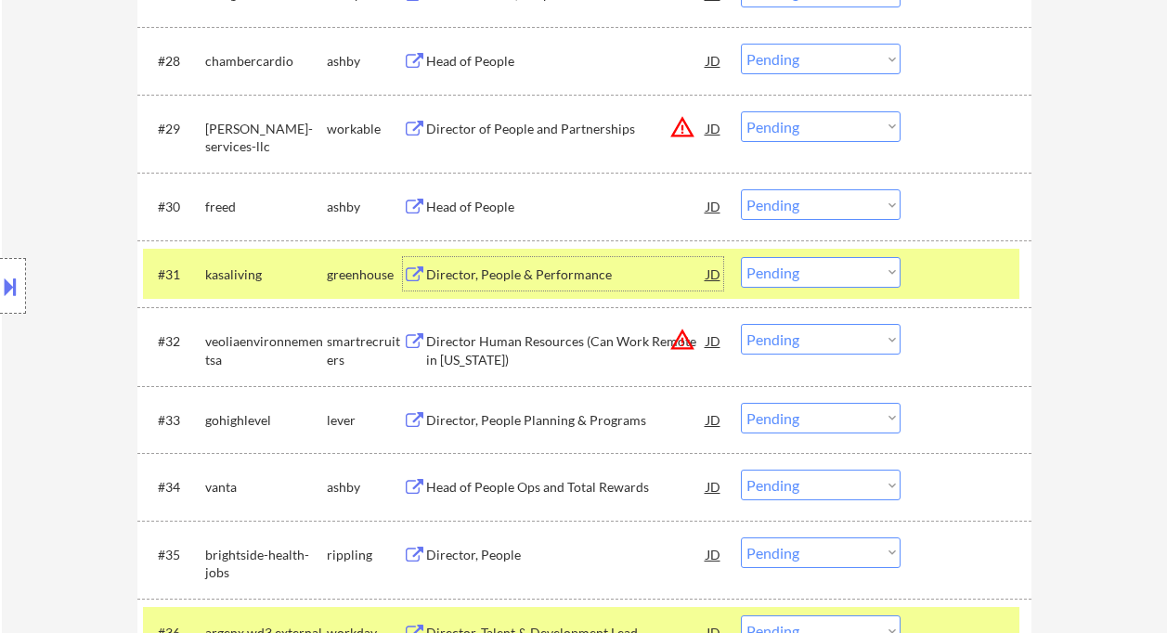
drag, startPoint x: 824, startPoint y: 275, endPoint x: 825, endPoint y: 287, distance: 12.1
click at [824, 275] on select "Choose an option... Pending Applied Excluded (Questions) Excluded (Expired) Exc…" at bounding box center [821, 272] width 160 height 31
click at [741, 257] on select "Choose an option... Pending Applied Excluded (Questions) Excluded (Expired) Exc…" at bounding box center [821, 272] width 160 height 31
click at [462, 206] on div "Head of People" at bounding box center [566, 207] width 280 height 19
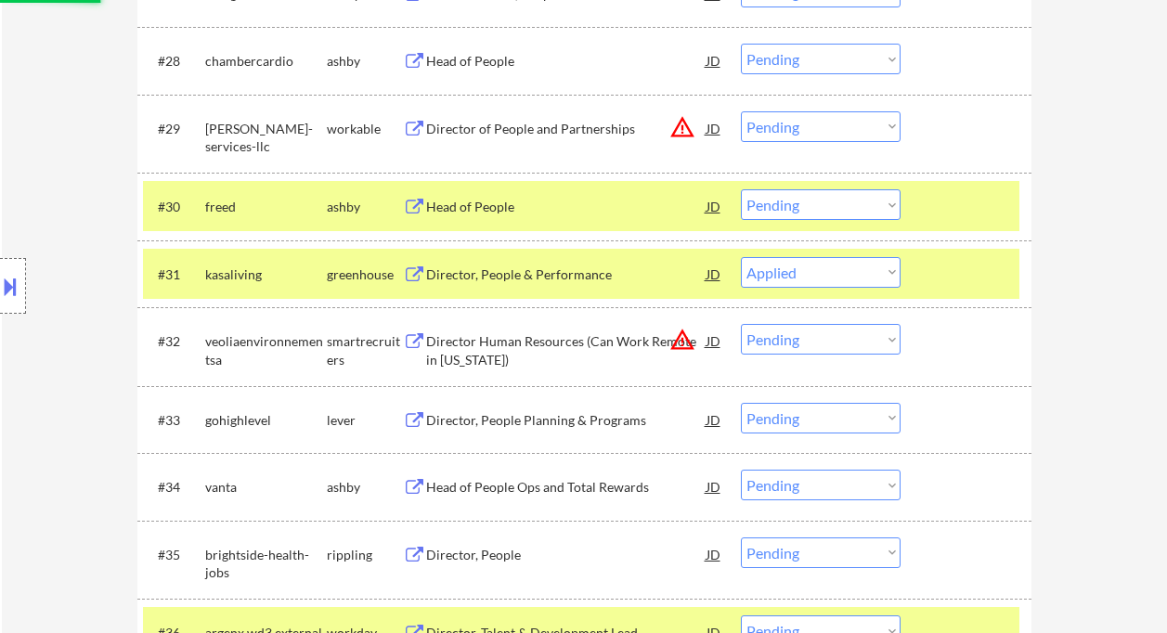
select select ""pending""
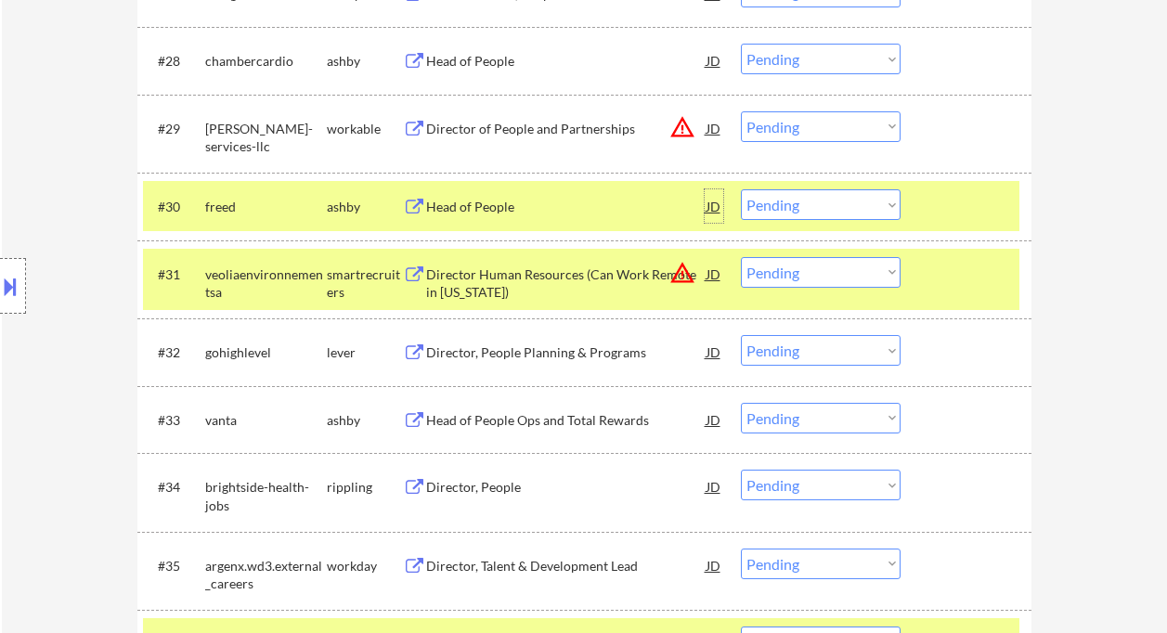
click at [709, 208] on div "JD" at bounding box center [714, 205] width 19 height 33
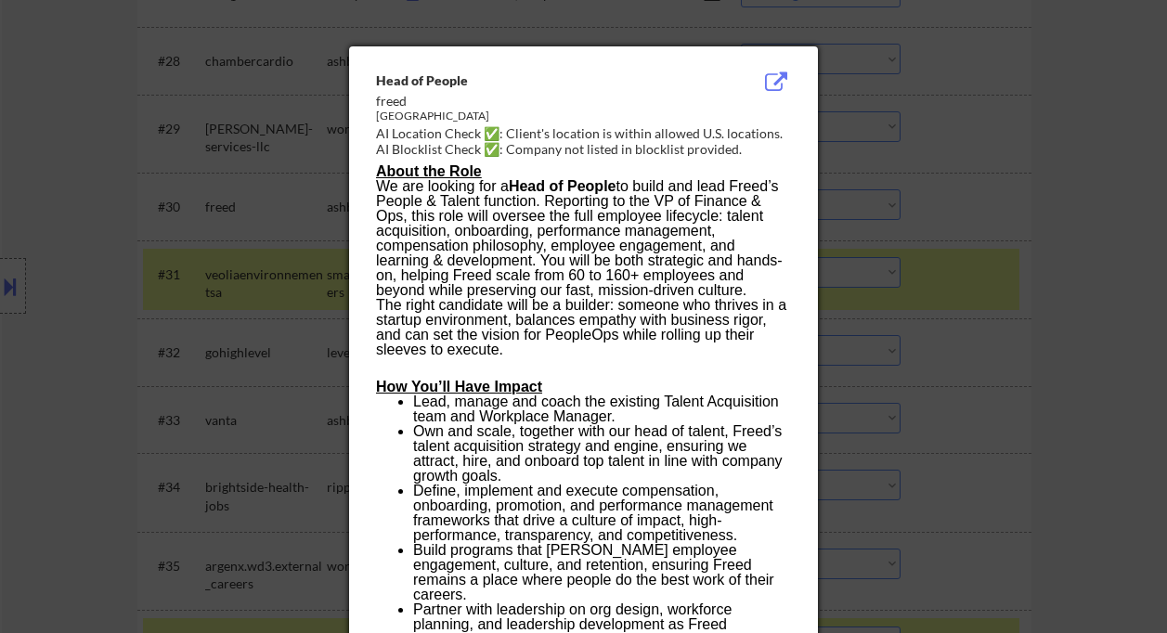
click at [986, 282] on div at bounding box center [583, 316] width 1167 height 633
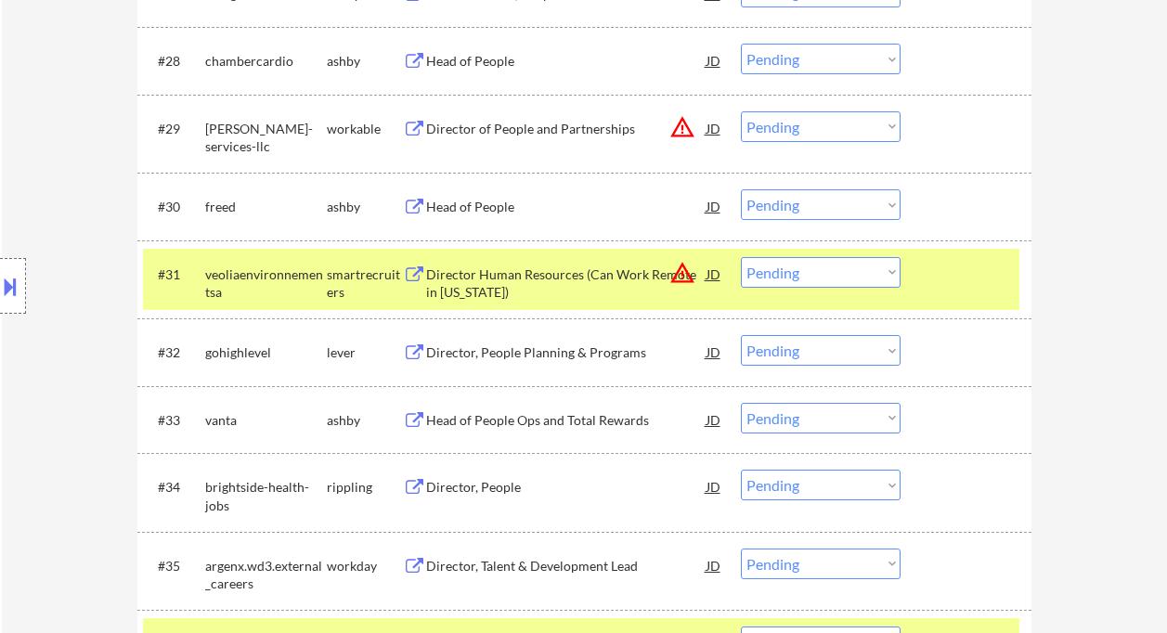
click at [710, 202] on div "JD" at bounding box center [714, 205] width 19 height 33
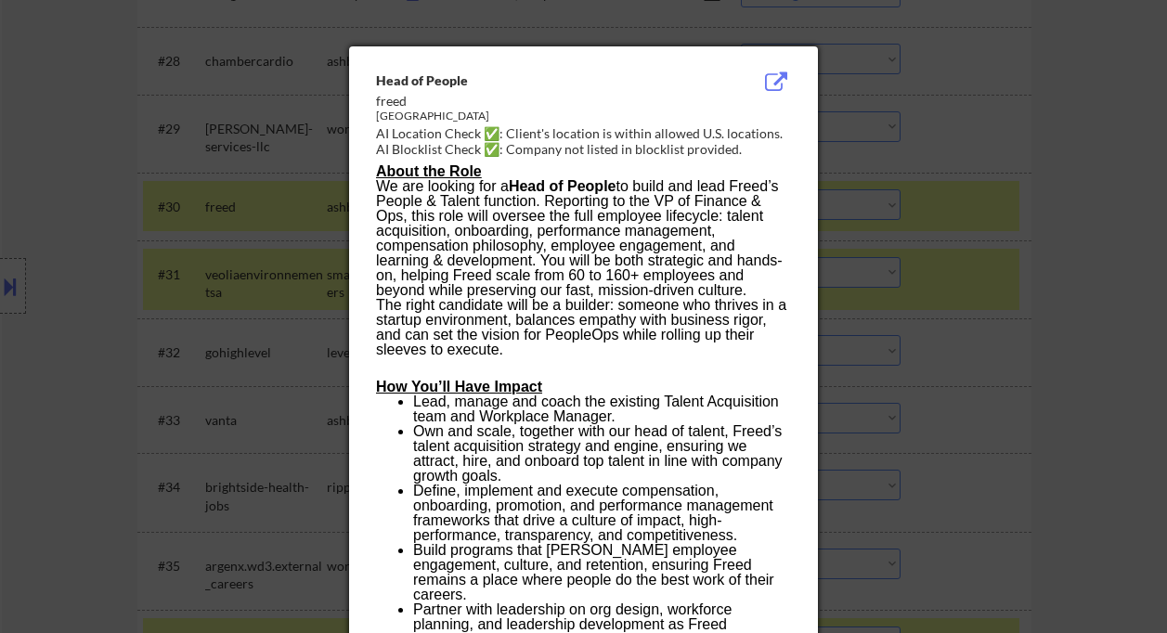
click at [1032, 333] on div at bounding box center [583, 316] width 1167 height 633
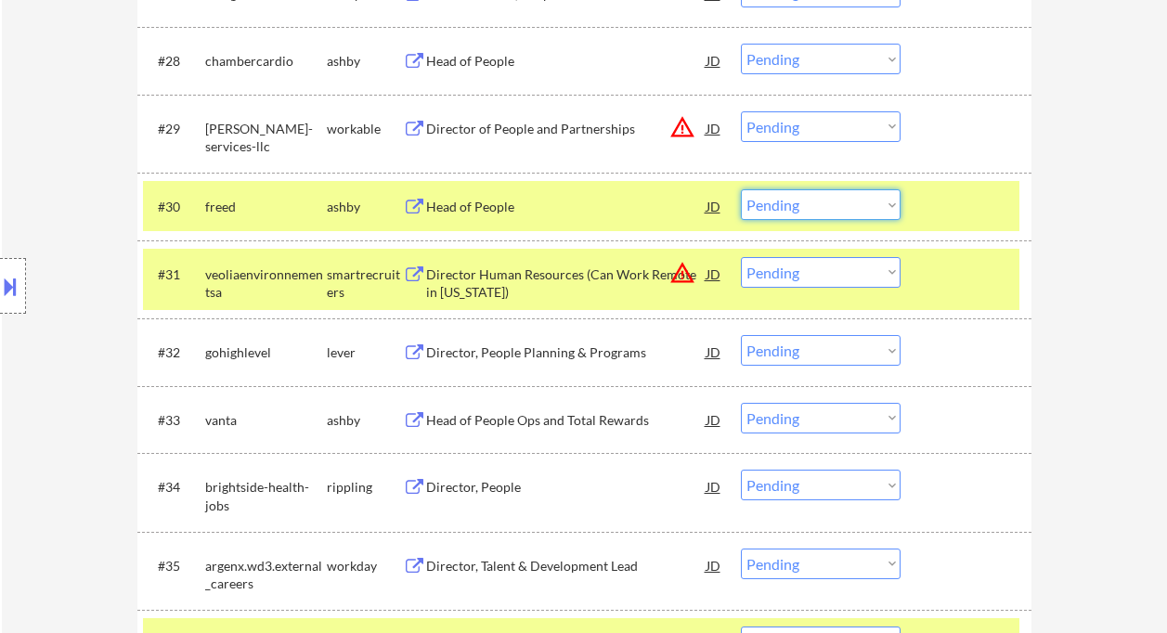
click at [846, 213] on select "Choose an option... Pending Applied Excluded (Questions) Excluded (Expired) Exc…" at bounding box center [821, 204] width 160 height 31
click at [741, 189] on select "Choose an option... Pending Applied Excluded (Questions) Excluded (Expired) Exc…" at bounding box center [821, 204] width 160 height 31
select select ""pending""
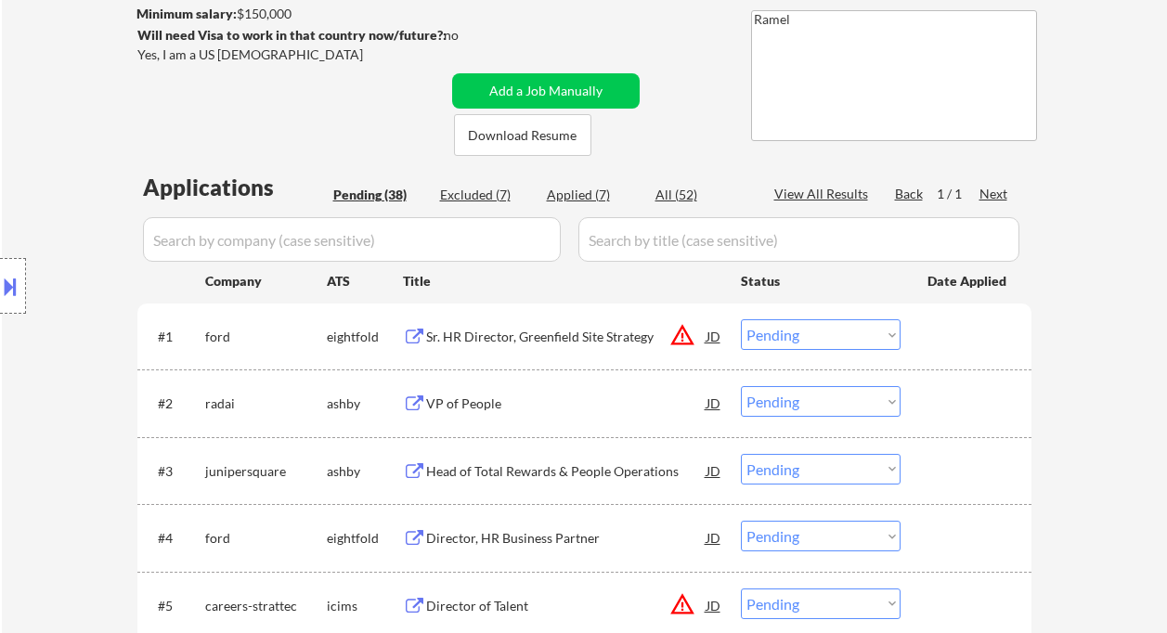
scroll to position [416, 0]
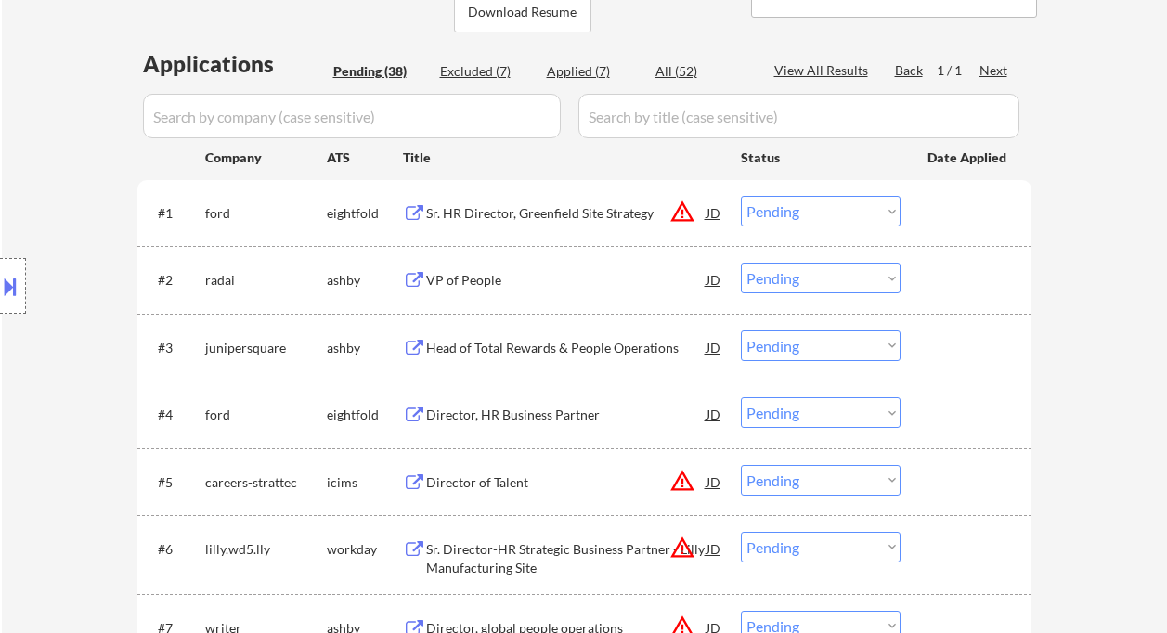
click at [481, 281] on div "VP of People" at bounding box center [566, 280] width 280 height 19
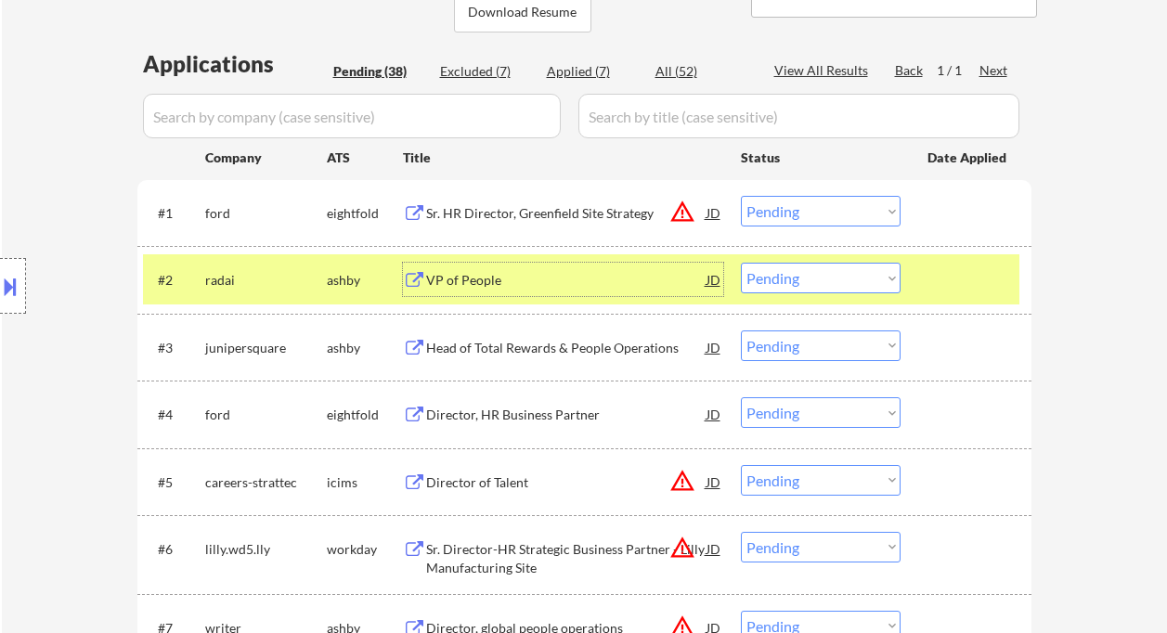
click at [15, 289] on button at bounding box center [10, 286] width 20 height 31
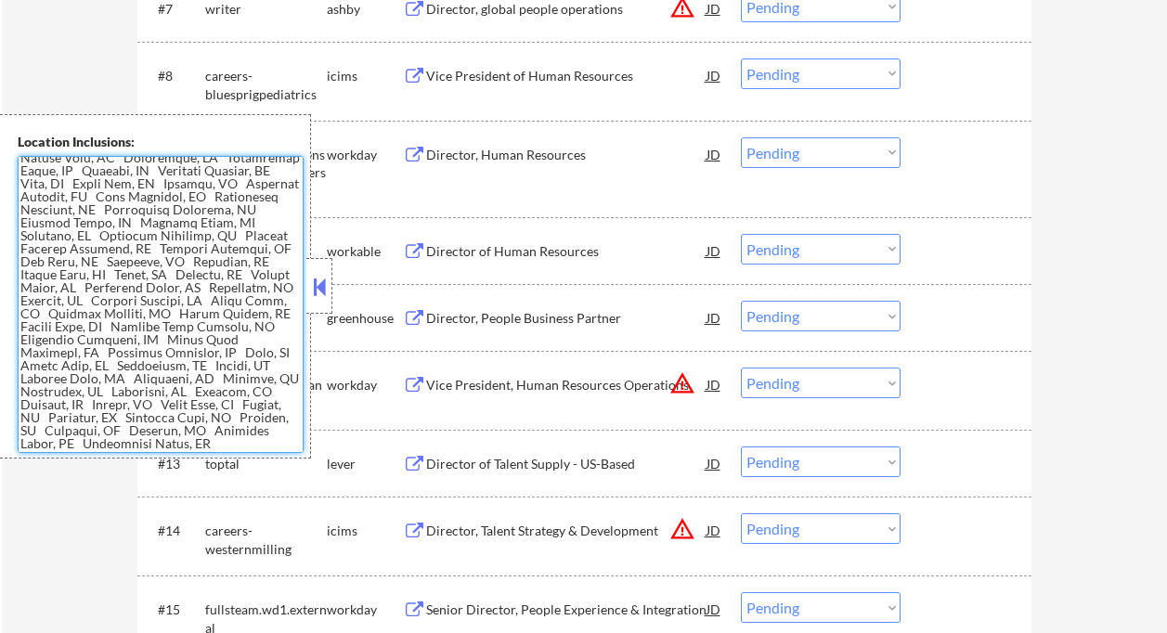
scroll to position [0, 0]
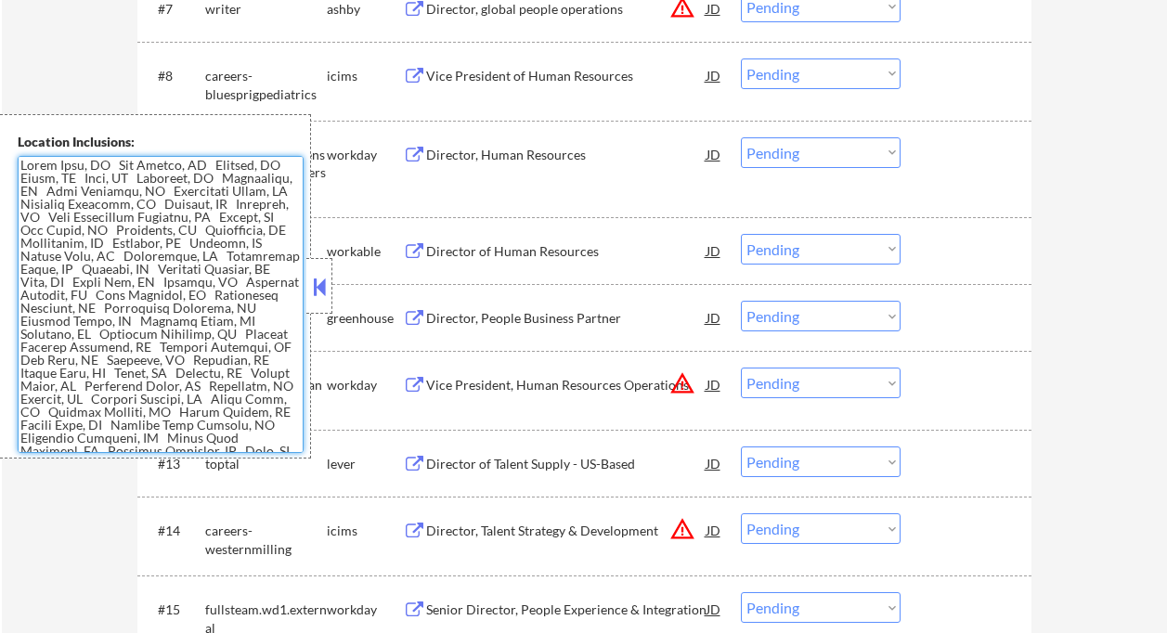
click at [328, 288] on button at bounding box center [319, 287] width 20 height 28
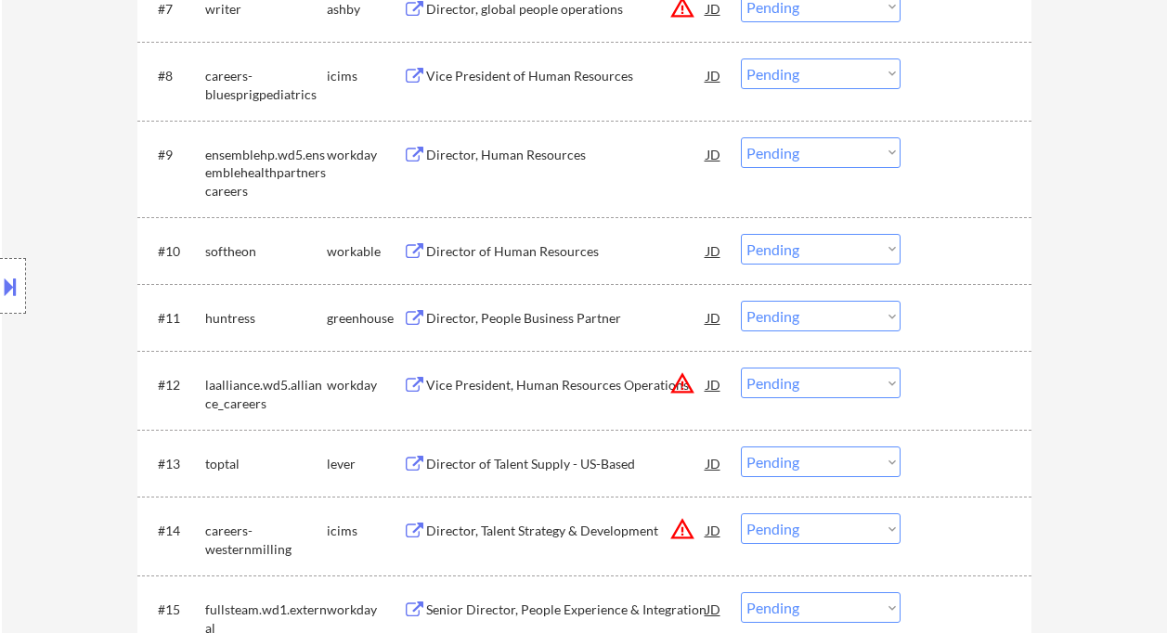
scroll to position [380, 0]
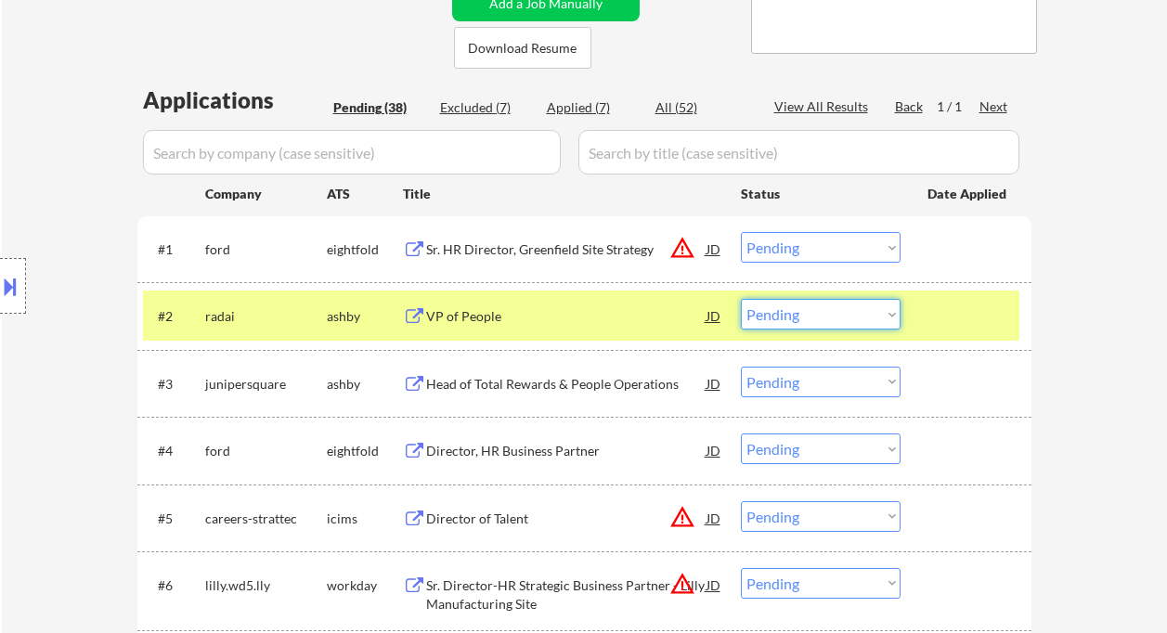
drag, startPoint x: 843, startPoint y: 312, endPoint x: 833, endPoint y: 329, distance: 19.6
click at [843, 312] on select "Choose an option... Pending Applied Excluded (Questions) Excluded (Expired) Exc…" at bounding box center [821, 314] width 160 height 31
click at [741, 299] on select "Choose an option... Pending Applied Excluded (Questions) Excluded (Expired) Exc…" at bounding box center [821, 314] width 160 height 31
click at [593, 391] on div "Head of Total Rewards & People Operations" at bounding box center [566, 384] width 280 height 19
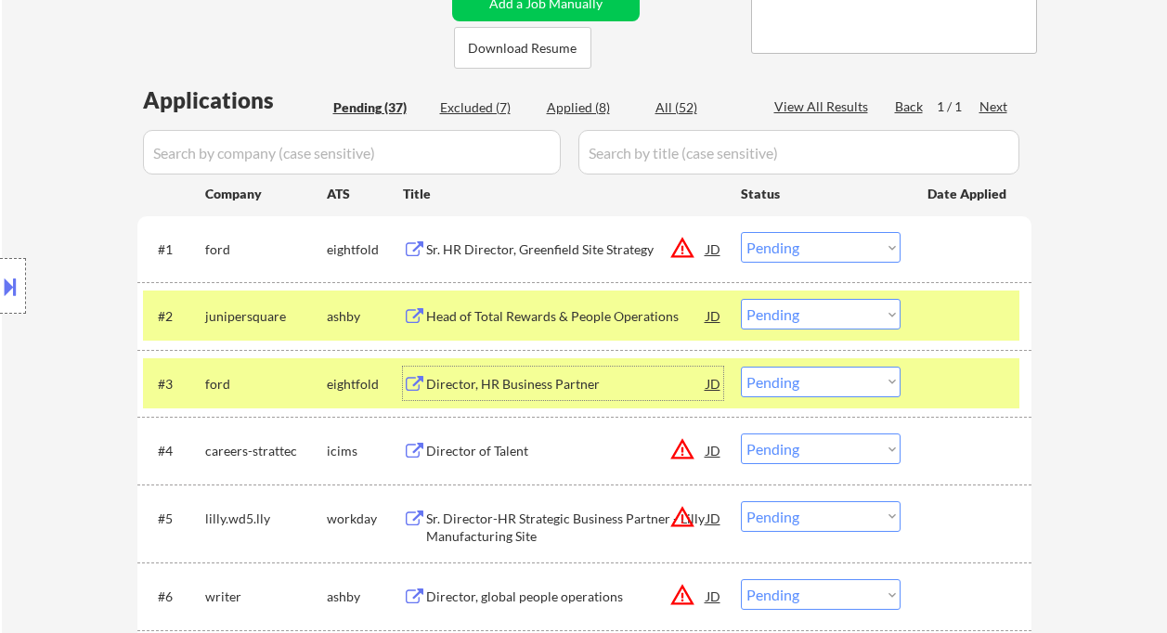
click at [813, 319] on select "Choose an option... Pending Applied Excluded (Questions) Excluded (Expired) Exc…" at bounding box center [821, 314] width 160 height 31
click at [741, 299] on select "Choose an option... Pending Applied Excluded (Questions) Excluded (Expired) Exc…" at bounding box center [821, 314] width 160 height 31
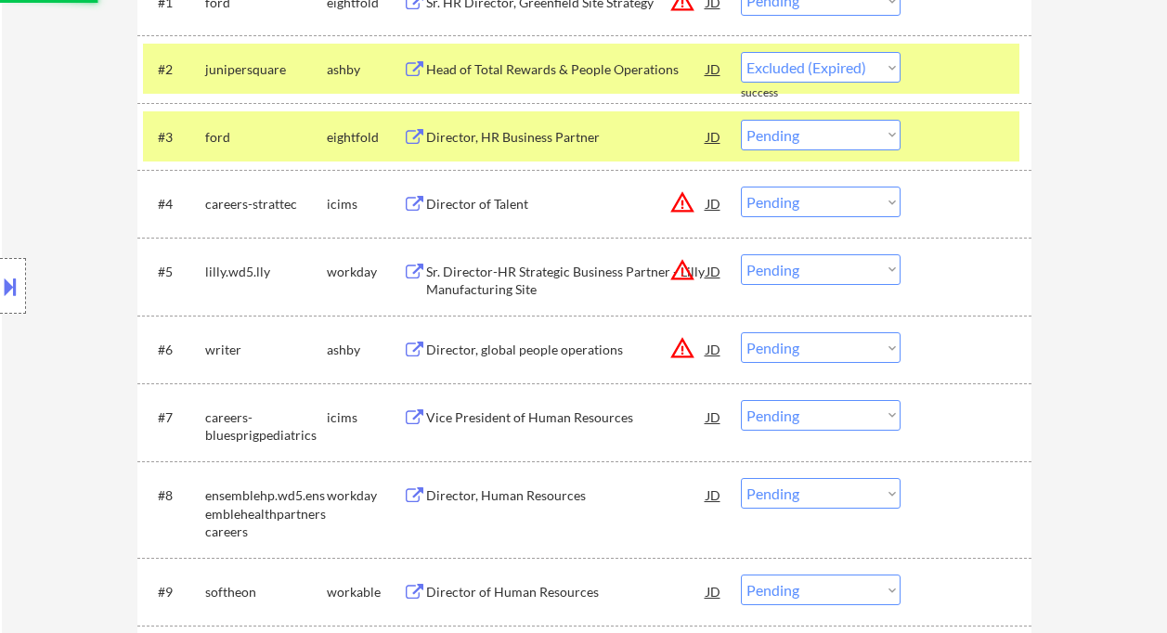
select select ""pending""
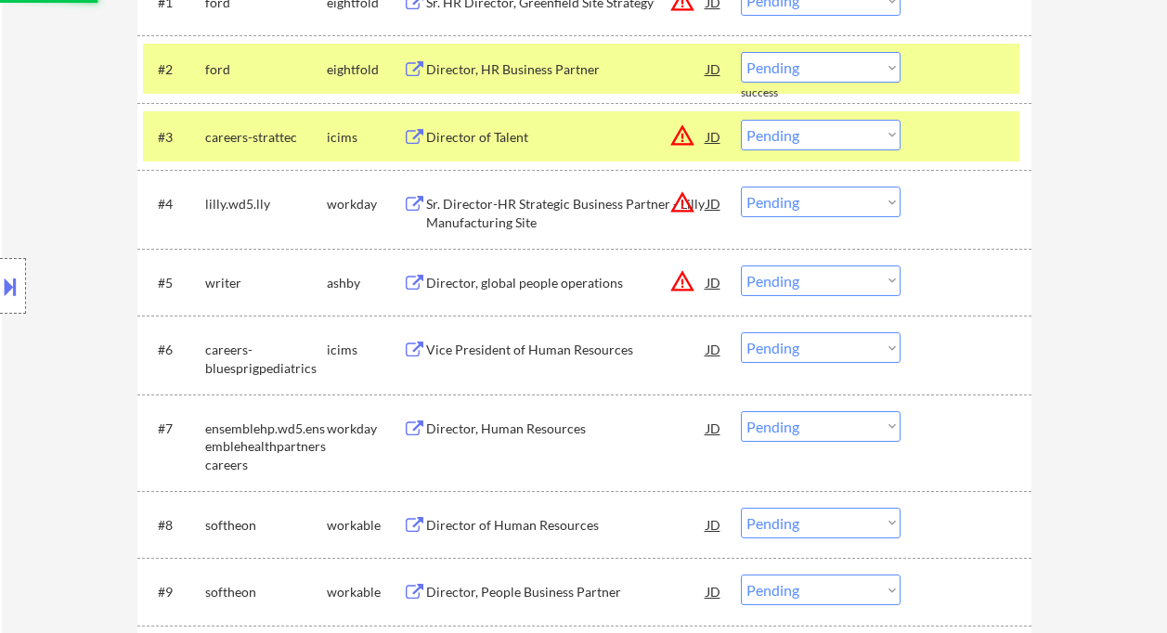
scroll to position [751, 0]
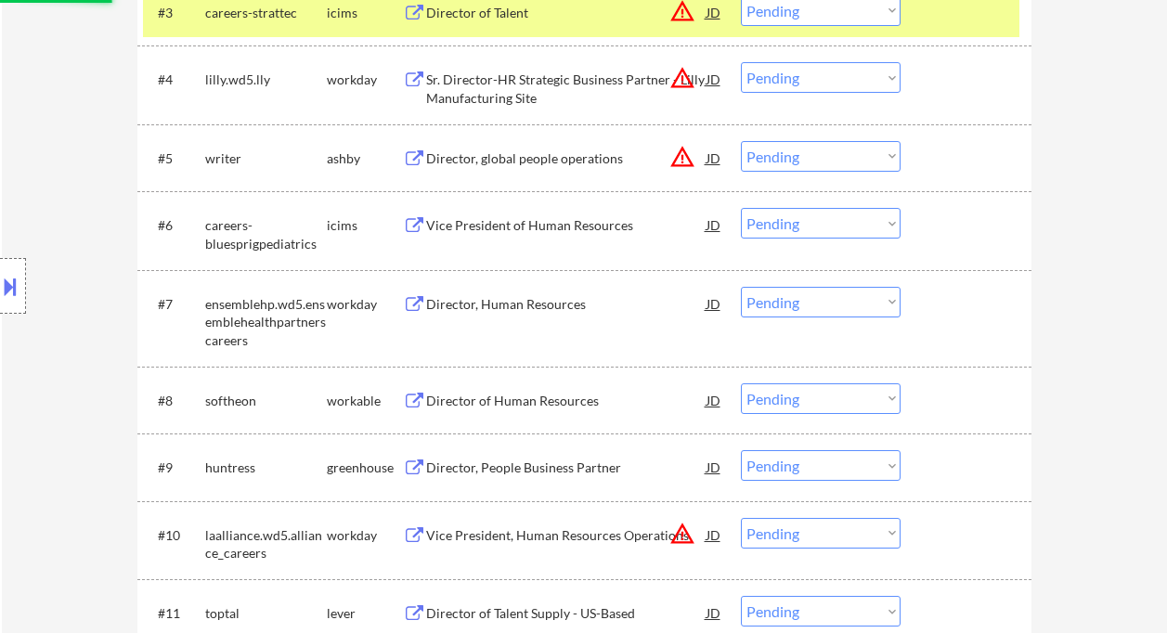
click at [555, 399] on div "Director of Human Resources" at bounding box center [566, 401] width 280 height 19
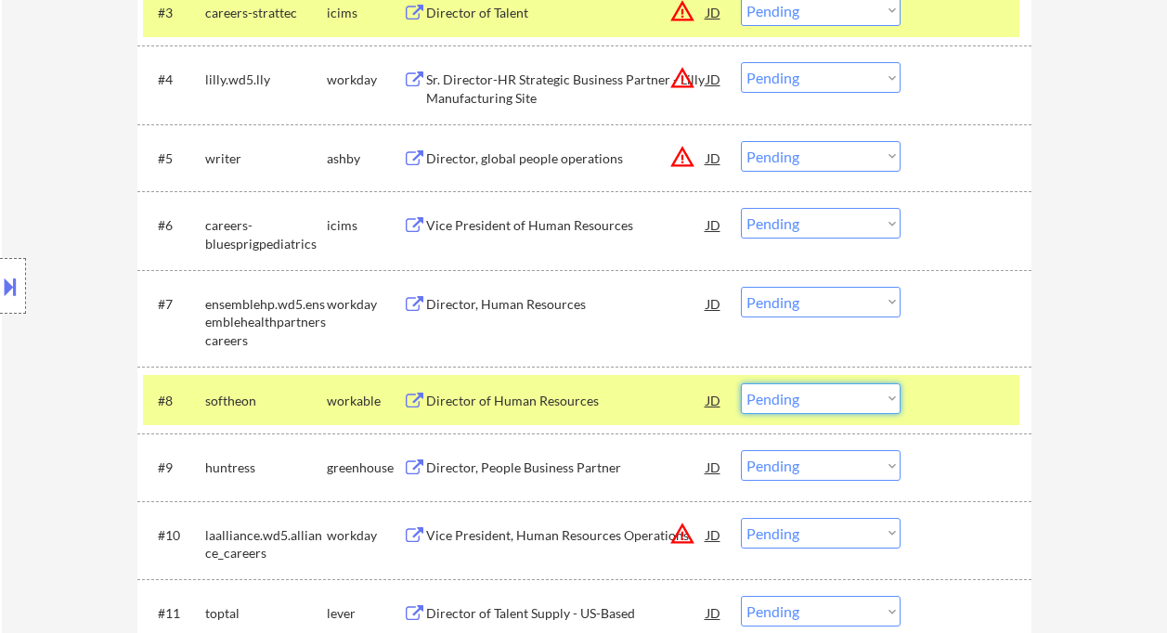
drag, startPoint x: 814, startPoint y: 400, endPoint x: 821, endPoint y: 413, distance: 14.5
click at [814, 400] on select "Choose an option... Pending Applied Excluded (Questions) Excluded (Expired) Exc…" at bounding box center [821, 399] width 160 height 31
click at [741, 384] on select "Choose an option... Pending Applied Excluded (Questions) Excluded (Expired) Exc…" at bounding box center [821, 399] width 160 height 31
click at [531, 474] on div "Director, People Business Partner" at bounding box center [566, 468] width 280 height 19
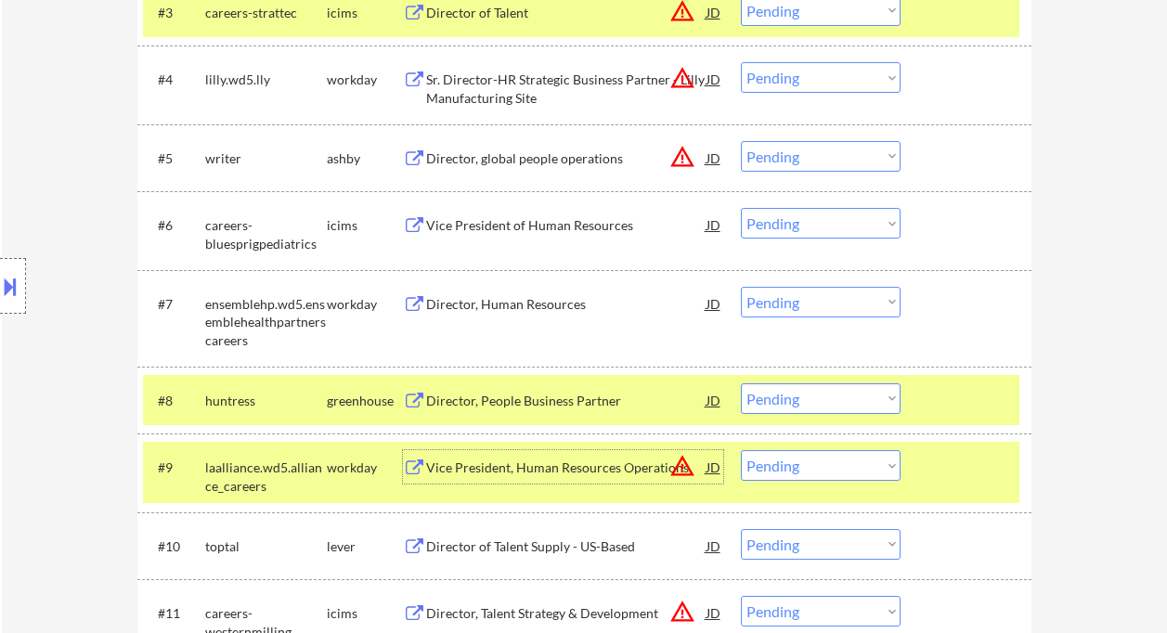
click at [807, 405] on select "Choose an option... Pending Applied Excluded (Questions) Excluded (Expired) Exc…" at bounding box center [821, 399] width 160 height 31
click at [741, 384] on select "Choose an option... Pending Applied Excluded (Questions) Excluded (Expired) Exc…" at bounding box center [821, 399] width 160 height 31
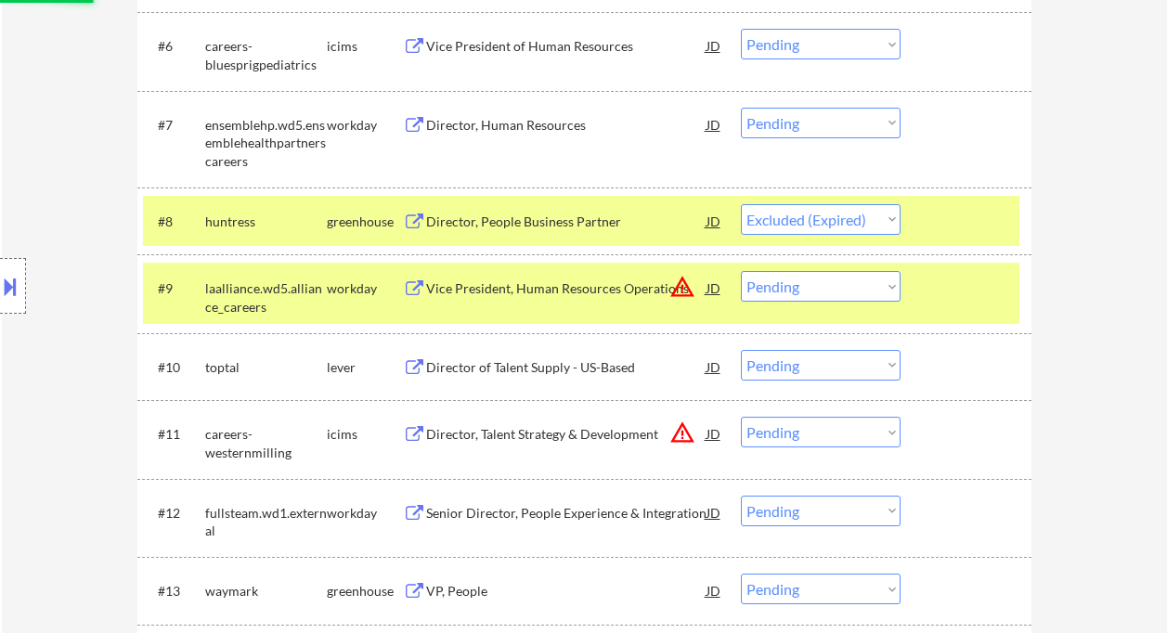
scroll to position [998, 0]
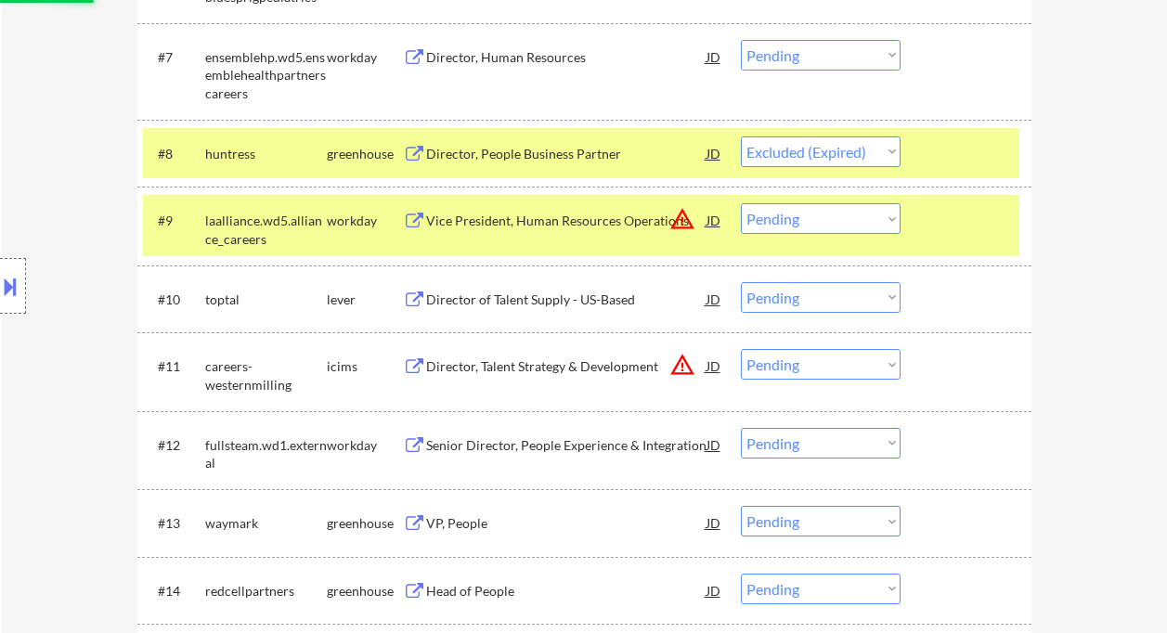
click at [488, 294] on div "Director of Talent Supply - US-Based" at bounding box center [566, 300] width 280 height 19
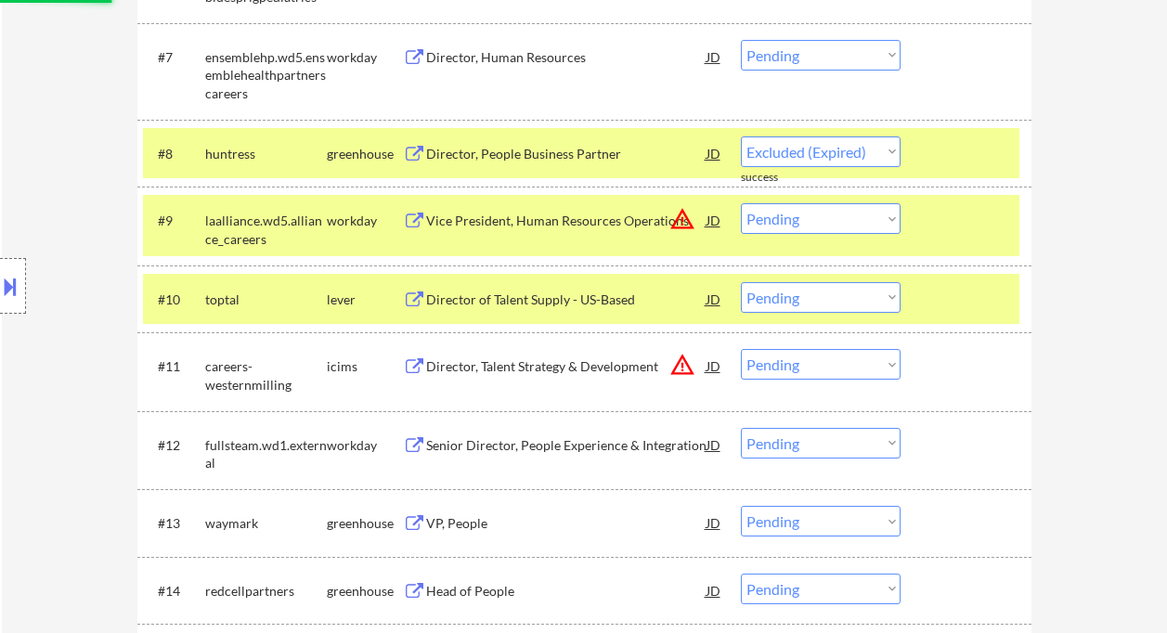
select select ""pending""
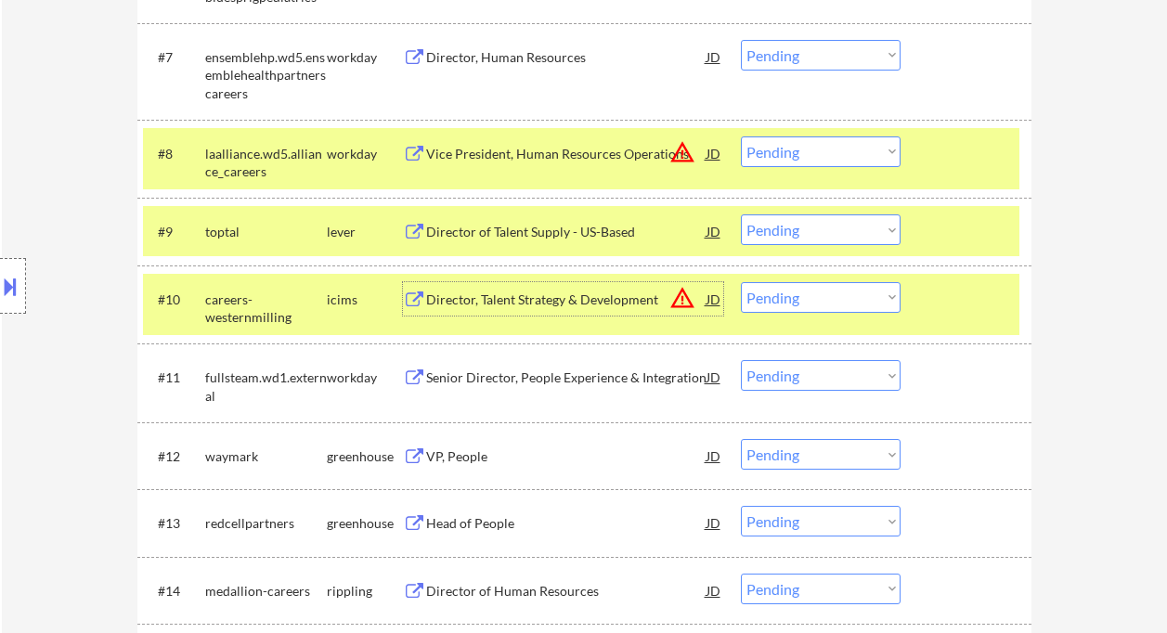
drag, startPoint x: 790, startPoint y: 226, endPoint x: 806, endPoint y: 244, distance: 24.4
click at [790, 226] on select "Choose an option... Pending Applied Excluded (Questions) Excluded (Expired) Exc…" at bounding box center [821, 230] width 160 height 31
click at [741, 215] on select "Choose an option... Pending Applied Excluded (Questions) Excluded (Expired) Exc…" at bounding box center [821, 230] width 160 height 31
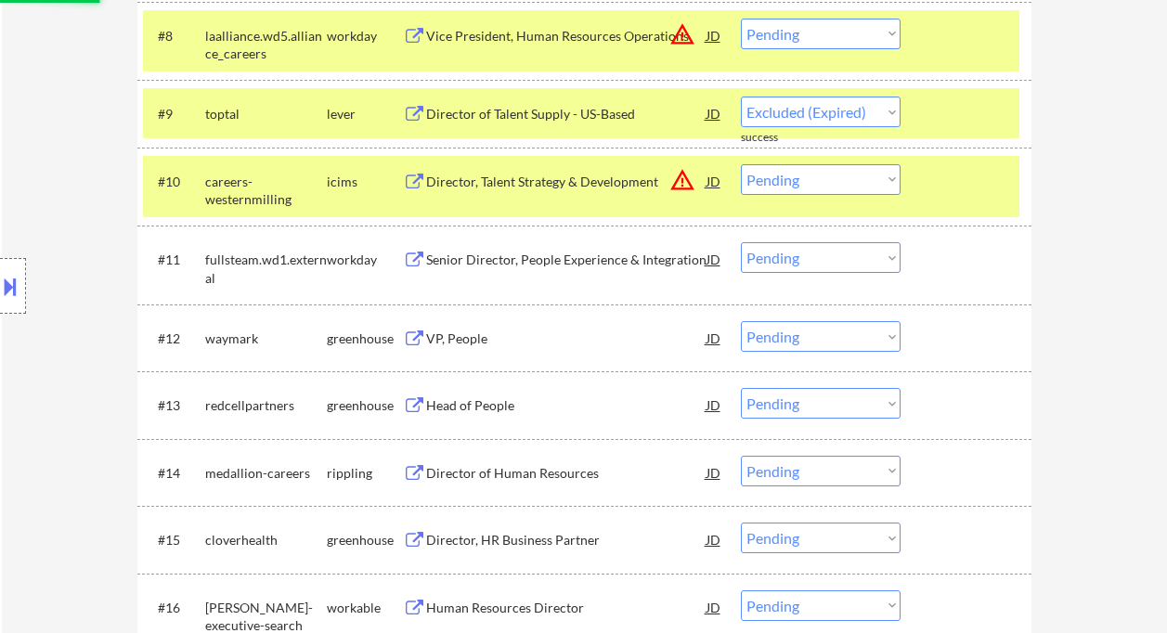
scroll to position [1123, 0]
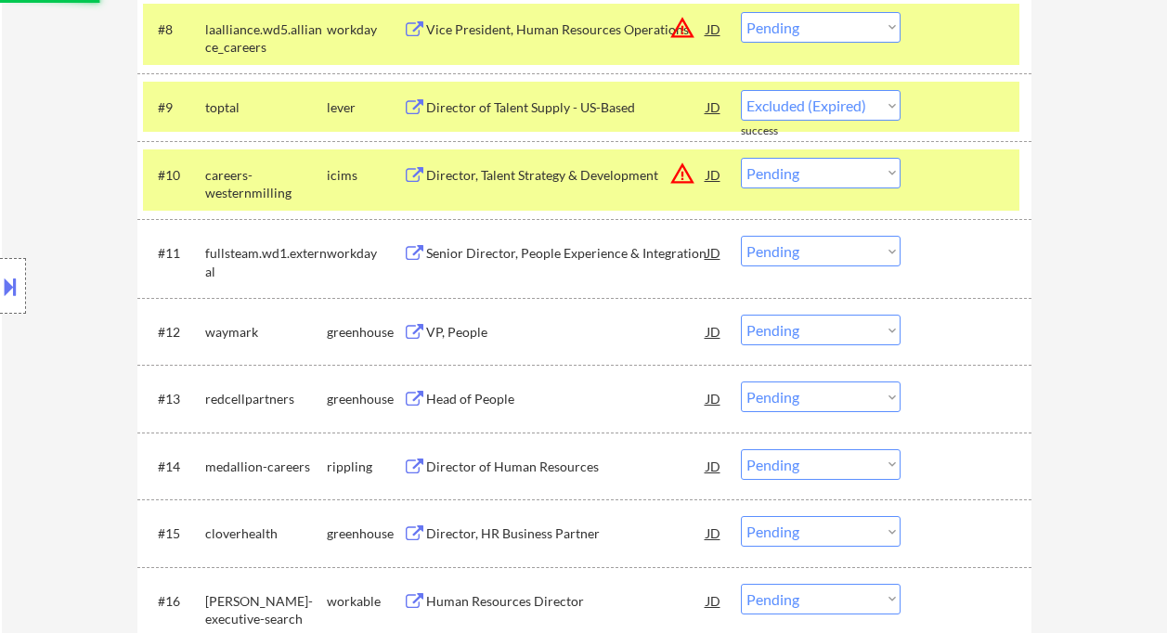
click at [479, 325] on div "VP, People" at bounding box center [566, 332] width 280 height 19
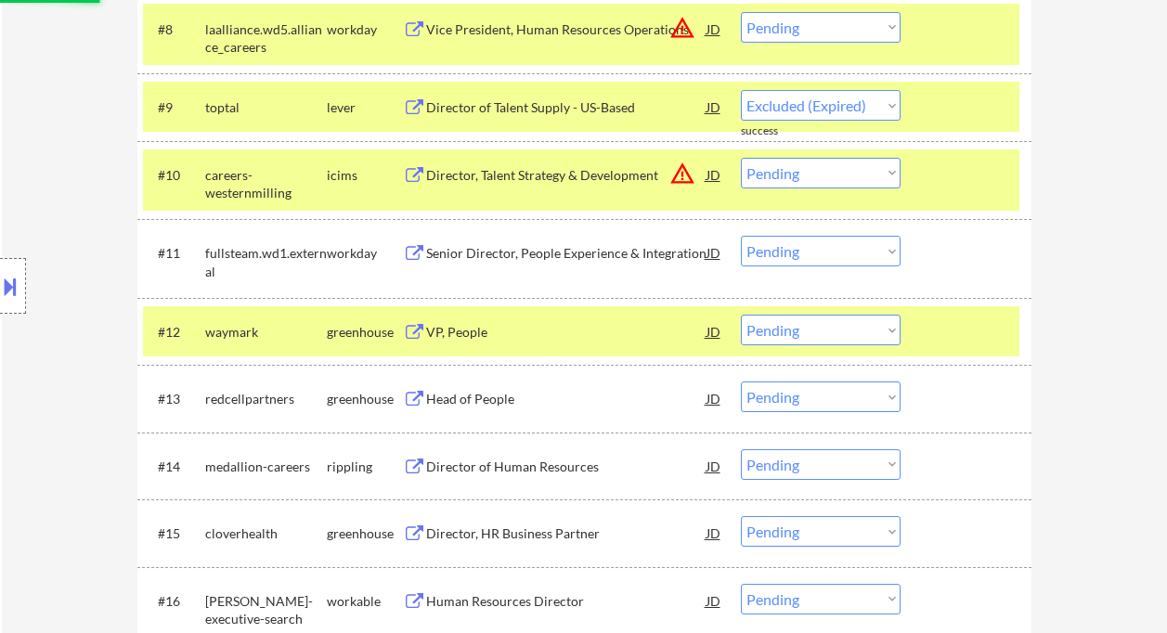
select select ""pending""
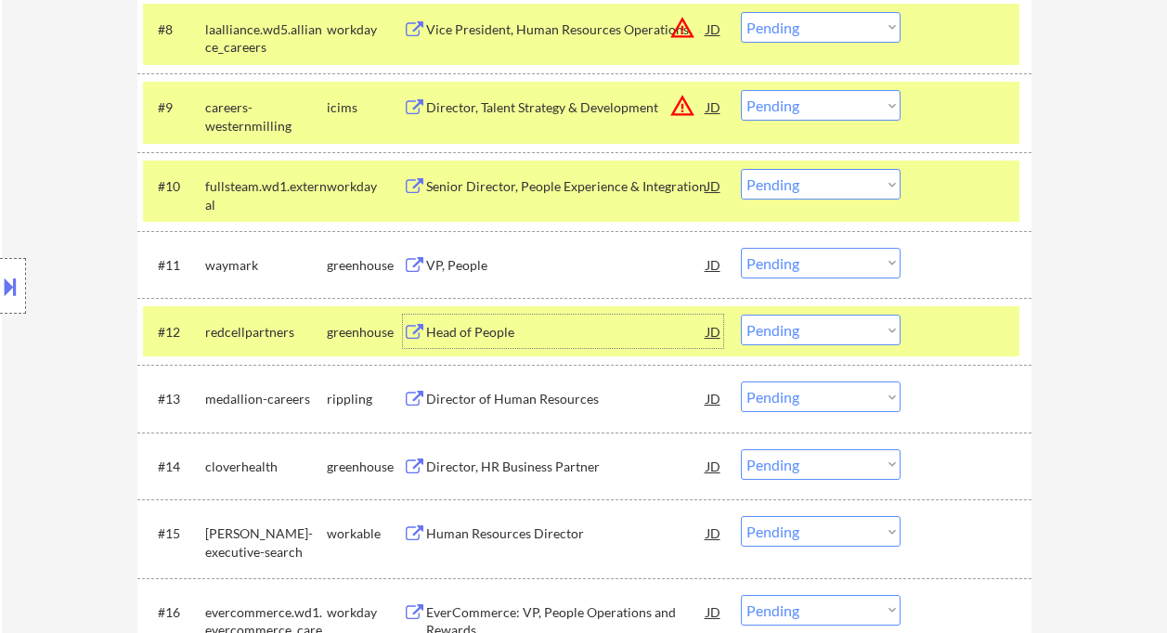
click at [462, 334] on div "Head of People" at bounding box center [566, 332] width 280 height 19
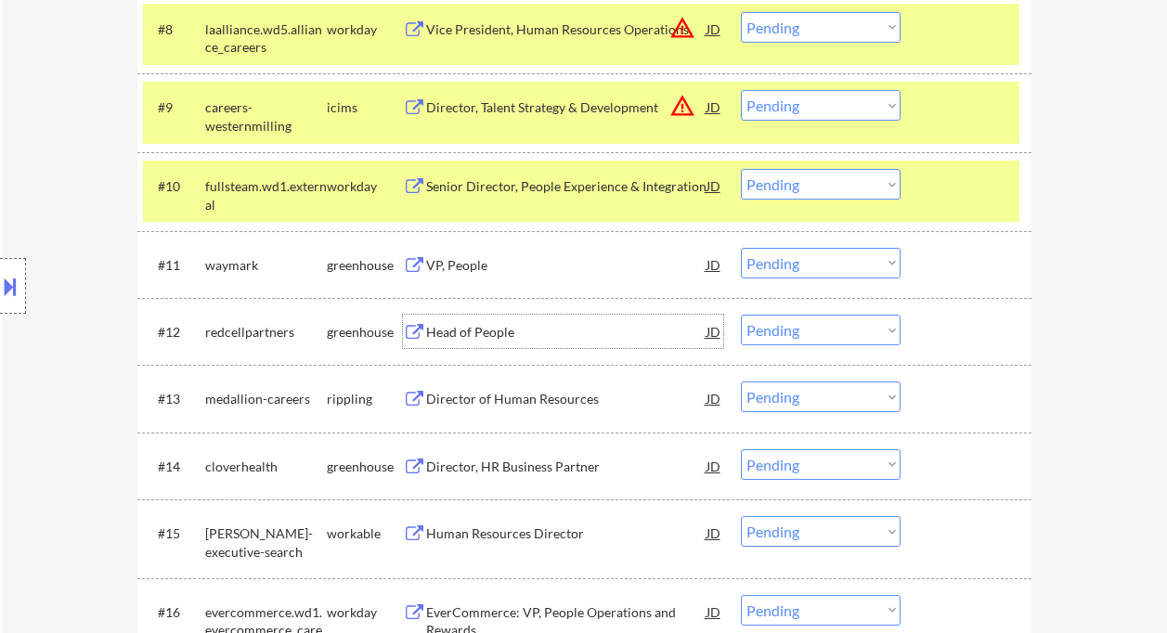
click at [827, 335] on select "Choose an option... Pending Applied Excluded (Questions) Excluded (Expired) Exc…" at bounding box center [821, 330] width 160 height 31
click at [741, 315] on select "Choose an option... Pending Applied Excluded (Questions) Excluded (Expired) Exc…" at bounding box center [821, 330] width 160 height 31
select select ""pending""
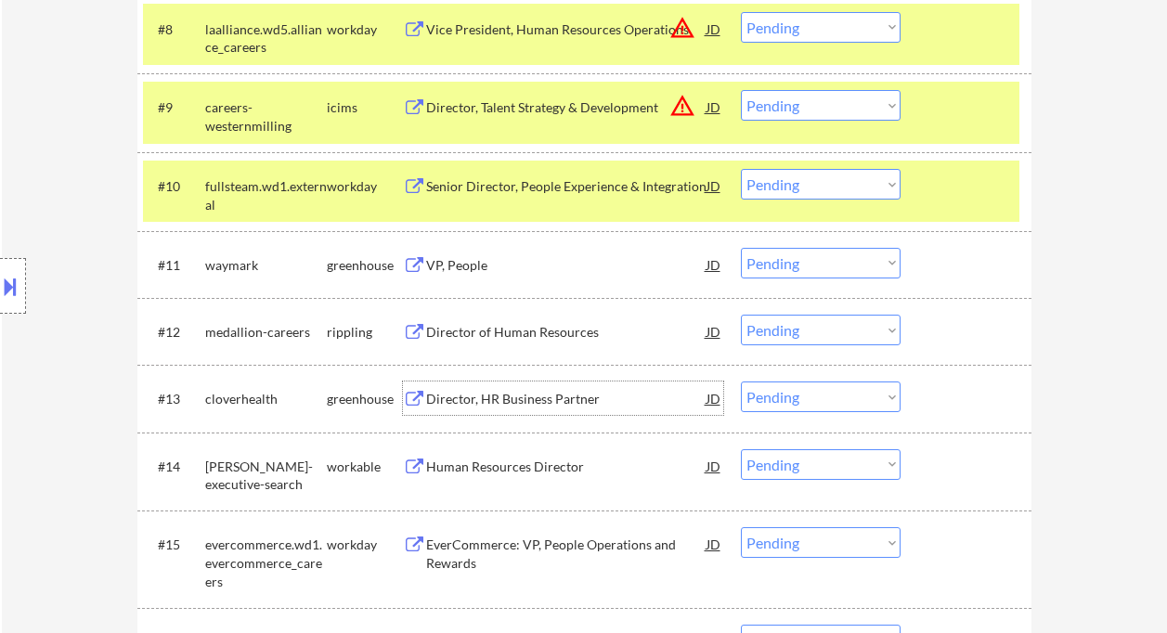
click at [488, 406] on div "Director, HR Business Partner" at bounding box center [566, 399] width 280 height 19
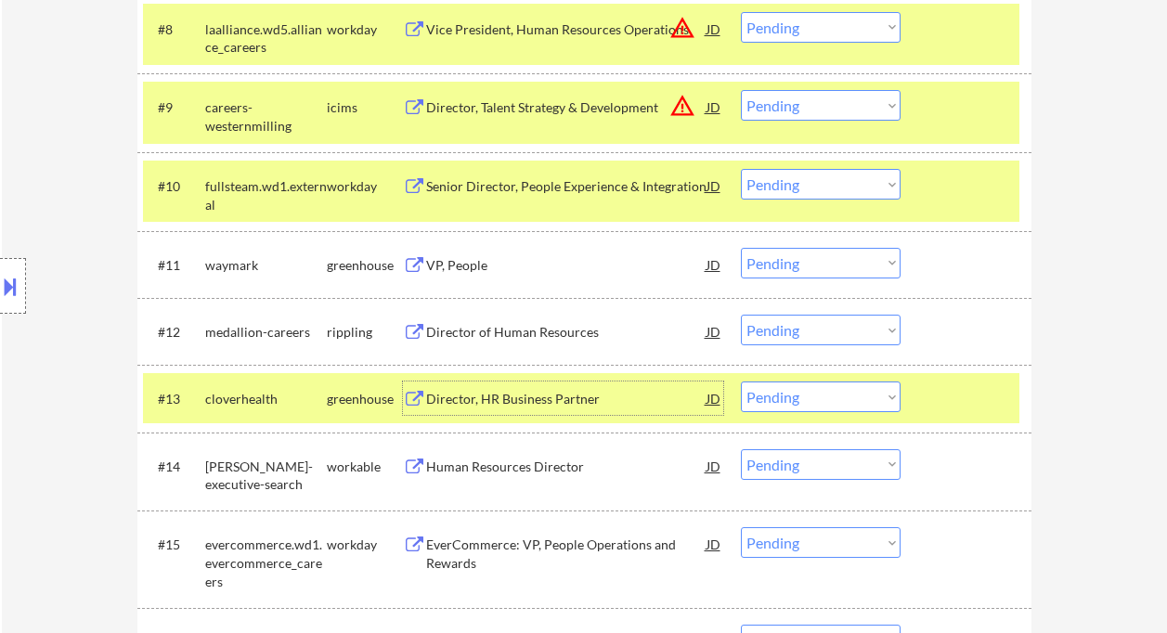
click at [820, 256] on select "Choose an option... Pending Applied Excluded (Questions) Excluded (Expired) Exc…" at bounding box center [821, 263] width 160 height 31
click at [741, 248] on select "Choose an option... Pending Applied Excluded (Questions) Excluded (Expired) Exc…" at bounding box center [821, 263] width 160 height 31
select select ""pending""
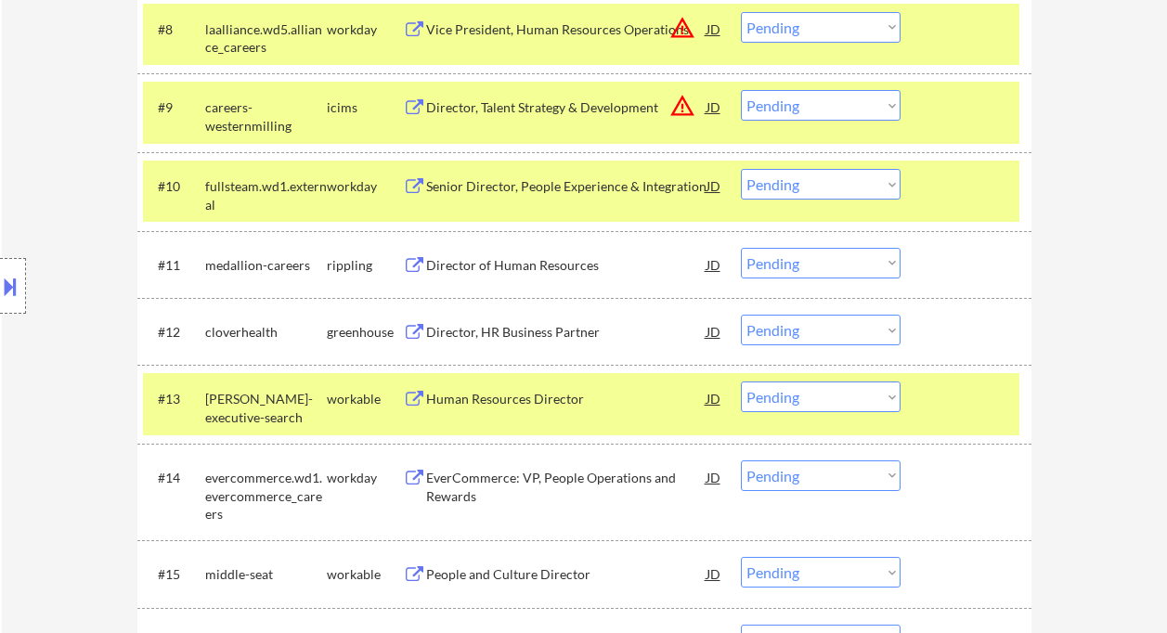
click at [801, 332] on select "Choose an option... Pending Applied Excluded (Questions) Excluded (Expired) Exc…" at bounding box center [821, 330] width 160 height 31
click at [741, 315] on select "Choose an option... Pending Applied Excluded (Questions) Excluded (Expired) Exc…" at bounding box center [821, 330] width 160 height 31
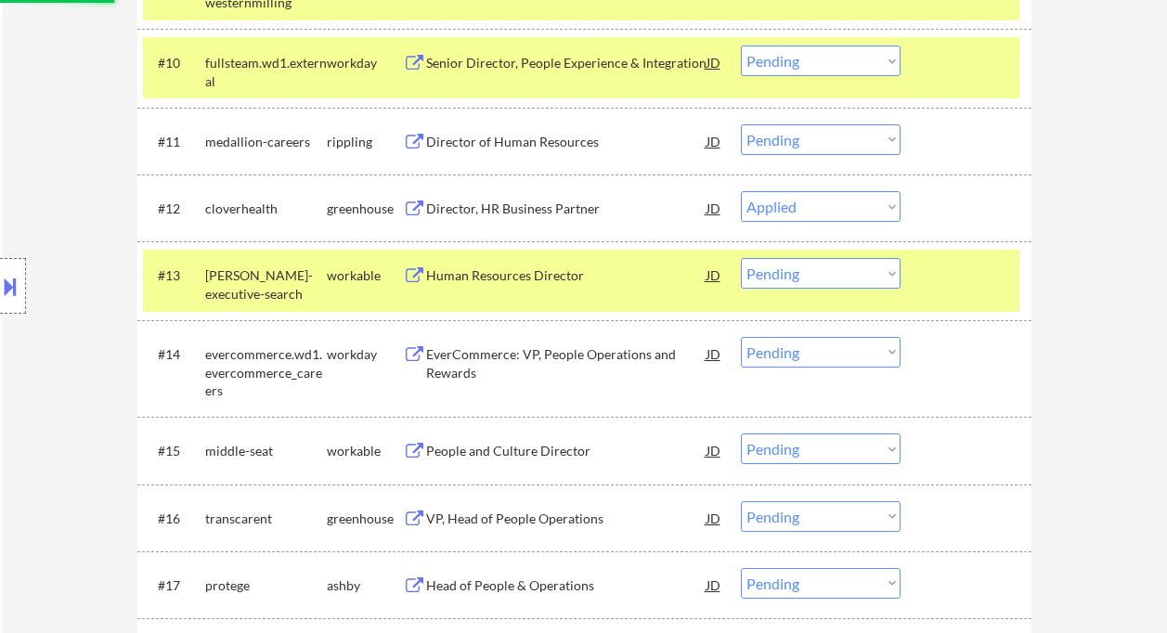
click at [509, 293] on div "#13 keller-executive-search workable Human Resources Director JD warning_amber …" at bounding box center [581, 280] width 877 height 61
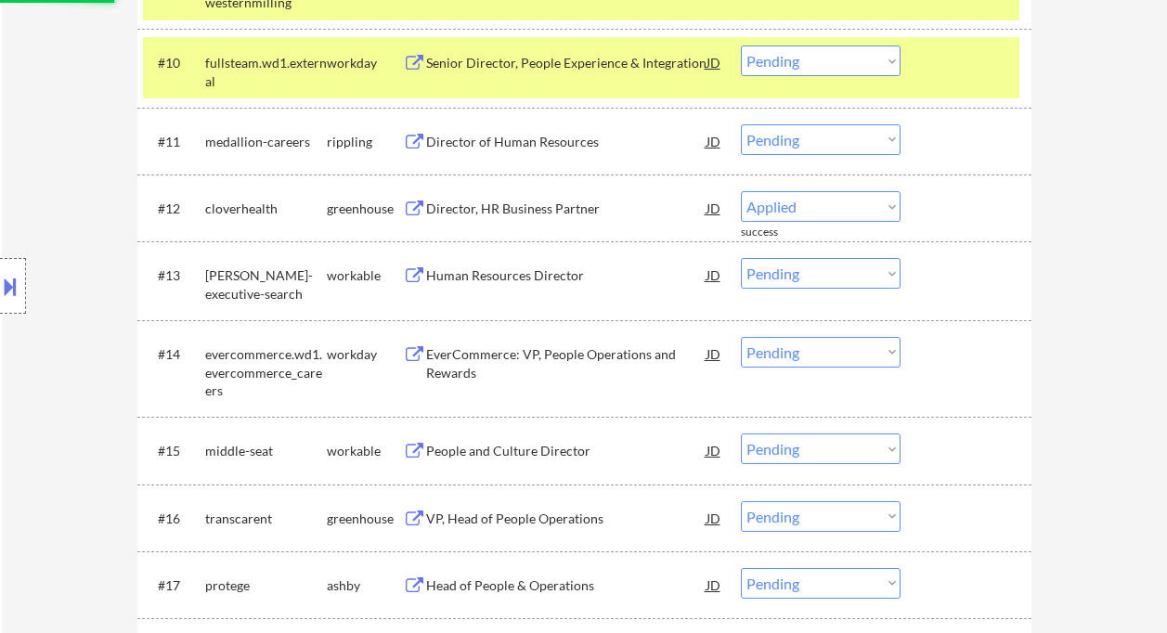
select select ""pending""
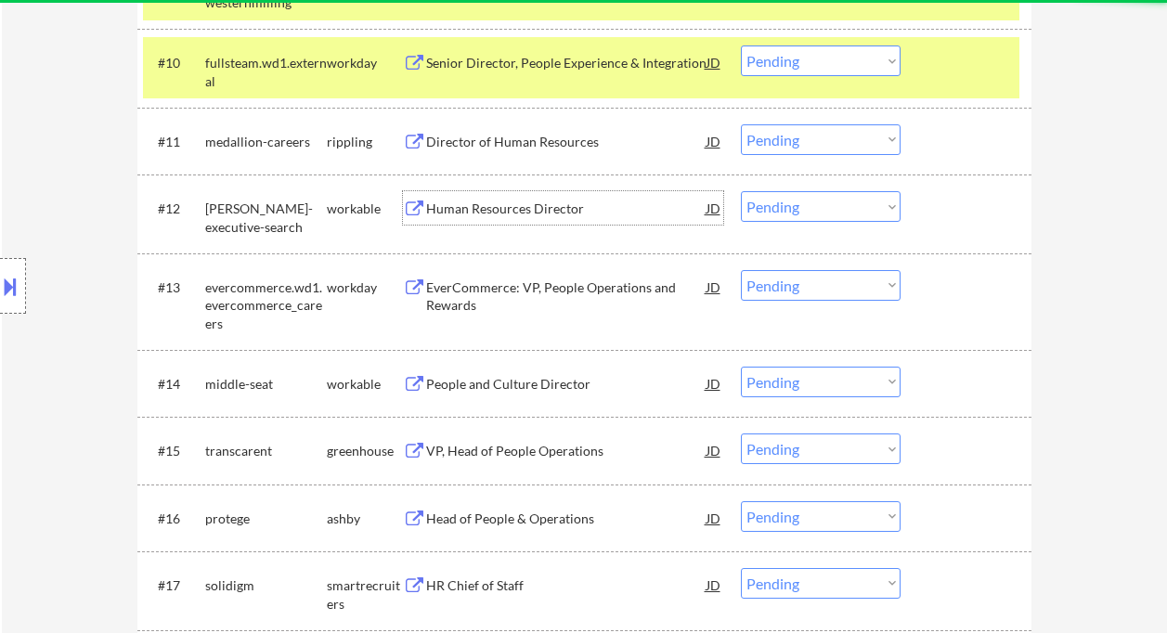
click at [503, 212] on div "Human Resources Director" at bounding box center [566, 209] width 280 height 19
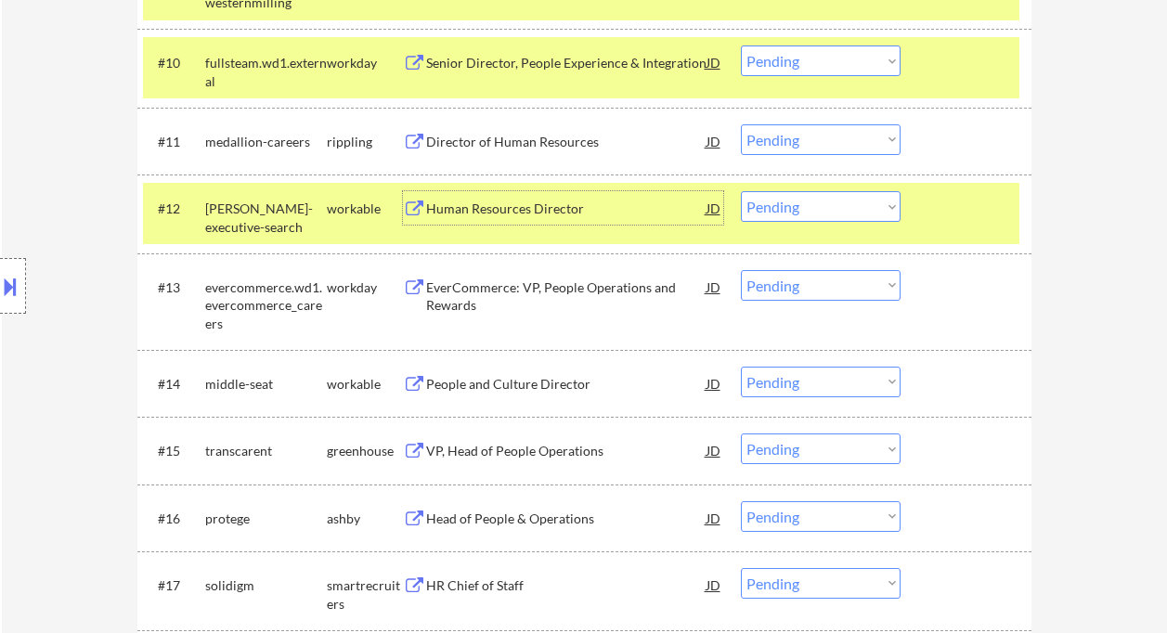
scroll to position [1370, 0]
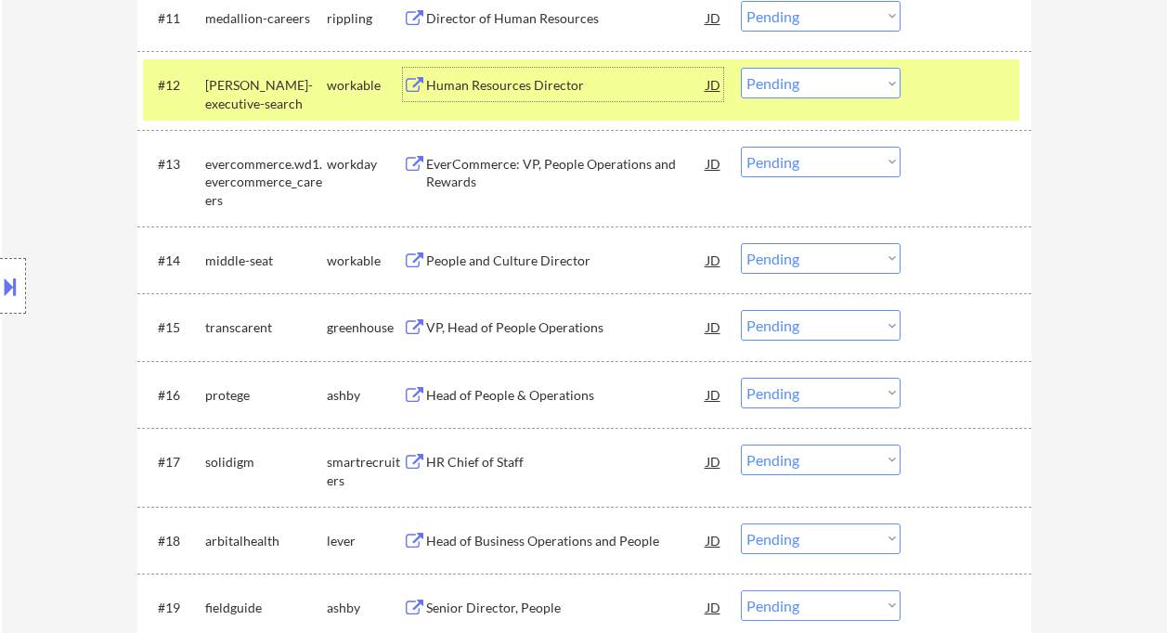
click at [572, 262] on div "People and Culture Director" at bounding box center [566, 261] width 280 height 19
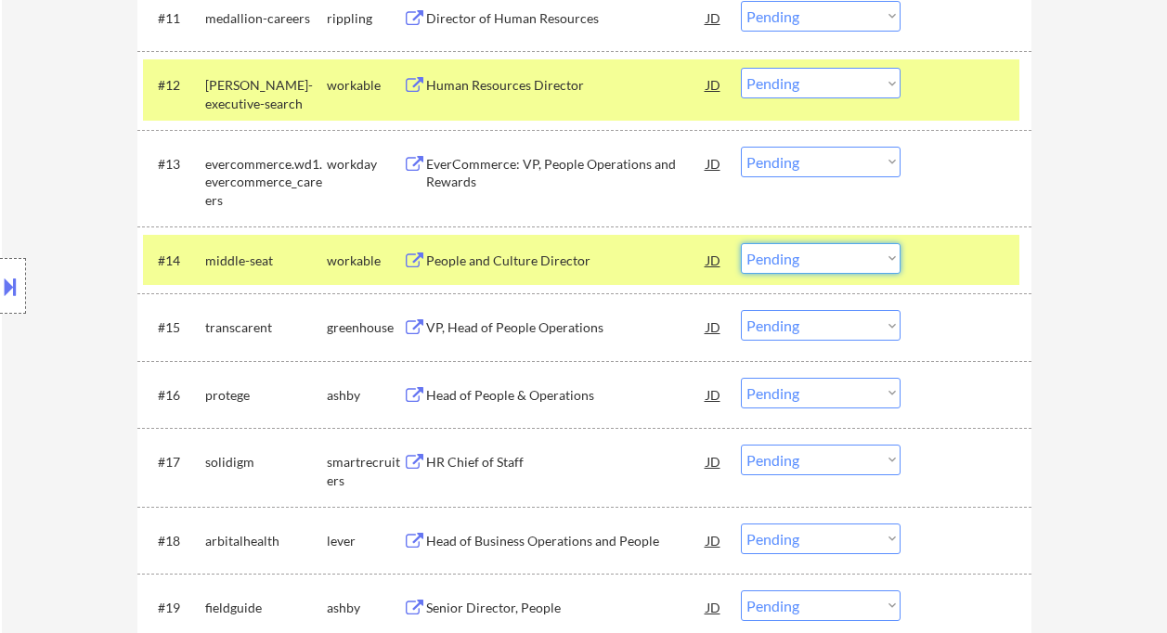
drag, startPoint x: 787, startPoint y: 265, endPoint x: 796, endPoint y: 272, distance: 11.2
click at [787, 265] on select "Choose an option... Pending Applied Excluded (Questions) Excluded (Expired) Exc…" at bounding box center [821, 258] width 160 height 31
click at [741, 243] on select "Choose an option... Pending Applied Excluded (Questions) Excluded (Expired) Exc…" at bounding box center [821, 258] width 160 height 31
click at [560, 332] on div "VP, Head of People Operations" at bounding box center [566, 328] width 280 height 19
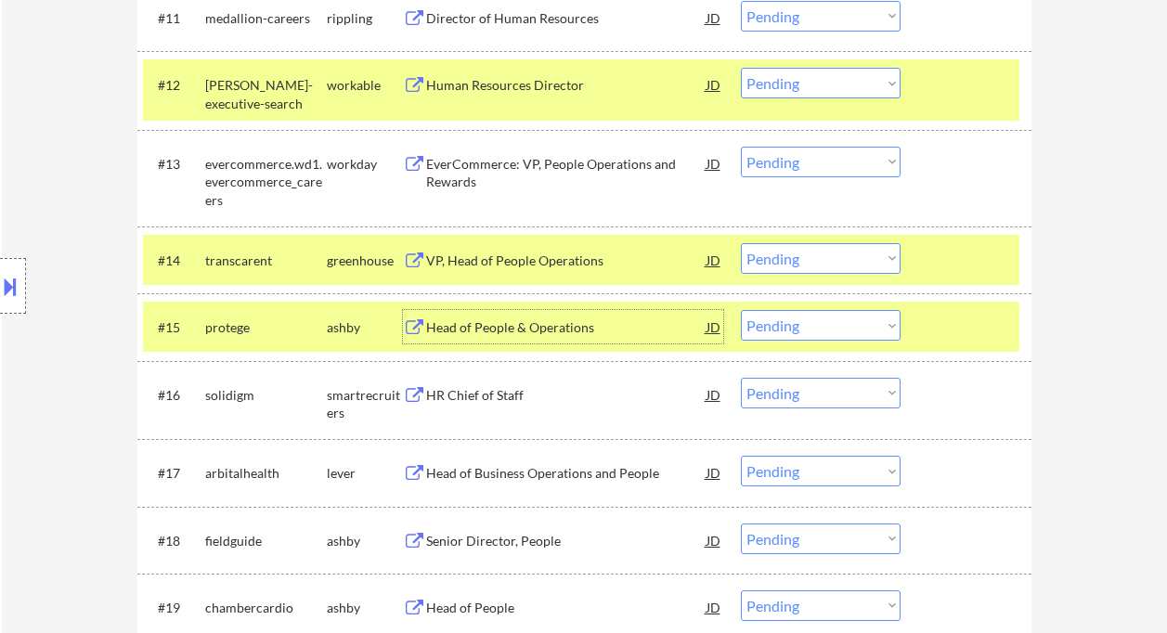
drag, startPoint x: 781, startPoint y: 250, endPoint x: 798, endPoint y: 269, distance: 25.7
click at [783, 250] on select "Choose an option... Pending Applied Excluded (Questions) Excluded (Expired) Exc…" at bounding box center [821, 258] width 160 height 31
click at [741, 243] on select "Choose an option... Pending Applied Excluded (Questions) Excluded (Expired) Exc…" at bounding box center [821, 258] width 160 height 31
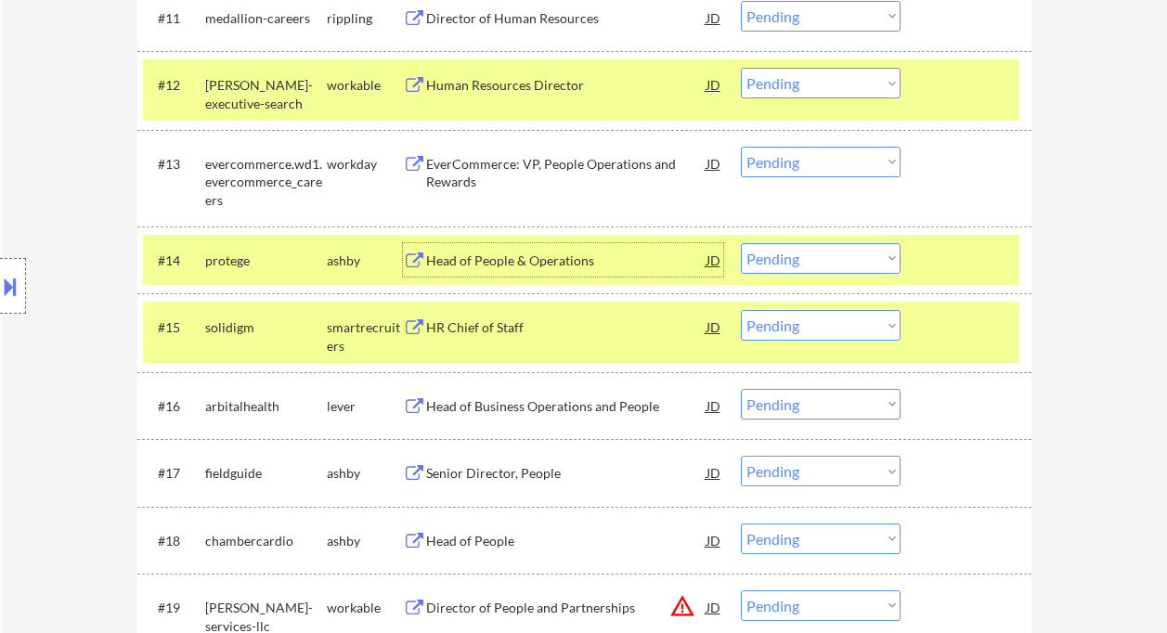
click at [552, 265] on div "Head of People & Operations" at bounding box center [566, 261] width 280 height 19
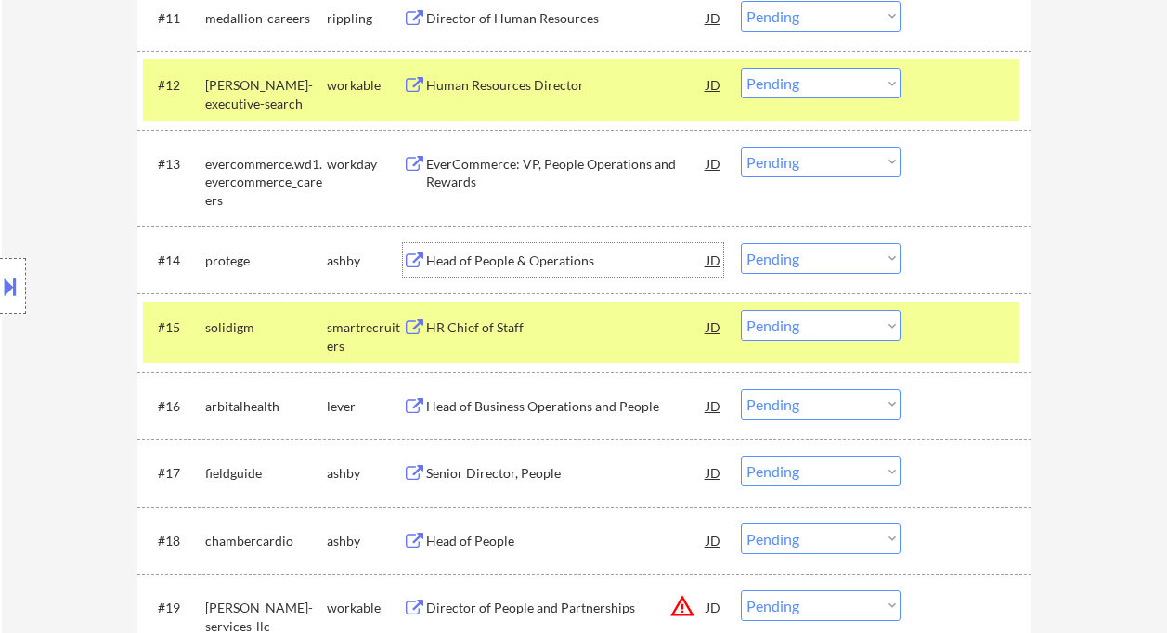
drag, startPoint x: 809, startPoint y: 262, endPoint x: 811, endPoint y: 271, distance: 9.5
click at [809, 262] on select "Choose an option... Pending Applied Excluded (Questions) Excluded (Expired) Exc…" at bounding box center [821, 258] width 160 height 31
click at [741, 243] on select "Choose an option... Pending Applied Excluded (Questions) Excluded (Expired) Exc…" at bounding box center [821, 258] width 160 height 31
click at [450, 322] on div "HR Chief of Staff" at bounding box center [566, 328] width 280 height 19
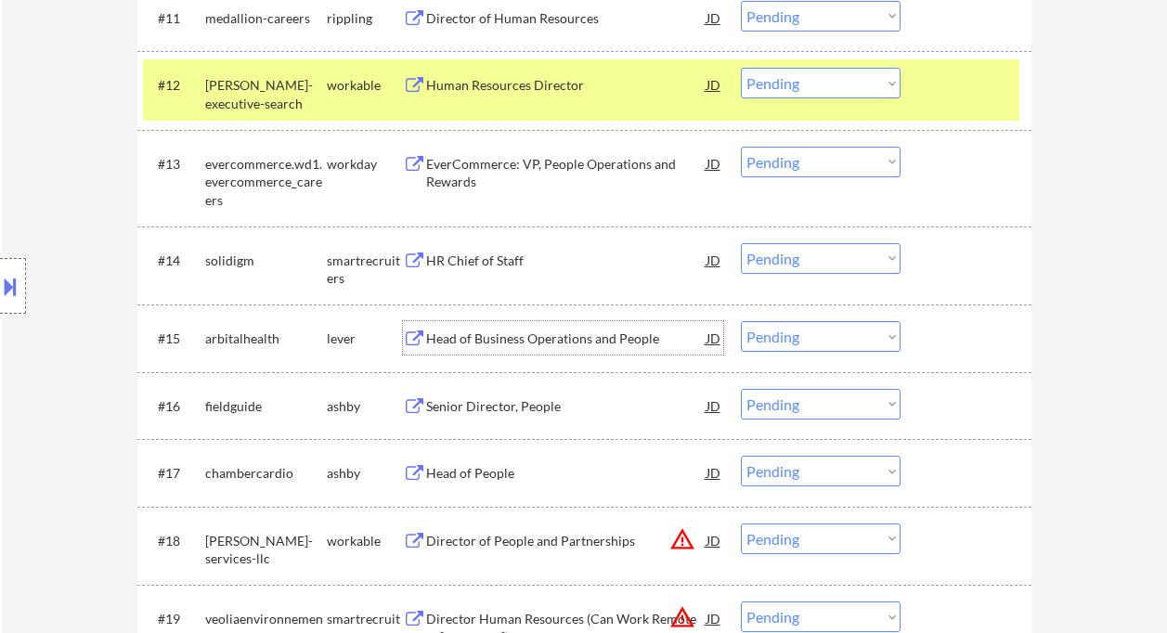
drag, startPoint x: 821, startPoint y: 258, endPoint x: 826, endPoint y: 272, distance: 15.0
click at [821, 258] on select "Choose an option... Pending Applied Excluded (Questions) Excluded (Expired) Exc…" at bounding box center [821, 258] width 160 height 31
click at [741, 243] on select "Choose an option... Pending Applied Excluded (Questions) Excluded (Expired) Exc…" at bounding box center [821, 258] width 160 height 31
click at [568, 339] on div "Head of Business Operations and People" at bounding box center [566, 339] width 280 height 19
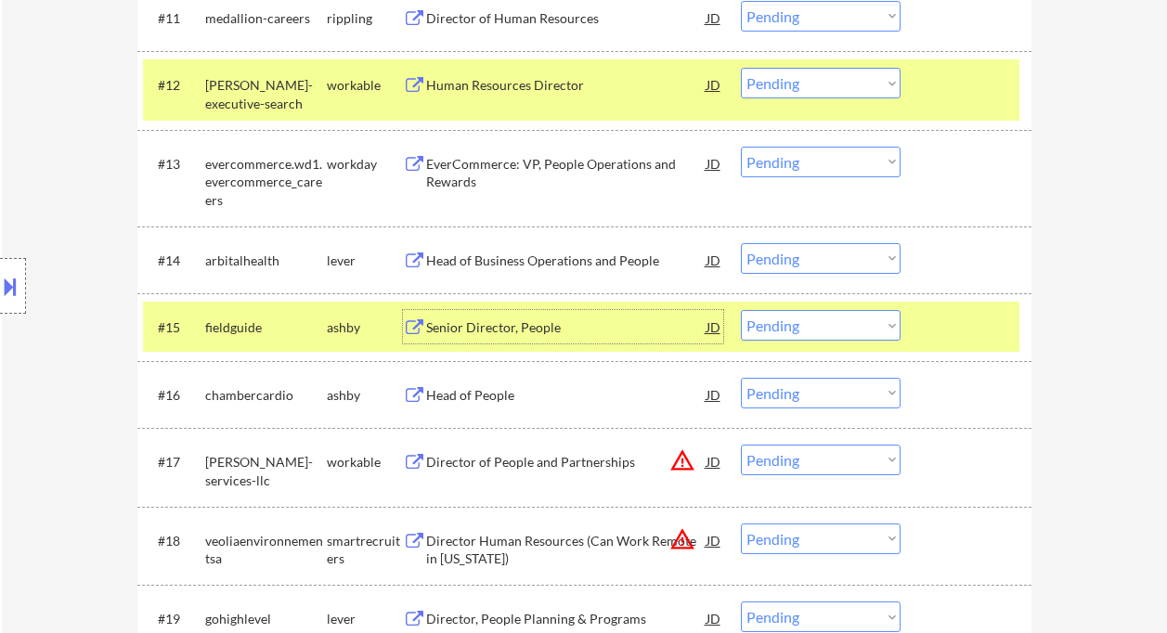
click at [794, 256] on select "Choose an option... Pending Applied Excluded (Questions) Excluded (Expired) Exc…" at bounding box center [821, 258] width 160 height 31
click at [741, 243] on select "Choose an option... Pending Applied Excluded (Questions) Excluded (Expired) Exc…" at bounding box center [821, 258] width 160 height 31
click at [488, 328] on div "Senior Director, People" at bounding box center [566, 328] width 280 height 19
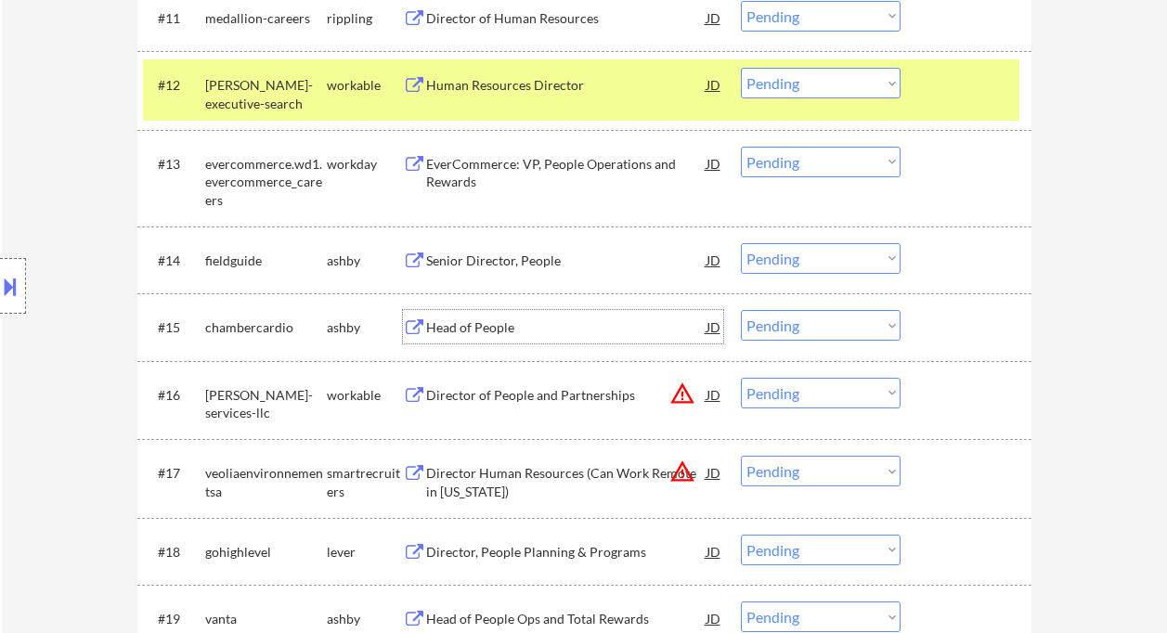
click at [812, 262] on select "Choose an option... Pending Applied Excluded (Questions) Excluded (Expired) Exc…" at bounding box center [821, 258] width 160 height 31
click at [741, 243] on select "Choose an option... Pending Applied Excluded (Questions) Excluded (Expired) Exc…" at bounding box center [821, 258] width 160 height 31
click at [519, 328] on div "Head of People" at bounding box center [566, 328] width 280 height 19
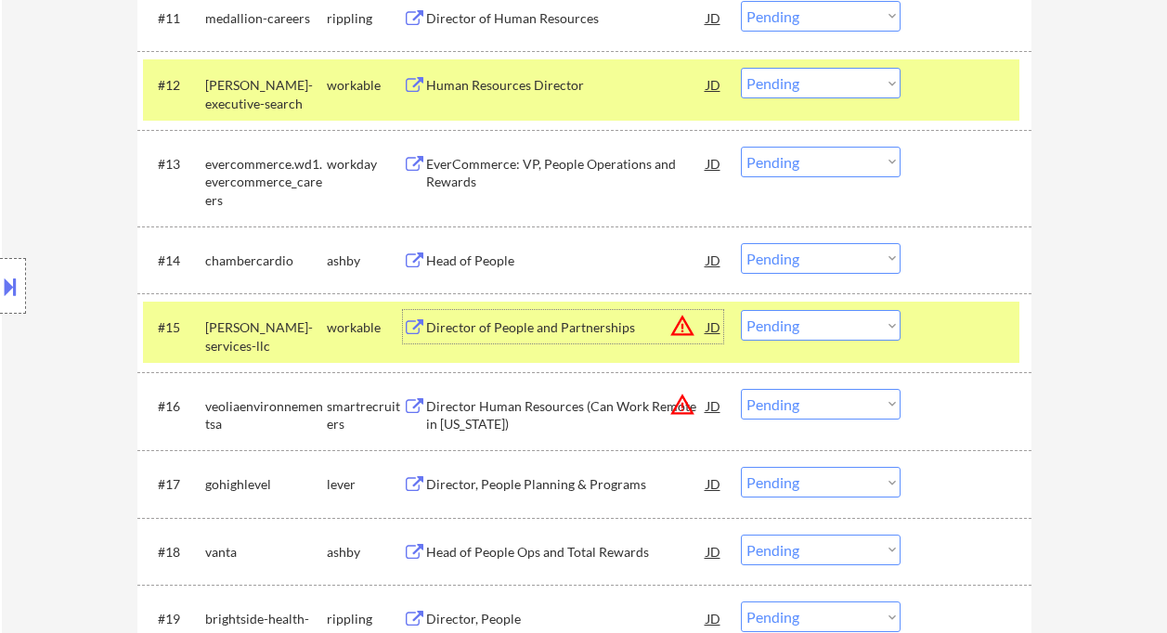
drag, startPoint x: 784, startPoint y: 258, endPoint x: 800, endPoint y: 272, distance: 21.1
click at [784, 258] on select "Choose an option... Pending Applied Excluded (Questions) Excluded (Expired) Exc…" at bounding box center [821, 258] width 160 height 31
click at [741, 243] on select "Choose an option... Pending Applied Excluded (Questions) Excluded (Expired) Exc…" at bounding box center [821, 258] width 160 height 31
select select ""pending""
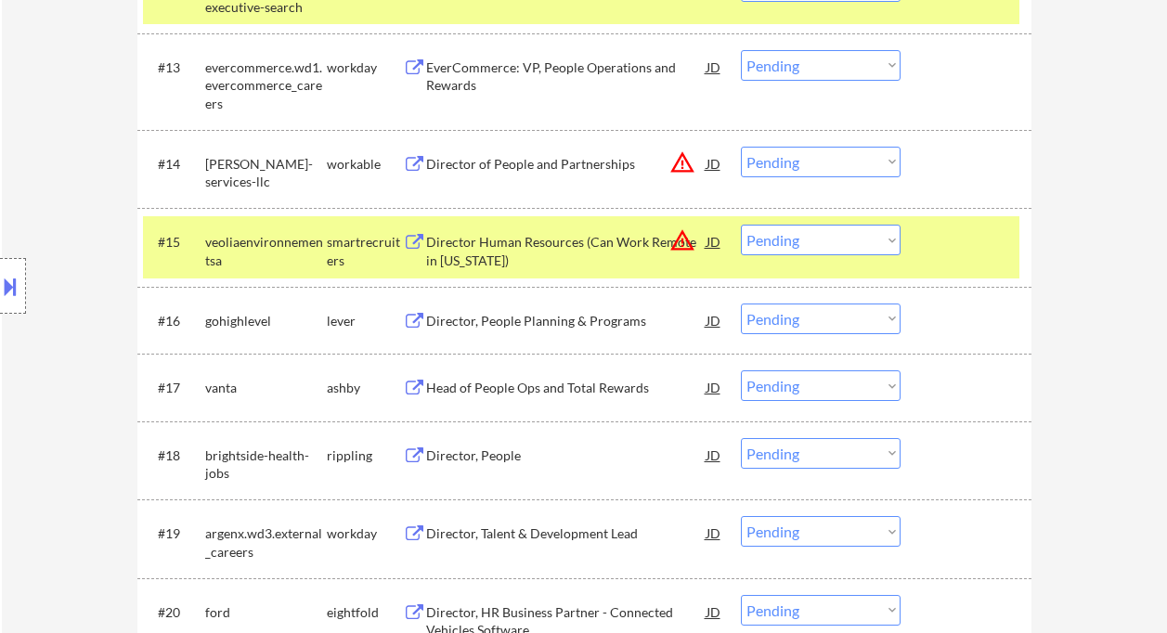
scroll to position [1494, 0]
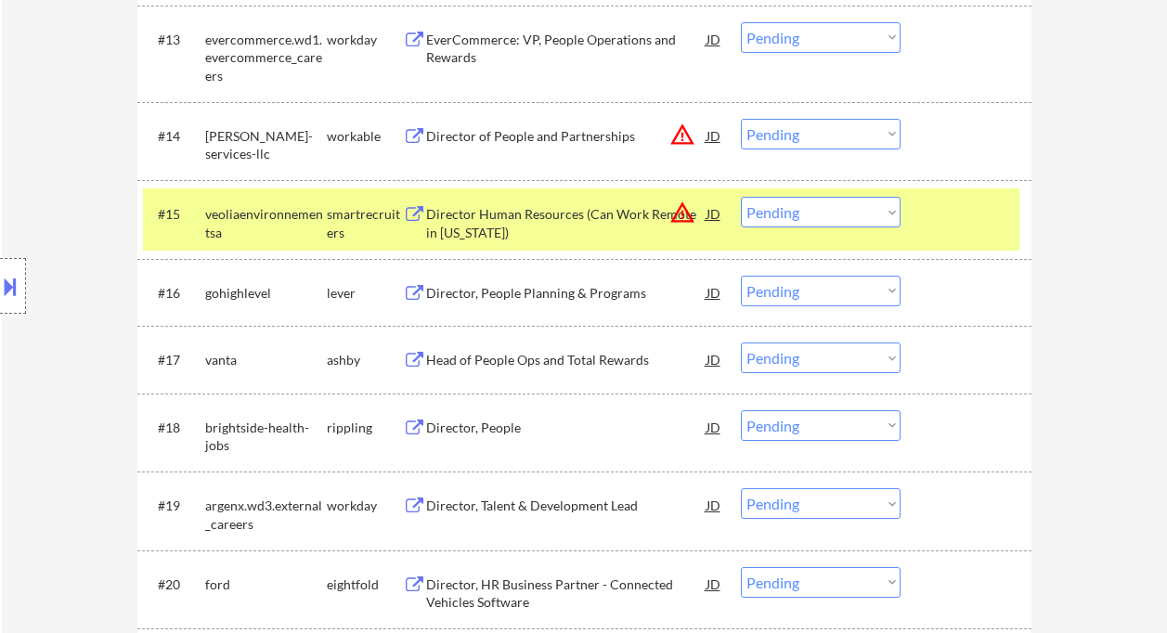
click at [575, 371] on div "Head of People Ops and Total Rewards" at bounding box center [566, 359] width 280 height 33
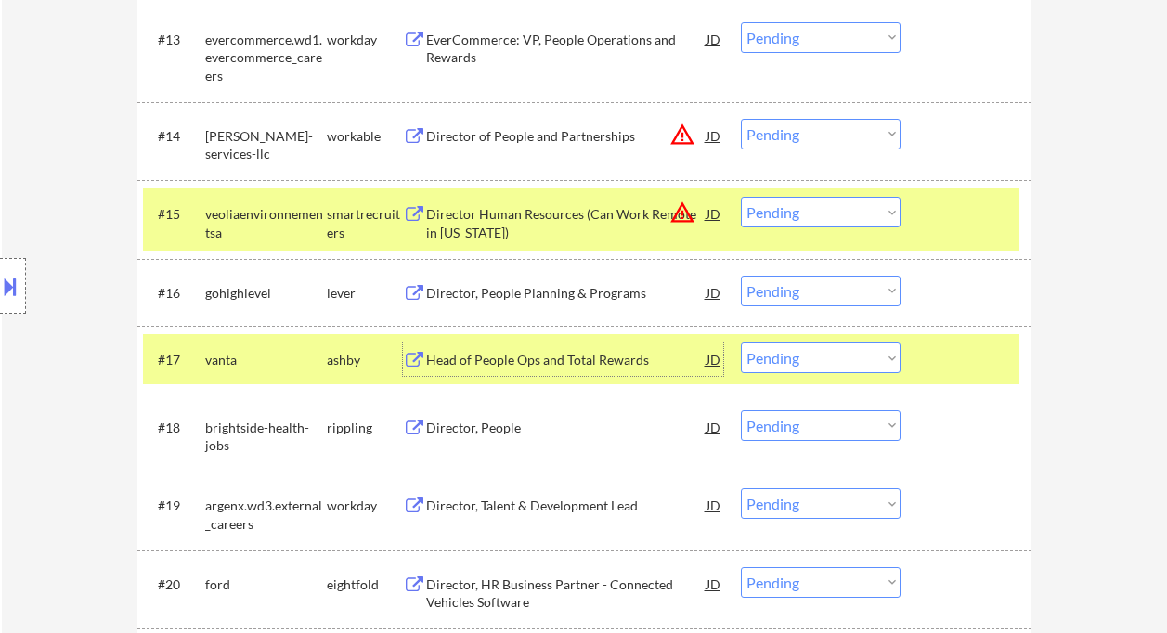
drag, startPoint x: 805, startPoint y: 358, endPoint x: 810, endPoint y: 371, distance: 12.9
click at [805, 358] on select "Choose an option... Pending Applied Excluded (Questions) Excluded (Expired) Exc…" at bounding box center [821, 358] width 160 height 31
click at [741, 343] on select "Choose an option... Pending Applied Excluded (Questions) Excluded (Expired) Exc…" at bounding box center [821, 358] width 160 height 31
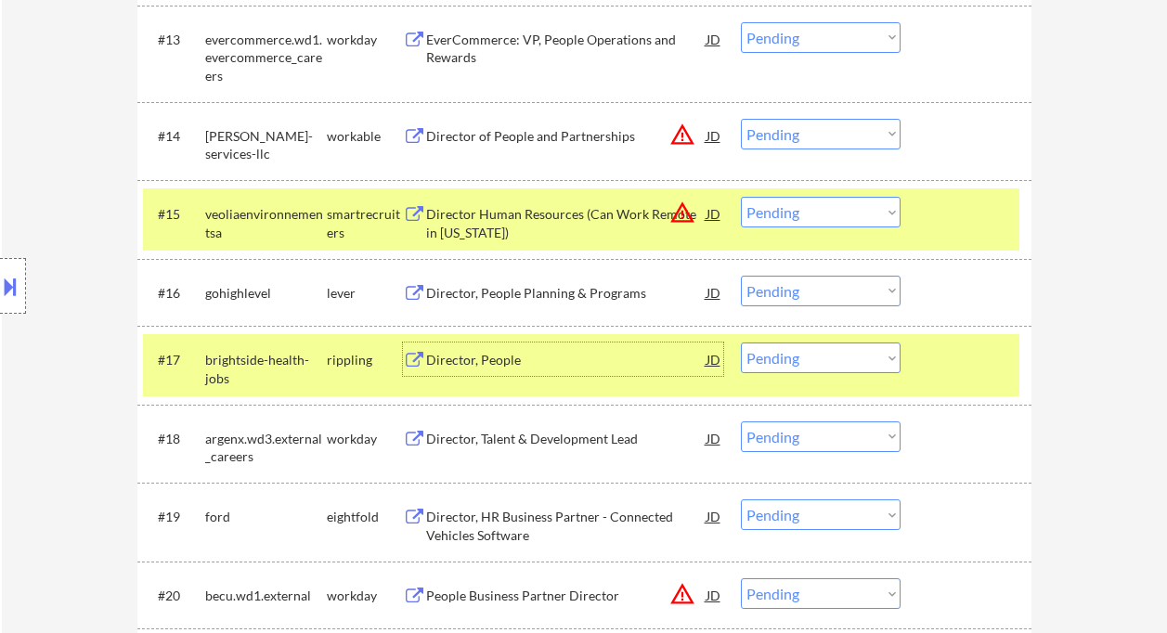
click at [488, 371] on div "Director, People" at bounding box center [566, 359] width 280 height 33
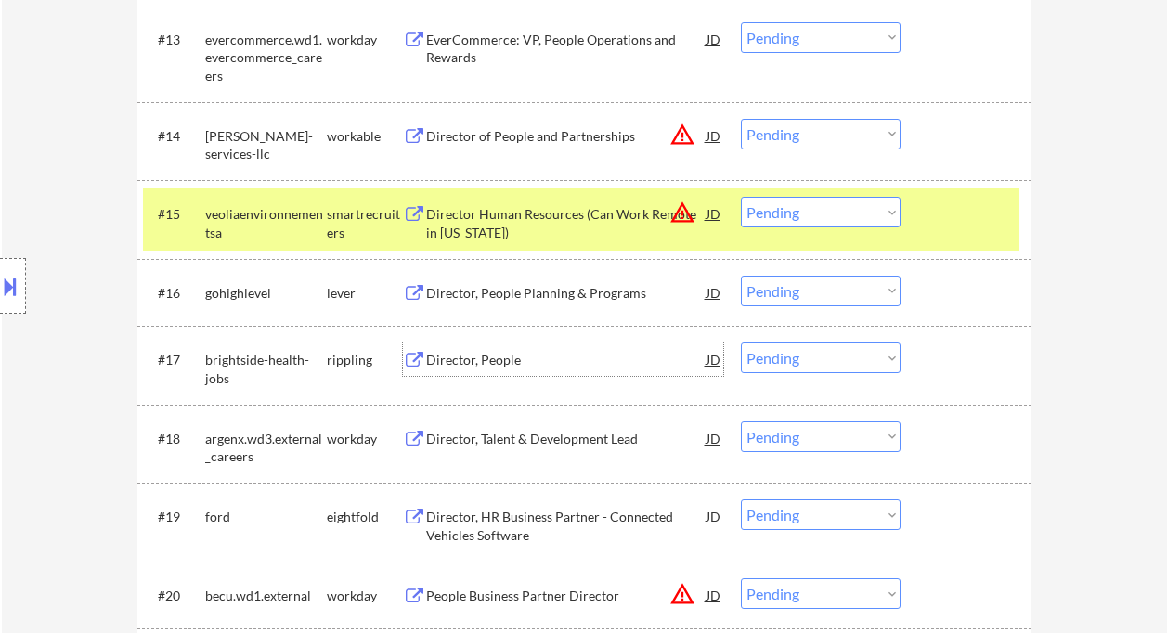
drag, startPoint x: 802, startPoint y: 359, endPoint x: 814, endPoint y: 372, distance: 17.7
click at [802, 359] on select "Choose an option... Pending Applied Excluded (Questions) Excluded (Expired) Exc…" at bounding box center [821, 358] width 160 height 31
click at [741, 343] on select "Choose an option... Pending Applied Excluded (Questions) Excluded (Expired) Exc…" at bounding box center [821, 358] width 160 height 31
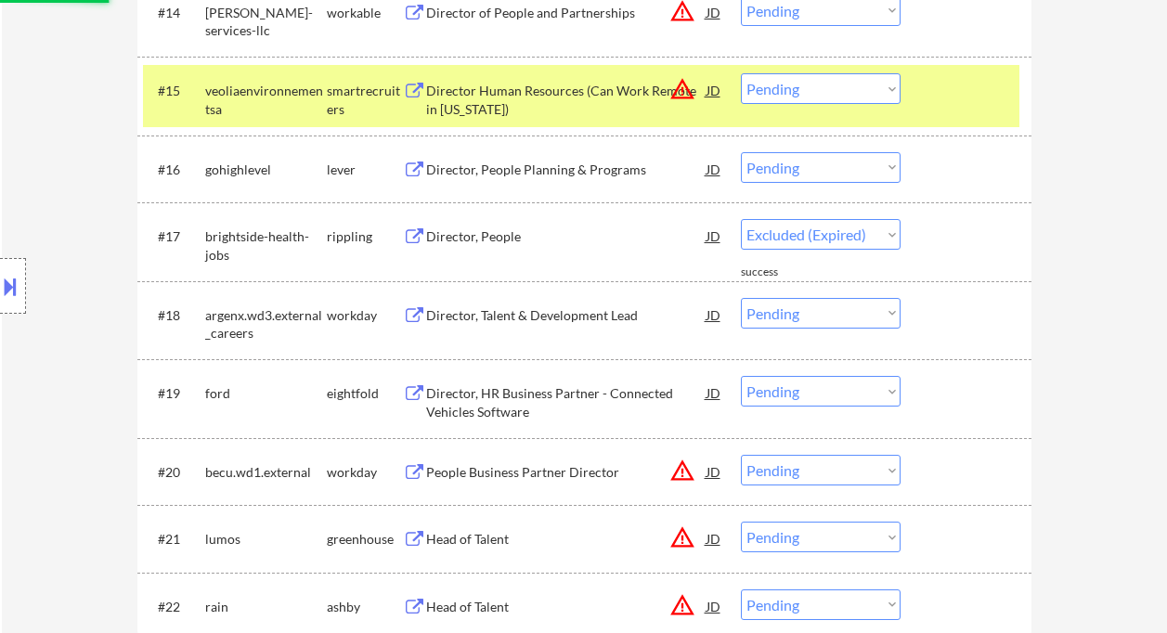
select select ""pending""
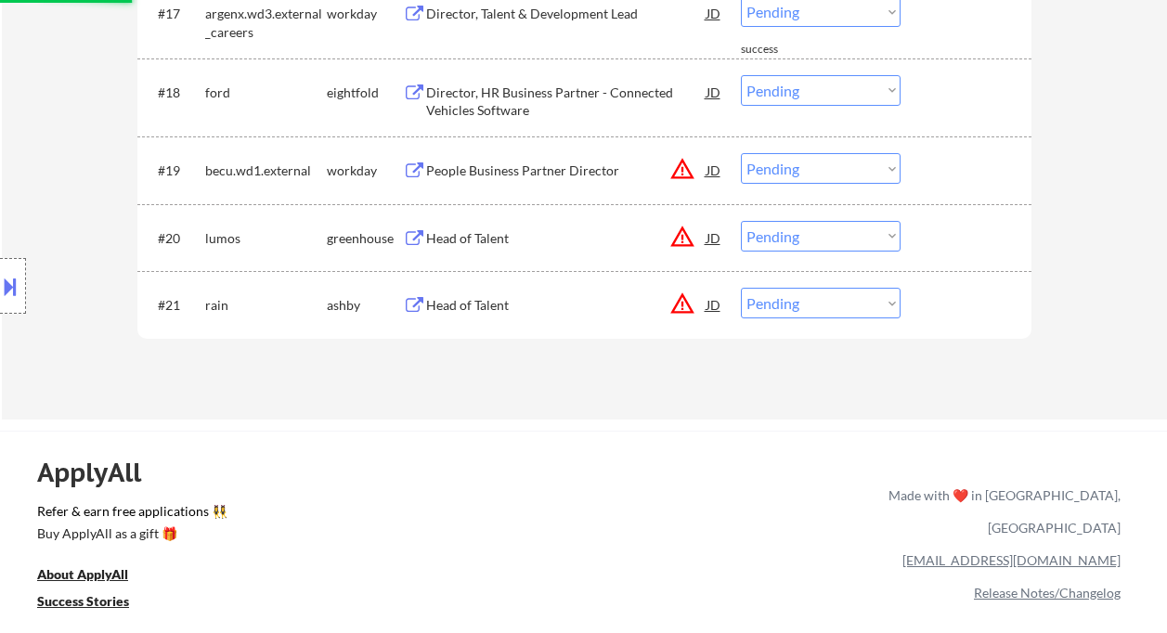
scroll to position [1618, 0]
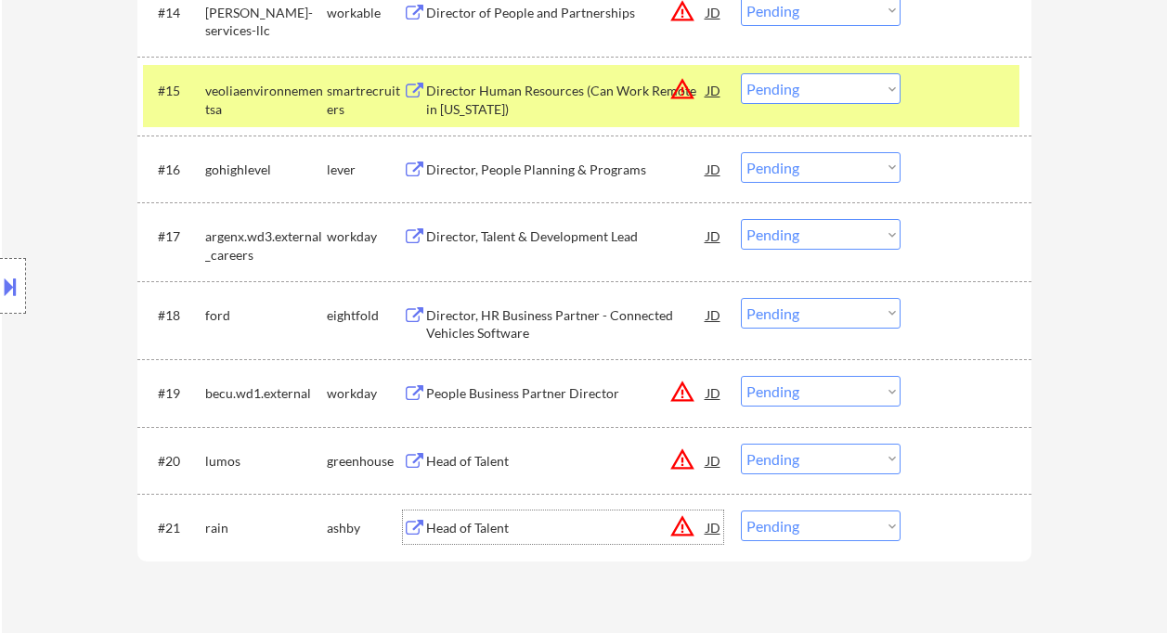
click at [482, 530] on div "Head of Talent" at bounding box center [566, 528] width 280 height 19
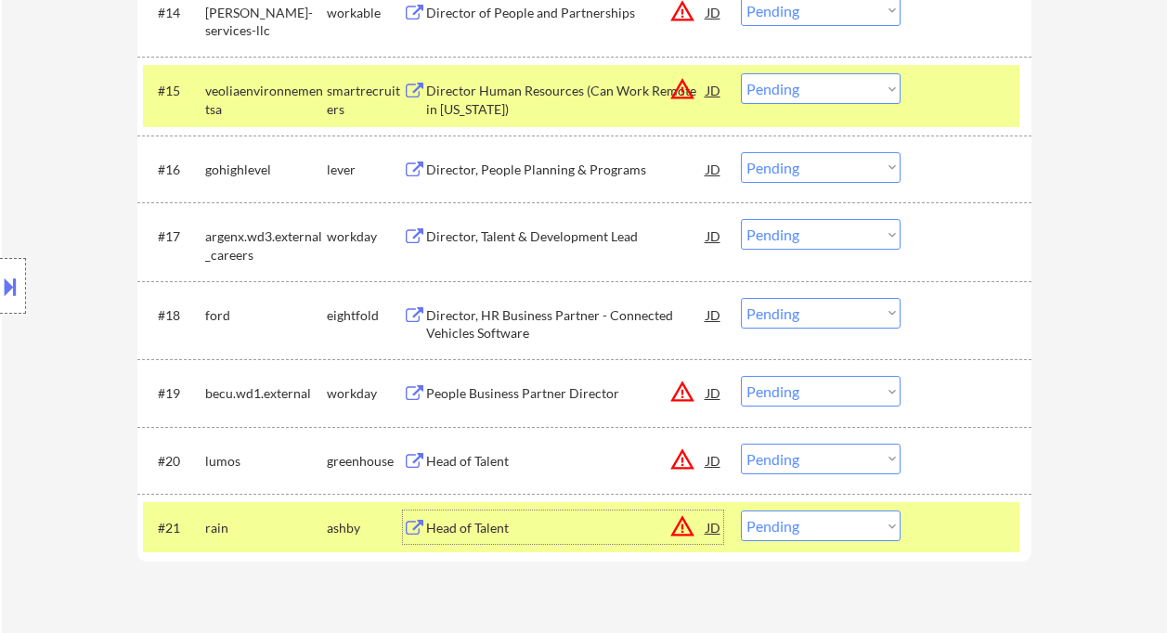
click at [800, 535] on select "Choose an option... Pending Applied Excluded (Questions) Excluded (Expired) Exc…" at bounding box center [821, 526] width 160 height 31
select select ""excluded__location_""
click at [741, 511] on select "Choose an option... Pending Applied Excluded (Questions) Excluded (Expired) Exc…" at bounding box center [821, 526] width 160 height 31
click at [457, 451] on div "Head of Talent" at bounding box center [566, 460] width 280 height 33
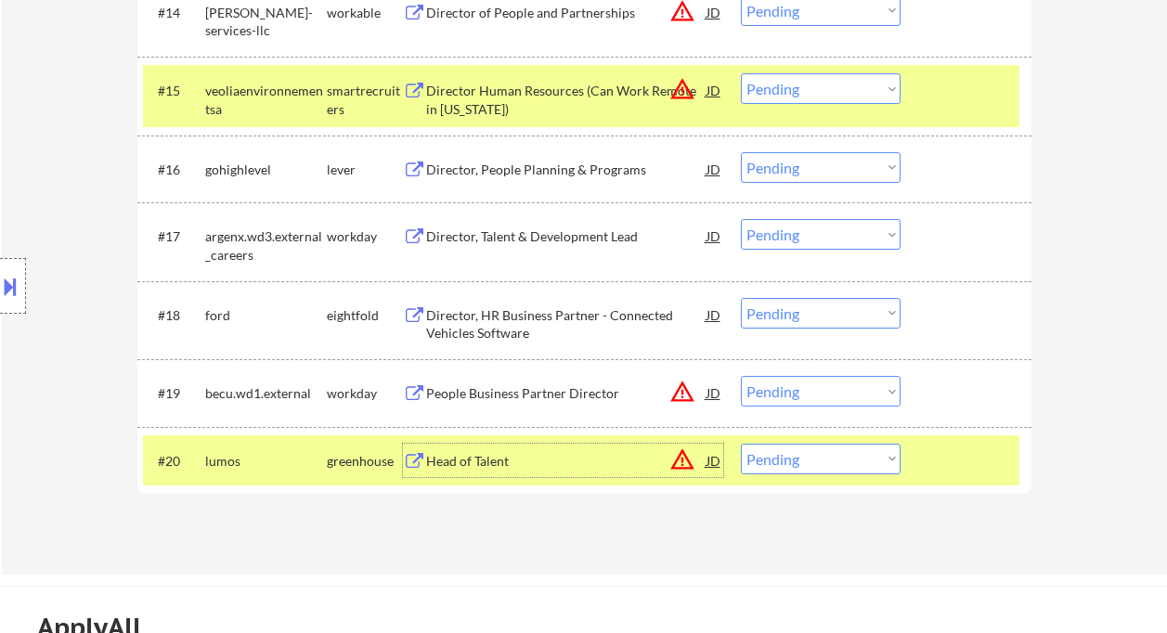
drag, startPoint x: 786, startPoint y: 460, endPoint x: 841, endPoint y: 479, distance: 59.0
click at [786, 460] on select "Choose an option... Pending Applied Excluded (Questions) Excluded (Expired) Exc…" at bounding box center [821, 459] width 160 height 31
select select ""excluded__bad_match_""
click at [741, 444] on select "Choose an option... Pending Applied Excluded (Questions) Excluded (Expired) Exc…" at bounding box center [821, 459] width 160 height 31
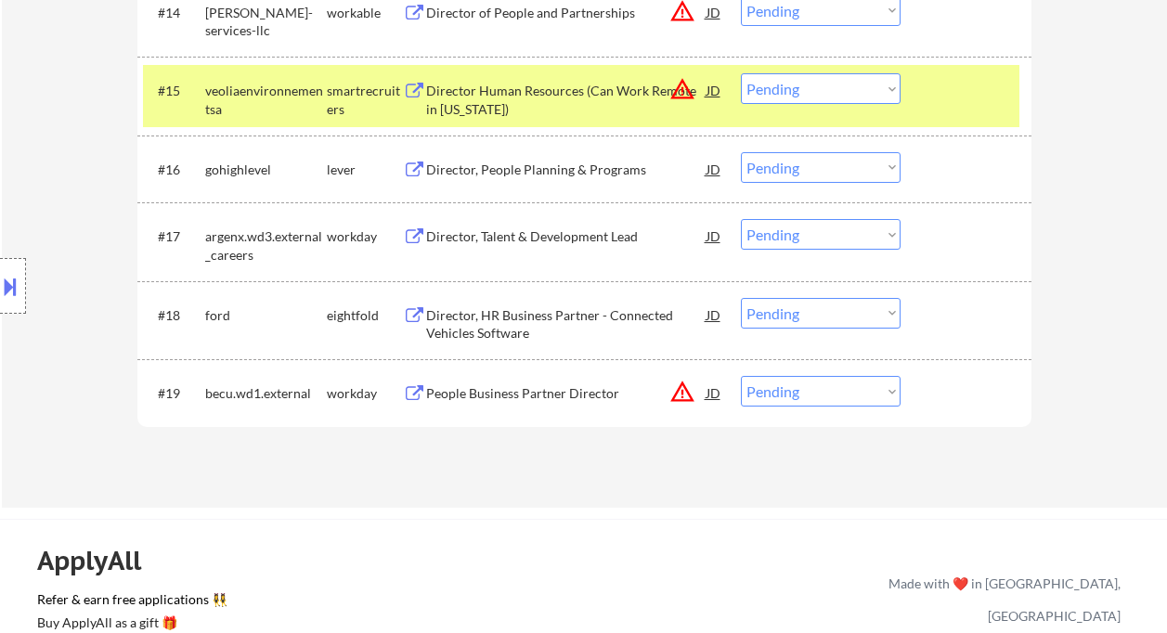
scroll to position [738, 0]
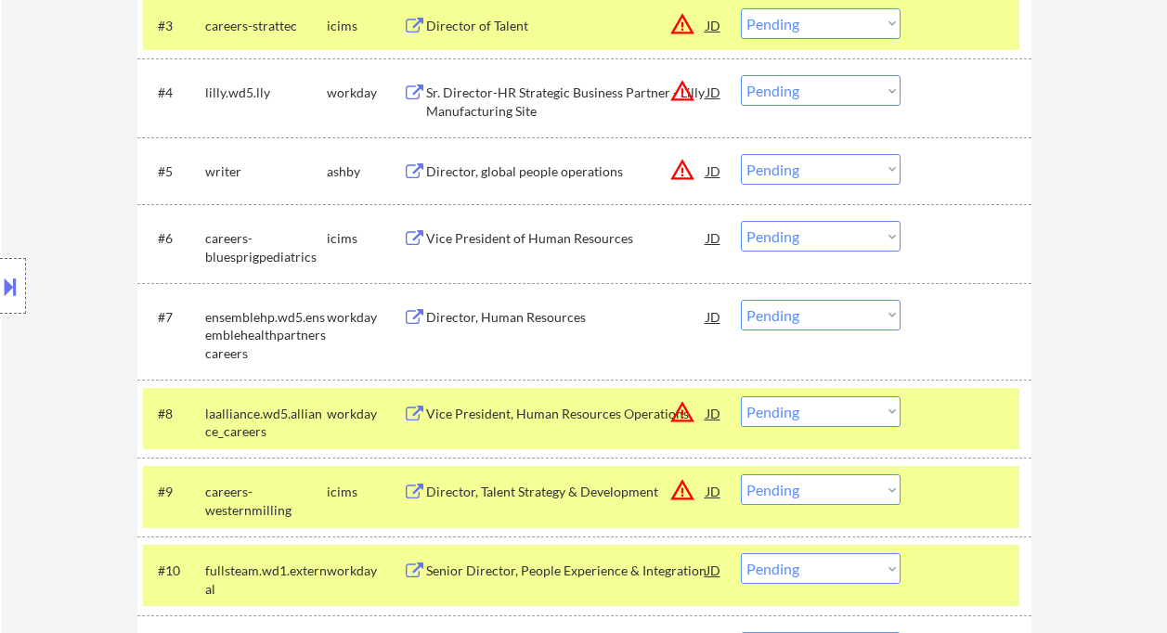
click at [475, 320] on div "Director, Human Resources" at bounding box center [566, 317] width 280 height 19
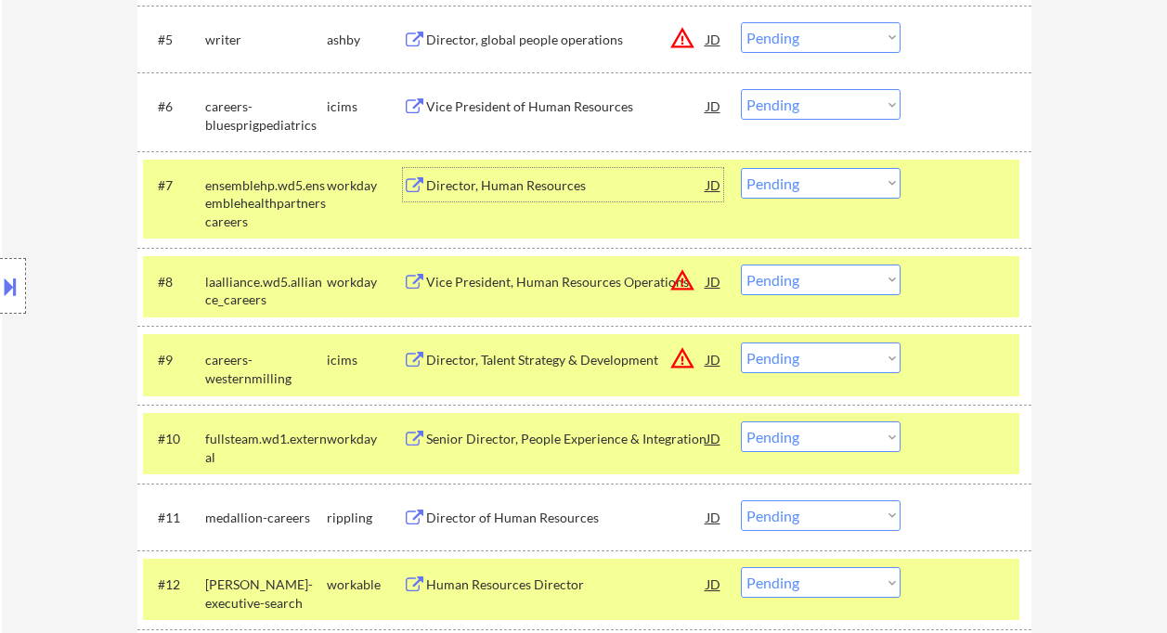
scroll to position [863, 0]
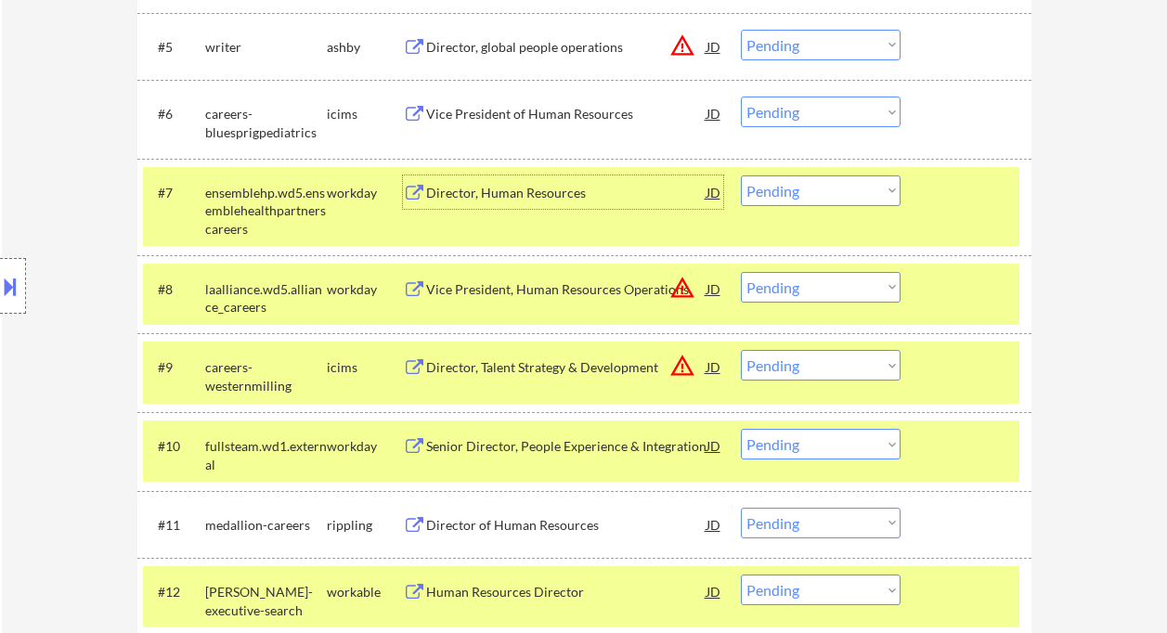
click at [799, 197] on select "Choose an option... Pending Applied Excluded (Questions) Excluded (Expired) Exc…" at bounding box center [821, 191] width 160 height 31
click at [741, 176] on select "Choose an option... Pending Applied Excluded (Questions) Excluded (Expired) Exc…" at bounding box center [821, 191] width 160 height 31
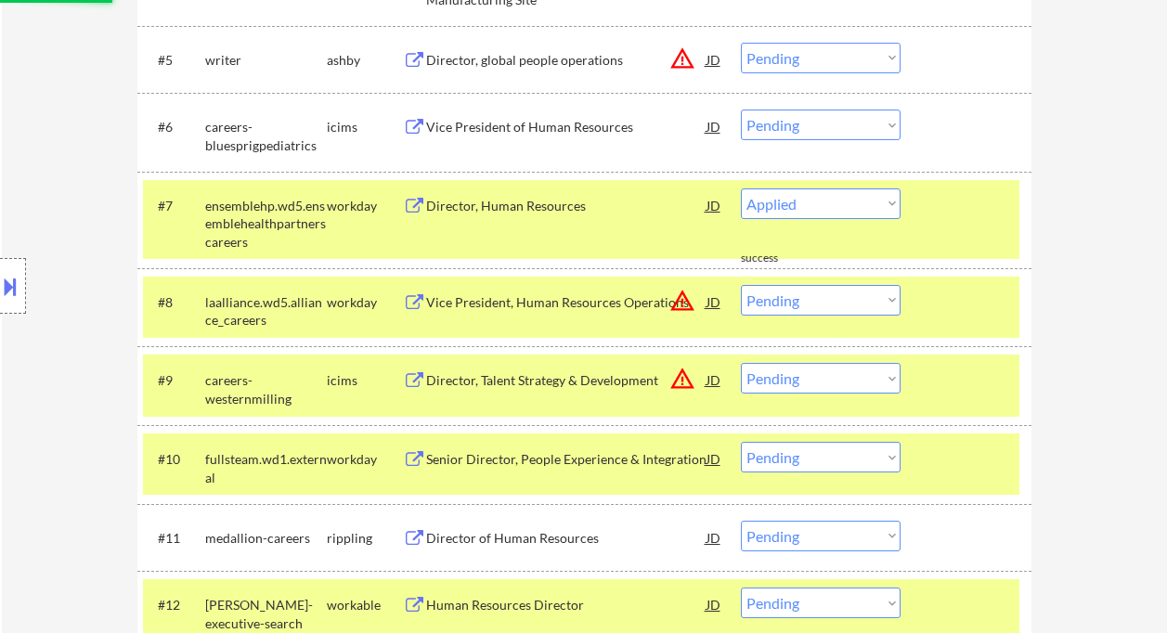
select select ""pending""
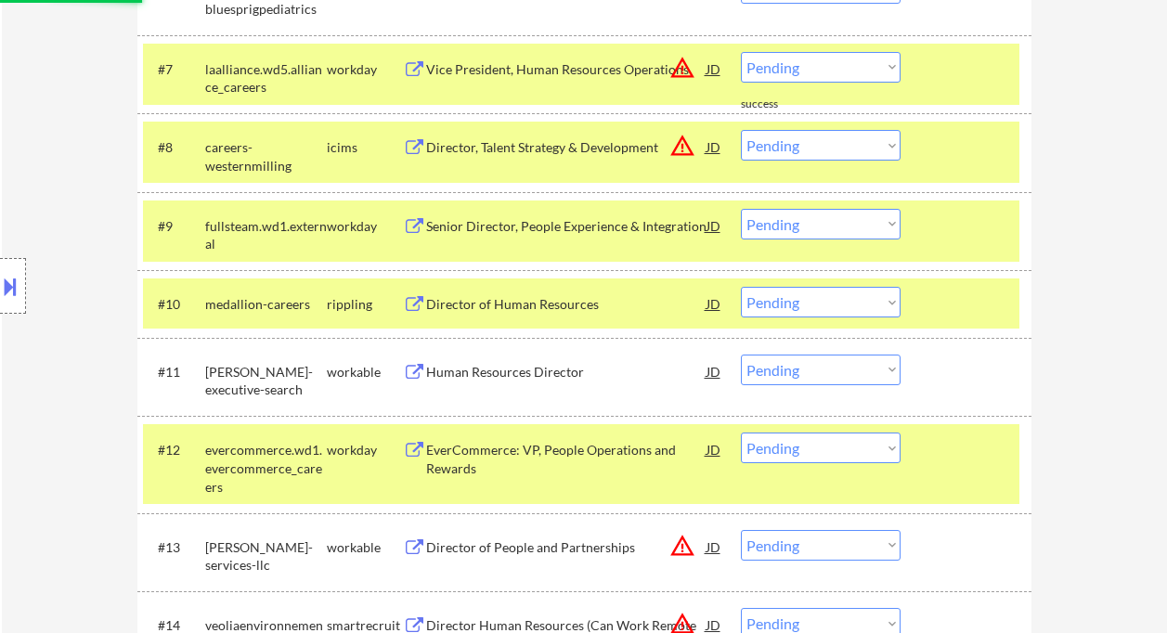
click at [529, 304] on div "Director of Human Resources" at bounding box center [566, 304] width 280 height 19
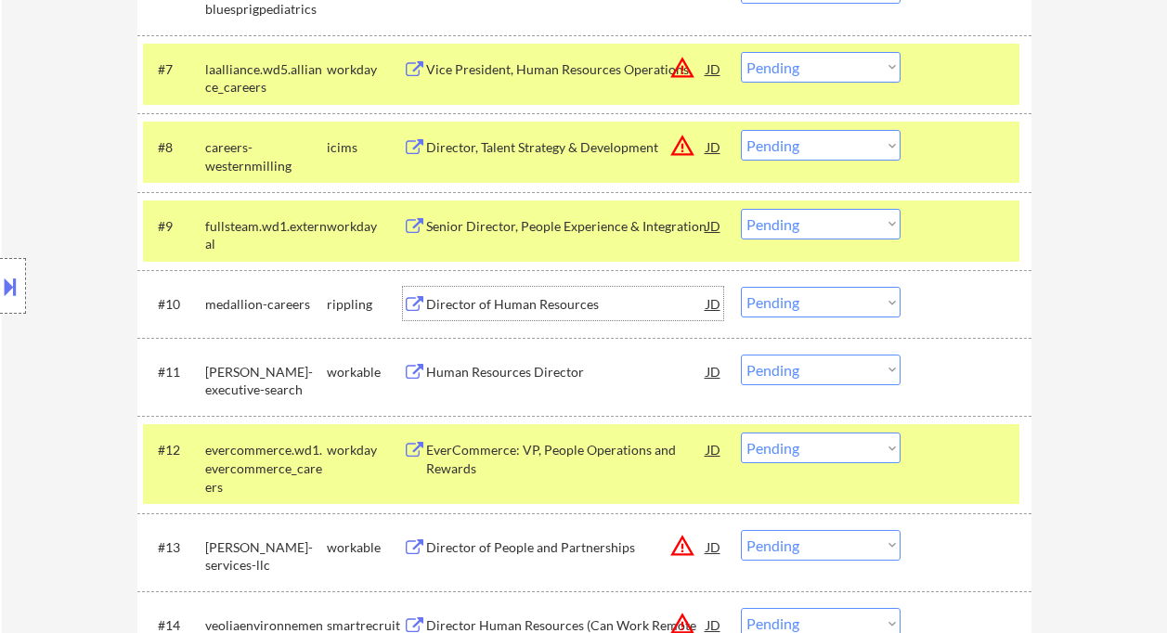
click at [818, 310] on select "Choose an option... Pending Applied Excluded (Questions) Excluded (Expired) Exc…" at bounding box center [821, 302] width 160 height 31
click at [741, 287] on select "Choose an option... Pending Applied Excluded (Questions) Excluded (Expired) Exc…" at bounding box center [821, 302] width 160 height 31
click at [498, 382] on div "Human Resources Director" at bounding box center [566, 371] width 280 height 33
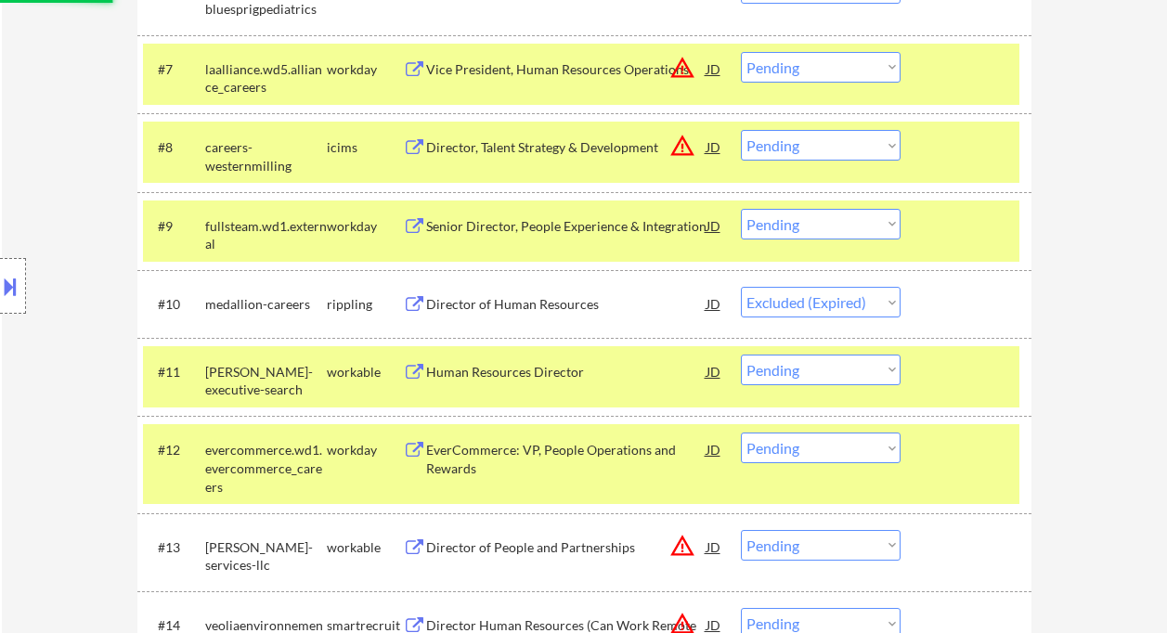
select select ""pending""
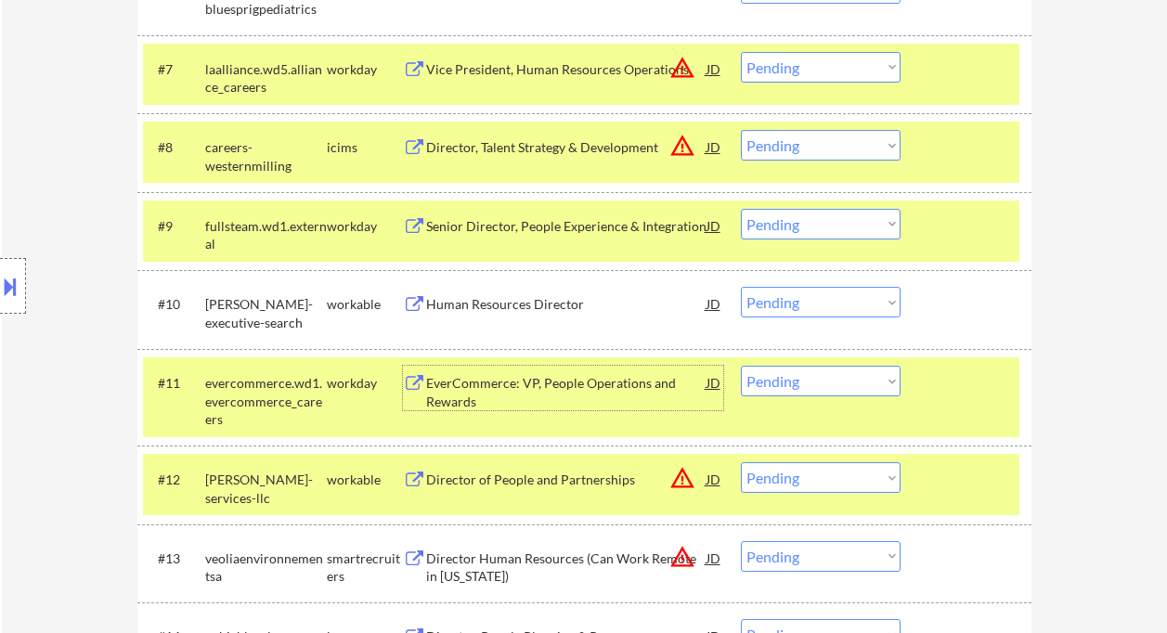
click at [548, 237] on div "Senior Director, People Experience & Integration" at bounding box center [566, 225] width 280 height 33
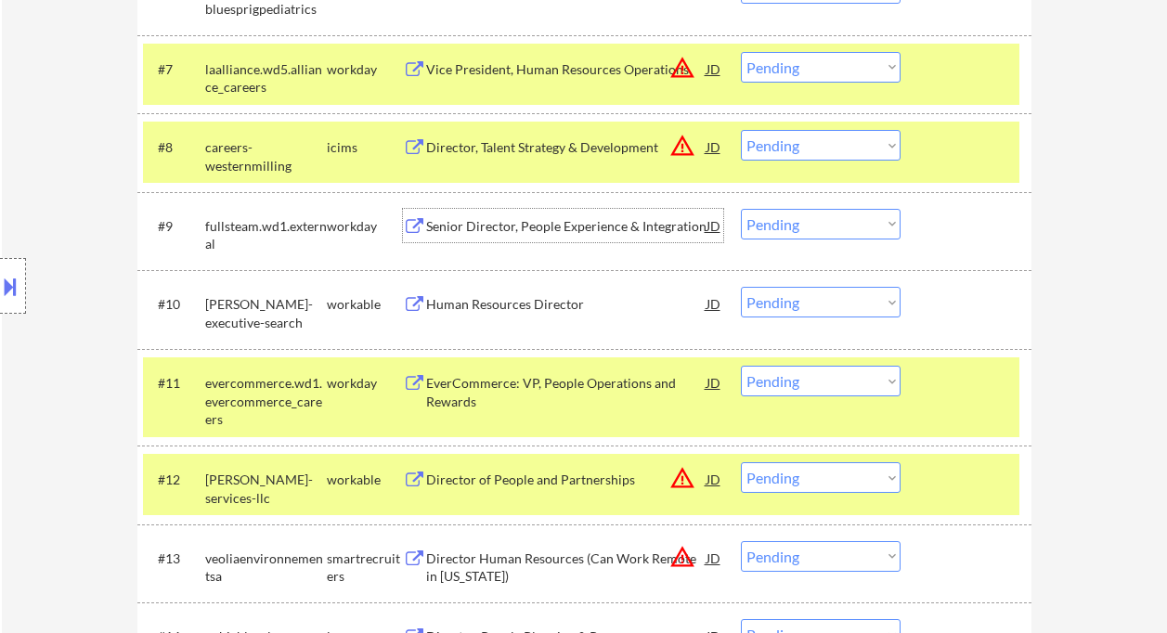
click at [770, 225] on select "Choose an option... Pending Applied Excluded (Questions) Excluded (Expired) Exc…" at bounding box center [821, 224] width 160 height 31
click at [741, 209] on select "Choose an option... Pending Applied Excluded (Questions) Excluded (Expired) Exc…" at bounding box center [821, 224] width 160 height 31
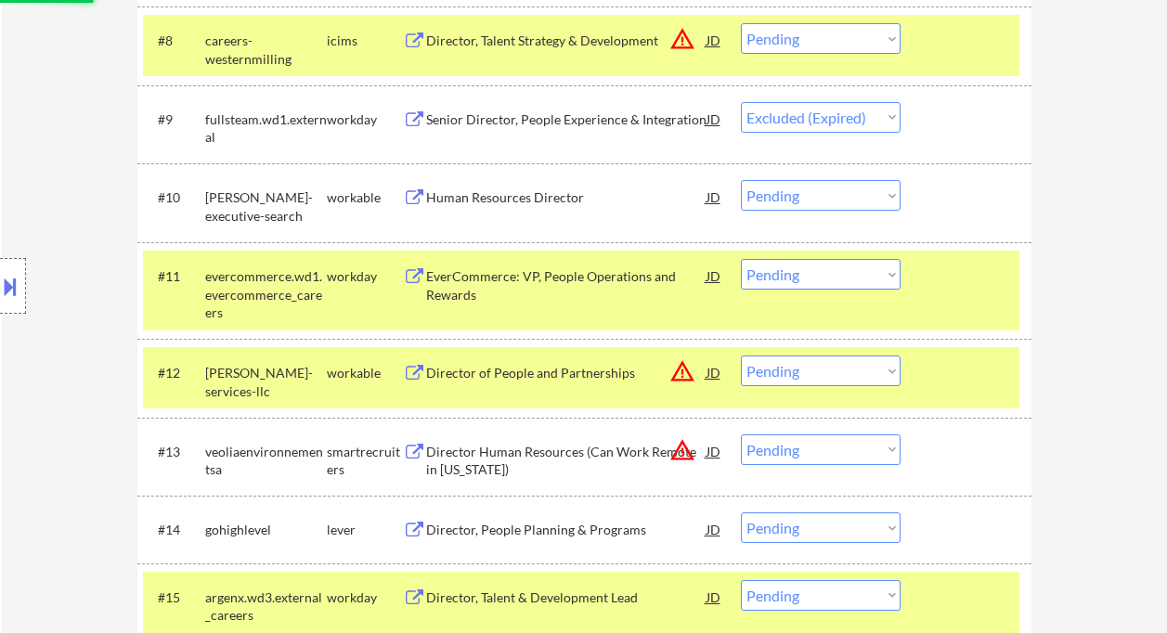
scroll to position [1110, 0]
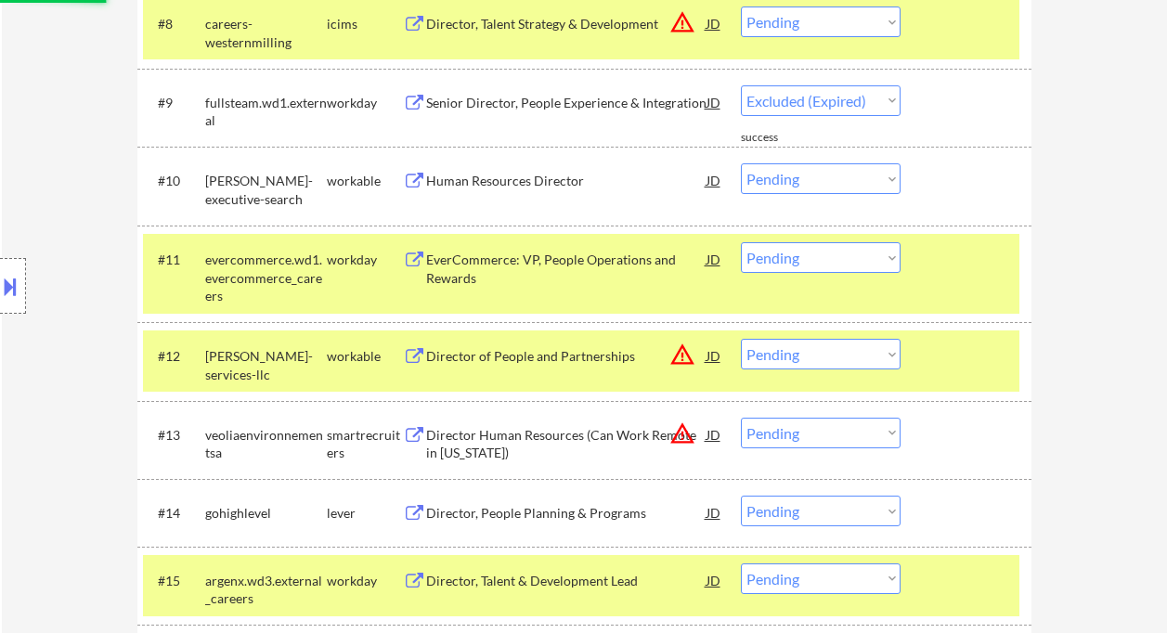
select select ""pending""
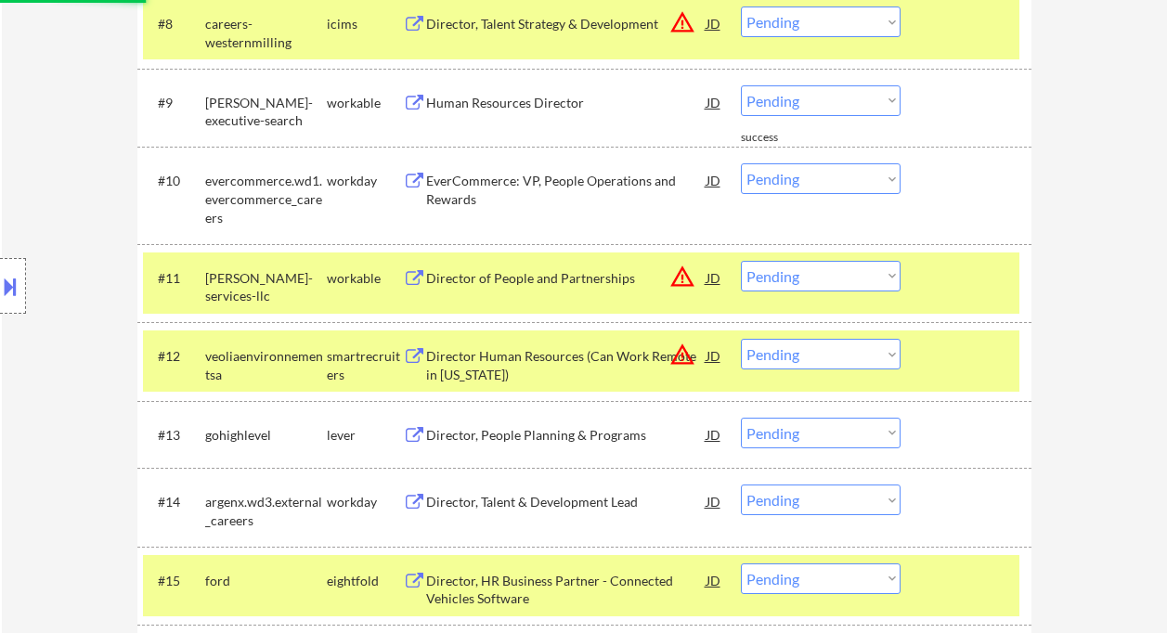
click at [507, 190] on div "EverCommerce: VP, People Operations and Rewards" at bounding box center [566, 190] width 280 height 36
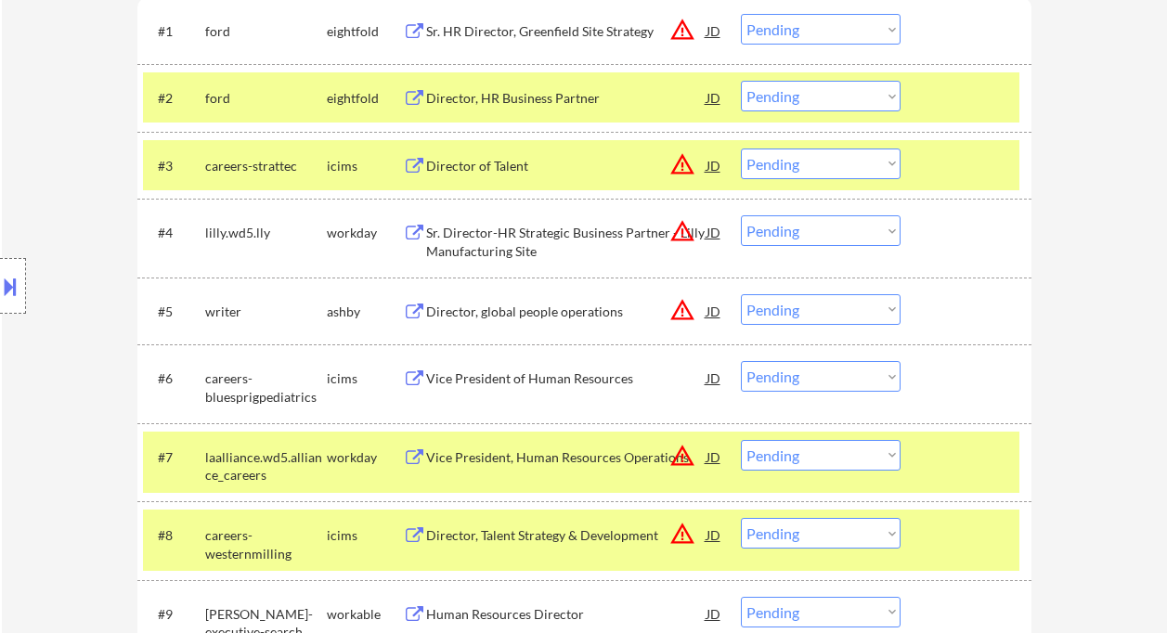
scroll to position [615, 0]
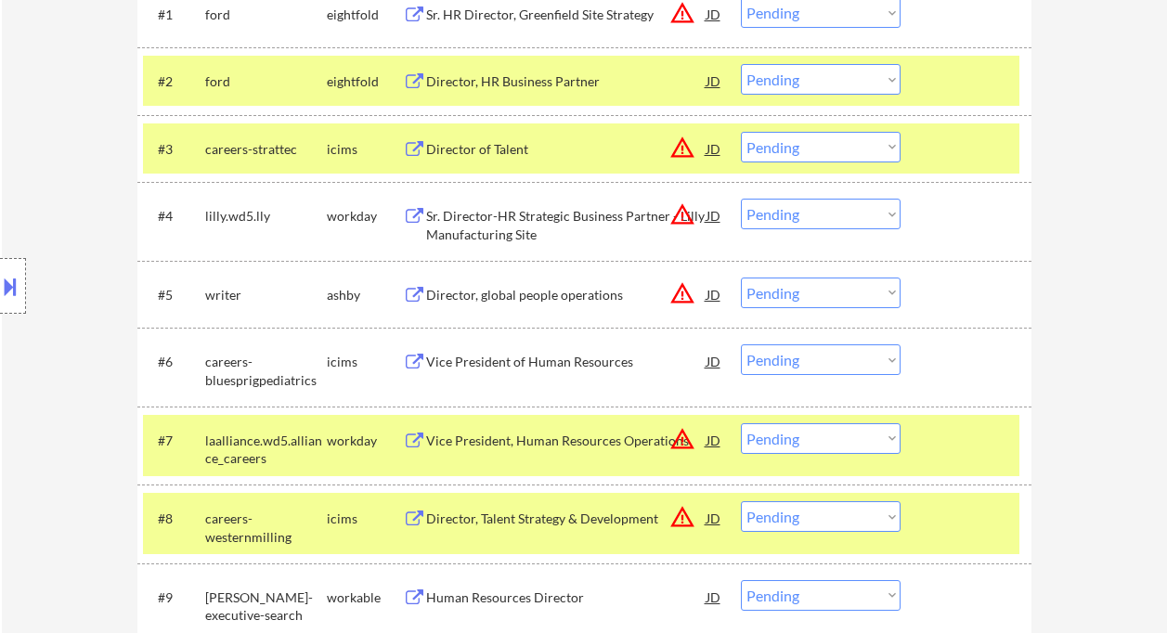
click at [578, 365] on div "Vice President of Human Resources" at bounding box center [566, 362] width 280 height 19
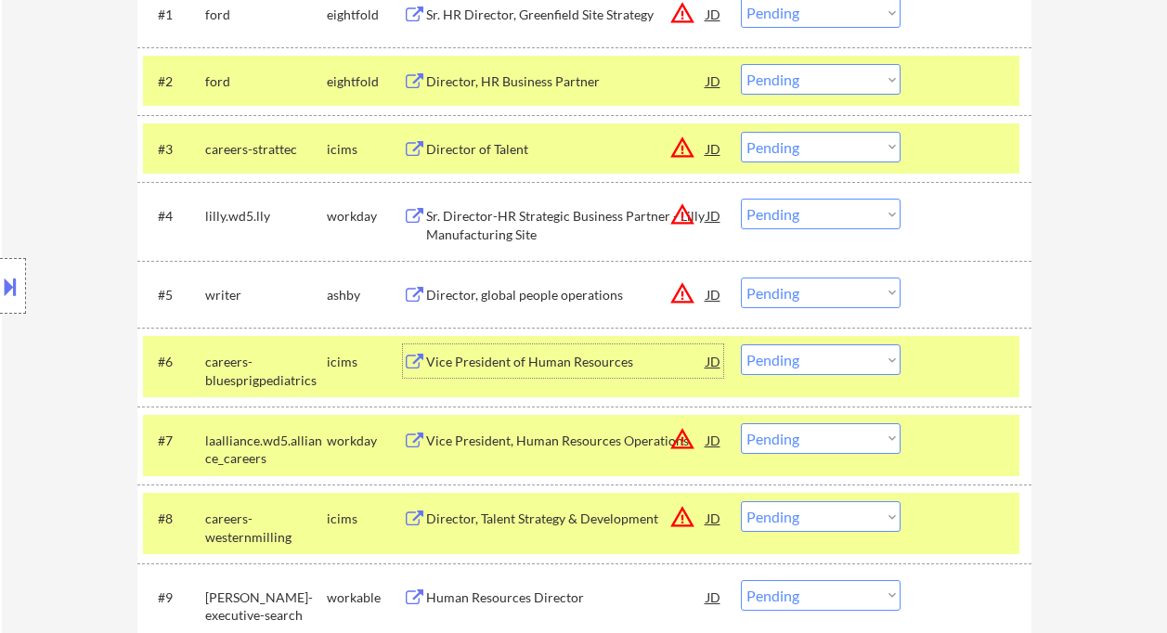
drag, startPoint x: 804, startPoint y: 362, endPoint x: 814, endPoint y: 372, distance: 14.4
click at [804, 362] on select "Choose an option... Pending Applied Excluded (Questions) Excluded (Expired) Exc…" at bounding box center [821, 360] width 160 height 31
click at [741, 345] on select "Choose an option... Pending Applied Excluded (Questions) Excluded (Expired) Exc…" at bounding box center [821, 360] width 160 height 31
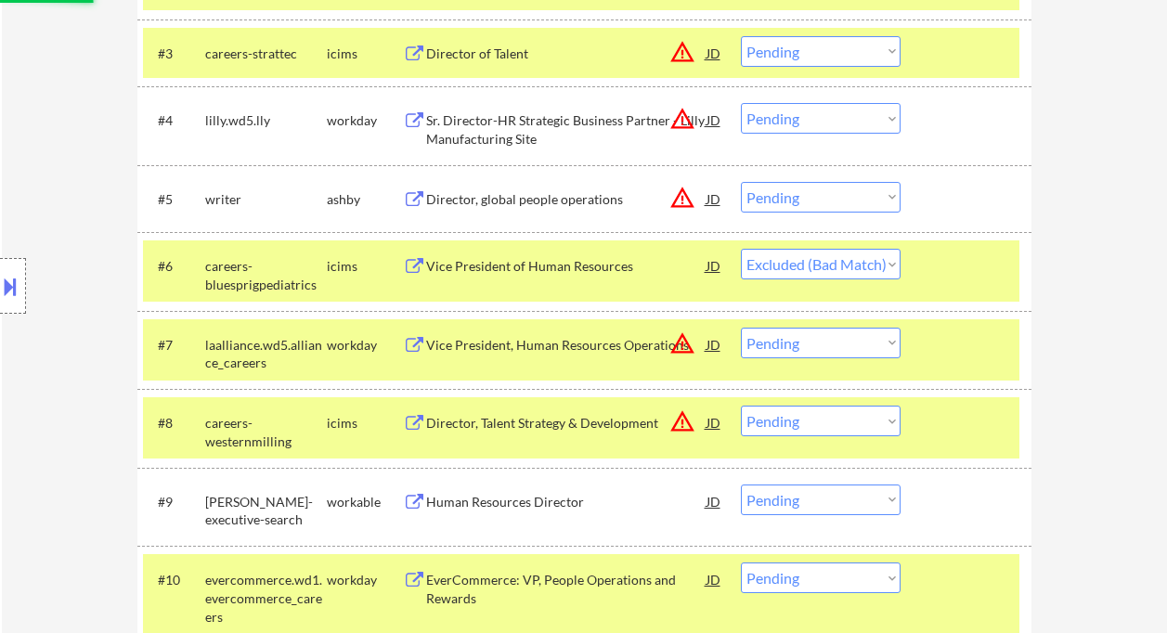
scroll to position [738, 0]
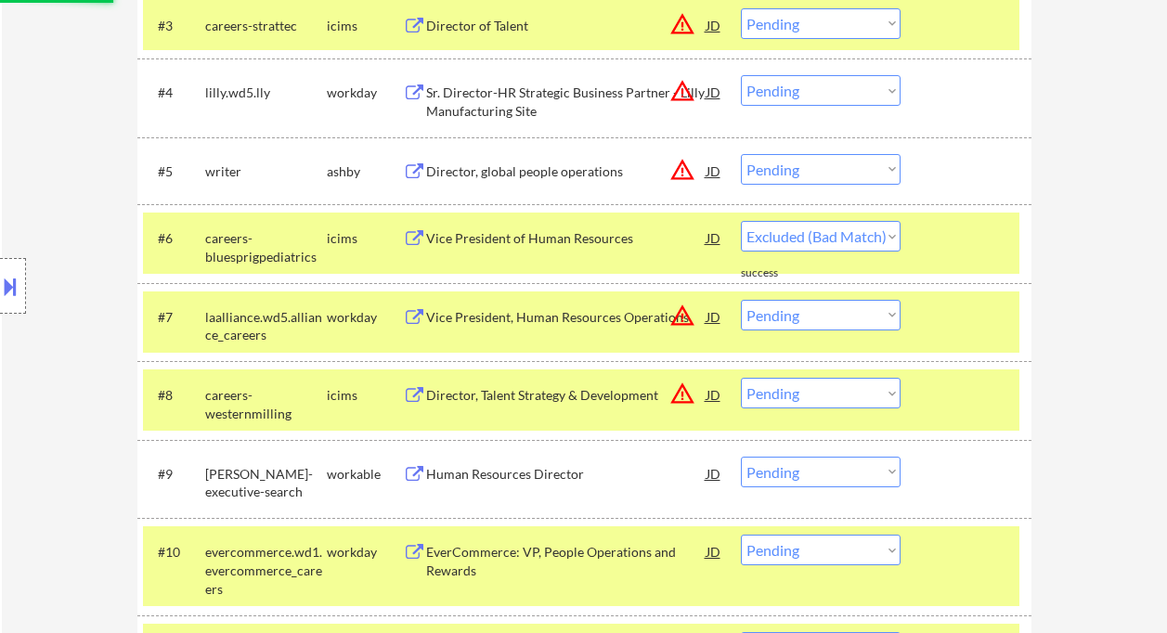
select select ""pending""
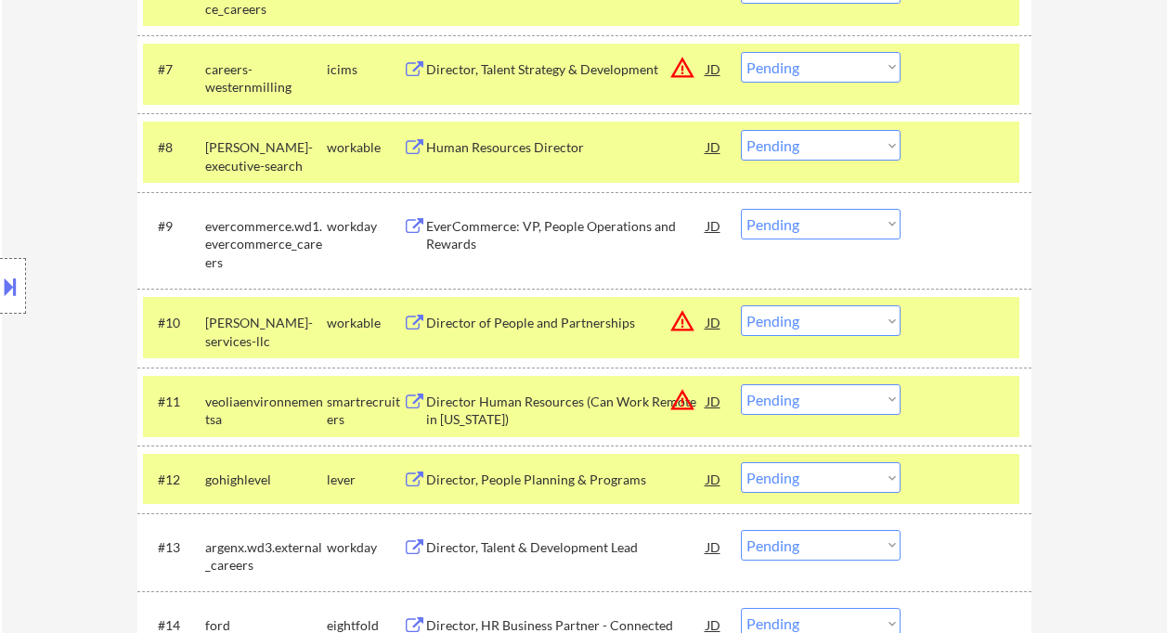
scroll to position [1358, 0]
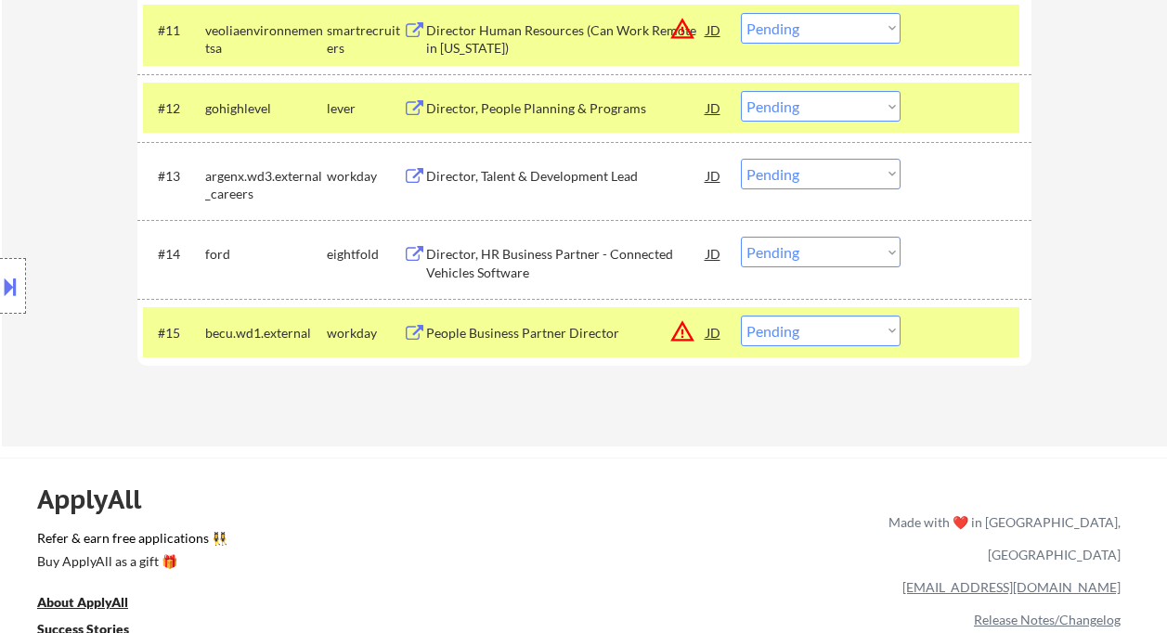
click at [558, 338] on div "People Business Partner Director" at bounding box center [566, 333] width 280 height 19
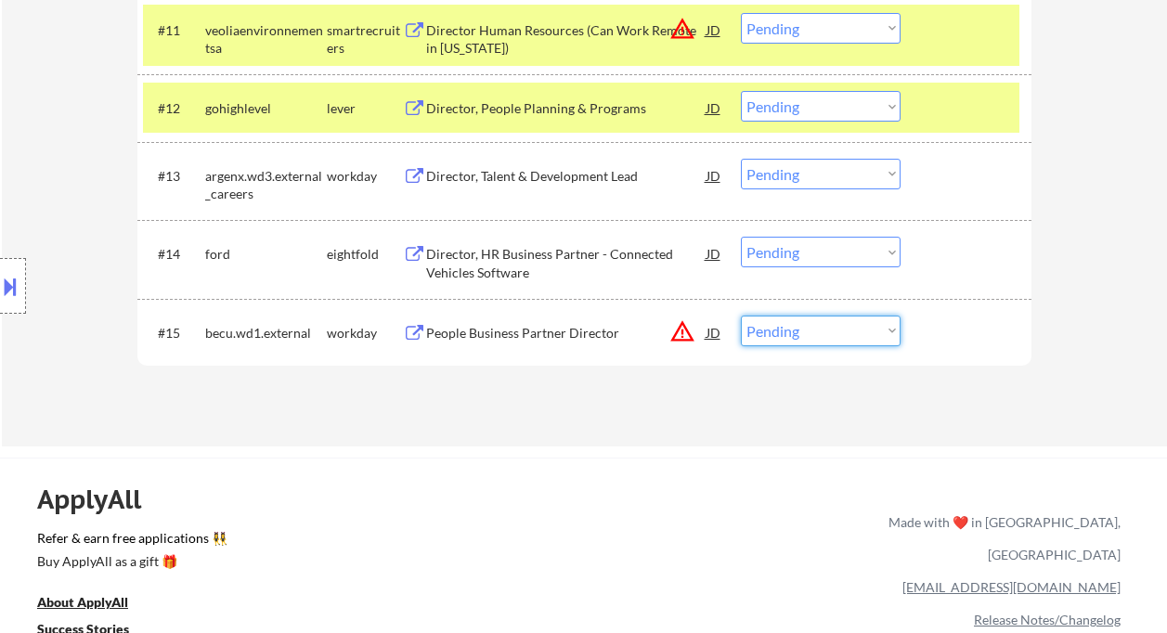
click at [797, 332] on select "Choose an option... Pending Applied Excluded (Questions) Excluded (Expired) Exc…" at bounding box center [821, 331] width 160 height 31
select select ""excluded__expired_""
click at [741, 316] on select "Choose an option... Pending Applied Excluded (Questions) Excluded (Expired) Exc…" at bounding box center [821, 331] width 160 height 31
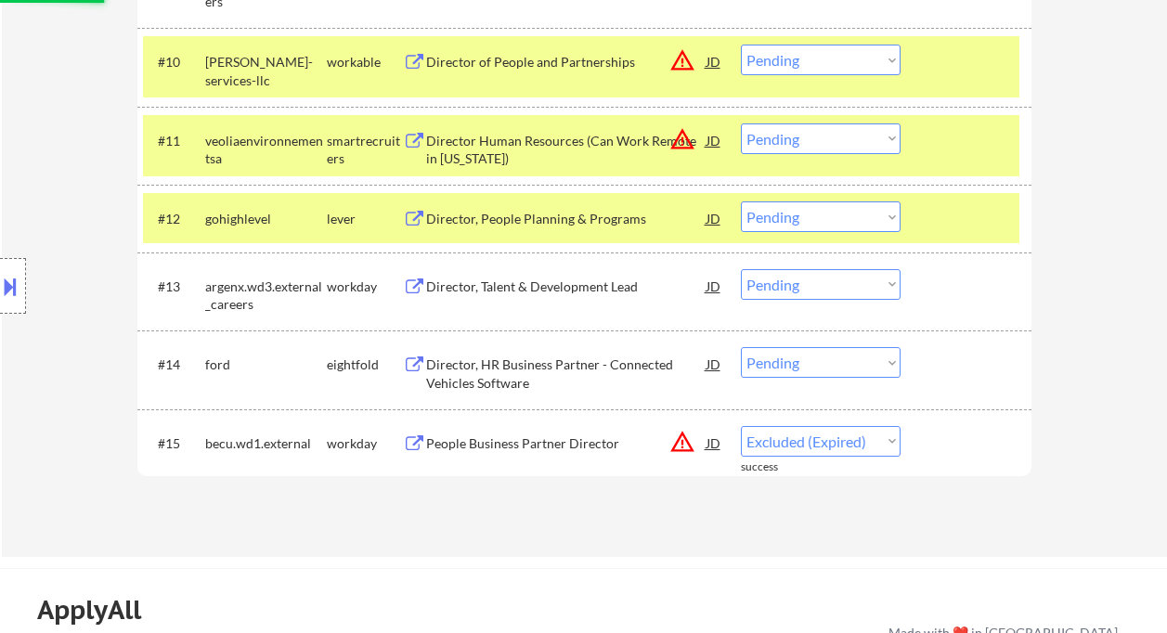
scroll to position [1234, 0]
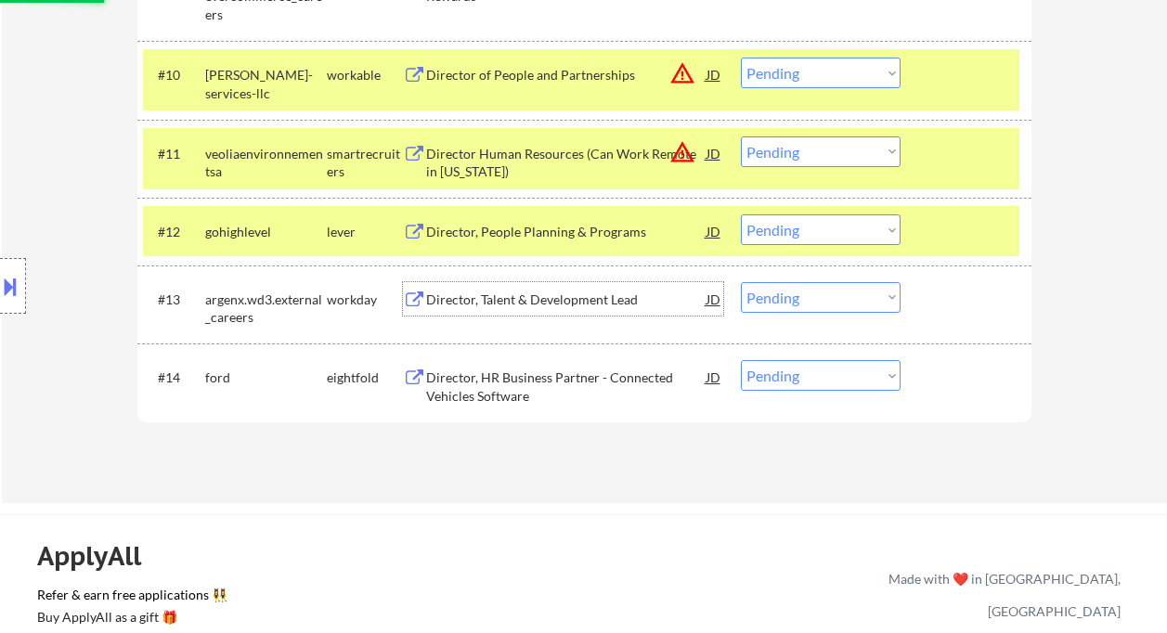
click at [528, 291] on div "Director, Talent & Development Lead" at bounding box center [566, 300] width 280 height 19
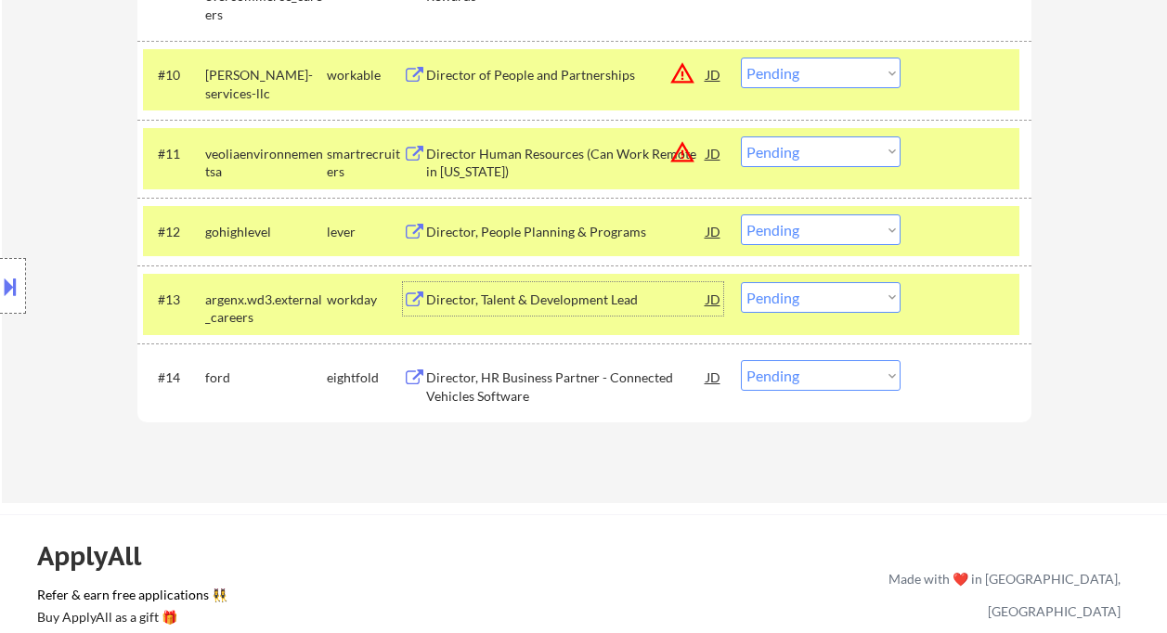
click at [826, 304] on select "Choose an option... Pending Applied Excluded (Questions) Excluded (Expired) Exc…" at bounding box center [821, 297] width 160 height 31
click at [741, 282] on select "Choose an option... Pending Applied Excluded (Questions) Excluded (Expired) Exc…" at bounding box center [821, 297] width 160 height 31
click at [504, 236] on div "Director, People Planning & Programs" at bounding box center [566, 232] width 280 height 19
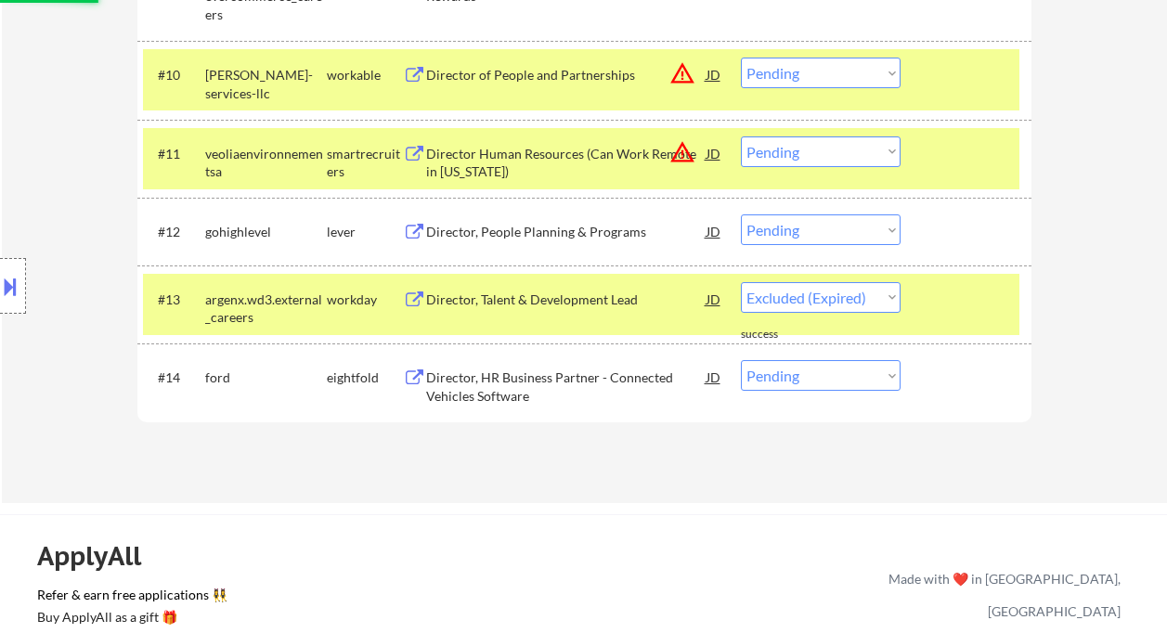
select select ""pending""
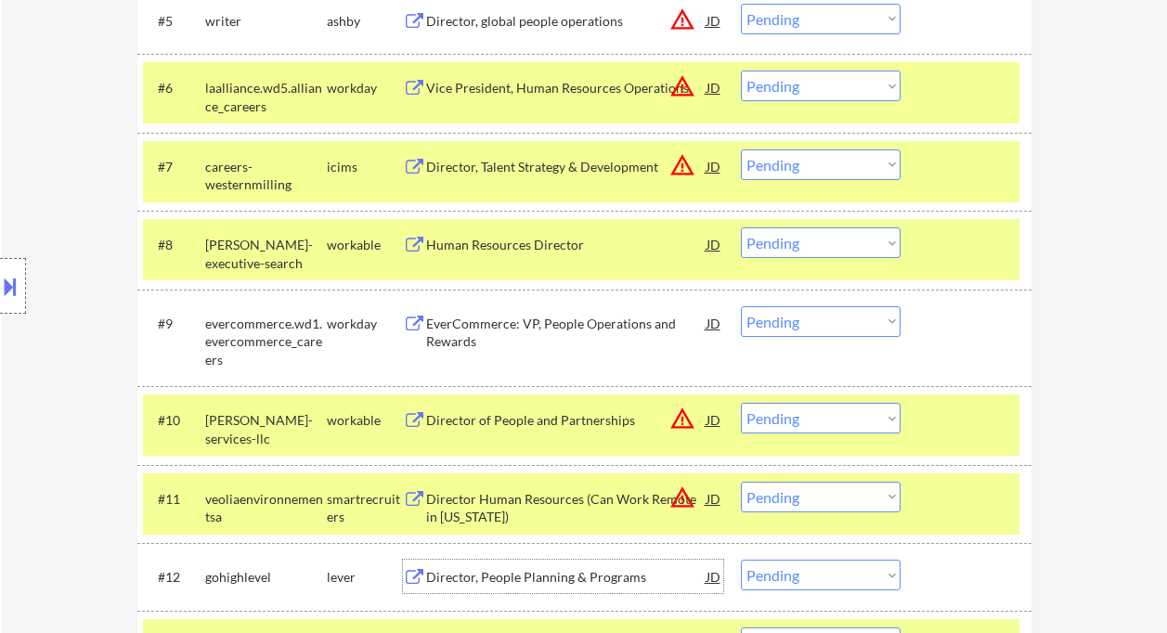
scroll to position [863, 0]
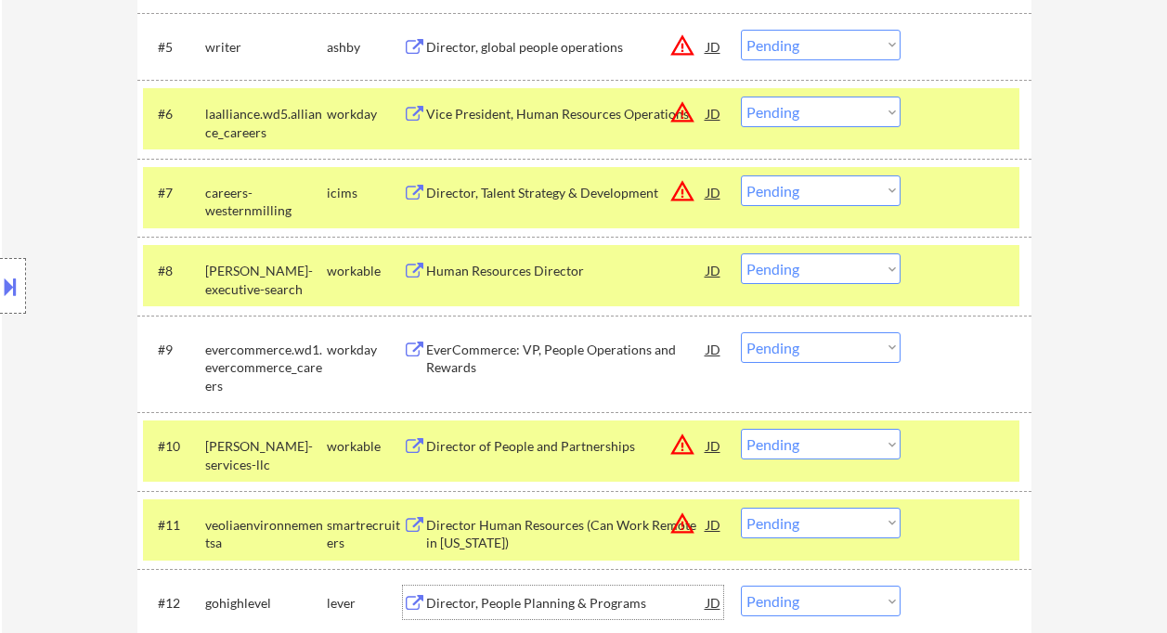
click at [544, 353] on div "EverCommerce: VP, People Operations and Rewards" at bounding box center [566, 359] width 280 height 36
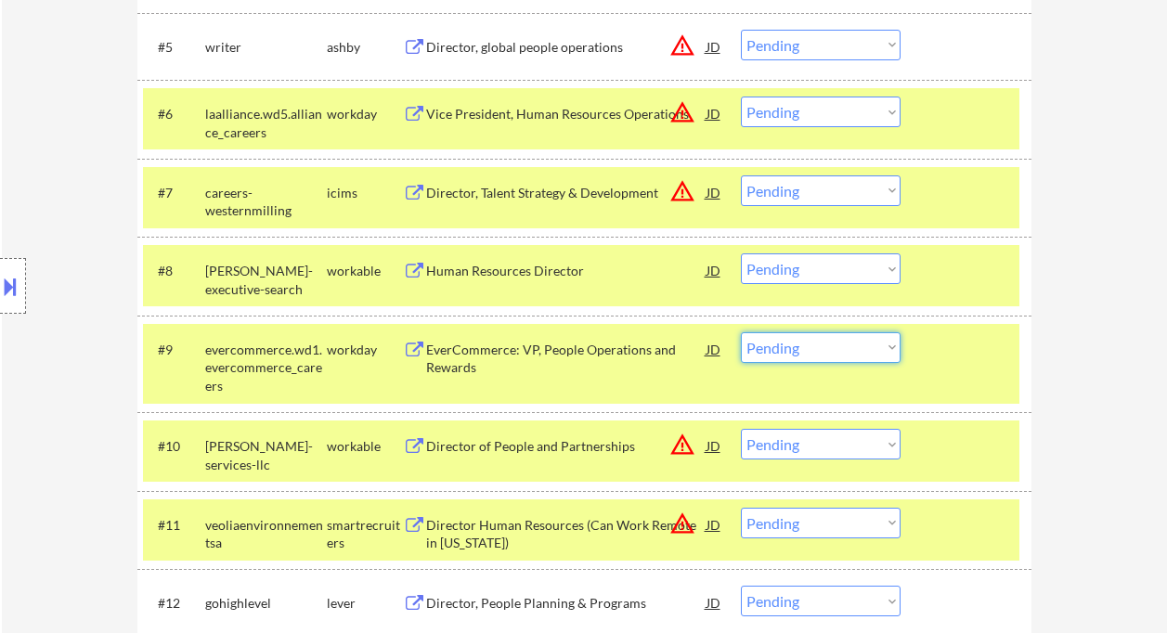
drag, startPoint x: 818, startPoint y: 344, endPoint x: 836, endPoint y: 355, distance: 20.9
click at [818, 344] on select "Choose an option... Pending Applied Excluded (Questions) Excluded (Expired) Exc…" at bounding box center [821, 347] width 160 height 31
click at [741, 332] on select "Choose an option... Pending Applied Excluded (Questions) Excluded (Expired) Exc…" at bounding box center [821, 347] width 160 height 31
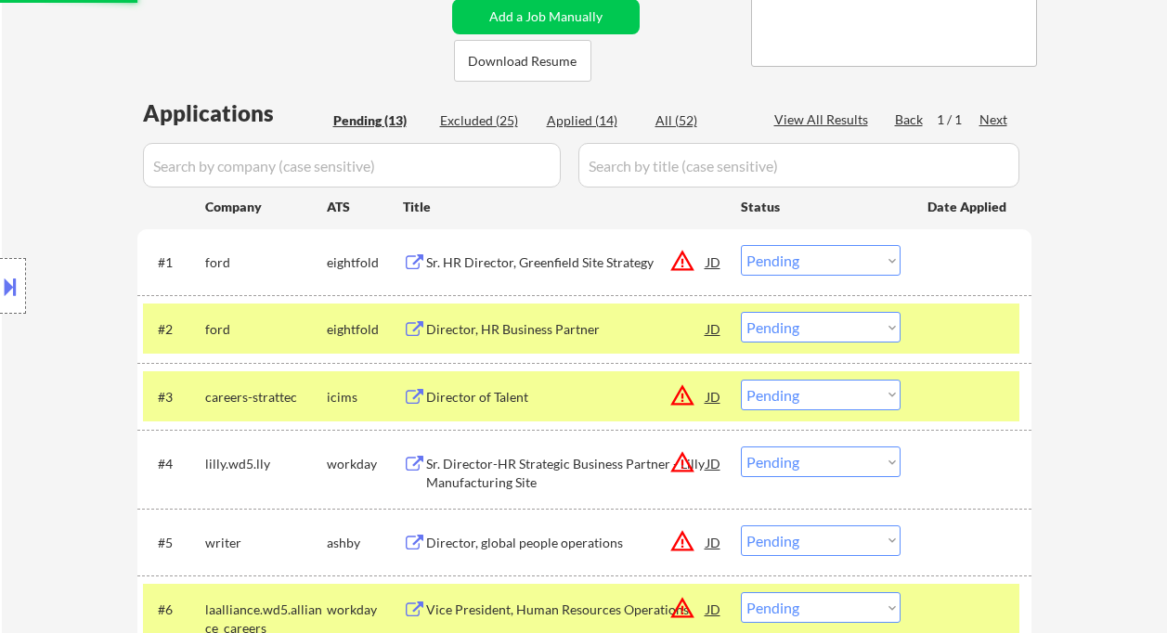
select select ""pending""
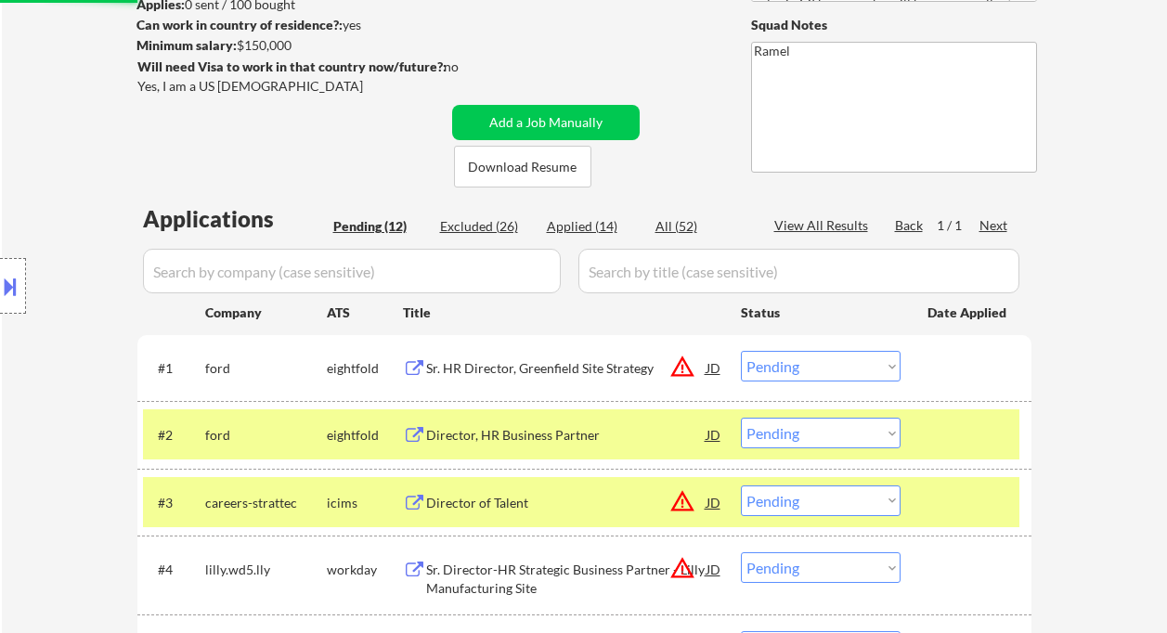
scroll to position [243, 0]
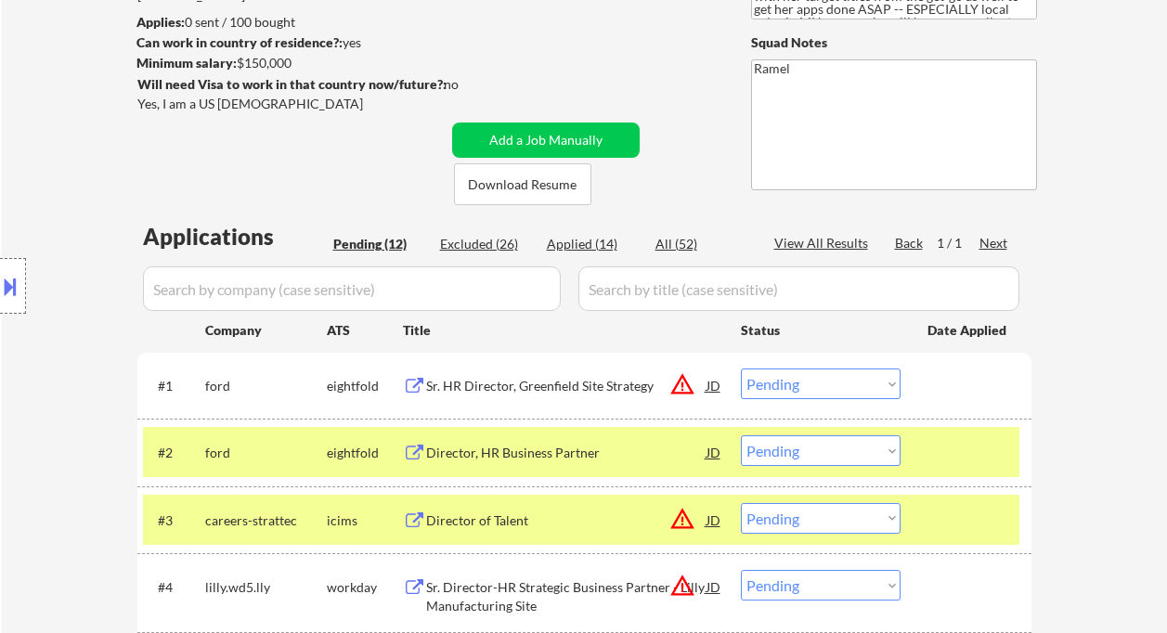
click at [709, 384] on div "JD" at bounding box center [714, 385] width 19 height 33
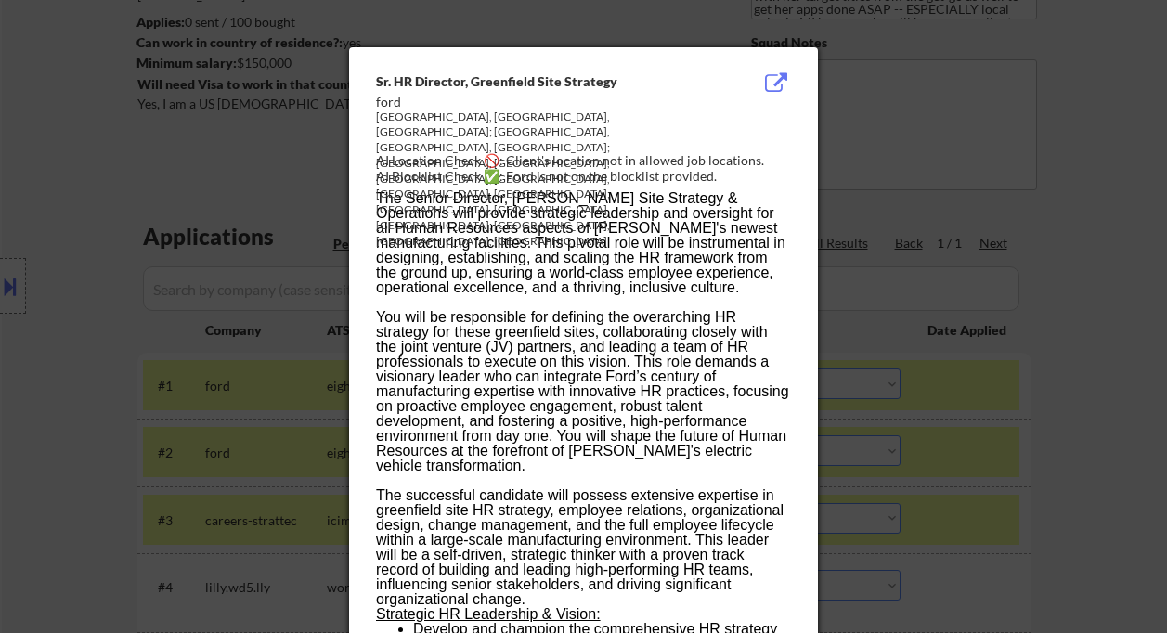
click at [1024, 398] on div at bounding box center [583, 316] width 1167 height 633
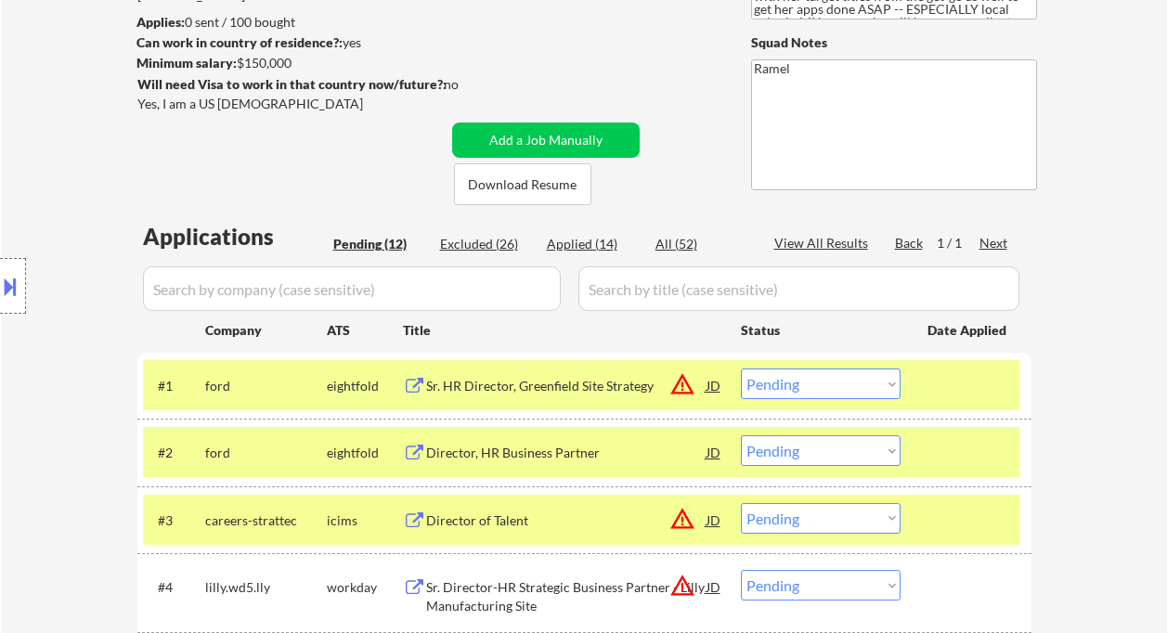
click at [831, 387] on select "Choose an option... Pending Applied Excluded (Questions) Excluded (Expired) Exc…" at bounding box center [821, 384] width 160 height 31
click at [741, 369] on select "Choose an option... Pending Applied Excluded (Questions) Excluded (Expired) Exc…" at bounding box center [821, 384] width 160 height 31
click at [519, 448] on div "Director, HR Business Partner" at bounding box center [566, 453] width 280 height 19
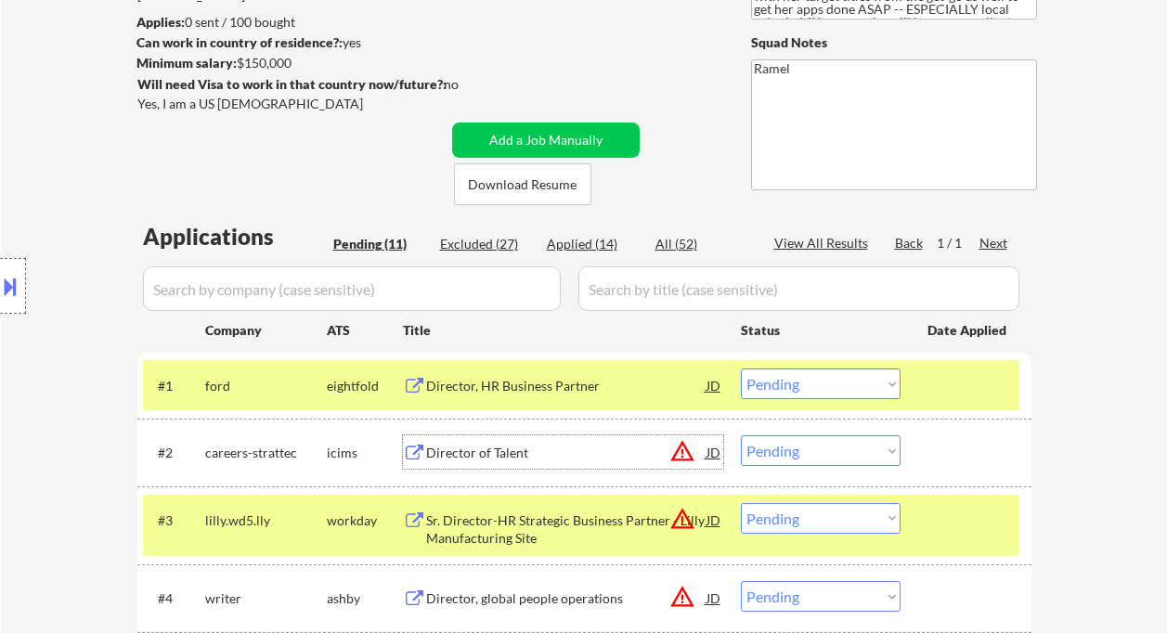
click at [813, 395] on select "Choose an option... Pending Applied Excluded (Questions) Excluded (Expired) Exc…" at bounding box center [821, 384] width 160 height 31
click at [741, 369] on select "Choose an option... Pending Applied Excluded (Questions) Excluded (Expired) Exc…" at bounding box center [821, 384] width 160 height 31
click at [535, 453] on div "Director of Talent" at bounding box center [566, 453] width 280 height 19
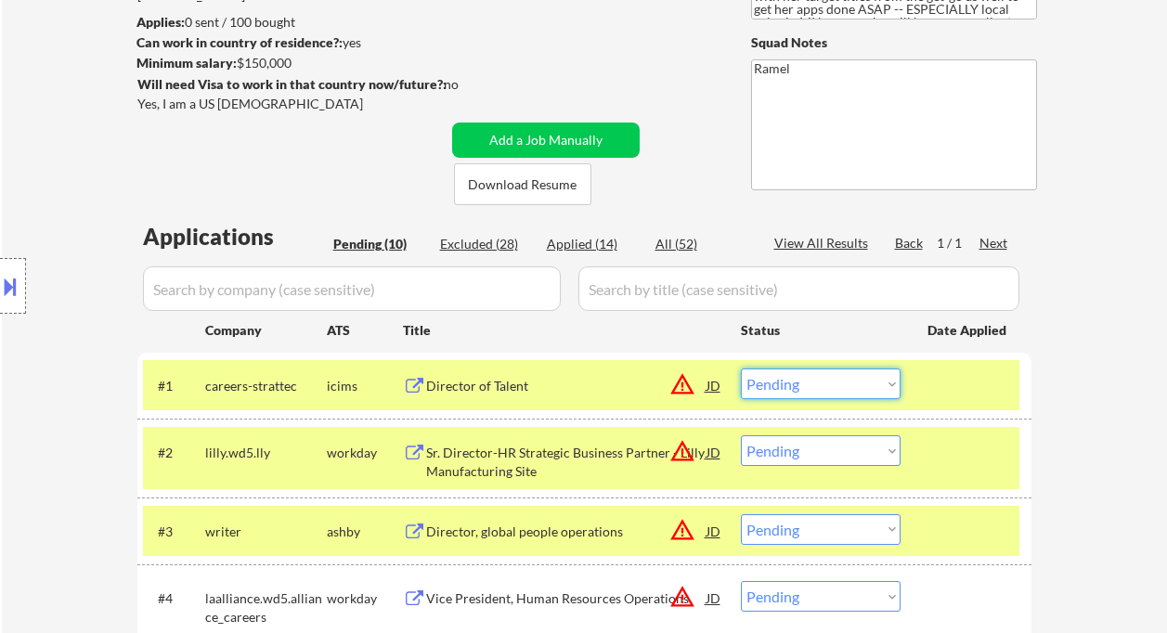
click at [856, 392] on select "Choose an option... Pending Applied Excluded (Questions) Excluded (Expired) Exc…" at bounding box center [821, 384] width 160 height 31
click at [741, 369] on select "Choose an option... Pending Applied Excluded (Questions) Excluded (Expired) Exc…" at bounding box center [821, 384] width 160 height 31
click at [505, 462] on div "Sr. Director-HR Strategic Business Partner - Lilly Manufacturing Site" at bounding box center [566, 462] width 280 height 36
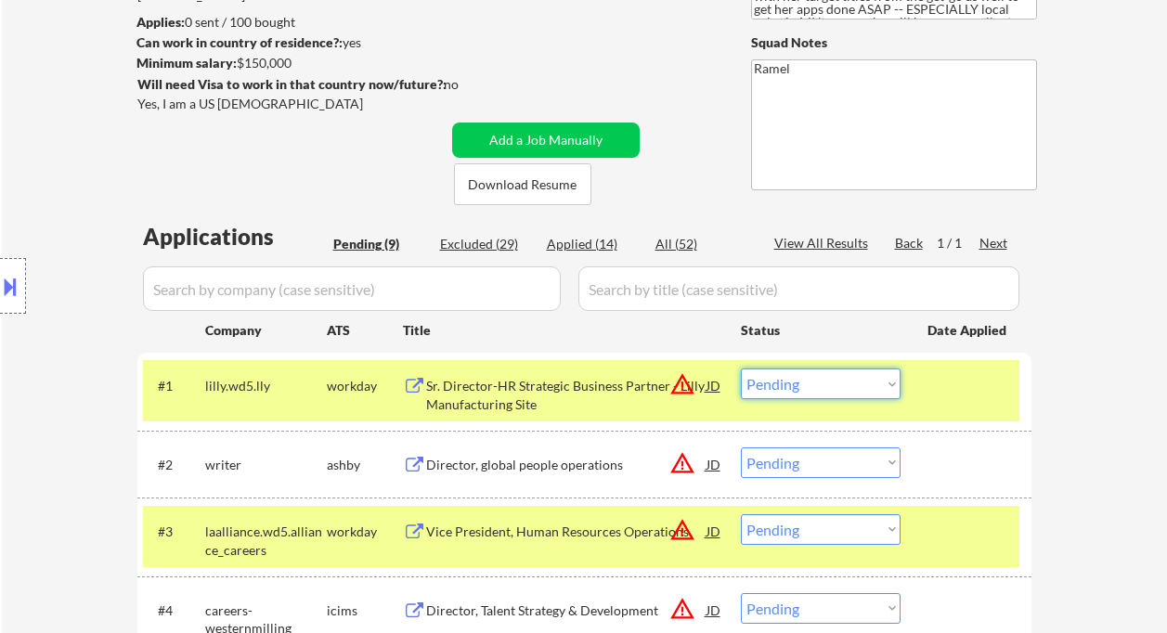
click at [826, 390] on select "Choose an option... Pending Applied Excluded (Questions) Excluded (Expired) Exc…" at bounding box center [821, 384] width 160 height 31
click at [741, 369] on select "Choose an option... Pending Applied Excluded (Questions) Excluded (Expired) Exc…" at bounding box center [821, 384] width 160 height 31
click at [567, 456] on div "Director, global people operations" at bounding box center [566, 465] width 280 height 19
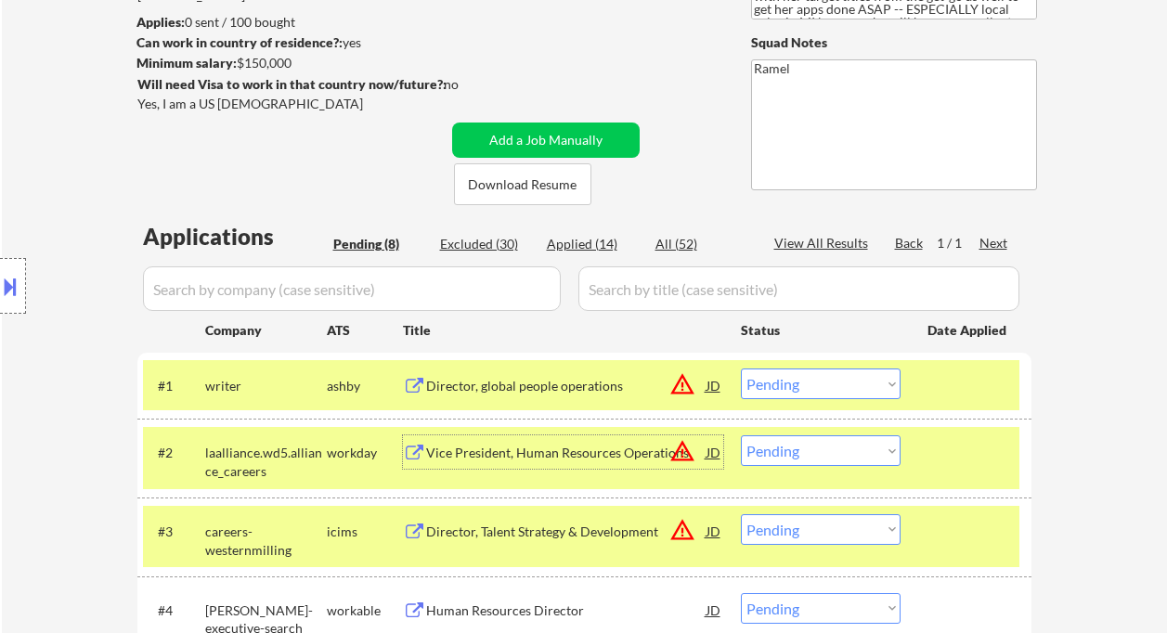
click at [800, 388] on select "Choose an option... Pending Applied Excluded (Questions) Excluded (Expired) Exc…" at bounding box center [821, 384] width 160 height 31
click at [741, 369] on select "Choose an option... Pending Applied Excluded (Questions) Excluded (Expired) Exc…" at bounding box center [821, 384] width 160 height 31
click at [604, 453] on div "Vice President, Human Resources Operations" at bounding box center [566, 453] width 280 height 19
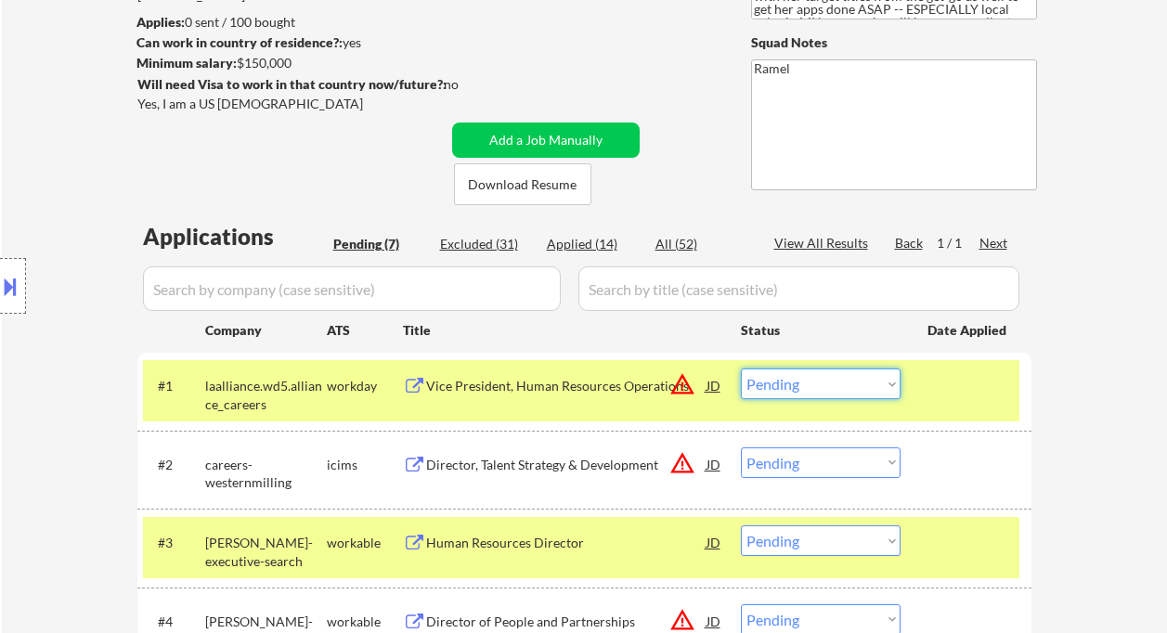
click at [790, 377] on select "Choose an option... Pending Applied Excluded (Questions) Excluded (Expired) Exc…" at bounding box center [821, 384] width 160 height 31
click at [741, 369] on select "Choose an option... Pending Applied Excluded (Questions) Excluded (Expired) Exc…" at bounding box center [821, 384] width 160 height 31
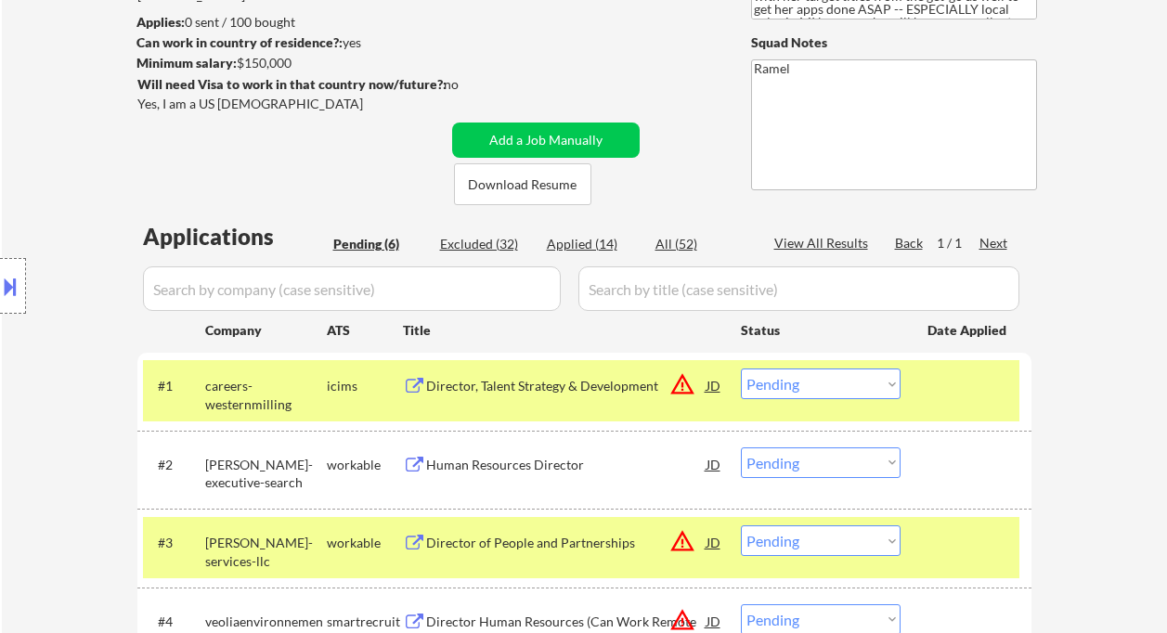
scroll to position [367, 0]
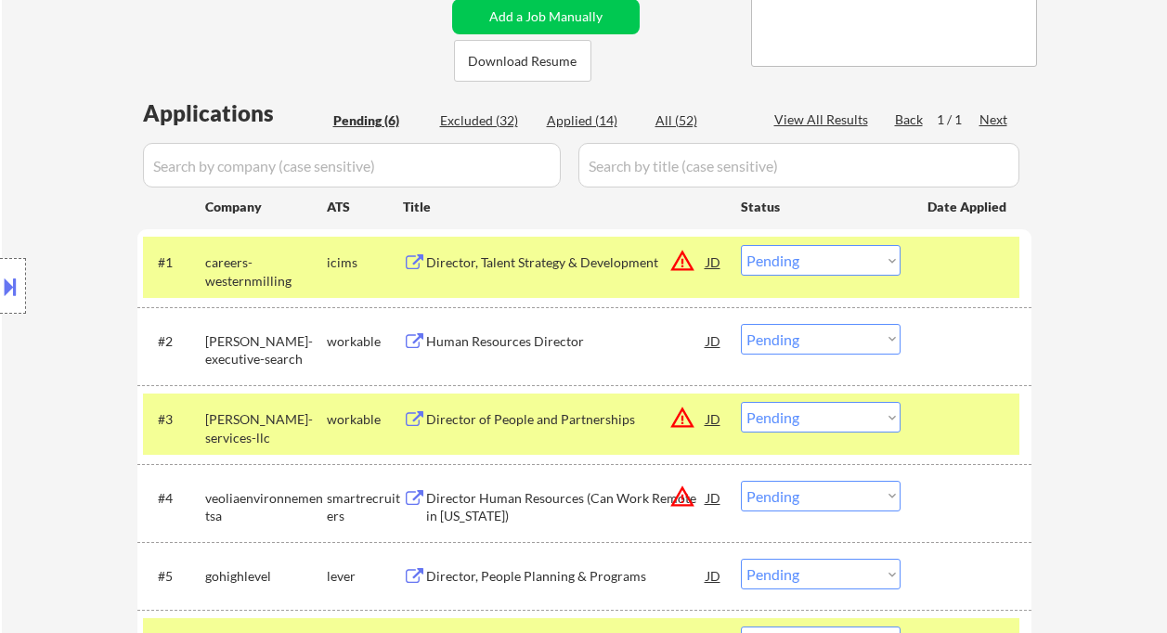
click at [613, 257] on div "Director, Talent Strategy & Development" at bounding box center [566, 263] width 280 height 19
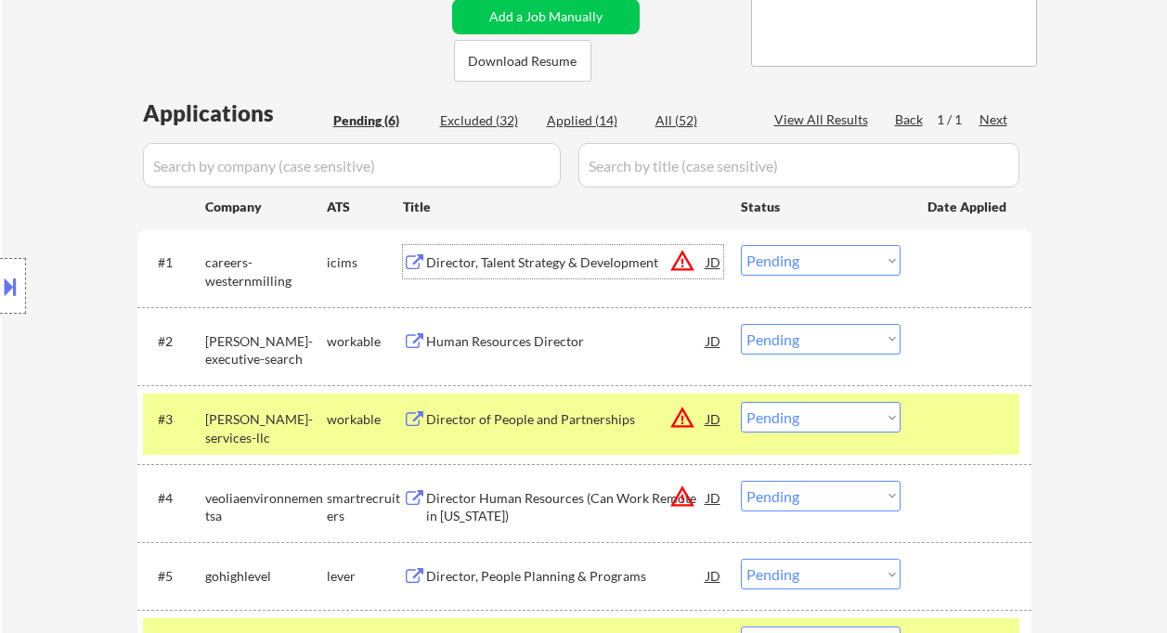
click at [800, 260] on select "Choose an option... Pending Applied Excluded (Questions) Excluded (Expired) Exc…" at bounding box center [821, 260] width 160 height 31
click at [741, 245] on select "Choose an option... Pending Applied Excluded (Questions) Excluded (Expired) Exc…" at bounding box center [821, 260] width 160 height 31
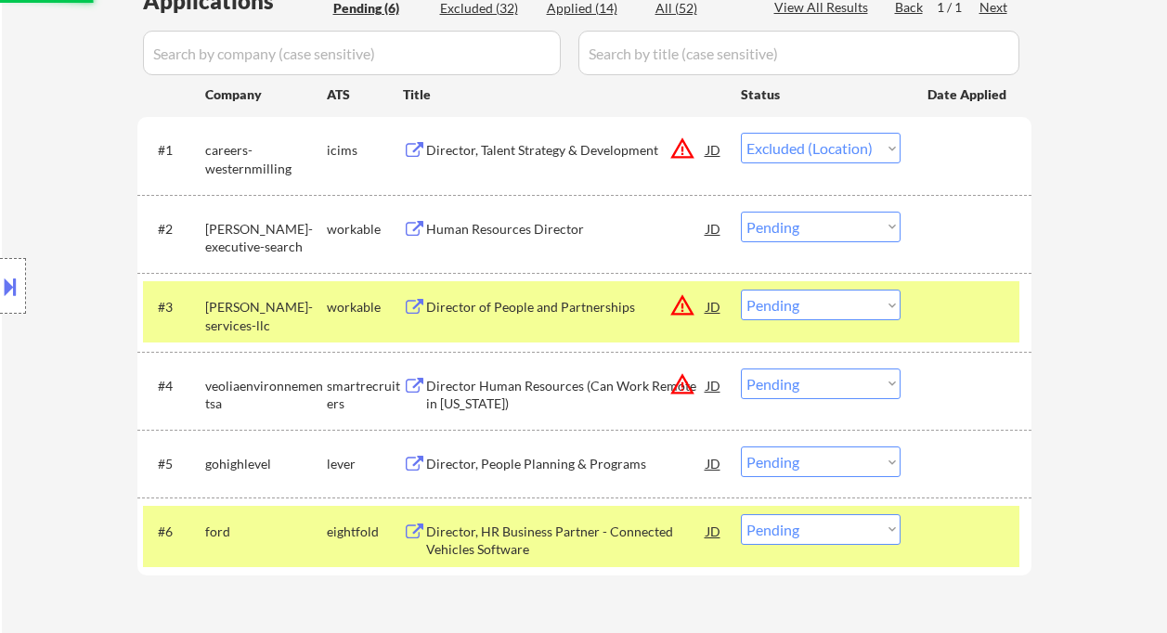
scroll to position [491, 0]
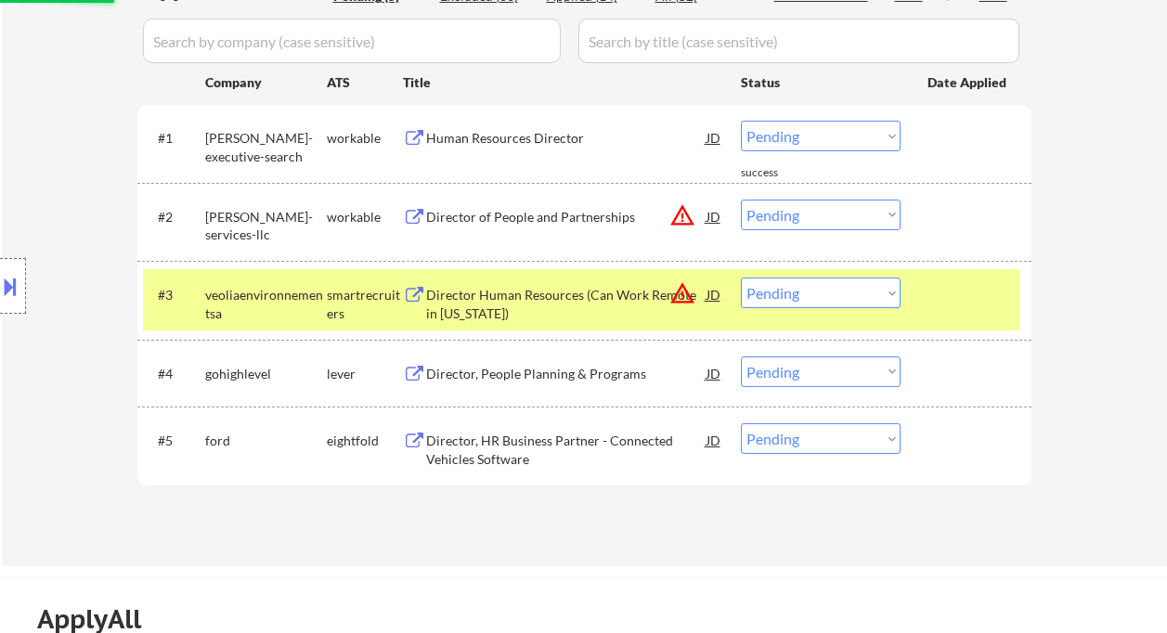
click at [475, 129] on div "Human Resources Director" at bounding box center [566, 138] width 280 height 19
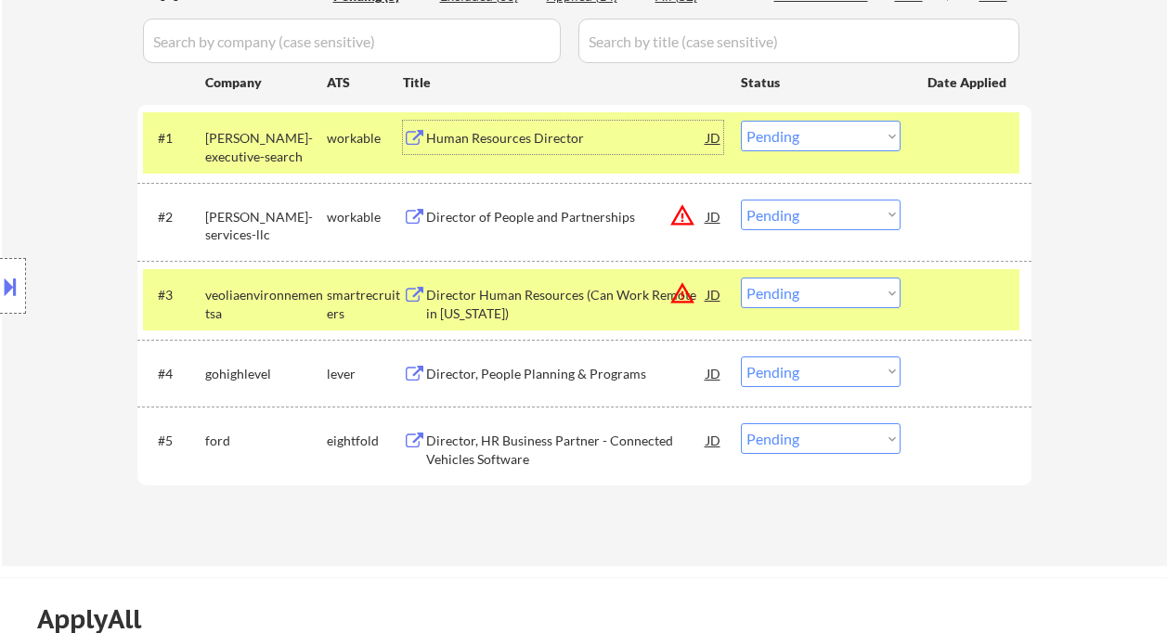
click at [786, 125] on select "Choose an option... Pending Applied Excluded (Questions) Excluded (Expired) Exc…" at bounding box center [821, 136] width 160 height 31
click at [741, 121] on select "Choose an option... Pending Applied Excluded (Questions) Excluded (Expired) Exc…" at bounding box center [821, 136] width 160 height 31
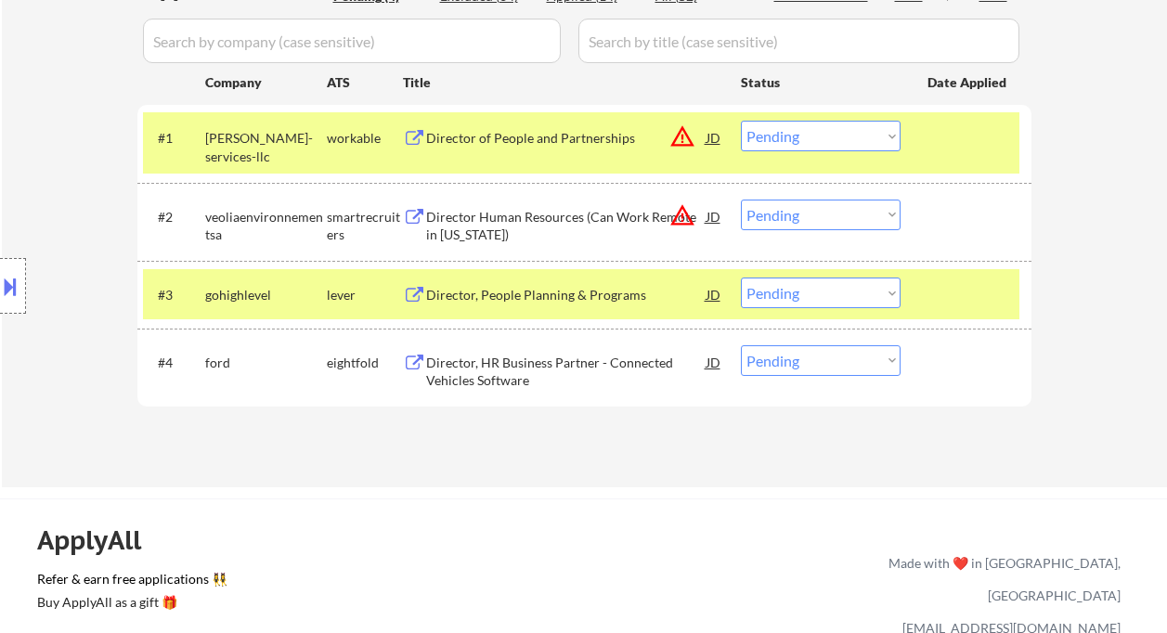
click at [802, 138] on select "Choose an option... Pending Applied Excluded (Questions) Excluded (Expired) Exc…" at bounding box center [821, 136] width 160 height 31
click at [741, 121] on select "Choose an option... Pending Applied Excluded (Questions) Excluded (Expired) Exc…" at bounding box center [821, 136] width 160 height 31
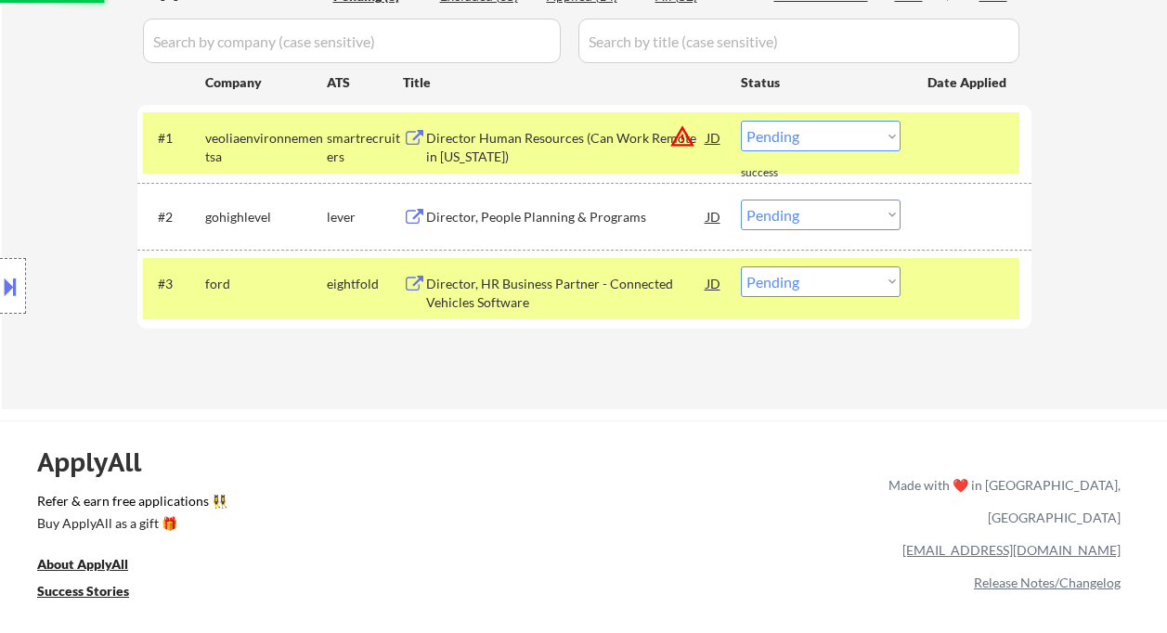
click at [826, 140] on select "Choose an option... Pending Applied Excluded (Questions) Excluded (Expired) Exc…" at bounding box center [821, 136] width 160 height 31
click at [741, 121] on select "Choose an option... Pending Applied Excluded (Questions) Excluded (Expired) Exc…" at bounding box center [821, 136] width 160 height 31
select select ""pending""
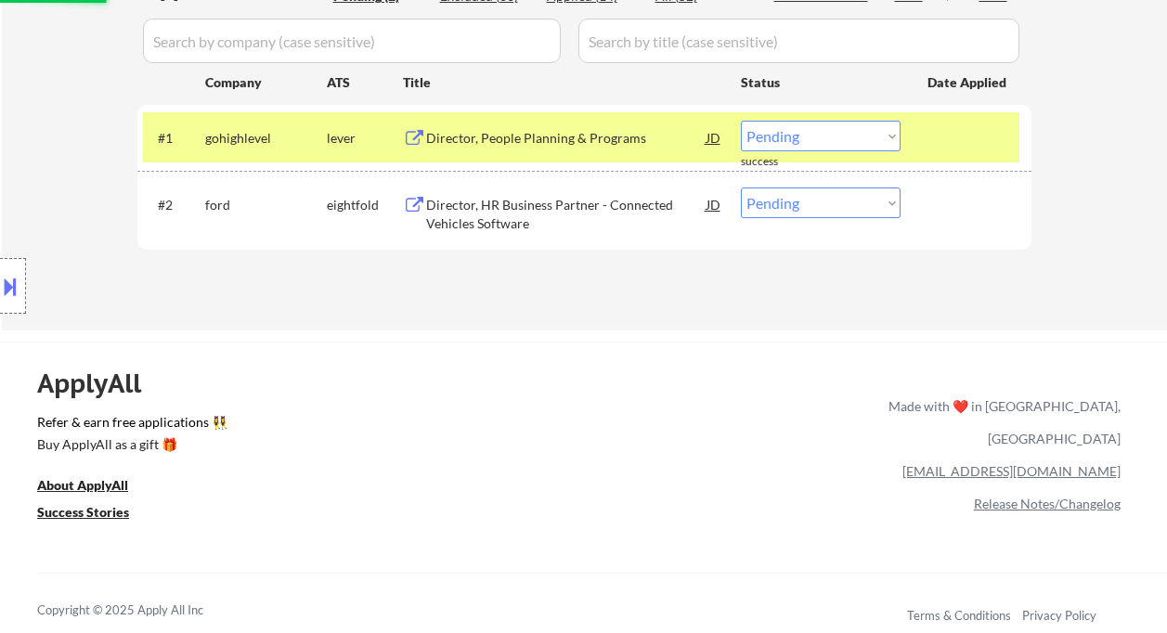
click at [541, 212] on div "Director, HR Business Partner - Connected Vehicles Software" at bounding box center [566, 214] width 280 height 36
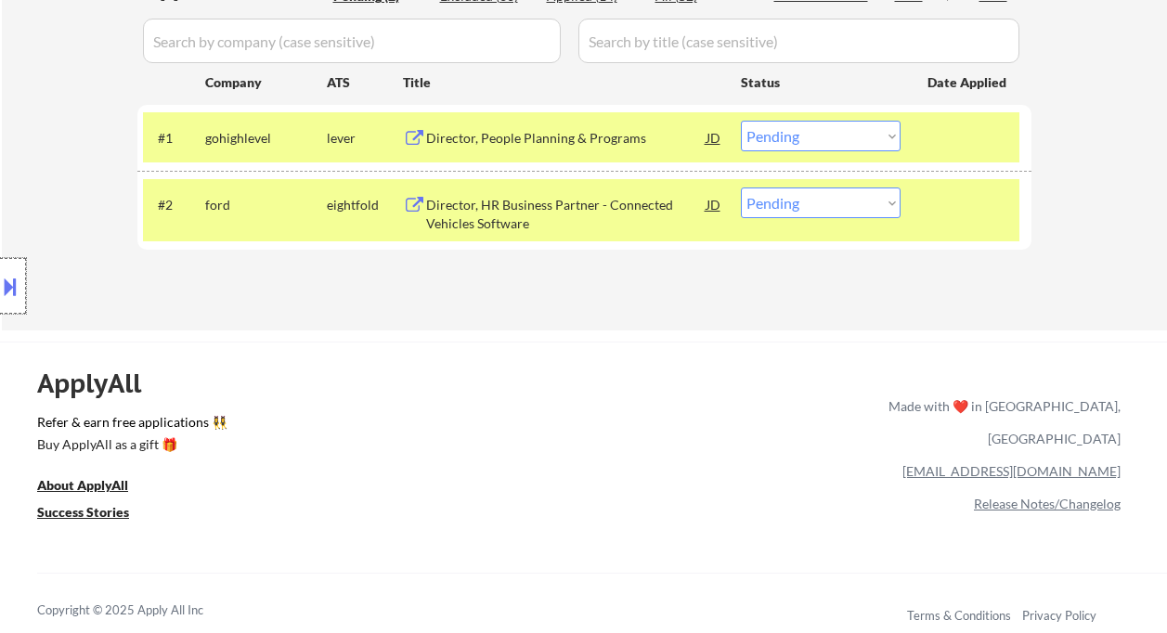
click at [21, 289] on div at bounding box center [13, 286] width 26 height 56
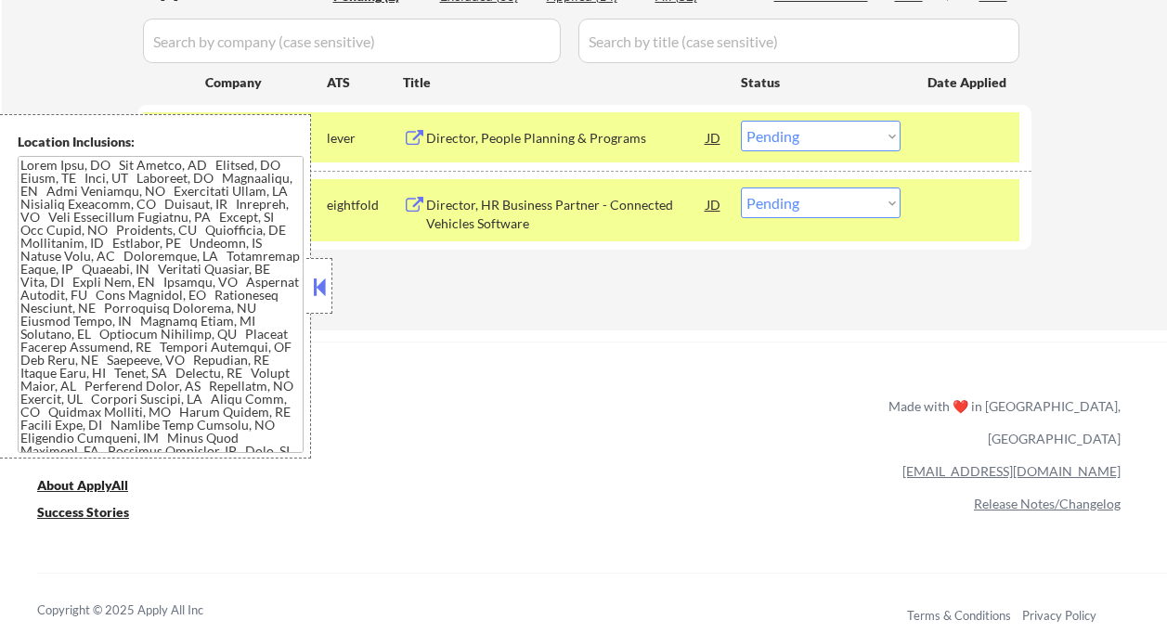
click at [324, 292] on button at bounding box center [319, 287] width 20 height 28
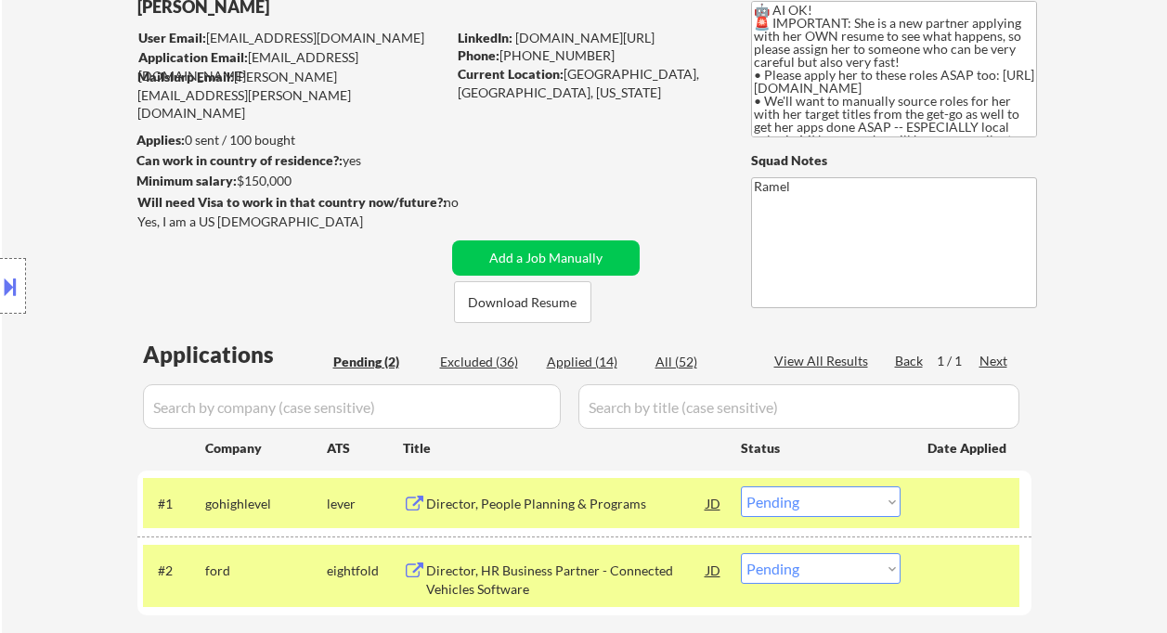
scroll to position [120, 0]
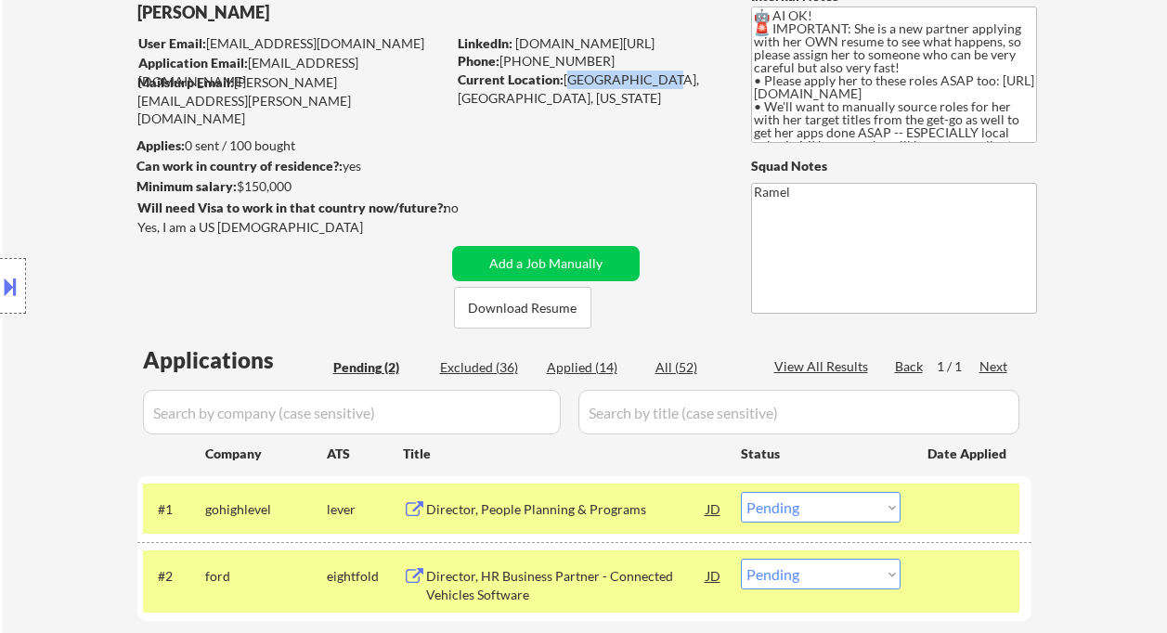
drag, startPoint x: 566, startPoint y: 79, endPoint x: 646, endPoint y: 75, distance: 79.9
click at [646, 75] on div "Current Location: South Lyon, MI, Michigan" at bounding box center [589, 89] width 263 height 36
copy div "South Lyon, MI"
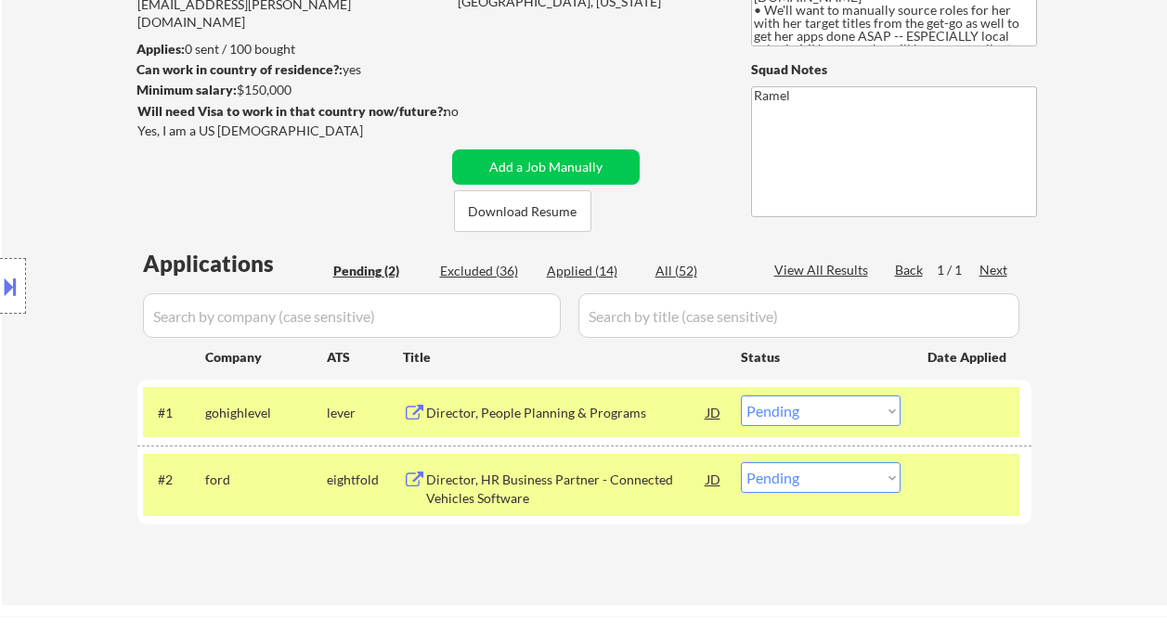
scroll to position [243, 0]
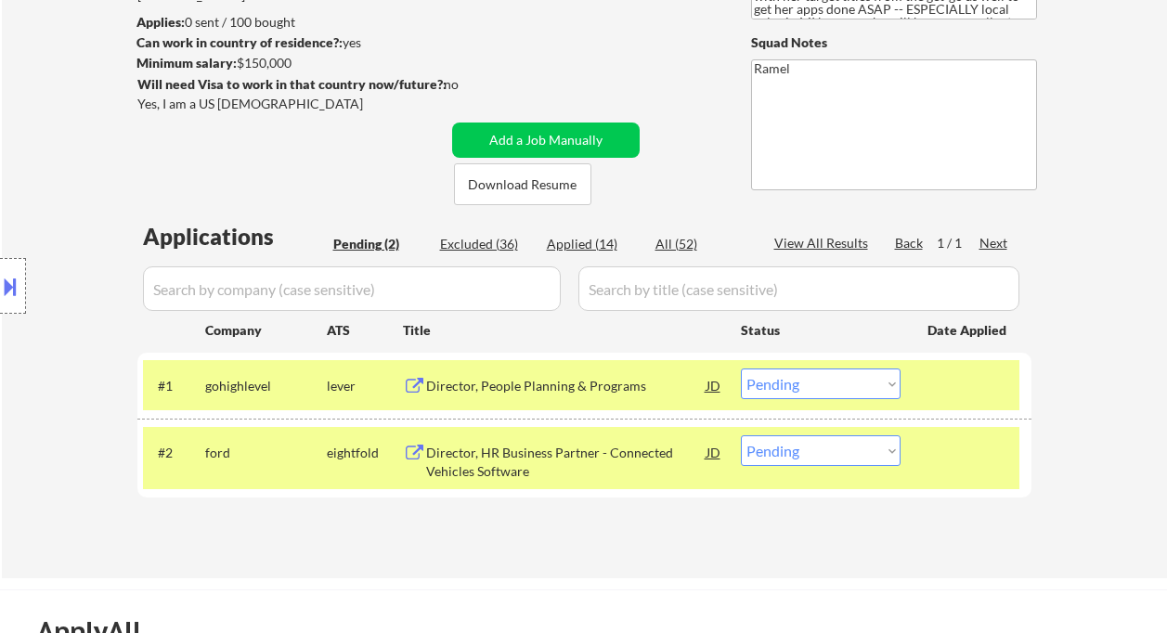
click at [766, 455] on select "Choose an option... Pending Applied Excluded (Questions) Excluded (Expired) Exc…" at bounding box center [821, 451] width 160 height 31
select select ""applied""
click at [741, 436] on select "Choose an option... Pending Applied Excluded (Questions) Excluded (Expired) Exc…" at bounding box center [821, 451] width 160 height 31
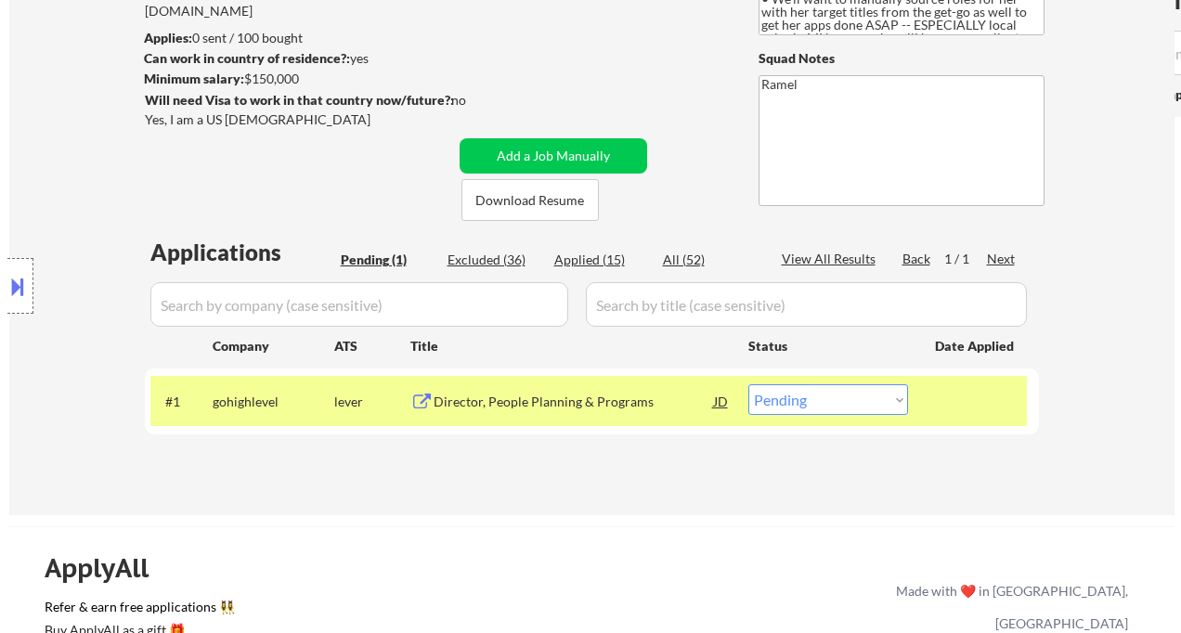
scroll to position [247, 0]
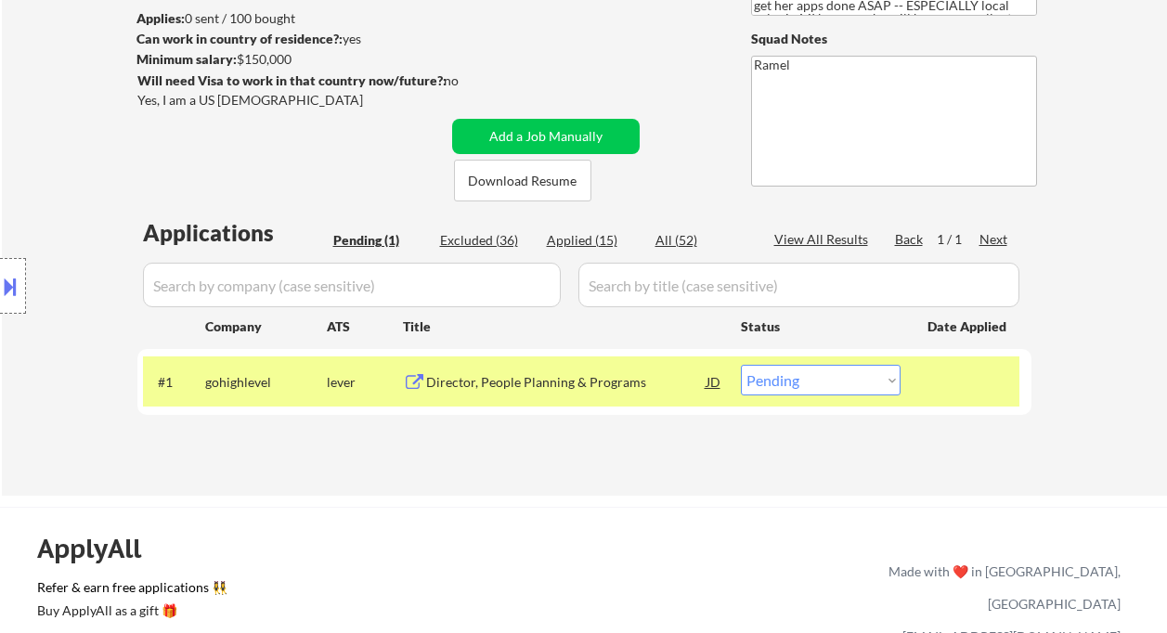
click at [585, 377] on div "Director, People Planning & Programs" at bounding box center [566, 382] width 280 height 19
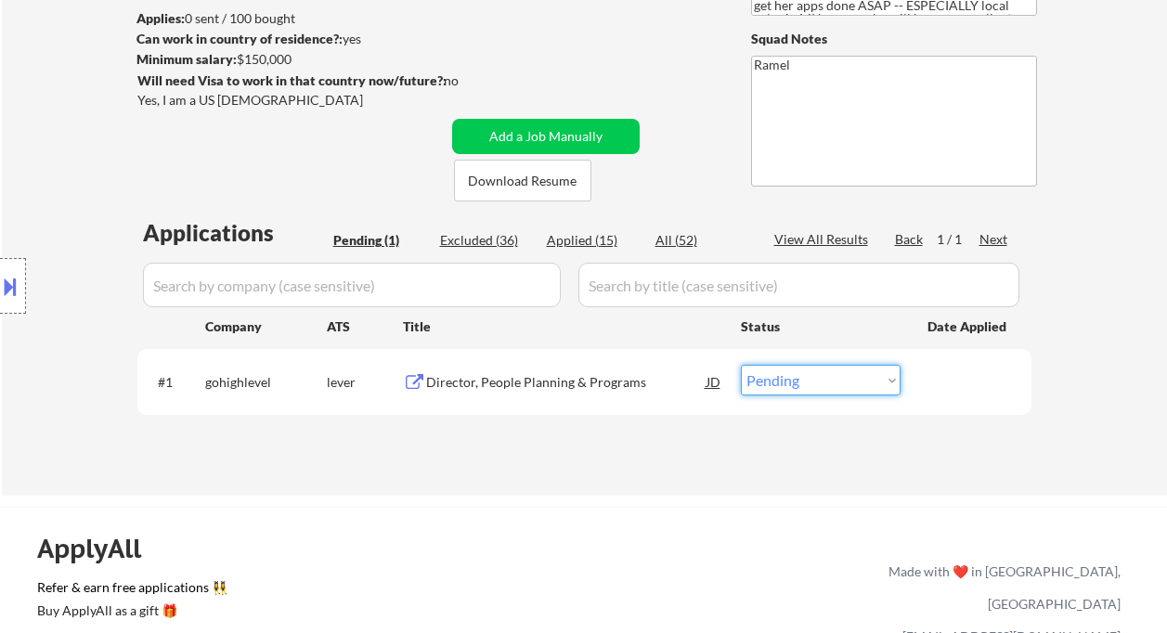
click at [828, 392] on select "Choose an option... Pending Applied Excluded (Questions) Excluded (Expired) Exc…" at bounding box center [821, 380] width 160 height 31
select select ""excluded__bad_match_""
click at [741, 365] on select "Choose an option... Pending Applied Excluded (Questions) Excluded (Expired) Exc…" at bounding box center [821, 380] width 160 height 31
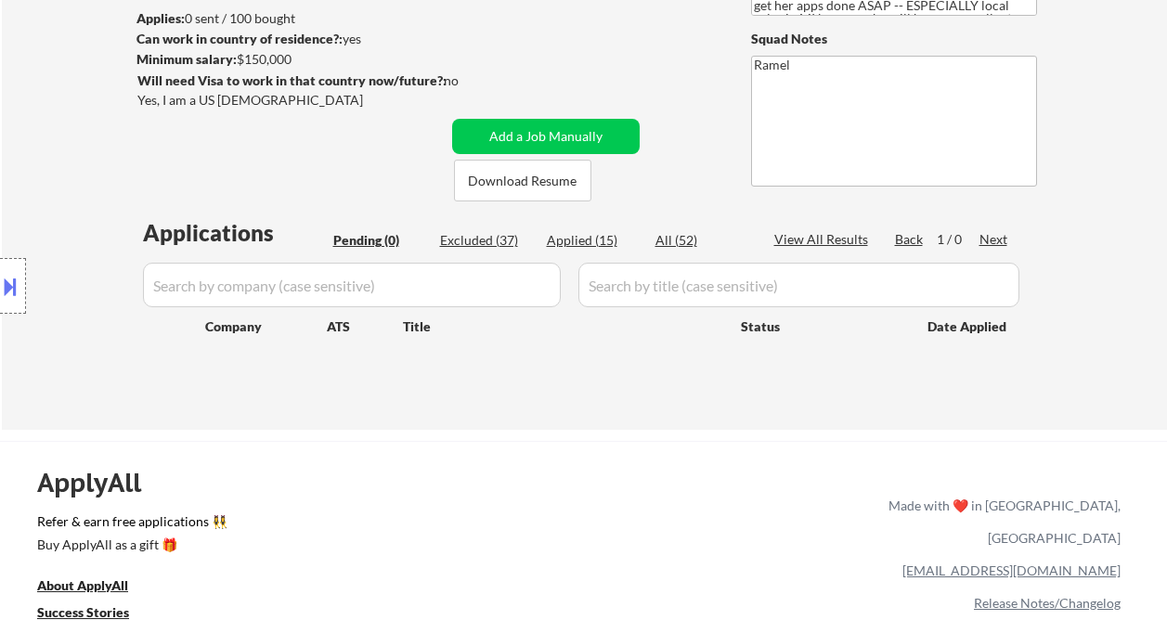
drag, startPoint x: 55, startPoint y: 135, endPoint x: 305, endPoint y: 0, distance: 283.8
click at [55, 135] on div "Location Inclusions:" at bounding box center [166, 286] width 332 height 345
type textarea "Ramel AI answer: https://docs.google.com/spreadsheets/d/15N4P0Ch1jOn34ws61ydMWg…"
click at [600, 245] on div "Applied (15)" at bounding box center [593, 240] width 93 height 19
select select ""applied""
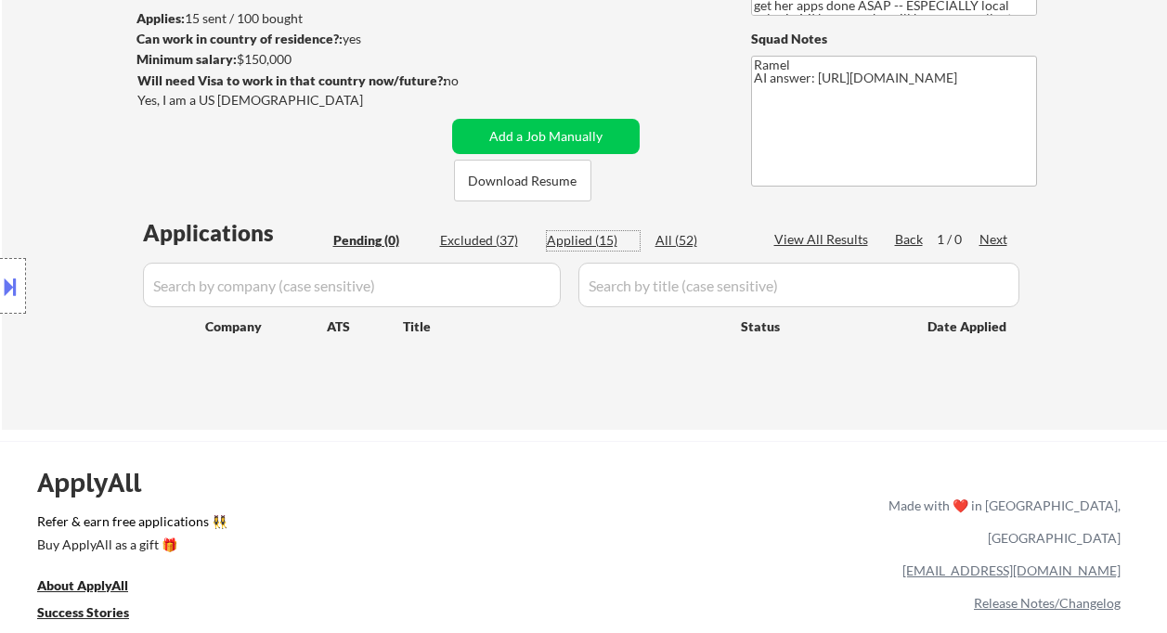
select select ""applied""
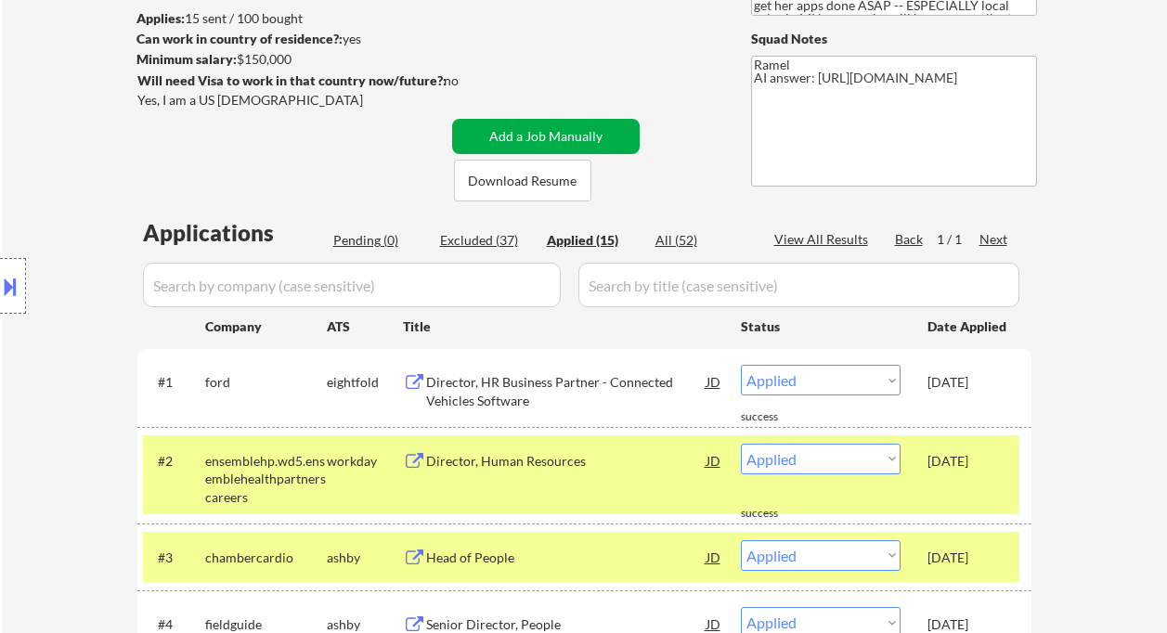
click at [544, 132] on button "Add a Job Manually" at bounding box center [546, 136] width 188 height 35
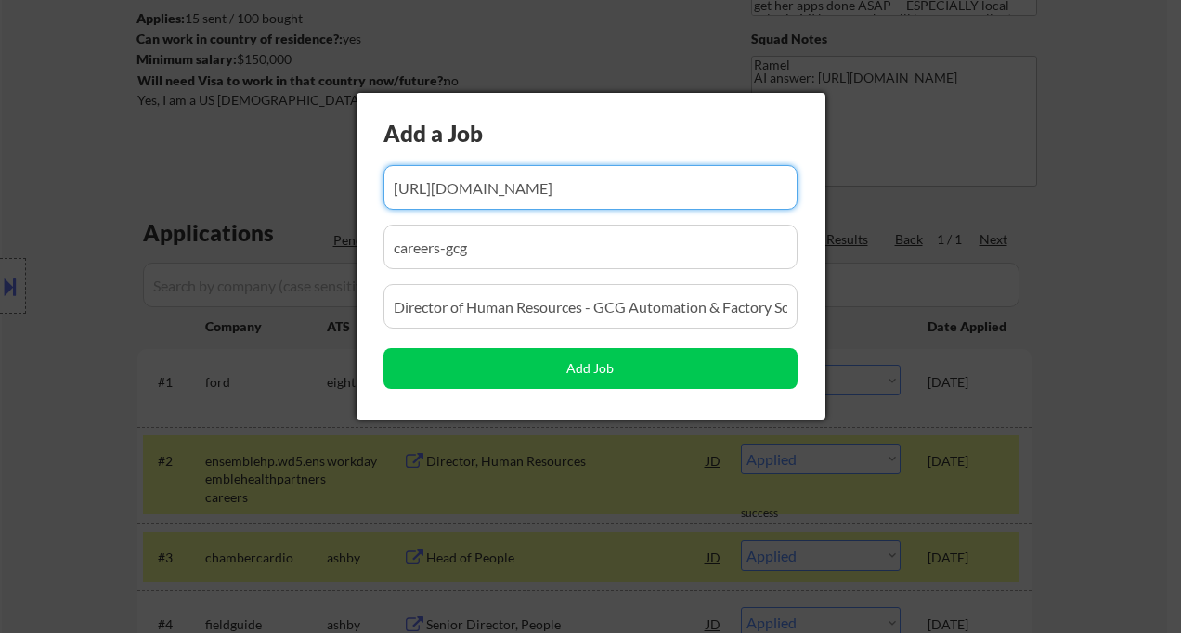
scroll to position [0, 603]
click at [564, 204] on input "input" at bounding box center [591, 187] width 414 height 45
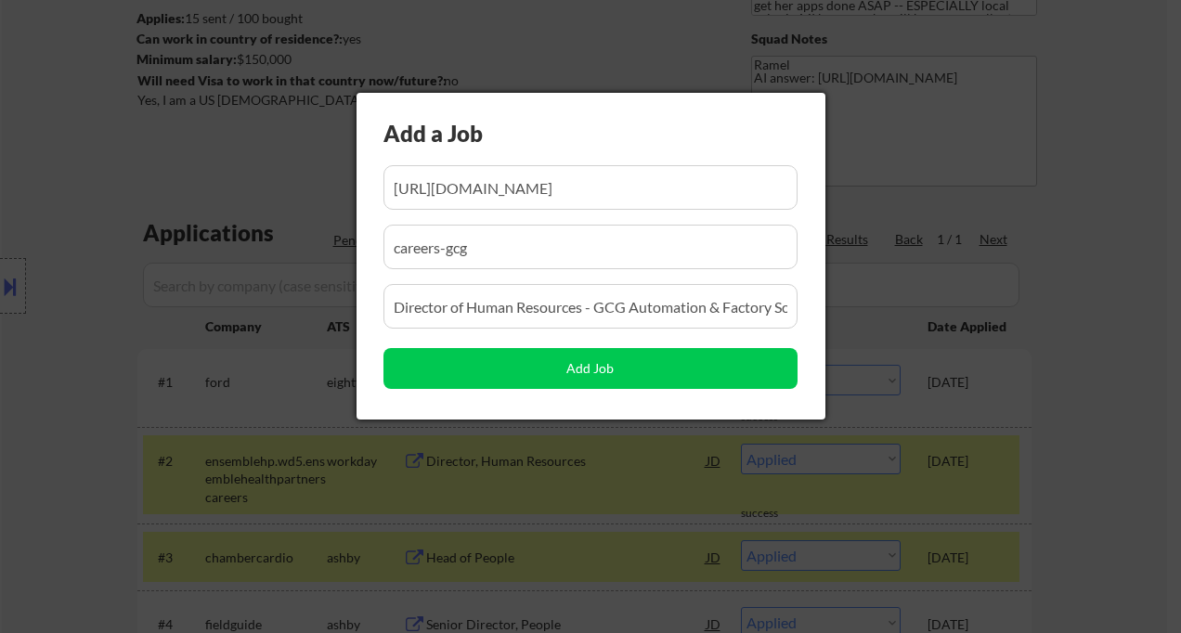
scroll to position [0, 0]
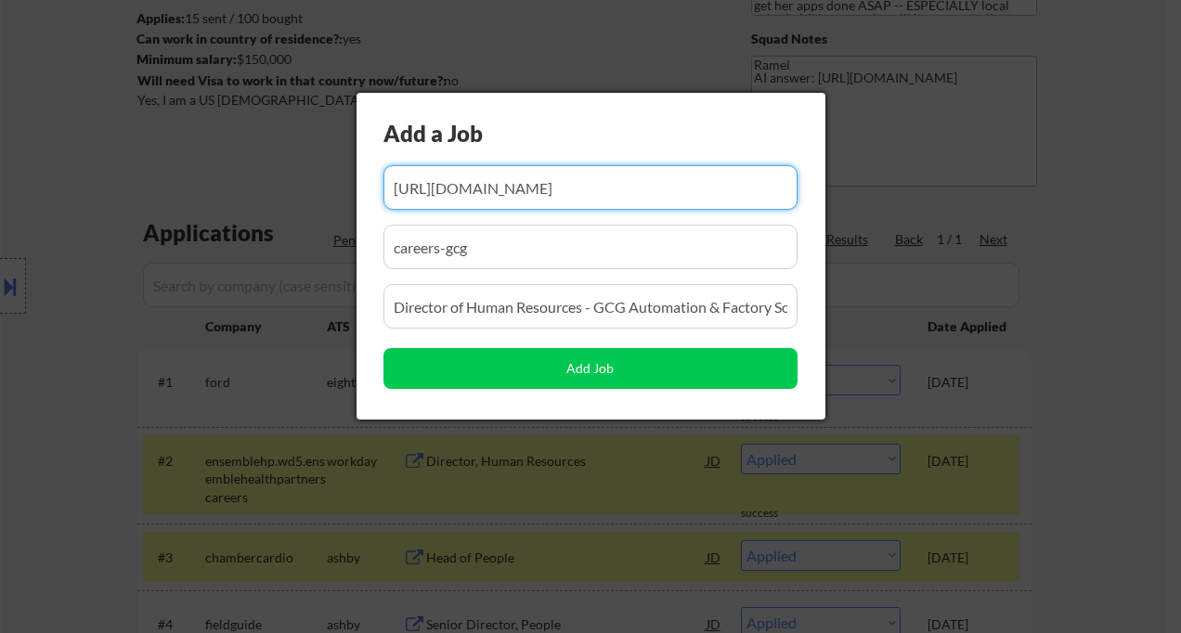
paste input "https://www.remoterocketship.com/company/shearers/jobs/director-of-operations-h…"
type input "https://www.remoterocketship.com/company/shearers/jobs/director-of-operations-h…"
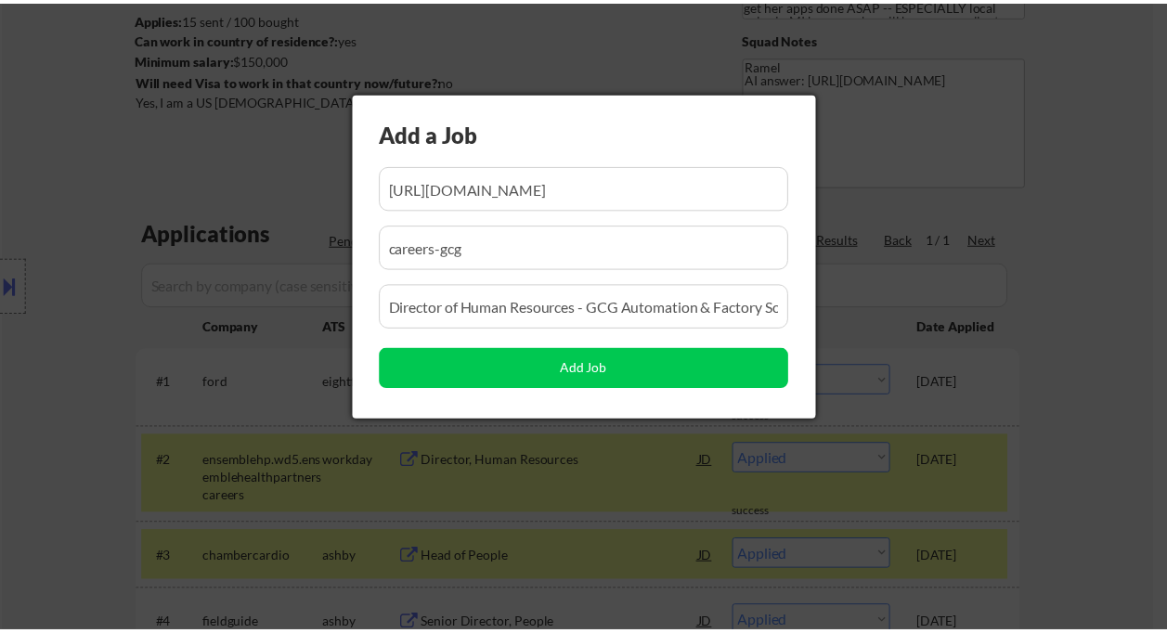
scroll to position [0, 0]
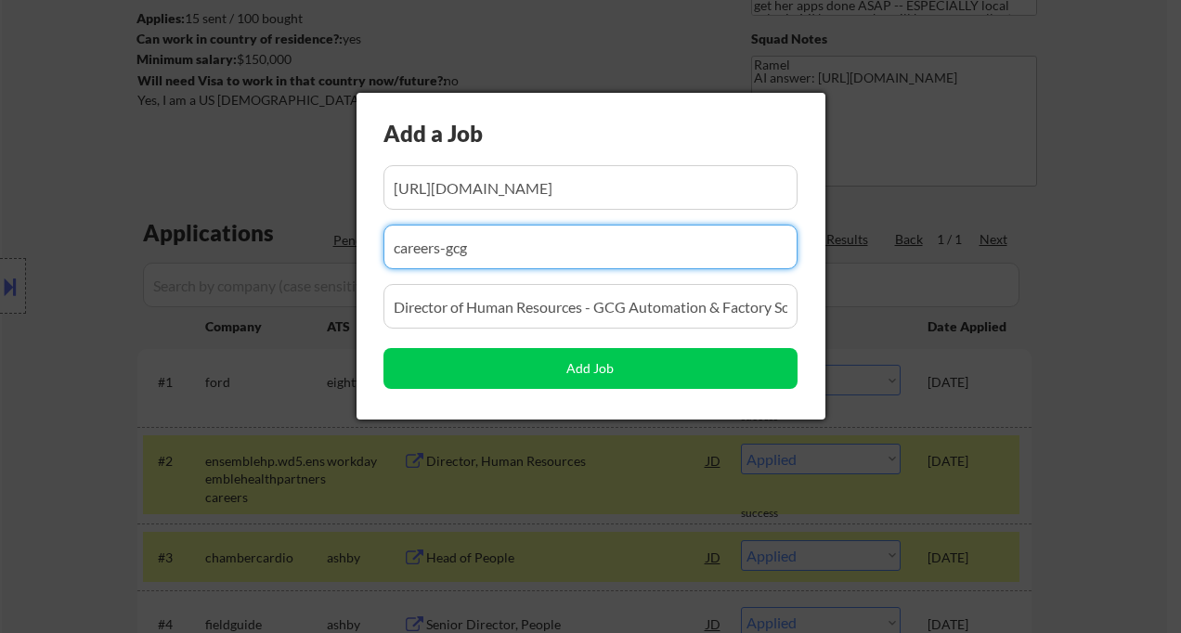
drag, startPoint x: 503, startPoint y: 255, endPoint x: 368, endPoint y: 251, distance: 135.7
click at [368, 251] on div "Add a Job Add Job" at bounding box center [591, 256] width 469 height 327
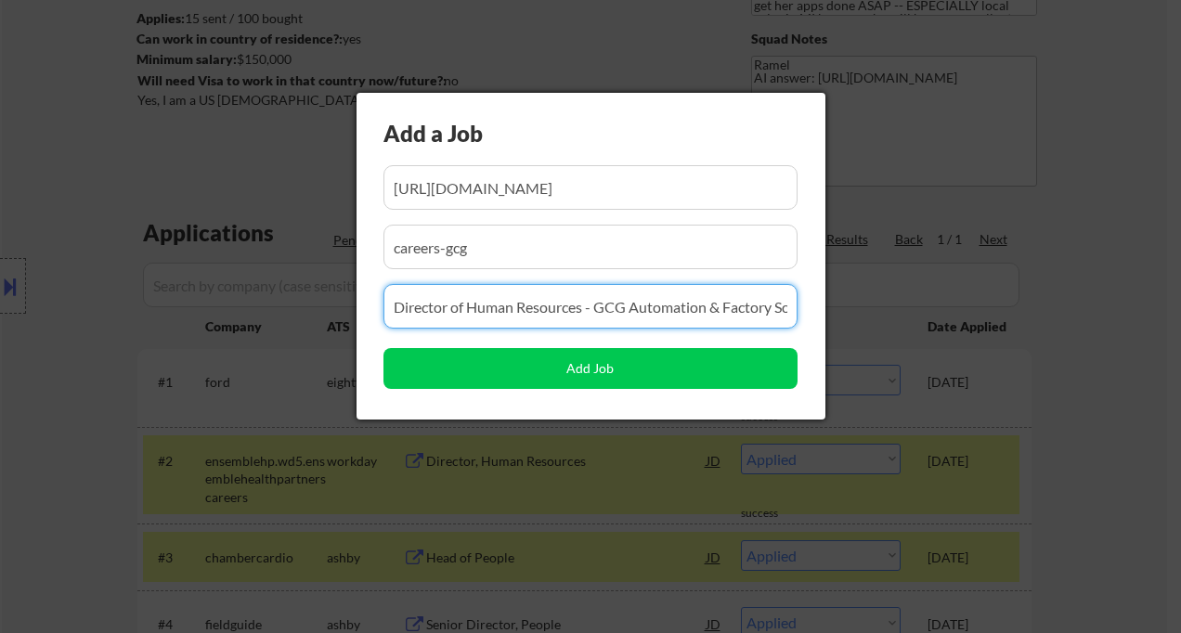
click at [560, 313] on input "input" at bounding box center [591, 306] width 414 height 45
paste input "Director of Operations, Human Resources"
type input "Director of Operations, Human Resources"
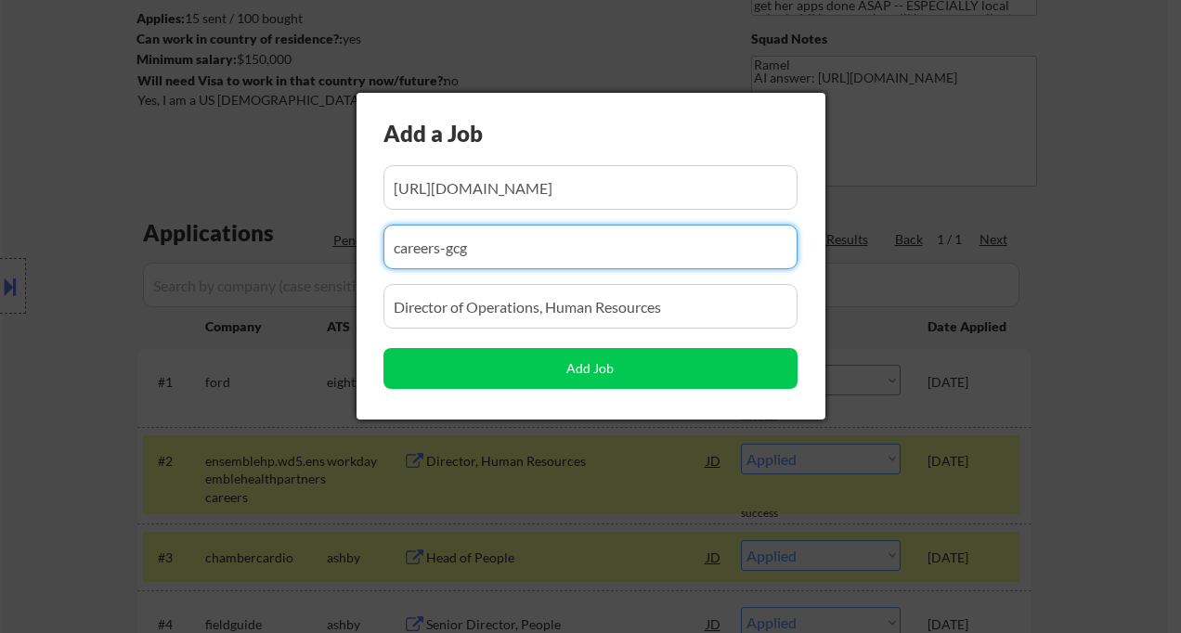
drag, startPoint x: 558, startPoint y: 263, endPoint x: 371, endPoint y: 248, distance: 187.2
click at [375, 247] on div "Add a Job Add Job" at bounding box center [591, 256] width 469 height 327
paste input "shearersinternalmobility"
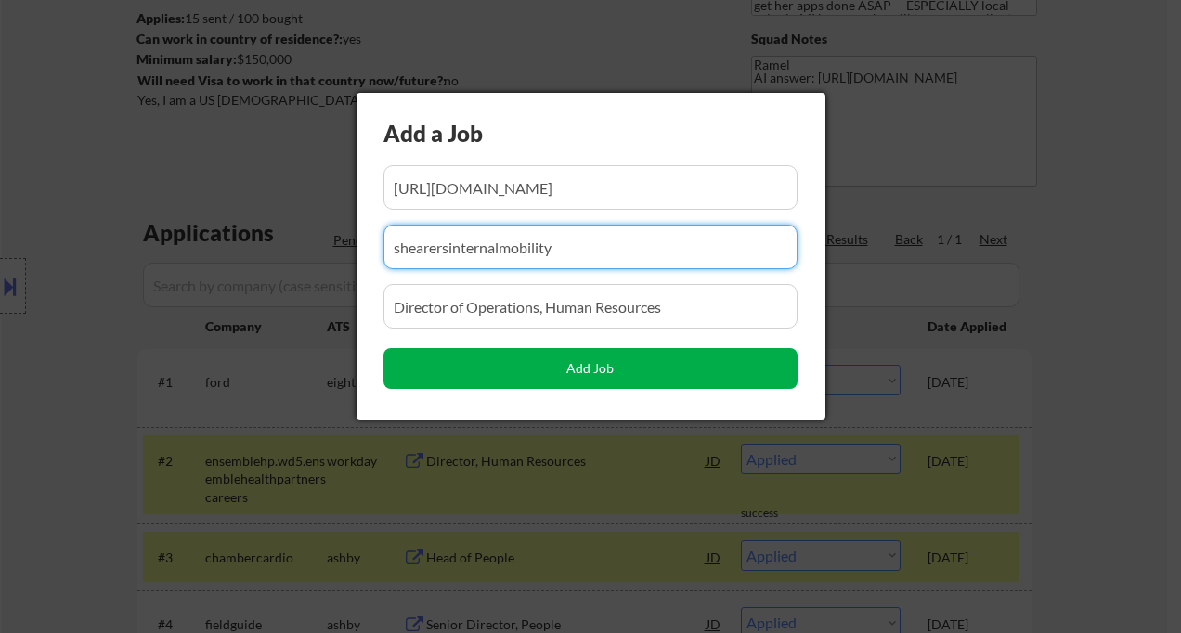
type input "shearersinternalmobility"
click at [582, 368] on button "Add Job" at bounding box center [591, 368] width 414 height 41
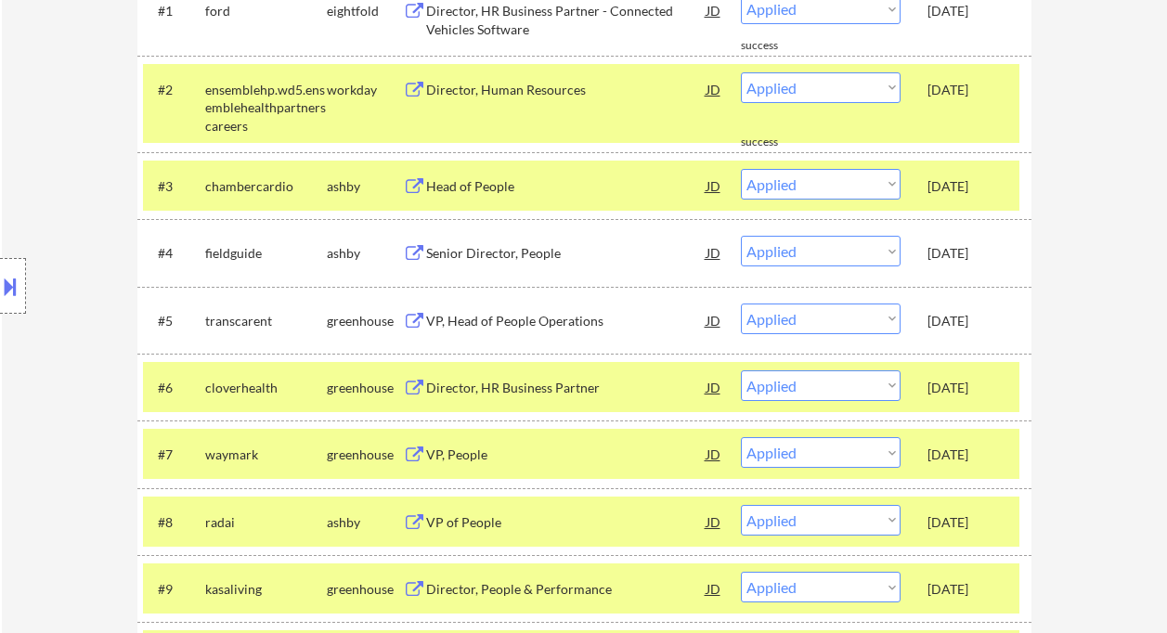
scroll to position [247, 0]
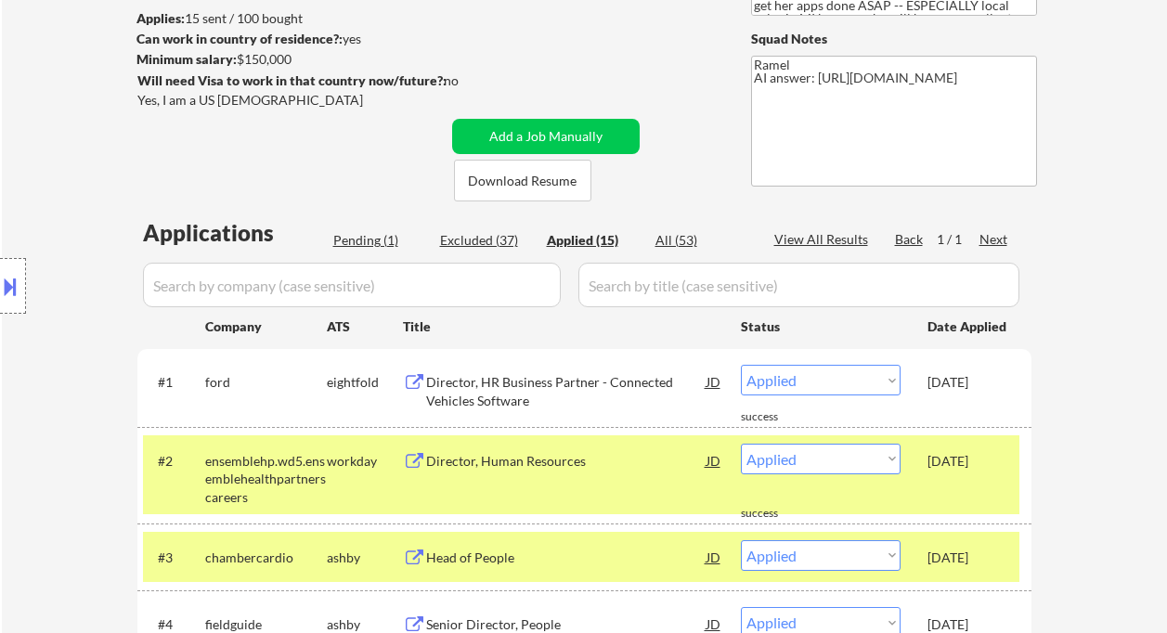
click at [369, 240] on div "Pending (1)" at bounding box center [379, 240] width 93 height 19
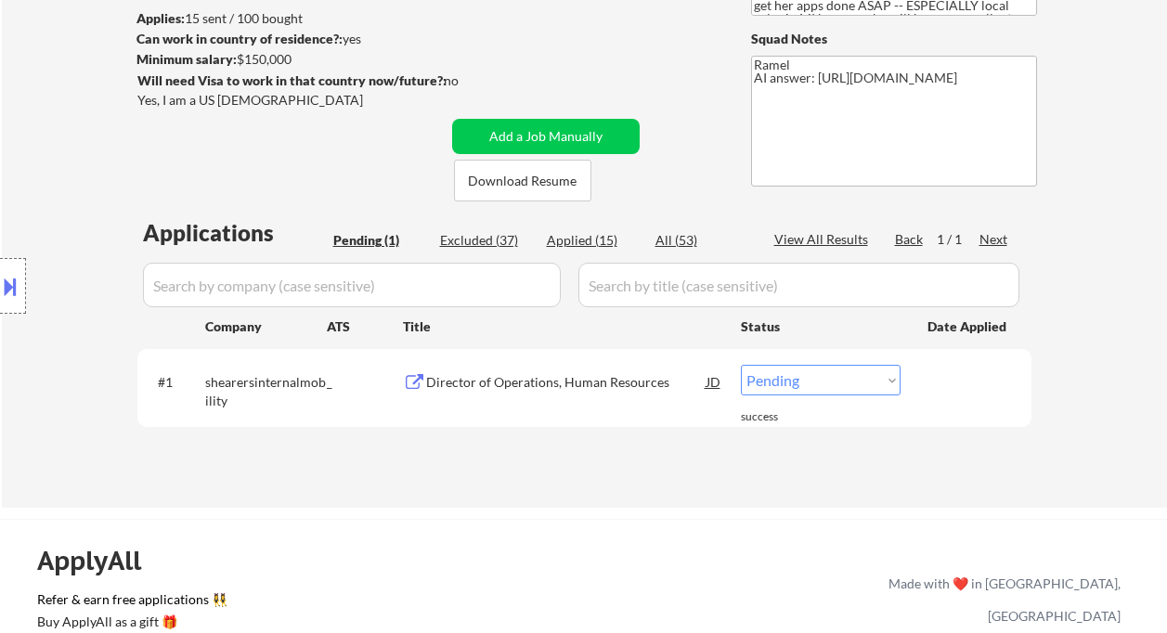
click at [804, 384] on select "Choose an option... Pending Applied Excluded (Questions) Excluded (Expired) Exc…" at bounding box center [821, 380] width 160 height 31
select select ""applied""
click at [741, 365] on select "Choose an option... Pending Applied Excluded (Questions) Excluded (Expired) Exc…" at bounding box center [821, 380] width 160 height 31
click at [578, 458] on div "Applications Pending (1) Excluded (37) Applied (15) All (53) View All Results B…" at bounding box center [584, 344] width 894 height 255
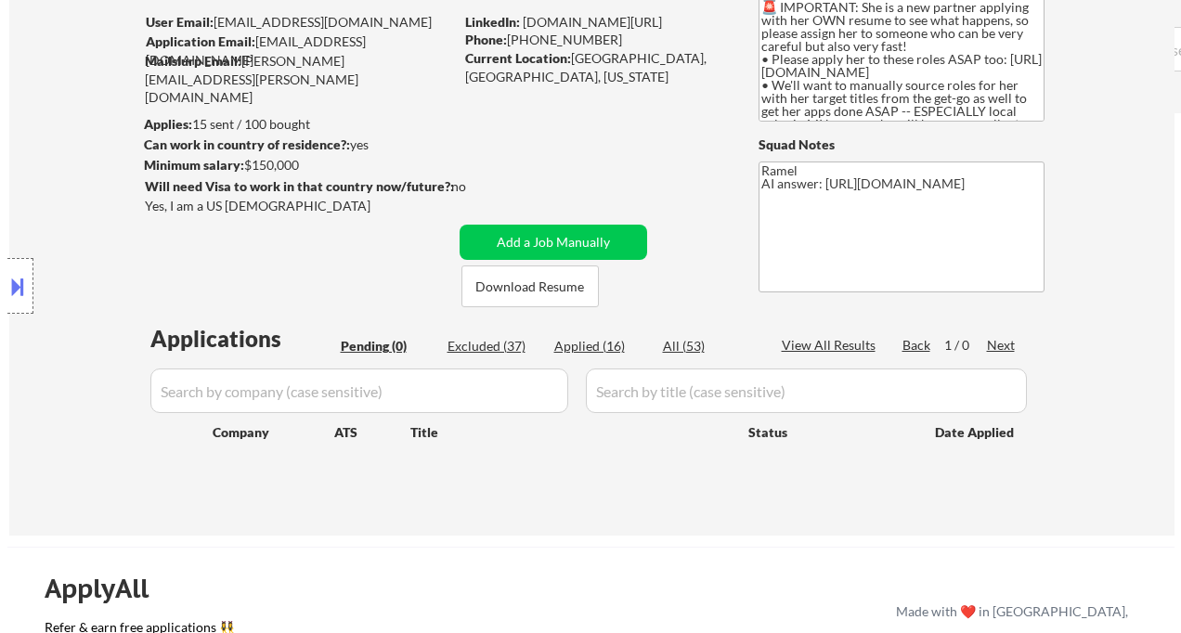
scroll to position [124, 0]
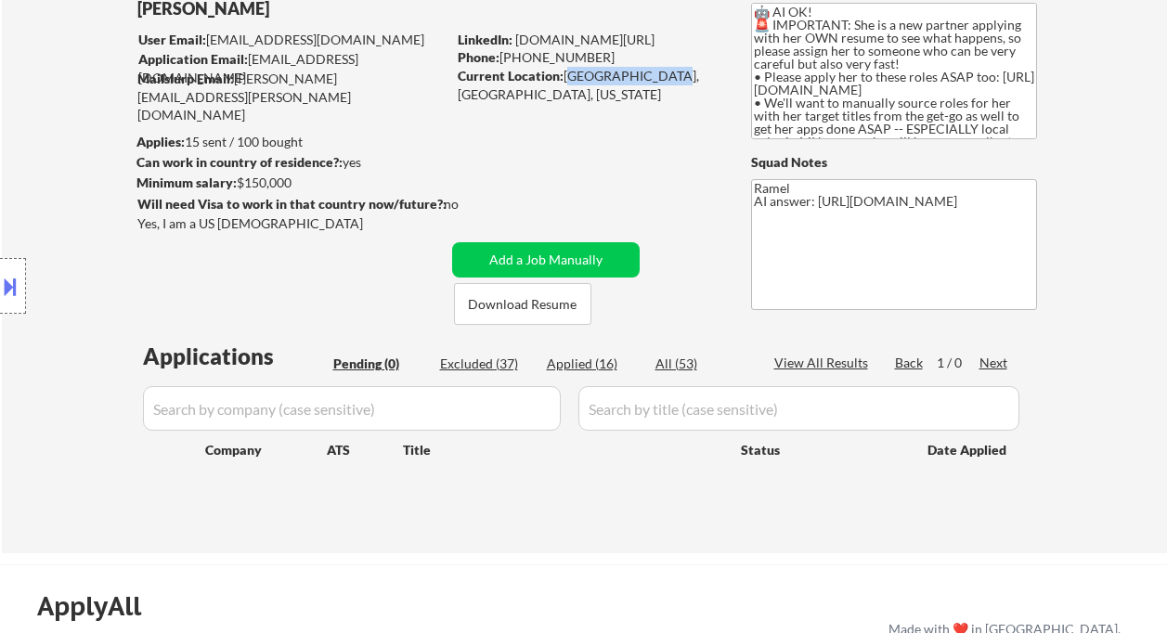
drag, startPoint x: 566, startPoint y: 71, endPoint x: 651, endPoint y: 71, distance: 84.5
click at [651, 71] on div "Current Location: South Lyon, MI, Michigan" at bounding box center [589, 85] width 263 height 36
copy div "South Lyon, MI,"
click at [557, 254] on button "Add a Job Manually" at bounding box center [546, 259] width 188 height 35
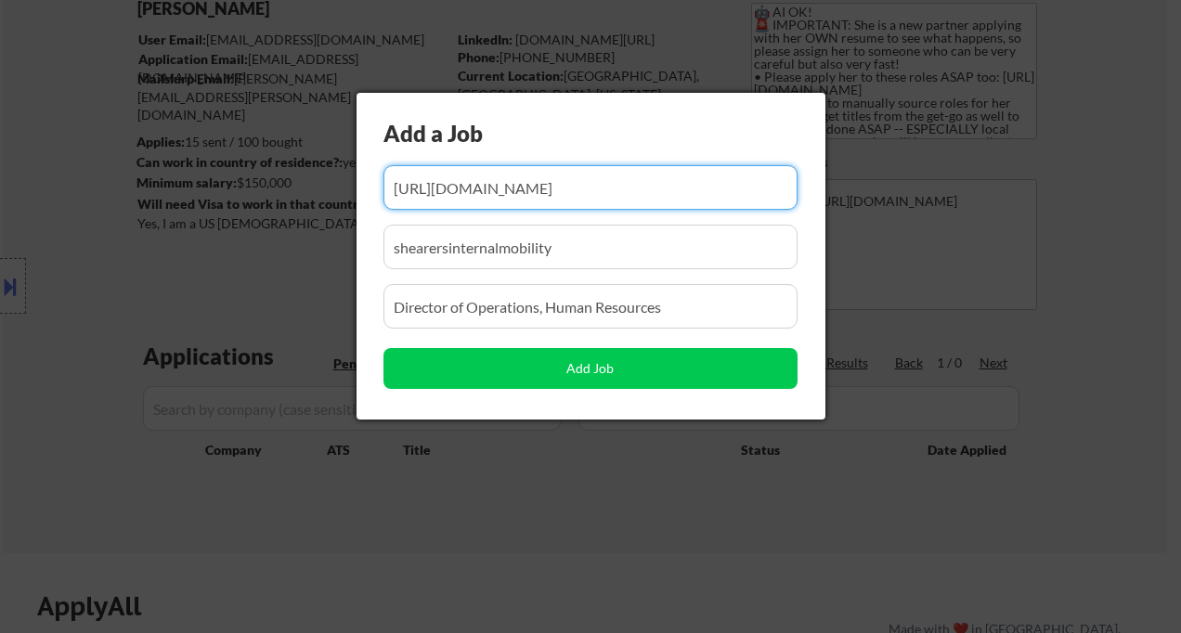
scroll to position [0, 412]
click at [601, 189] on input "input" at bounding box center [591, 187] width 414 height 45
paste input "https://www.remoterocketship.com/company/gametime-co/jobs/principal-talent-mana…"
type input "https://www.remoterocketship.com/company/gametime-co/jobs/principal-talent-mana…"
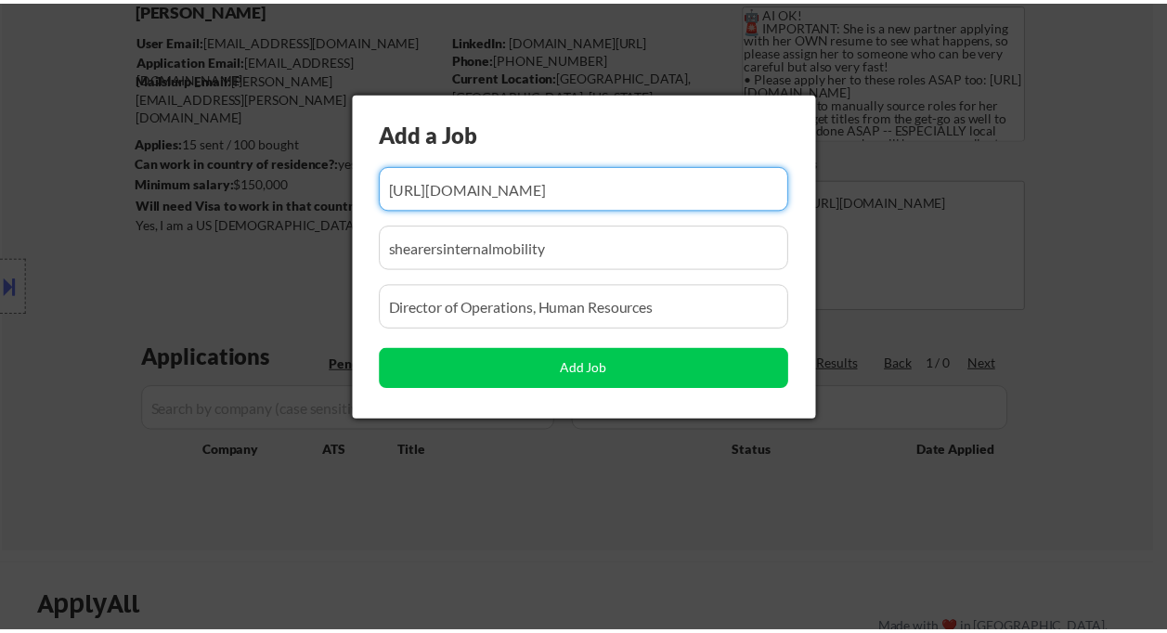
scroll to position [0, 0]
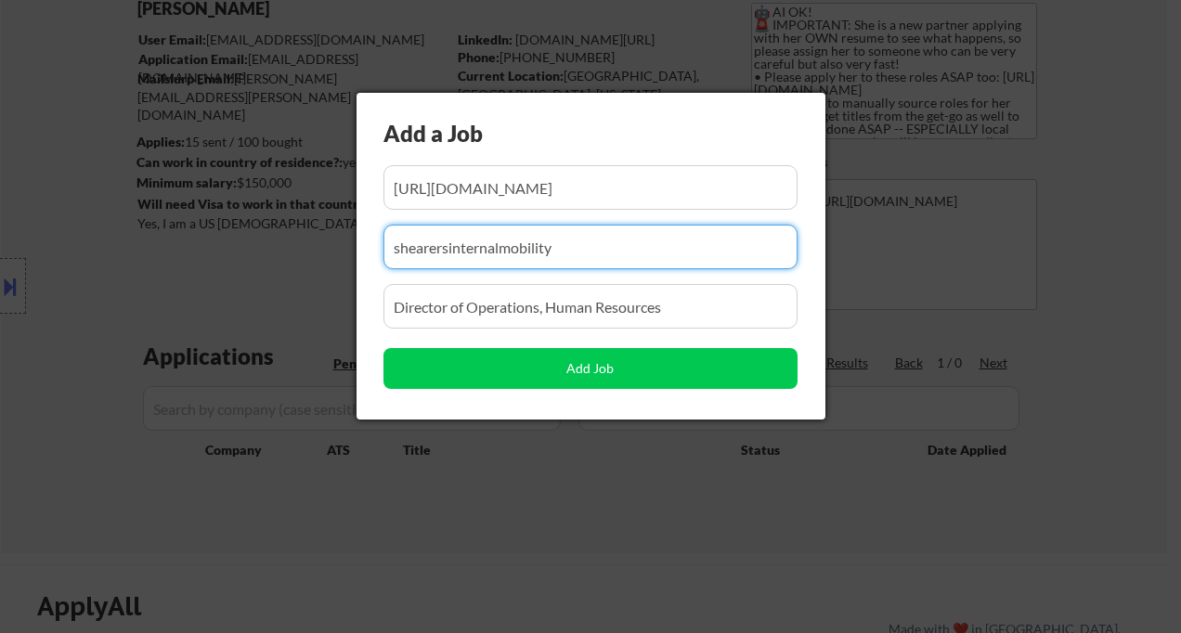
drag, startPoint x: 602, startPoint y: 248, endPoint x: 294, endPoint y: 241, distance: 307.5
click at [294, 241] on body "← Return to /applysquad Mailslurp Inbox Job Search Builder Miriam Tobias User E…" at bounding box center [590, 192] width 1181 height 633
paste input "Principal Talent Management Partner"
type input "Principal Talent Management Partner"
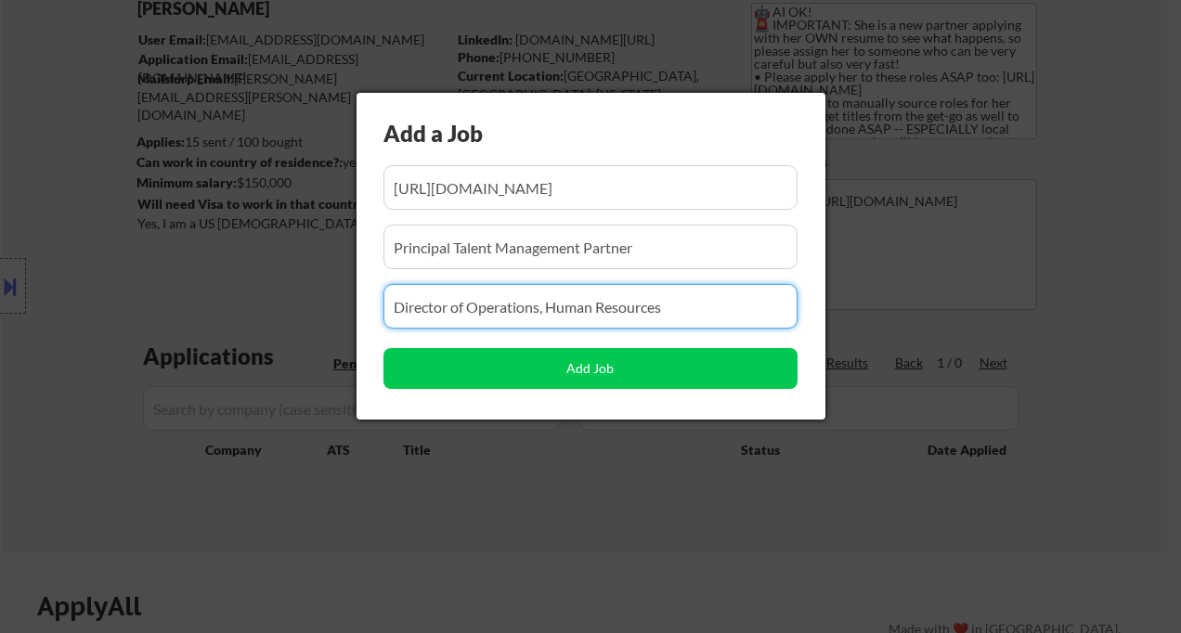
drag, startPoint x: 690, startPoint y: 313, endPoint x: 239, endPoint y: 268, distance: 453.5
click at [240, 268] on body "← Return to /applysquad Mailslurp Inbox Job Search Builder Miriam Tobias User E…" at bounding box center [590, 192] width 1181 height 633
paste input "Principal Talent Management Partner"
type input "Principal Talent Management Partner"
drag, startPoint x: 660, startPoint y: 247, endPoint x: 304, endPoint y: 230, distance: 357.0
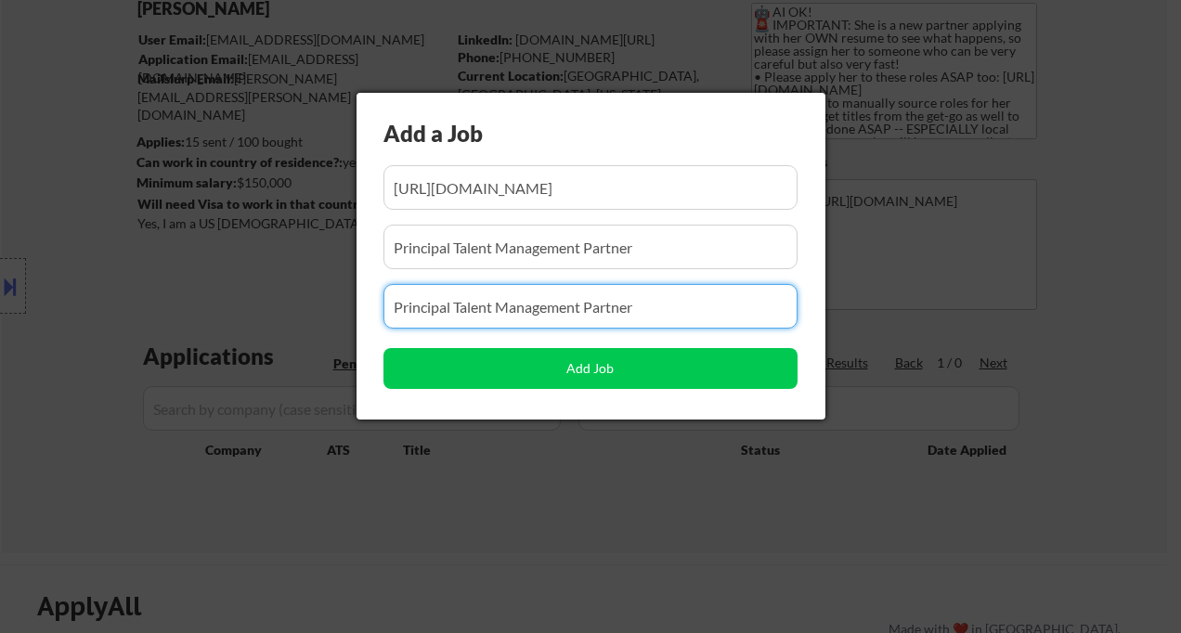
click at [304, 230] on body "← Return to /applysquad Mailslurp Inbox Job Search Builder Miriam Tobias User E…" at bounding box center [590, 192] width 1181 height 633
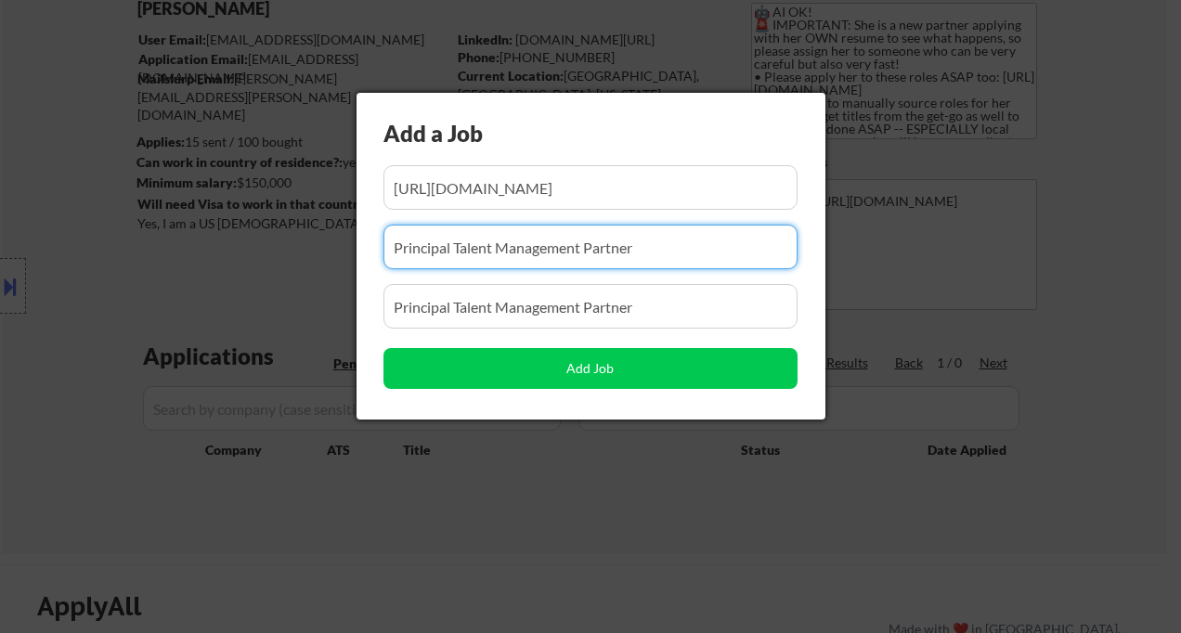
paste input "gametimeunited"
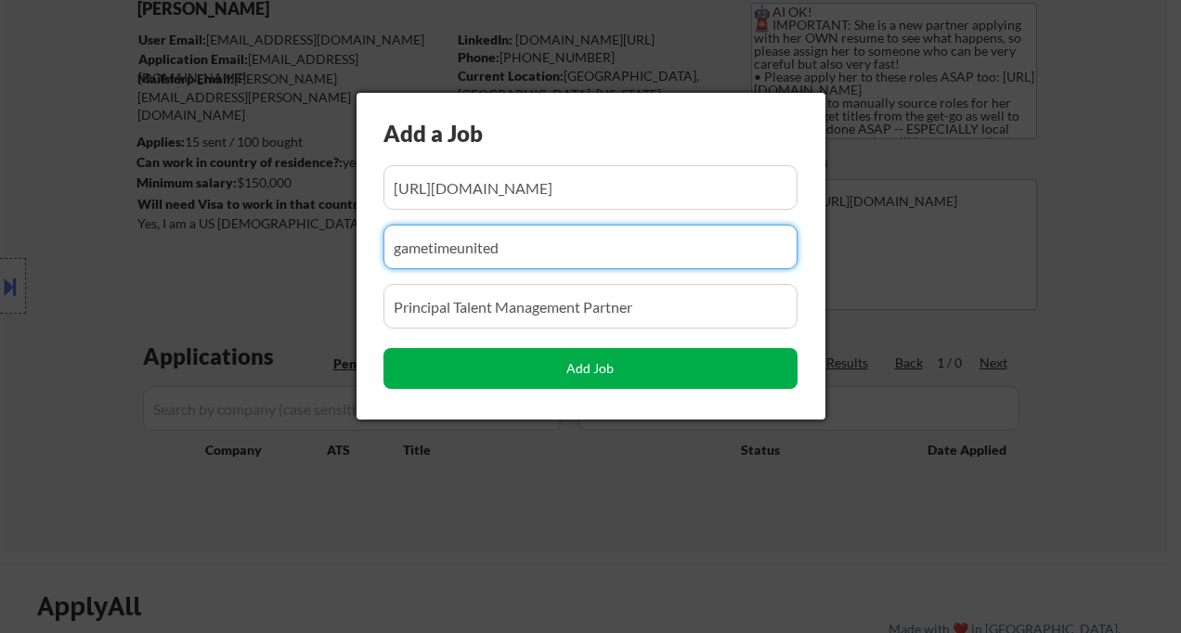
type input "gametimeunited"
click at [445, 371] on button "Add Job" at bounding box center [591, 368] width 414 height 41
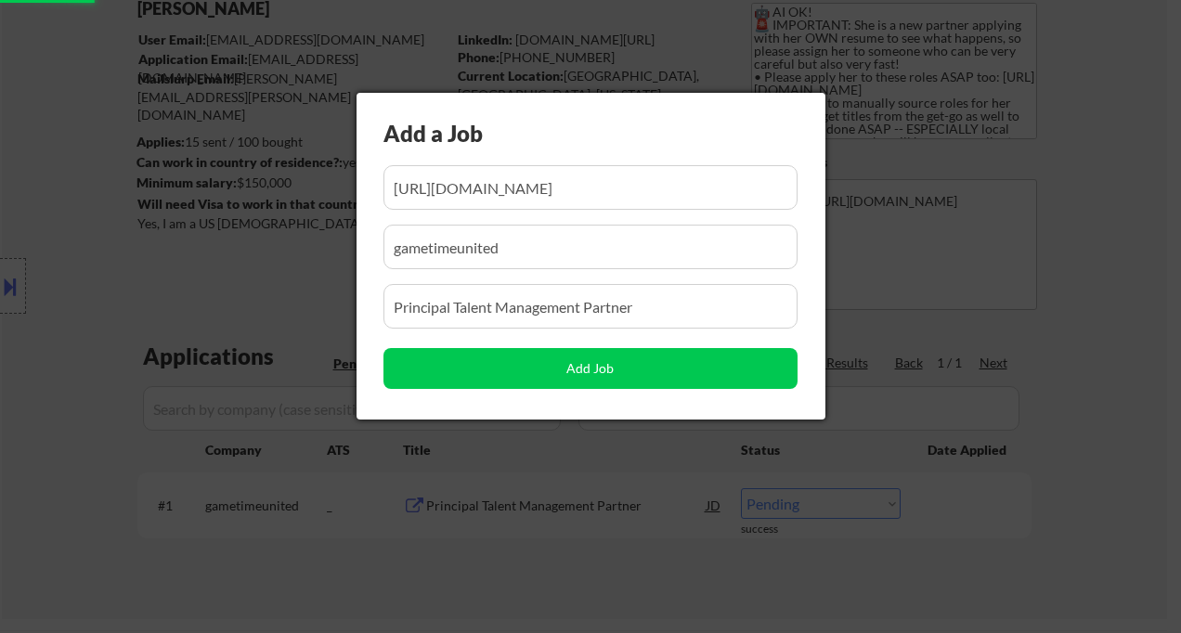
click at [415, 564] on div at bounding box center [590, 316] width 1181 height 633
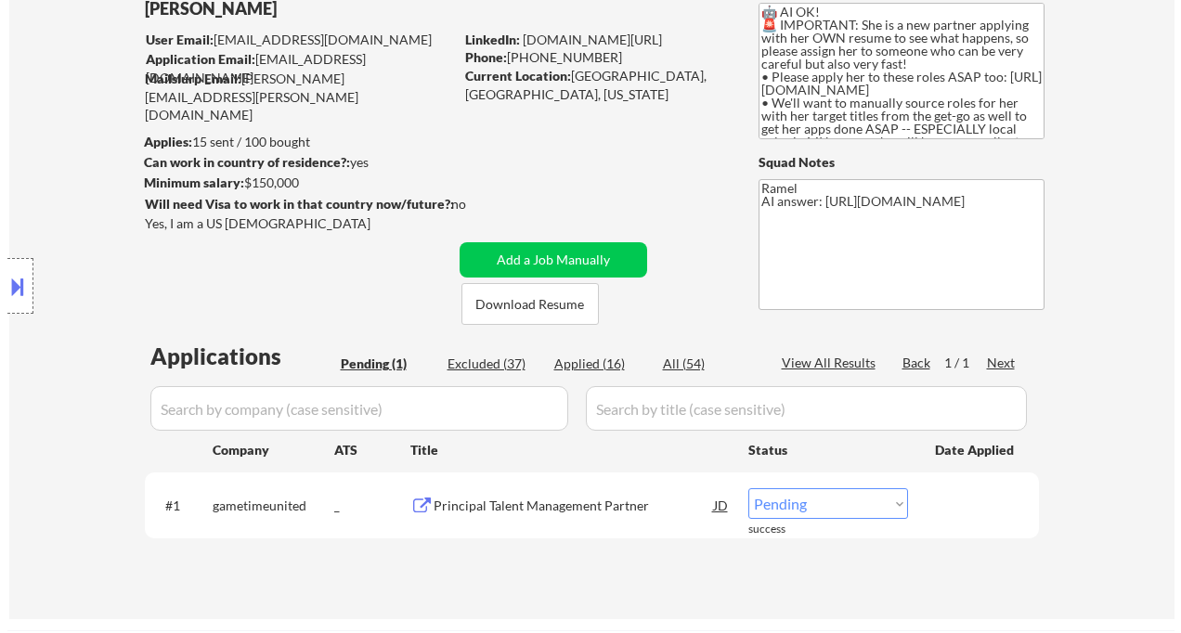
scroll to position [247, 0]
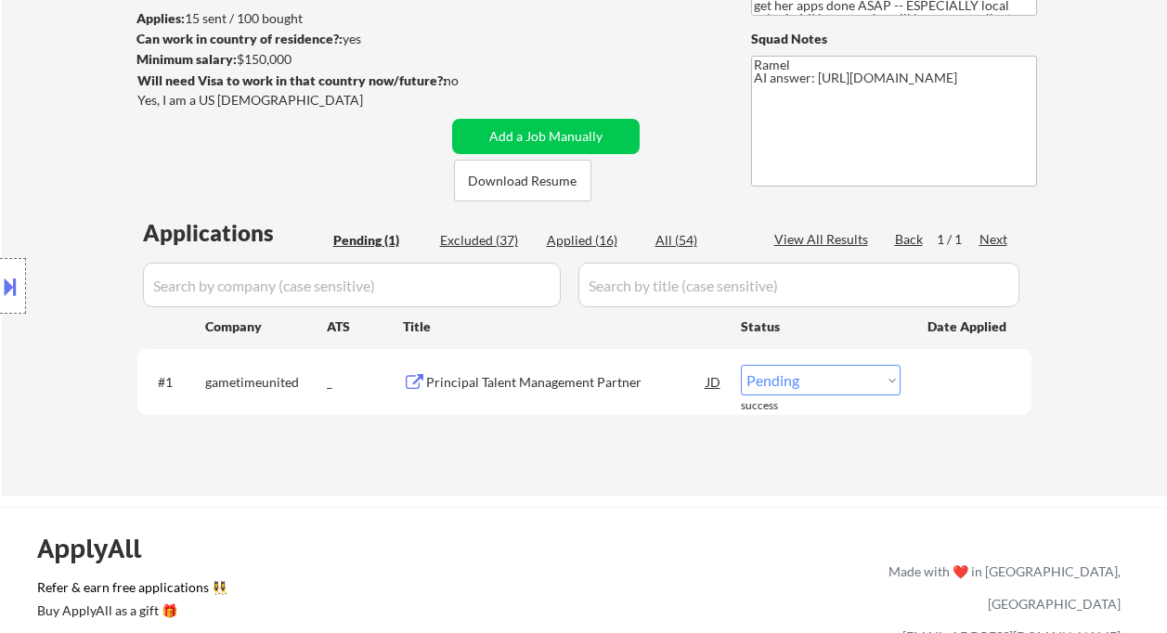
click at [811, 378] on select "Choose an option... Pending Applied Excluded (Questions) Excluded (Expired) Exc…" at bounding box center [821, 380] width 160 height 31
select select ""applied""
click at [741, 365] on select "Choose an option... Pending Applied Excluded (Questions) Excluded (Expired) Exc…" at bounding box center [821, 380] width 160 height 31
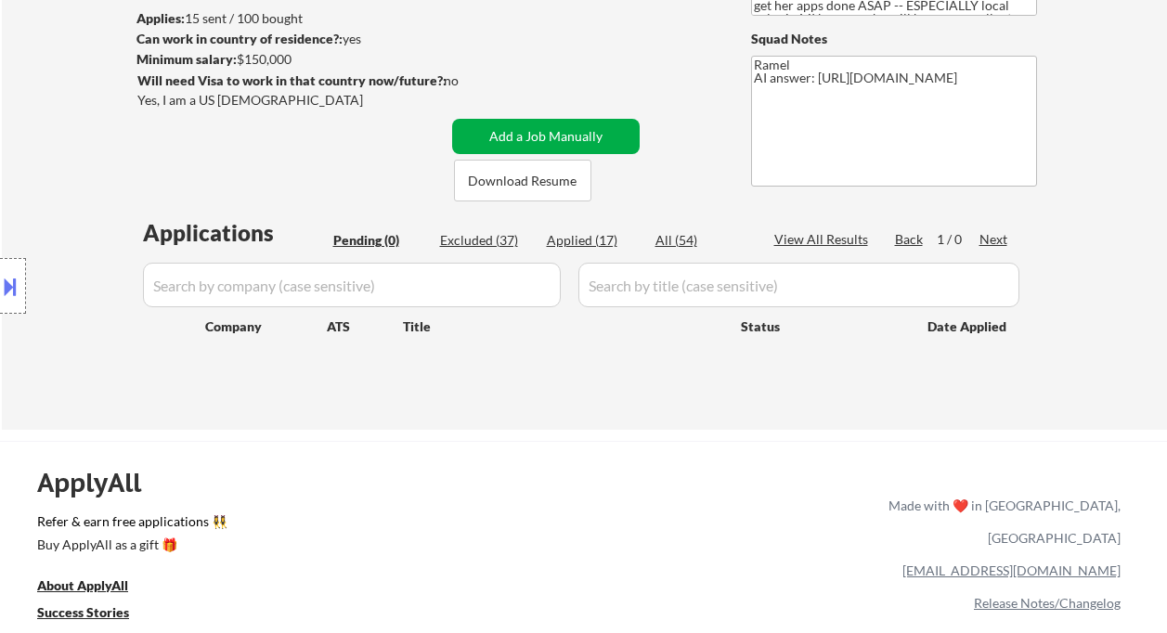
click at [522, 134] on button "Add a Job Manually" at bounding box center [546, 136] width 188 height 35
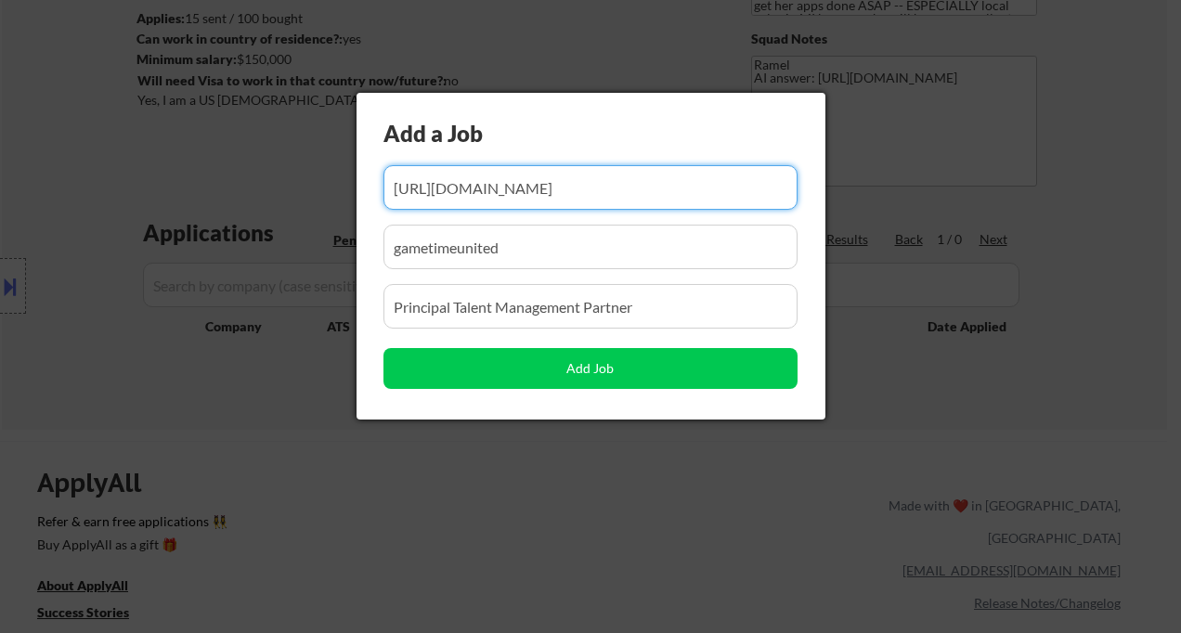
click at [557, 197] on input "input" at bounding box center [591, 187] width 414 height 45
paste input "https://www.remoterocketship.com/company/stitchfix/jobs/hr-shared-services-mana…"
type input "https://www.remoterocketship.com/company/stitchfix/jobs/hr-shared-services-mana…"
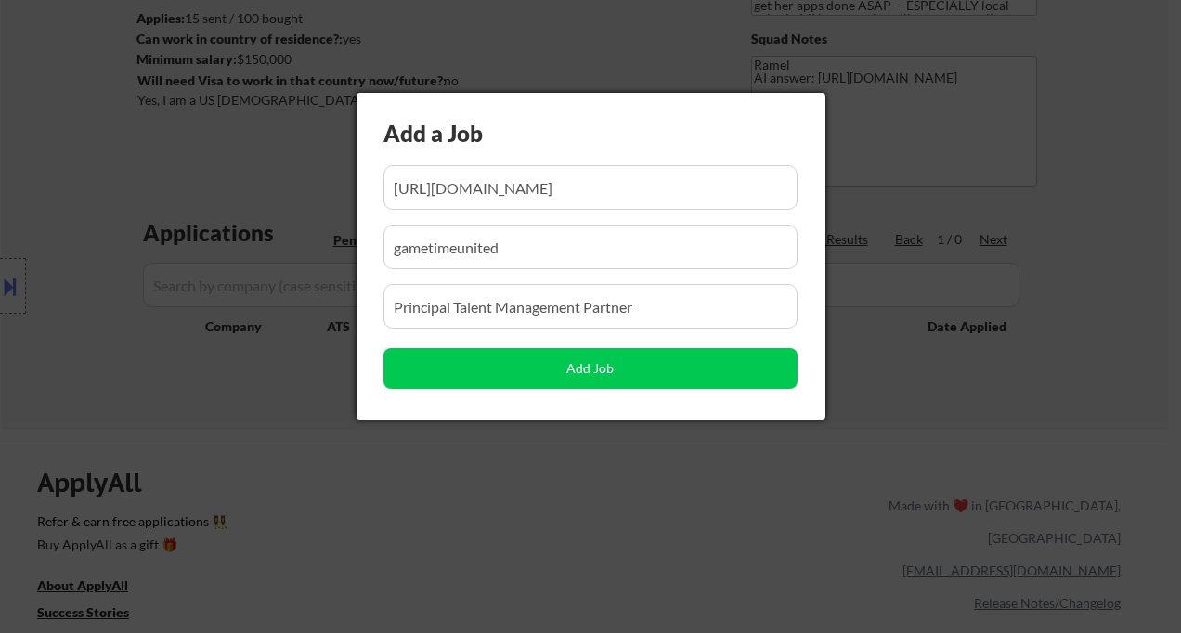
scroll to position [0, 0]
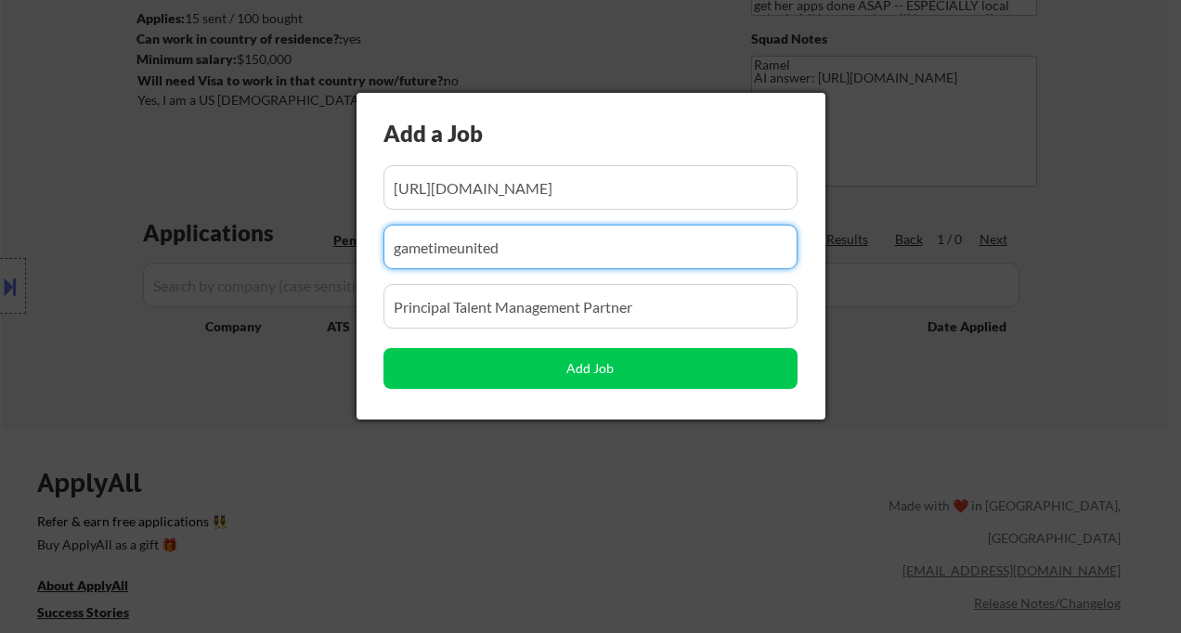
drag, startPoint x: 536, startPoint y: 230, endPoint x: 327, endPoint y: 229, distance: 208.9
click at [327, 229] on body "← Return to /applysquad Mailslurp Inbox Job Search Builder Miriam Tobias User E…" at bounding box center [590, 69] width 1181 height 633
paste input "HR Shared Services Manager"
type input "HR Shared Services Manager"
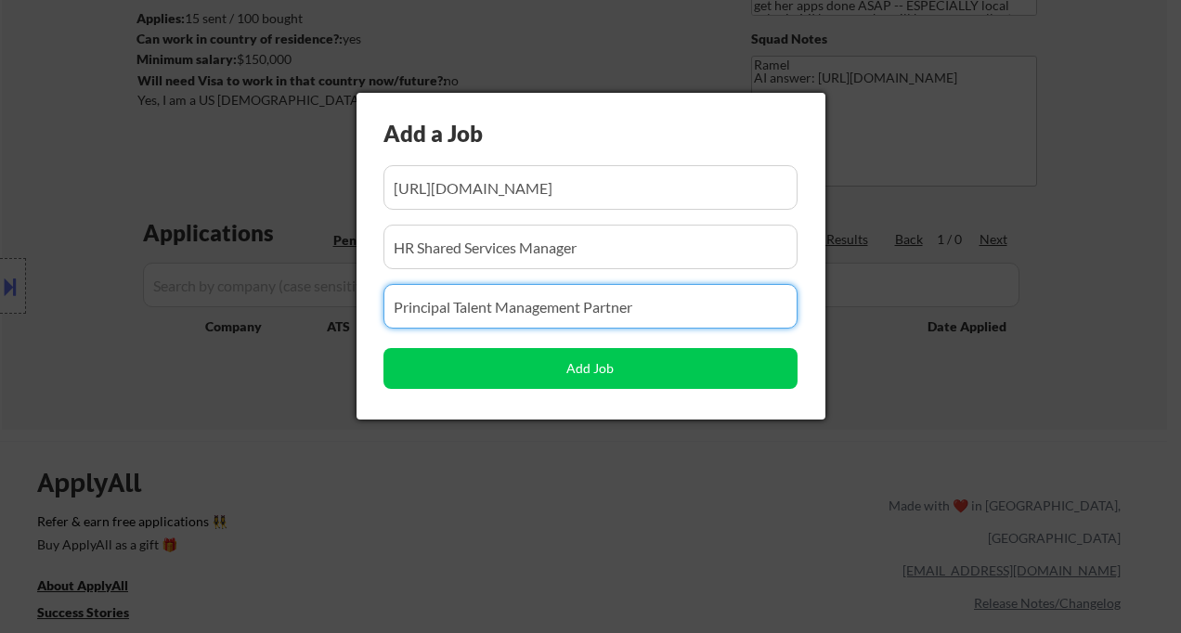
drag, startPoint x: 636, startPoint y: 306, endPoint x: 303, endPoint y: 288, distance: 333.9
click at [303, 288] on body "← Return to /applysquad Mailslurp Inbox Job Search Builder Miriam Tobias User E…" at bounding box center [590, 69] width 1181 height 633
paste input "HR Shared Services Manager"
type input "HR Shared Services Manager"
drag, startPoint x: 457, startPoint y: 306, endPoint x: 596, endPoint y: 274, distance: 143.0
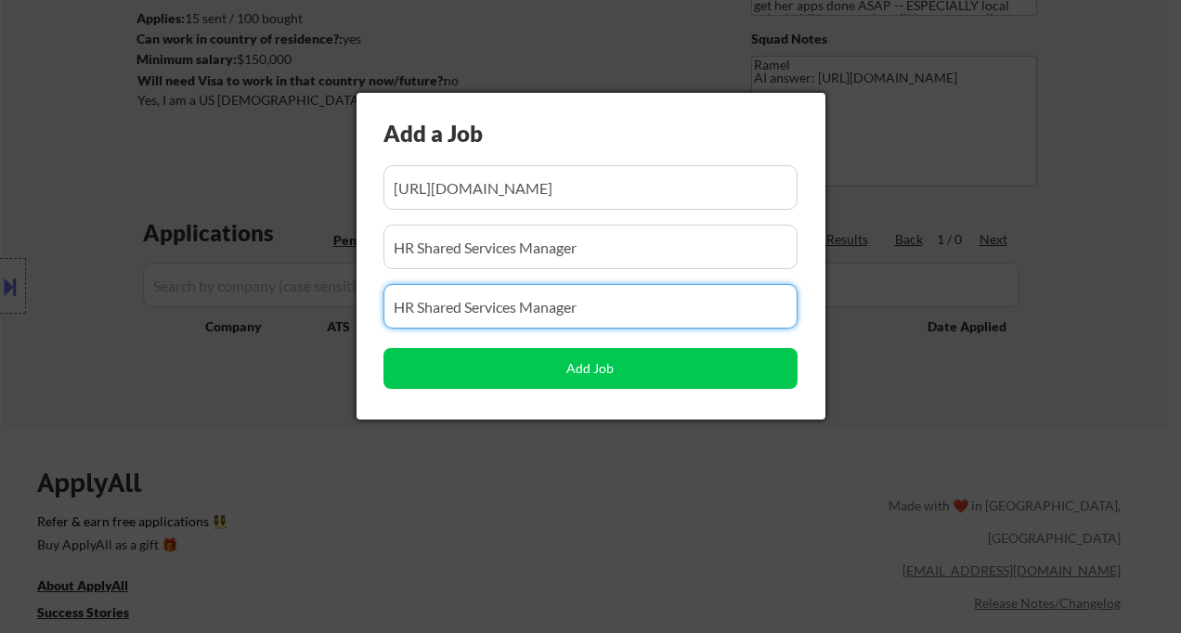
click at [457, 306] on input "input" at bounding box center [591, 306] width 414 height 45
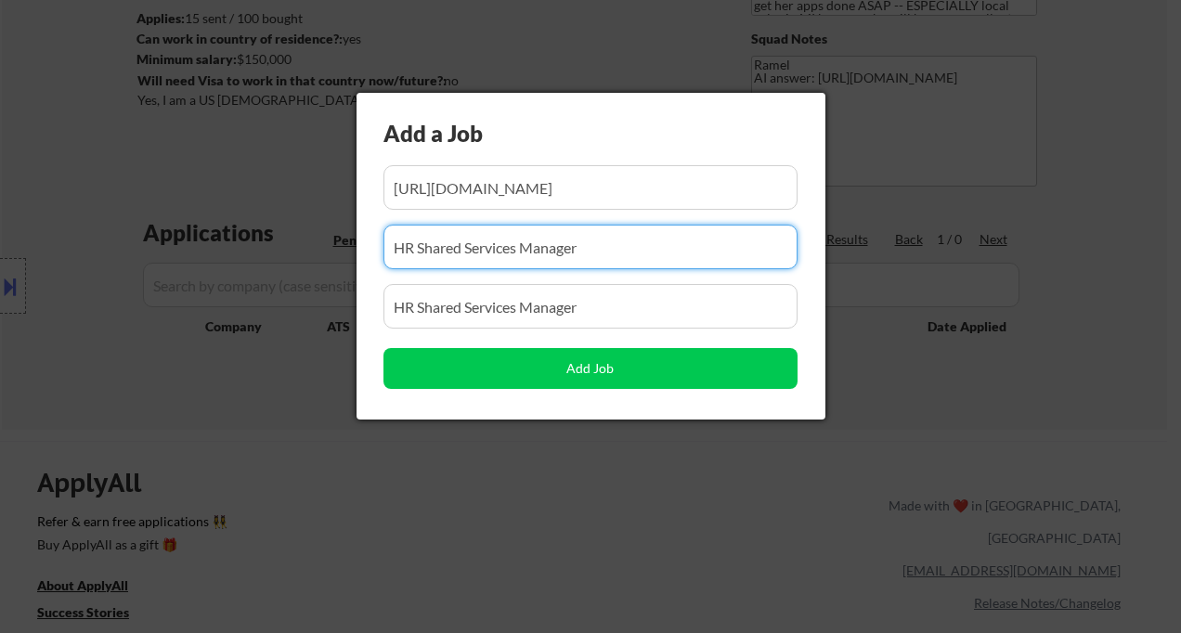
drag, startPoint x: 631, startPoint y: 257, endPoint x: 289, endPoint y: 232, distance: 343.6
click at [289, 232] on body "← Return to /applysquad Mailslurp Inbox Job Search Builder Miriam Tobias User E…" at bounding box center [590, 69] width 1181 height 633
paste input "stitchfix"
type input "stitchfix"
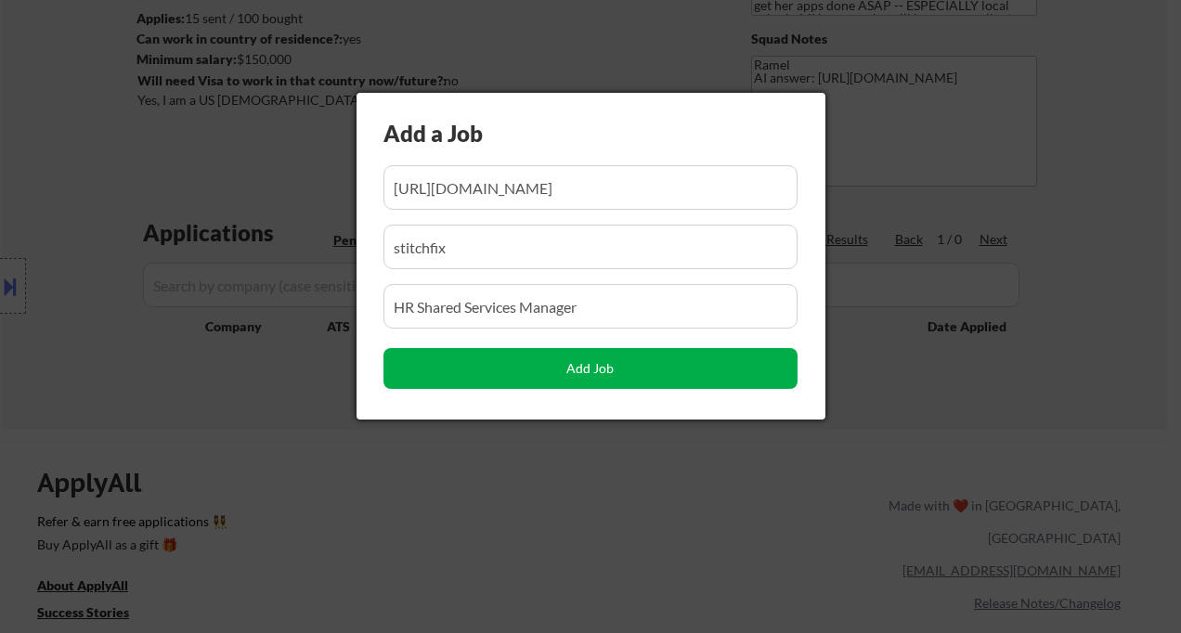
click at [573, 371] on button "Add Job" at bounding box center [591, 368] width 414 height 41
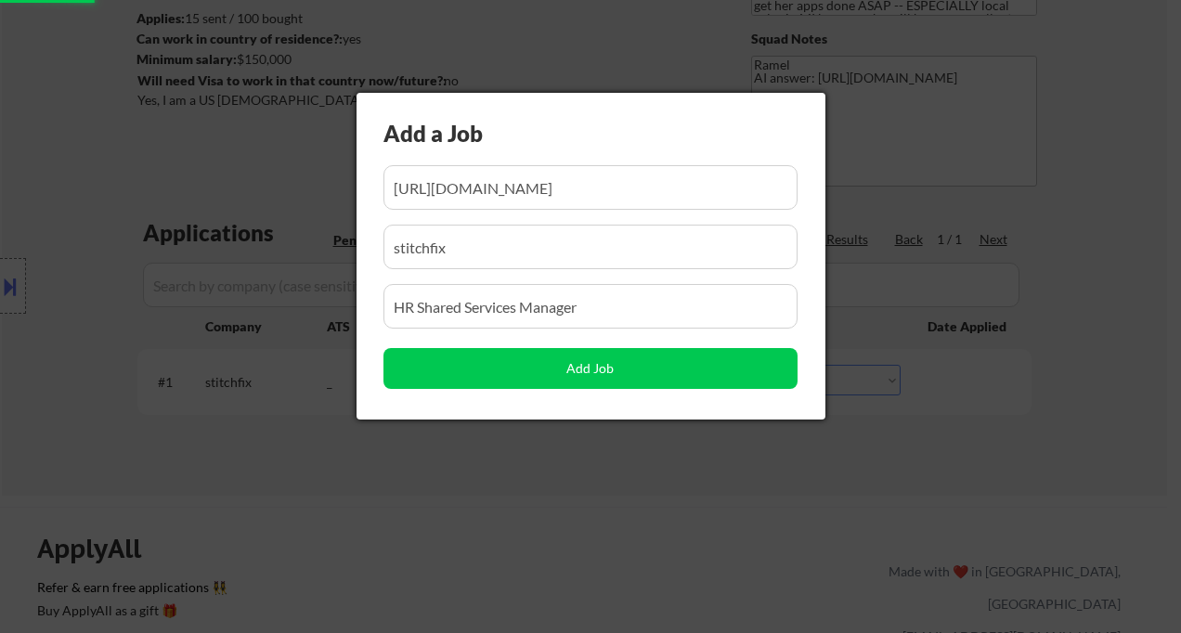
click at [566, 480] on div at bounding box center [590, 316] width 1181 height 633
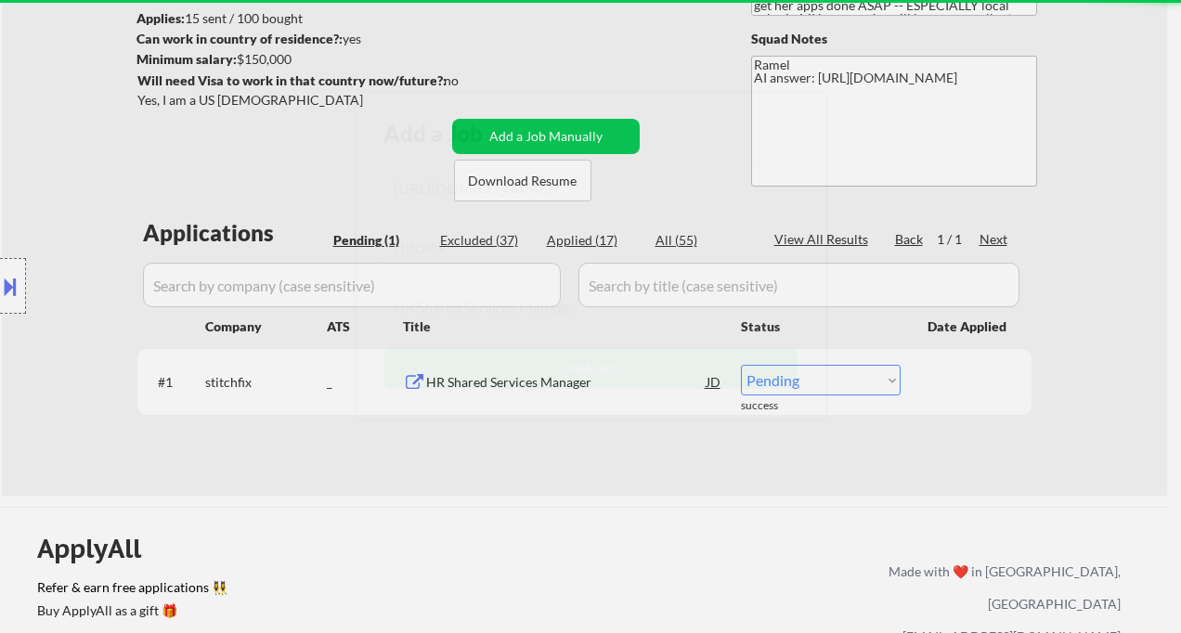
click at [856, 385] on div at bounding box center [590, 316] width 1181 height 633
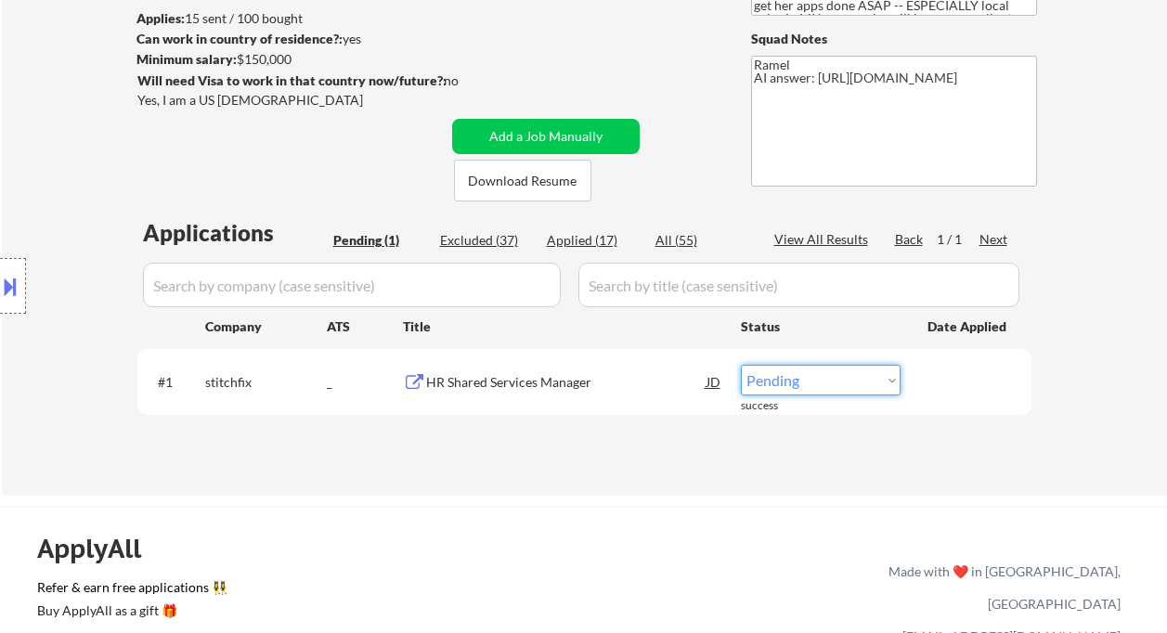
click at [862, 383] on select "Choose an option... Pending Applied Excluded (Questions) Excluded (Expired) Exc…" at bounding box center [821, 380] width 160 height 31
select select ""applied""
click at [741, 365] on select "Choose an option... Pending Applied Excluded (Questions) Excluded (Expired) Exc…" at bounding box center [821, 380] width 160 height 31
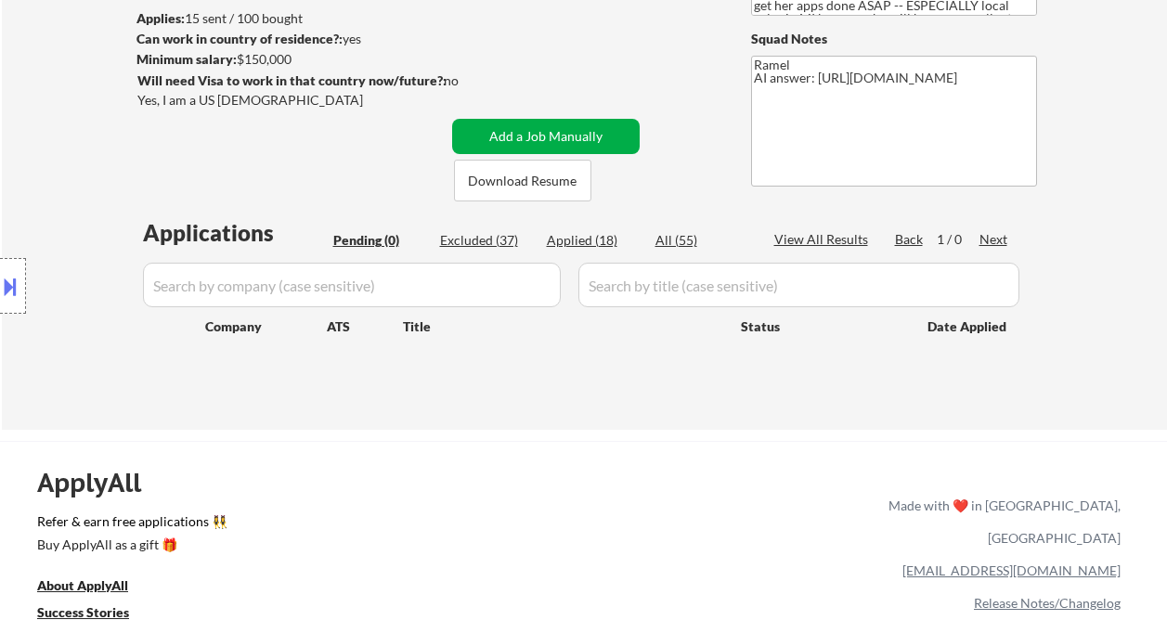
drag, startPoint x: 588, startPoint y: 131, endPoint x: 616, endPoint y: 181, distance: 57.4
click at [588, 131] on button "Add a Job Manually" at bounding box center [546, 136] width 188 height 35
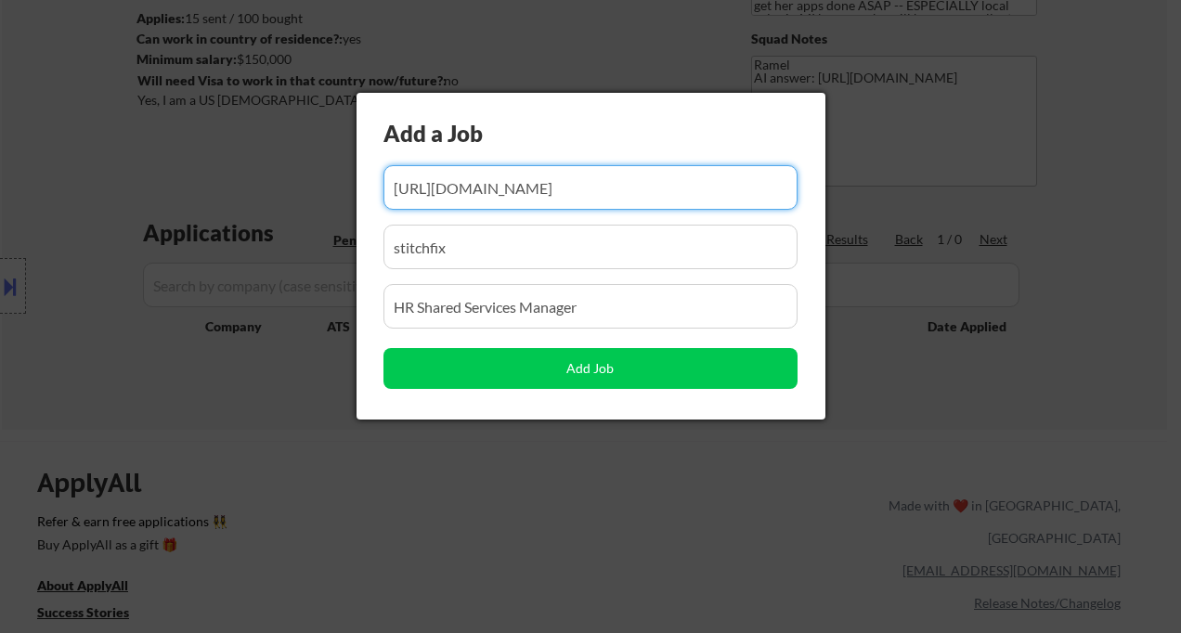
click at [620, 188] on input "input" at bounding box center [591, 187] width 414 height 45
paste input "https://www.remoterocketship.com/company/cxtsoftware-2/jobs/vp-human-resources-…"
type input "https://www.remoterocketship.com/company/cxtsoftware-2/jobs/vp-human-resources-…"
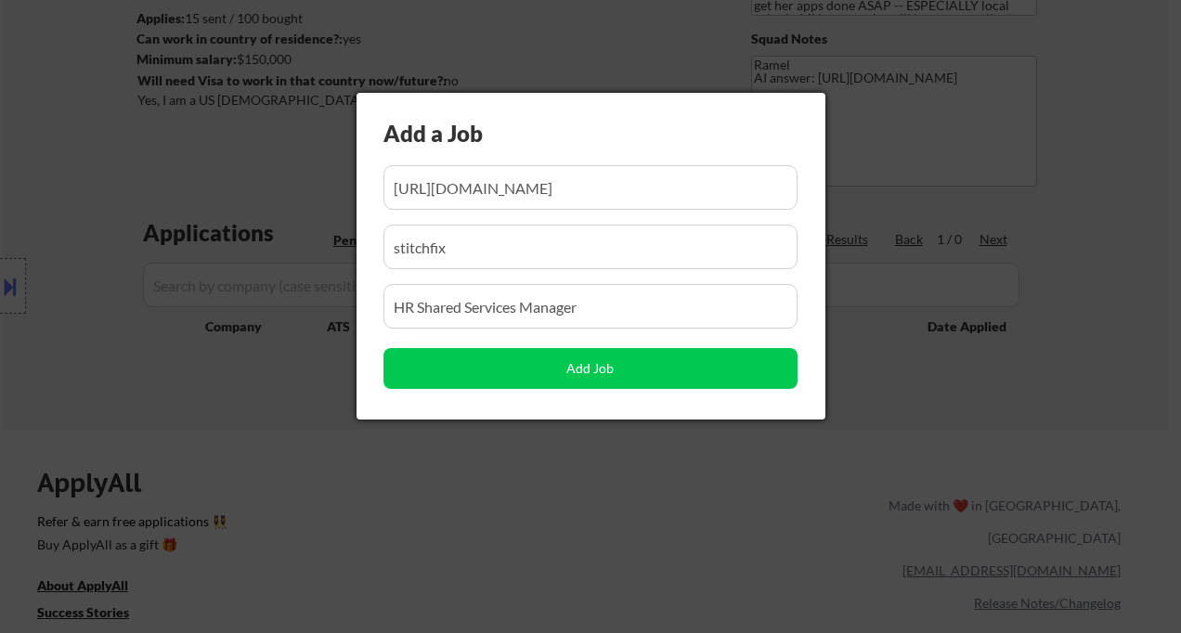
scroll to position [0, 0]
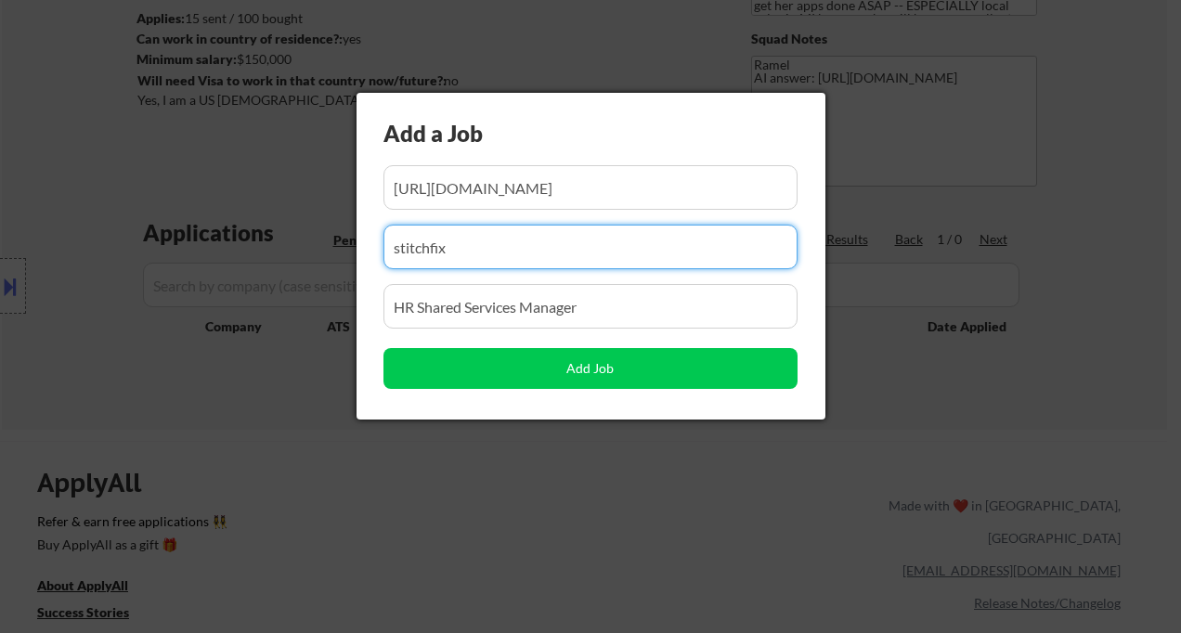
drag, startPoint x: 445, startPoint y: 243, endPoint x: 378, endPoint y: 241, distance: 66.9
click at [378, 241] on div "Add a Job Add Job" at bounding box center [591, 256] width 469 height 327
paste input "CXT Software"
type input "CXT Software"
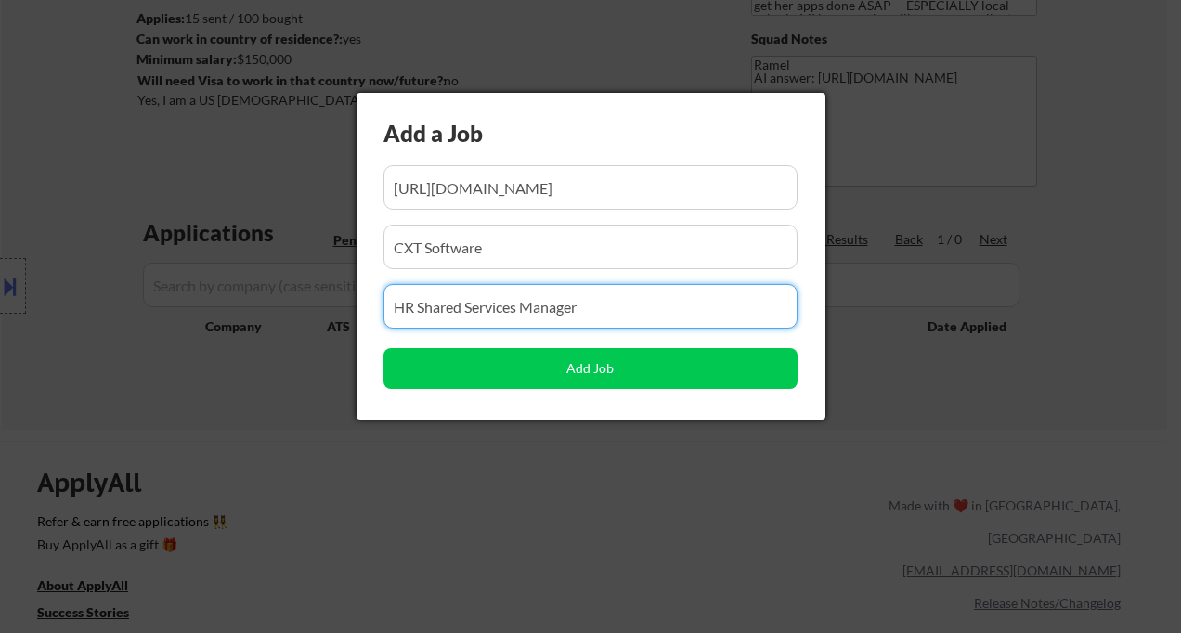
drag, startPoint x: 626, startPoint y: 314, endPoint x: 331, endPoint y: 306, distance: 295.4
click at [338, 304] on body "← Return to /applysquad Mailslurp Inbox Job Search Builder Miriam Tobias User E…" at bounding box center [590, 69] width 1181 height 633
paste input "VP, Human Resources - US based (OTE $190,000/year USD), CXT Software"
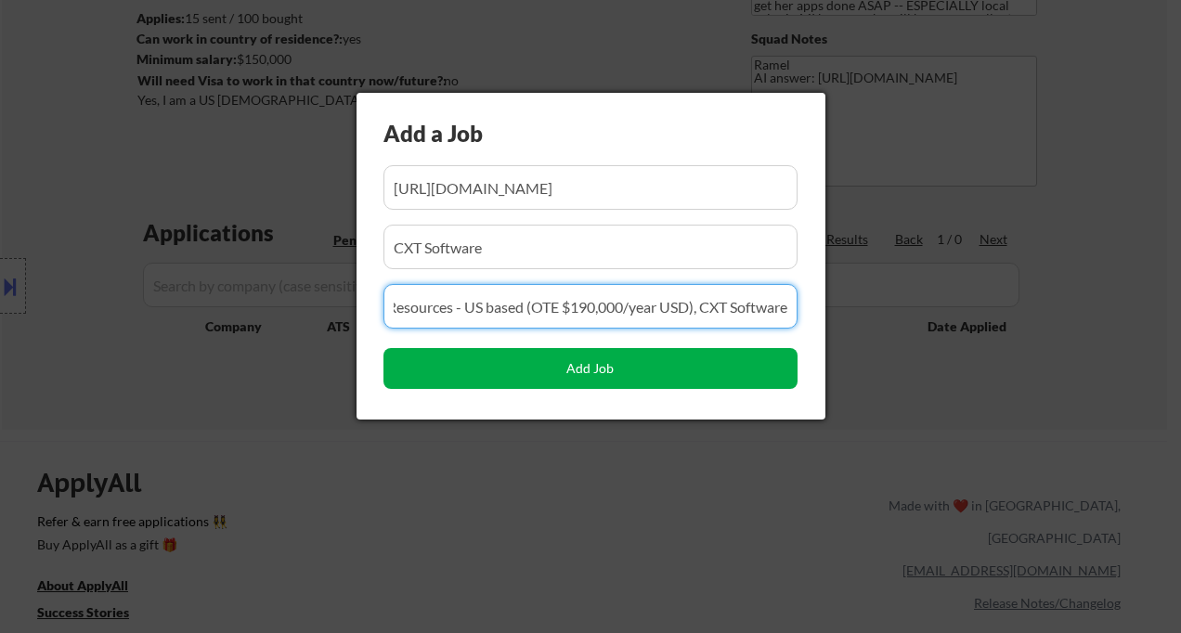
type input "VP, Human Resources - US based (OTE $190,000/year USD), CXT Software"
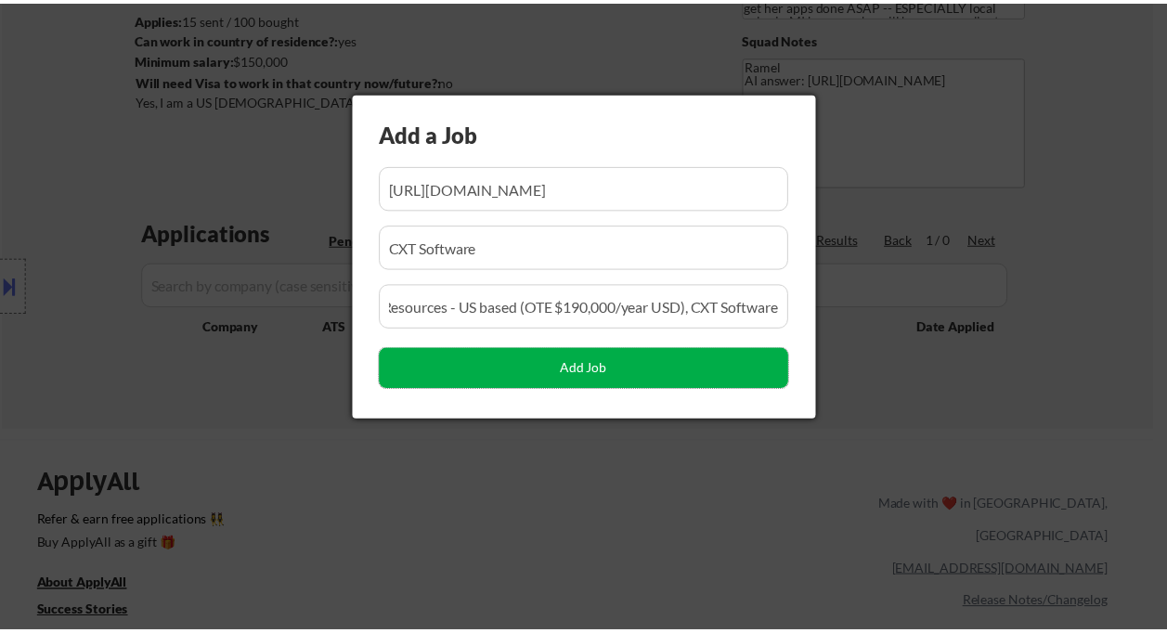
scroll to position [0, 0]
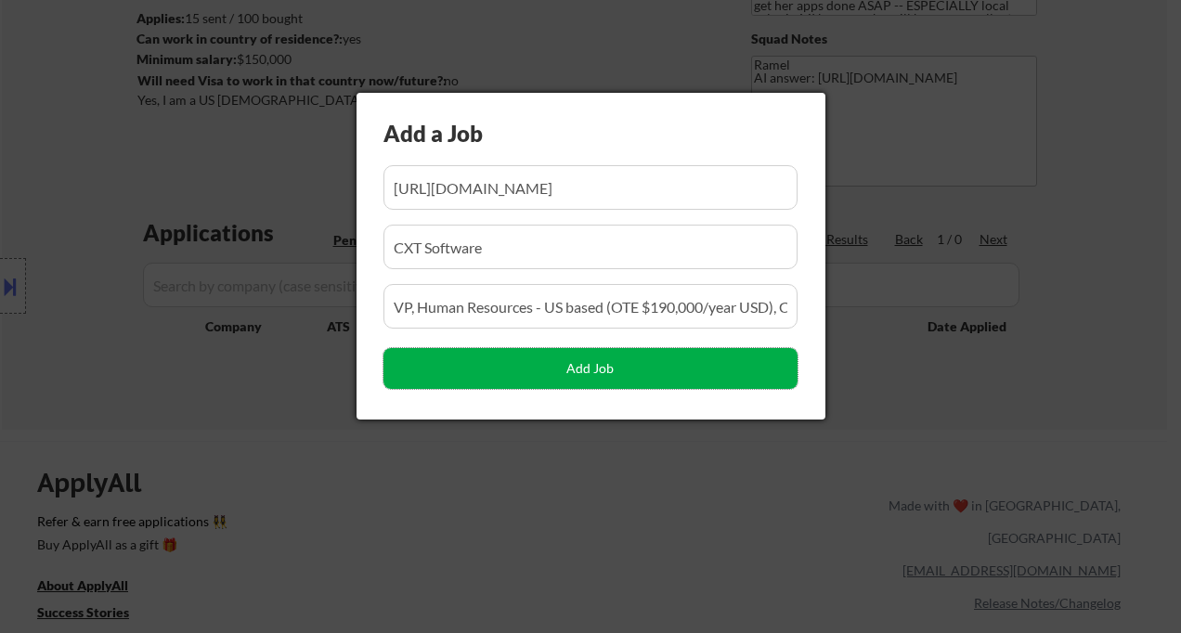
click at [549, 367] on button "Add Job" at bounding box center [591, 368] width 414 height 41
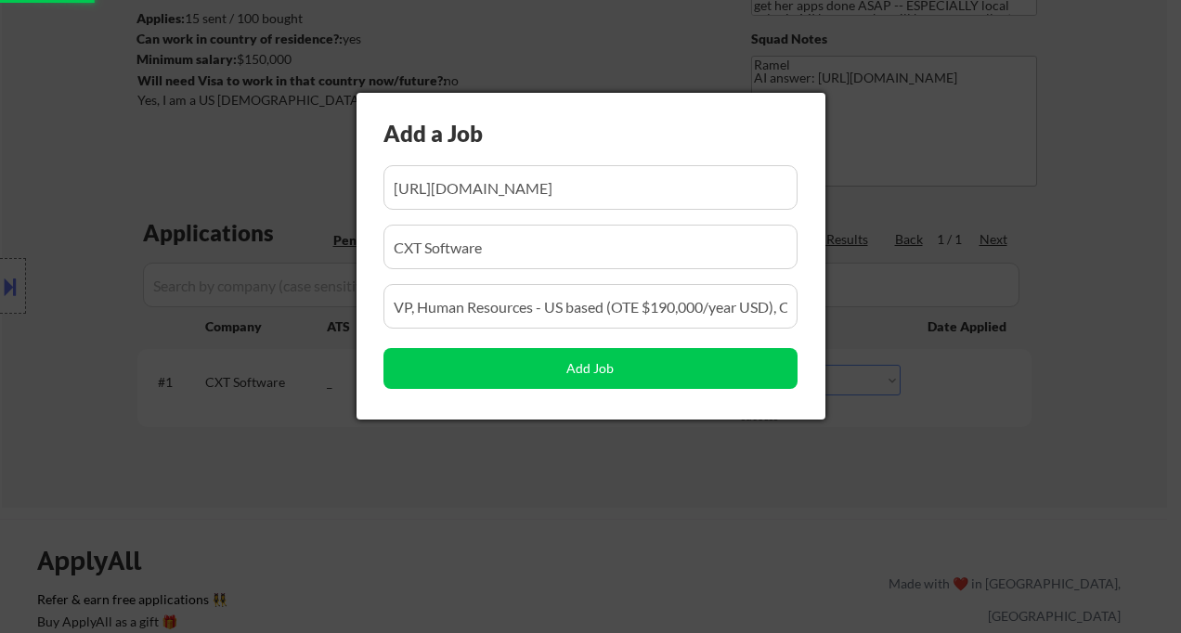
click at [423, 490] on div at bounding box center [590, 316] width 1181 height 633
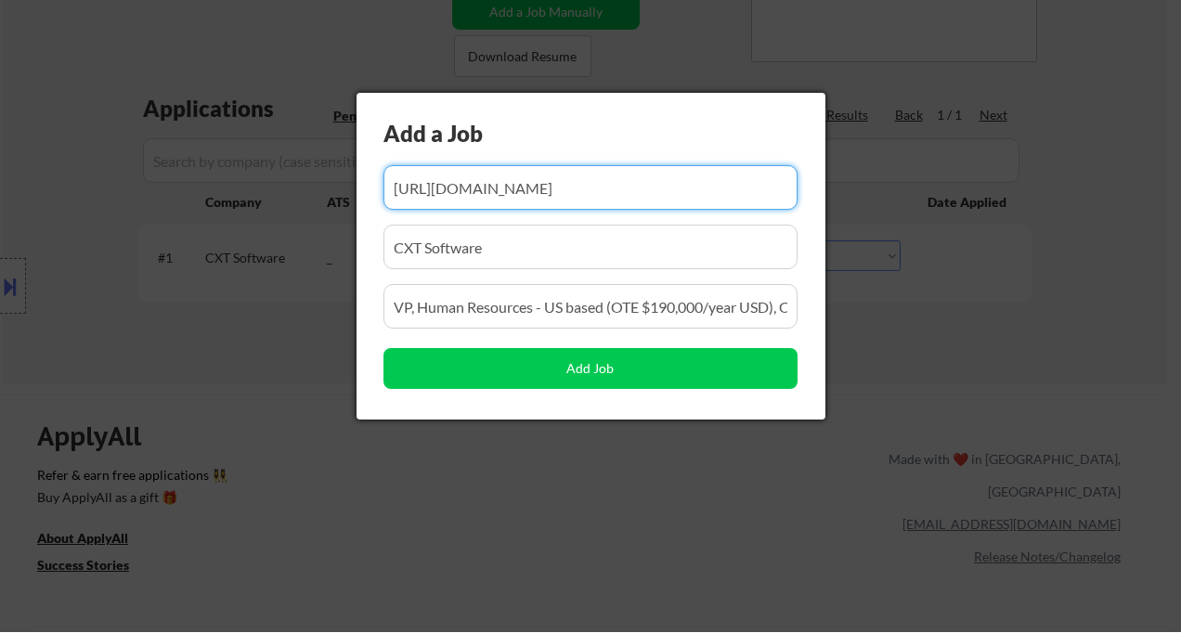
scroll to position [0, 319]
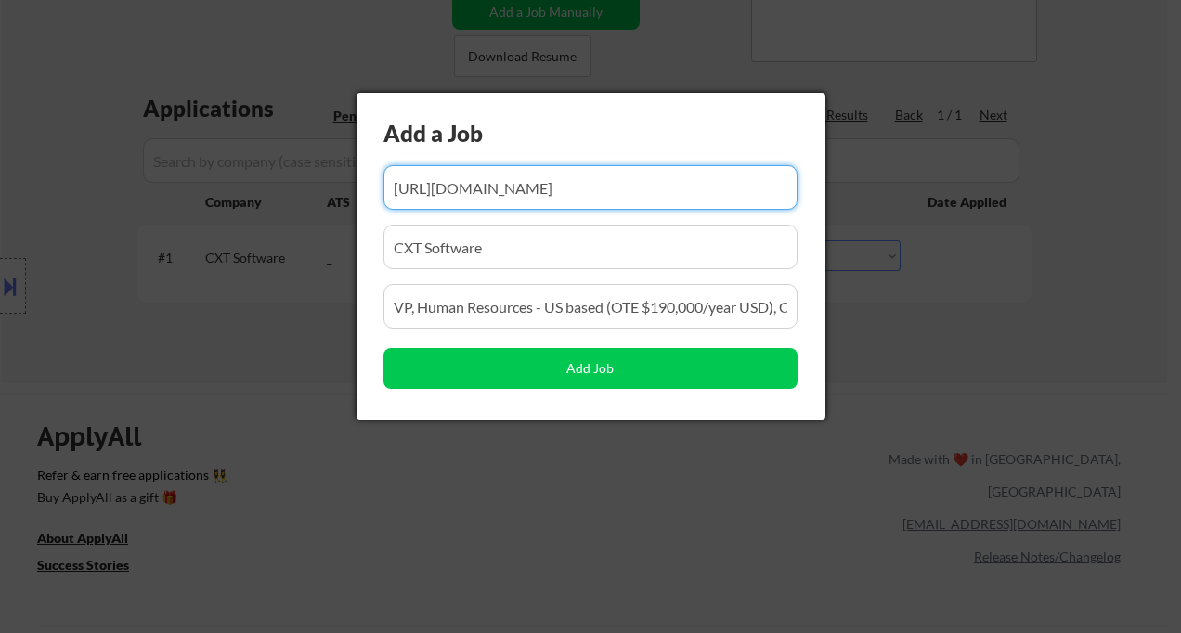
click at [990, 492] on div at bounding box center [590, 316] width 1181 height 633
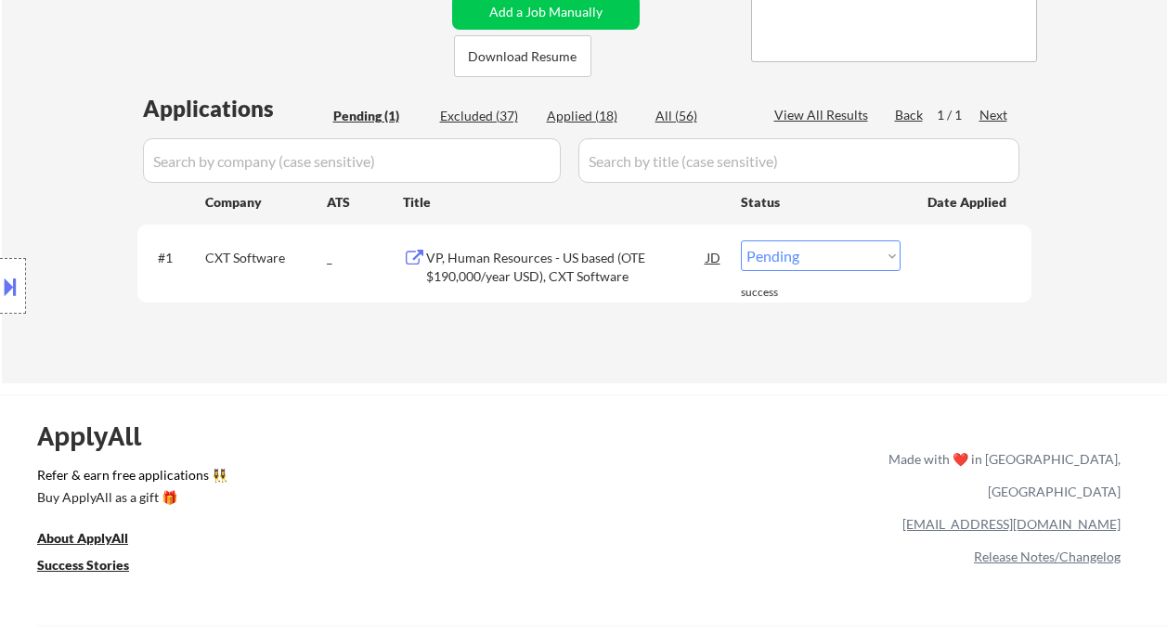
click at [837, 244] on select "Choose an option... Pending Applied Excluded (Questions) Excluded (Expired) Exc…" at bounding box center [821, 256] width 160 height 31
select select ""applied""
click at [741, 241] on select "Choose an option... Pending Applied Excluded (Questions) Excluded (Expired) Exc…" at bounding box center [821, 256] width 160 height 31
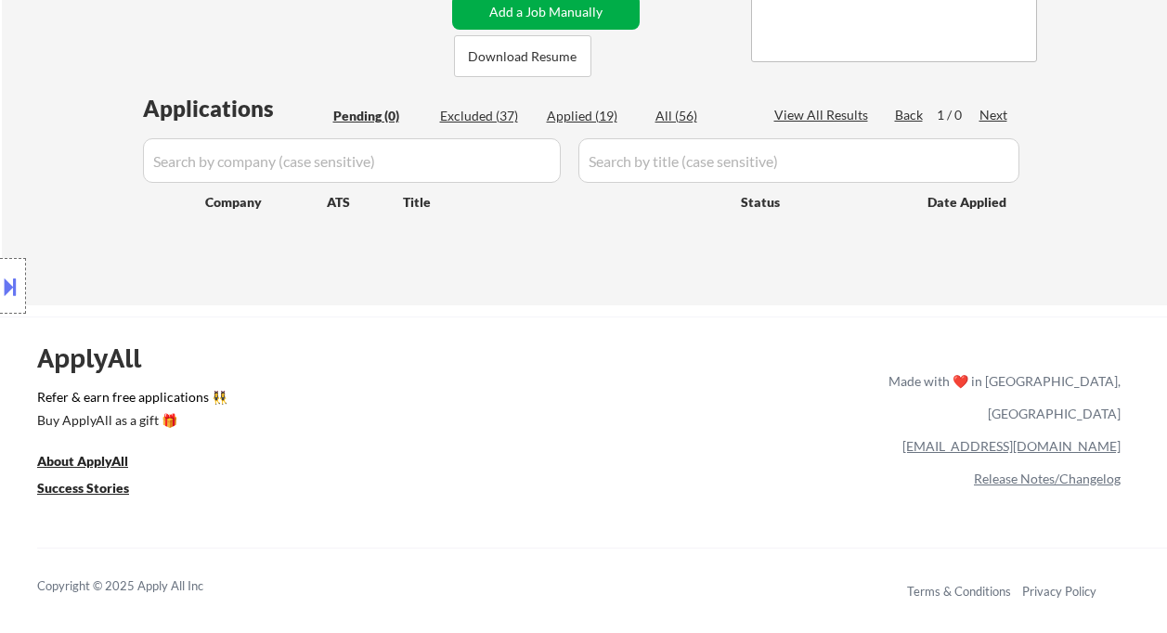
click at [506, 20] on button "Add a Job Manually" at bounding box center [546, 11] width 188 height 35
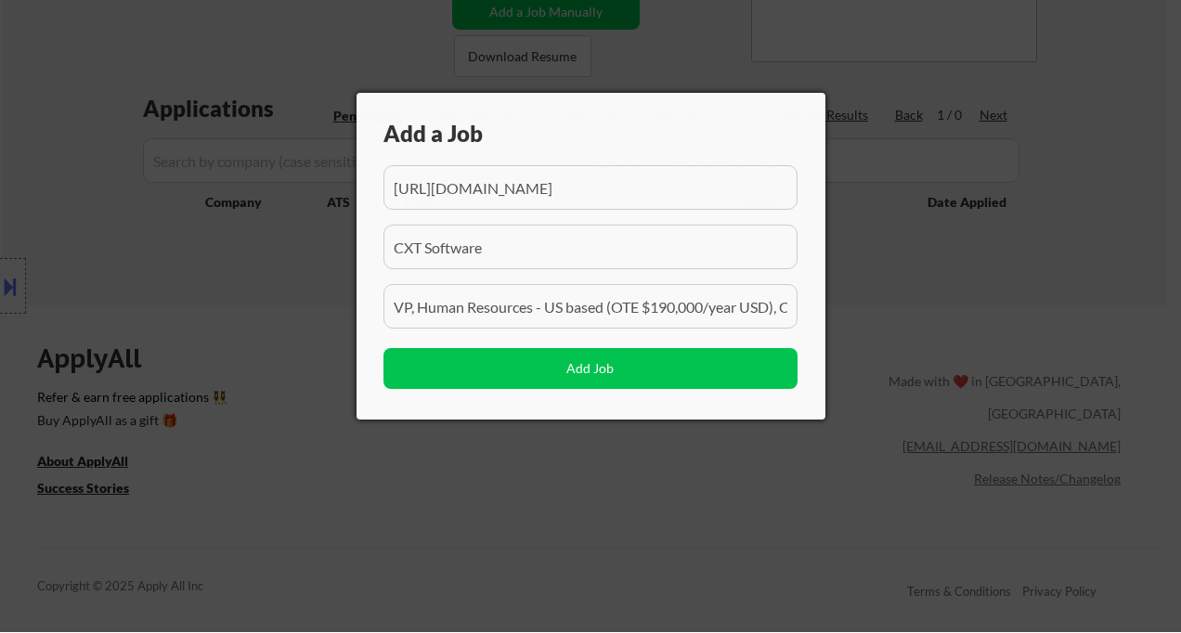
scroll to position [0, 319]
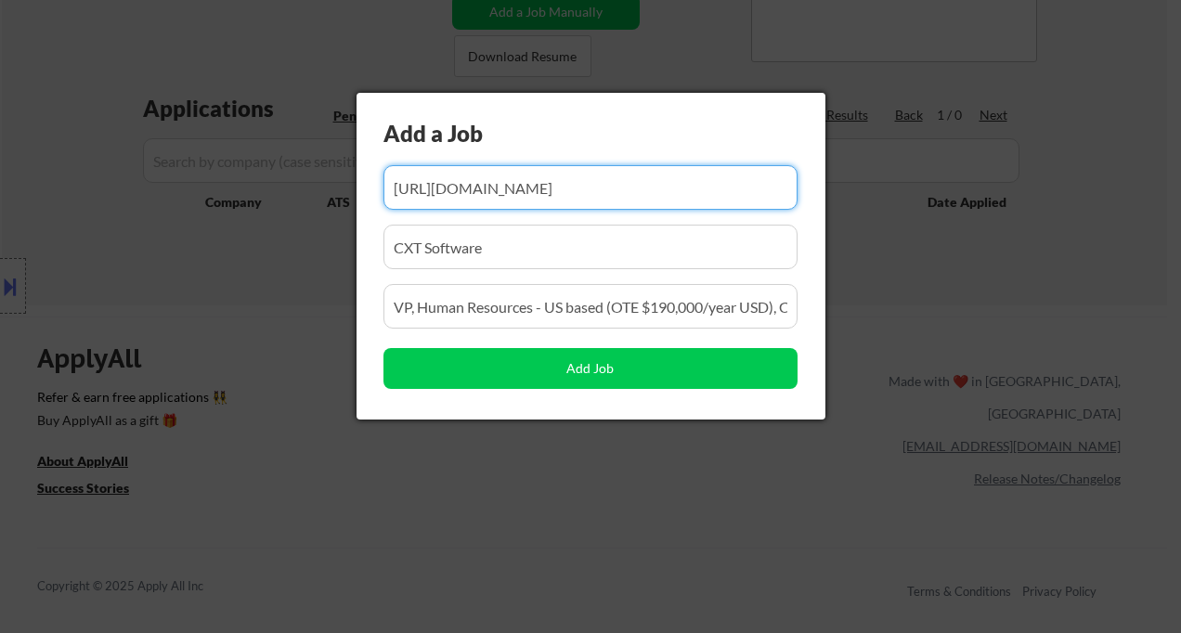
click at [467, 204] on input "input" at bounding box center [591, 187] width 414 height 45
paste input "https://www.remoterocketship.com/company/gartner/jobs/director-analyst-talent-m…"
type input "https://www.remoterocketship.com/company/gartner/jobs/director-analyst-talent-m…"
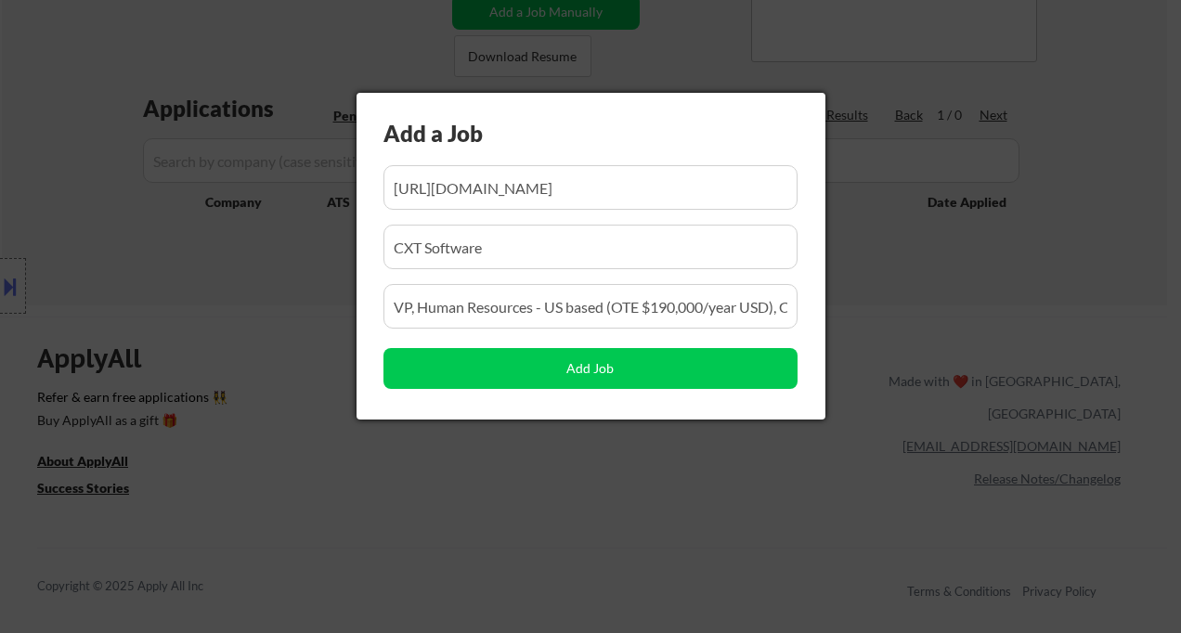
scroll to position [0, 0]
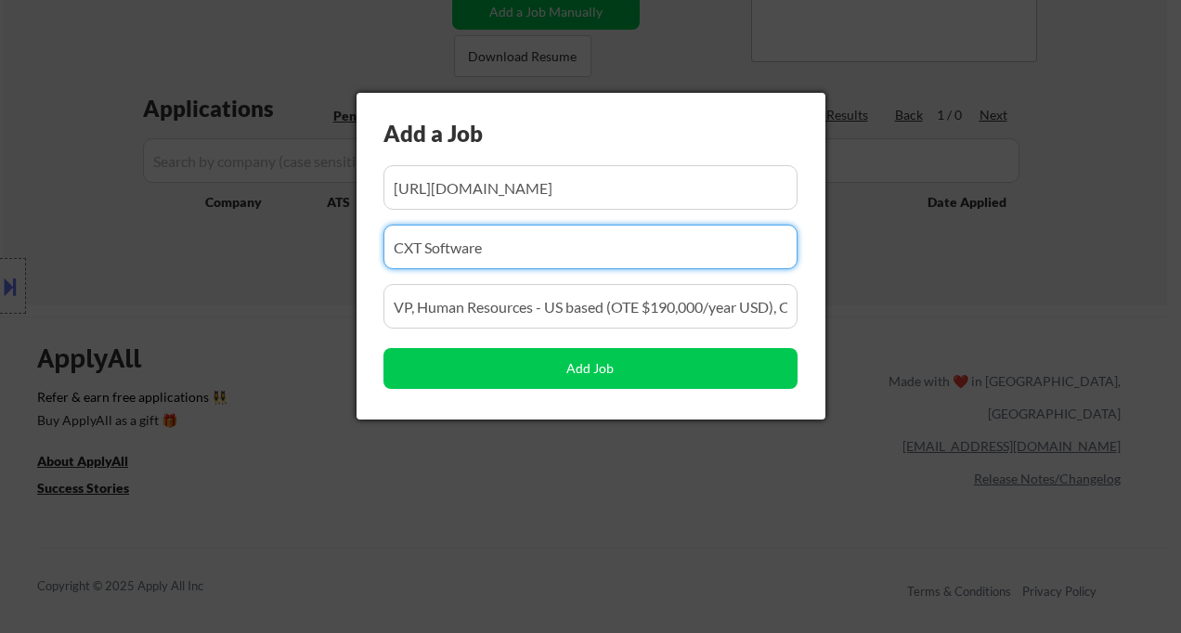
drag, startPoint x: 507, startPoint y: 260, endPoint x: 354, endPoint y: 247, distance: 153.8
paste input "Director Analyst, Talent Management Technology"
type input "Director Analyst, Talent Management Technology"
click at [575, 312] on input "input" at bounding box center [591, 306] width 414 height 45
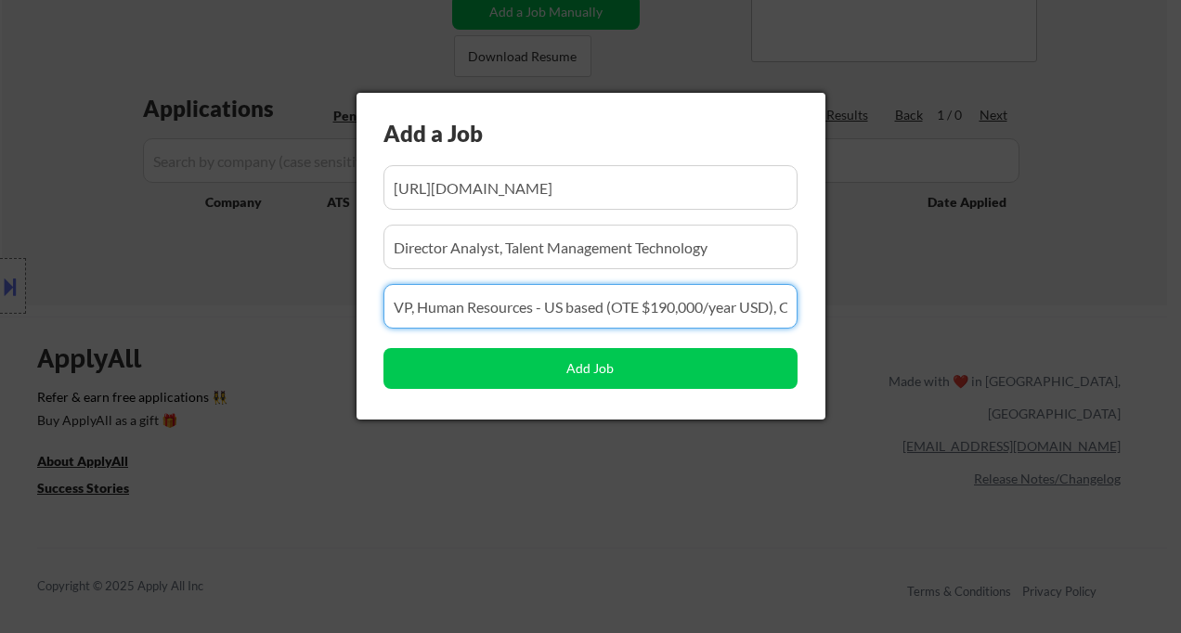
paste input "VP, Human Resources - US bDirector Analyst, Talent Management Technologyased (O…"
paste input "Director Analyst, Talent Management Technology"
type input "Director Analyst, Talent Management Technology"
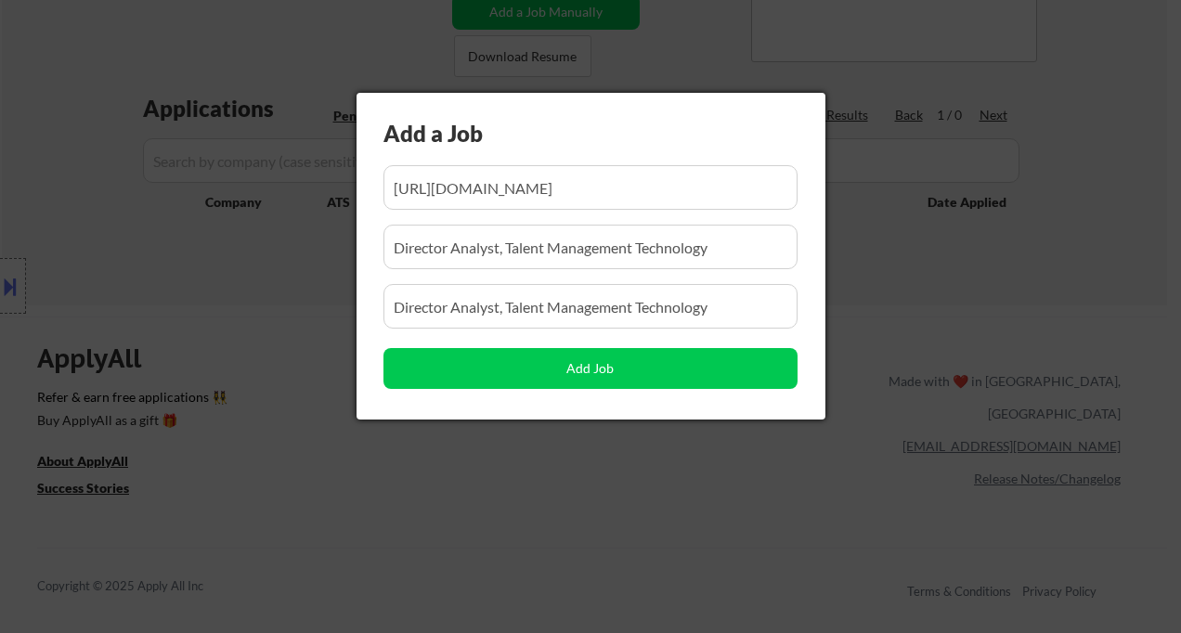
click at [669, 251] on input "input" at bounding box center [591, 247] width 414 height 45
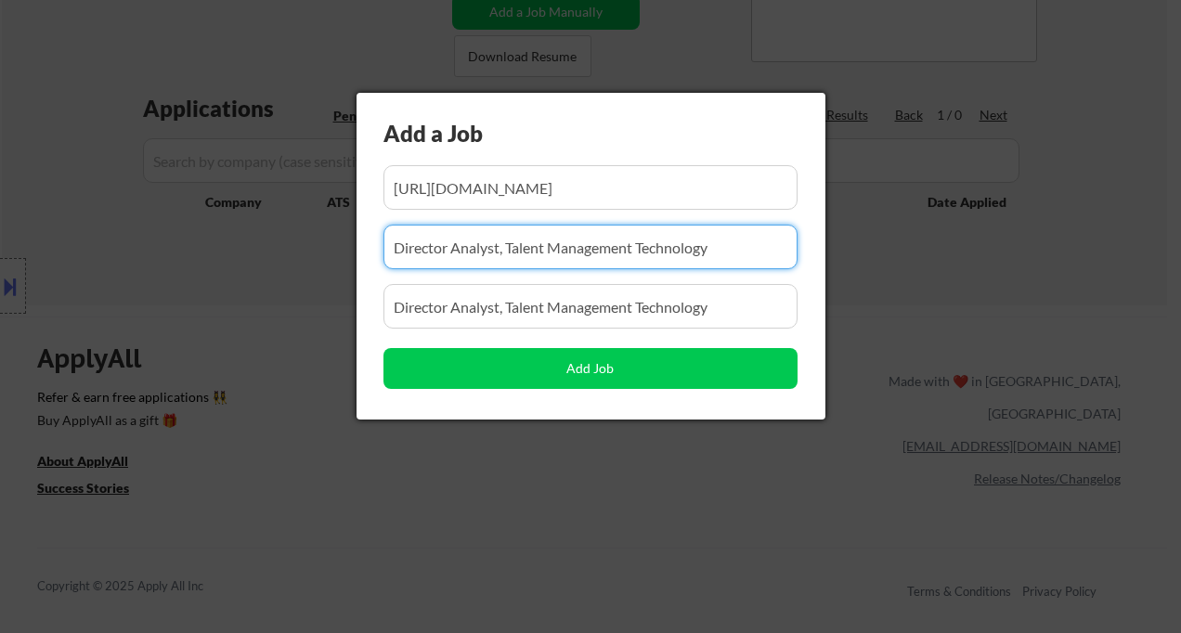
paste input "gartner"
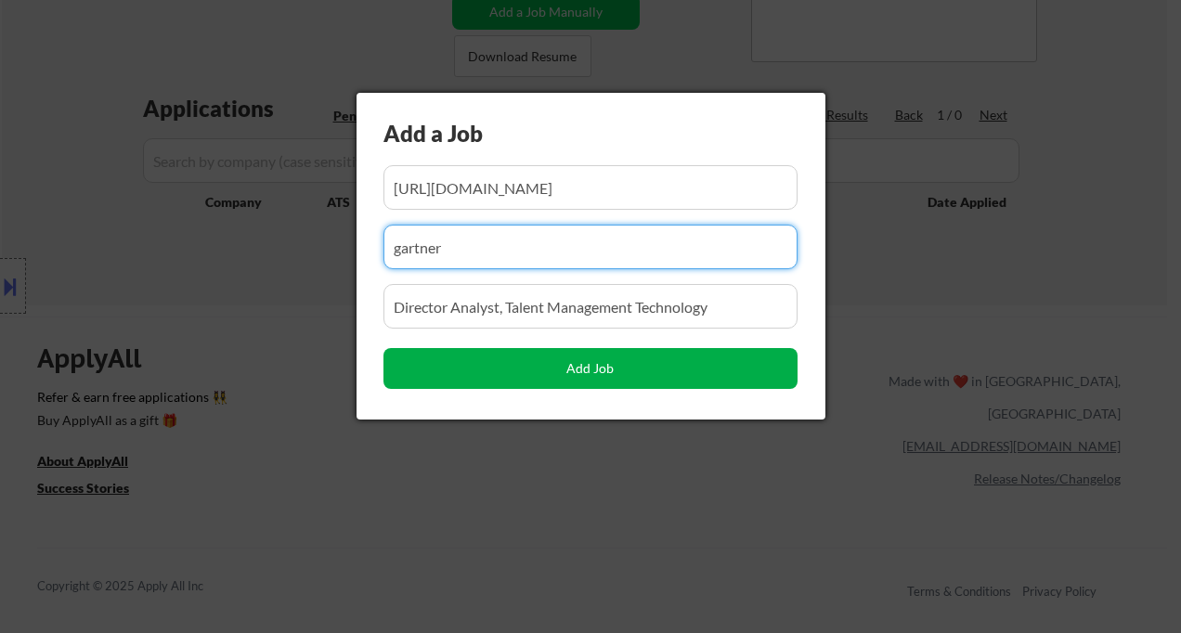
type input "gartner"
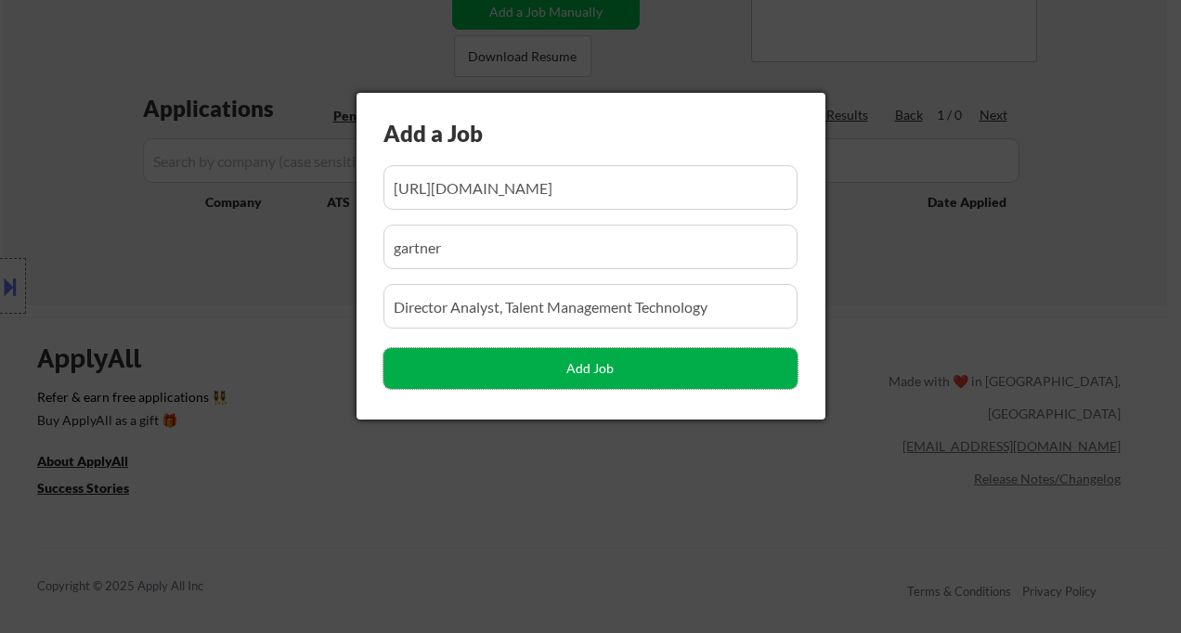
click at [671, 371] on button "Add Job" at bounding box center [591, 368] width 414 height 41
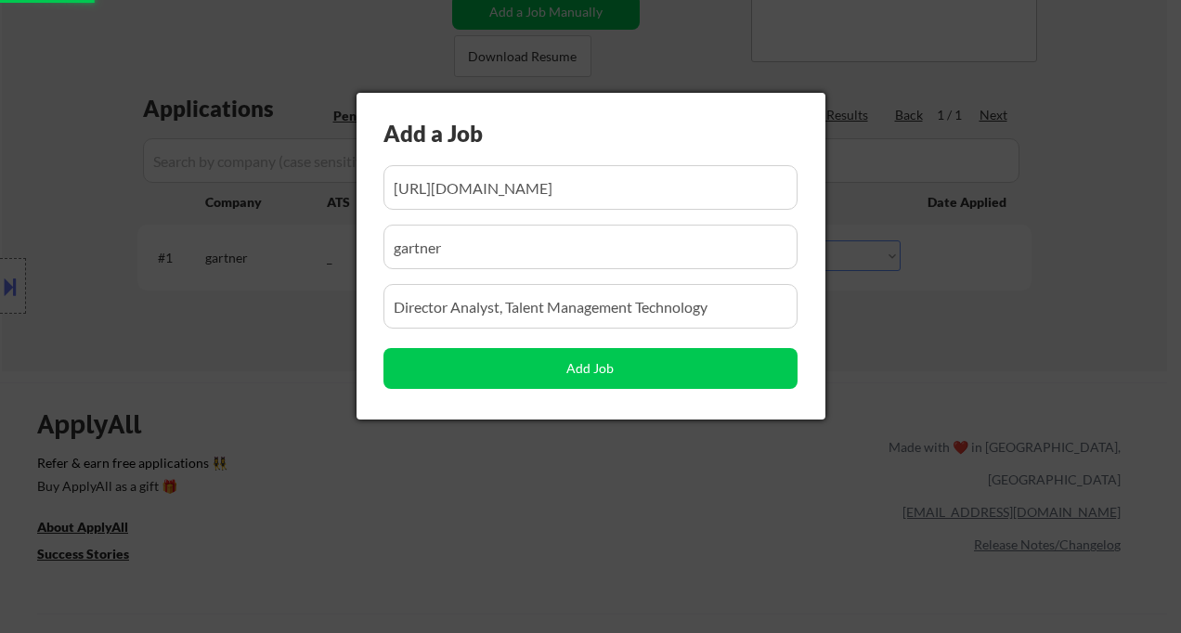
click at [456, 484] on div at bounding box center [590, 316] width 1181 height 633
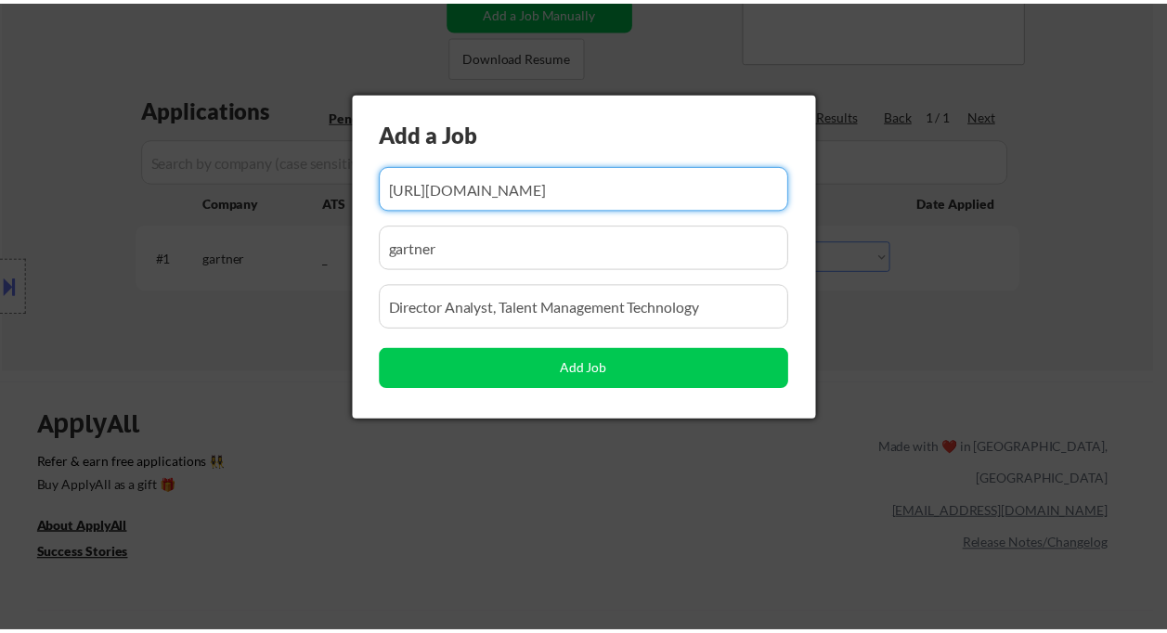
scroll to position [0, 456]
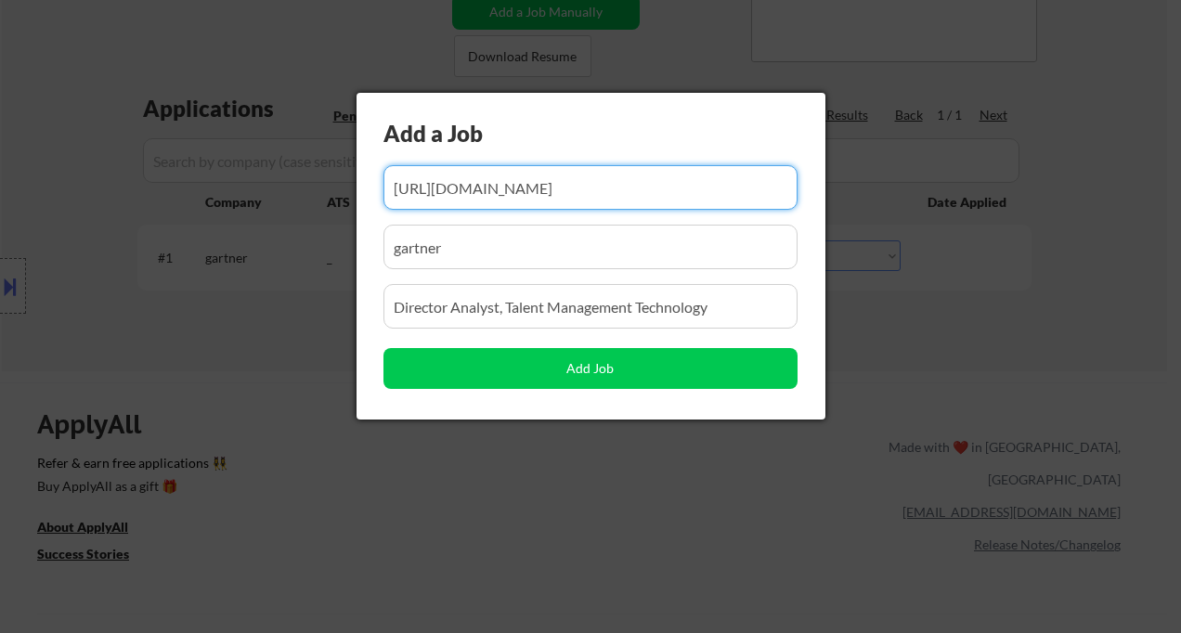
click at [899, 324] on div at bounding box center [590, 316] width 1181 height 633
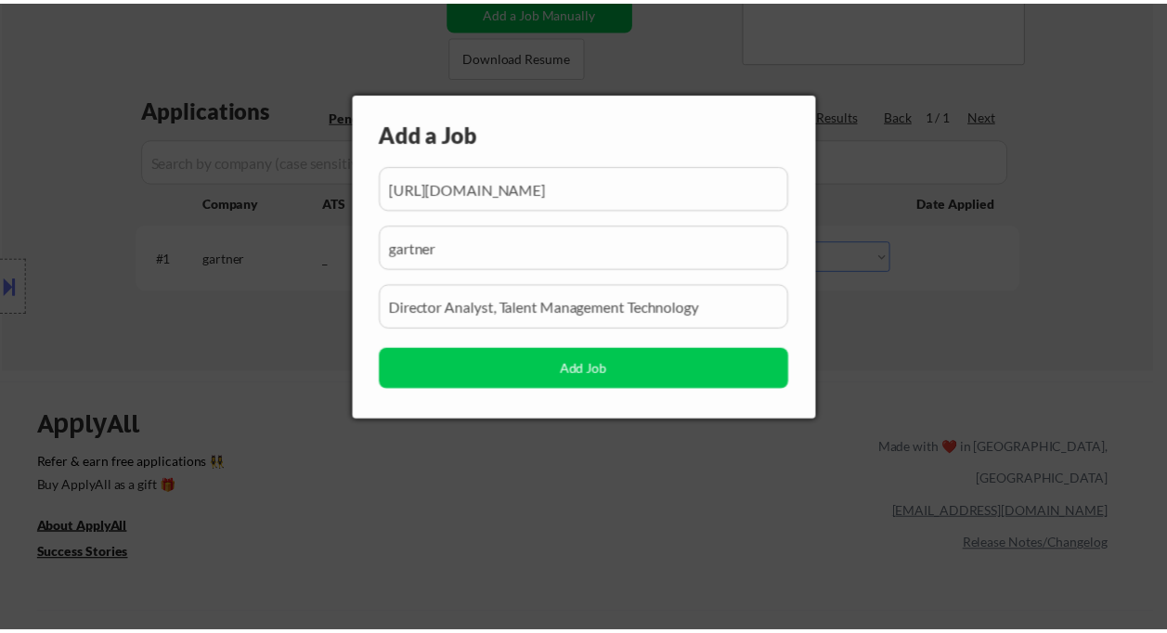
scroll to position [0, 0]
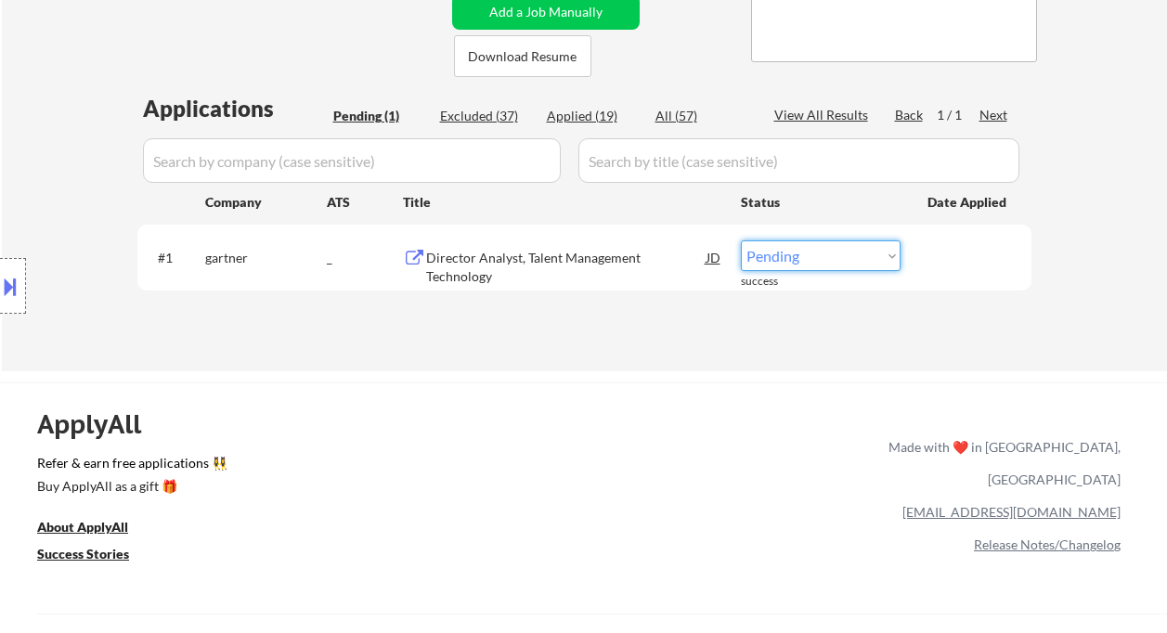
drag, startPoint x: 800, startPoint y: 255, endPoint x: 800, endPoint y: 270, distance: 14.9
click at [800, 255] on select "Choose an option... Pending Applied Excluded (Questions) Excluded (Expired) Exc…" at bounding box center [821, 256] width 160 height 31
select select ""applied""
click at [741, 241] on select "Choose an option... Pending Applied Excluded (Questions) Excluded (Expired) Exc…" at bounding box center [821, 256] width 160 height 31
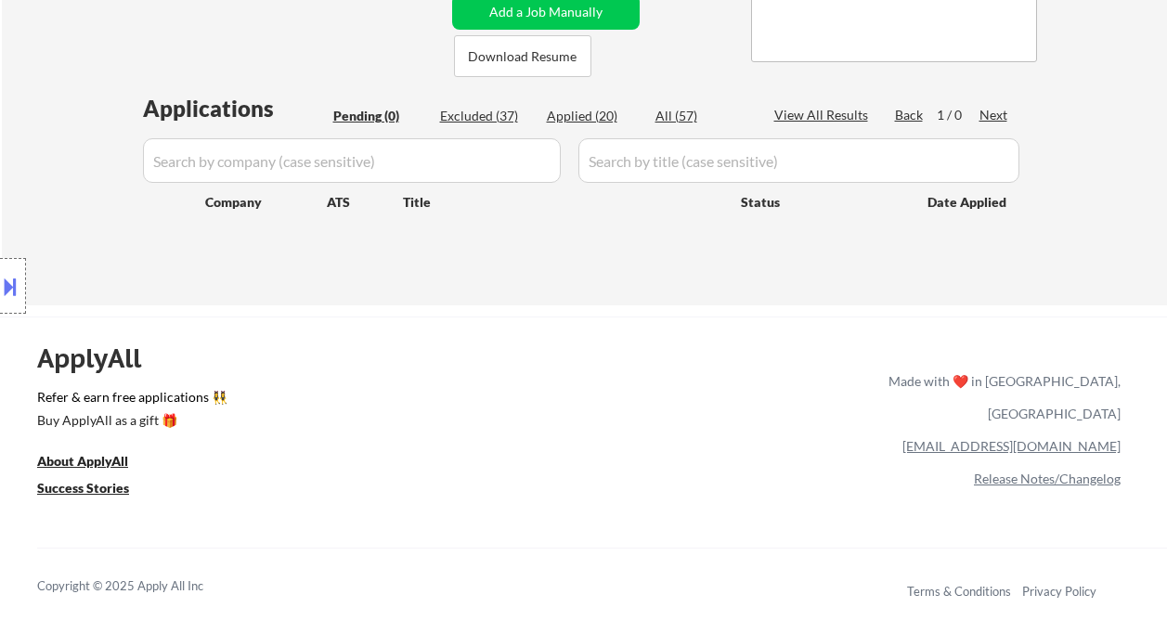
click at [26, 165] on div "Location Inclusions:" at bounding box center [166, 286] width 332 height 345
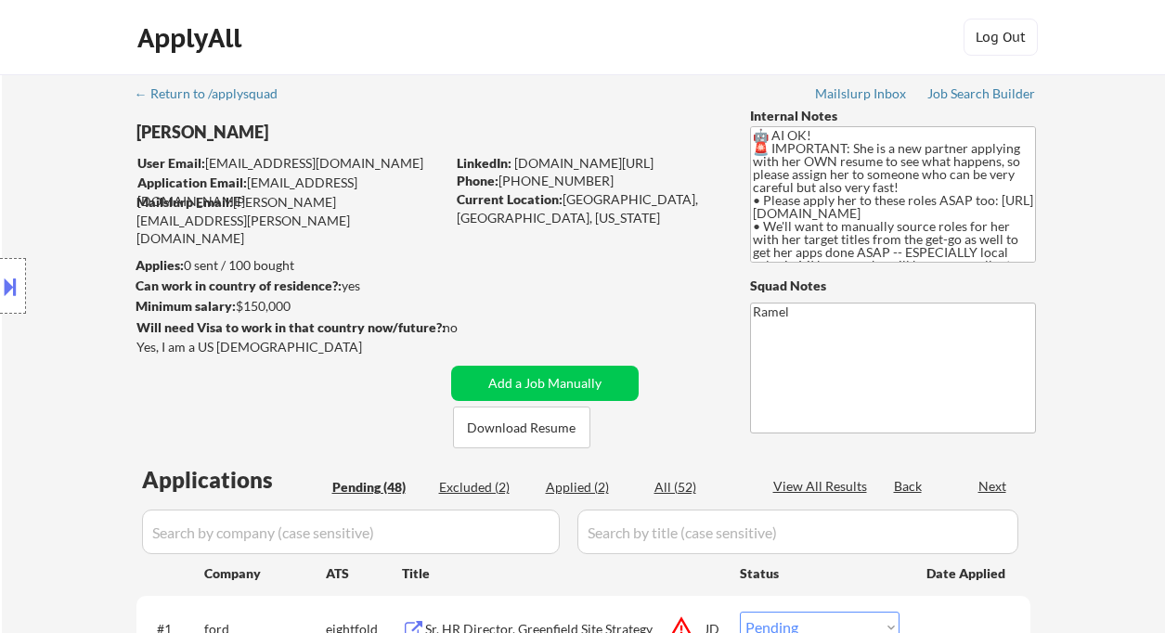
select select ""pending""
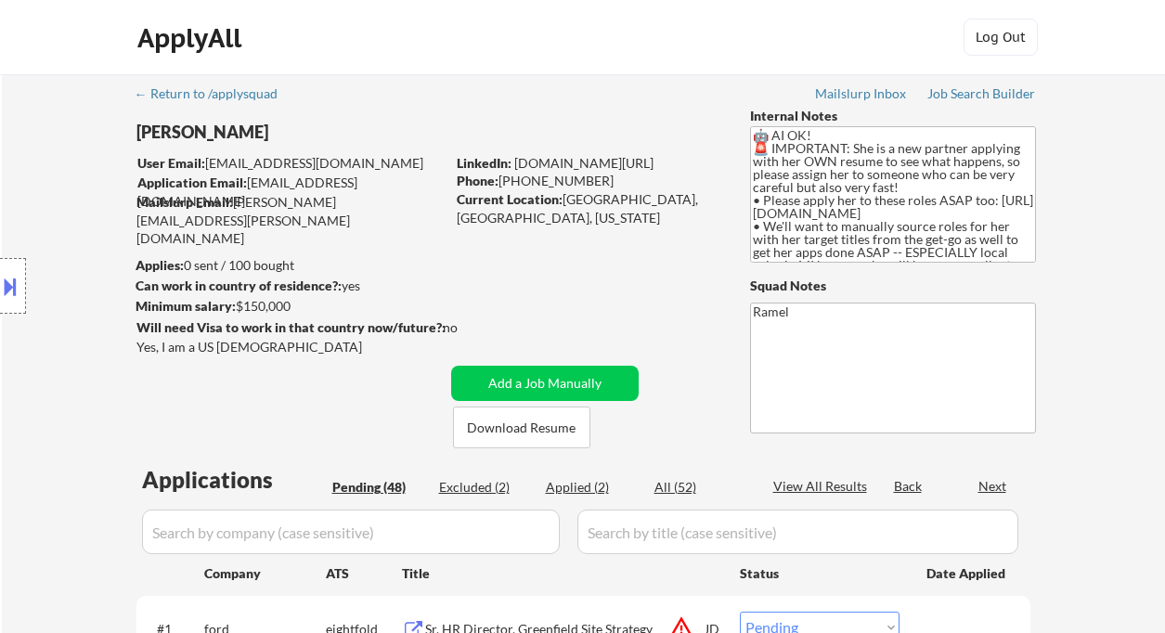
select select ""pending""
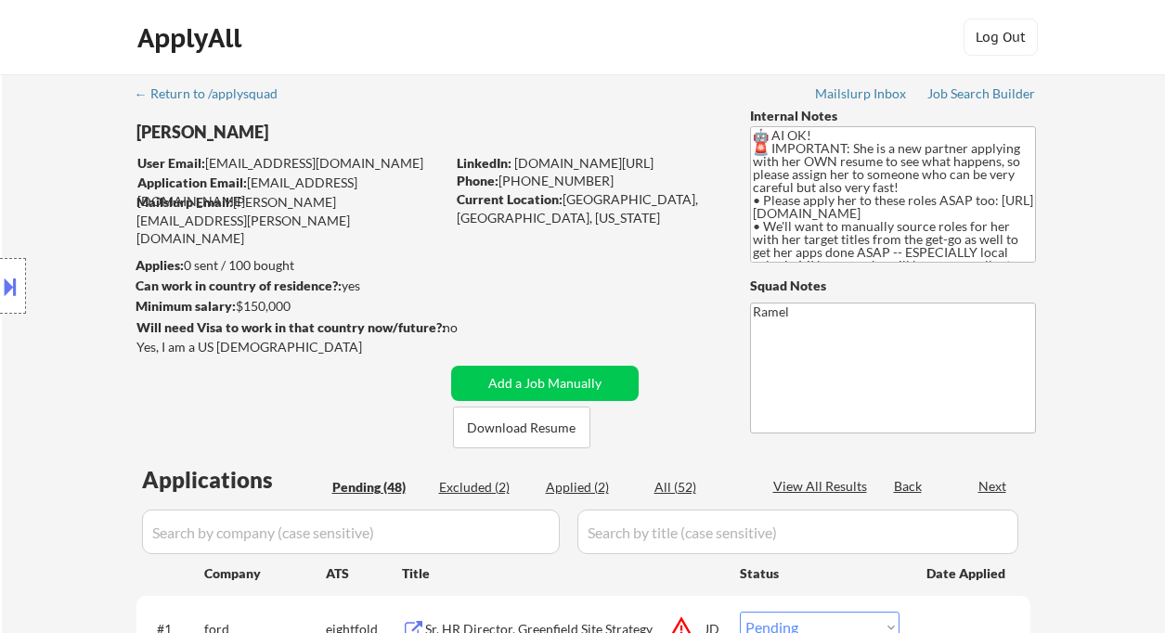
select select ""pending""
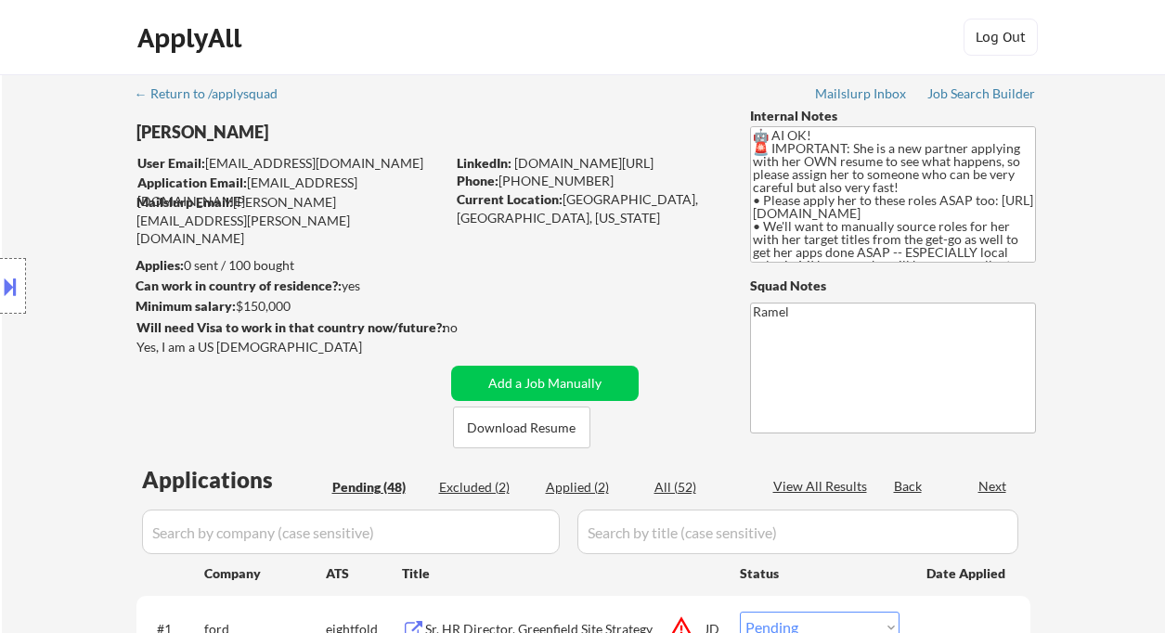
select select ""pending""
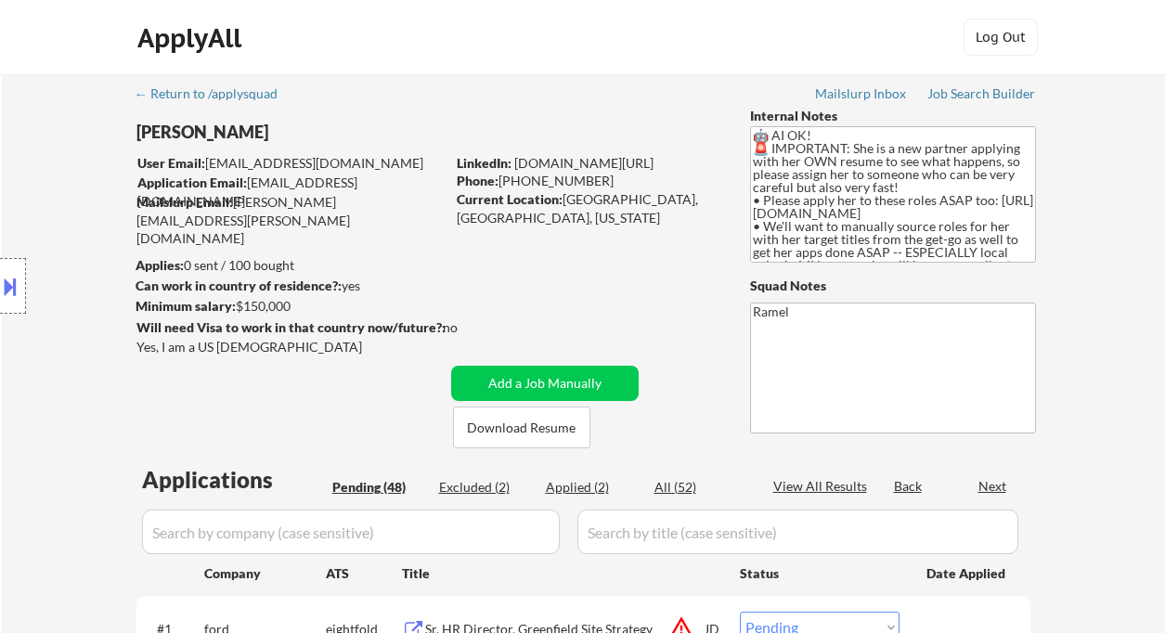
select select ""pending""
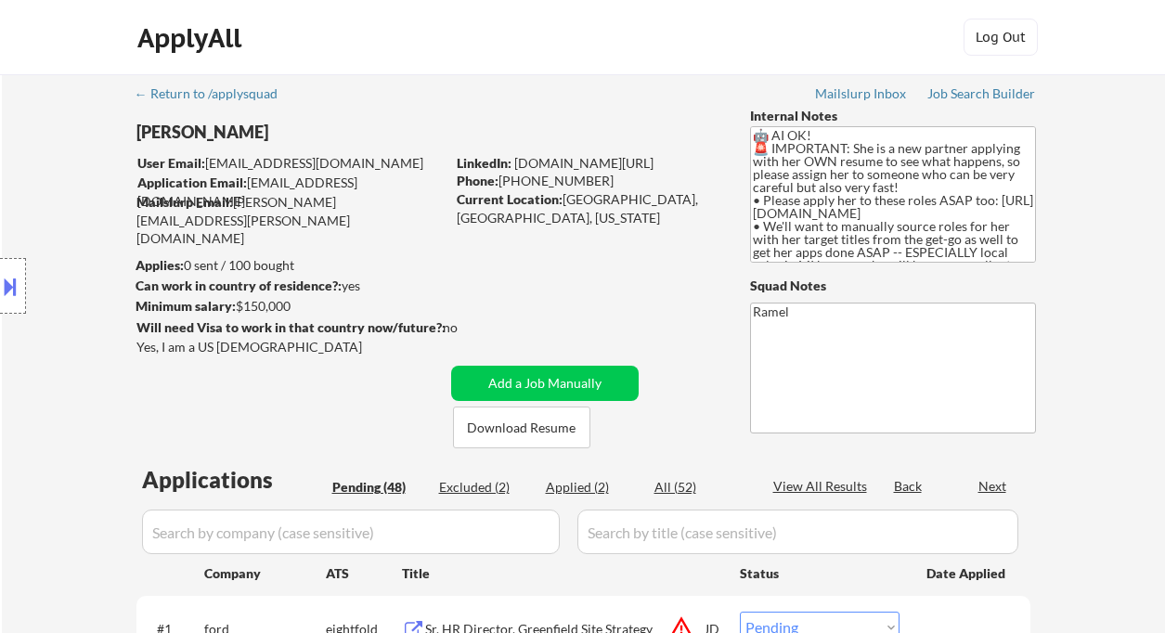
select select ""pending""
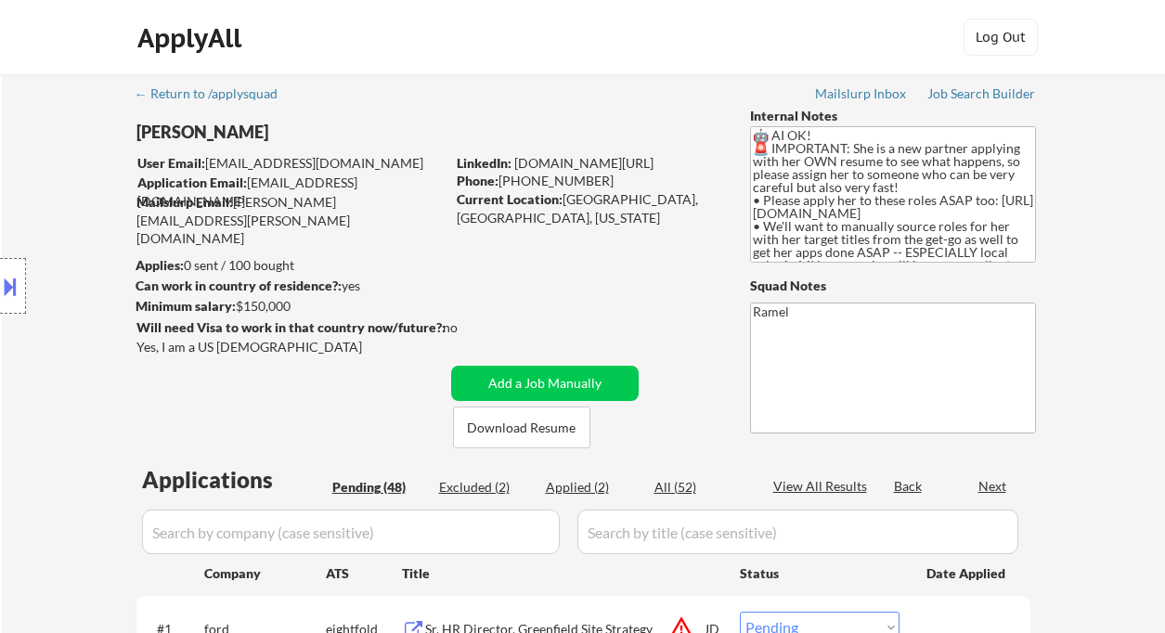
select select ""pending""
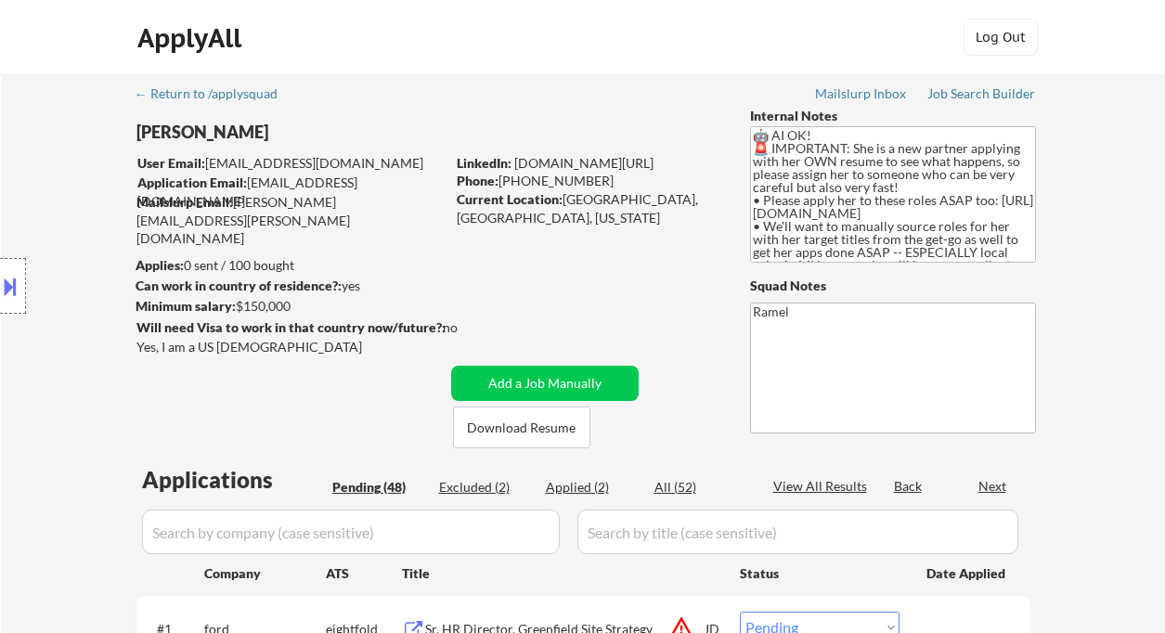
select select ""pending""
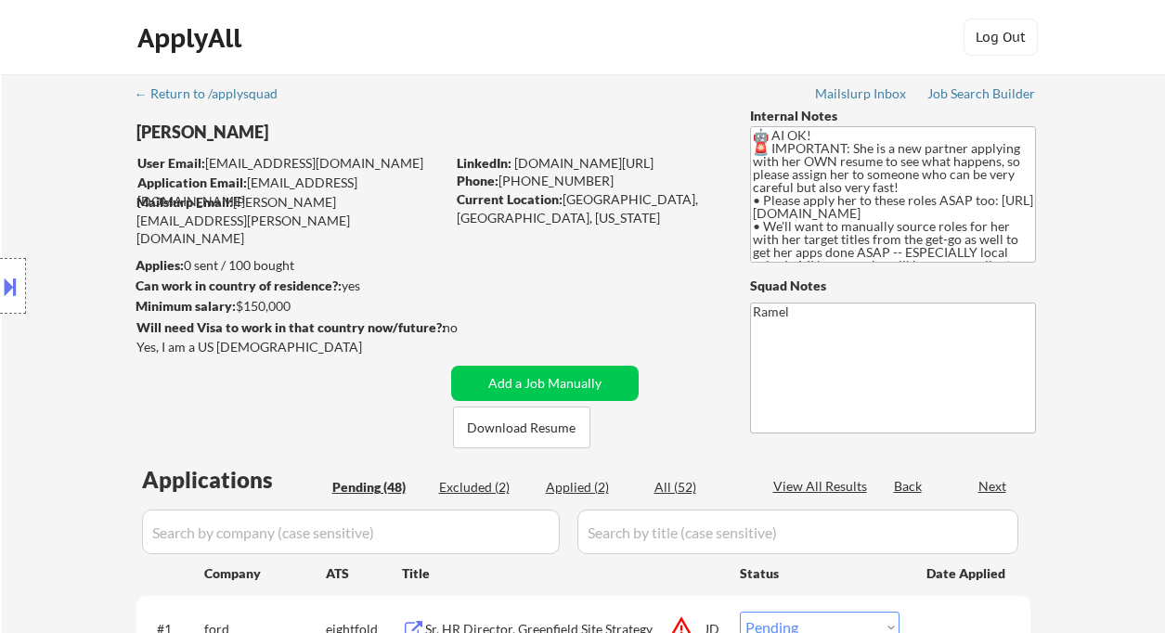
select select ""pending""
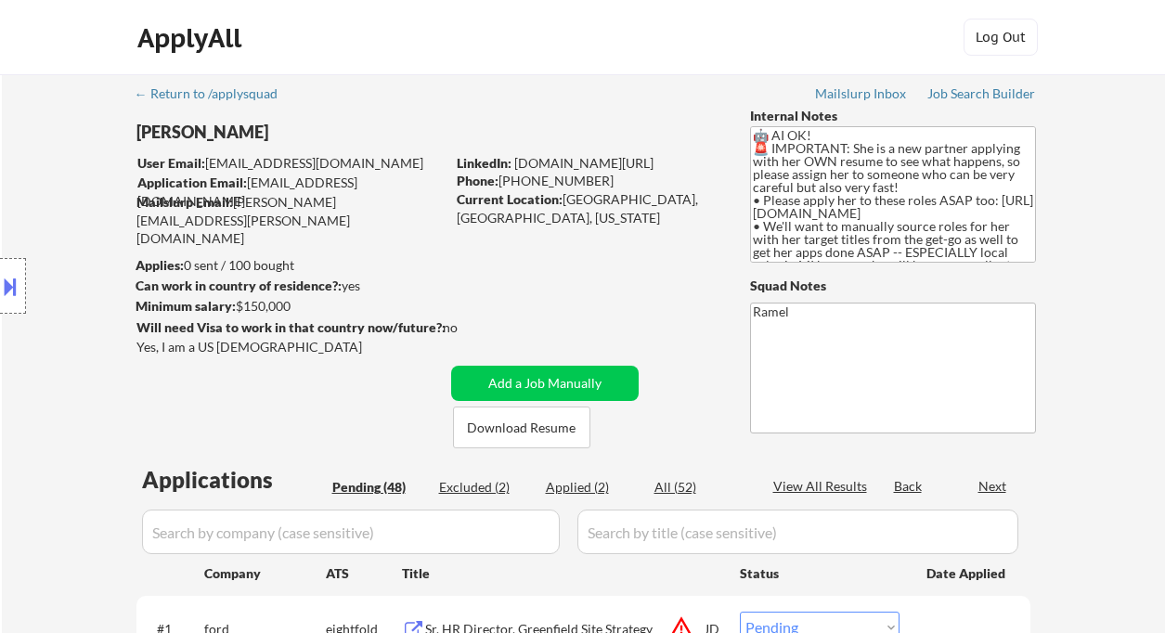
select select ""pending""
drag, startPoint x: 332, startPoint y: 353, endPoint x: 137, endPoint y: 346, distance: 194.2
click at [137, 346] on div "Location Inclusions:" at bounding box center [166, 286] width 332 height 345
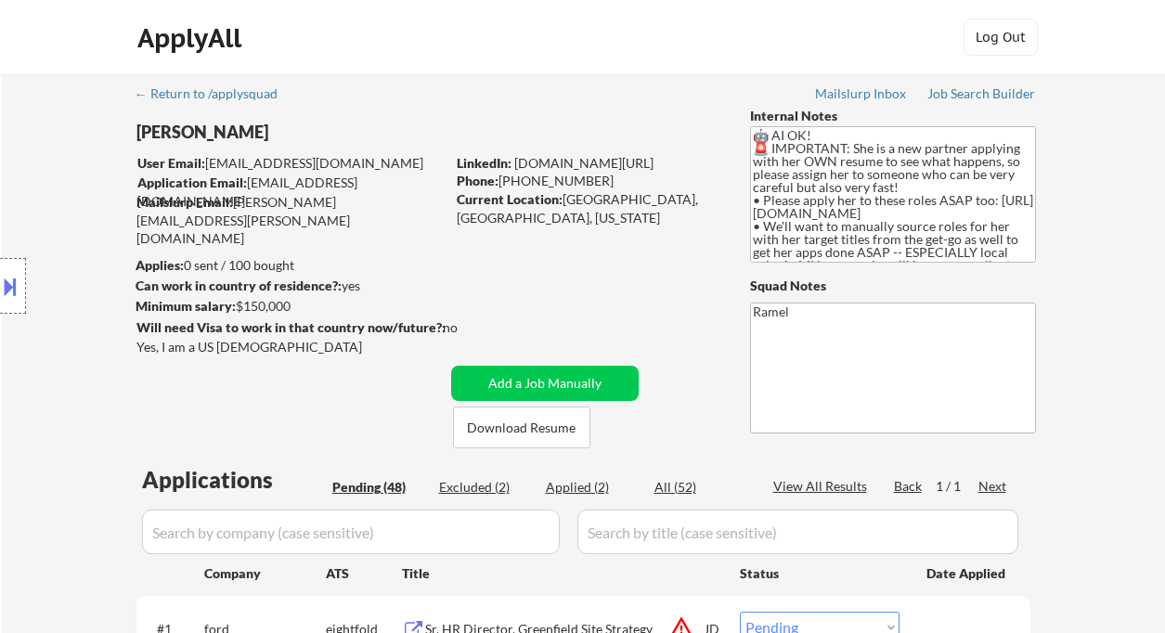
select select ""pending""
drag, startPoint x: 567, startPoint y: 202, endPoint x: 639, endPoint y: 193, distance: 72.1
click at [639, 193] on div "Current Location: South Lyon, MI, Michigan" at bounding box center [588, 208] width 263 height 36
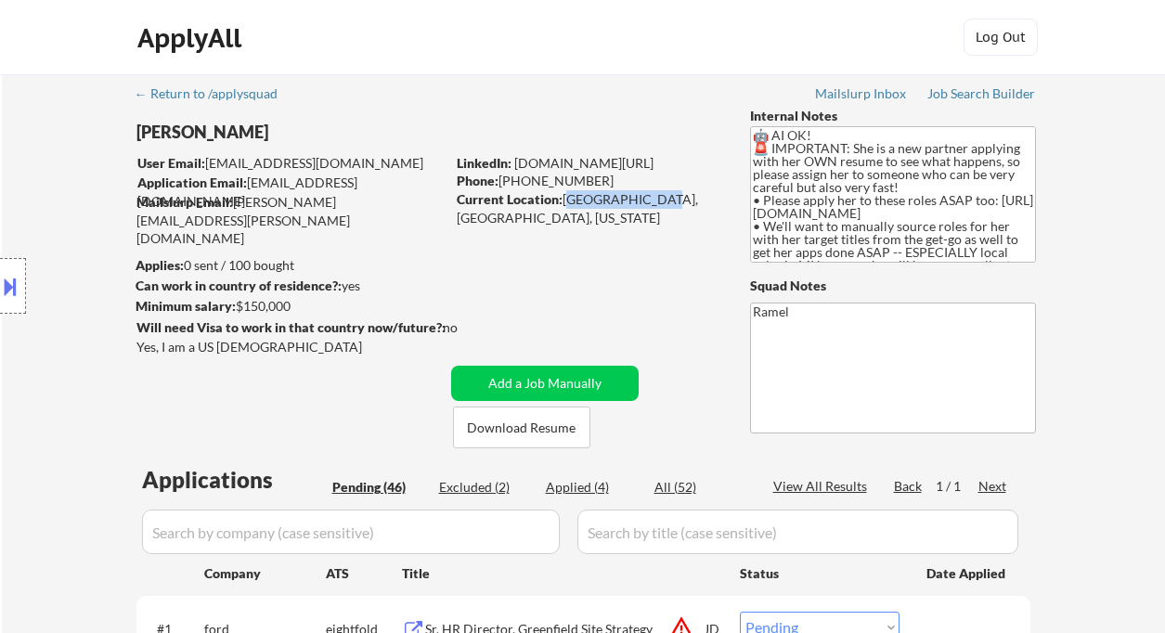
drag, startPoint x: 565, startPoint y: 197, endPoint x: 647, endPoint y: 192, distance: 82.8
click at [647, 192] on div "Current Location: South Lyon, MI, Michigan" at bounding box center [588, 208] width 263 height 36
copy div "South Lyon, MI"
select select ""pending""
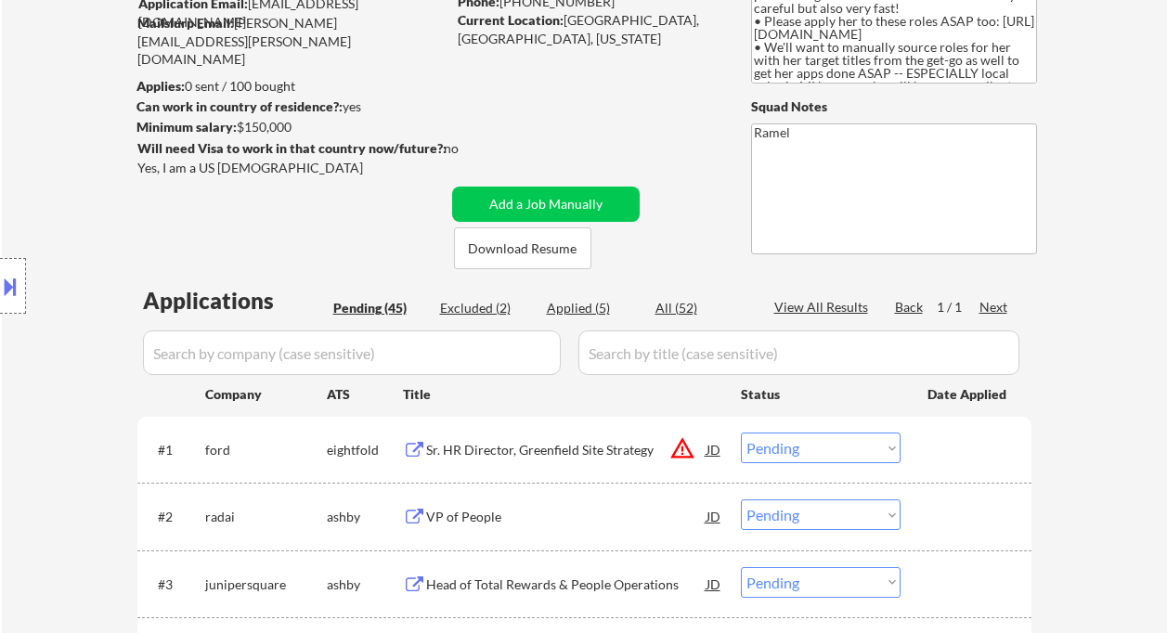
scroll to position [100, 0]
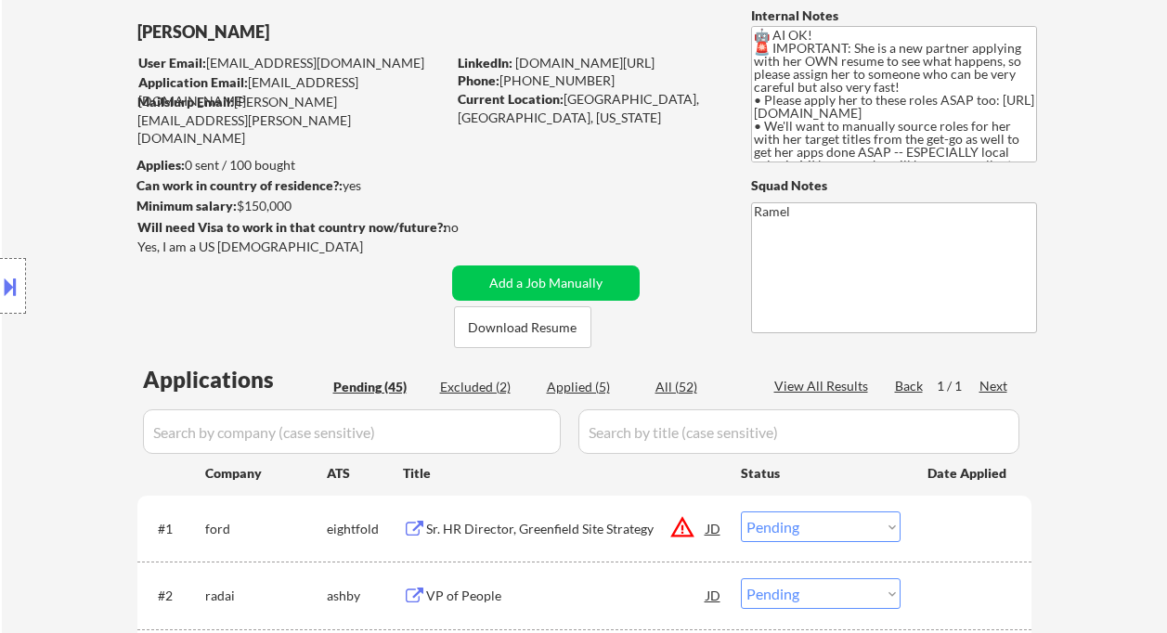
click at [601, 390] on div "Applied (5)" at bounding box center [593, 387] width 93 height 19
select select ""applied""
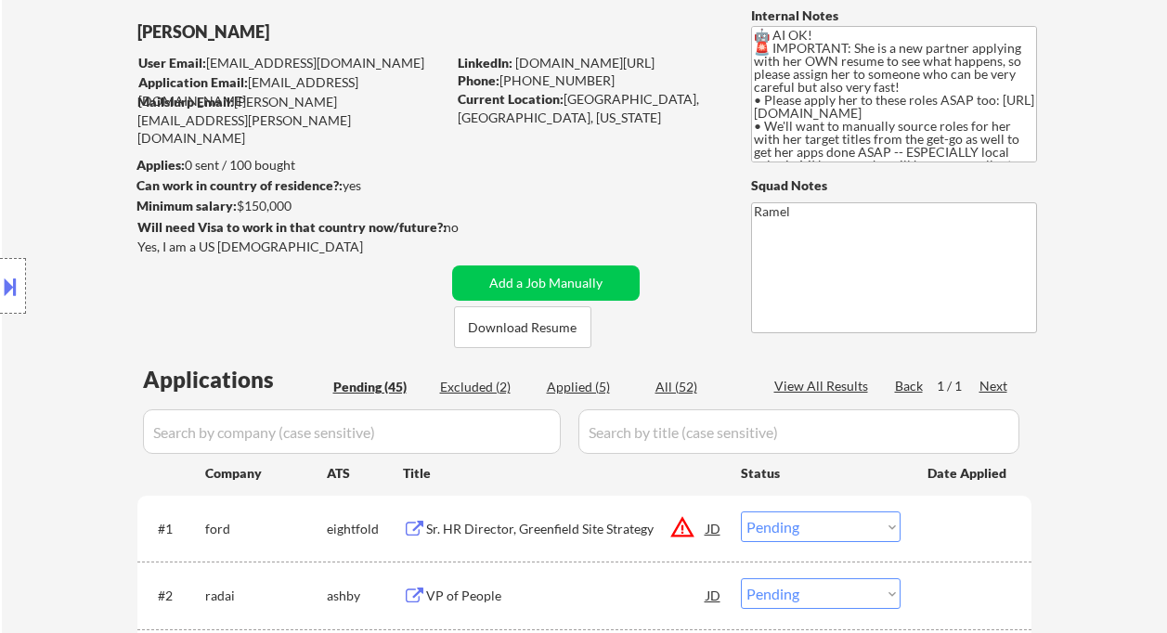
select select ""applied""
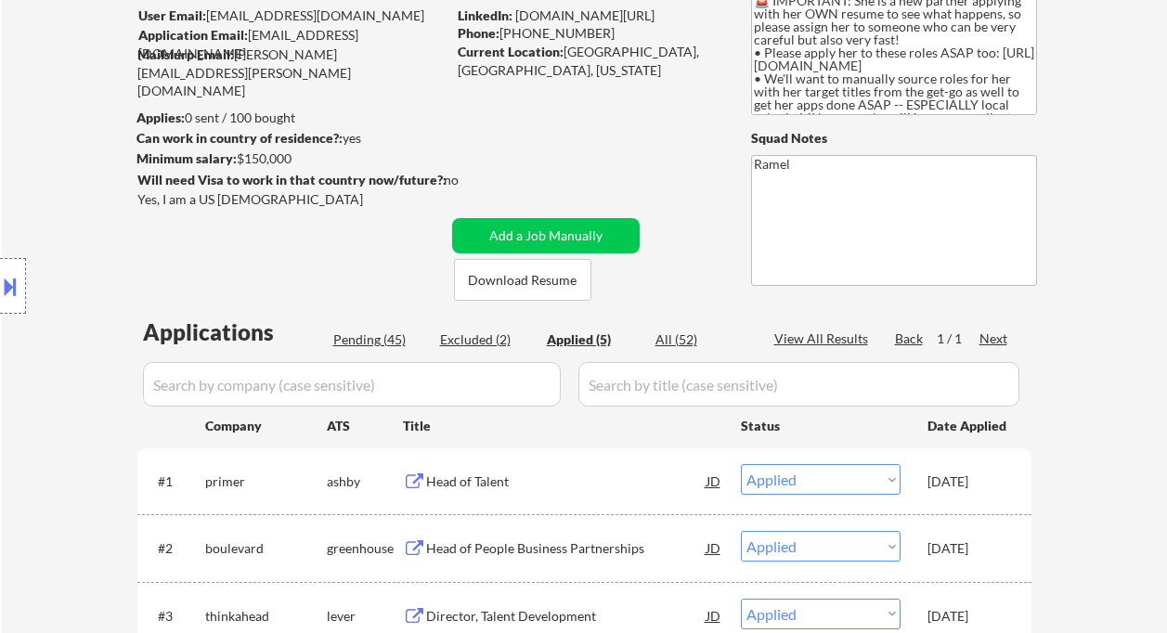
scroll to position [224, 0]
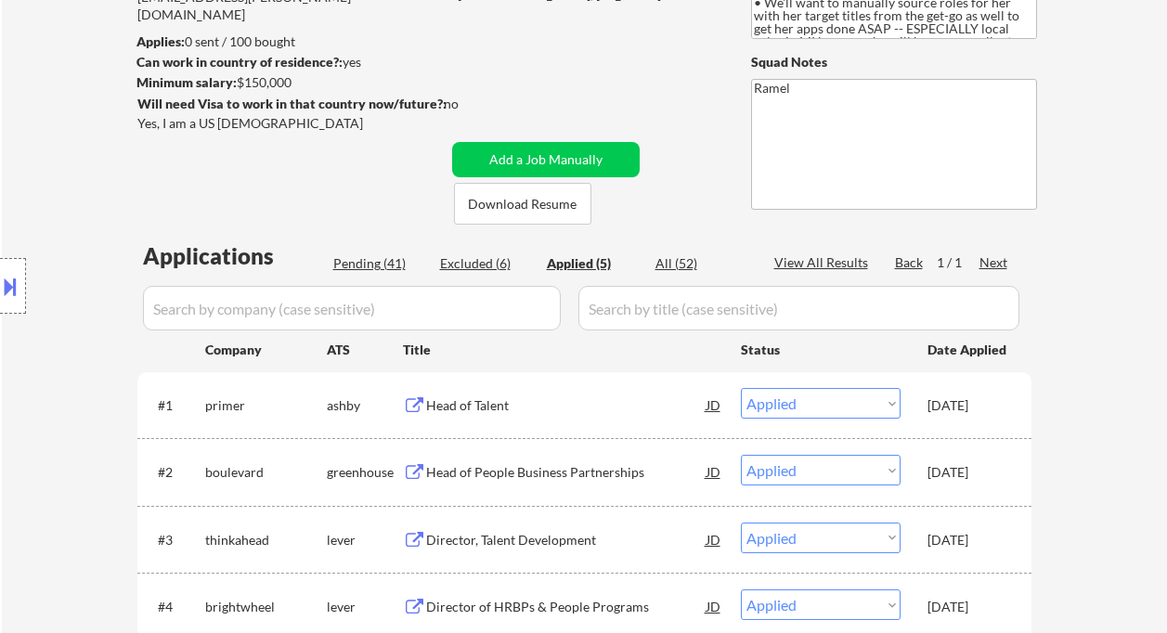
select select ""applied""
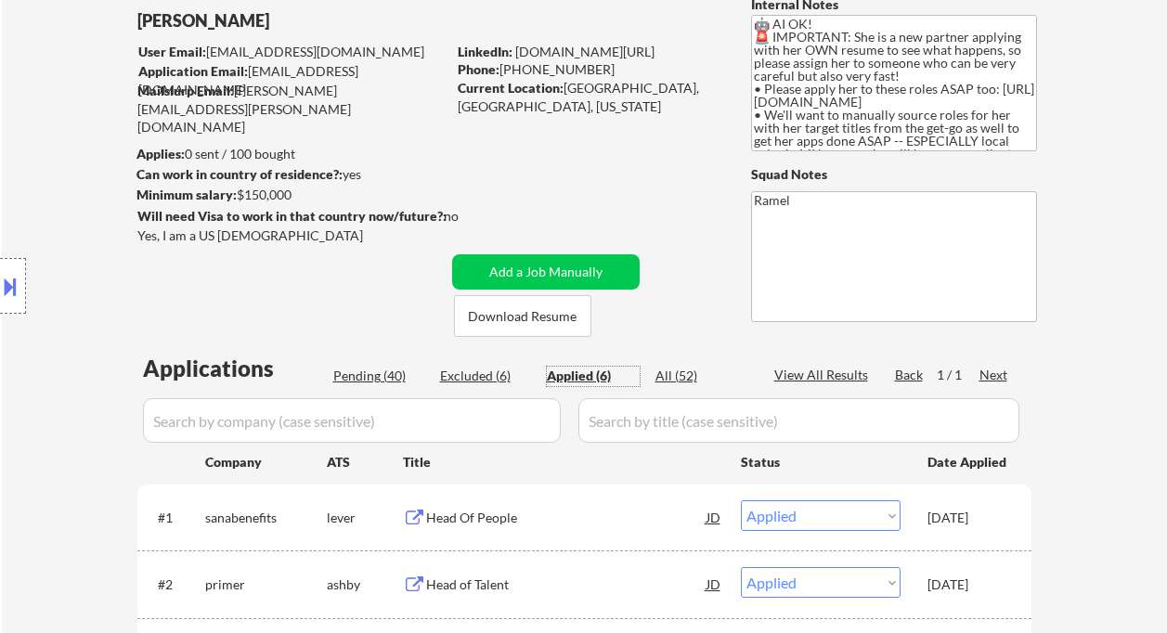
scroll to position [100, 0]
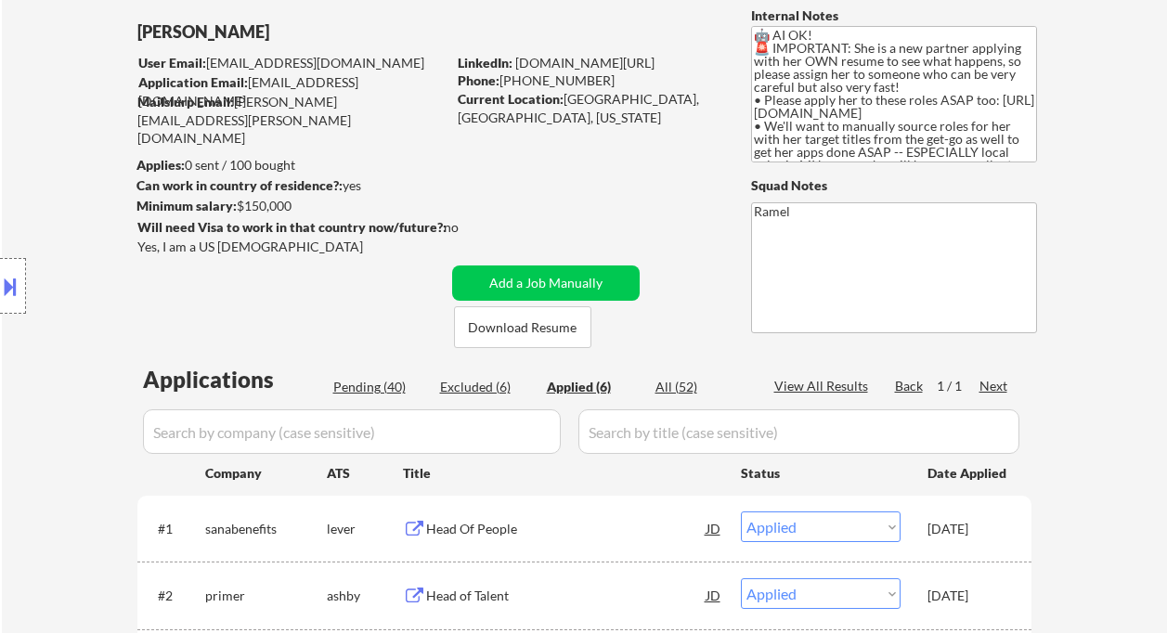
select select ""applied""
drag, startPoint x: 566, startPoint y: 99, endPoint x: 648, endPoint y: 99, distance: 82.6
click at [648, 99] on div "Current Location: South Lyon, MI, Michigan" at bounding box center [589, 108] width 263 height 36
copy div "South Lyon, MI"
select select ""applied""
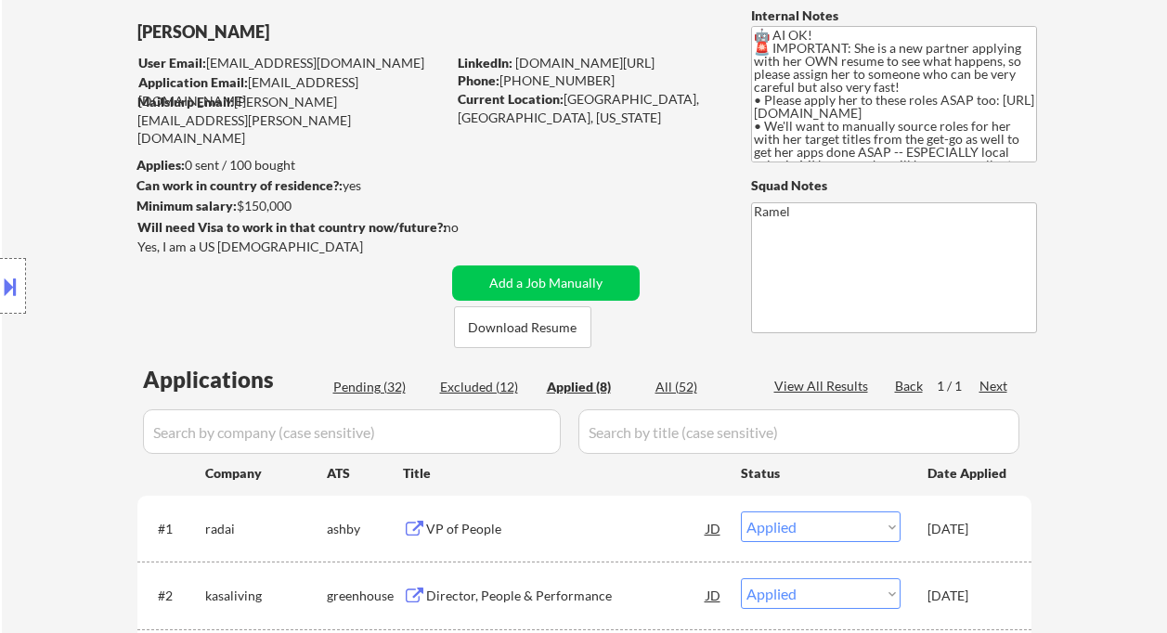
select select ""applied""
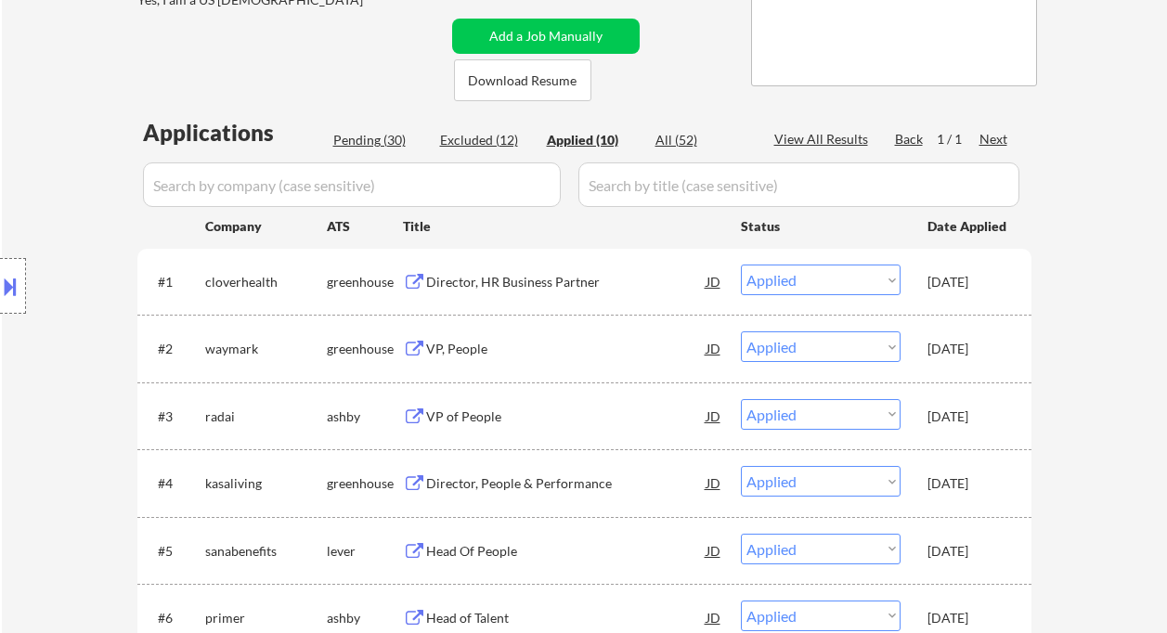
scroll to position [719, 0]
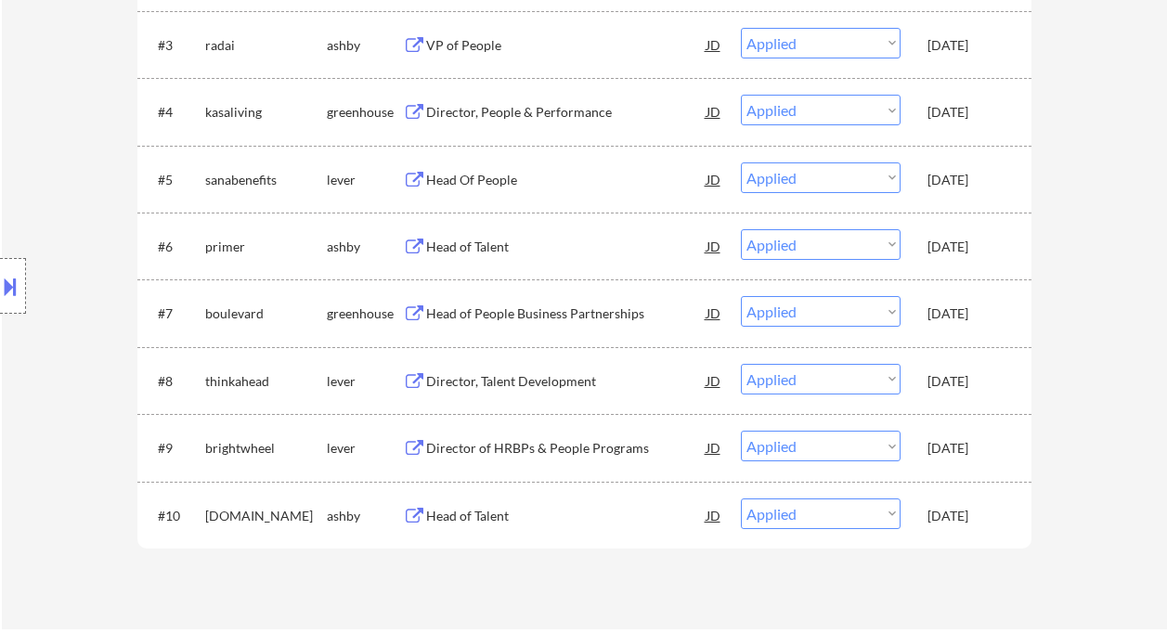
select select ""applied""
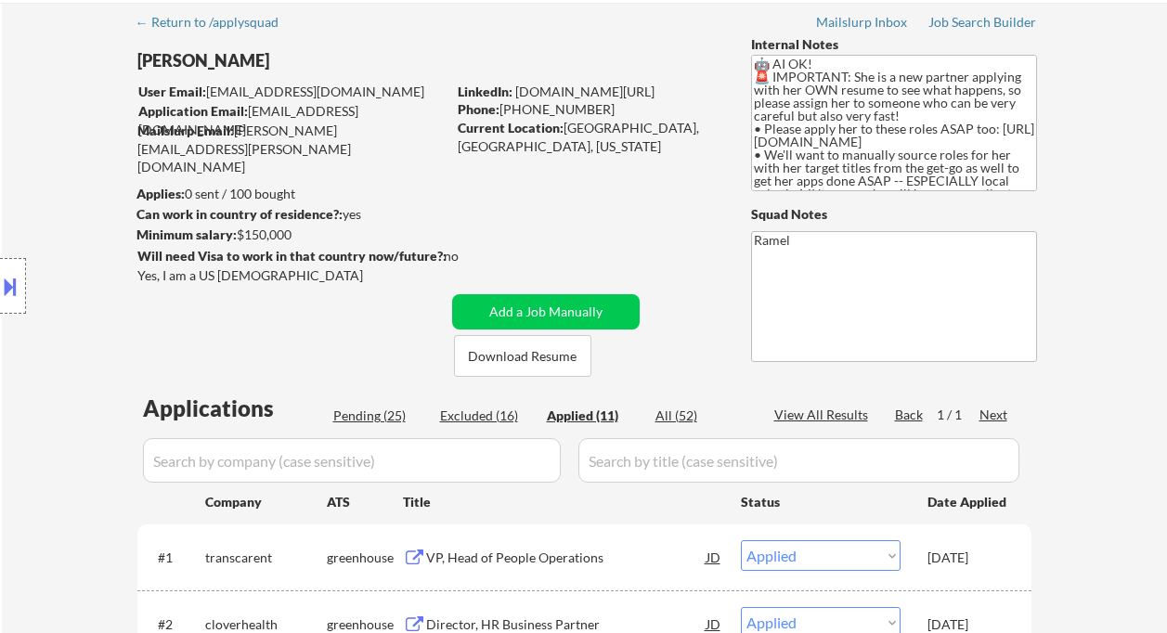
scroll to position [64, 0]
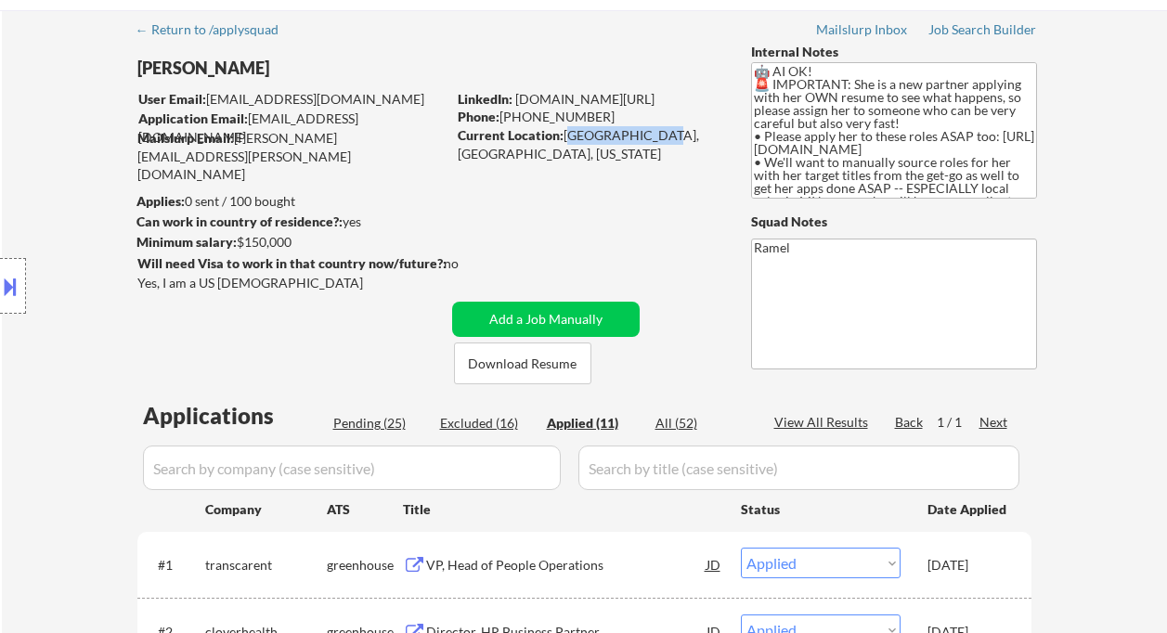
drag, startPoint x: 563, startPoint y: 137, endPoint x: 647, endPoint y: 133, distance: 84.6
click at [647, 133] on div "Current Location: South Lyon, MI, Michigan" at bounding box center [589, 144] width 263 height 36
copy div "South Lyon, MI"
select select ""applied""
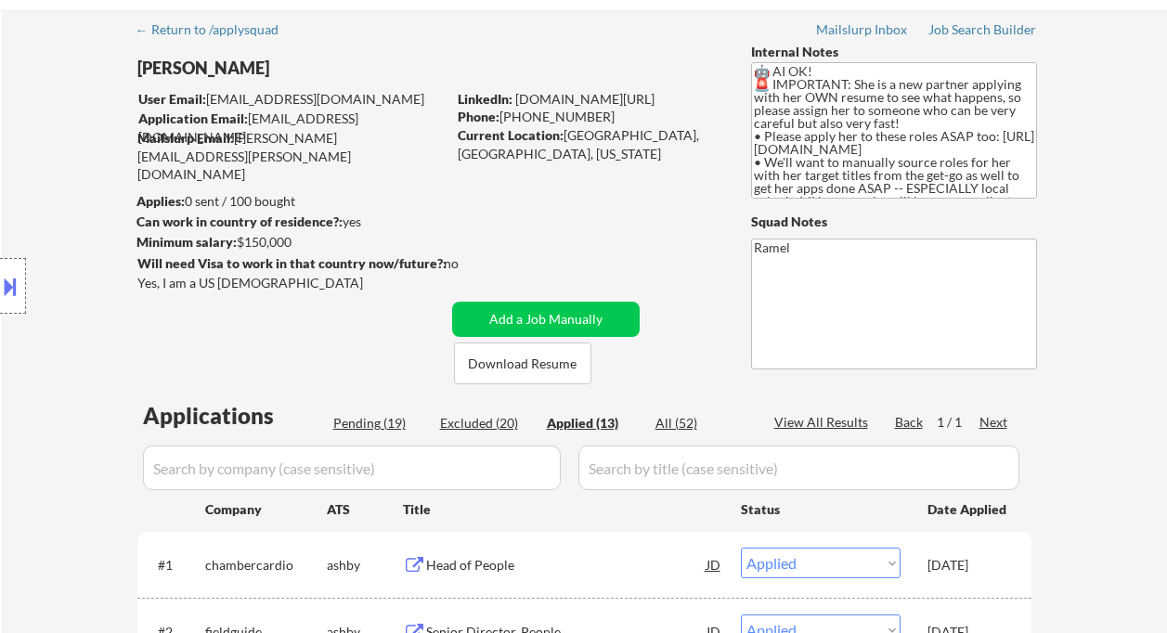
click at [590, 116] on div "Phone: (919) 702 9579" at bounding box center [589, 117] width 263 height 19
drag, startPoint x: 594, startPoint y: 115, endPoint x: 502, endPoint y: 109, distance: 92.2
click at [502, 109] on div "Phone: (919) 702 9579" at bounding box center [589, 117] width 263 height 19
copy div "(919) 702 9579"
select select ""applied""
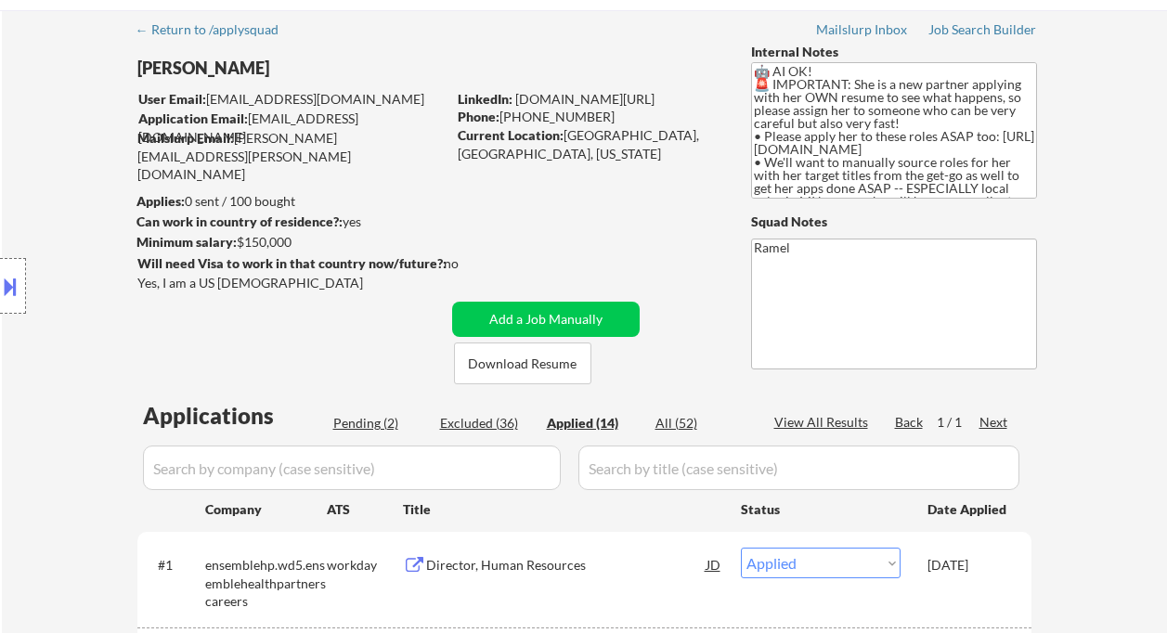
select select ""applied""
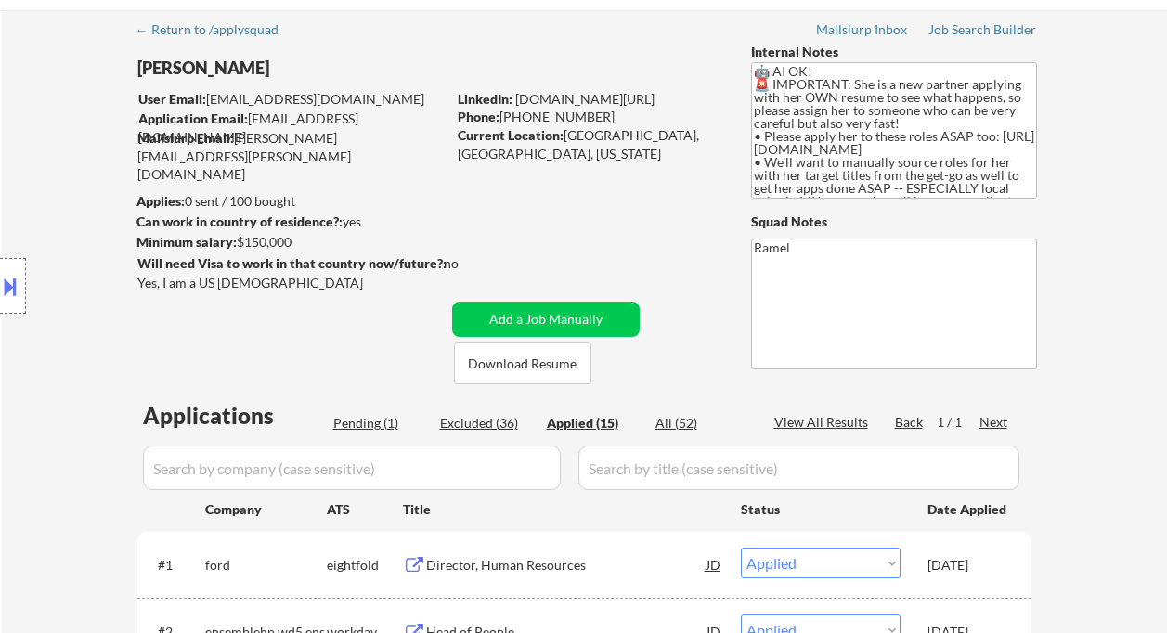
type textarea "Ramel AI answer: https://docs.google.com/spreadsheets/d/15N4P0Ch1jOn34ws61ydMWg…"
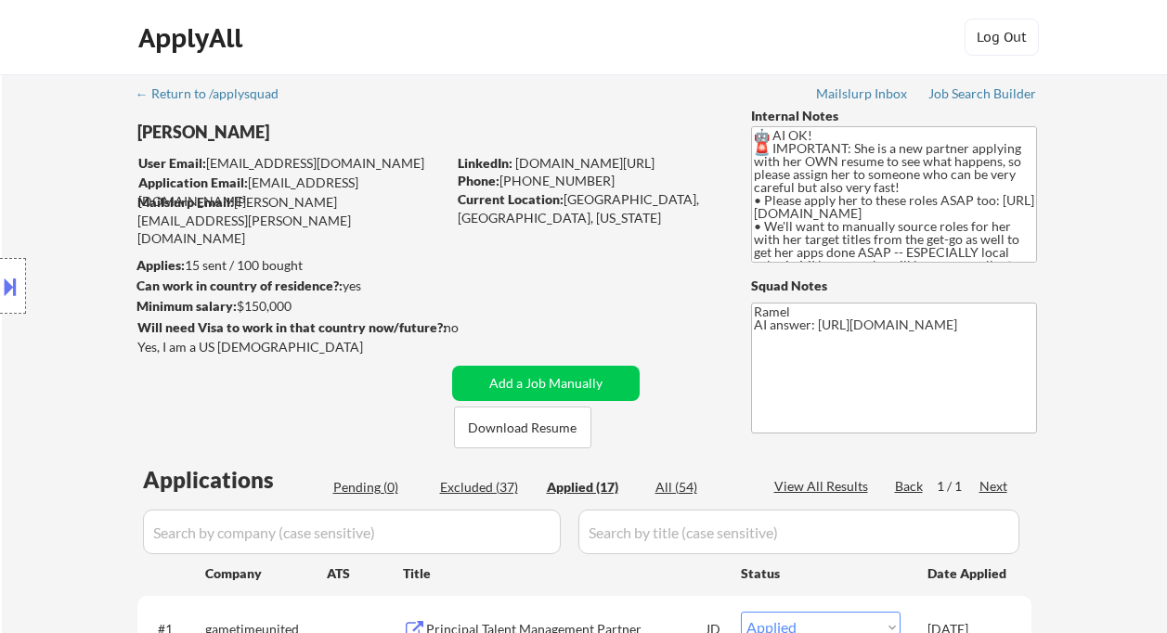
select select ""applied""
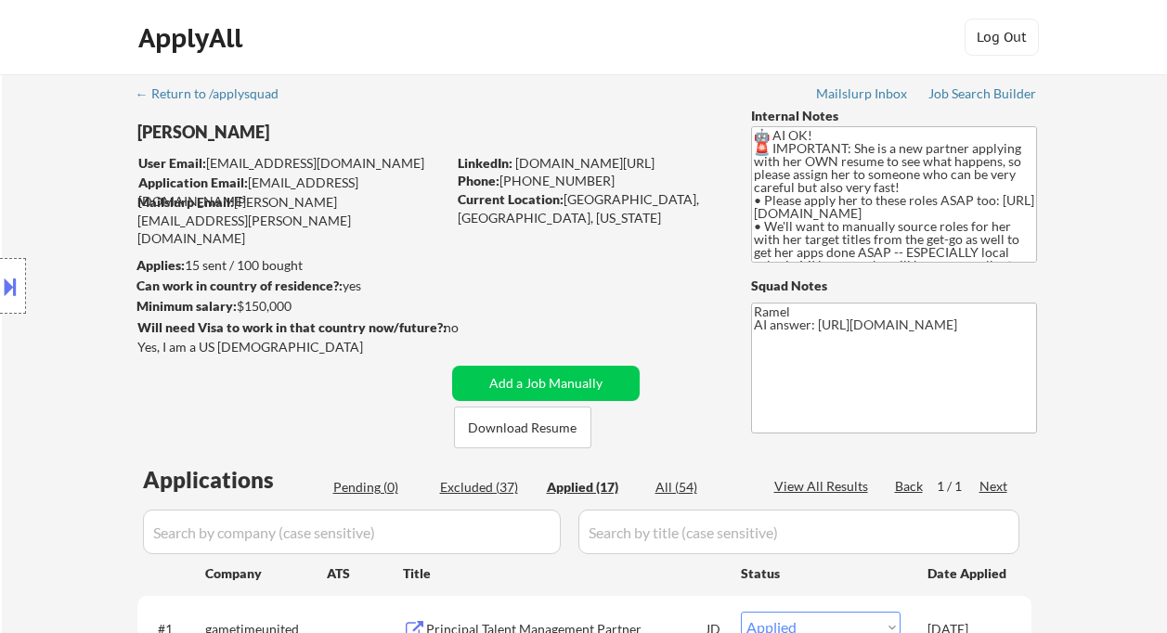
select select ""applied""
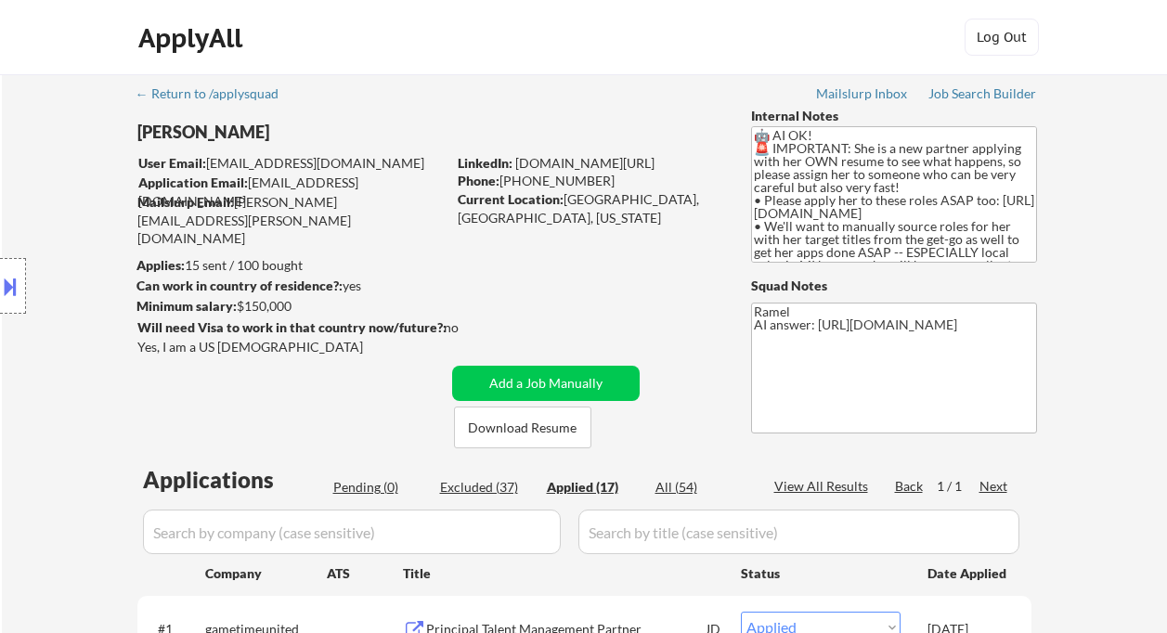
select select ""applied""
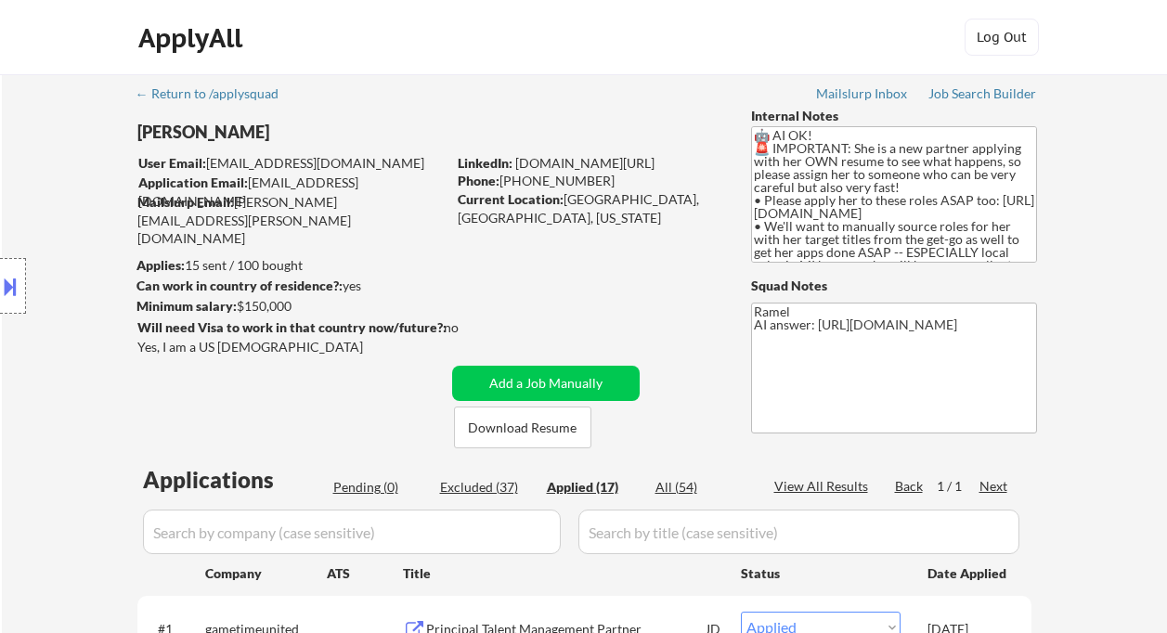
select select ""applied""
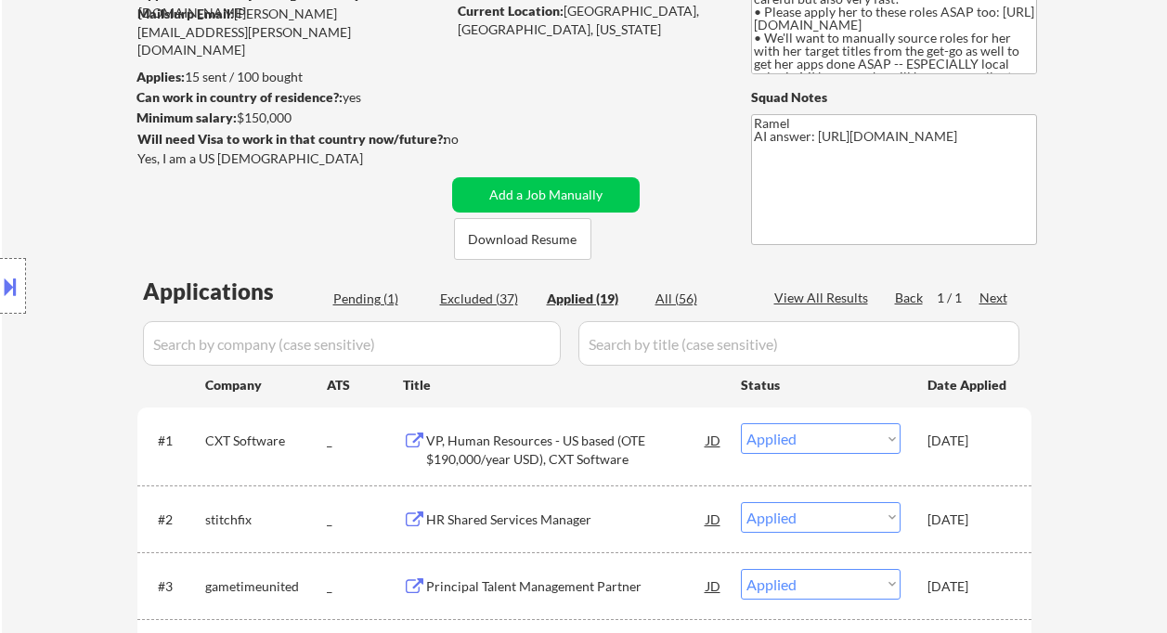
scroll to position [64, 0]
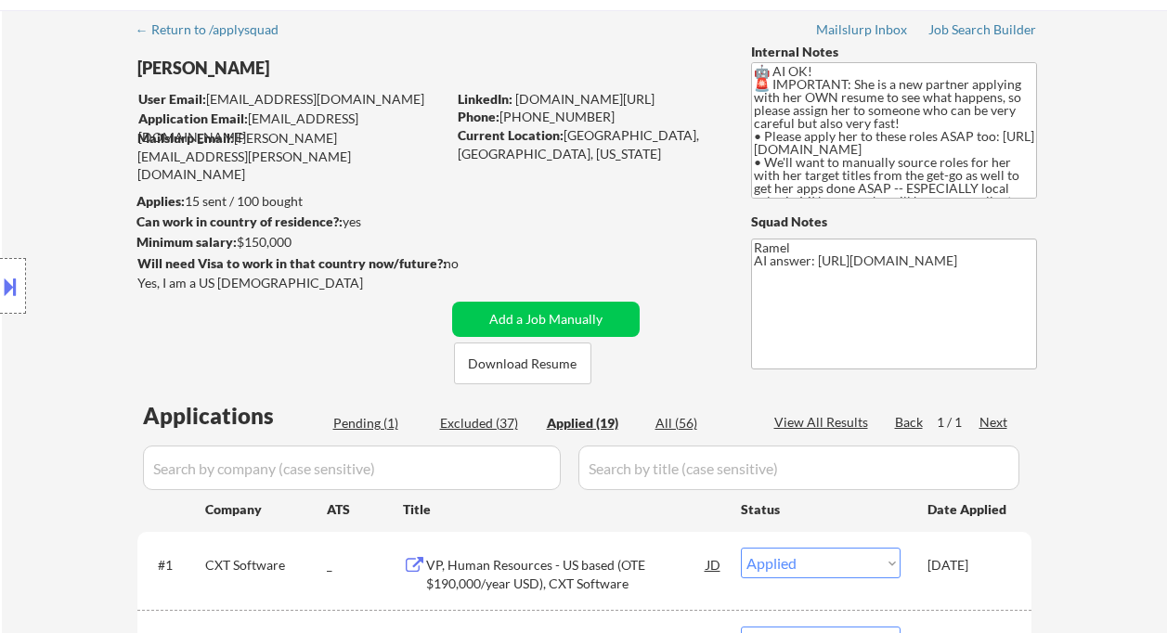
select select ""applied""
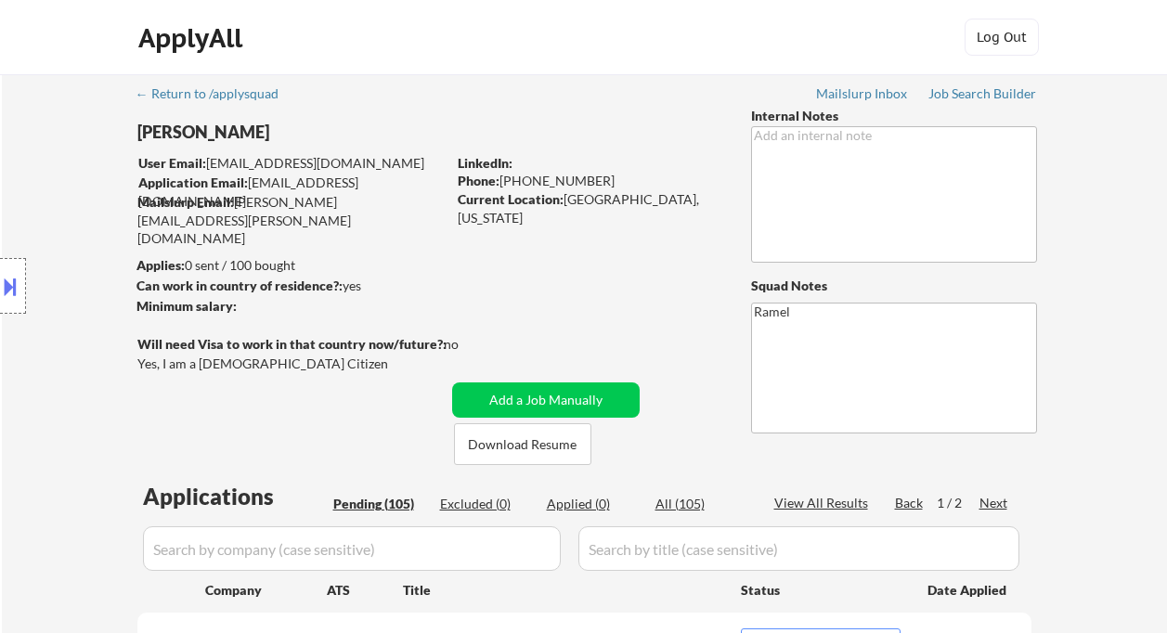
select select ""pending""
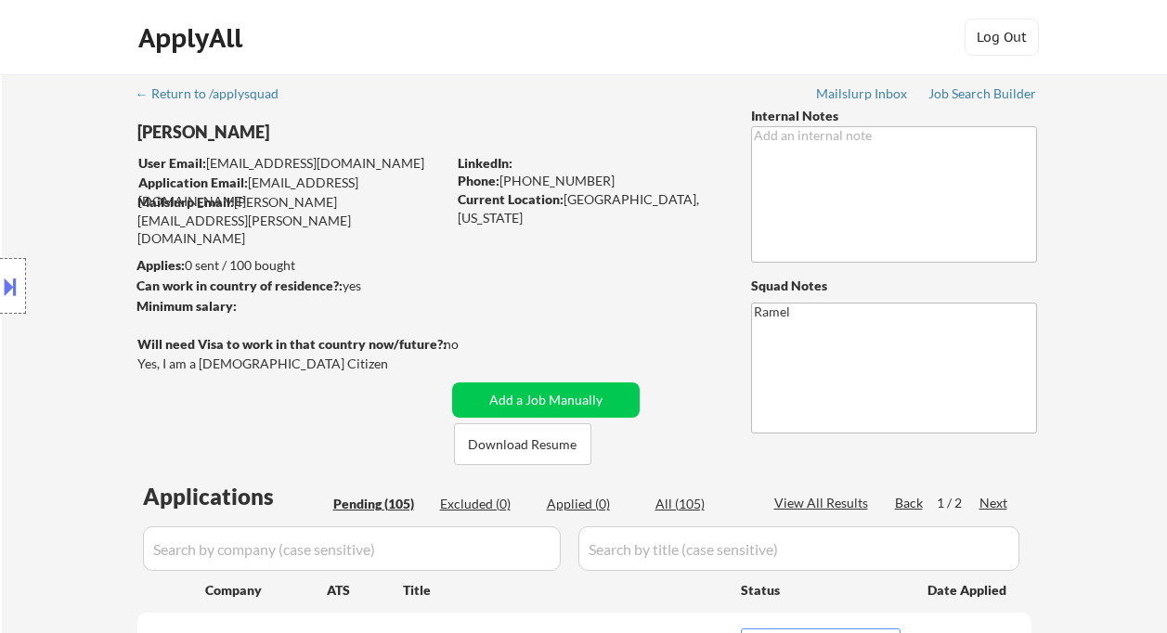
select select ""pending""
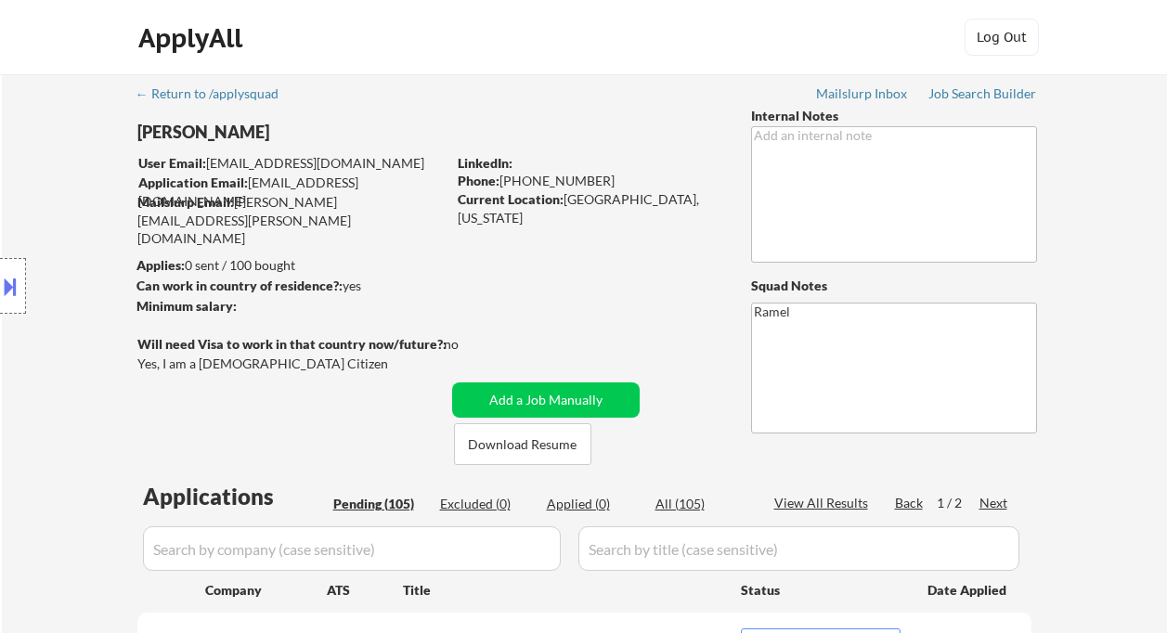
select select ""pending""
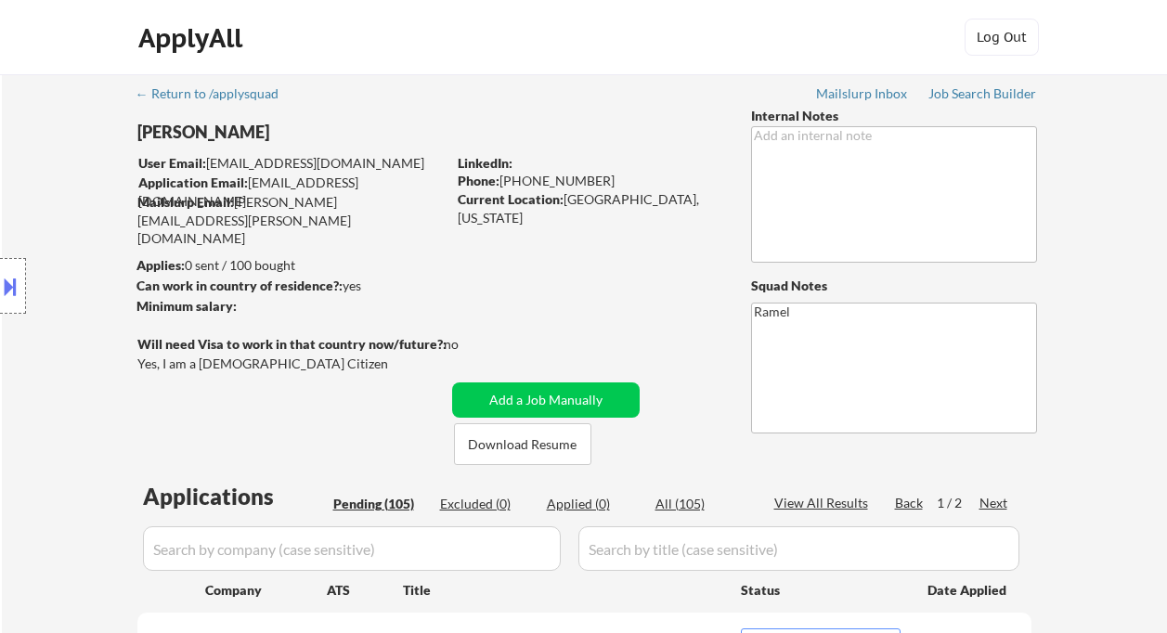
select select ""pending""
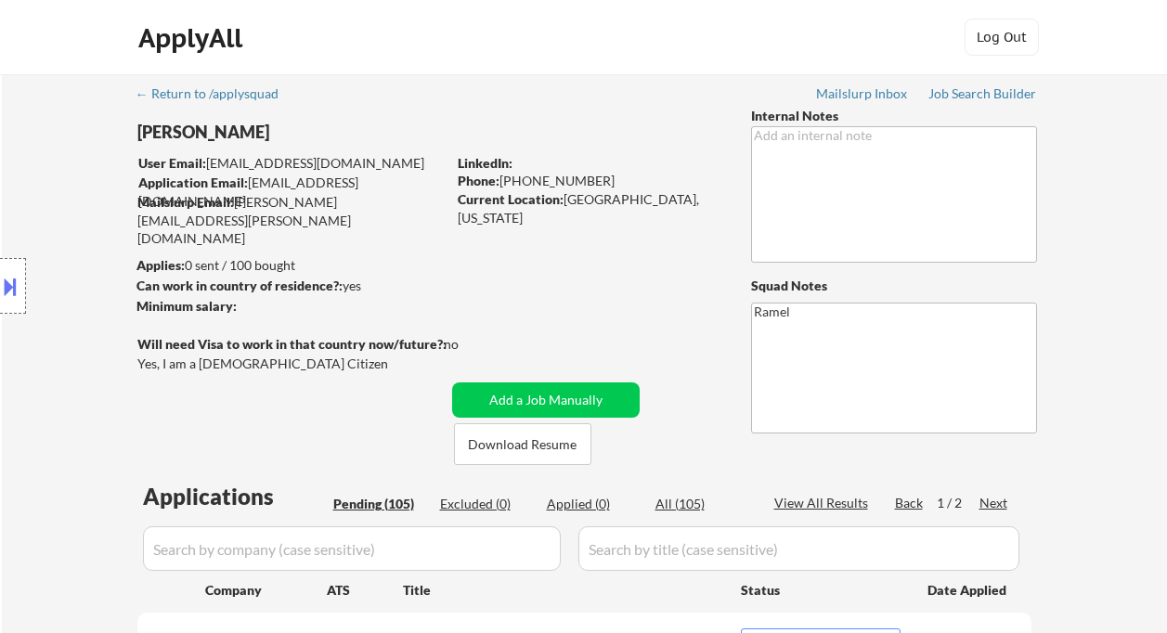
select select ""pending""
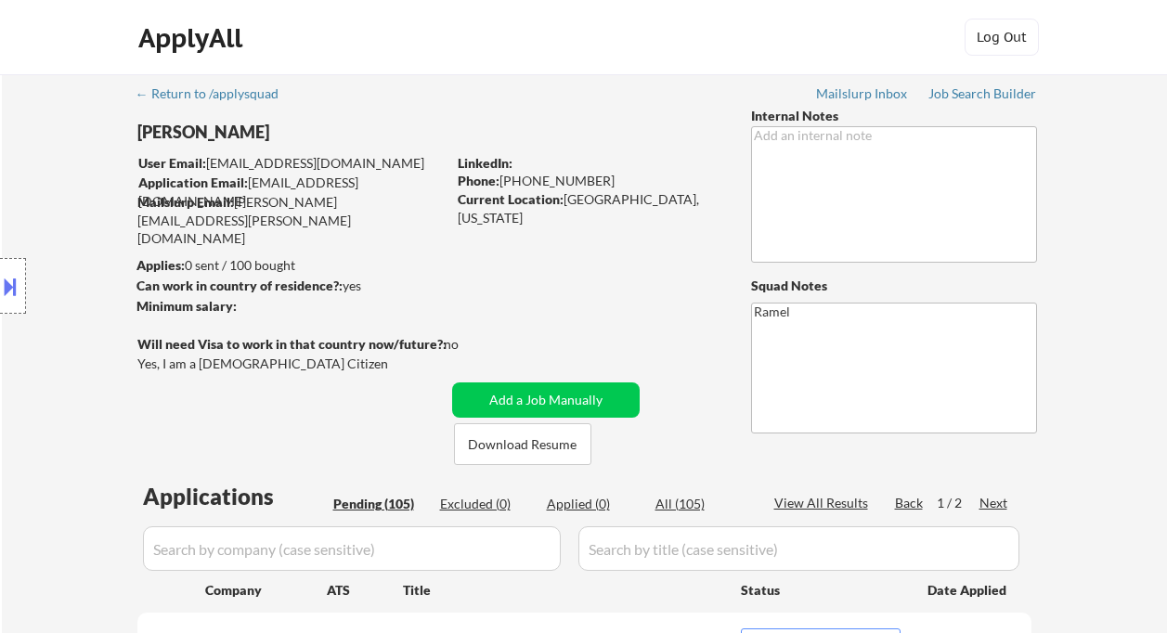
select select ""pending""
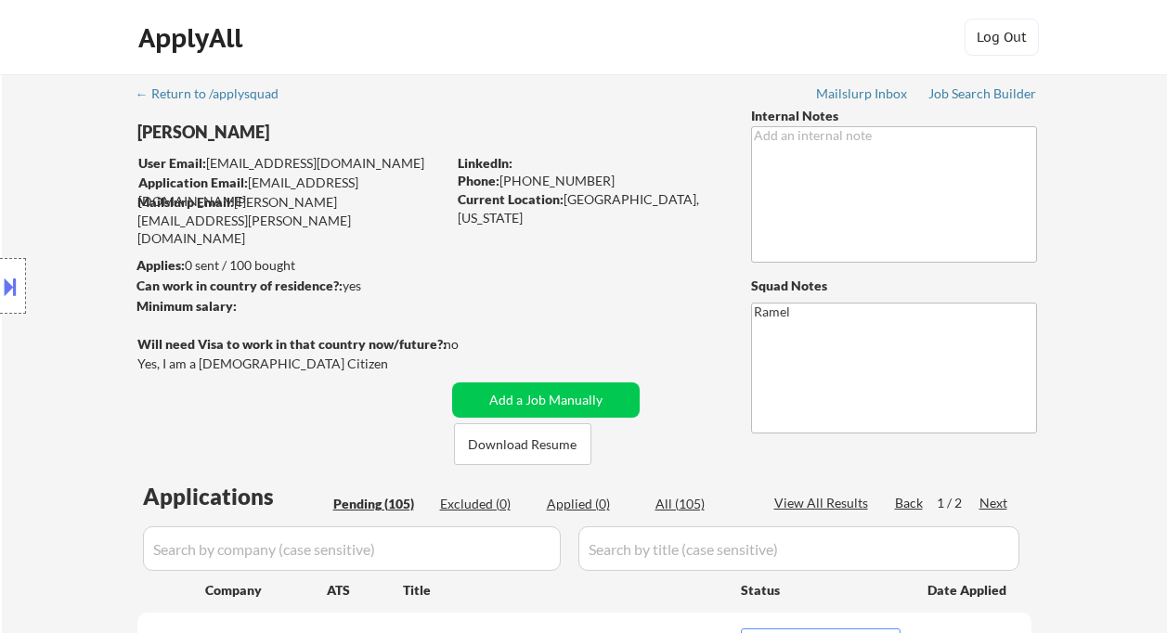
select select ""pending""
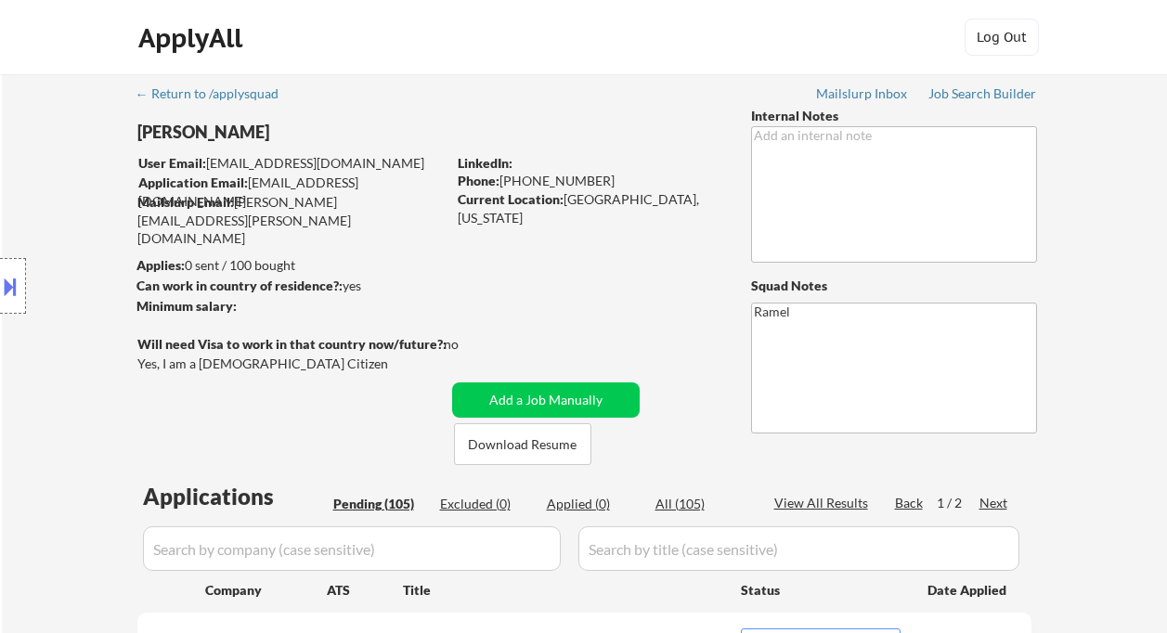
select select ""pending""
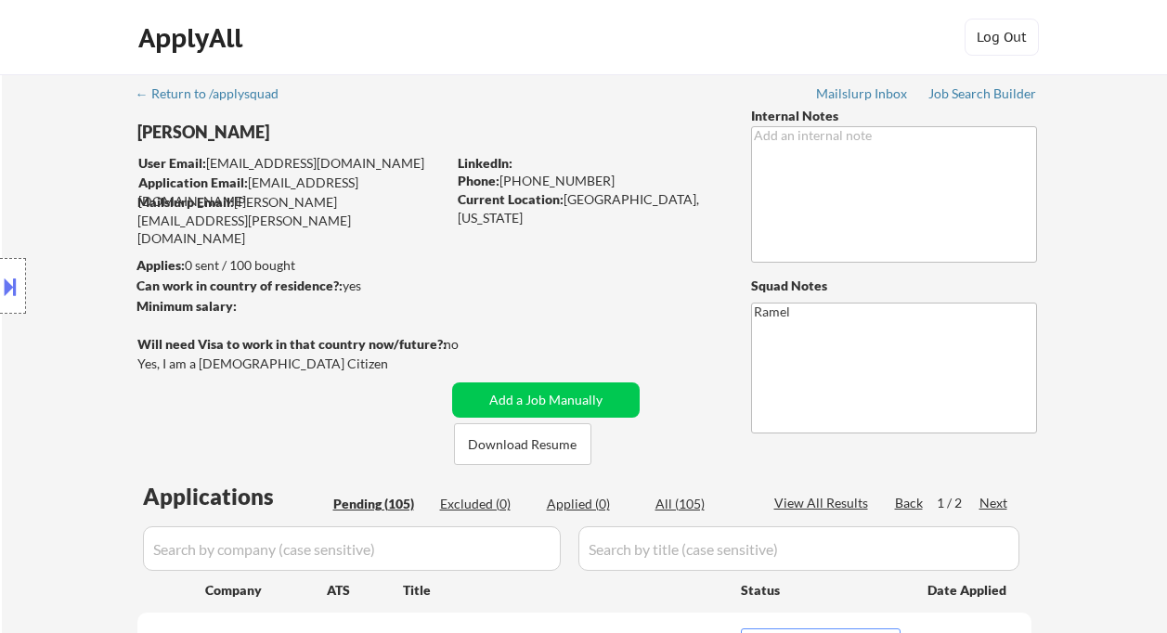
select select ""pending""
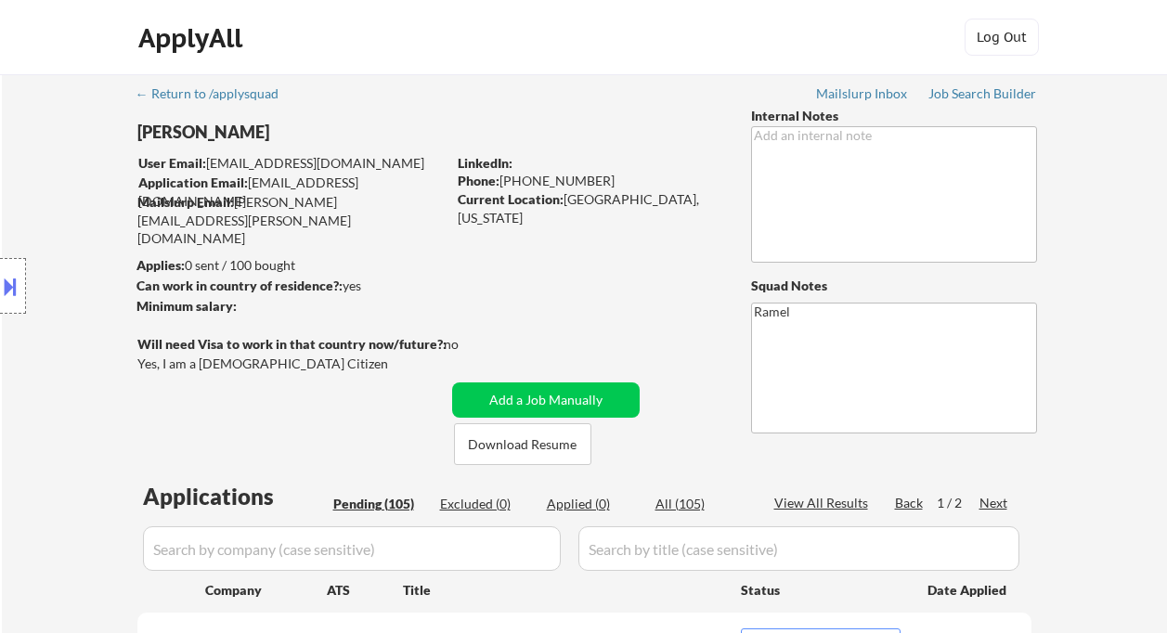
select select ""pending""
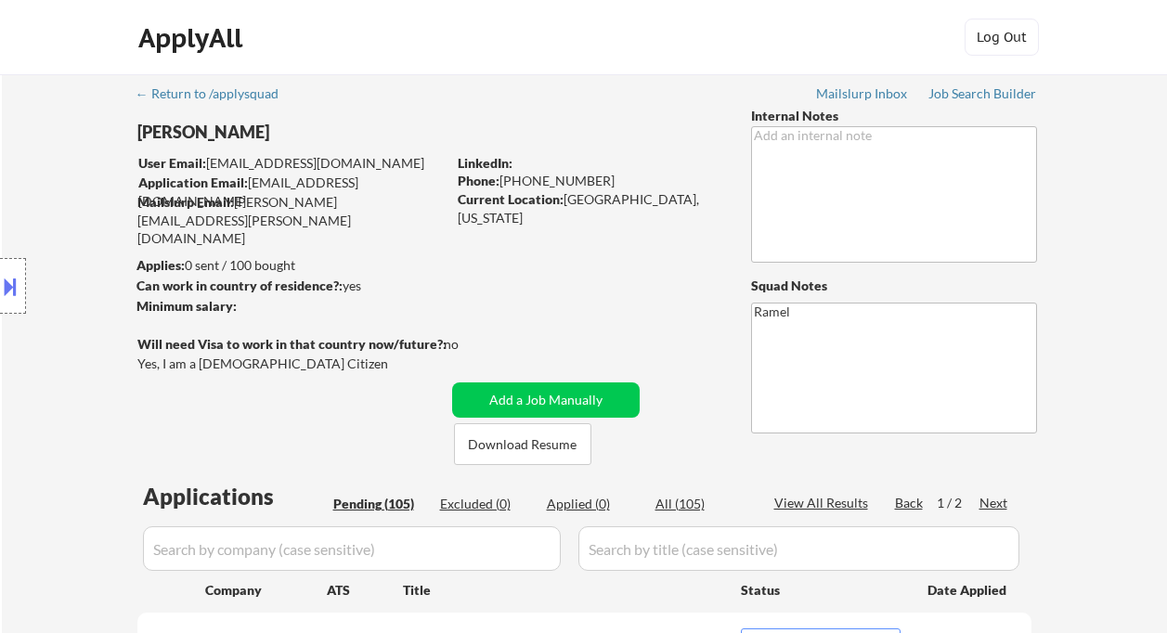
select select ""pending""
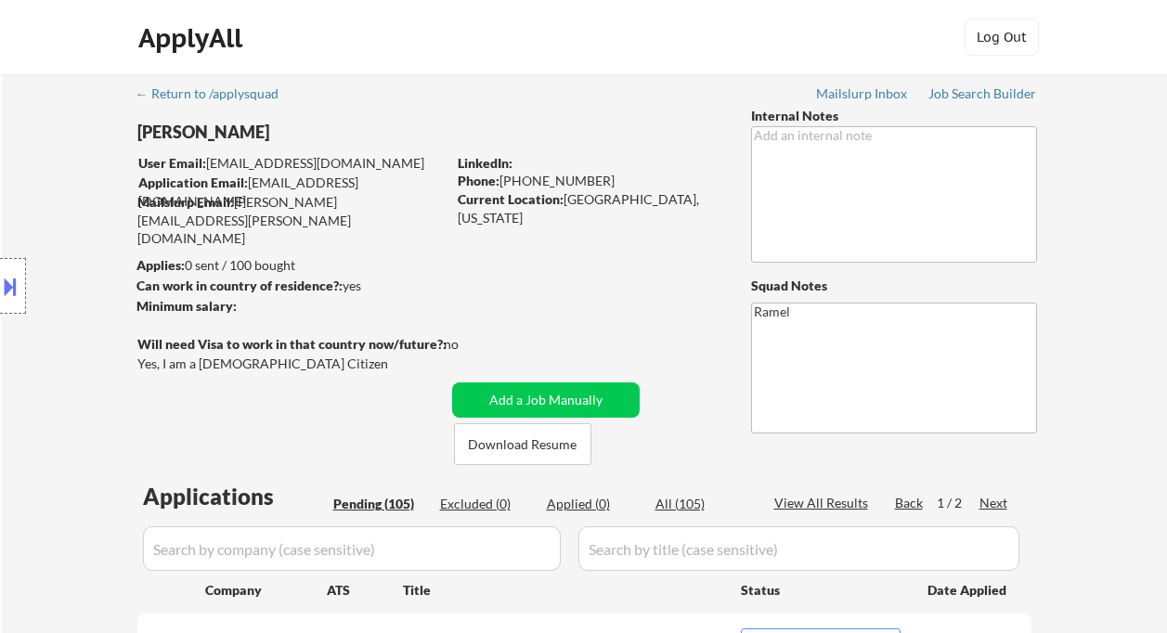
select select ""pending""
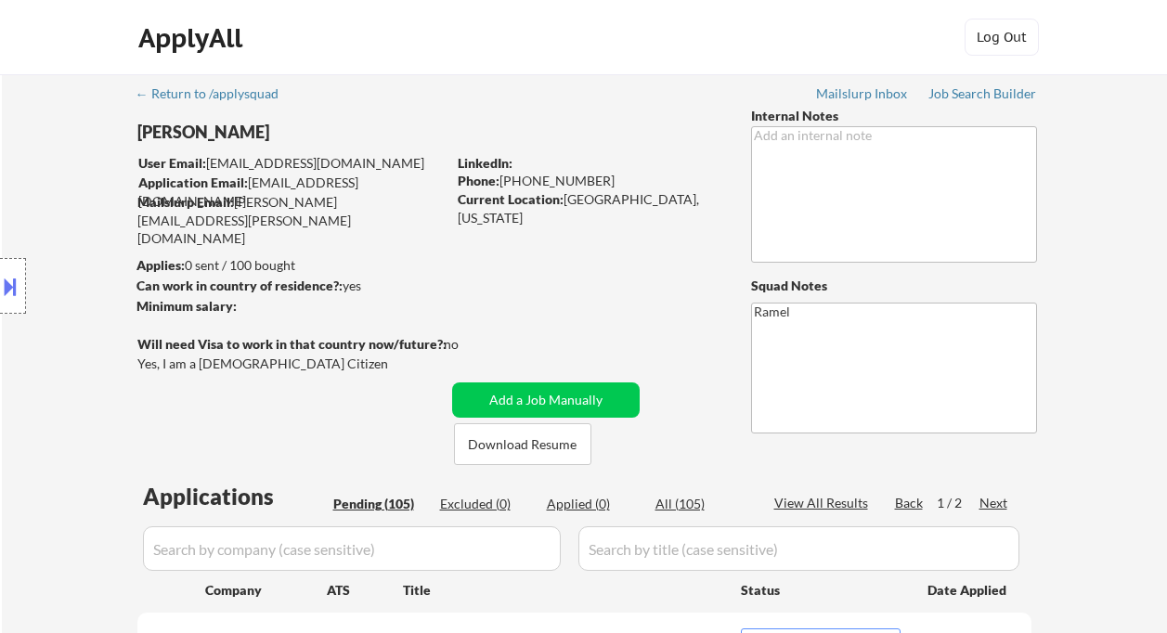
select select ""pending""
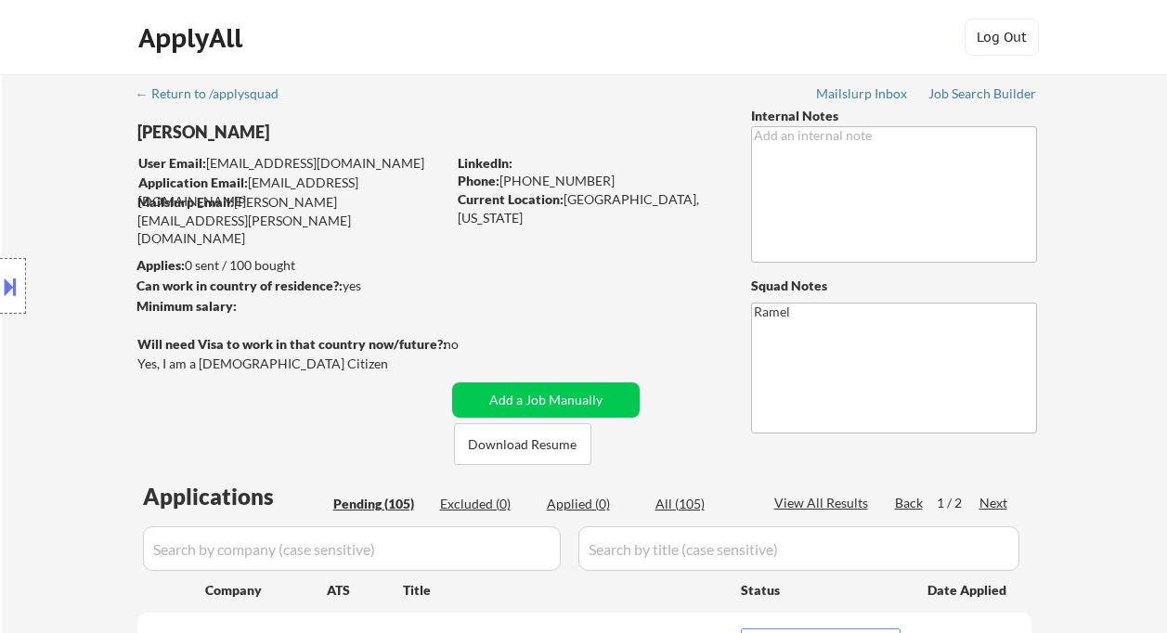
select select ""pending""
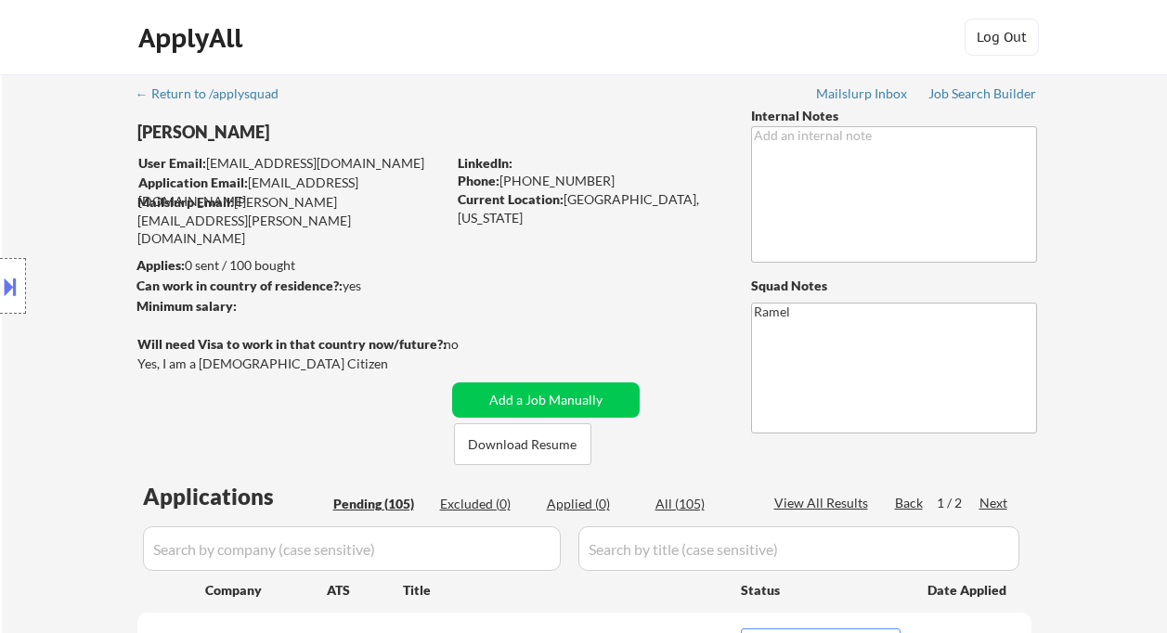
select select ""pending""
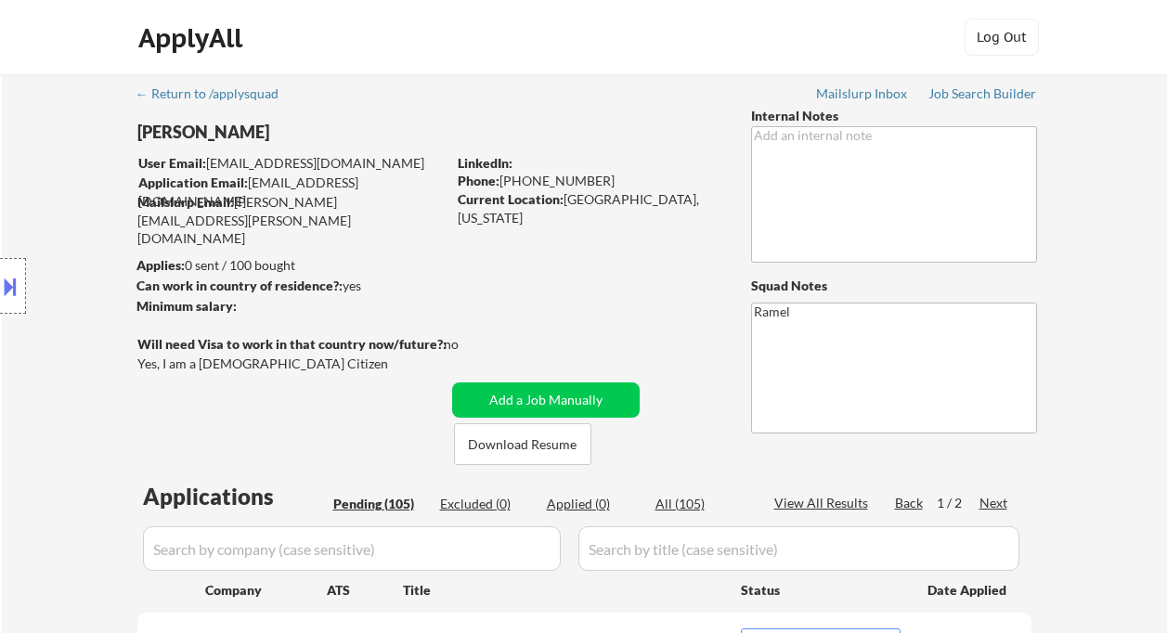
select select ""pending""
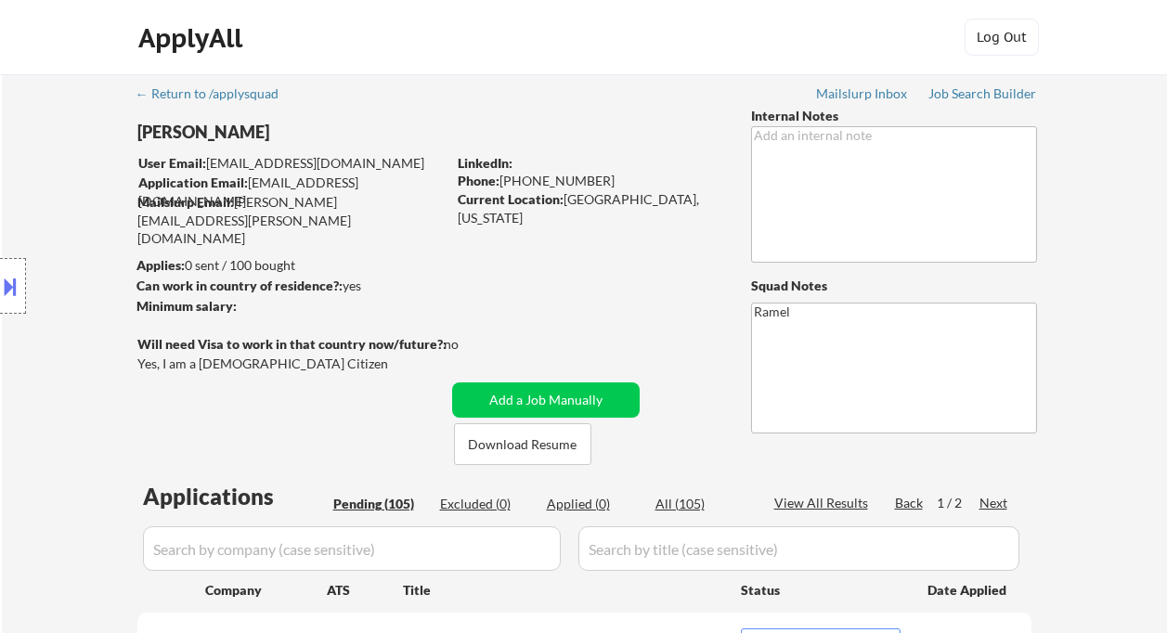
select select ""pending""
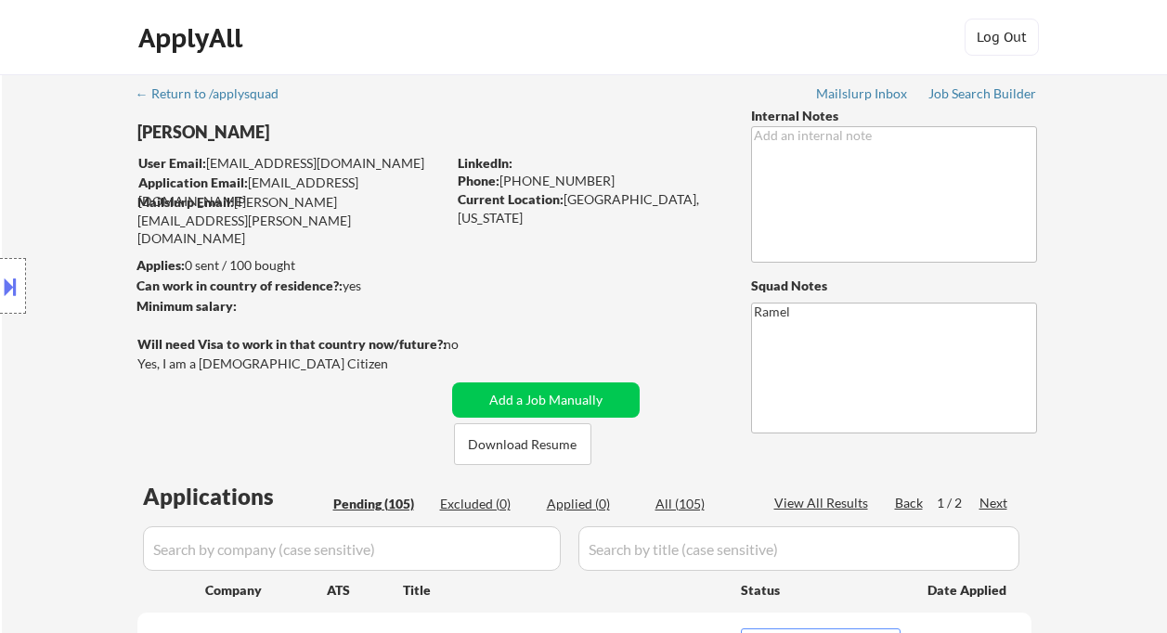
select select ""pending""
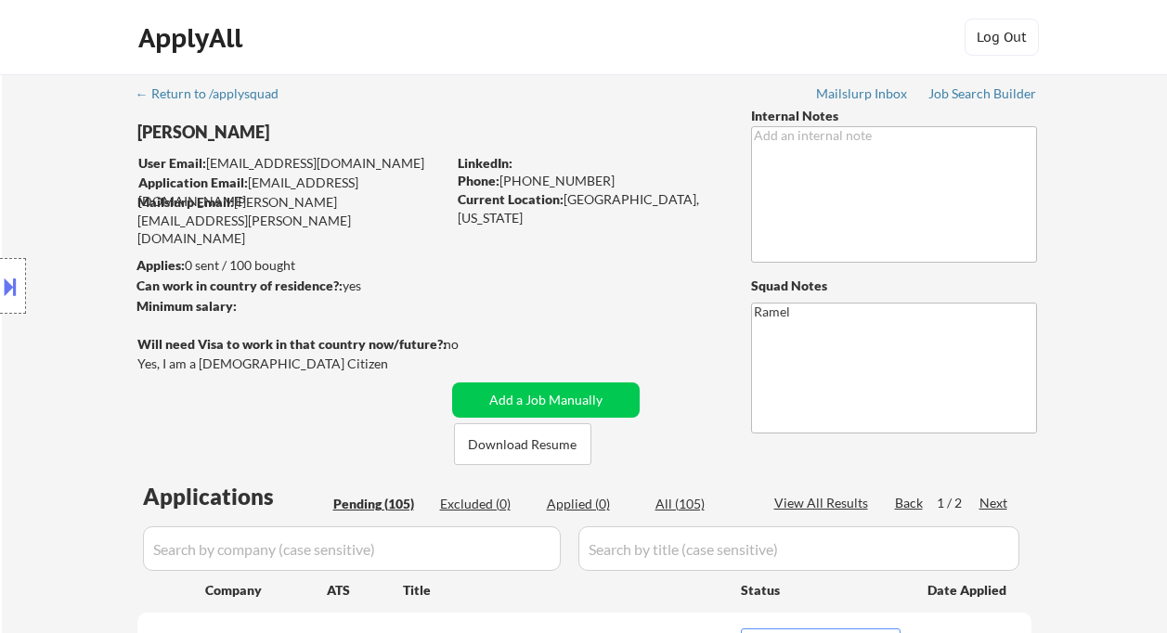
select select ""pending""
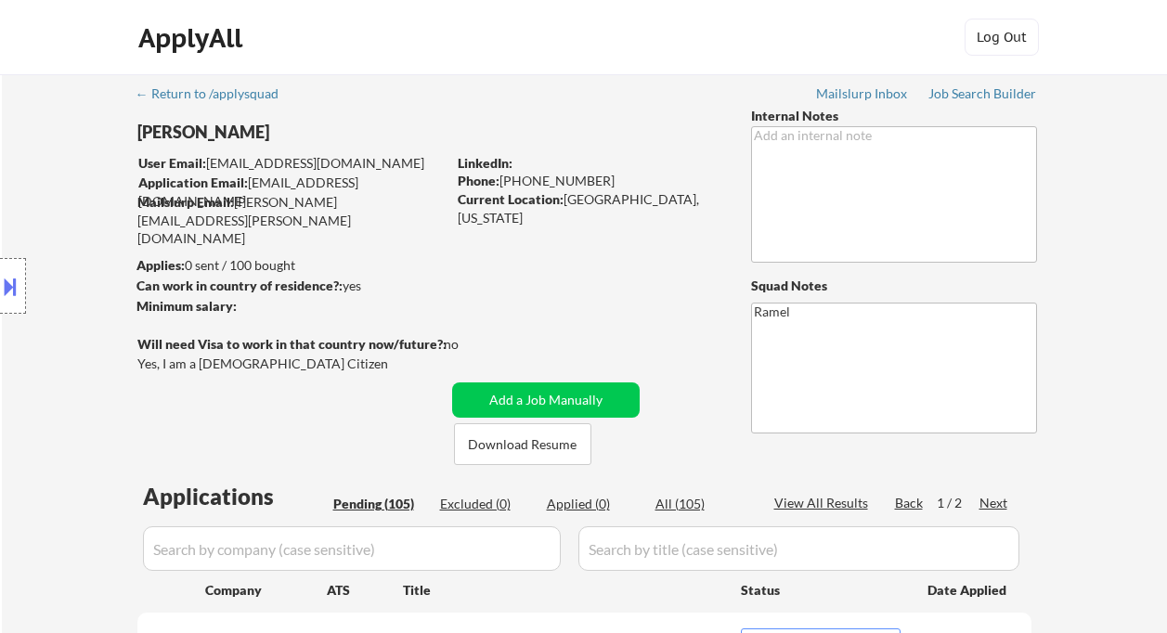
select select ""pending""
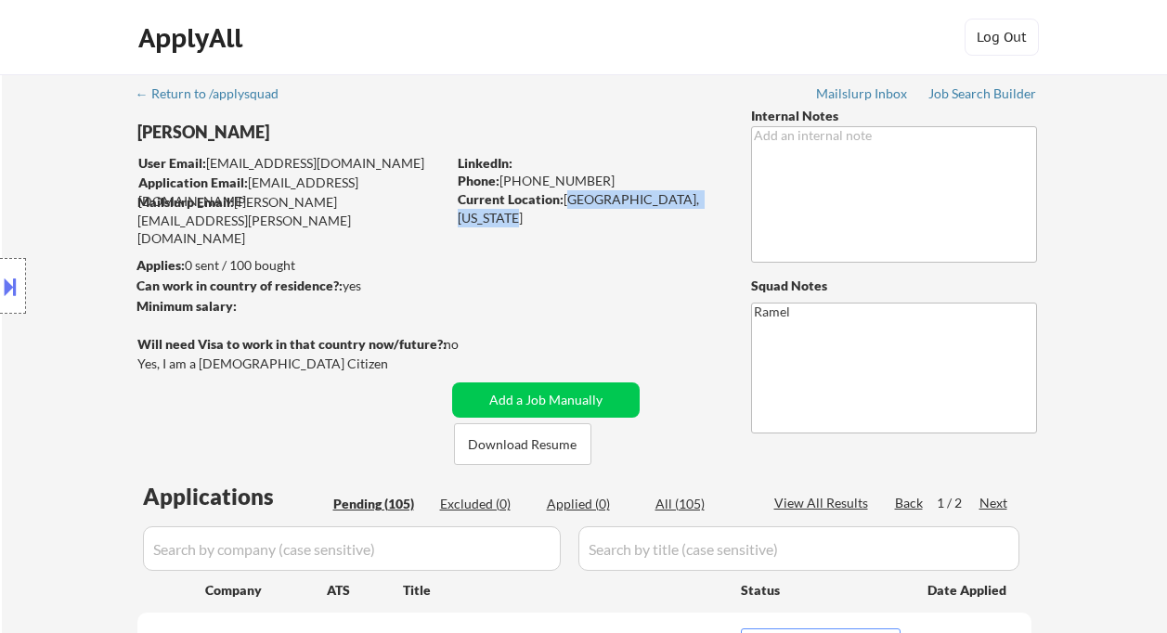
drag, startPoint x: 19, startPoint y: 294, endPoint x: 44, endPoint y: 301, distance: 25.9
click at [19, 294] on button at bounding box center [10, 286] width 20 height 31
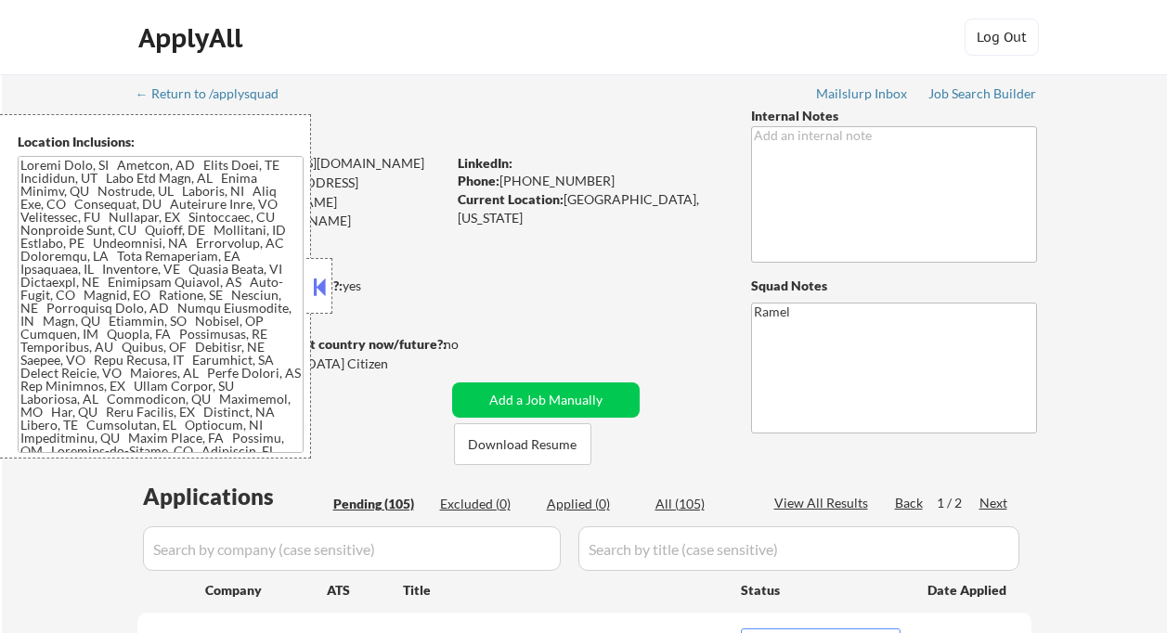
click at [216, 340] on textarea at bounding box center [161, 304] width 286 height 297
click at [321, 290] on button at bounding box center [319, 287] width 20 height 28
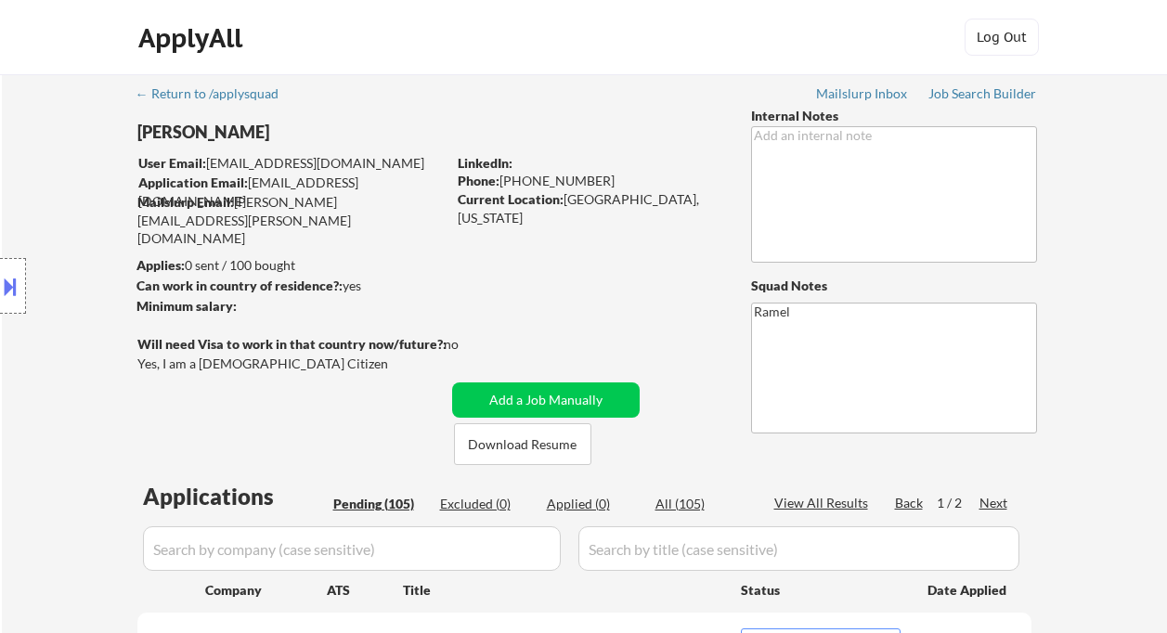
scroll to position [371, 0]
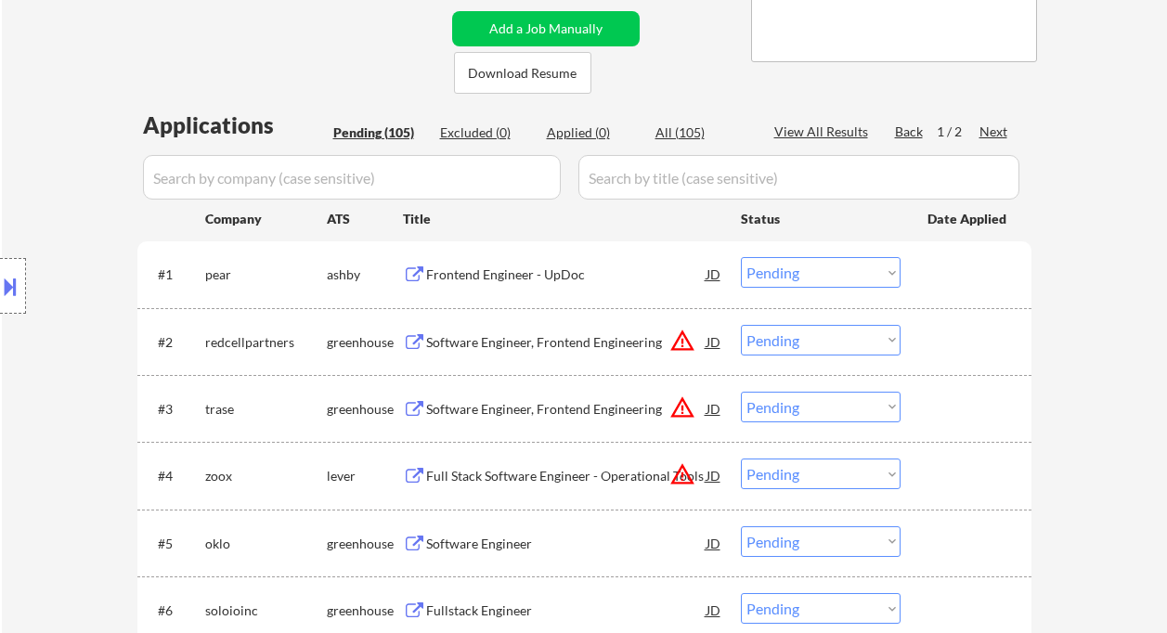
click at [488, 286] on div "Frontend Engineer - UpDoc" at bounding box center [566, 273] width 280 height 33
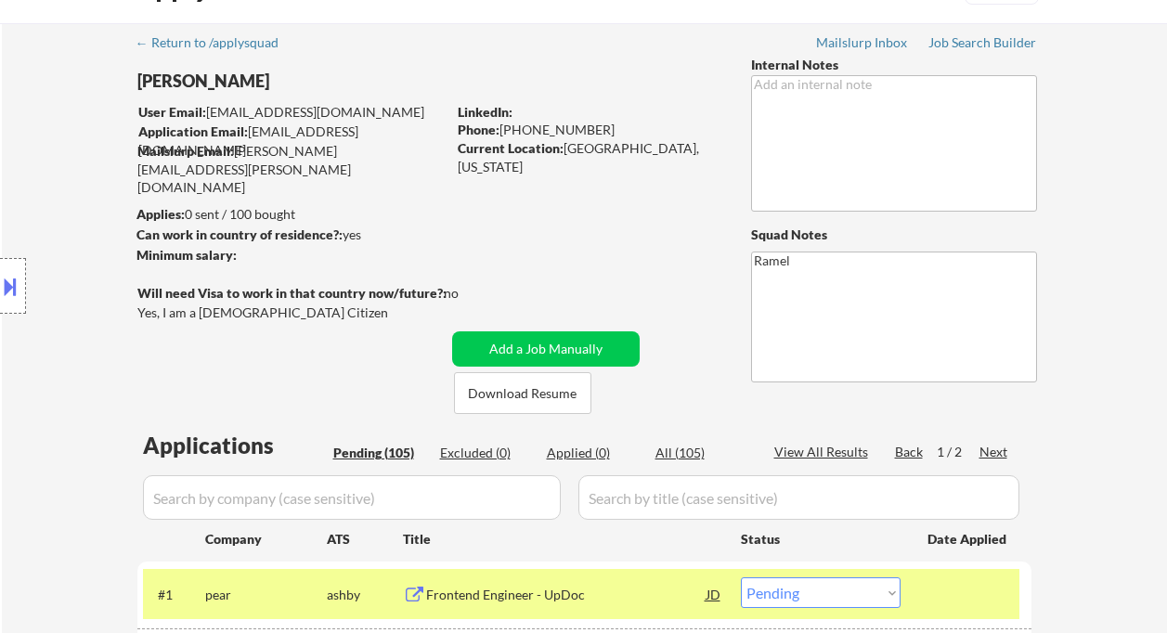
scroll to position [0, 0]
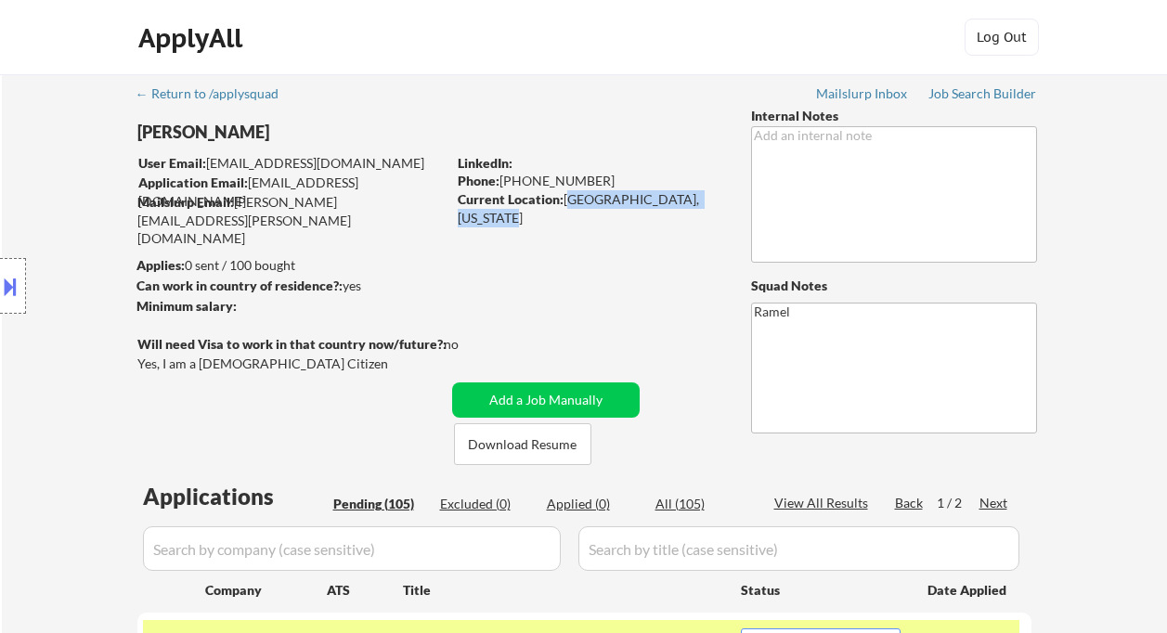
drag, startPoint x: 567, startPoint y: 198, endPoint x: 555, endPoint y: 217, distance: 22.9
click at [555, 217] on div "Current Location: [GEOGRAPHIC_DATA], [US_STATE]" at bounding box center [589, 208] width 263 height 36
copy div "[GEOGRAPHIC_DATA], [US_STATE]"
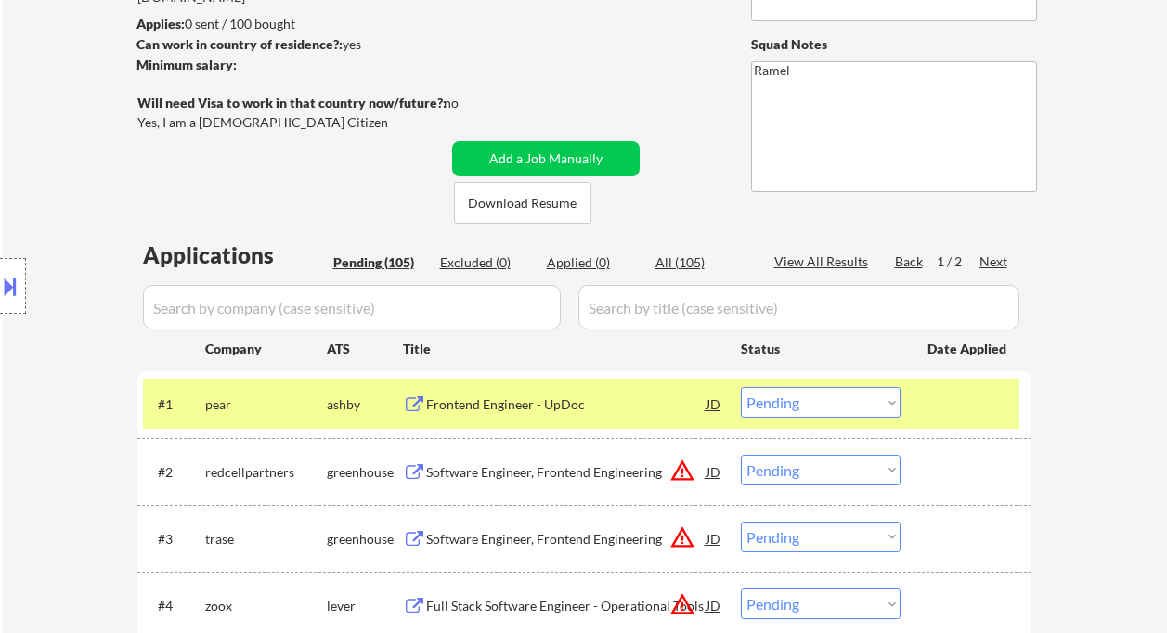
scroll to position [247, 0]
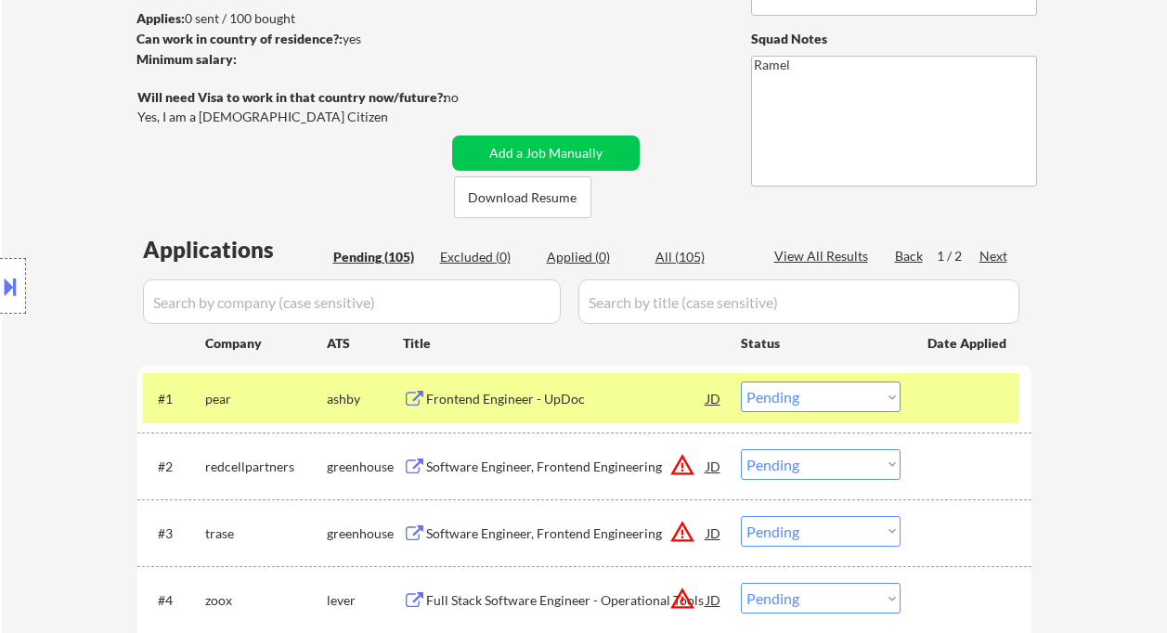
drag, startPoint x: 806, startPoint y: 396, endPoint x: 812, endPoint y: 410, distance: 15.9
click at [806, 396] on select "Choose an option... Pending Applied Excluded (Questions) Excluded (Expired) Exc…" at bounding box center [821, 397] width 160 height 31
click at [741, 382] on select "Choose an option... Pending Applied Excluded (Questions) Excluded (Expired) Exc…" at bounding box center [821, 397] width 160 height 31
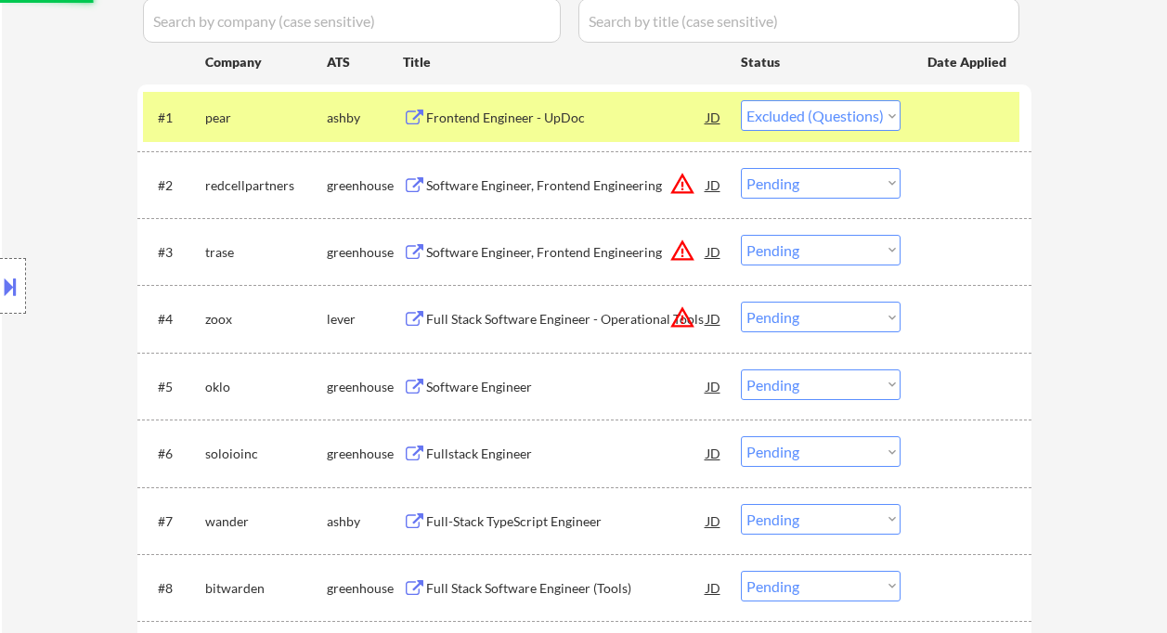
scroll to position [618, 0]
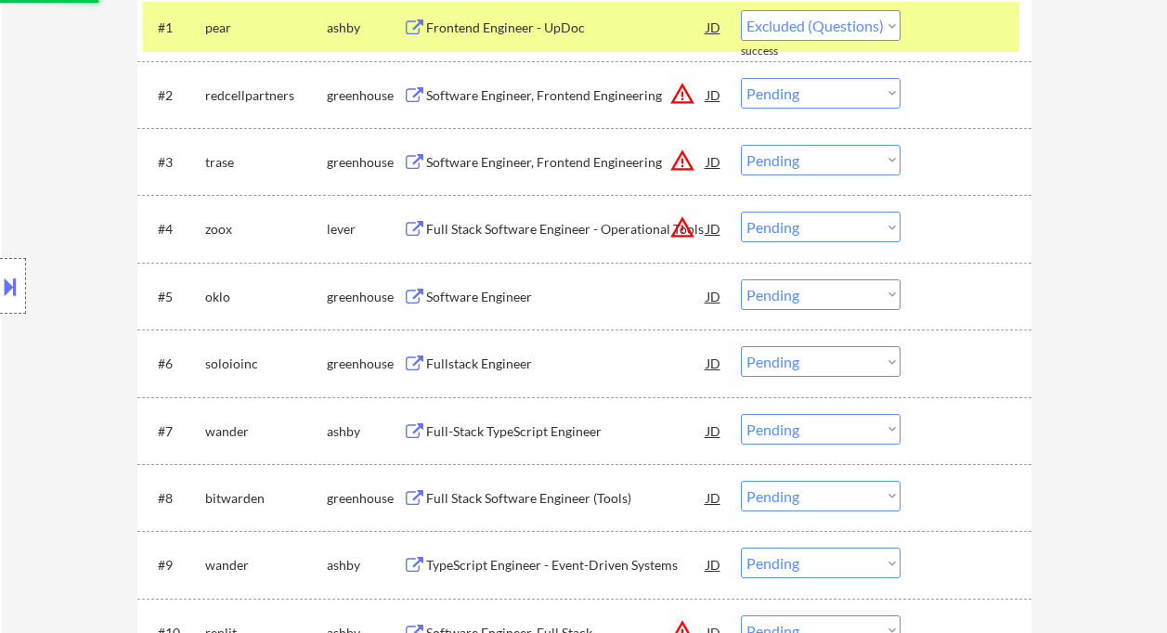
click at [495, 307] on div "Software Engineer" at bounding box center [566, 296] width 280 height 33
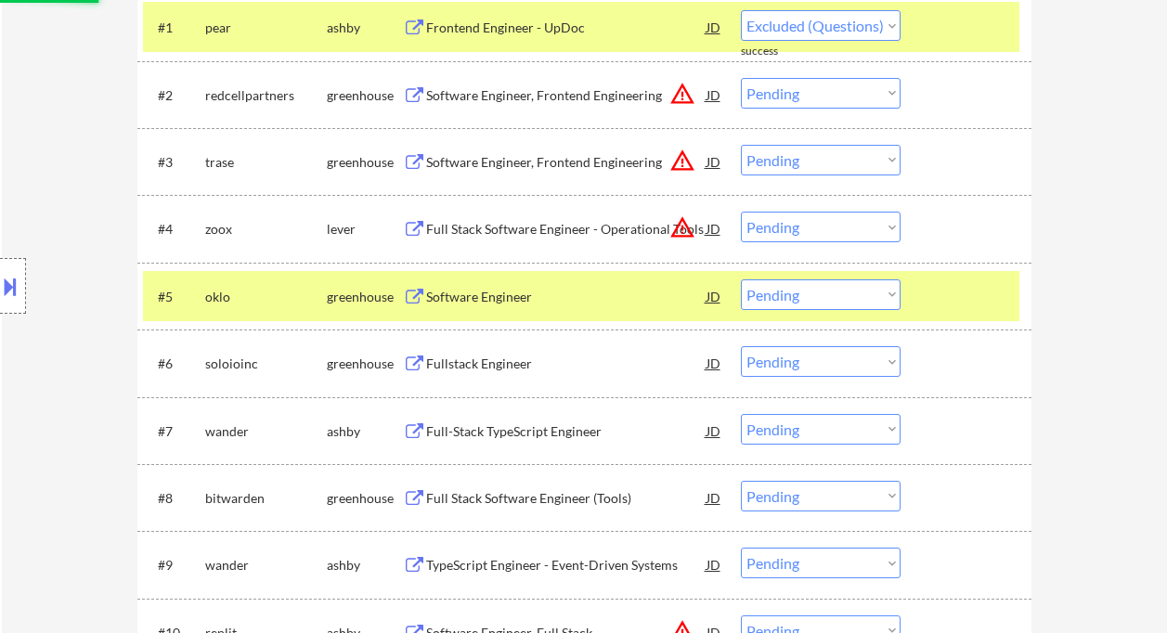
select select ""pending""
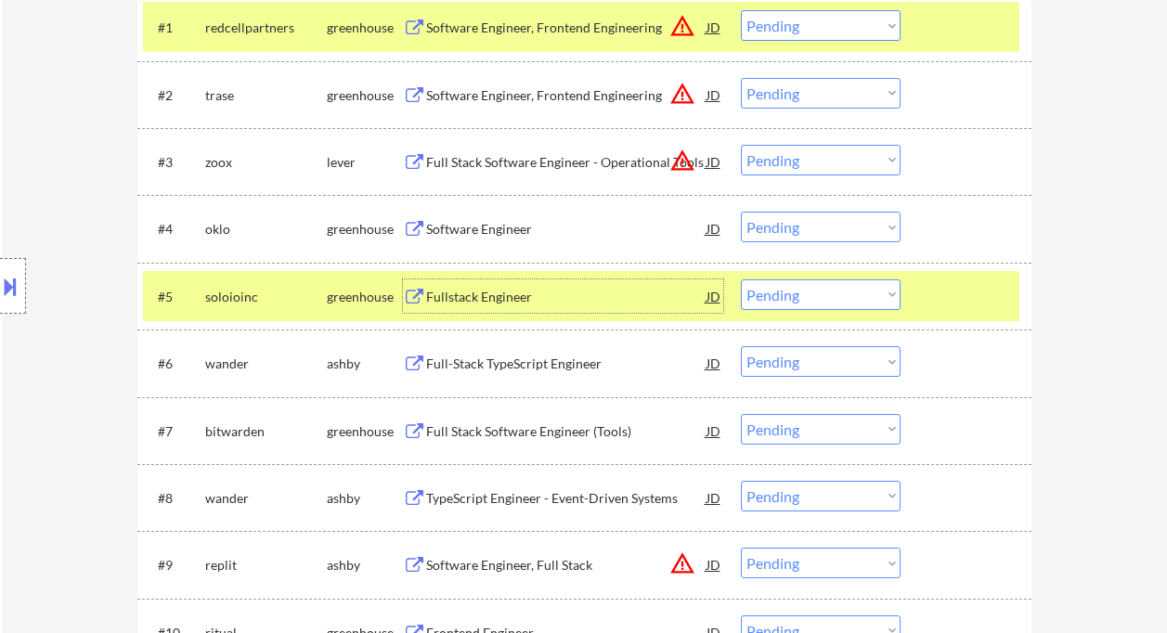
drag, startPoint x: 793, startPoint y: 218, endPoint x: 814, endPoint y: 241, distance: 31.5
click at [793, 218] on select "Choose an option... Pending Applied Excluded (Questions) Excluded (Expired) Exc…" at bounding box center [821, 227] width 160 height 31
click at [741, 212] on select "Choose an option... Pending Applied Excluded (Questions) Excluded (Expired) Exc…" at bounding box center [821, 227] width 160 height 31
click at [470, 297] on div "Fullstack Engineer" at bounding box center [566, 297] width 280 height 19
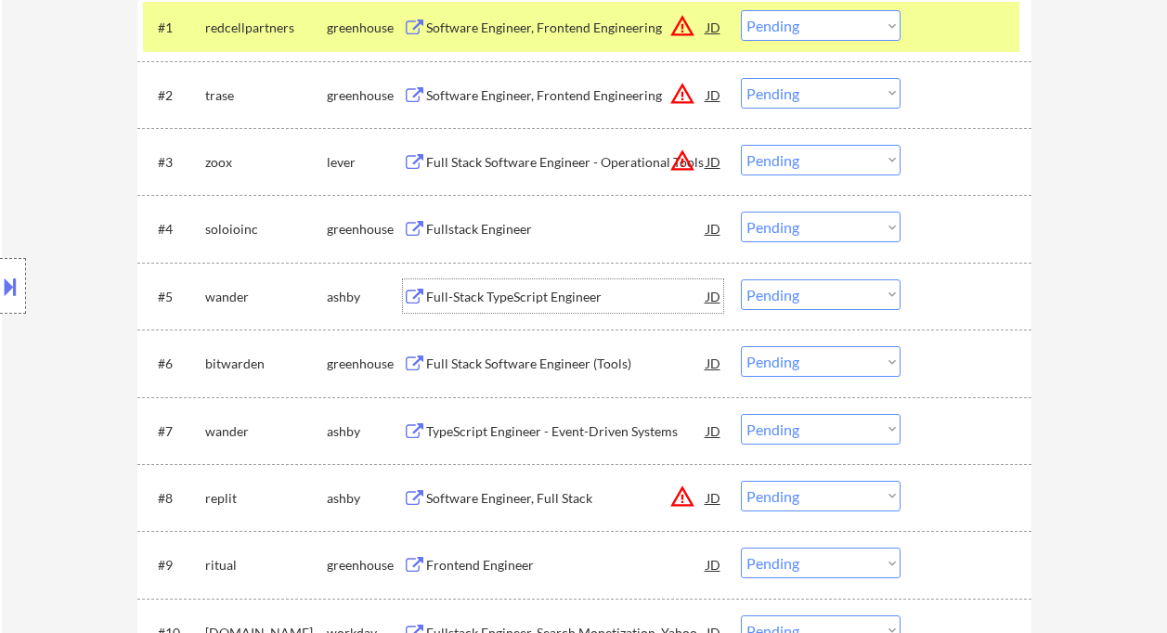
click at [806, 226] on select "Choose an option... Pending Applied Excluded (Questions) Excluded (Expired) Exc…" at bounding box center [821, 227] width 160 height 31
click at [741, 212] on select "Choose an option... Pending Applied Excluded (Questions) Excluded (Expired) Exc…" at bounding box center [821, 227] width 160 height 31
click at [546, 300] on div "Full-Stack TypeScript Engineer" at bounding box center [566, 297] width 280 height 19
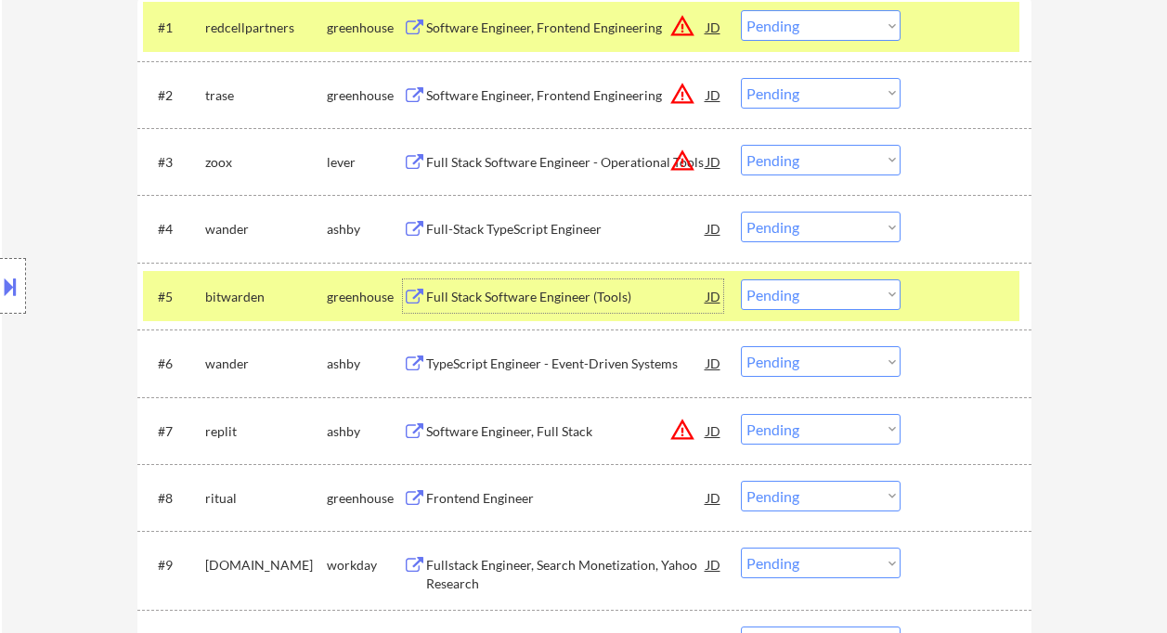
click at [825, 223] on select "Choose an option... Pending Applied Excluded (Questions) Excluded (Expired) Exc…" at bounding box center [821, 227] width 160 height 31
click at [741, 212] on select "Choose an option... Pending Applied Excluded (Questions) Excluded (Expired) Exc…" at bounding box center [821, 227] width 160 height 31
click at [511, 296] on div "Full Stack Software Engineer (Tools)" at bounding box center [566, 297] width 280 height 19
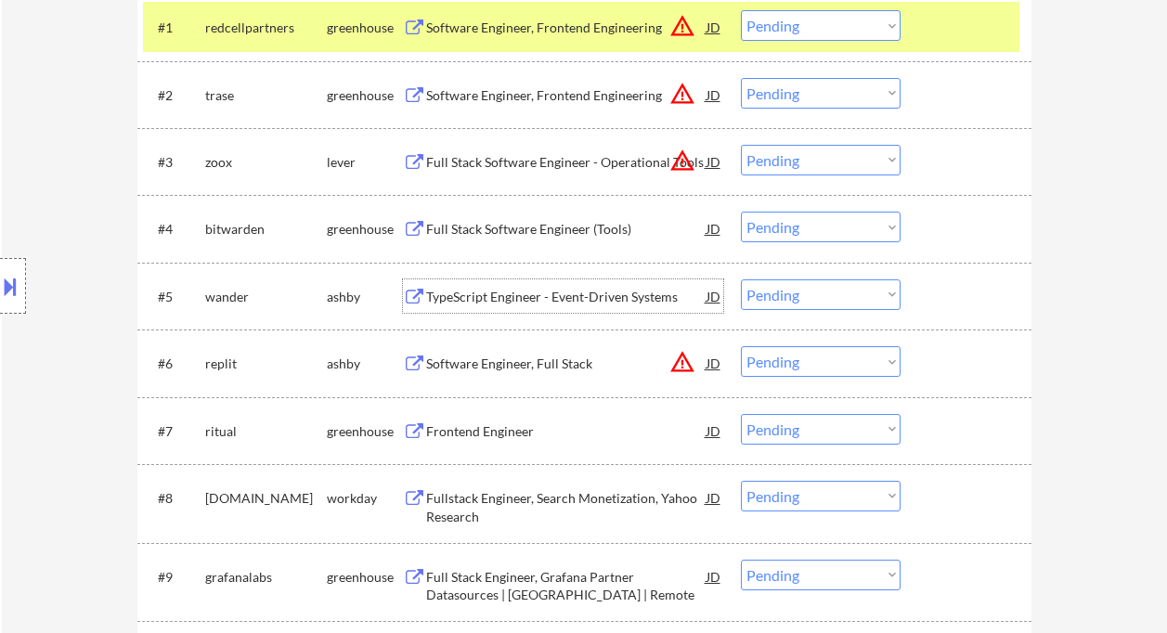
drag, startPoint x: 797, startPoint y: 239, endPoint x: 809, endPoint y: 241, distance: 12.4
click at [797, 239] on select "Choose an option... Pending Applied Excluded (Questions) Excluded (Expired) Exc…" at bounding box center [821, 227] width 160 height 31
click at [741, 212] on select "Choose an option... Pending Applied Excluded (Questions) Excluded (Expired) Exc…" at bounding box center [821, 227] width 160 height 31
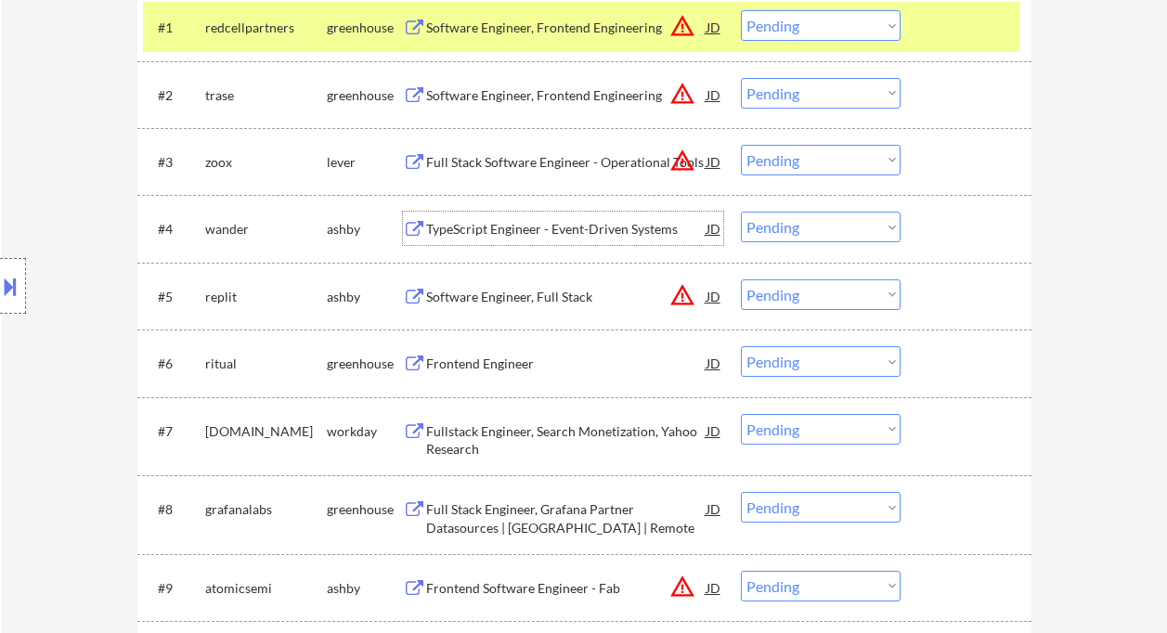
click at [553, 240] on div "TypeScript Engineer - Event-Driven Systems" at bounding box center [566, 228] width 280 height 33
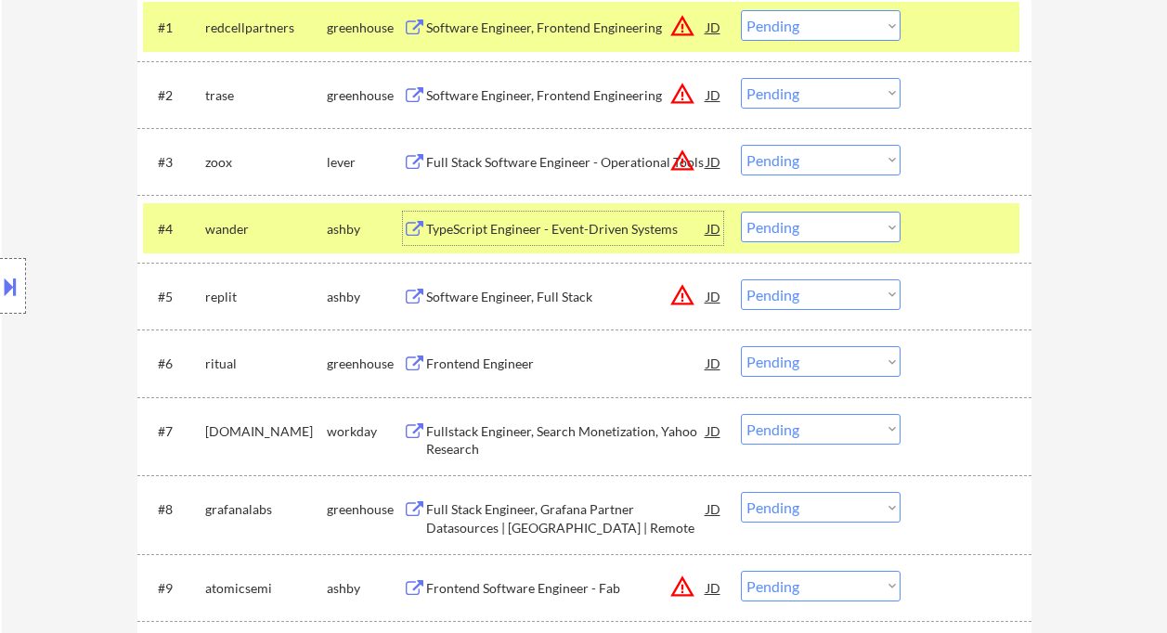
click at [807, 228] on select "Choose an option... Pending Applied Excluded (Questions) Excluded (Expired) Exc…" at bounding box center [821, 227] width 160 height 31
click at [741, 212] on select "Choose an option... Pending Applied Excluded (Questions) Excluded (Expired) Exc…" at bounding box center [821, 227] width 160 height 31
click at [521, 366] on div "Frontend Engineer" at bounding box center [566, 364] width 280 height 19
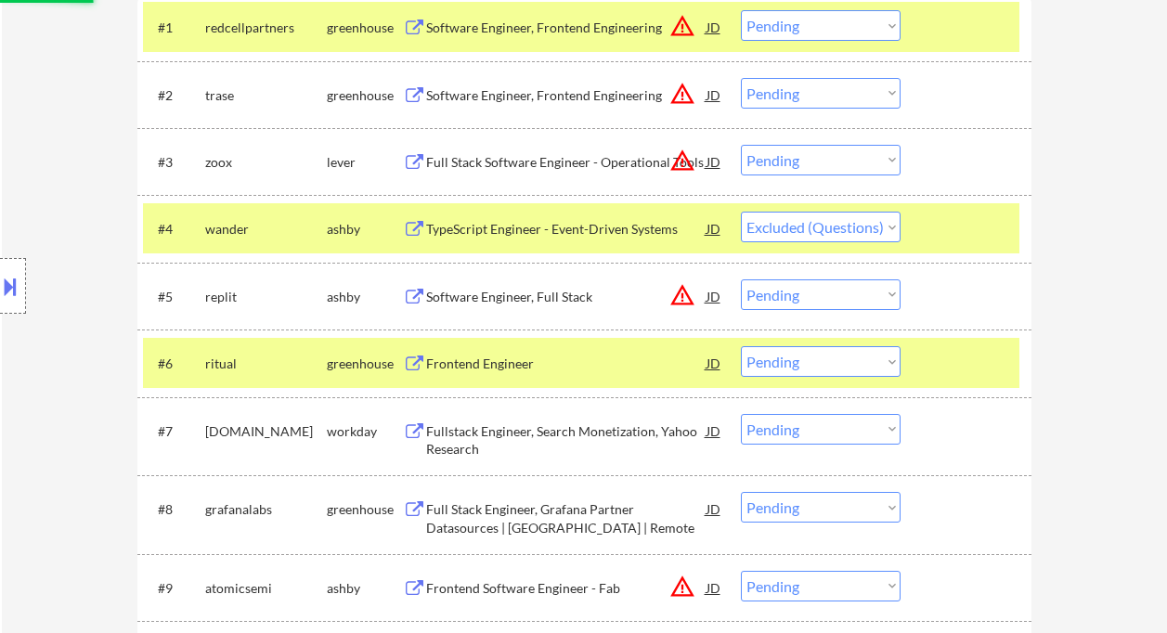
select select ""pending""
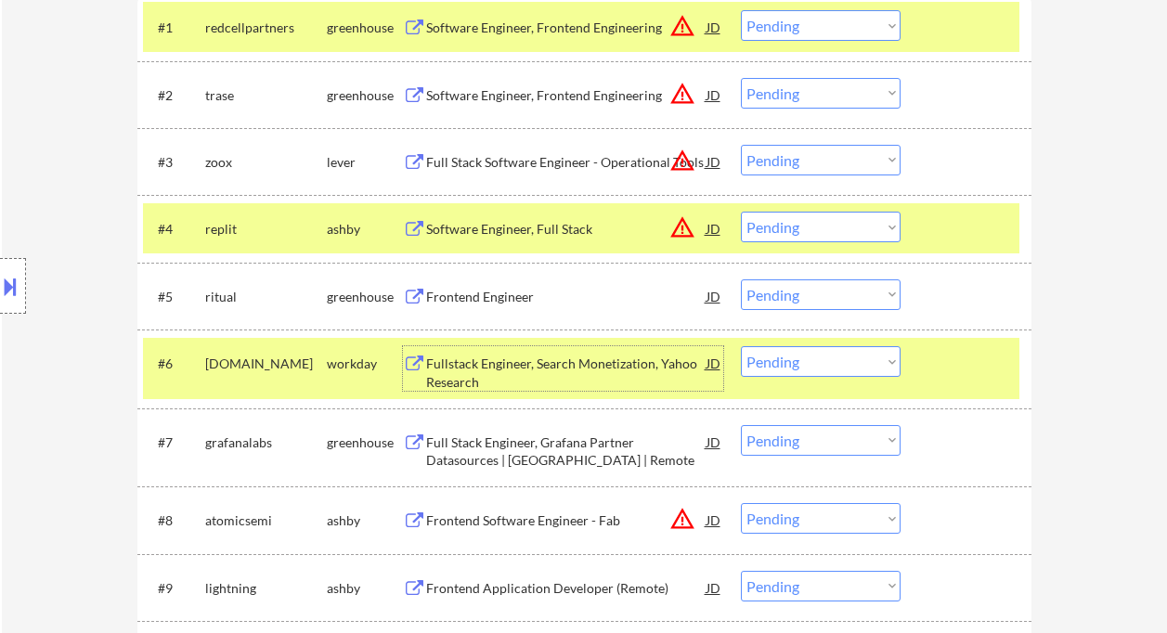
click at [809, 286] on select "Choose an option... Pending Applied Excluded (Questions) Excluded (Expired) Exc…" at bounding box center [821, 295] width 160 height 31
click at [741, 280] on select "Choose an option... Pending Applied Excluded (Questions) Excluded (Expired) Exc…" at bounding box center [821, 295] width 160 height 31
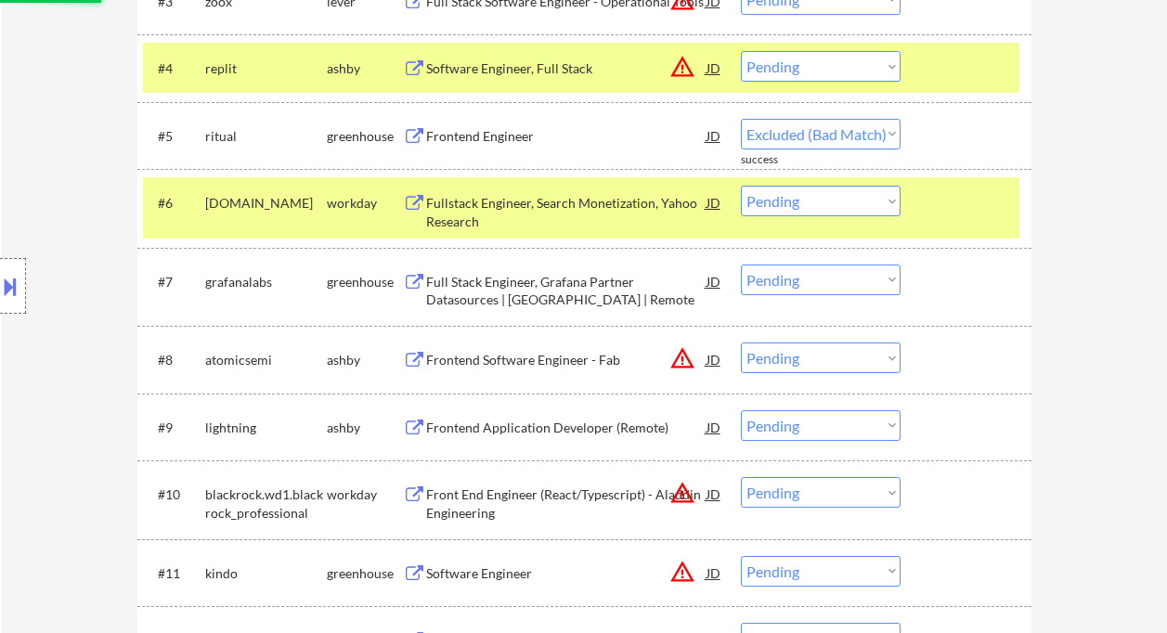
scroll to position [866, 0]
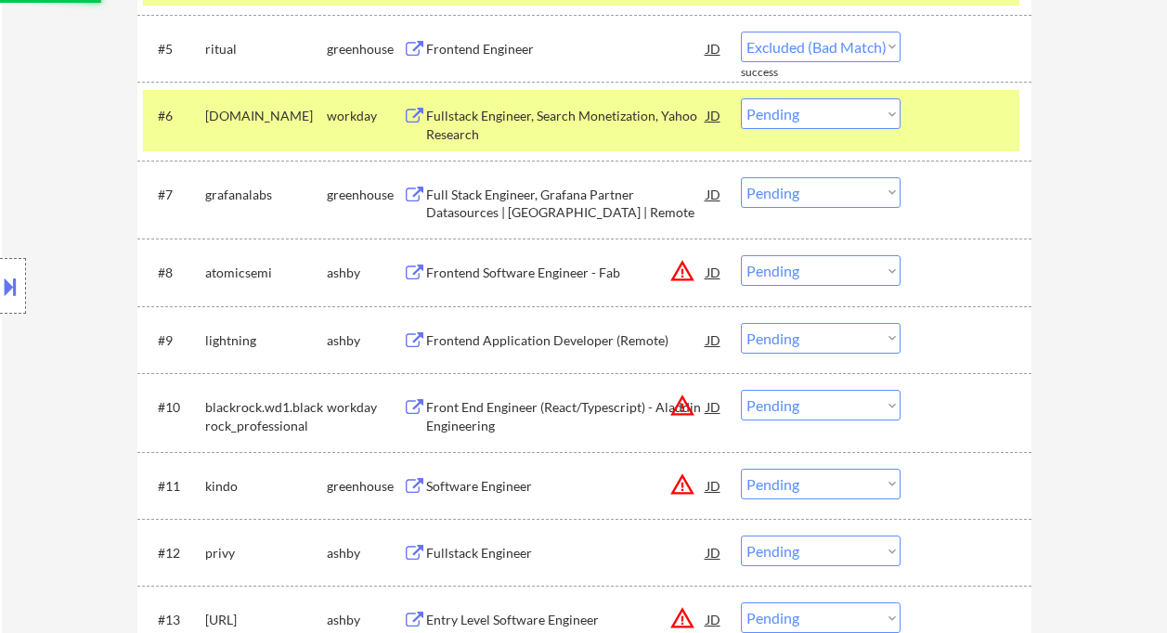
select select ""pending""
click at [534, 191] on div "Full Stack Engineer, Grafana Partner Datasources | [GEOGRAPHIC_DATA] | Remote" at bounding box center [566, 199] width 280 height 45
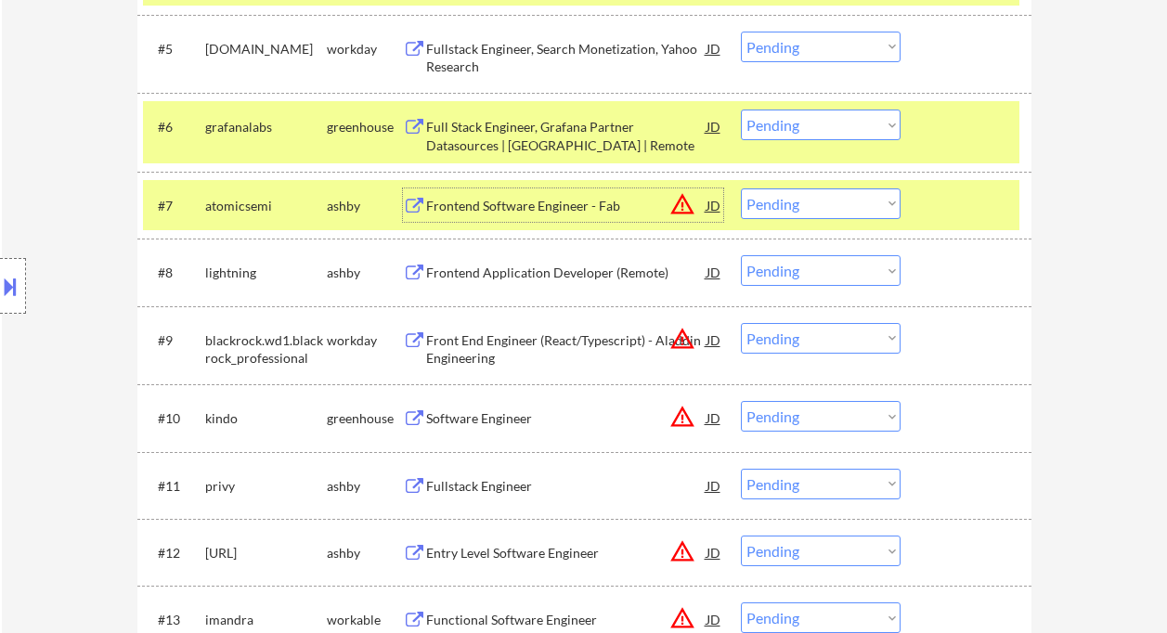
click at [811, 122] on select "Choose an option... Pending Applied Excluded (Questions) Excluded (Expired) Exc…" at bounding box center [821, 125] width 160 height 31
click at [741, 110] on select "Choose an option... Pending Applied Excluded (Questions) Excluded (Expired) Exc…" at bounding box center [821, 125] width 160 height 31
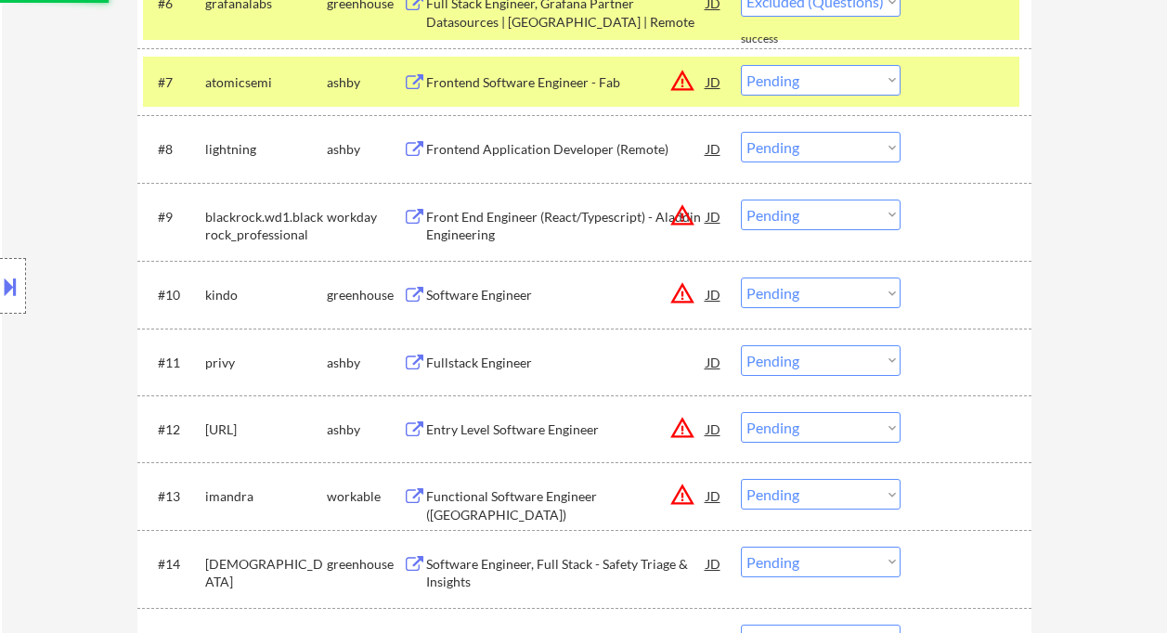
scroll to position [1114, 0]
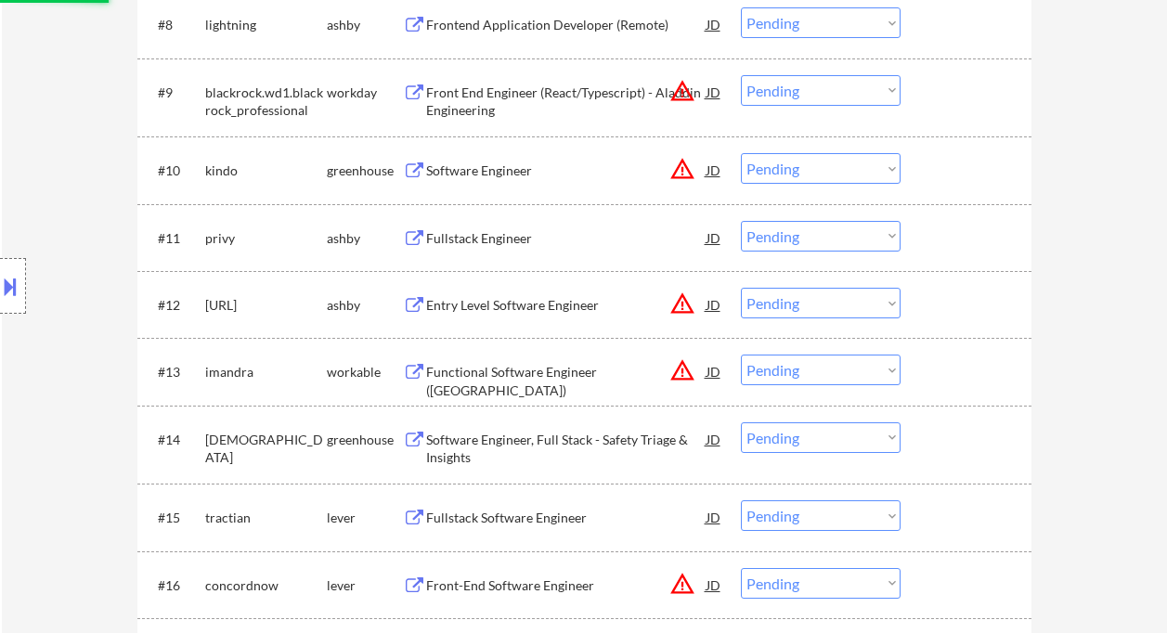
click at [525, 249] on div "Fullstack Engineer" at bounding box center [566, 237] width 280 height 33
select select ""pending""
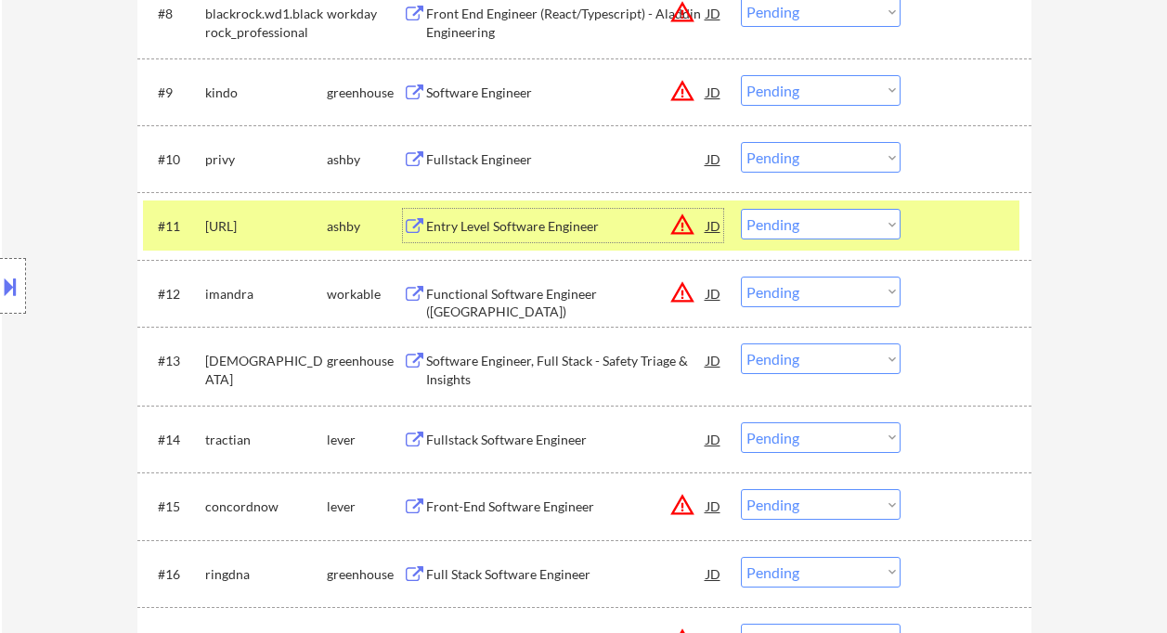
click at [779, 228] on select "Choose an option... Pending Applied Excluded (Questions) Excluded (Expired) Exc…" at bounding box center [821, 224] width 160 height 31
click at [741, 209] on select "Choose an option... Pending Applied Excluded (Questions) Excluded (Expired) Exc…" at bounding box center [821, 224] width 160 height 31
click at [480, 164] on div "Fullstack Engineer" at bounding box center [566, 159] width 280 height 19
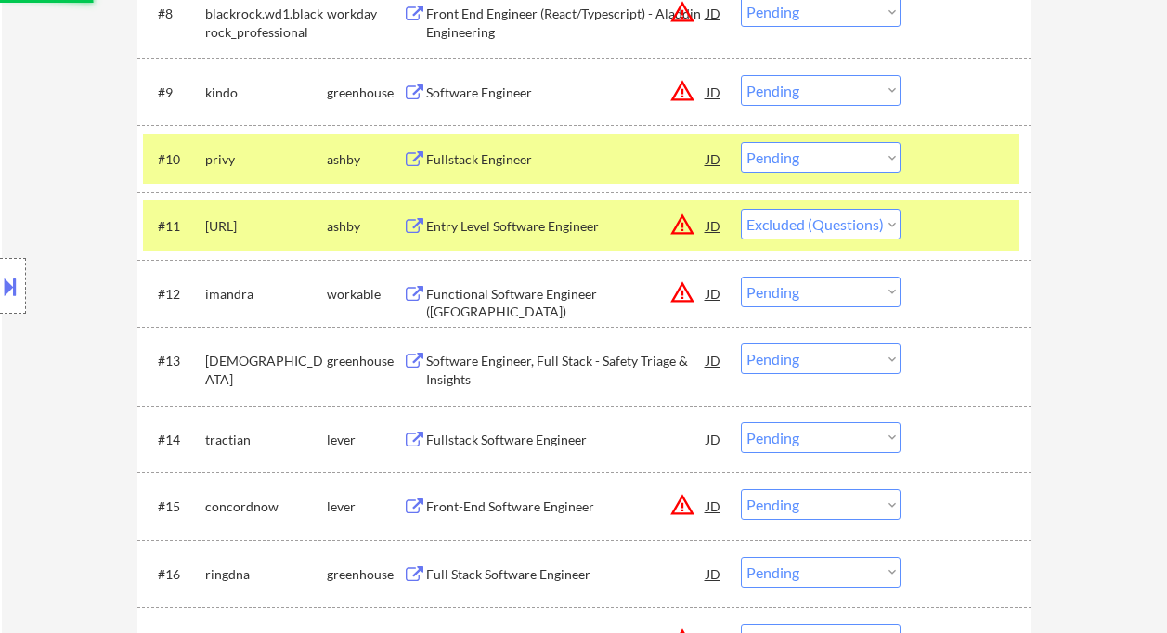
select select ""pending""
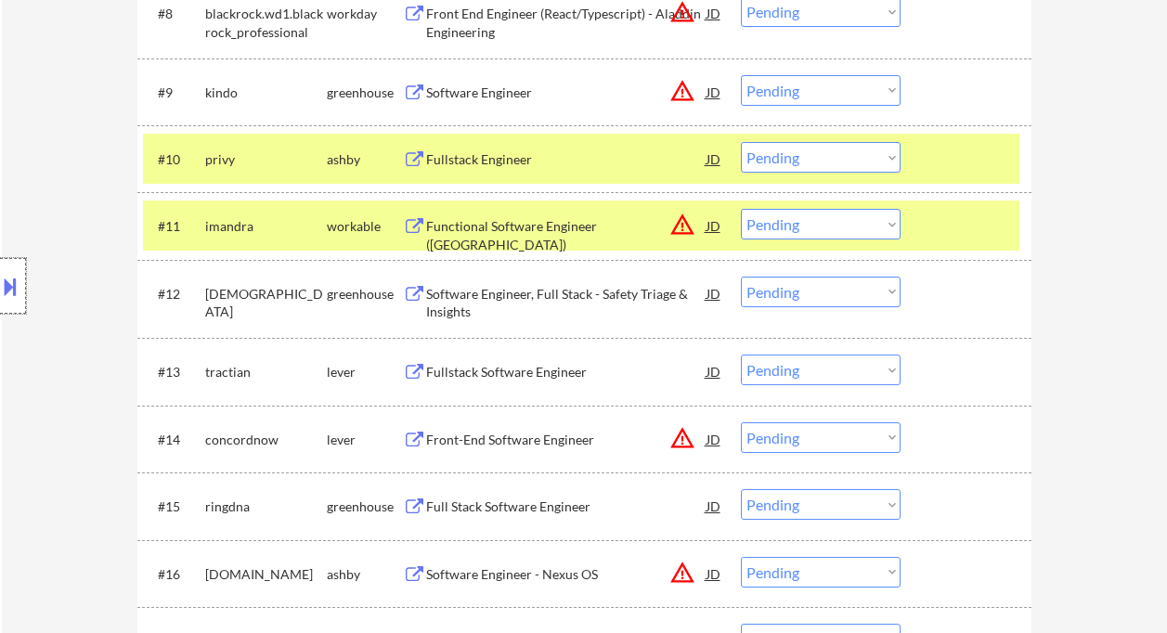
click at [25, 298] on div at bounding box center [13, 286] width 26 height 56
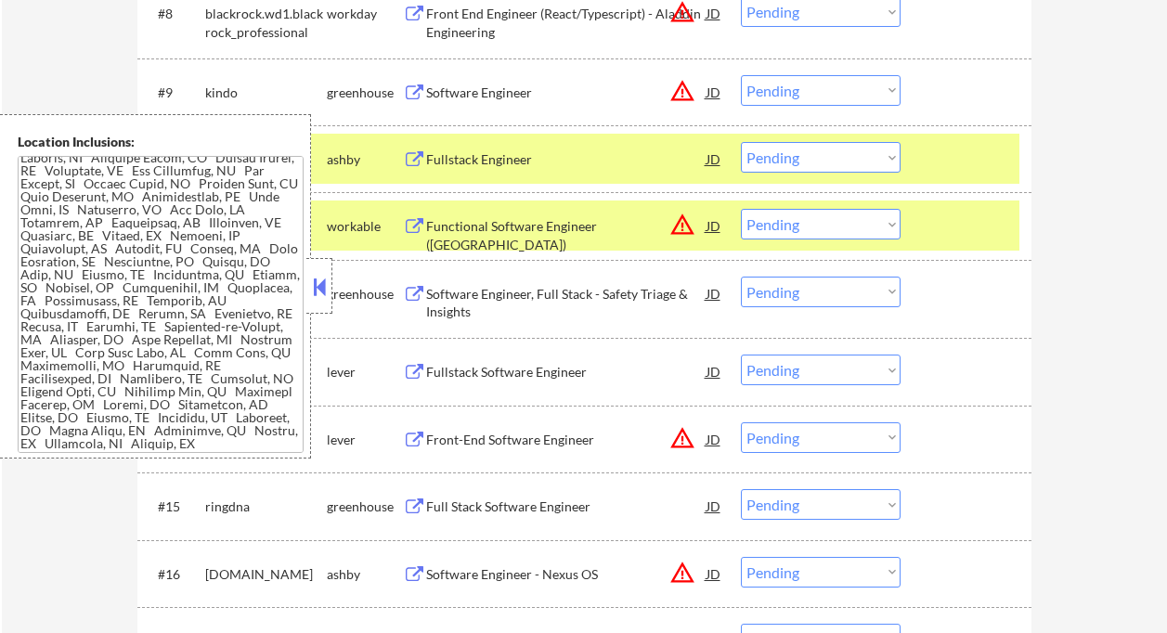
scroll to position [743, 0]
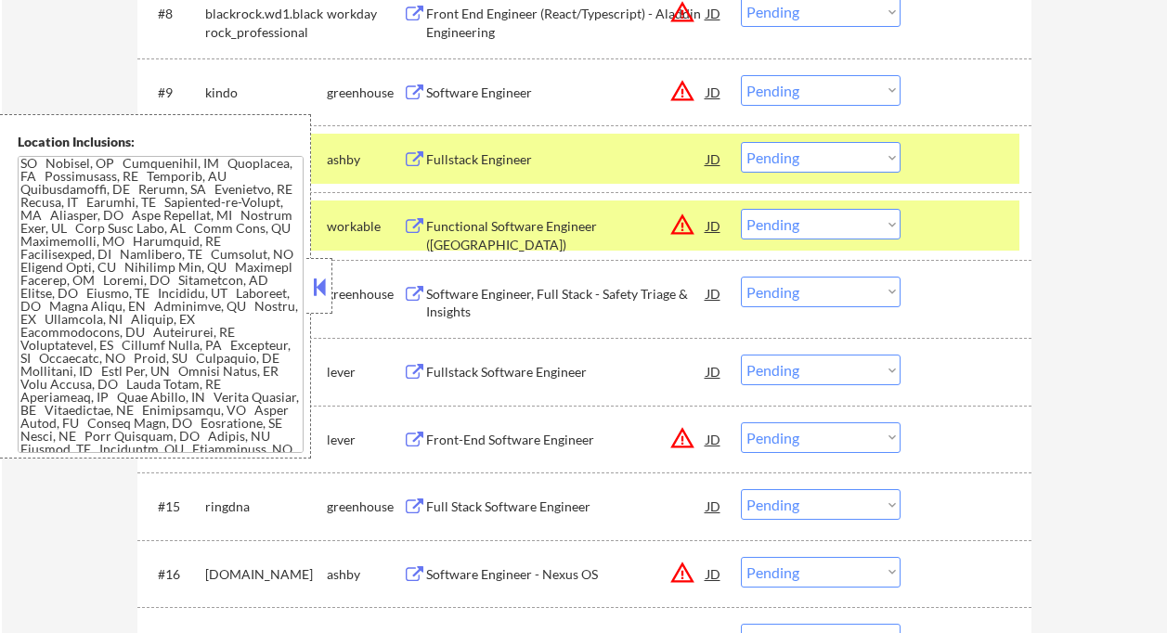
click at [319, 282] on button at bounding box center [319, 287] width 20 height 28
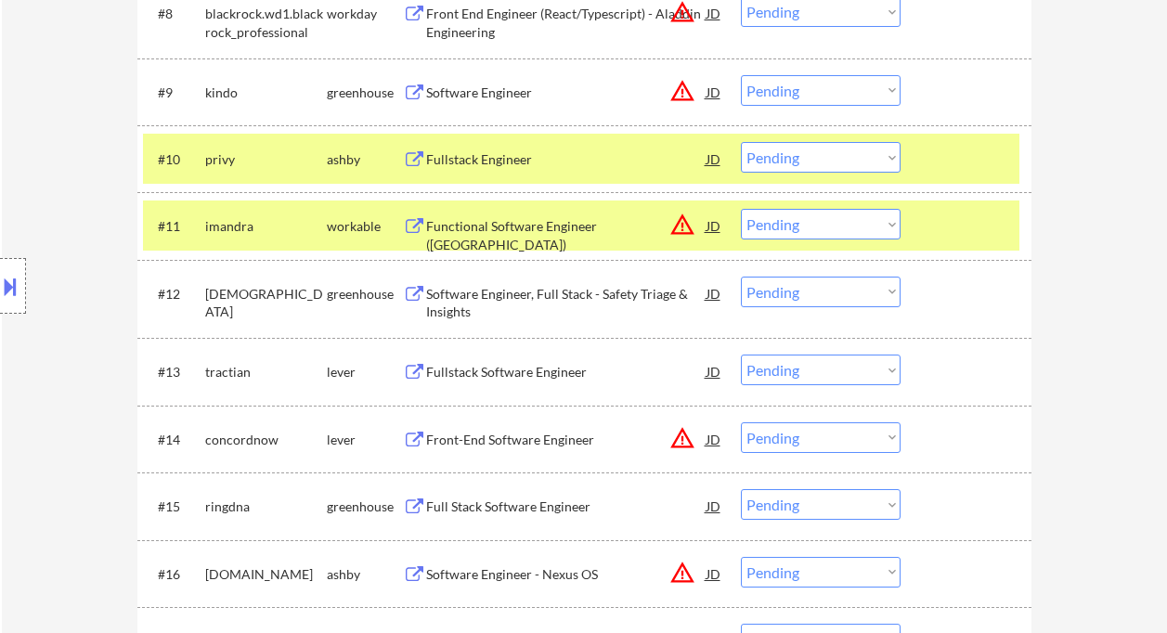
drag, startPoint x: 809, startPoint y: 148, endPoint x: 814, endPoint y: 162, distance: 15.0
click at [809, 148] on select "Choose an option... Pending Applied Excluded (Questions) Excluded (Expired) Exc…" at bounding box center [821, 157] width 160 height 31
click at [741, 142] on select "Choose an option... Pending Applied Excluded (Questions) Excluded (Expired) Exc…" at bounding box center [821, 157] width 160 height 31
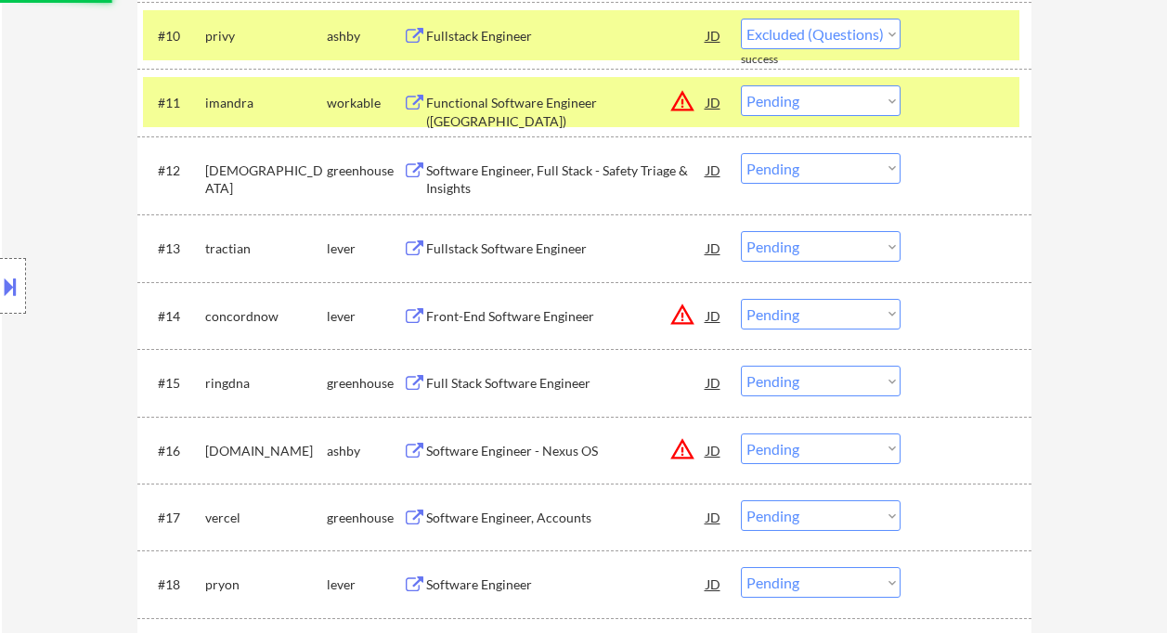
select select ""pending""
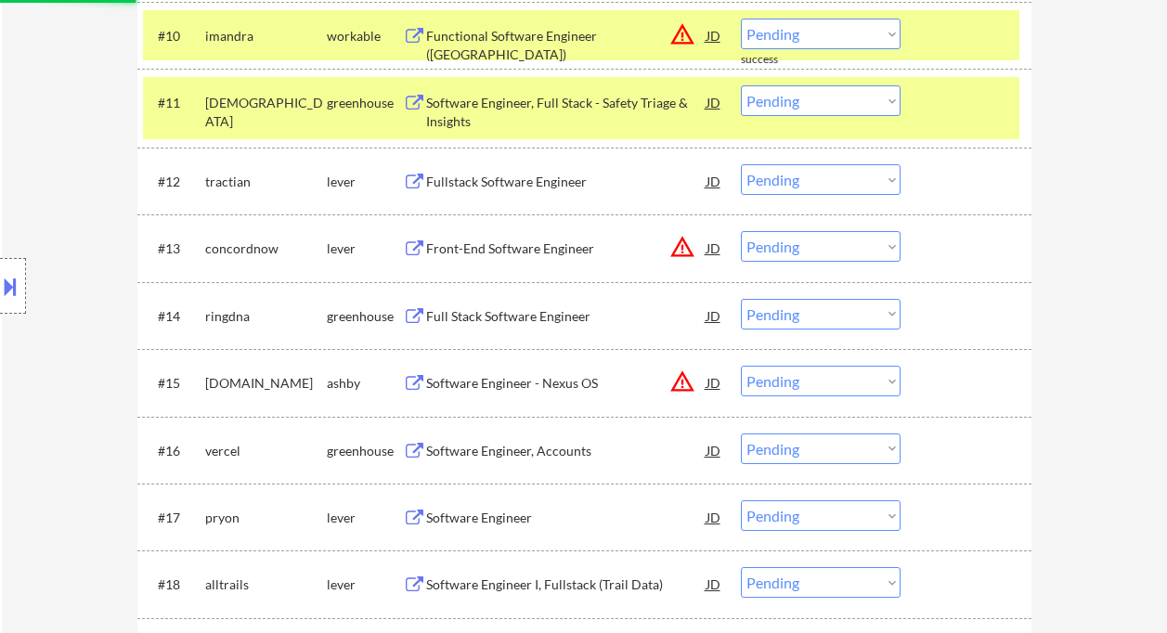
click at [537, 182] on div "Fullstack Software Engineer" at bounding box center [566, 182] width 280 height 19
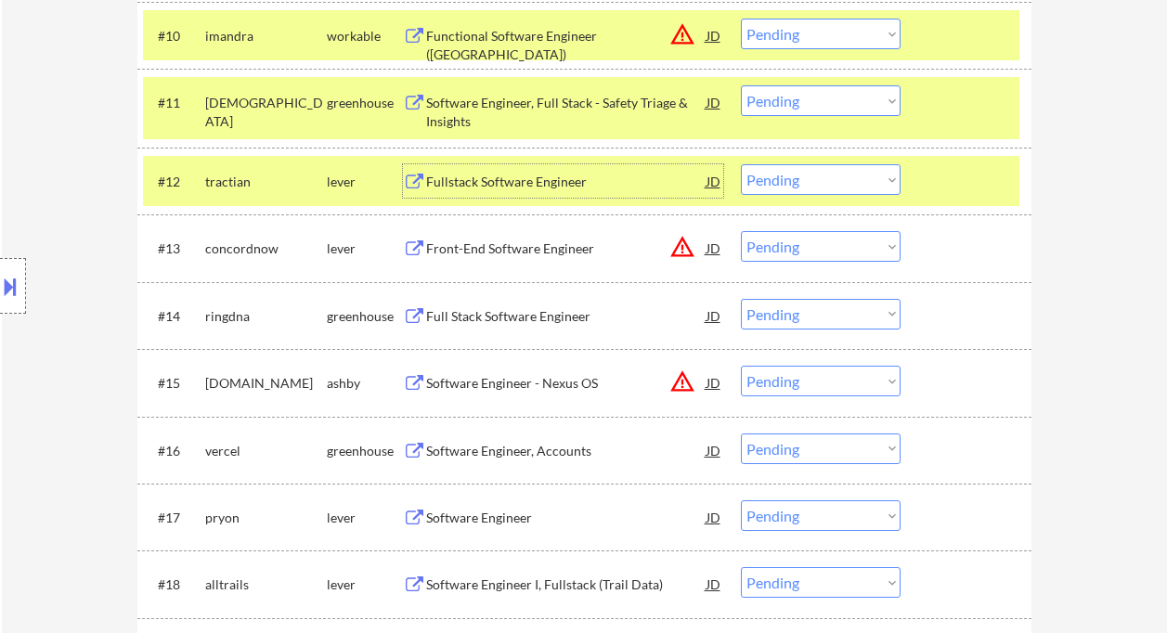
click at [814, 170] on select "Choose an option... Pending Applied Excluded (Questions) Excluded (Expired) Exc…" at bounding box center [821, 179] width 160 height 31
click at [741, 164] on select "Choose an option... Pending Applied Excluded (Questions) Excluded (Expired) Exc…" at bounding box center [821, 179] width 160 height 31
select select ""pending""
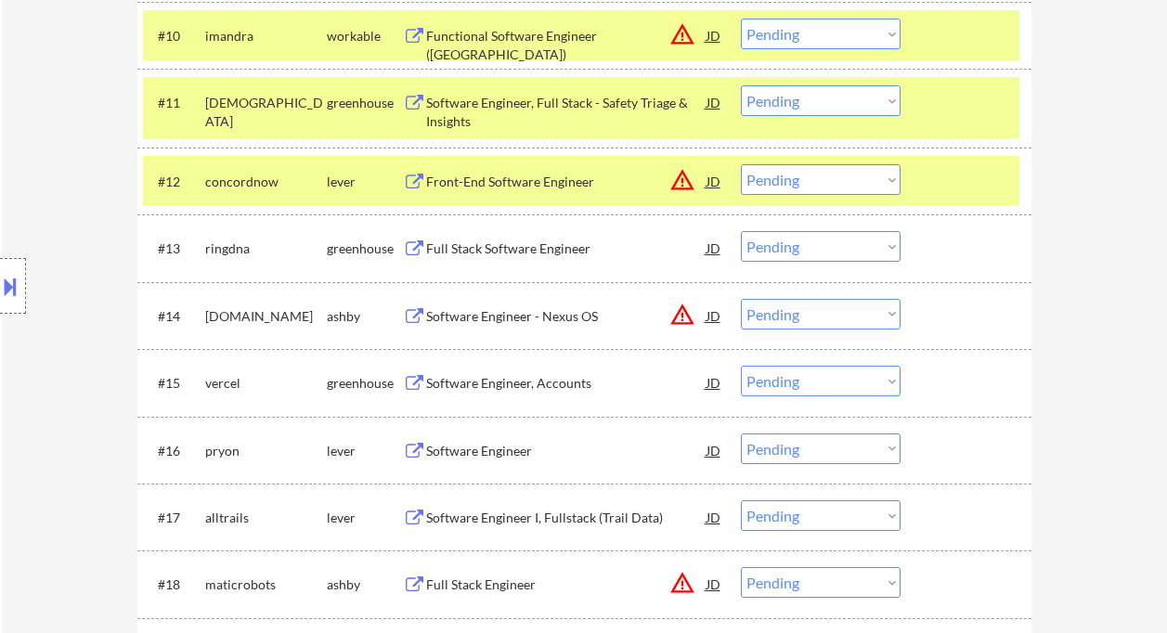
click at [535, 255] on div "Full Stack Software Engineer" at bounding box center [566, 249] width 280 height 19
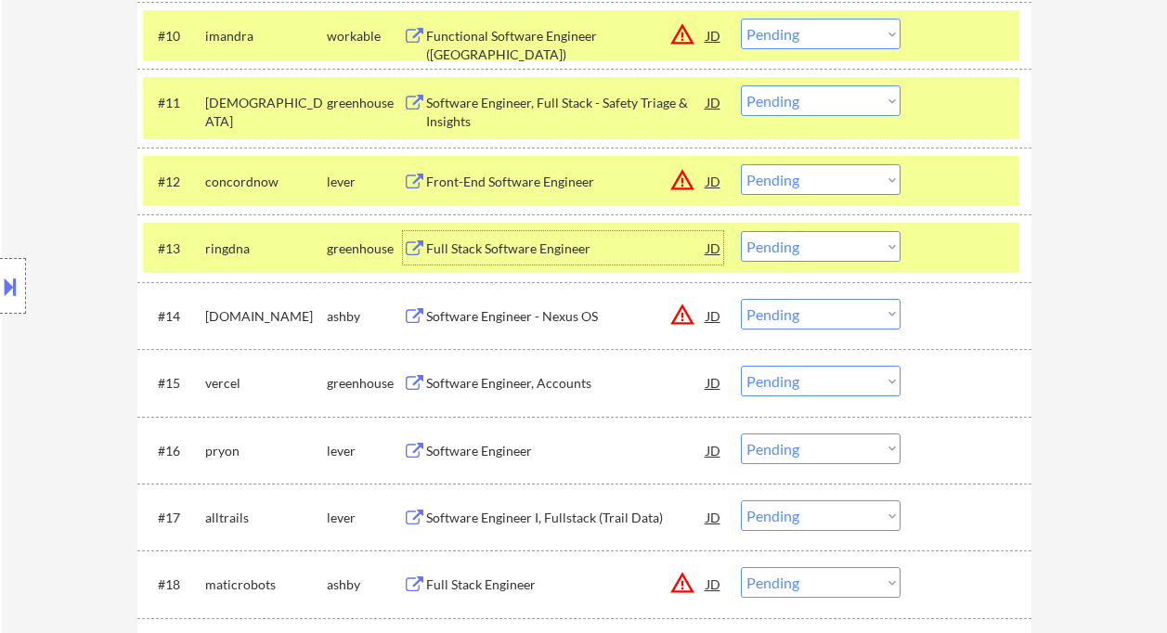
click at [482, 450] on div "Software Engineer" at bounding box center [566, 451] width 280 height 19
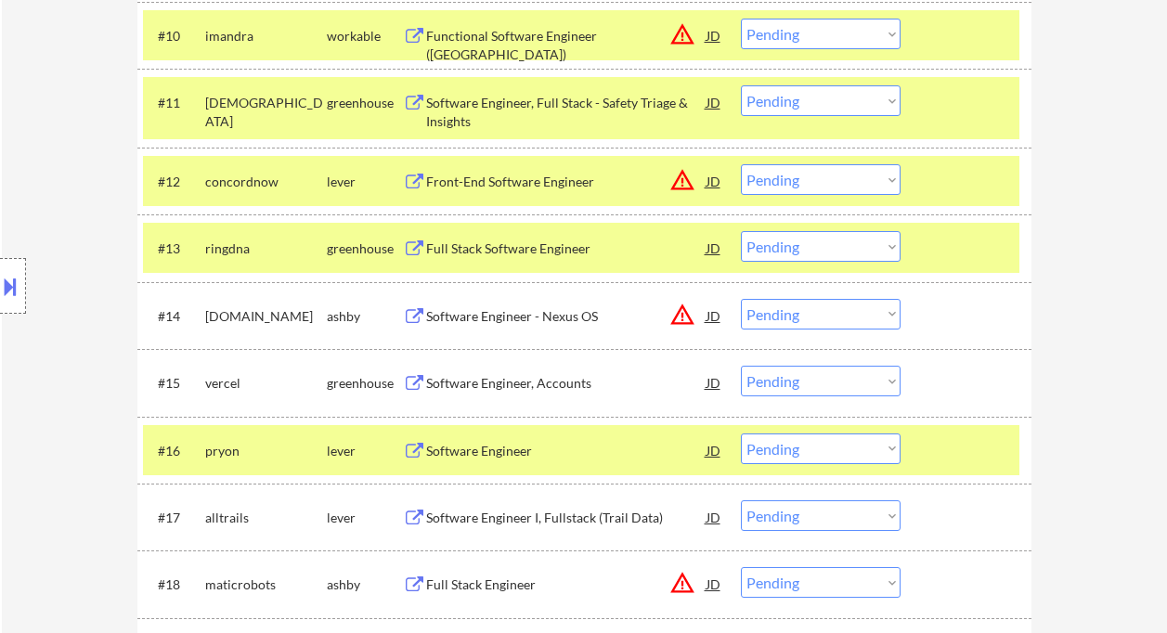
click at [13, 292] on button at bounding box center [10, 286] width 20 height 31
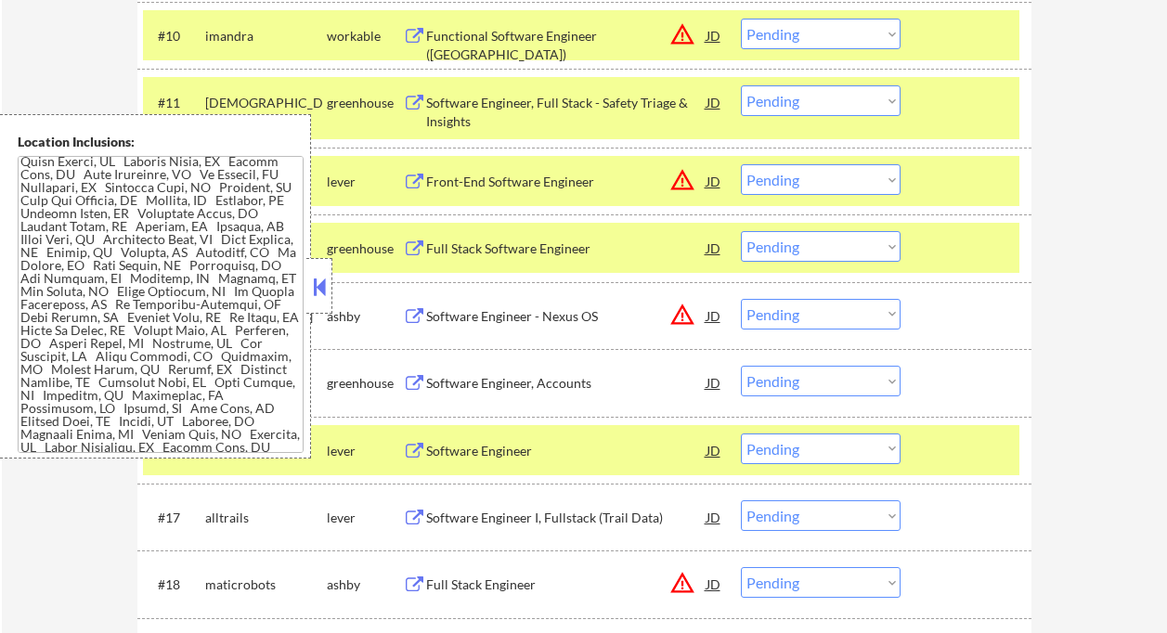
scroll to position [2623, 0]
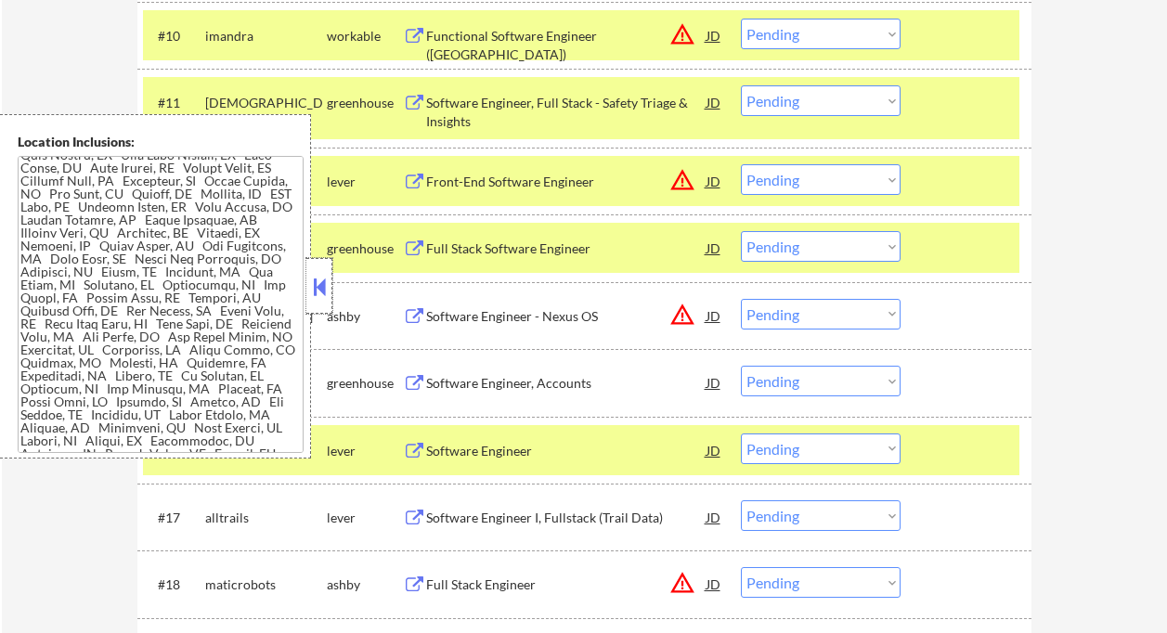
click at [312, 271] on div at bounding box center [319, 286] width 26 height 56
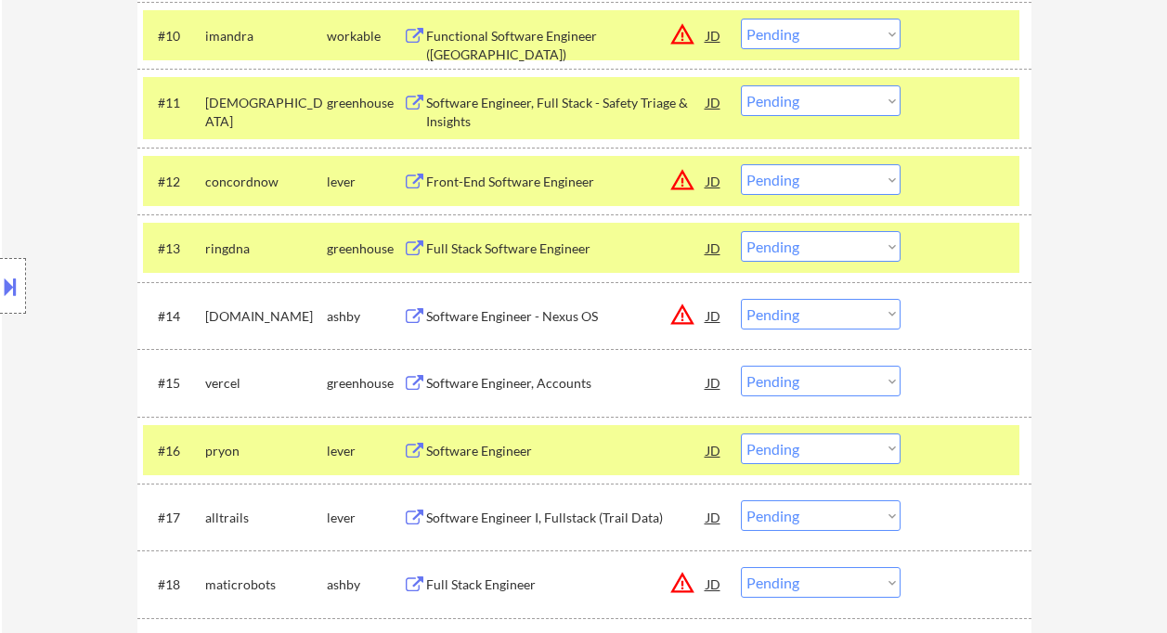
scroll to position [1361, 0]
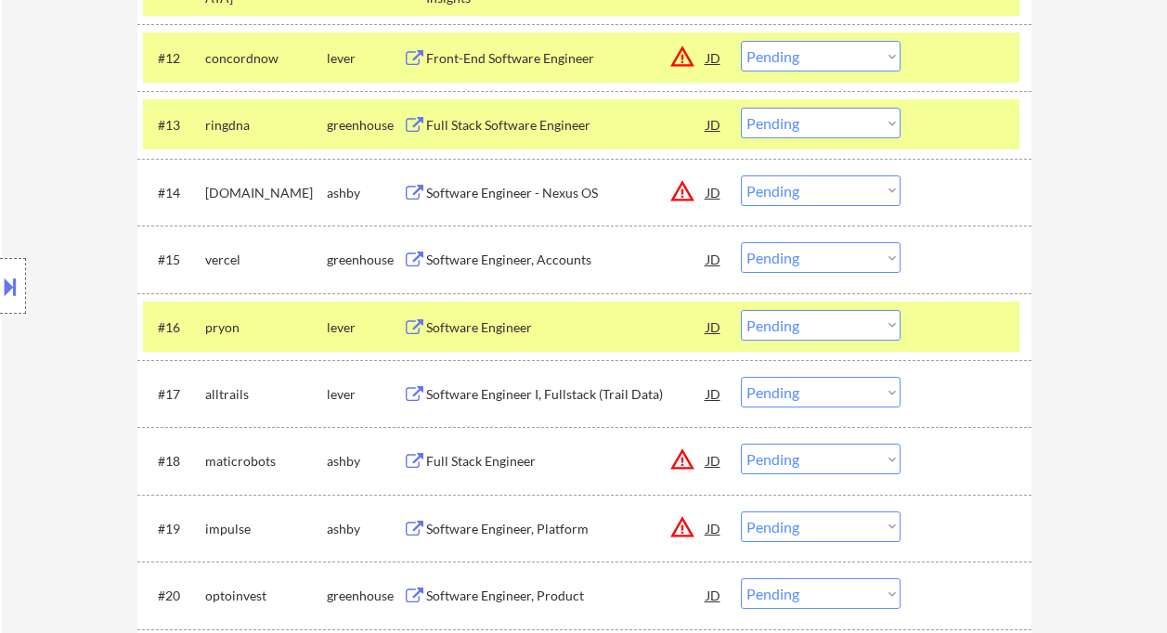
drag, startPoint x: 838, startPoint y: 323, endPoint x: 835, endPoint y: 339, distance: 16.0
click at [838, 323] on select "Choose an option... Pending Applied Excluded (Questions) Excluded (Expired) Exc…" at bounding box center [821, 325] width 160 height 31
click at [741, 310] on select "Choose an option... Pending Applied Excluded (Questions) Excluded (Expired) Exc…" at bounding box center [821, 325] width 160 height 31
click at [540, 392] on div "Software Engineer I, Fullstack (Trail Data)" at bounding box center [566, 394] width 280 height 19
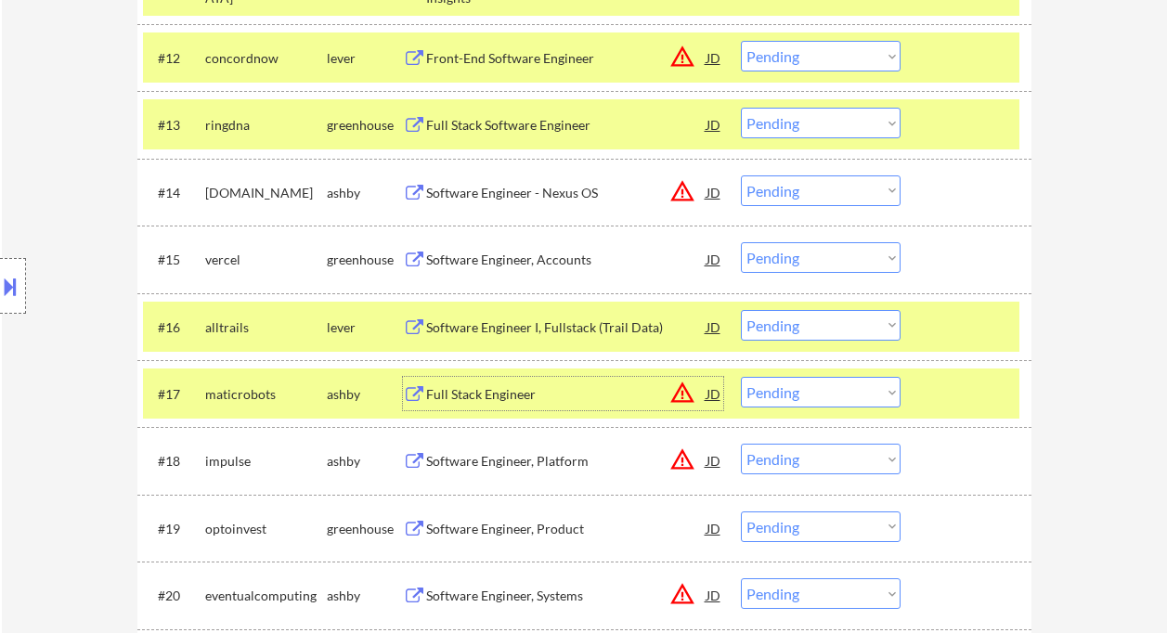
drag, startPoint x: 782, startPoint y: 328, endPoint x: 796, endPoint y: 339, distance: 17.8
click at [782, 328] on select "Choose an option... Pending Applied Excluded (Questions) Excluded (Expired) Exc…" at bounding box center [821, 325] width 160 height 31
click at [741, 310] on select "Choose an option... Pending Applied Excluded (Questions) Excluded (Expired) Exc…" at bounding box center [821, 325] width 160 height 31
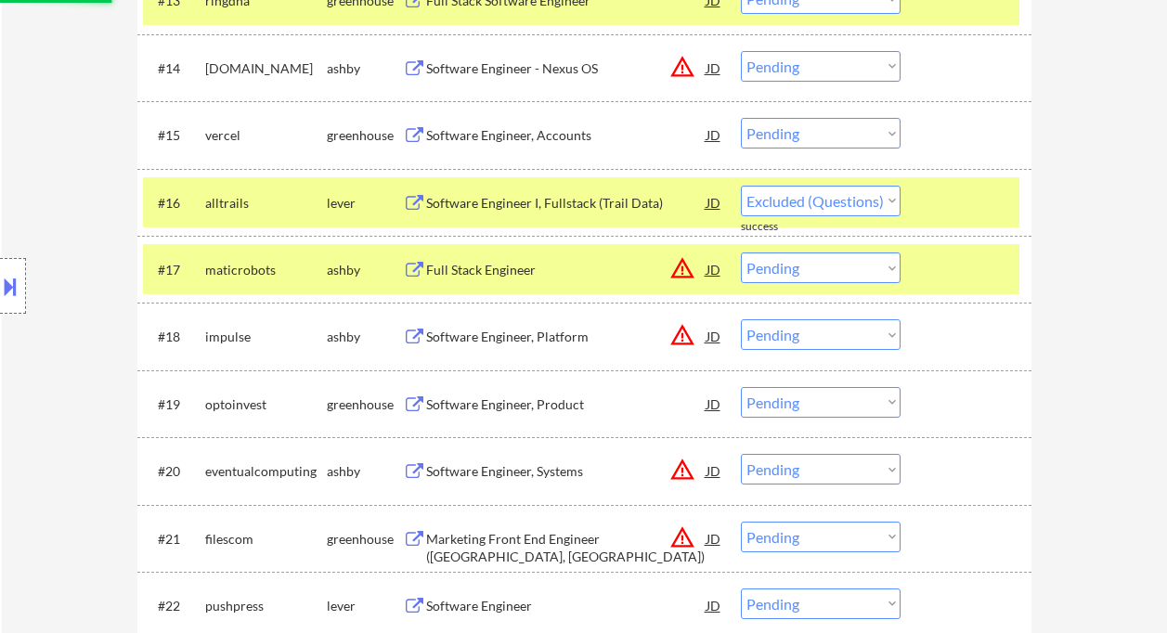
select select ""pending""
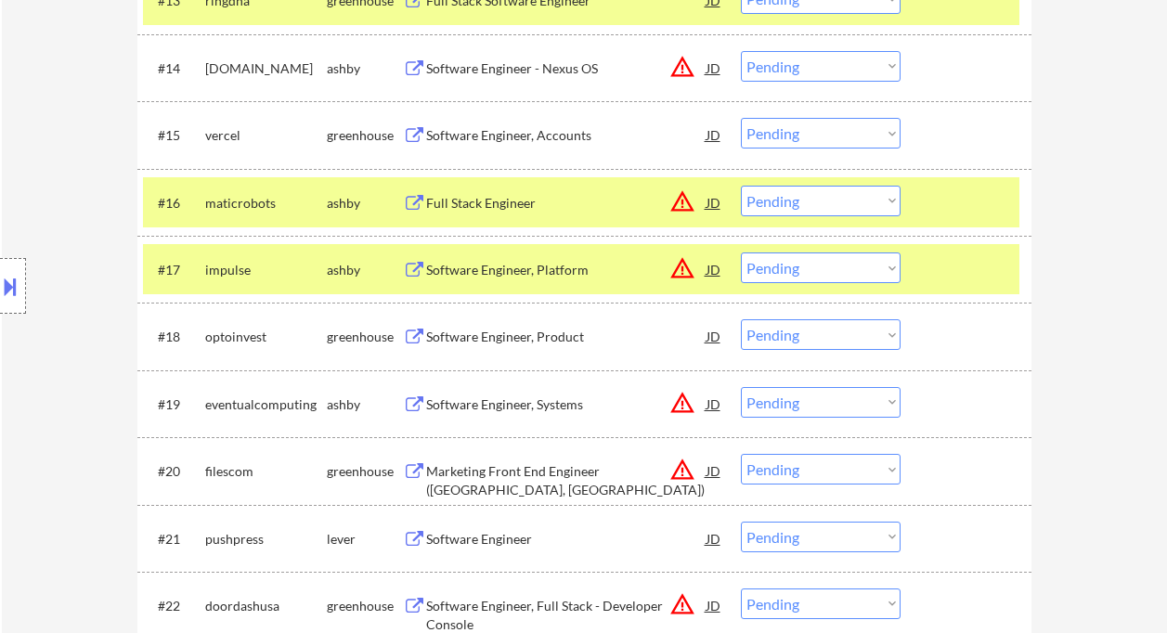
drag, startPoint x: 35, startPoint y: 78, endPoint x: 108, endPoint y: 101, distance: 76.1
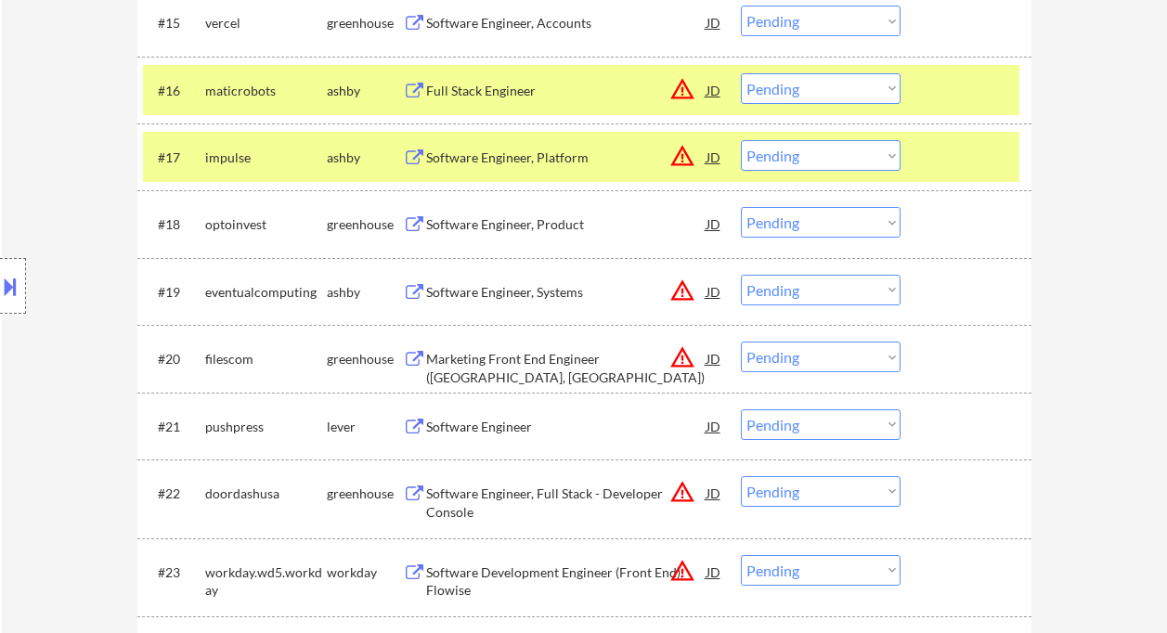
scroll to position [1609, 0]
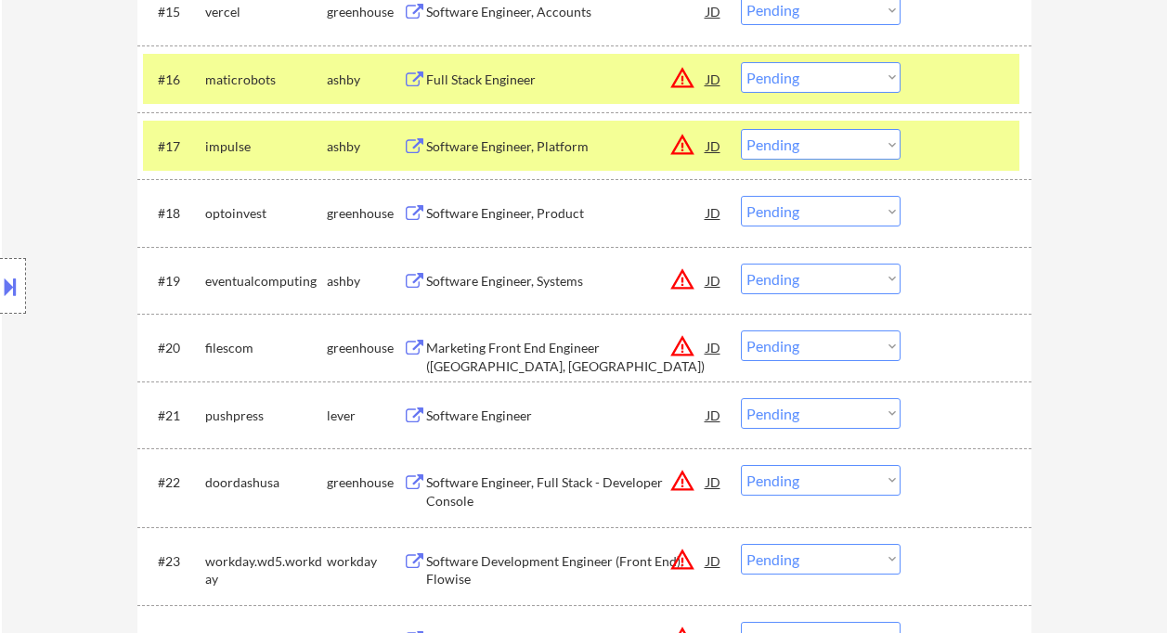
click at [527, 214] on div "Software Engineer, Product" at bounding box center [566, 213] width 280 height 19
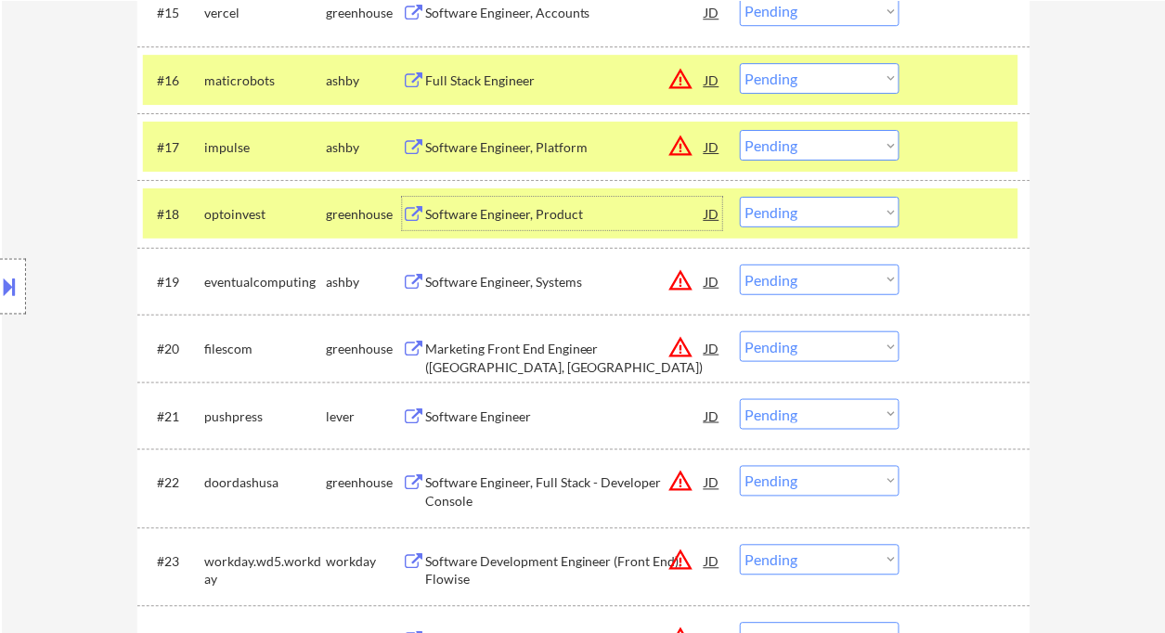
scroll to position [1733, 0]
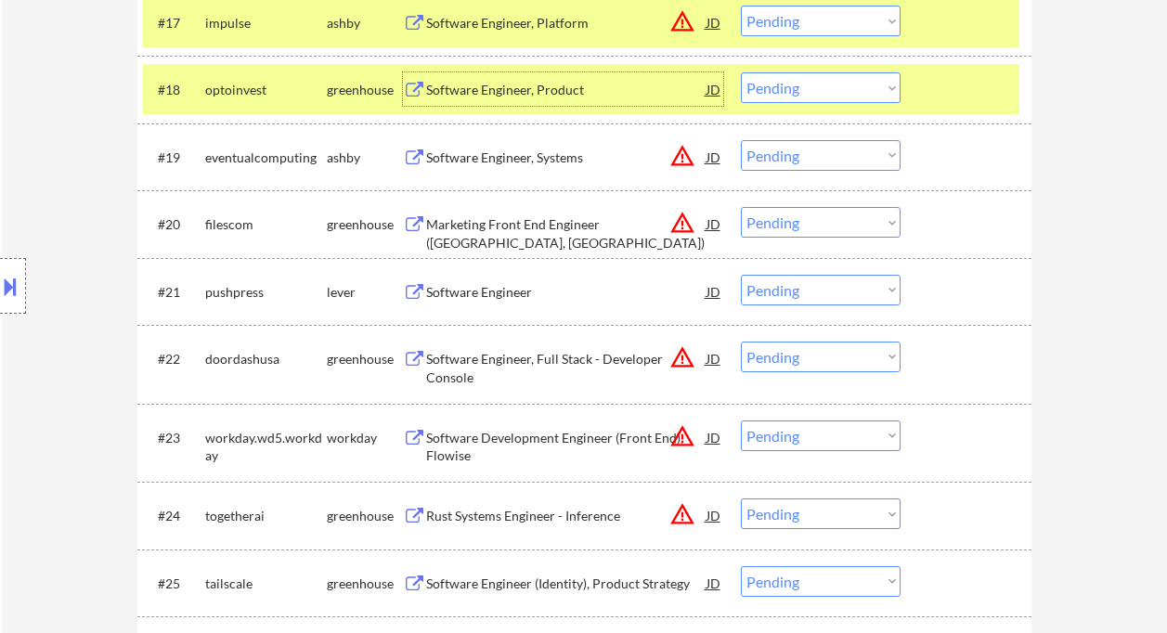
click at [467, 304] on div "Software Engineer" at bounding box center [566, 291] width 280 height 33
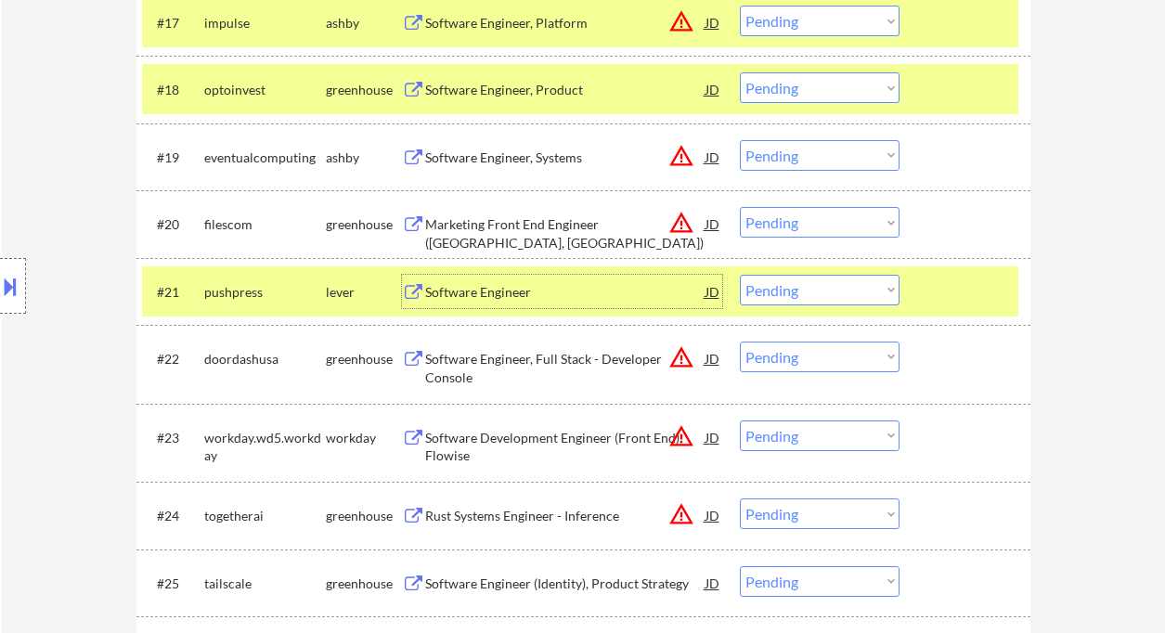
drag, startPoint x: 850, startPoint y: 285, endPoint x: 861, endPoint y: 304, distance: 21.7
click at [850, 285] on select "Choose an option... Pending Applied Excluded (Questions) Excluded (Expired) Exc…" at bounding box center [820, 290] width 160 height 31
click at [740, 275] on select "Choose an option... Pending Applied Excluded (Questions) Excluded (Expired) Exc…" at bounding box center [820, 290] width 160 height 31
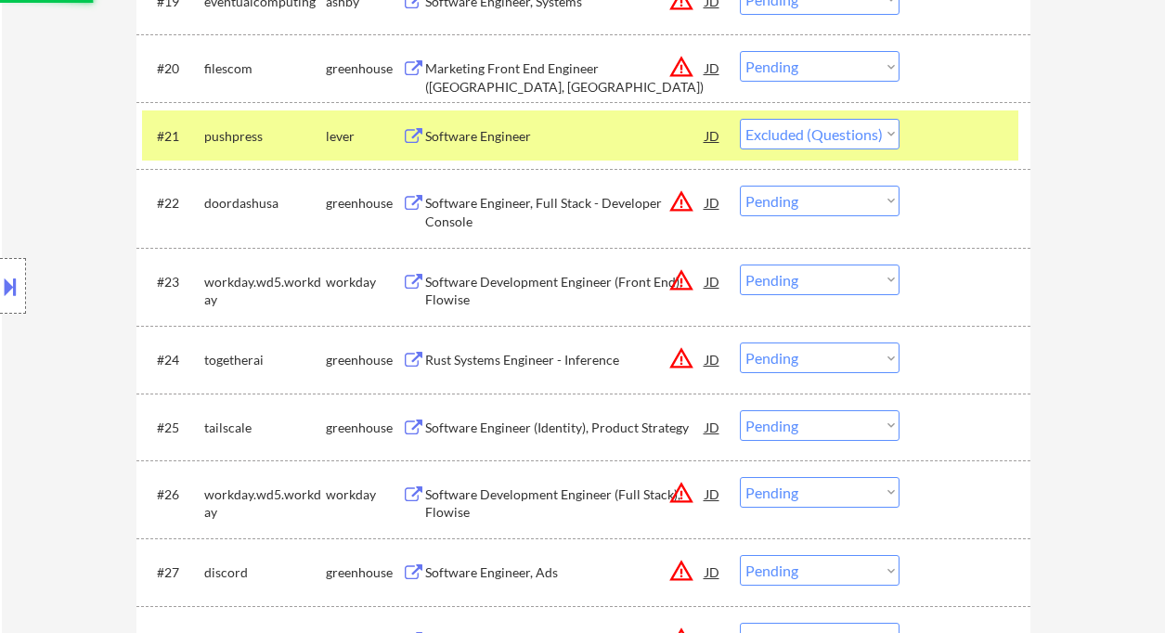
scroll to position [1981, 0]
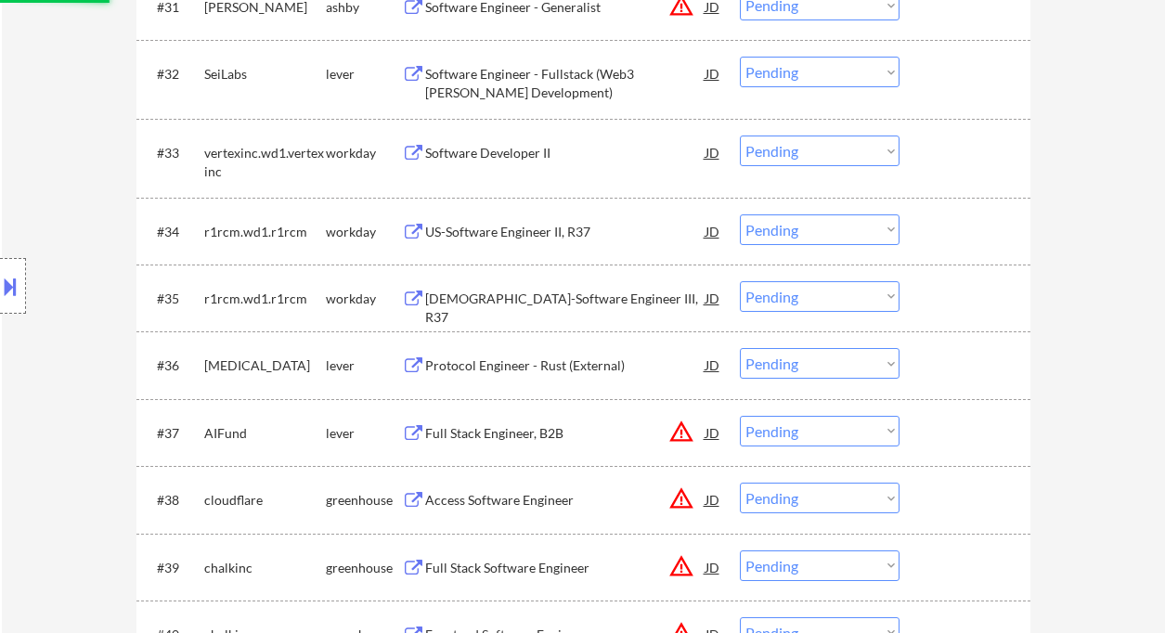
select select ""pending""
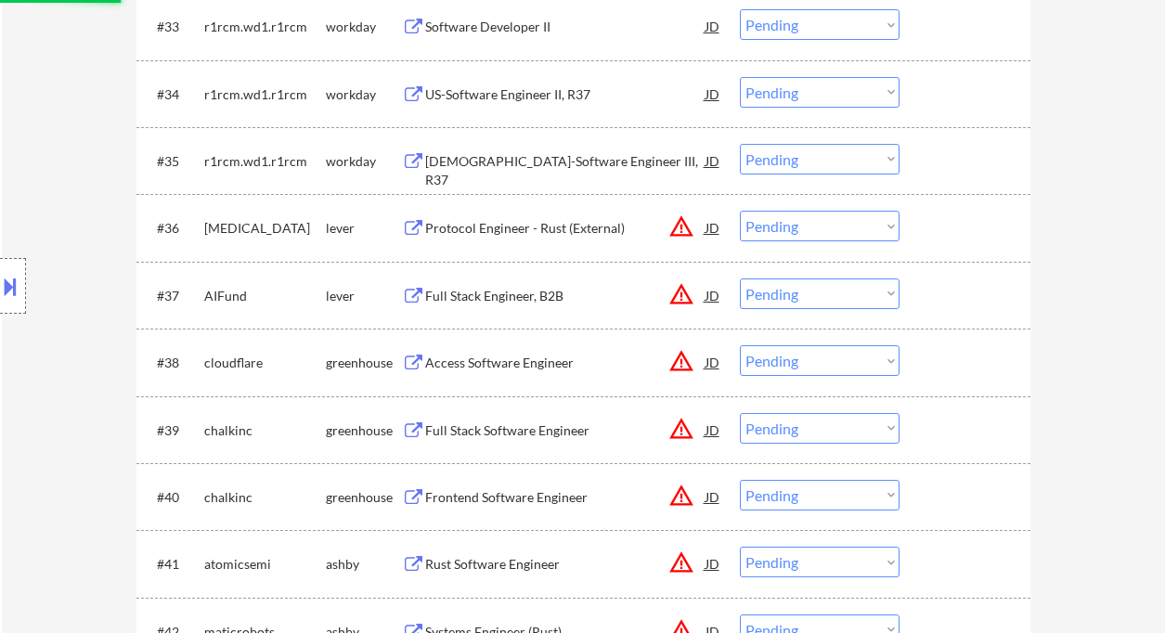
scroll to position [2847, 0]
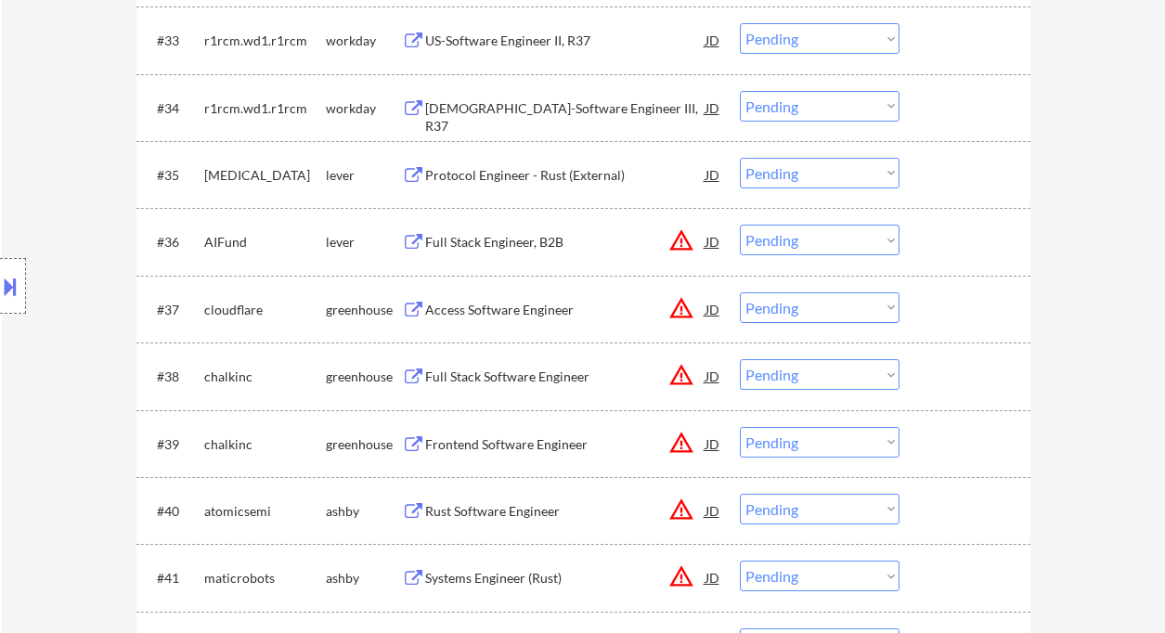
click at [468, 172] on div "Protocol Engineer - Rust (External)" at bounding box center [565, 175] width 280 height 19
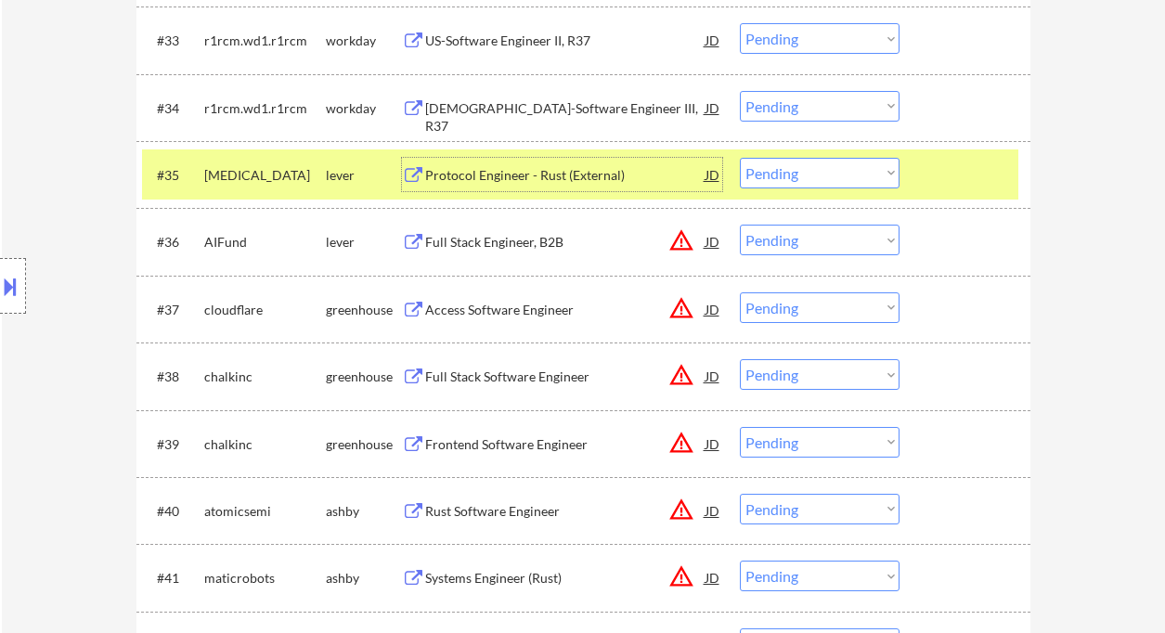
click at [815, 176] on select "Choose an option... Pending Applied Excluded (Questions) Excluded (Expired) Exc…" at bounding box center [820, 173] width 160 height 31
click at [740, 158] on select "Choose an option... Pending Applied Excluded (Questions) Excluded (Expired) Exc…" at bounding box center [820, 173] width 160 height 31
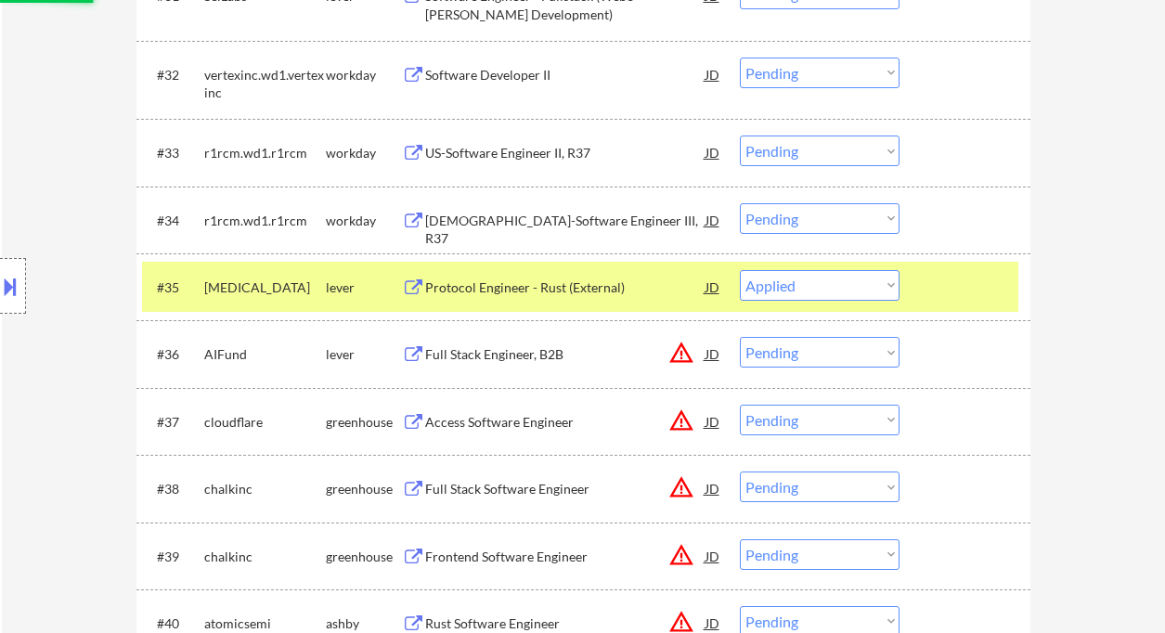
scroll to position [2724, 0]
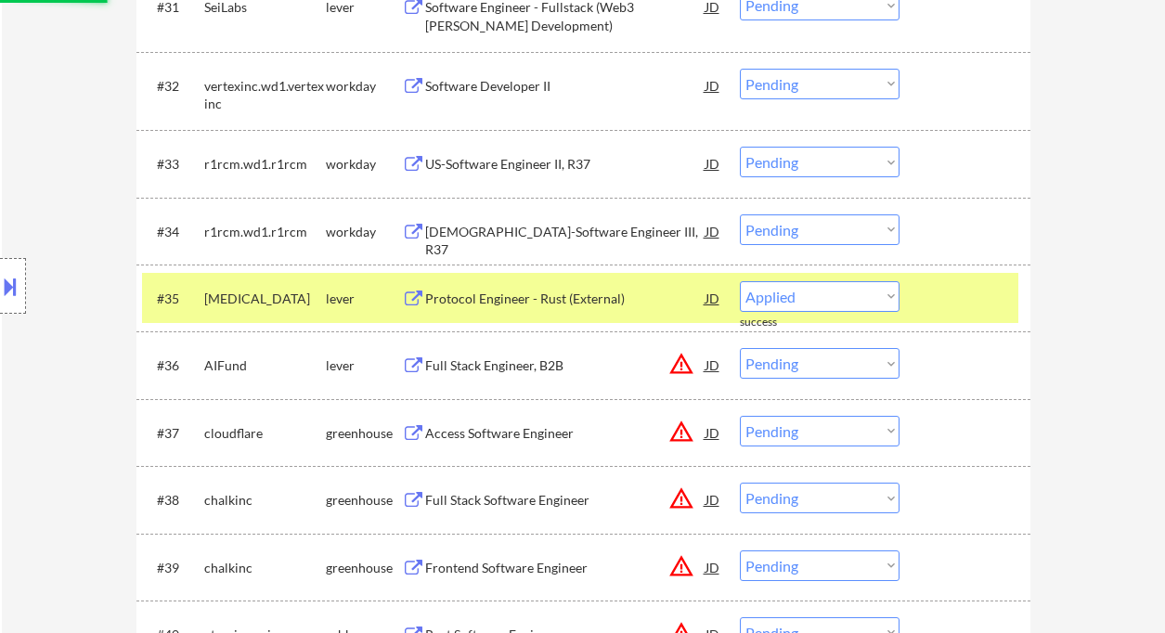
select select ""pending""
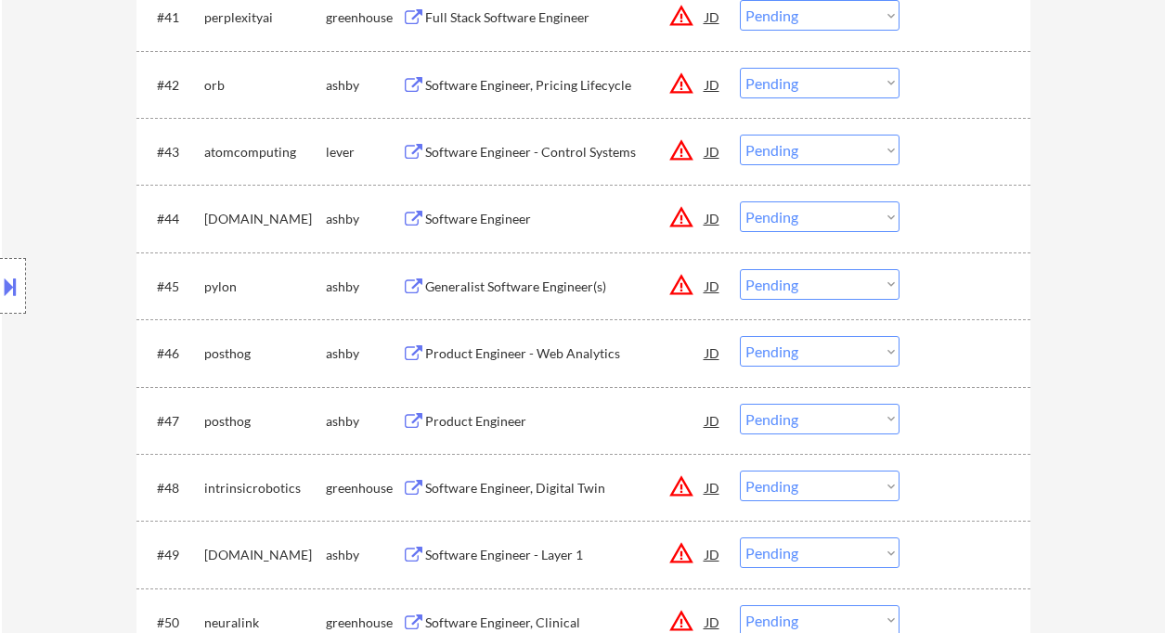
scroll to position [3467, 0]
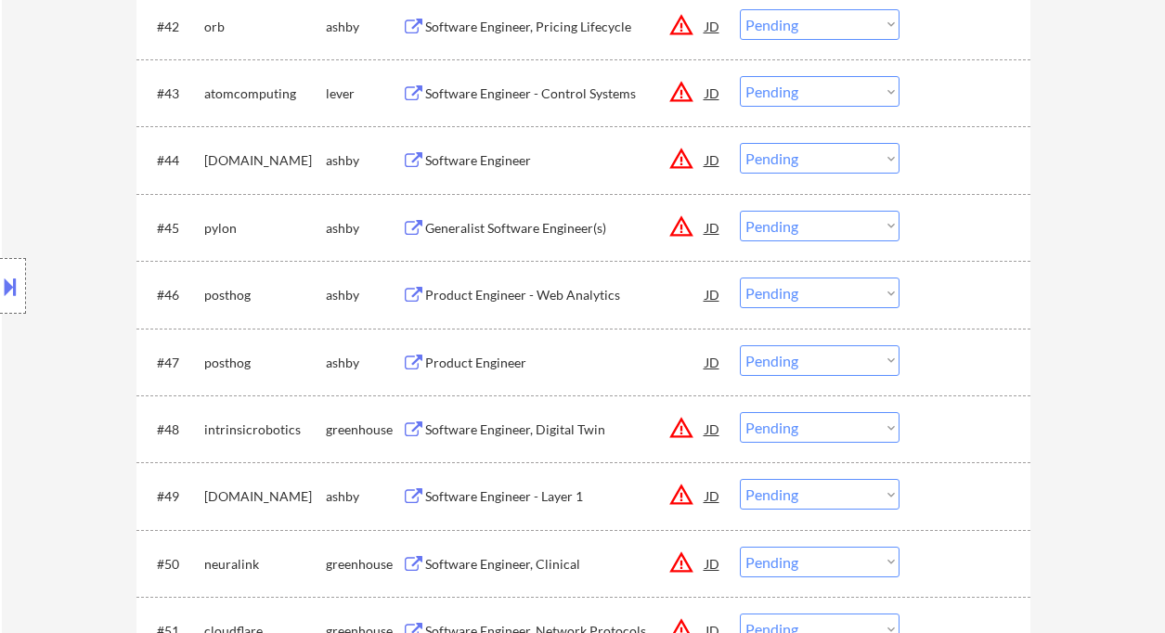
click at [463, 295] on div "Product Engineer - Web Analytics" at bounding box center [565, 295] width 280 height 19
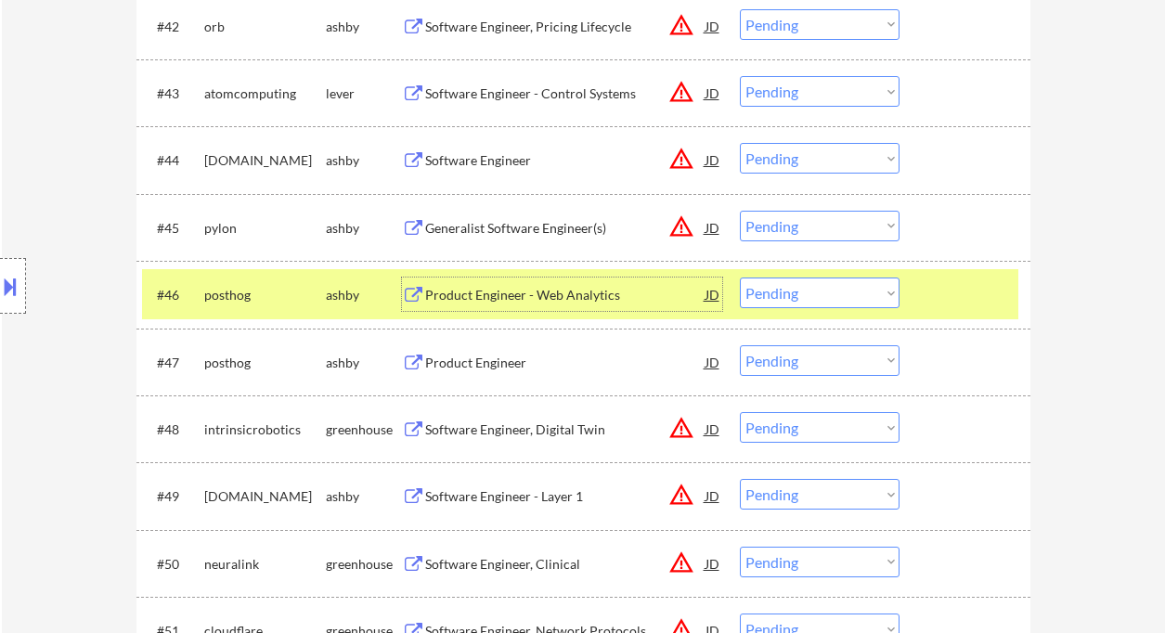
click at [821, 293] on select "Choose an option... Pending Applied Excluded (Questions) Excluded (Expired) Exc…" at bounding box center [820, 293] width 160 height 31
click at [740, 278] on select "Choose an option... Pending Applied Excluded (Questions) Excluded (Expired) Exc…" at bounding box center [820, 293] width 160 height 31
select select ""pending""
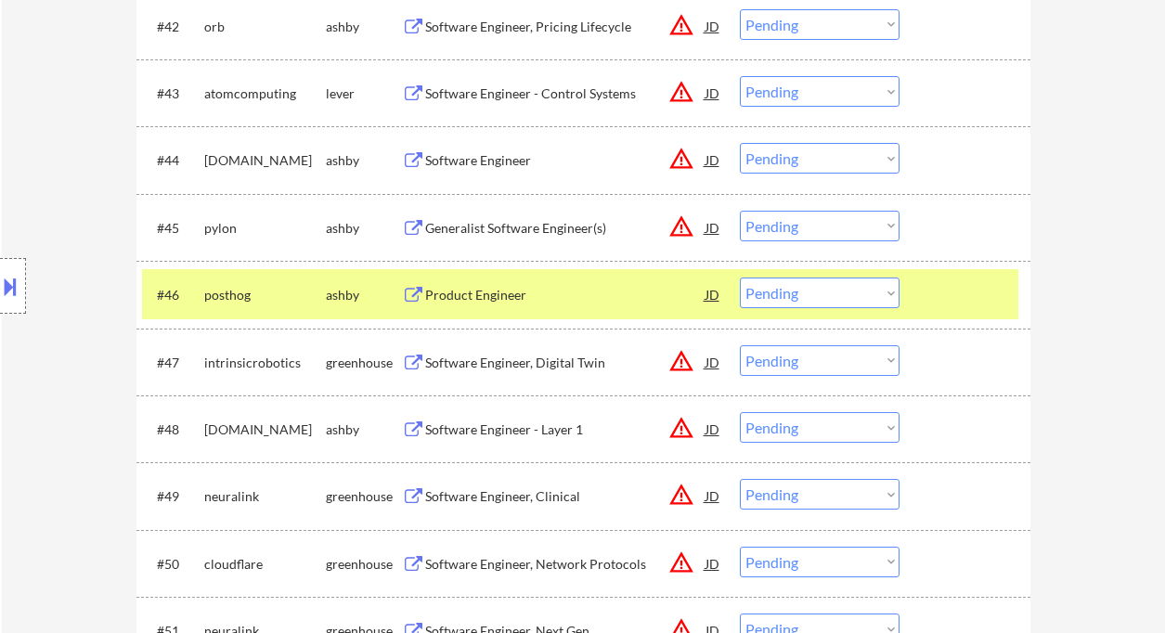
click at [491, 293] on div "Product Engineer" at bounding box center [565, 295] width 280 height 19
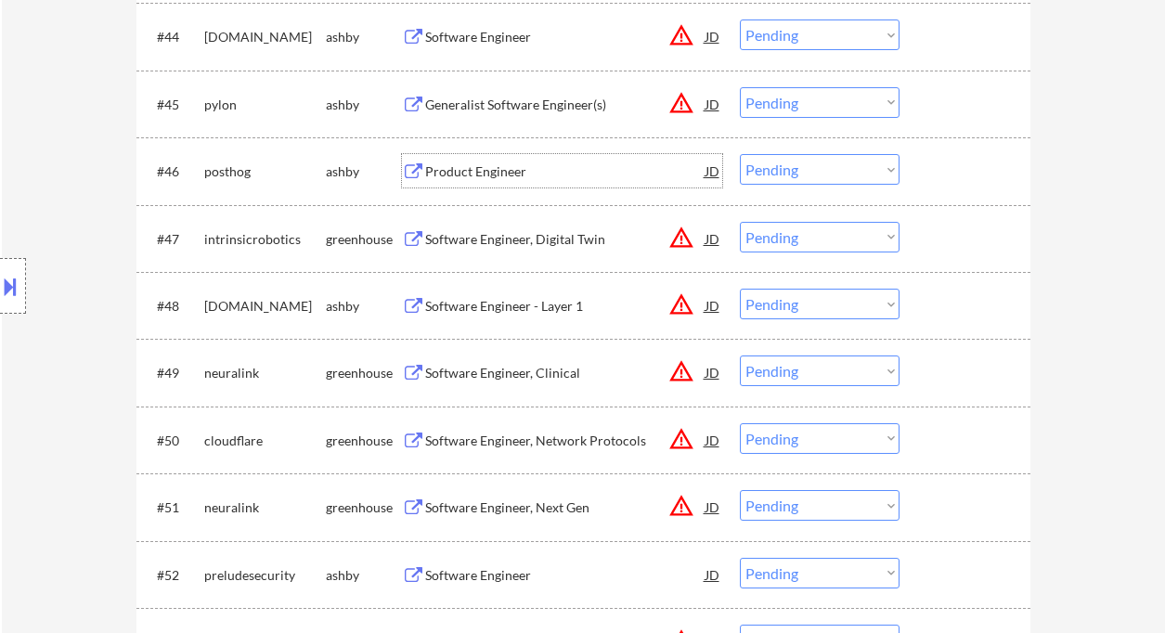
scroll to position [3838, 0]
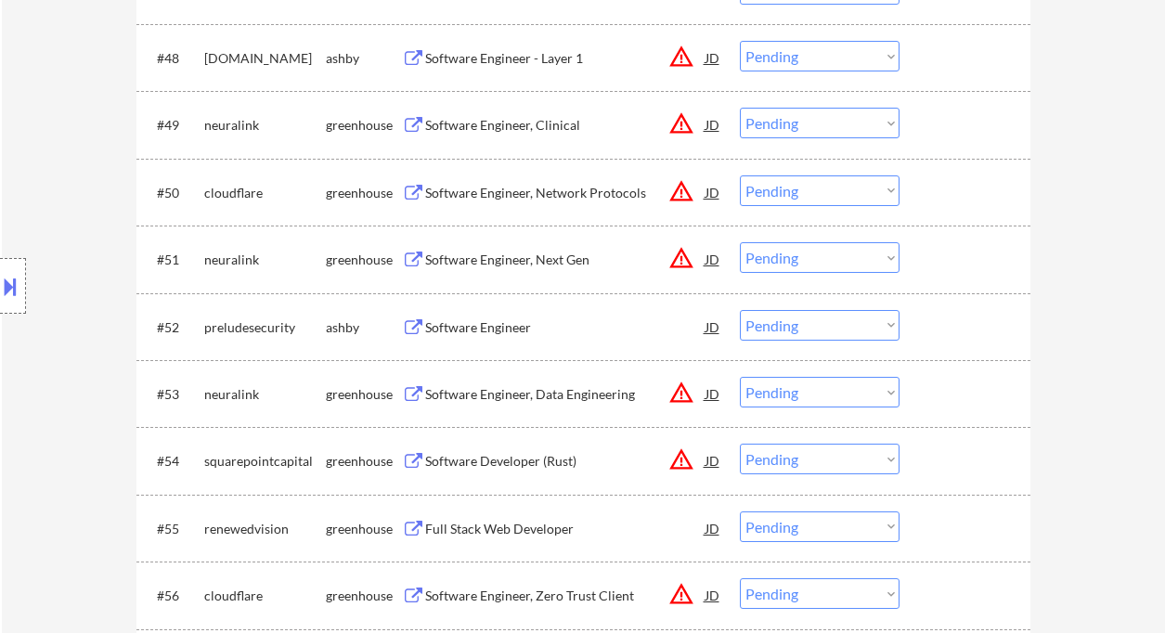
click at [514, 321] on div "Software Engineer" at bounding box center [565, 328] width 280 height 19
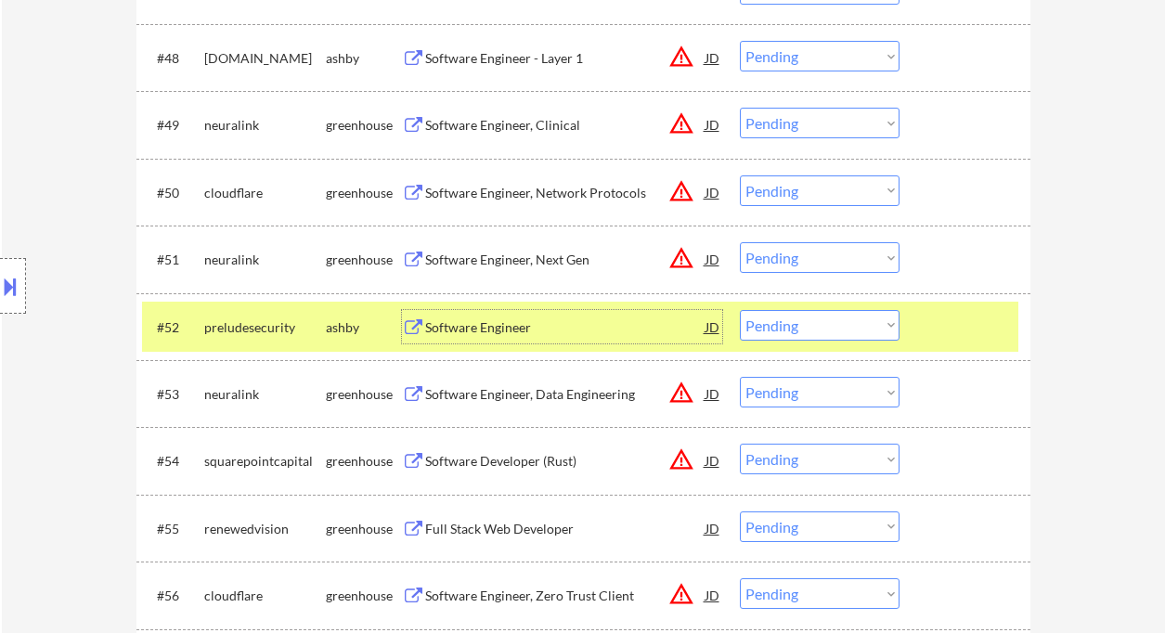
click at [822, 326] on select "Choose an option... Pending Applied Excluded (Questions) Excluded (Expired) Exc…" at bounding box center [820, 325] width 160 height 31
click at [740, 310] on select "Choose an option... Pending Applied Excluded (Questions) Excluded (Expired) Exc…" at bounding box center [820, 325] width 160 height 31
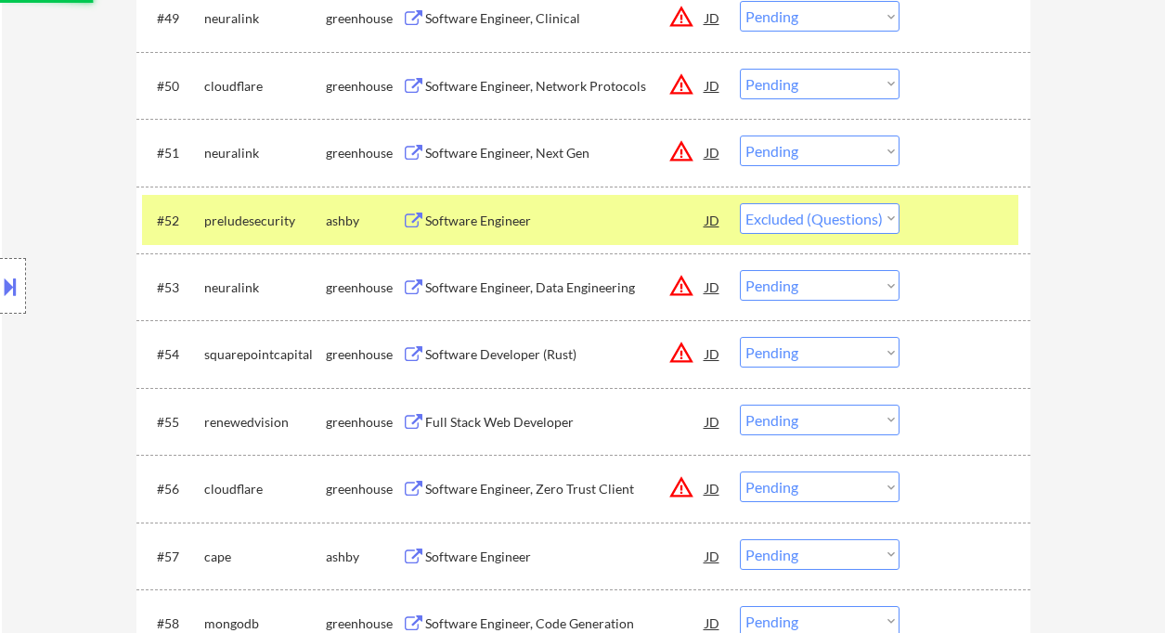
scroll to position [3961, 0]
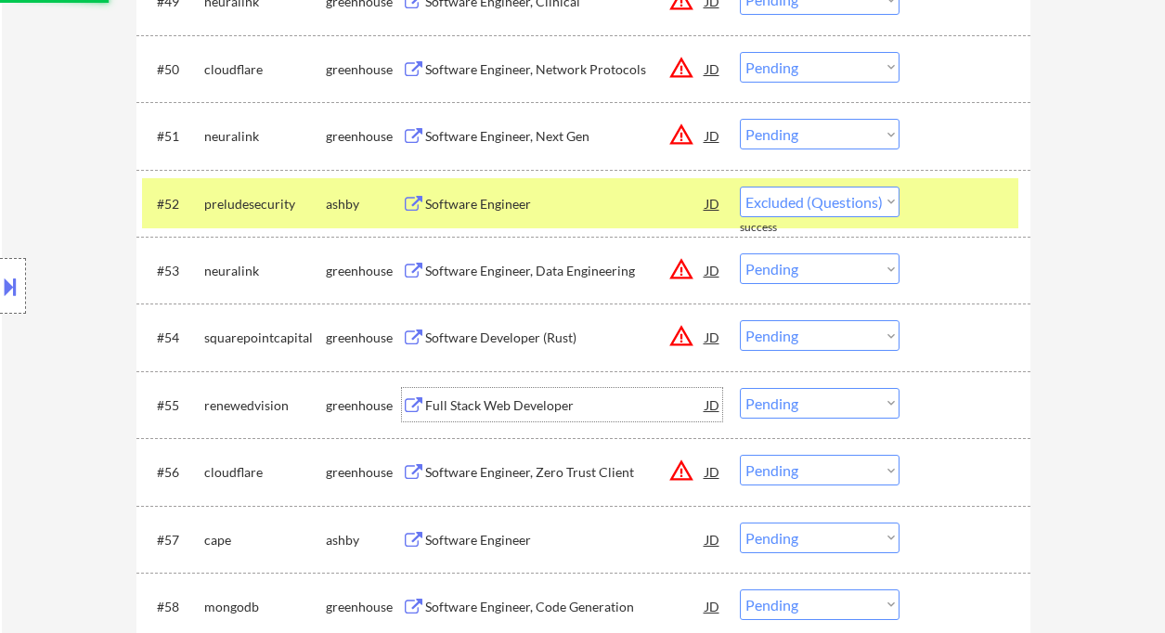
click at [507, 411] on div "Full Stack Web Developer" at bounding box center [565, 406] width 280 height 19
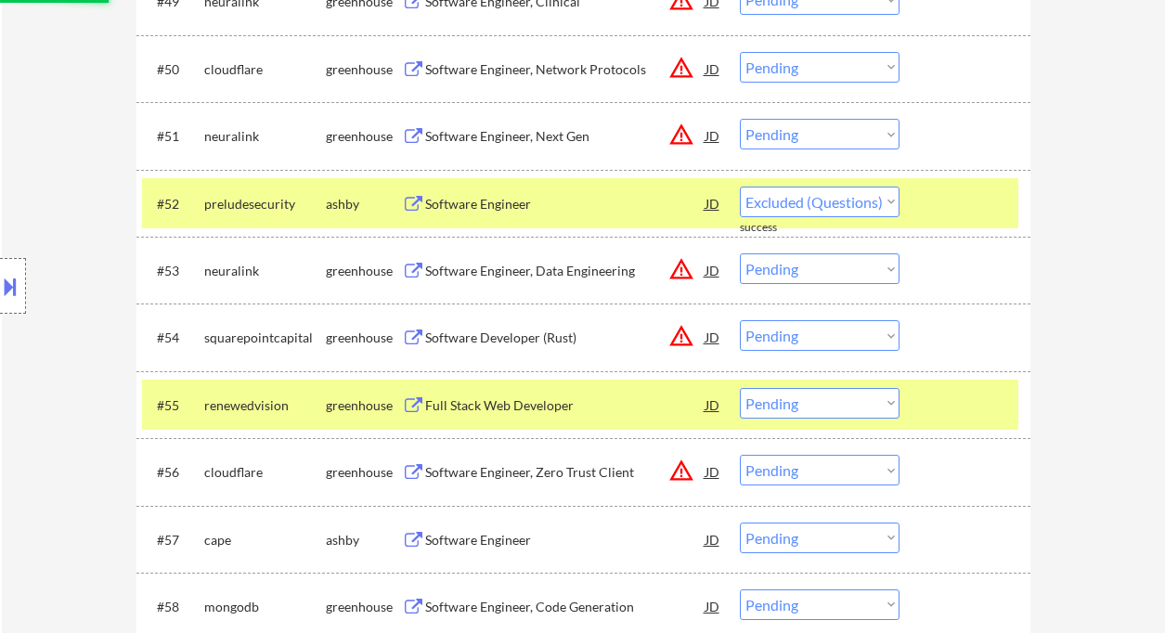
select select ""pending""
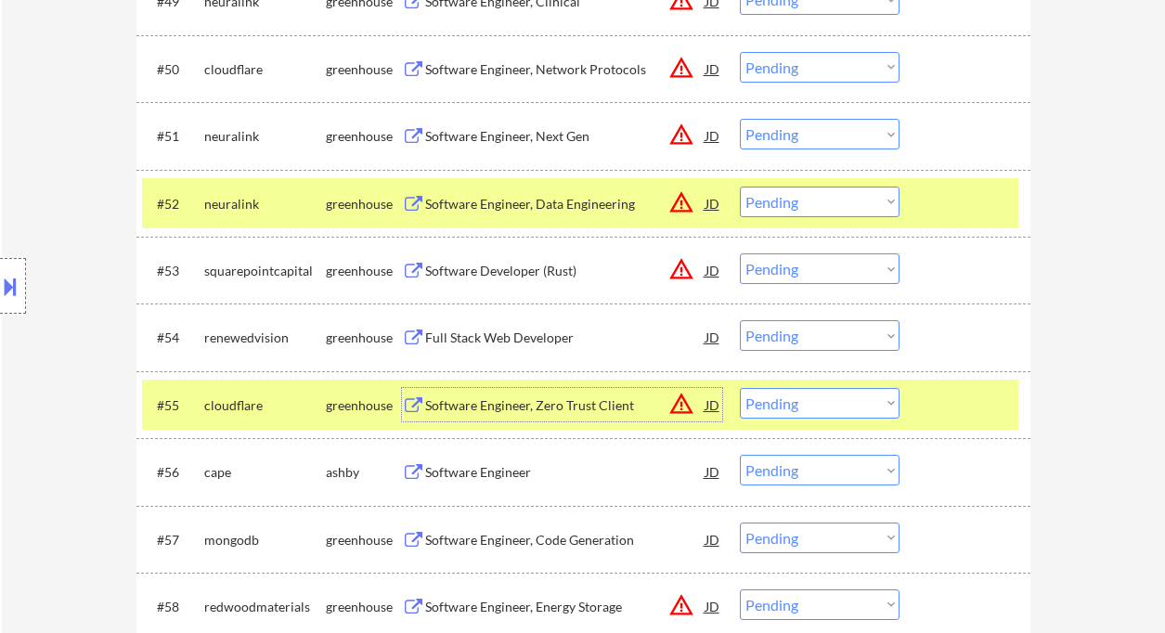
click at [807, 330] on select "Choose an option... Pending Applied Excluded (Questions) Excluded (Expired) Exc…" at bounding box center [820, 335] width 160 height 31
drag, startPoint x: 42, startPoint y: 354, endPoint x: 68, endPoint y: 353, distance: 26.0
click at [42, 354] on div "Location Inclusions:" at bounding box center [166, 286] width 332 height 345
click at [786, 343] on select "Choose an option... Pending Applied Excluded (Questions) Excluded (Expired) Exc…" at bounding box center [820, 335] width 160 height 31
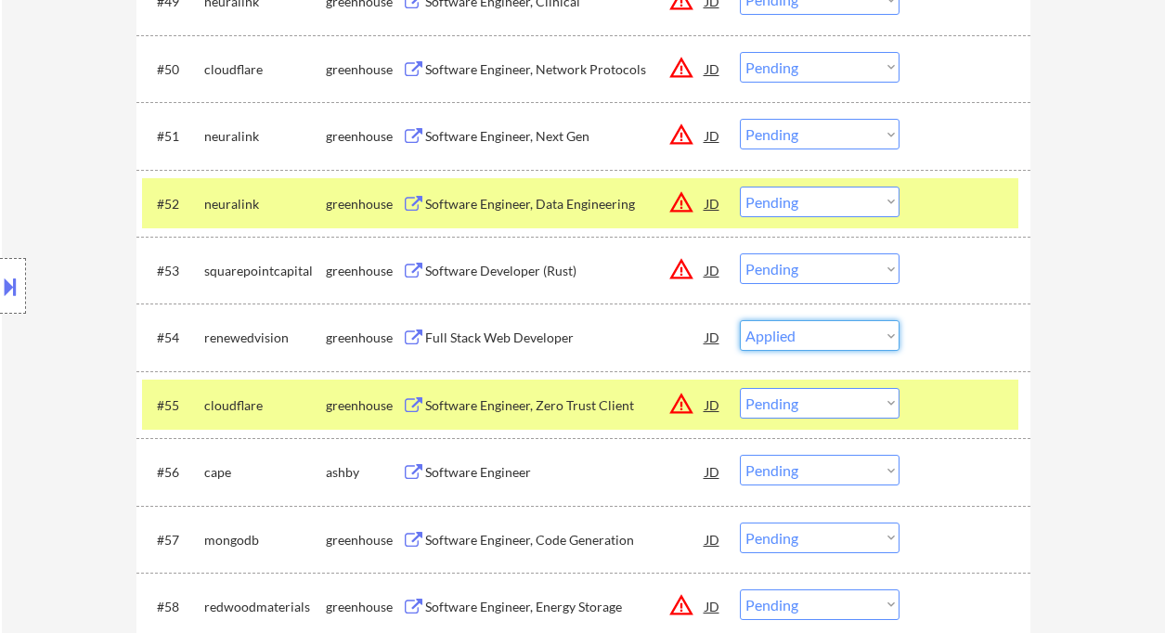
click at [740, 320] on select "Choose an option... Pending Applied Excluded (Questions) Excluded (Expired) Exc…" at bounding box center [820, 335] width 160 height 31
select select ""pending""
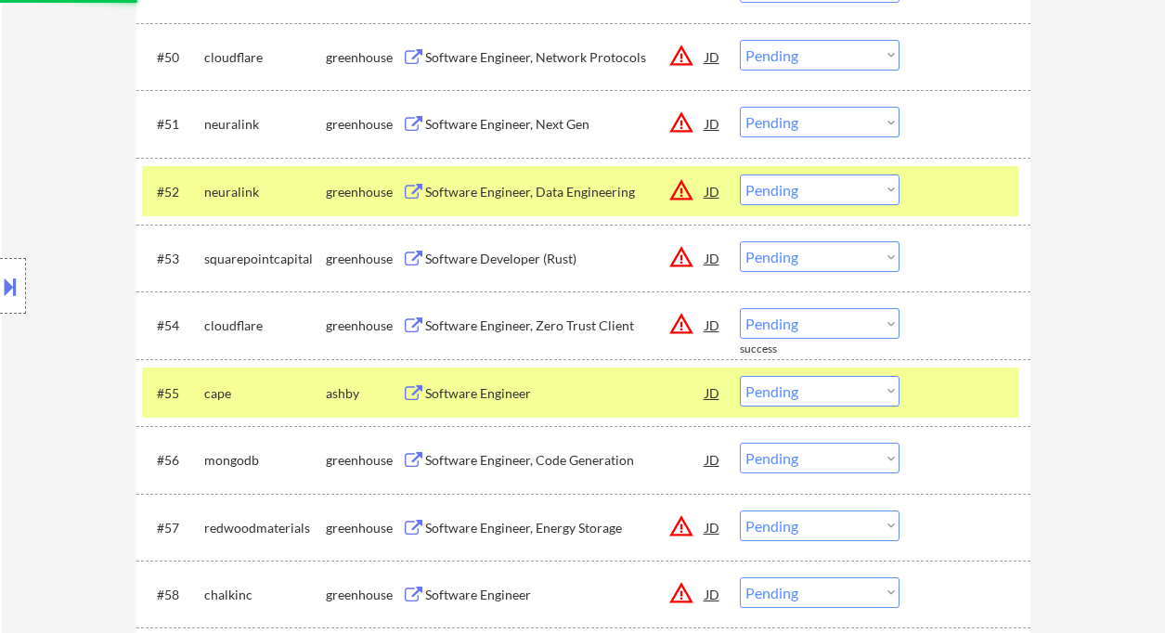
scroll to position [4086, 0]
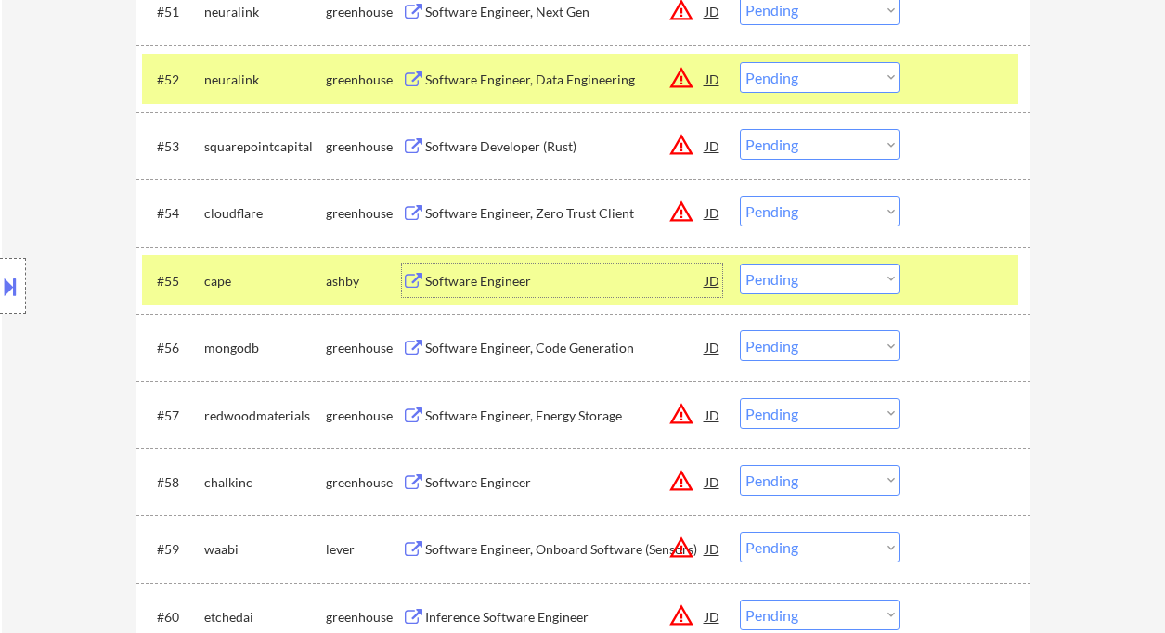
click at [459, 293] on div "Software Engineer" at bounding box center [565, 280] width 280 height 33
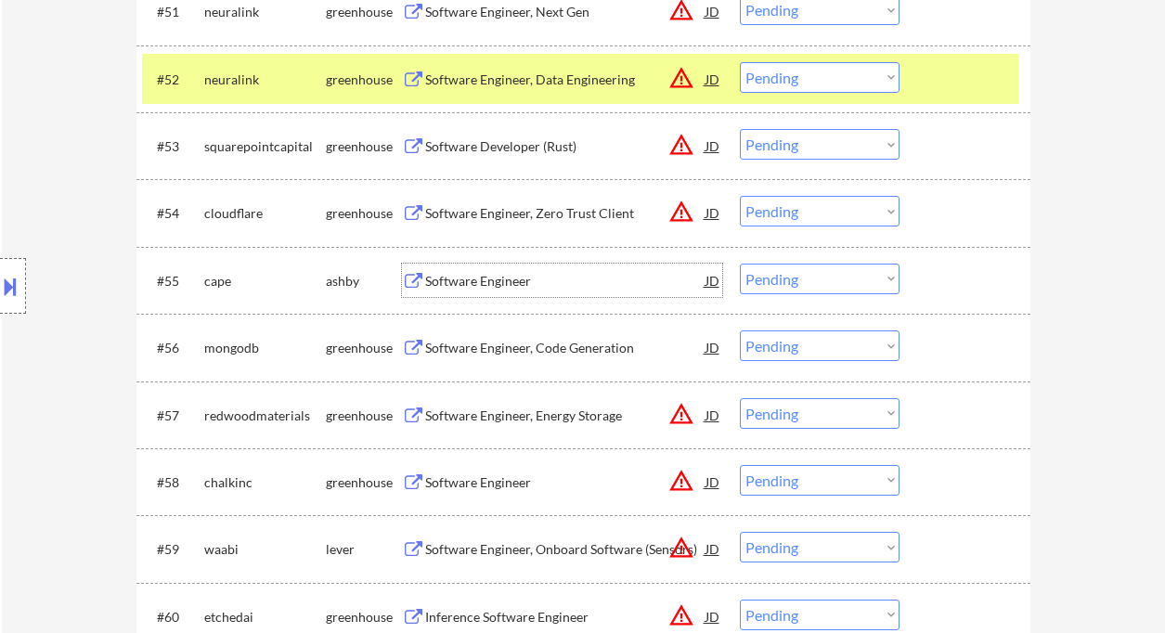
click at [794, 281] on select "Choose an option... Pending Applied Excluded (Questions) Excluded (Expired) Exc…" at bounding box center [820, 279] width 160 height 31
click at [740, 264] on select "Choose an option... Pending Applied Excluded (Questions) Excluded (Expired) Exc…" at bounding box center [820, 279] width 160 height 31
select select ""pending""
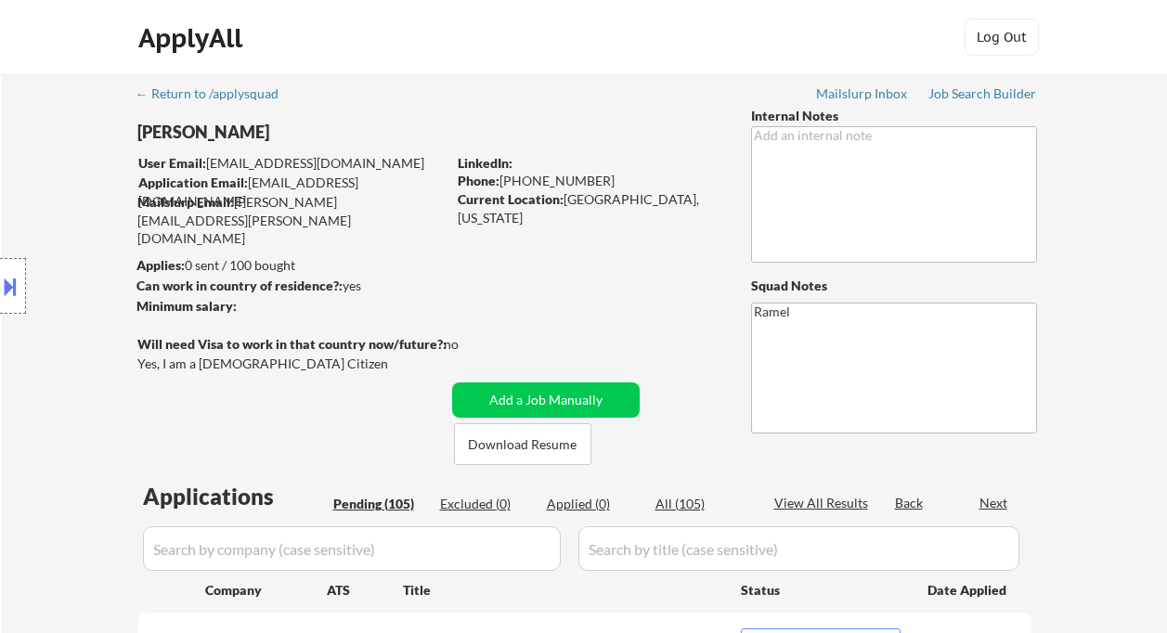
select select ""pending""
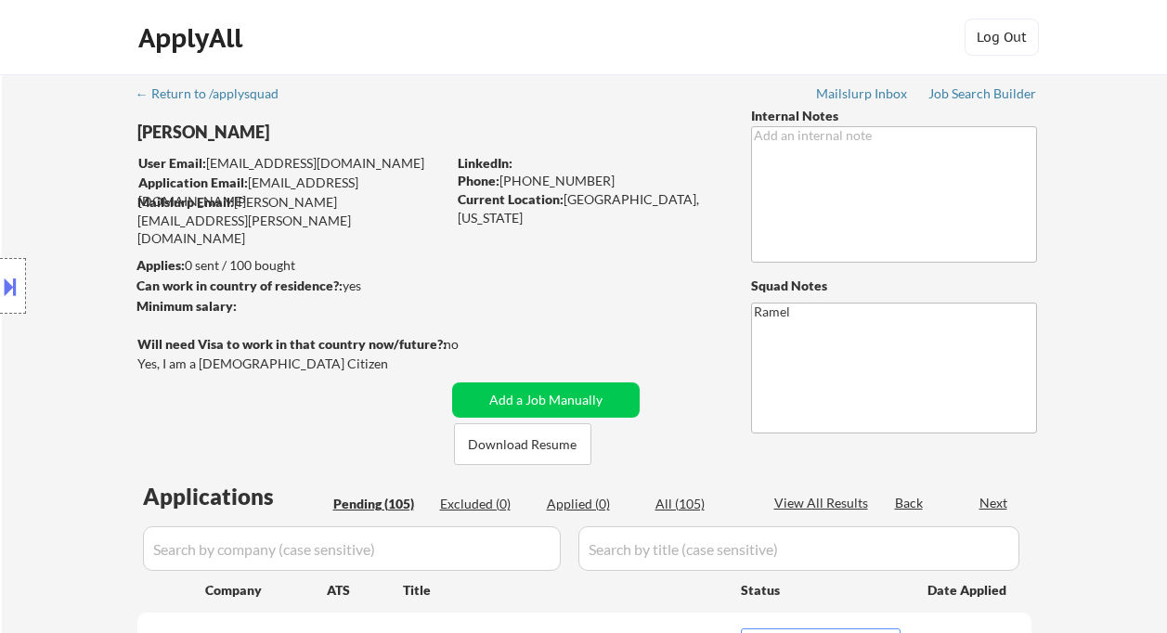
select select ""pending""
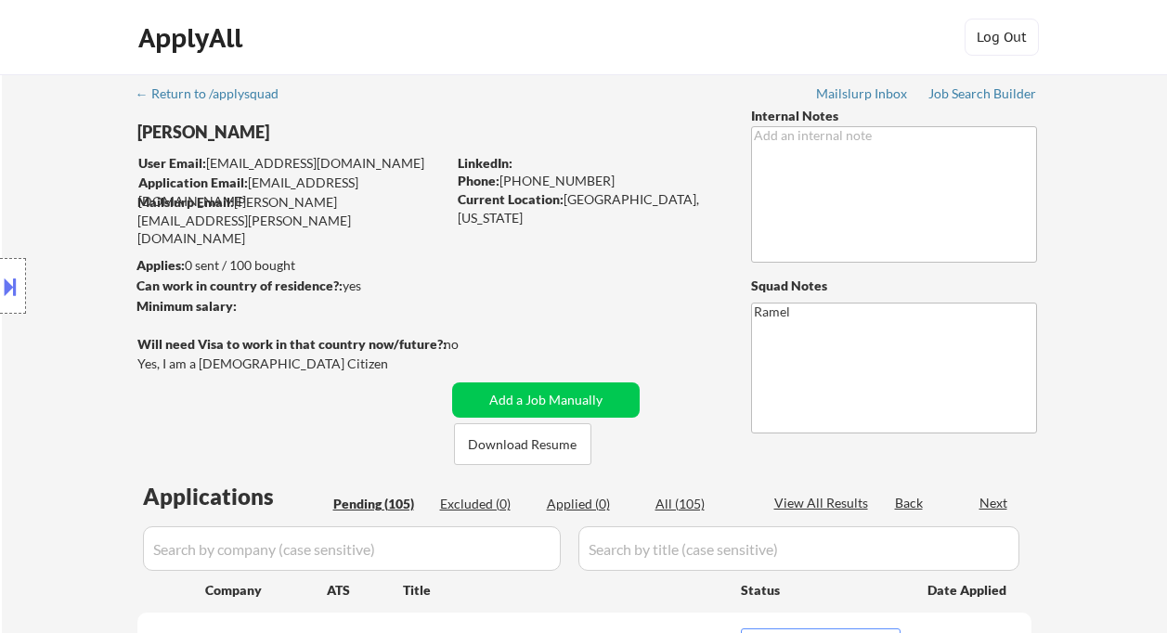
select select ""pending""
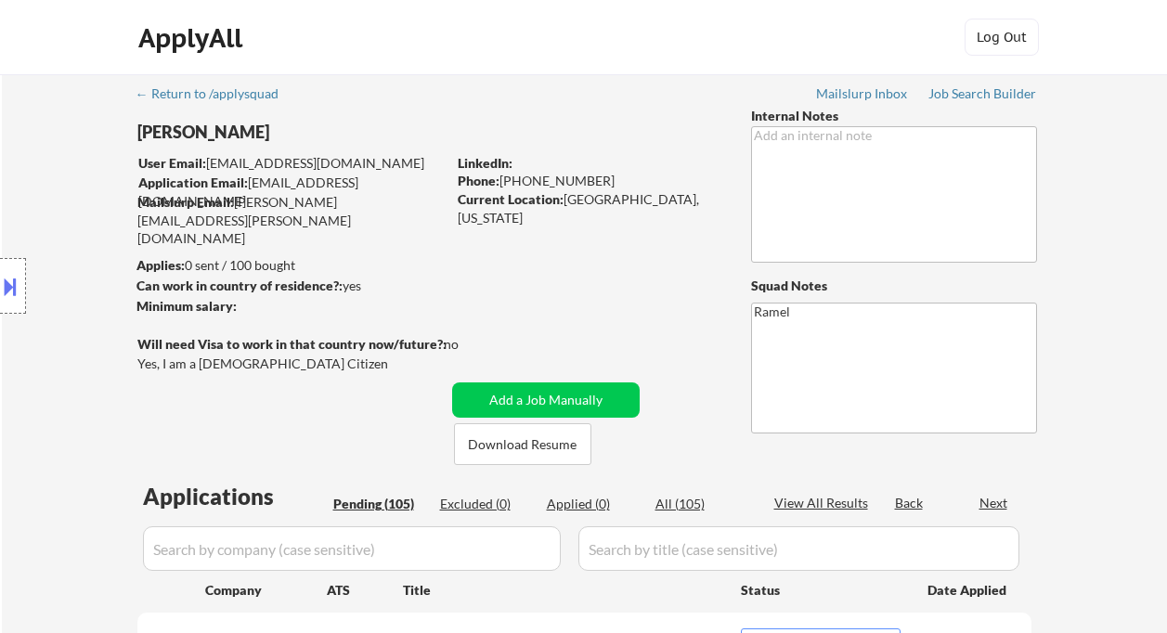
select select ""pending""
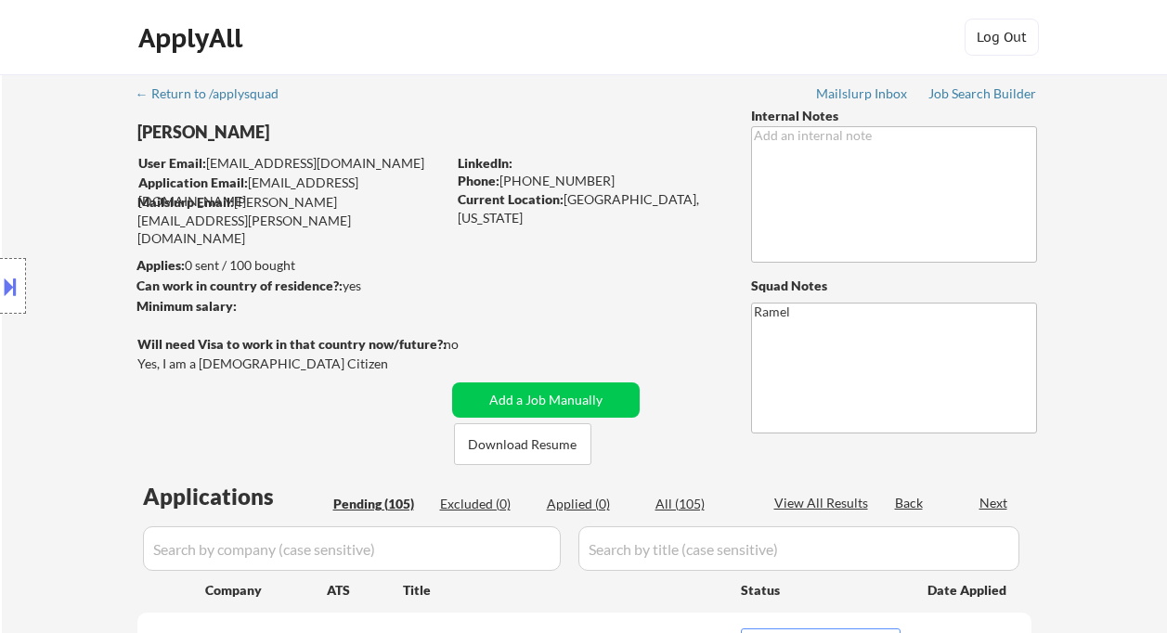
select select ""pending""
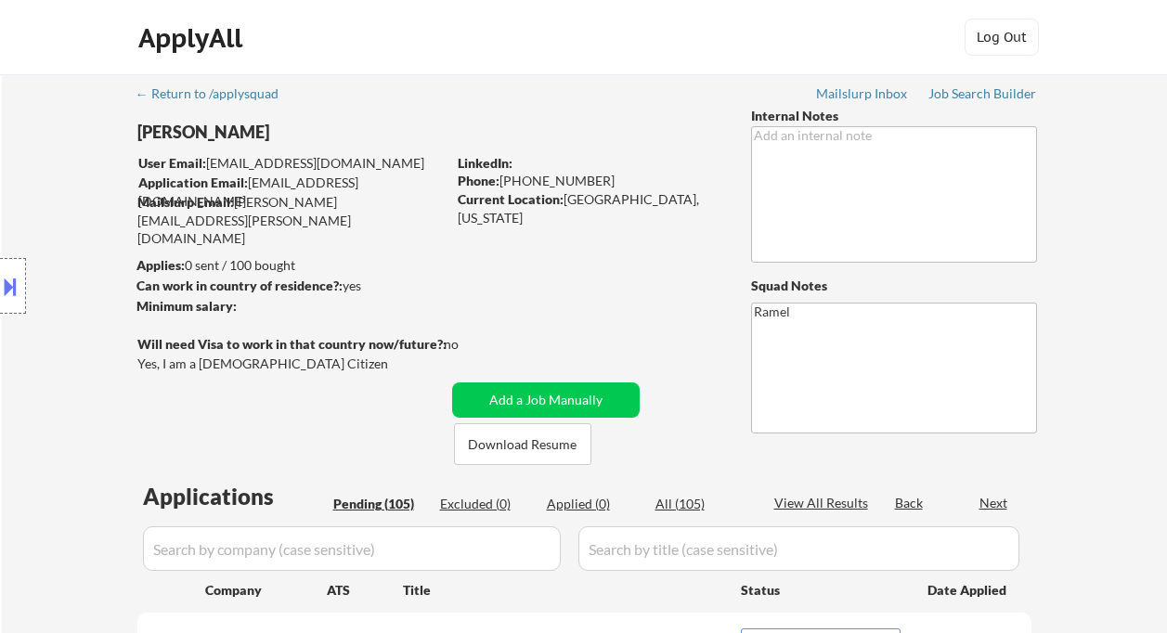
select select ""pending""
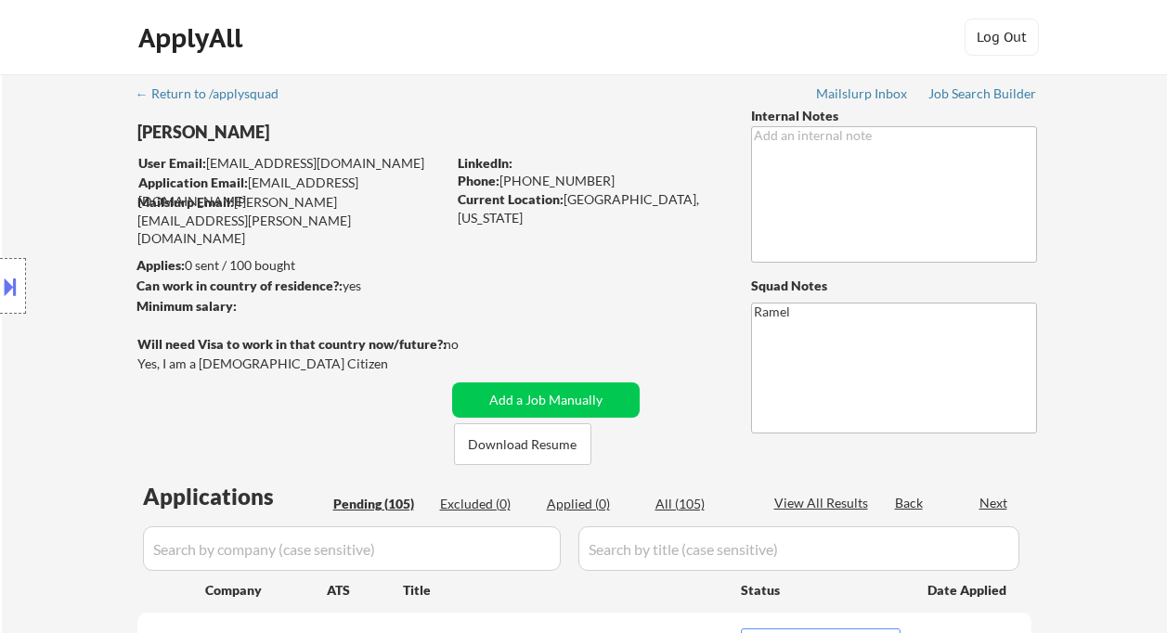
select select ""pending""
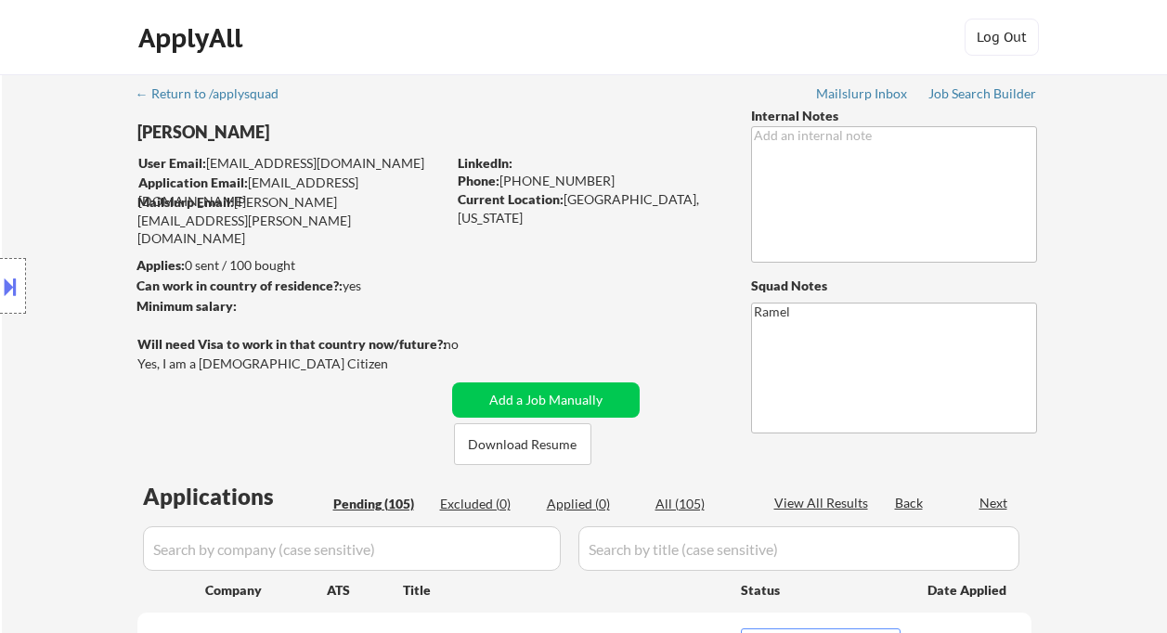
select select ""pending""
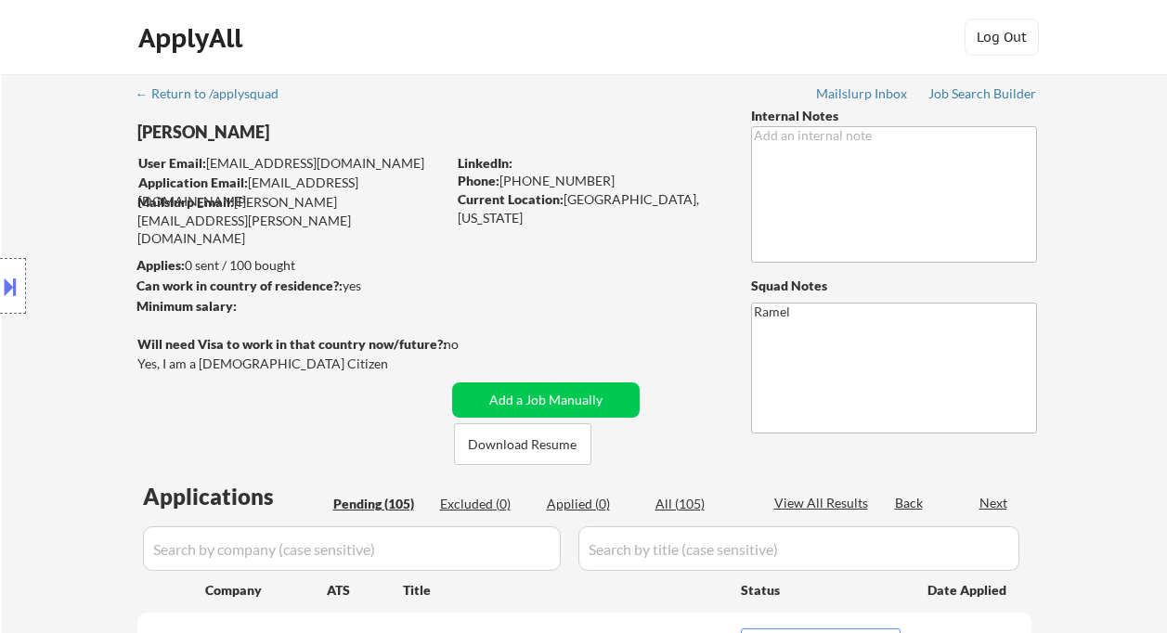
select select ""pending""
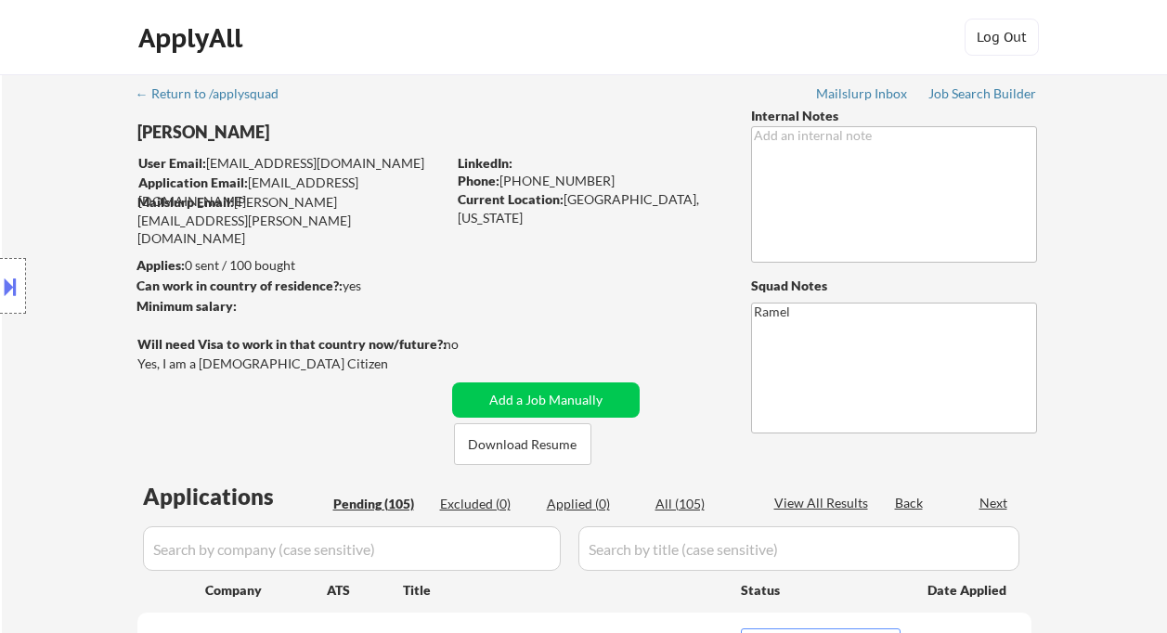
select select ""pending""
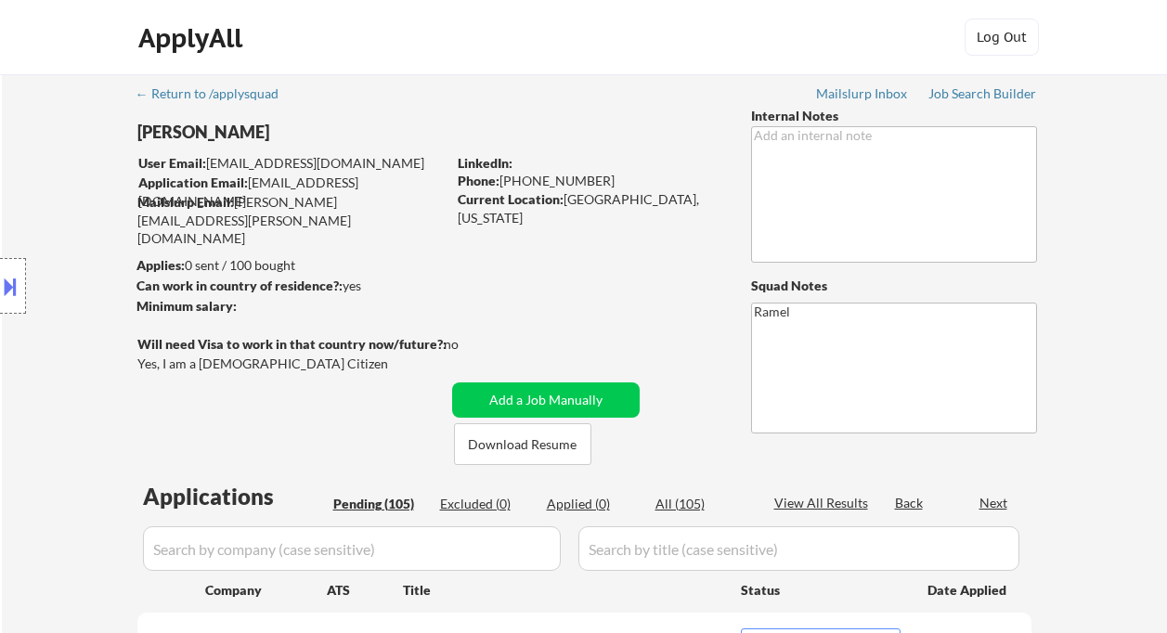
select select ""pending""
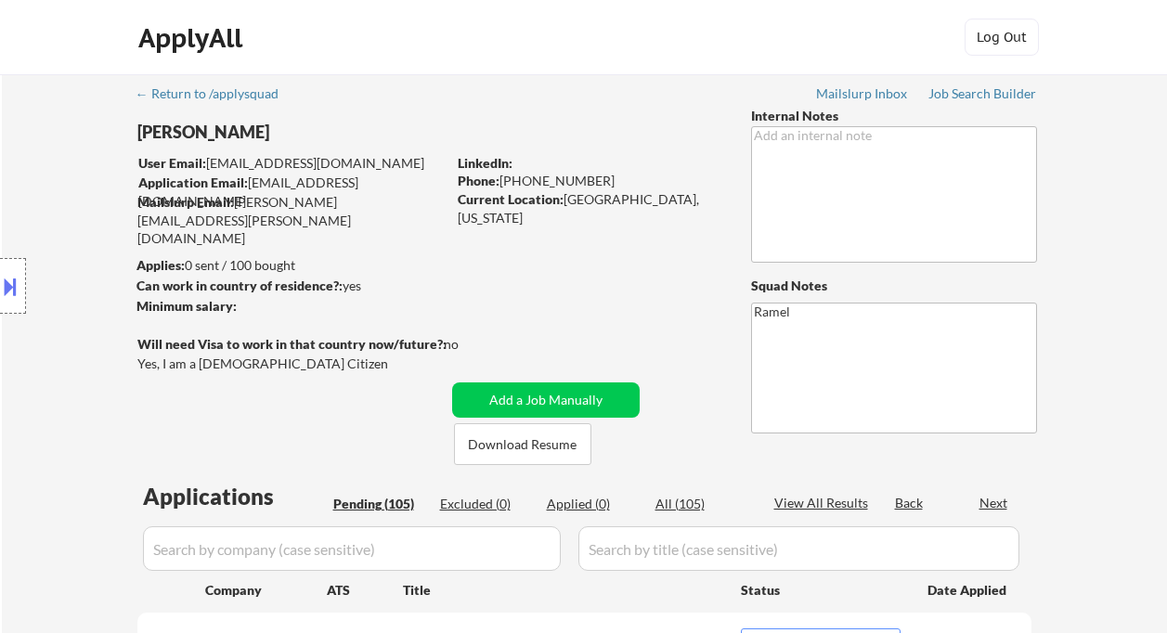
select select ""pending""
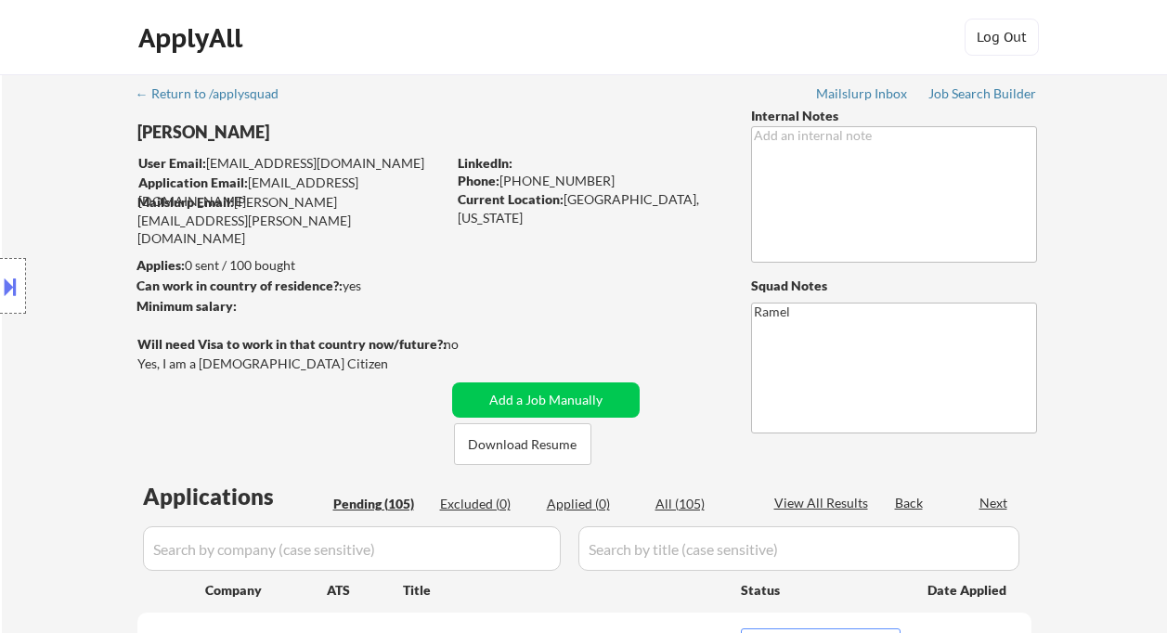
select select ""pending""
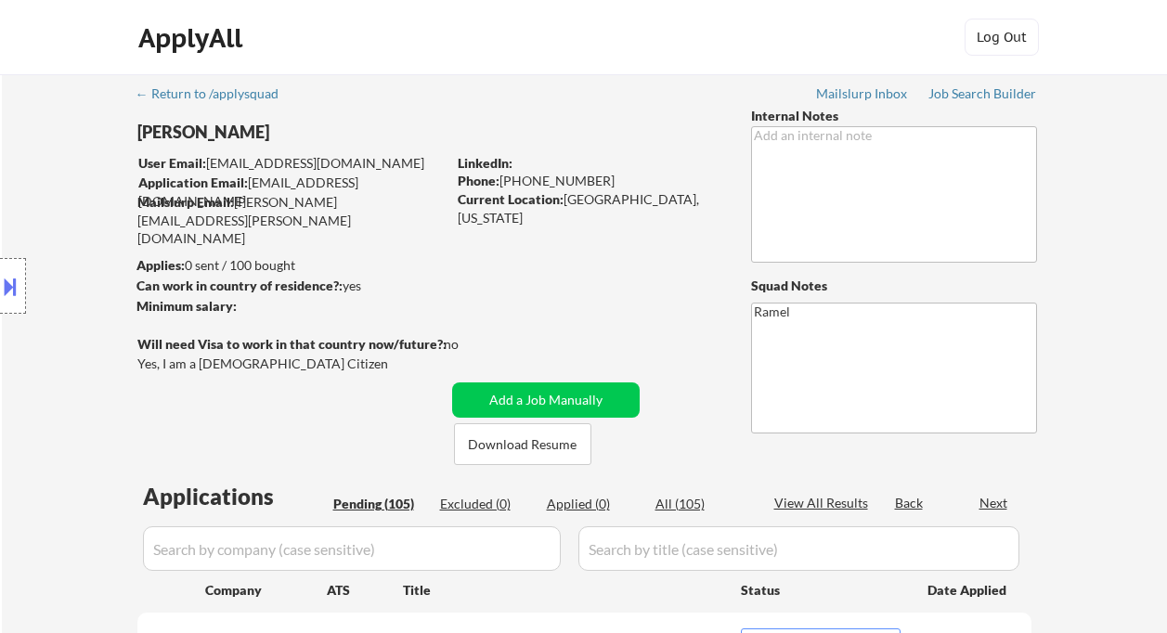
select select ""pending""
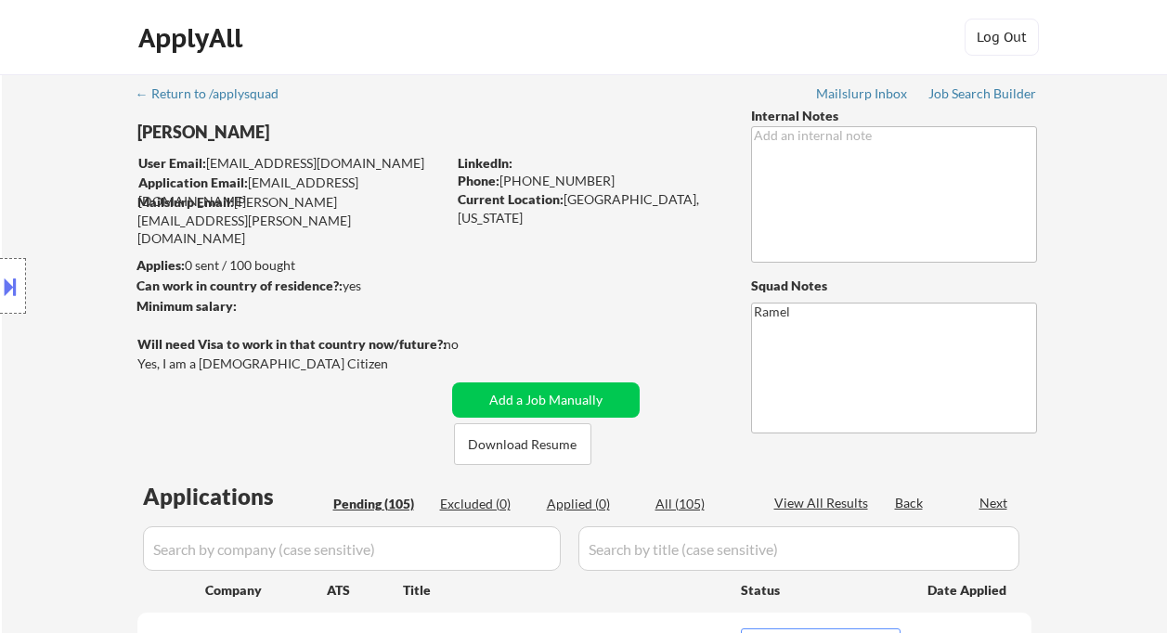
select select ""pending""
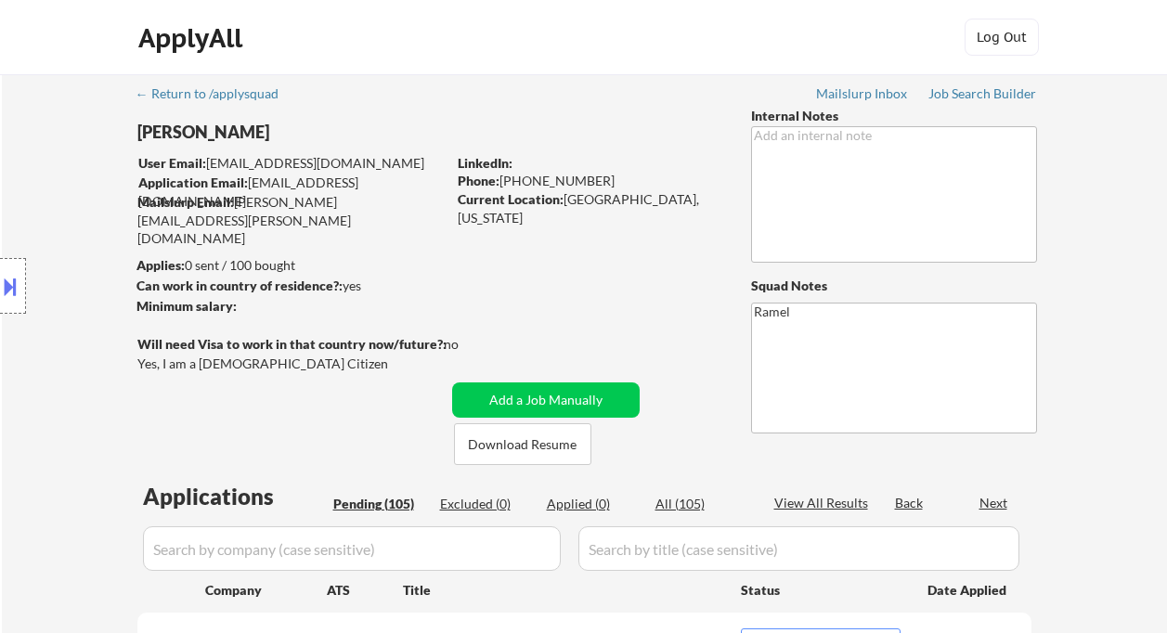
select select ""pending""
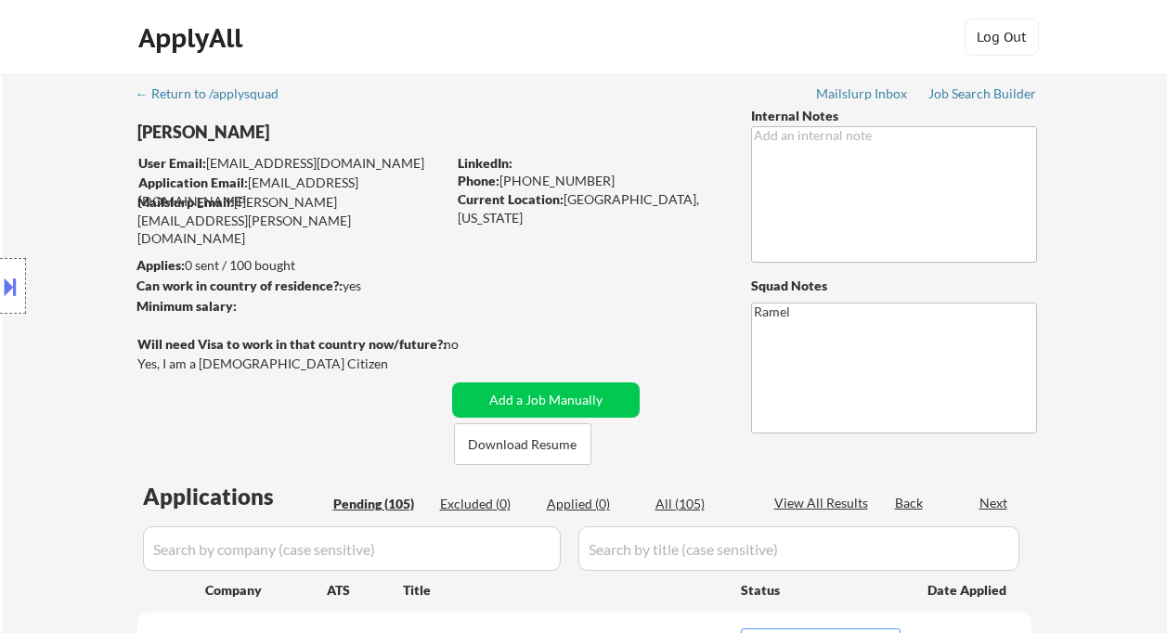
select select ""pending""
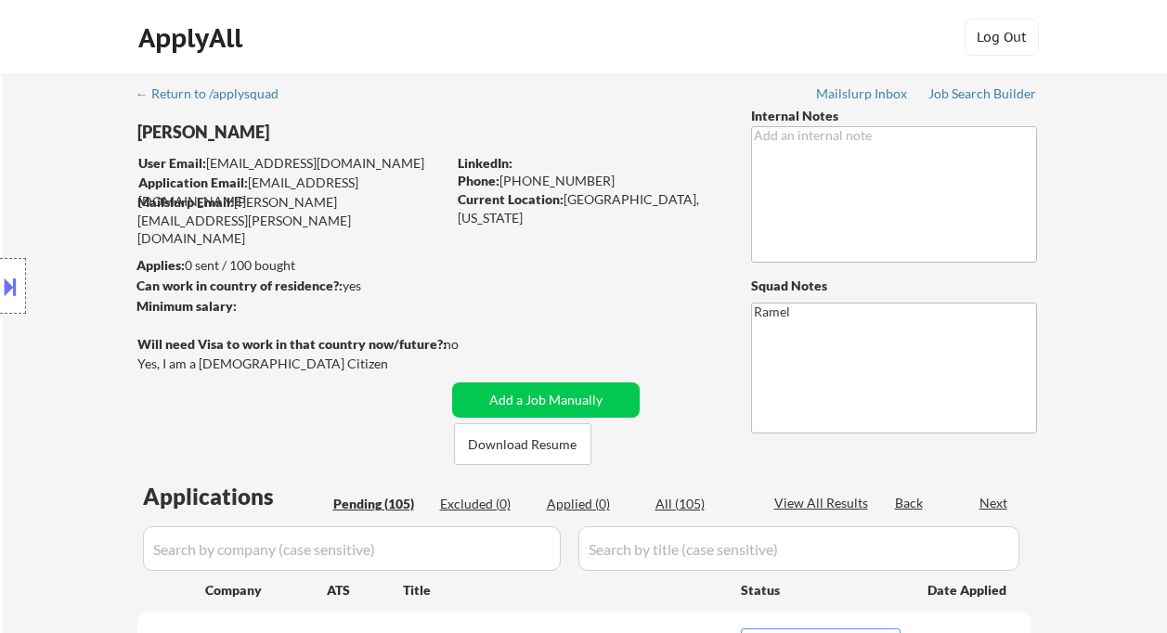
select select ""pending""
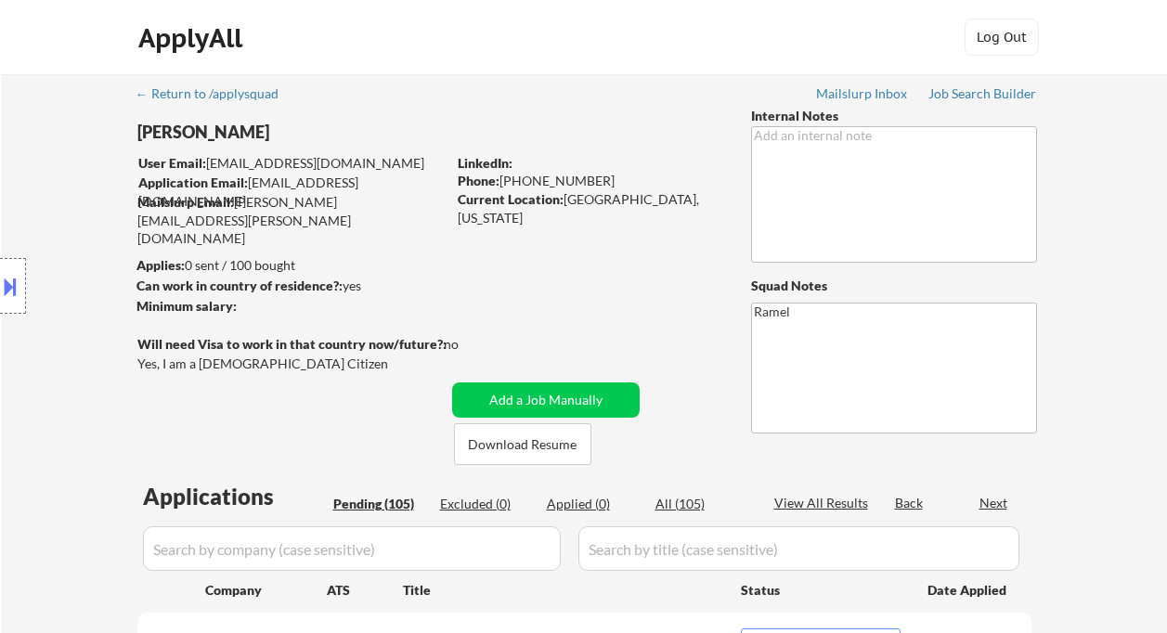
select select ""pending""
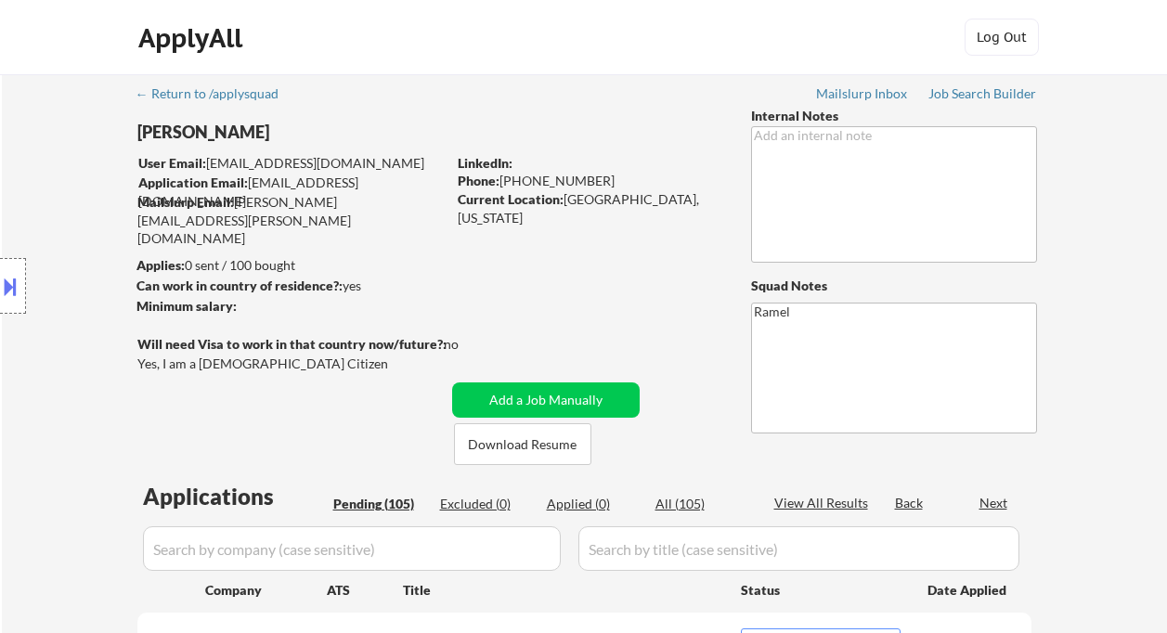
select select ""pending""
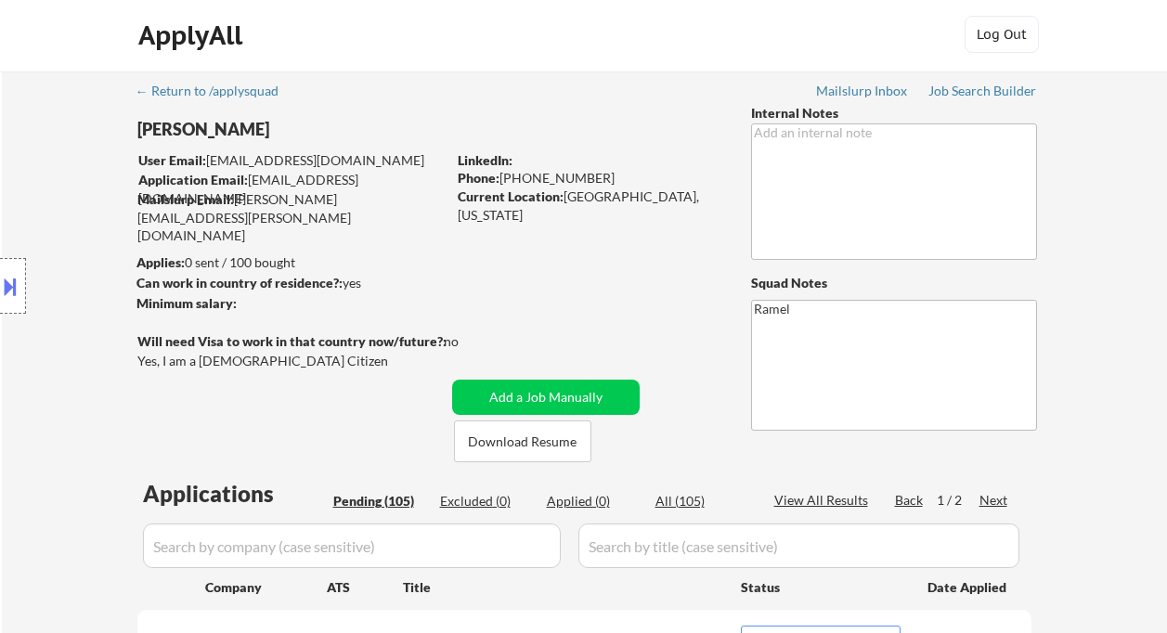
scroll to position [247, 0]
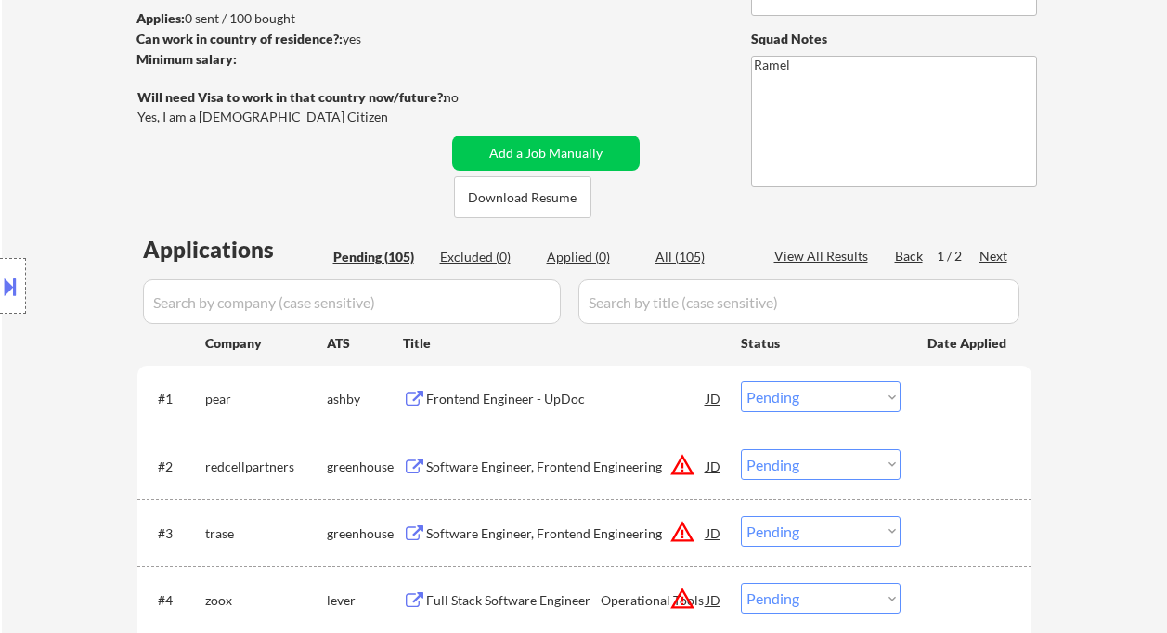
click at [588, 255] on div "Applied (0)" at bounding box center [593, 257] width 93 height 19
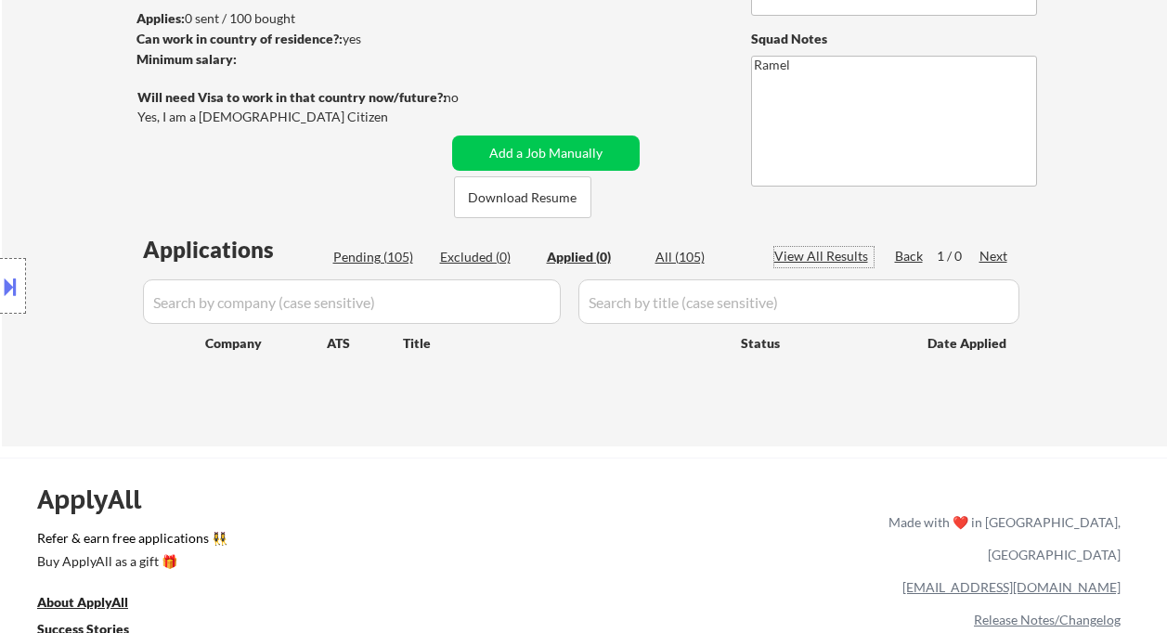
click at [851, 256] on div "View All Results" at bounding box center [823, 256] width 99 height 19
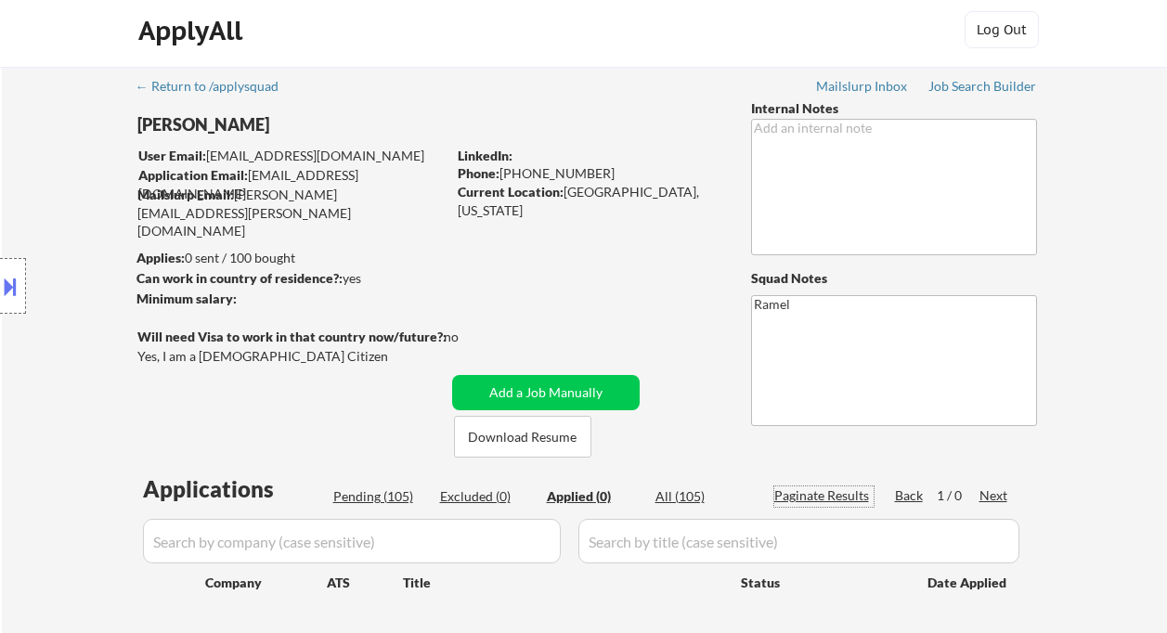
scroll to position [0, 0]
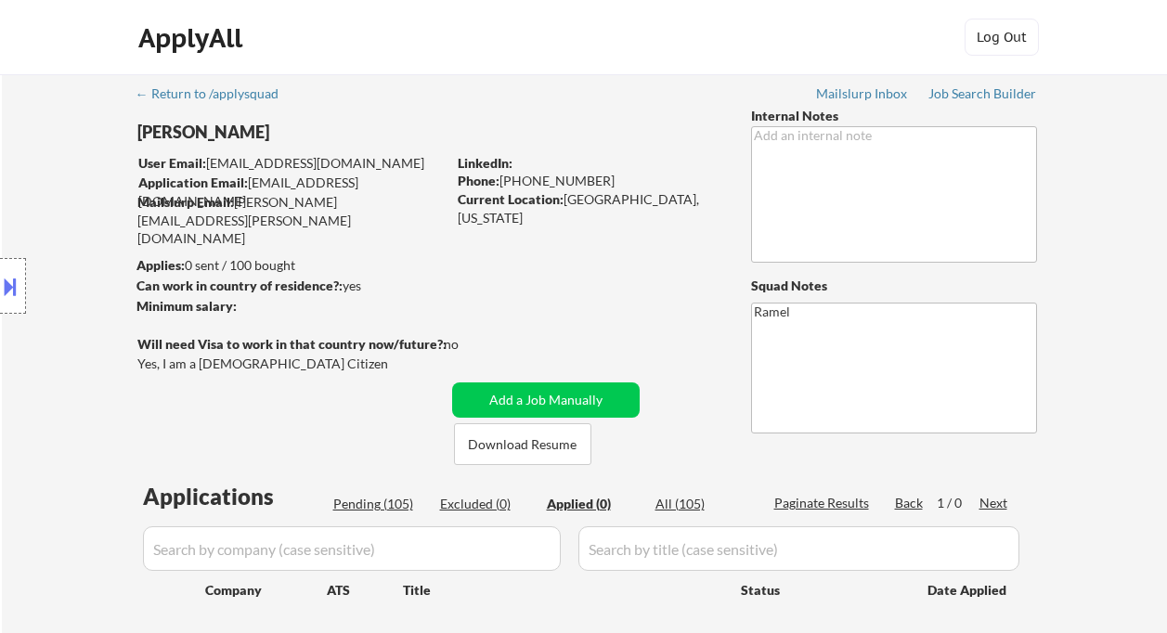
drag, startPoint x: 593, startPoint y: 178, endPoint x: 501, endPoint y: 178, distance: 92.9
click at [501, 178] on div "Phone: [PHONE_NUMBER]" at bounding box center [589, 181] width 263 height 19
copy div "[PHONE_NUMBER]"
select select ""applied""
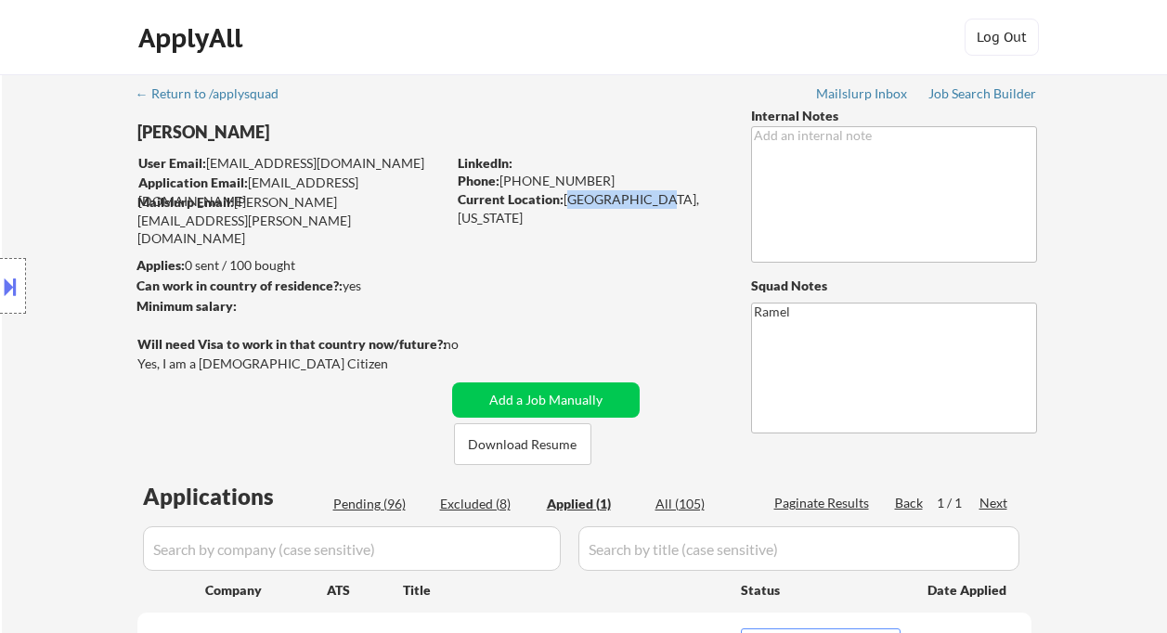
drag, startPoint x: 566, startPoint y: 198, endPoint x: 643, endPoint y: 207, distance: 76.7
click at [643, 207] on div "Current Location: [GEOGRAPHIC_DATA], [US_STATE]" at bounding box center [589, 208] width 263 height 36
copy div "Elizabethtown"
drag, startPoint x: 10, startPoint y: 280, endPoint x: 36, endPoint y: 291, distance: 27.9
click at [10, 281] on button at bounding box center [10, 286] width 20 height 31
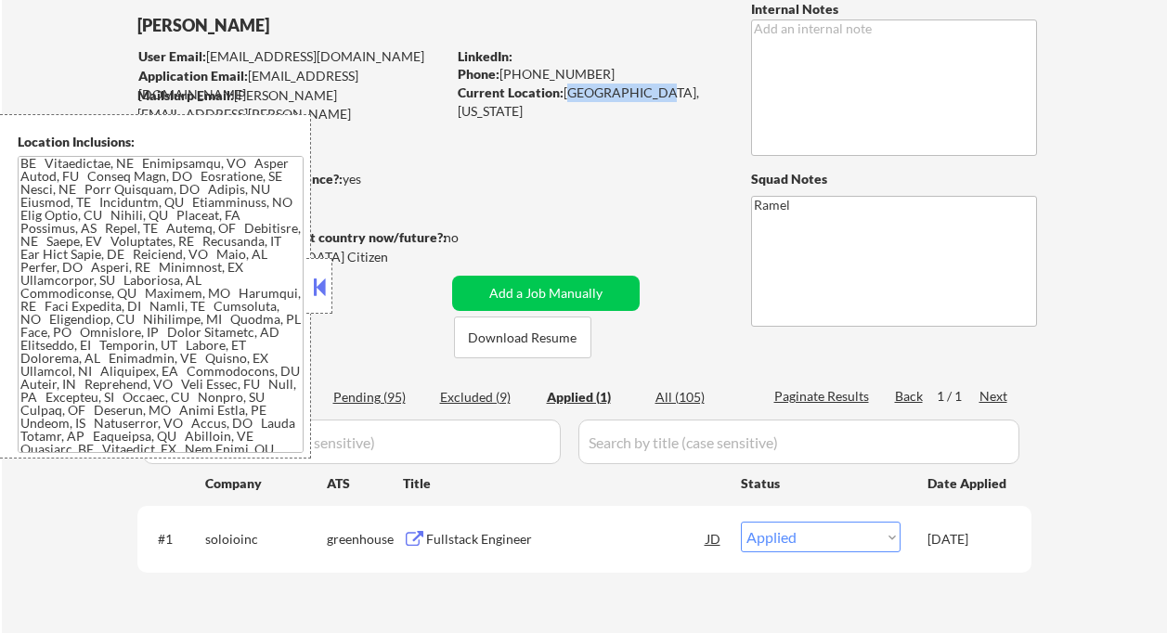
scroll to position [124, 0]
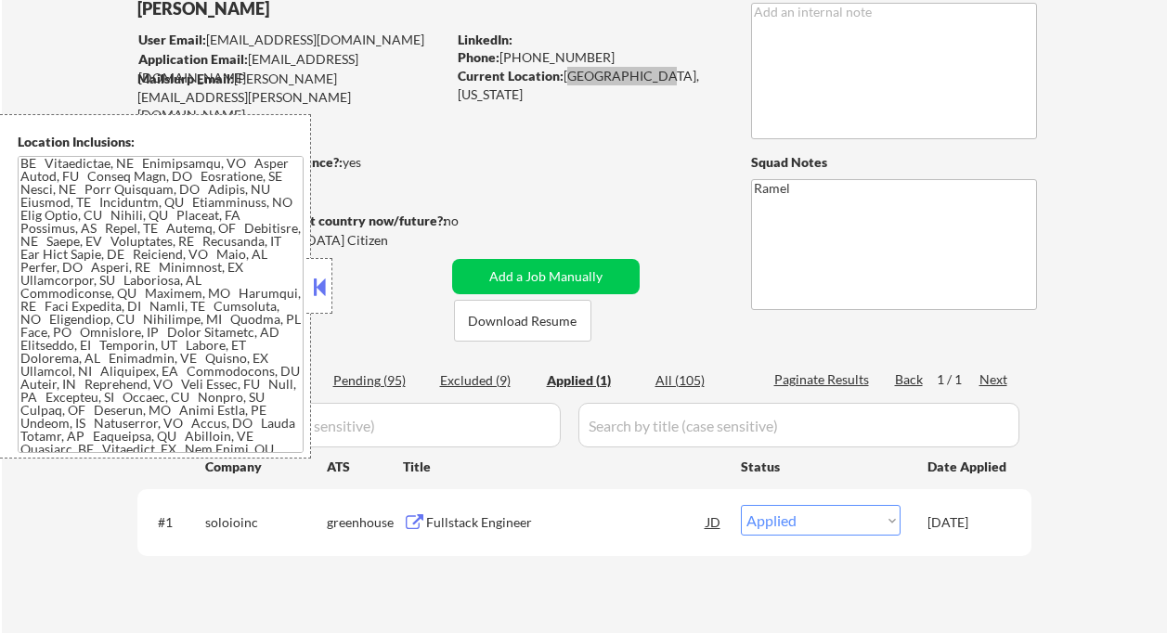
select select ""applied""
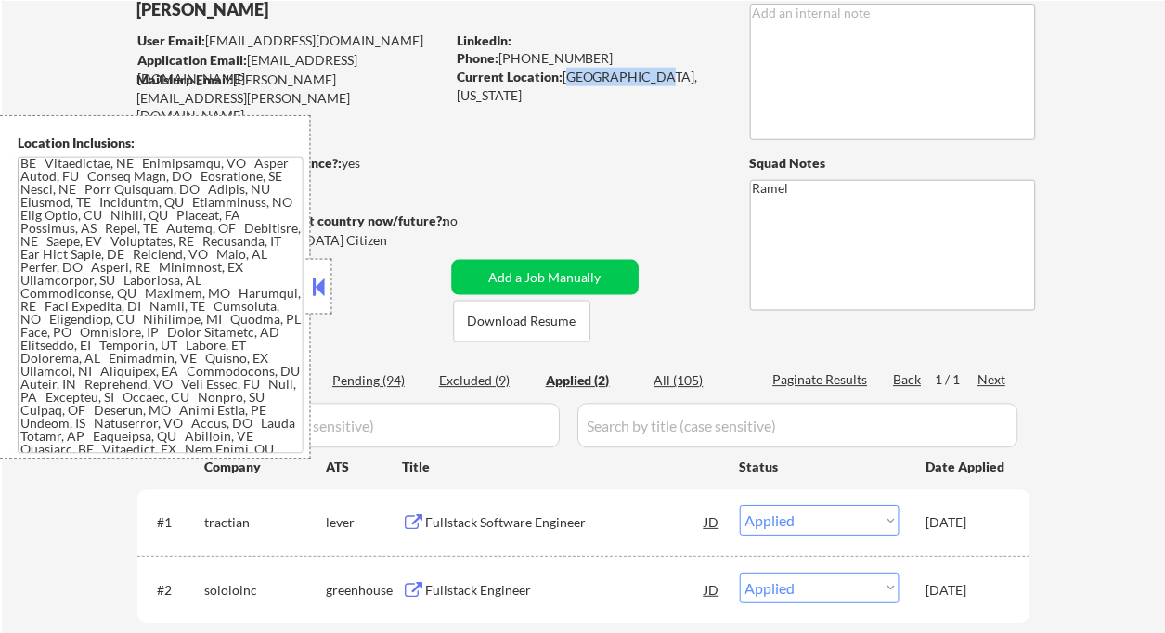
scroll to position [247, 0]
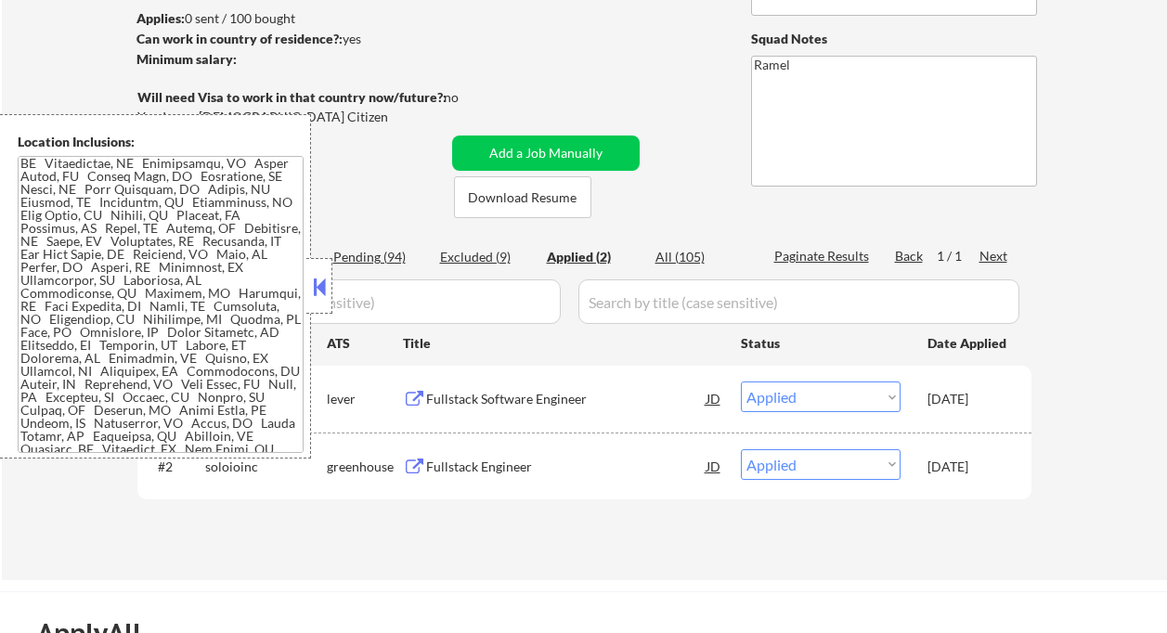
click at [328, 293] on button at bounding box center [319, 287] width 20 height 28
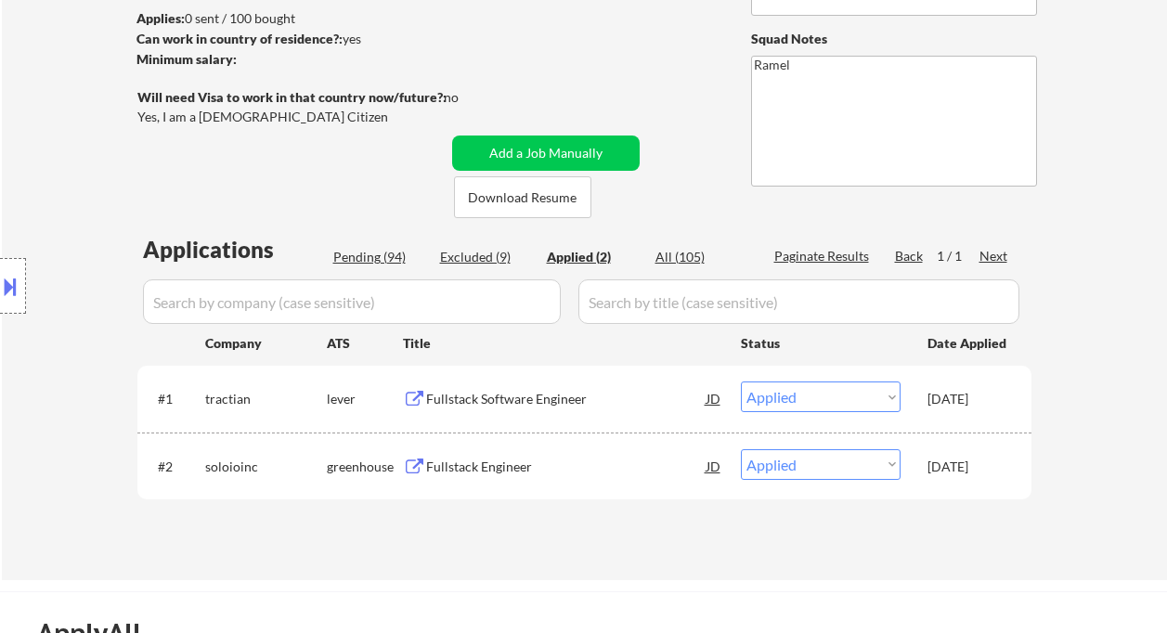
drag, startPoint x: 808, startPoint y: 393, endPoint x: 842, endPoint y: 410, distance: 38.6
click at [808, 393] on select "Choose an option... Pending Applied Excluded (Questions) Excluded (Expired) Exc…" at bounding box center [821, 397] width 160 height 31
click at [741, 382] on select "Choose an option... Pending Applied Excluded (Questions) Excluded (Expired) Exc…" at bounding box center [821, 397] width 160 height 31
select select ""applied""
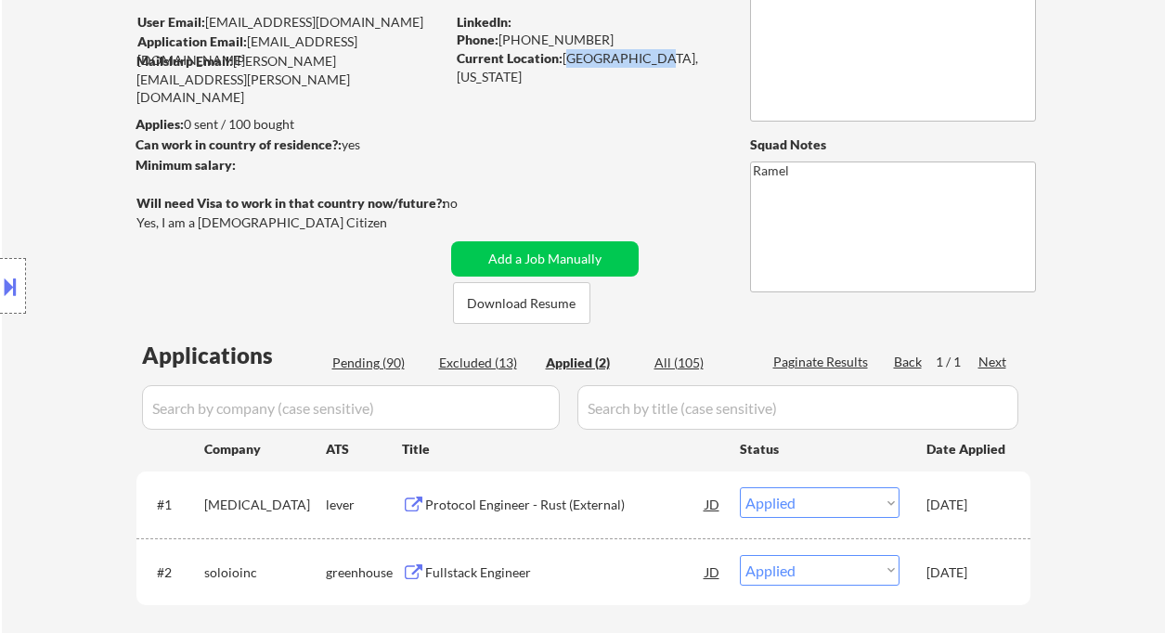
scroll to position [124, 0]
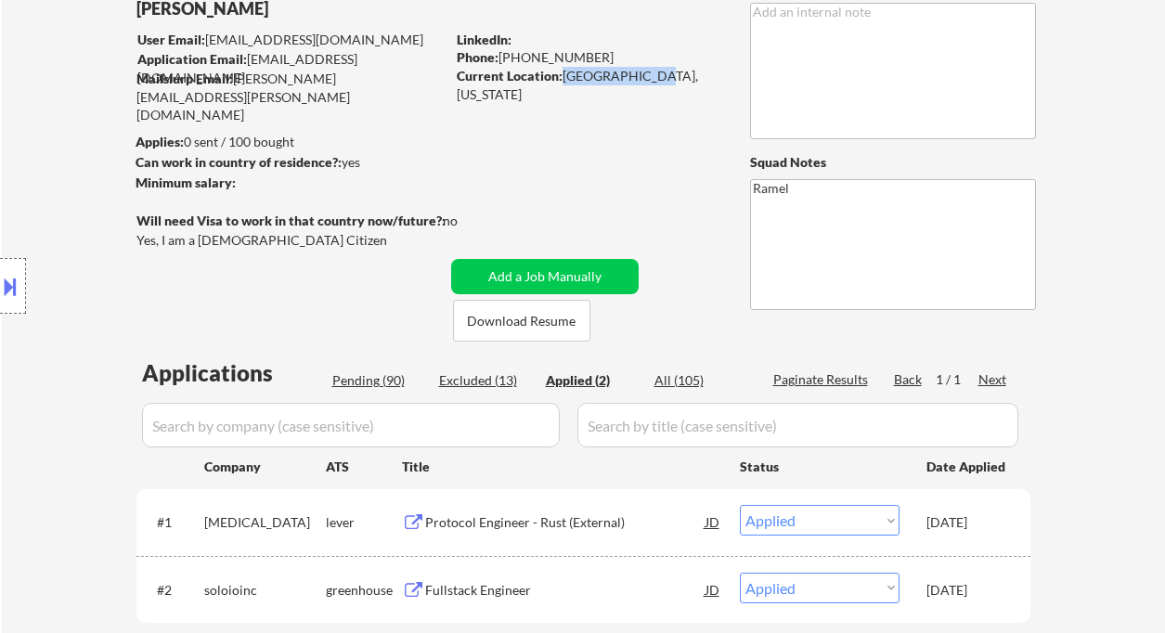
drag, startPoint x: 561, startPoint y: 76, endPoint x: 644, endPoint y: 83, distance: 83.8
click at [644, 83] on div "Current Location: [GEOGRAPHIC_DATA], [US_STATE]" at bounding box center [588, 85] width 263 height 36
copy div "Elizabethtown"
select select ""applied""
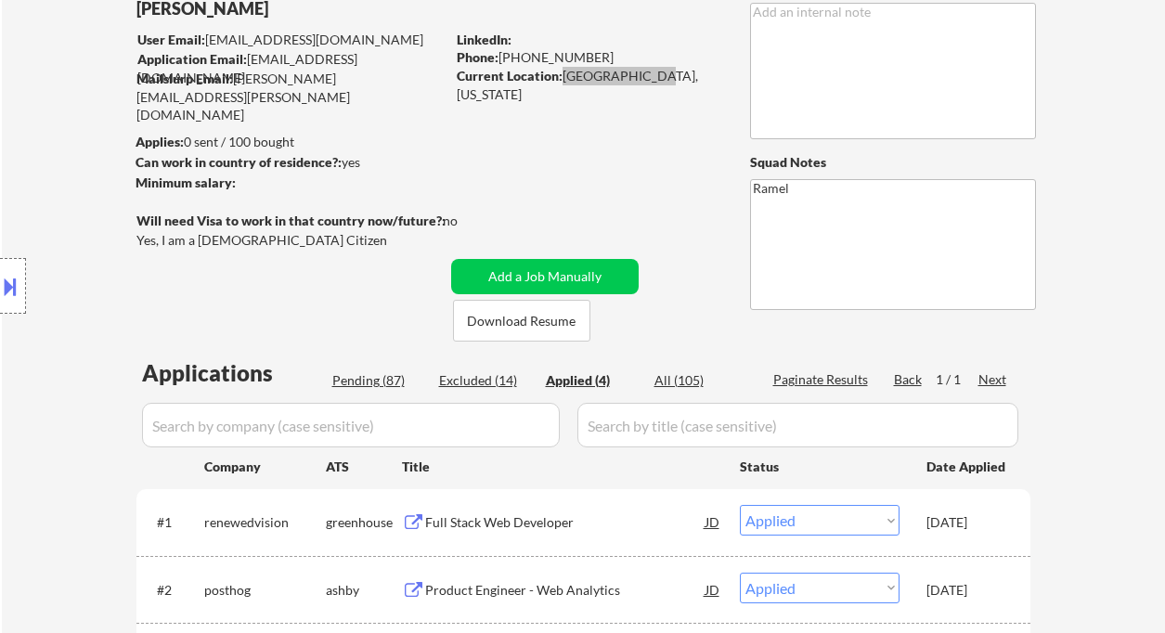
select select ""applied""
